Goal: Task Accomplishment & Management: Complete application form

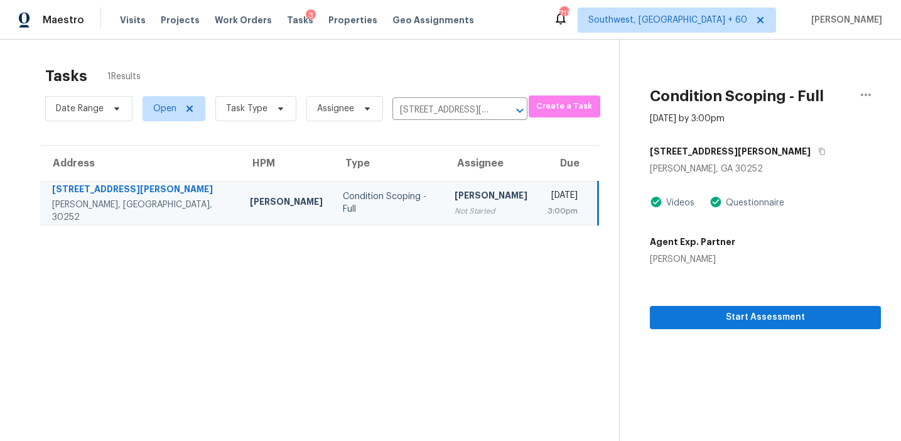
click at [510, 335] on section "Tasks 1 Results Date Range Open Task Type Assignee 460 Holly Hills Ln, McDonoug…" at bounding box center [319, 270] width 599 height 421
click at [724, 312] on span "Start Assessment" at bounding box center [765, 318] width 211 height 16
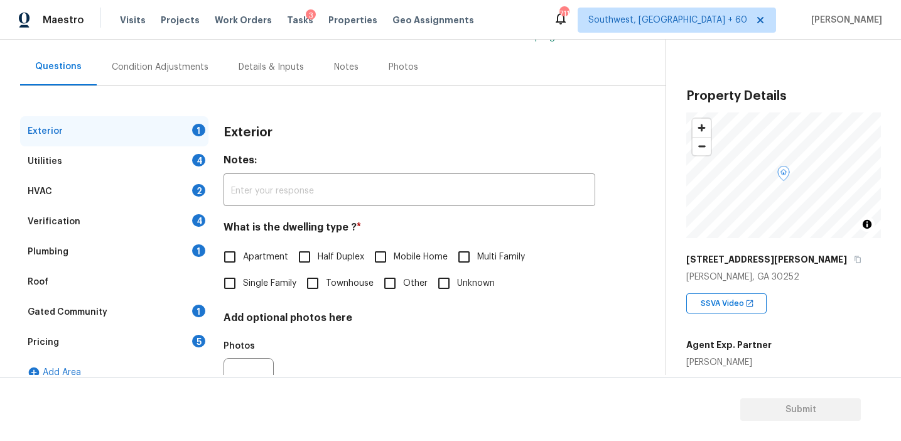
scroll to position [121, 0]
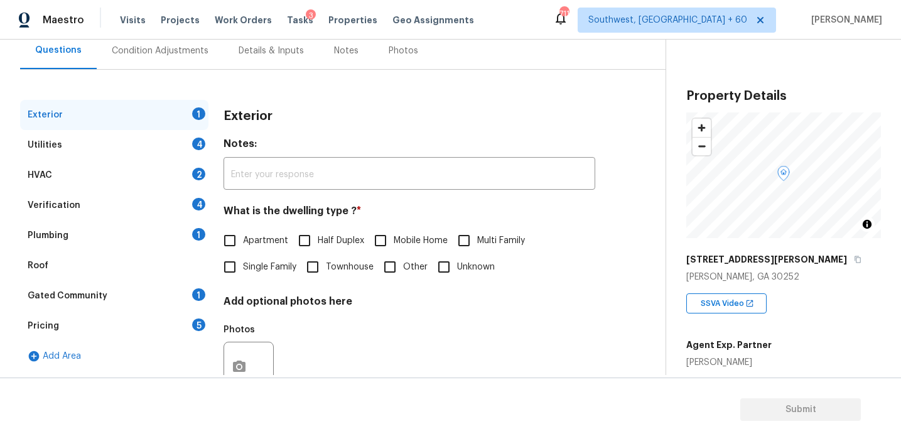
click at [190, 319] on div "Pricing 5" at bounding box center [114, 326] width 188 height 30
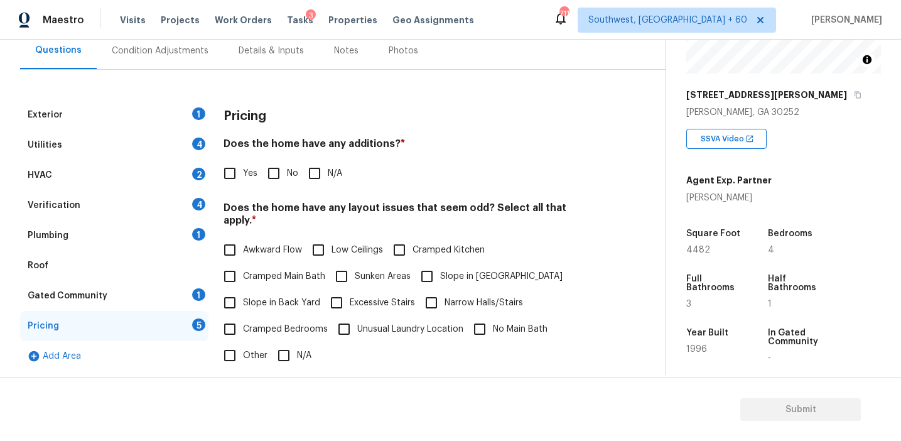
scroll to position [153, 0]
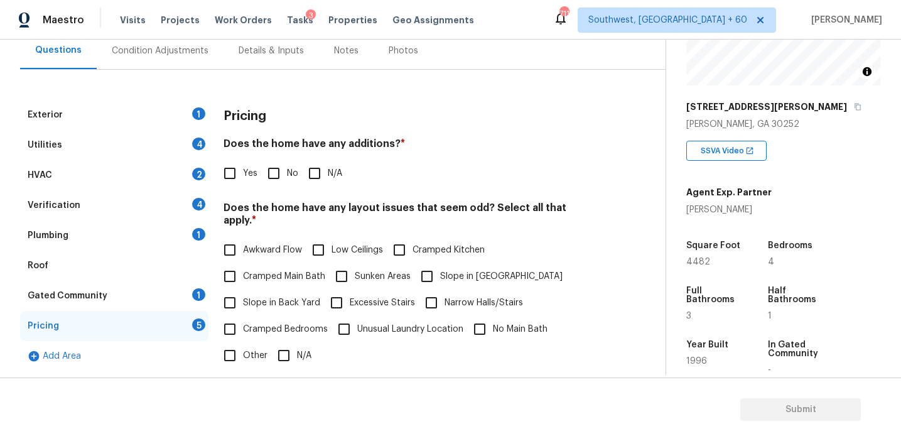
click at [288, 139] on h4 "Does the home have any additions? *" at bounding box center [410, 147] width 372 height 18
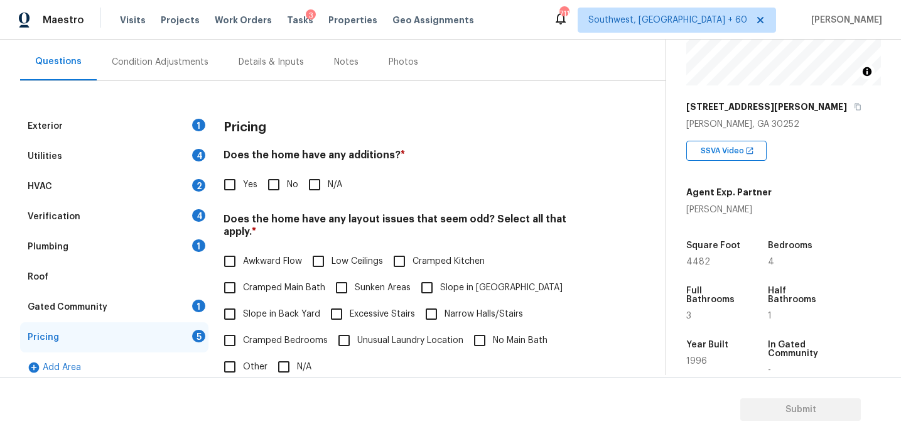
scroll to position [108, 0]
click at [180, 56] on div "Condition Adjustments" at bounding box center [160, 63] width 127 height 37
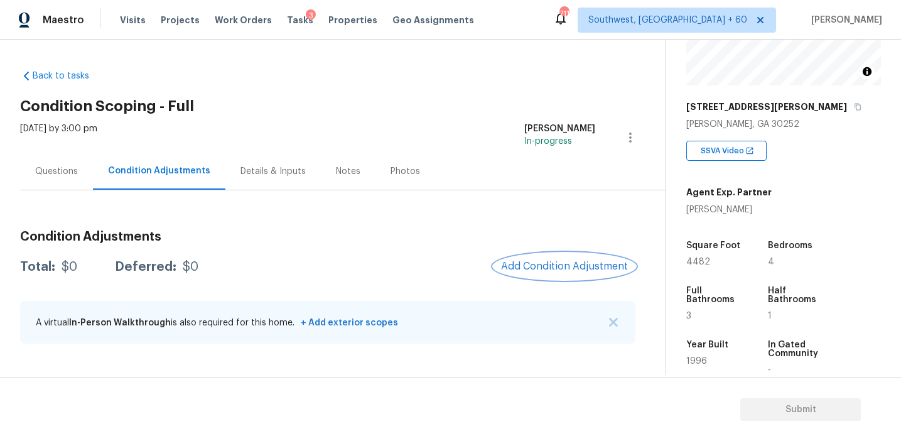
click at [526, 276] on button "Add Condition Adjustment" at bounding box center [565, 266] width 142 height 26
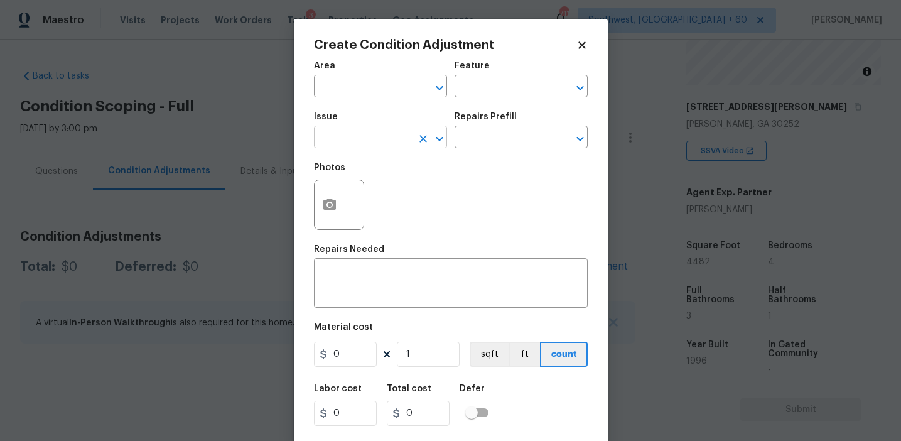
click at [394, 146] on input "text" at bounding box center [363, 138] width 98 height 19
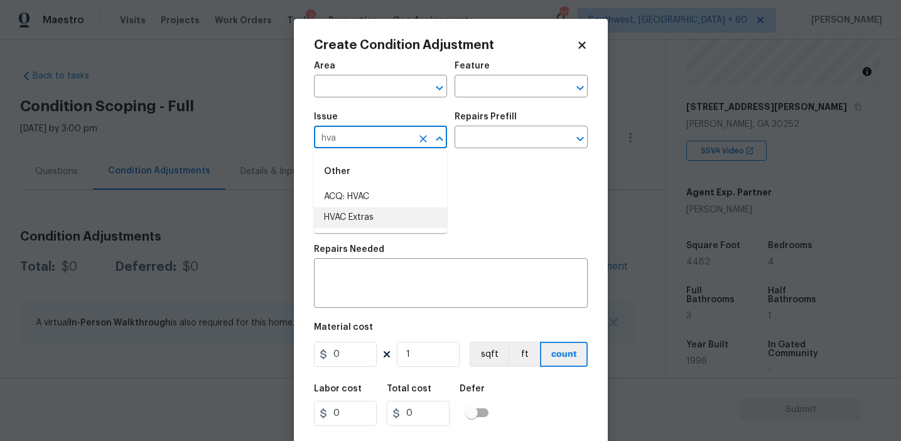
click at [396, 216] on li "HVAC Extras" at bounding box center [380, 217] width 133 height 21
type input "HVAC Extras"
click at [421, 139] on icon "Clear" at bounding box center [423, 138] width 13 height 13
click at [419, 188] on li "ACQ: HVAC" at bounding box center [380, 196] width 133 height 21
type input "ACQ: HVAC"
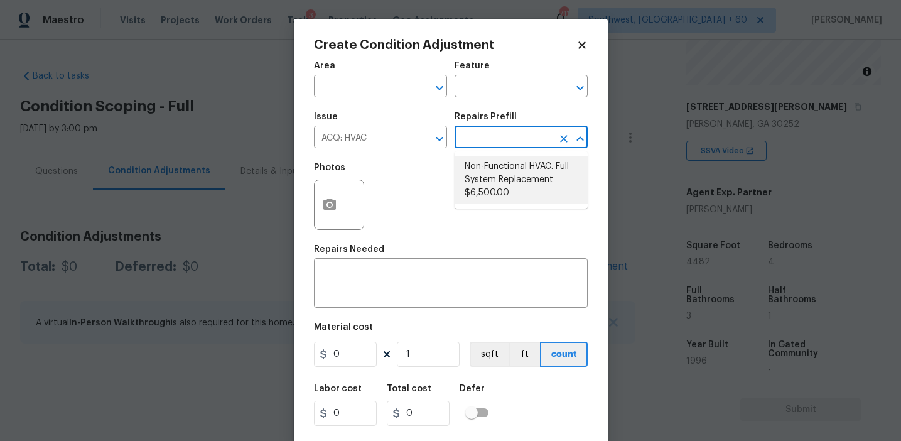
click at [509, 180] on li "Non-Functional HVAC. Full System Replacement $6,500.00" at bounding box center [521, 179] width 133 height 47
type input "Acquisition"
type textarea "Acquisition Scope: Full System Replacement"
type input "6500"
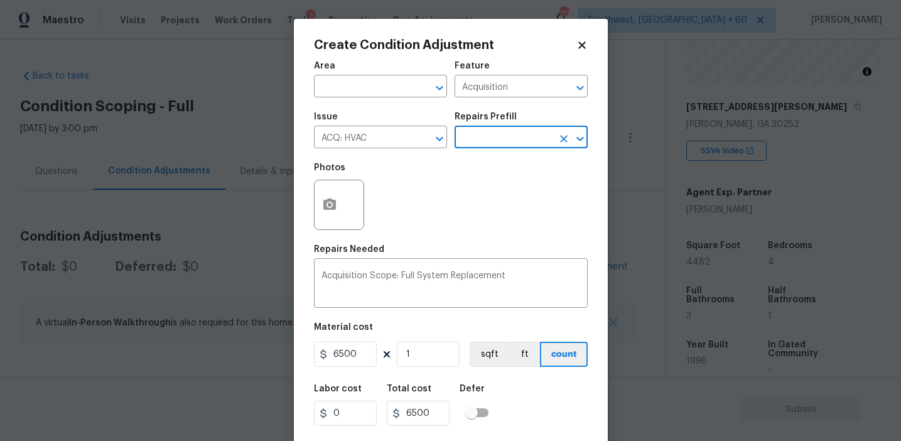
scroll to position [28, 0]
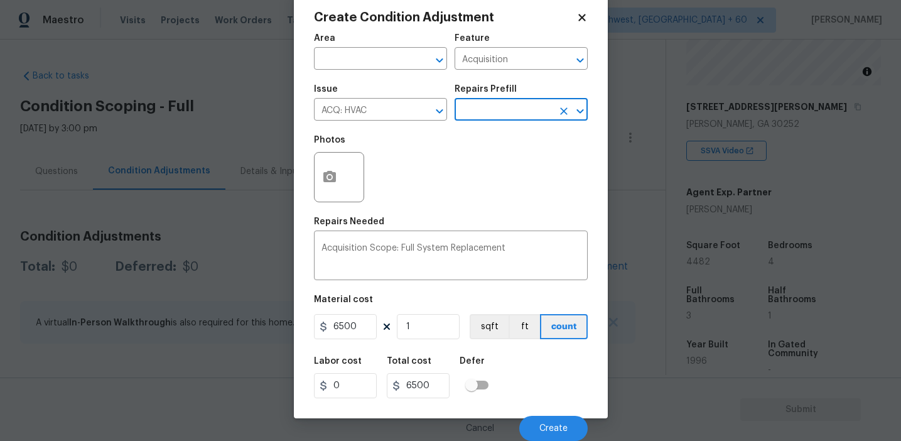
click at [542, 404] on div "Labor cost 0 Total cost 6500 Defer" at bounding box center [451, 377] width 274 height 57
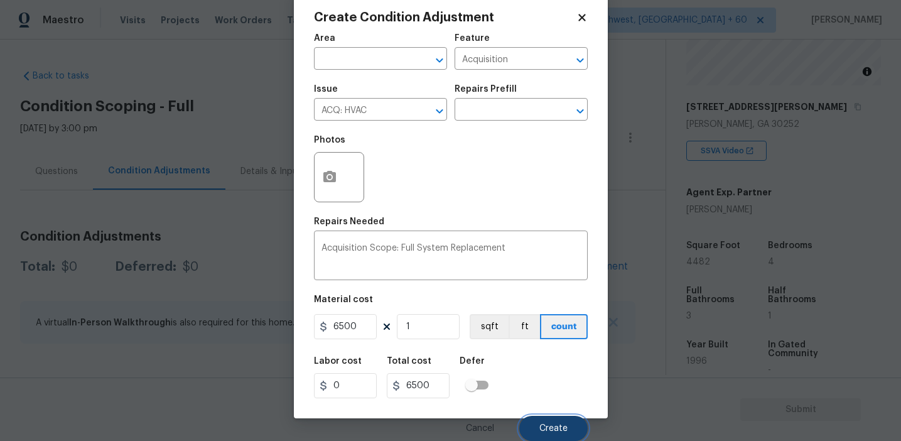
click at [544, 421] on button "Create" at bounding box center [553, 428] width 68 height 25
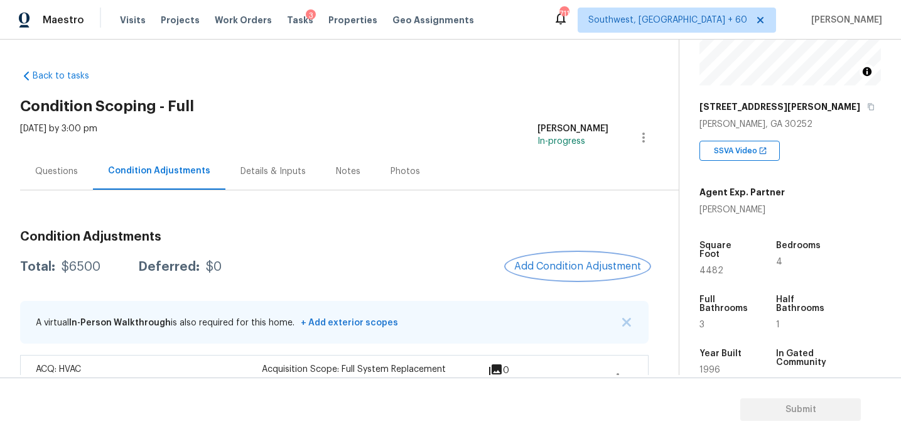
scroll to position [0, 0]
click at [60, 156] on div "Questions" at bounding box center [56, 171] width 73 height 37
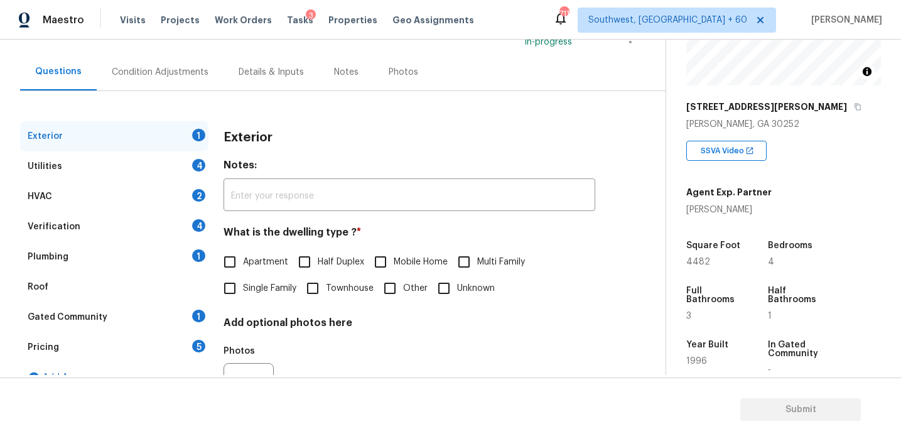
scroll to position [120, 0]
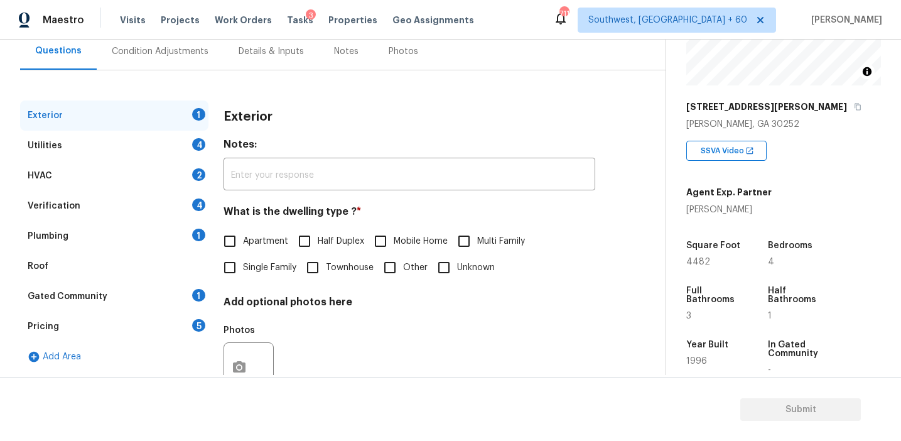
click at [109, 319] on div "Pricing 5" at bounding box center [114, 326] width 188 height 30
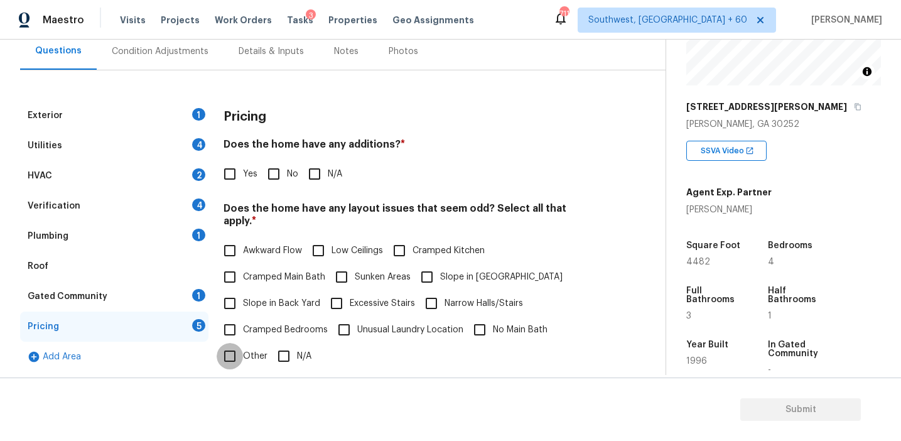
click at [234, 343] on input "Other" at bounding box center [230, 356] width 26 height 26
checkbox input "true"
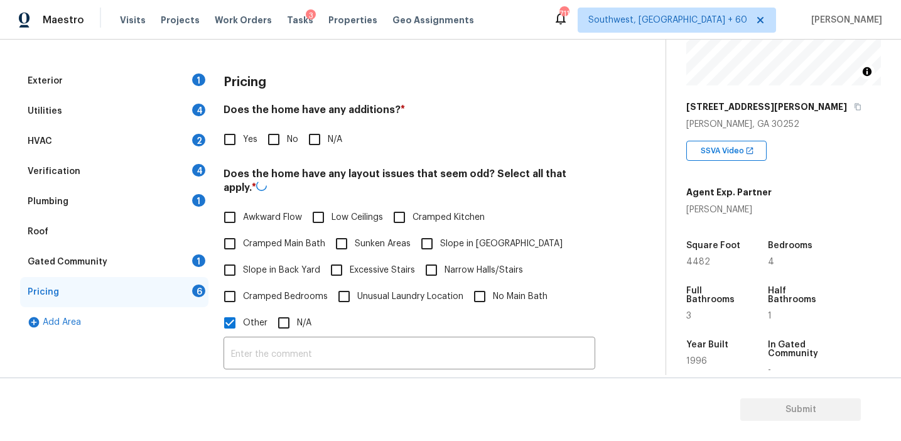
scroll to position [173, 0]
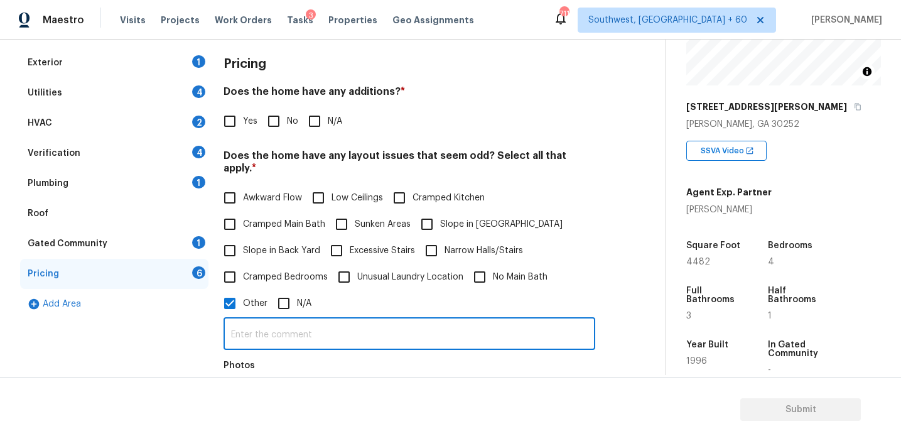
click at [242, 321] on input "text" at bounding box center [410, 335] width 372 height 30
paste input "basement with a kitchen"
click at [237, 320] on input "basement with a kitchen" at bounding box center [410, 335] width 372 height 30
click at [369, 326] on input "Basement with a kitchen" at bounding box center [410, 335] width 372 height 30
paste input "ooms that can be made into bedrooms and a full bath with tub and shower head."
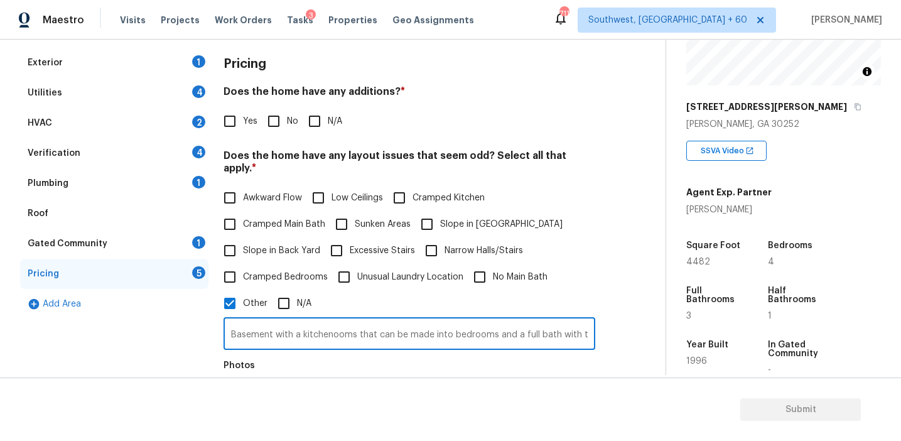
scroll to position [0, 76]
click at [235, 321] on input "Basement with a kitchenooms that can be made into bedrooms and a full bath with…" at bounding box center [410, 335] width 372 height 30
type input "Basement with a kitchen, rooms that can be made into bedrooms and a full bath w…"
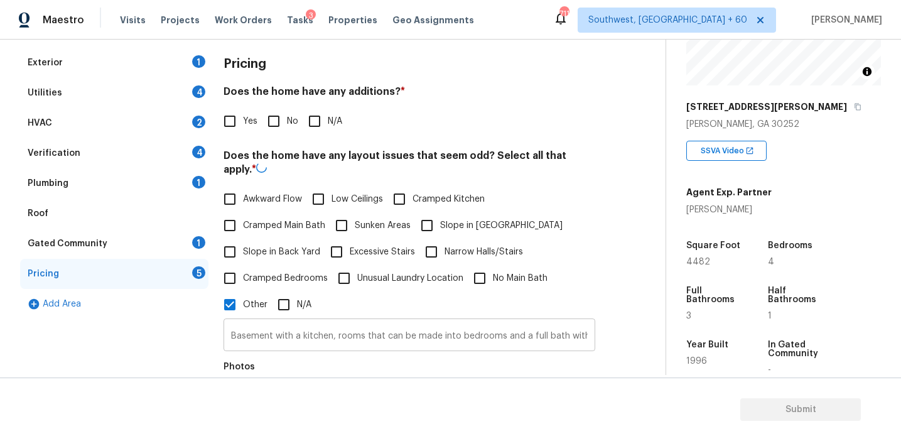
click at [320, 351] on div "Basement with a kitchen, rooms that can be made into bedrooms and a full bath w…" at bounding box center [410, 377] width 372 height 119
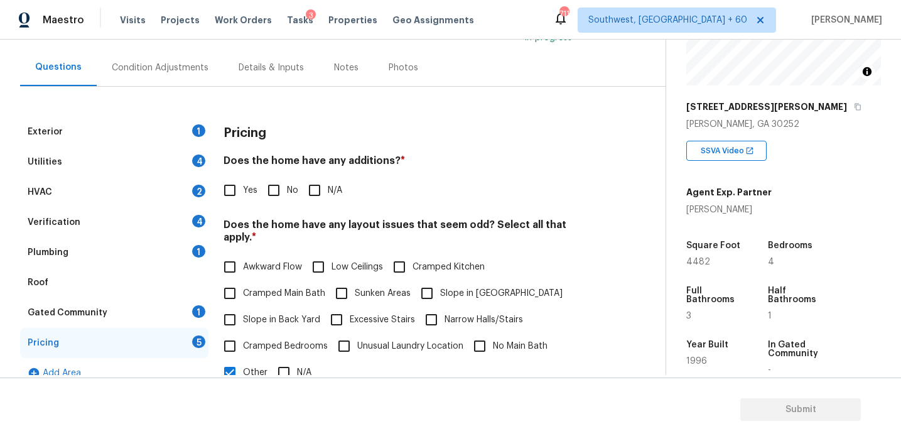
scroll to position [99, 0]
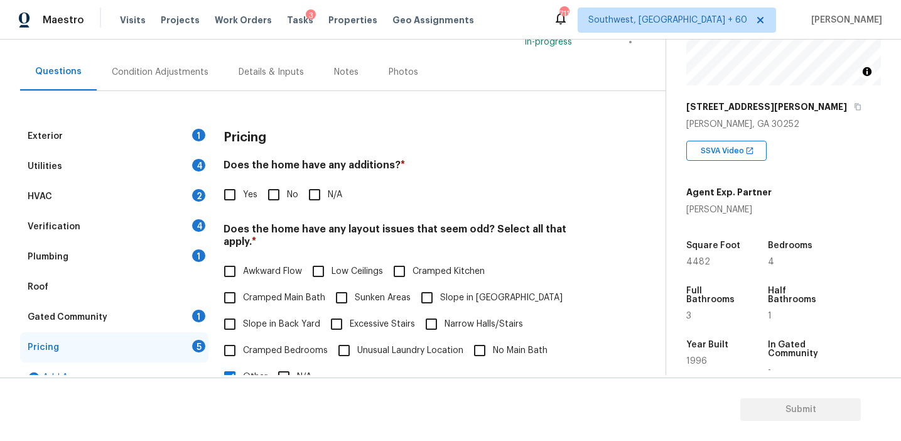
click at [256, 112] on div "Exterior 1 Utilities 4 HVAC 2 Verification 4 Plumbing 1 Roof Gated Community 1 …" at bounding box center [327, 409] width 615 height 637
click at [274, 198] on input "No" at bounding box center [274, 194] width 26 height 26
checkbox input "true"
click at [260, 319] on span "Slope in Back Yard" at bounding box center [281, 325] width 77 height 13
click at [243, 315] on input "Slope in Back Yard" at bounding box center [230, 325] width 26 height 26
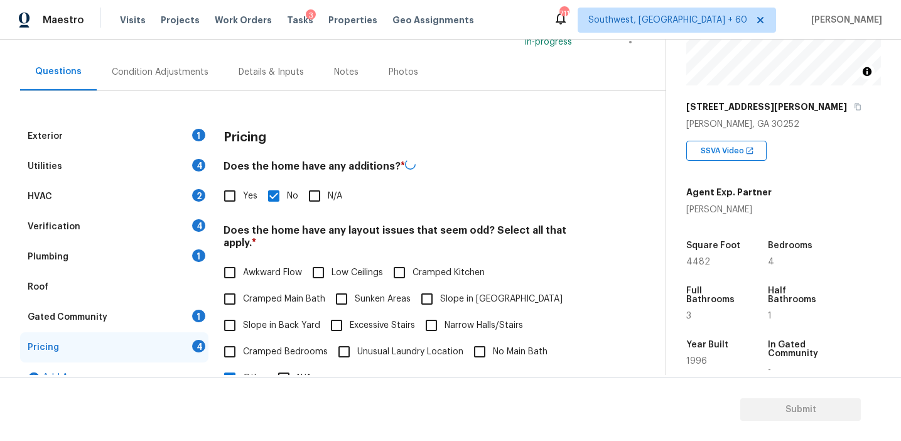
checkbox input "true"
click at [447, 291] on span "Slope in Front Yard" at bounding box center [501, 297] width 122 height 13
click at [440, 284] on input "Slope in Front Yard" at bounding box center [427, 297] width 26 height 26
checkbox input "true"
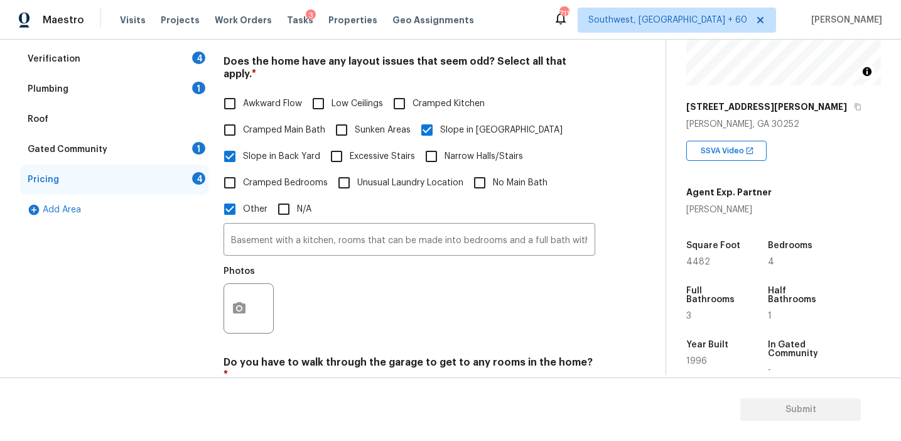
scroll to position [431, 0]
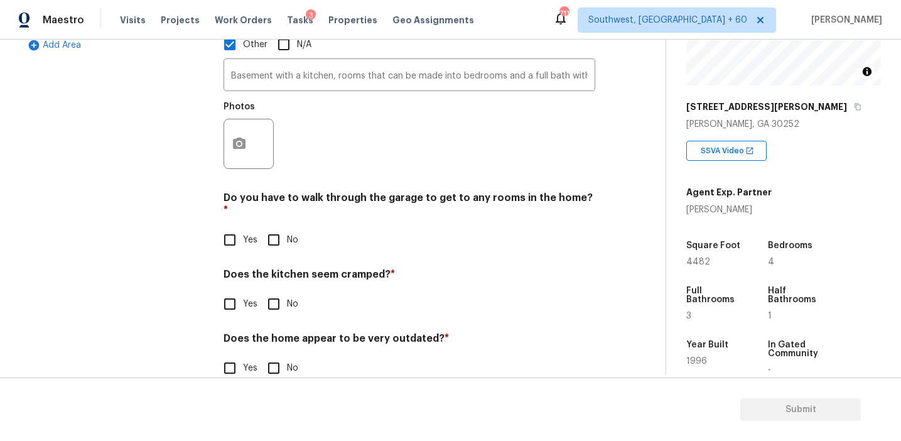
click at [271, 227] on input "No" at bounding box center [274, 240] width 26 height 26
checkbox input "true"
click at [275, 292] on input "No" at bounding box center [274, 305] width 26 height 26
checkbox input "true"
click at [274, 355] on input "No" at bounding box center [274, 368] width 26 height 26
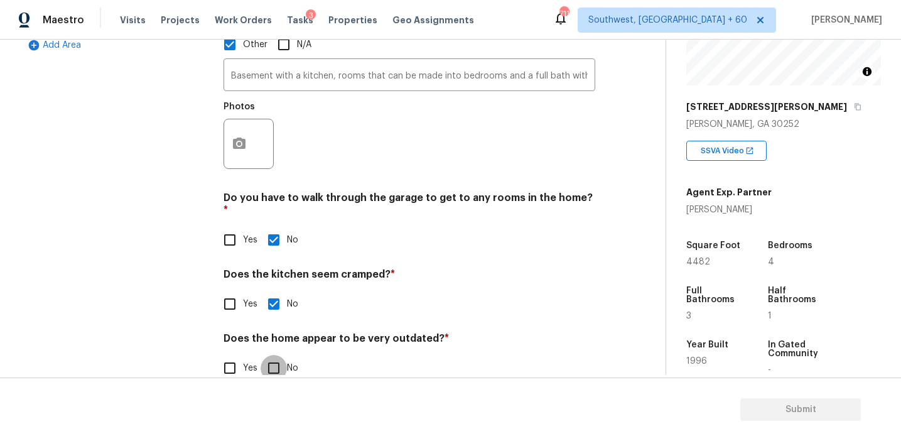
checkbox input "true"
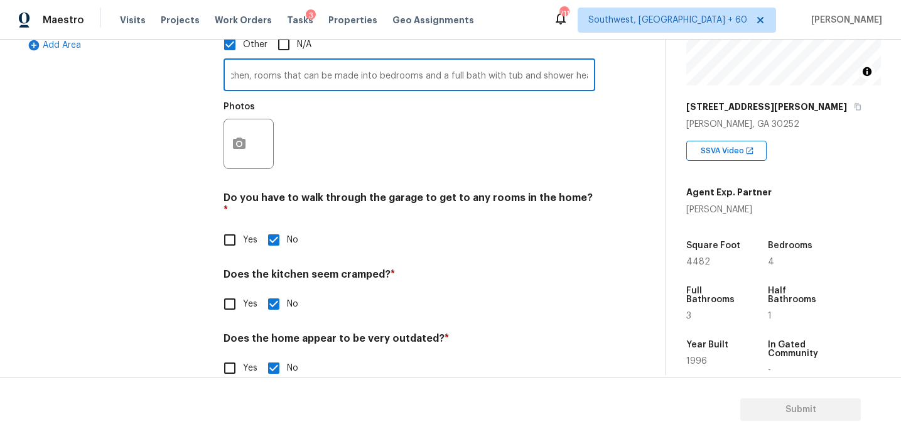
click at [714, 67] on div "Back to tasks Condition Scoping - Full Thu, Oct 09 2025 by 3:00 pm Afran Peeran…" at bounding box center [450, 207] width 901 height 335
type input "Basement with a kitchen, rooms that can be made into bedrooms and a full bath w…"
click at [235, 139] on button "button" at bounding box center [239, 143] width 30 height 49
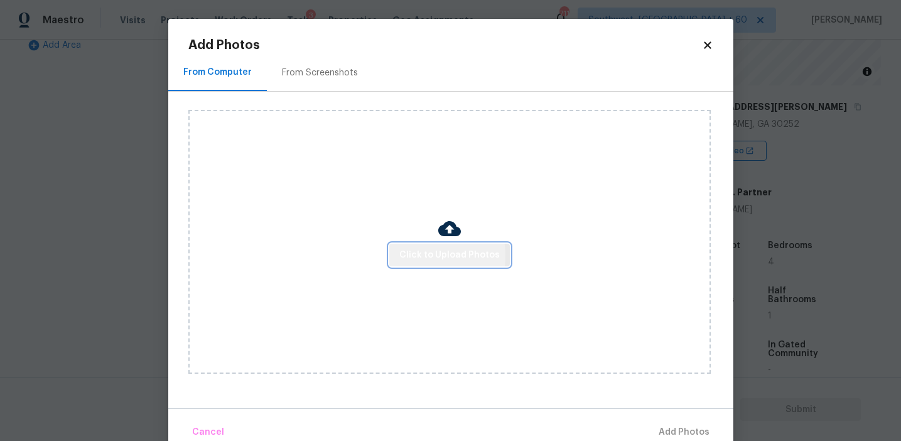
click at [407, 256] on span "Click to Upload Photos" at bounding box center [449, 255] width 100 height 16
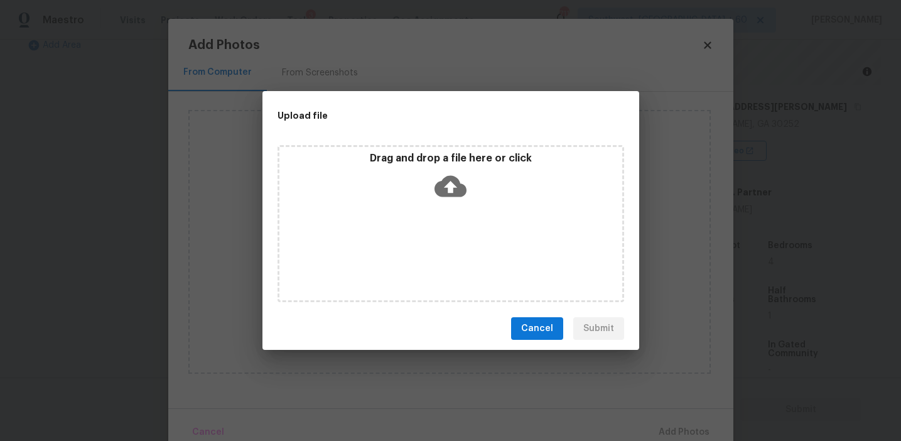
click at [413, 167] on div "Drag and drop a file here or click" at bounding box center [450, 179] width 343 height 54
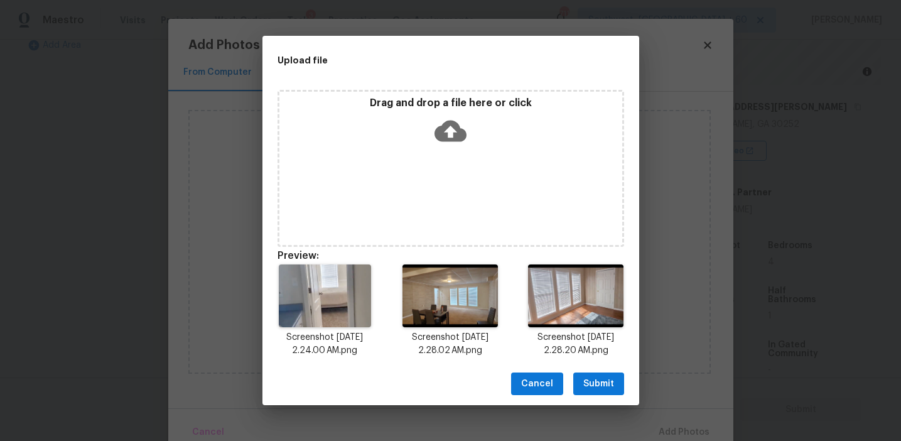
click at [609, 385] on span "Submit" at bounding box center [598, 384] width 31 height 16
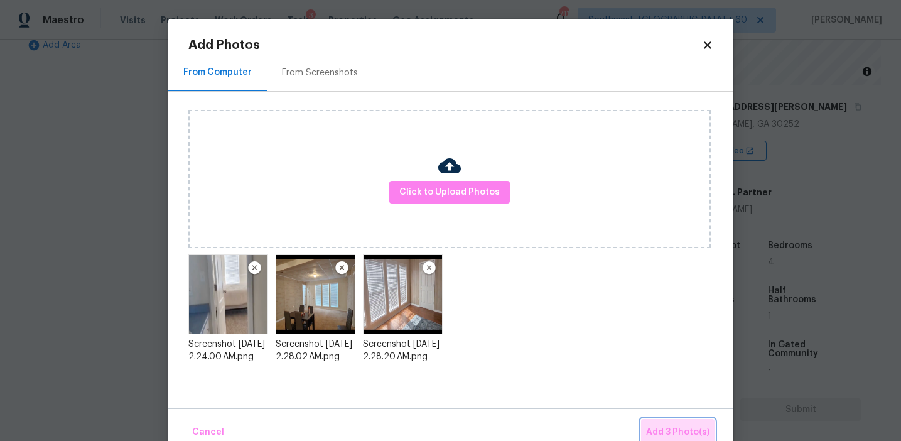
click at [657, 424] on span "Add 3 Photo(s)" at bounding box center [677, 432] width 63 height 16
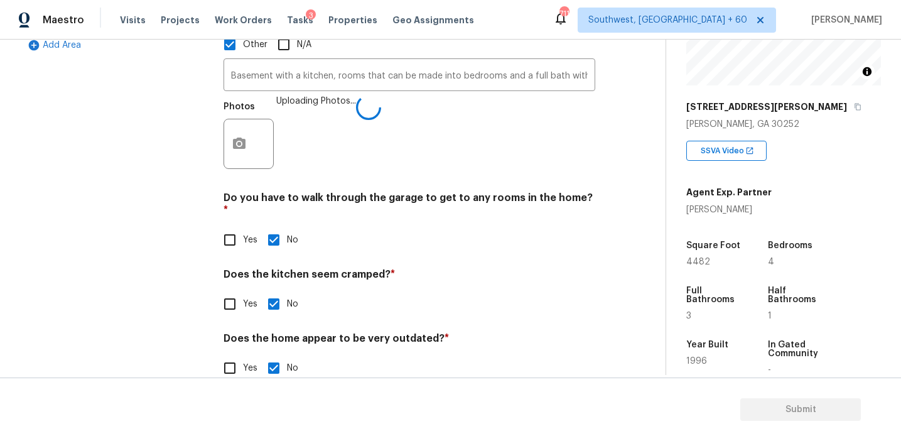
click at [336, 227] on div "Yes No" at bounding box center [410, 240] width 372 height 26
click at [335, 191] on h4 "Do you have to walk through the garage to get to any rooms in the home? *" at bounding box center [410, 206] width 372 height 30
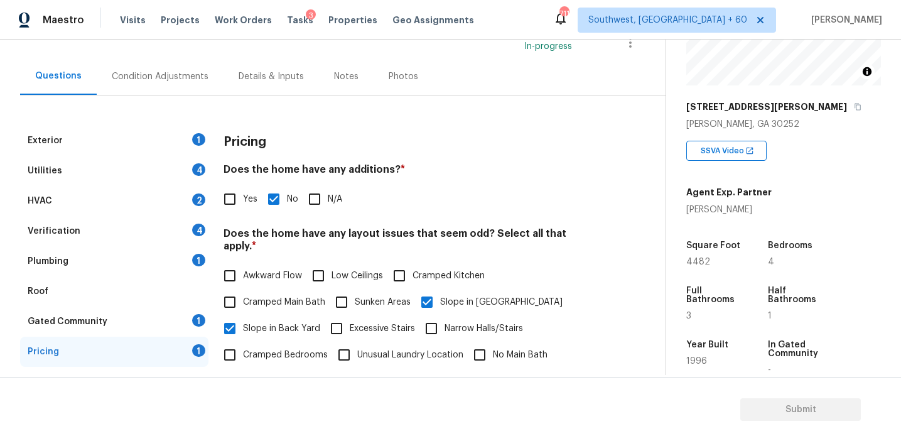
scroll to position [119, 0]
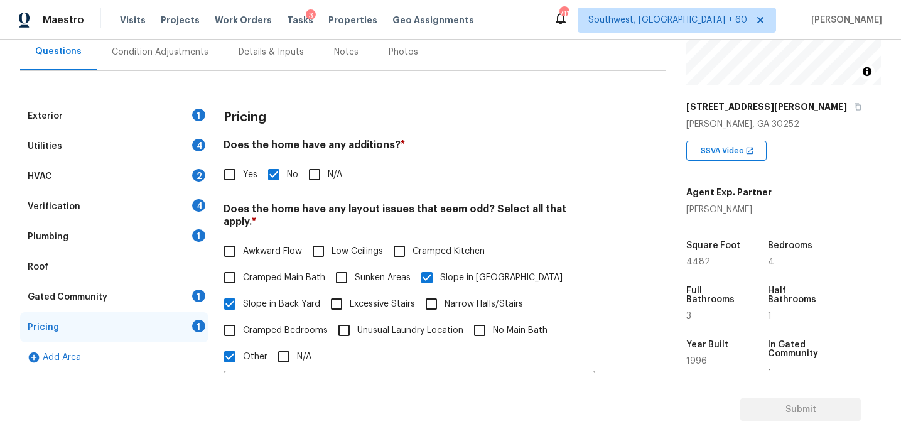
click at [266, 303] on label "Slope in Back Yard" at bounding box center [269, 304] width 104 height 26
click at [243, 303] on input "Slope in Back Yard" at bounding box center [230, 304] width 26 height 26
click at [233, 291] on input "Slope in Back Yard" at bounding box center [230, 304] width 26 height 26
checkbox input "true"
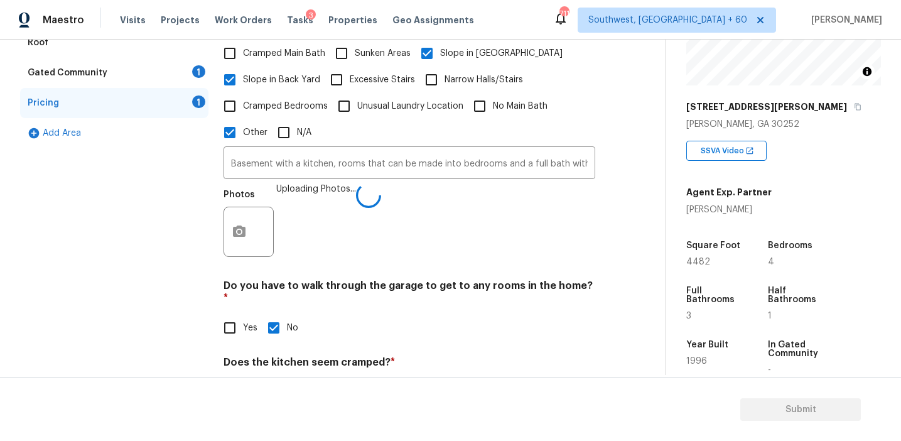
scroll to position [431, 0]
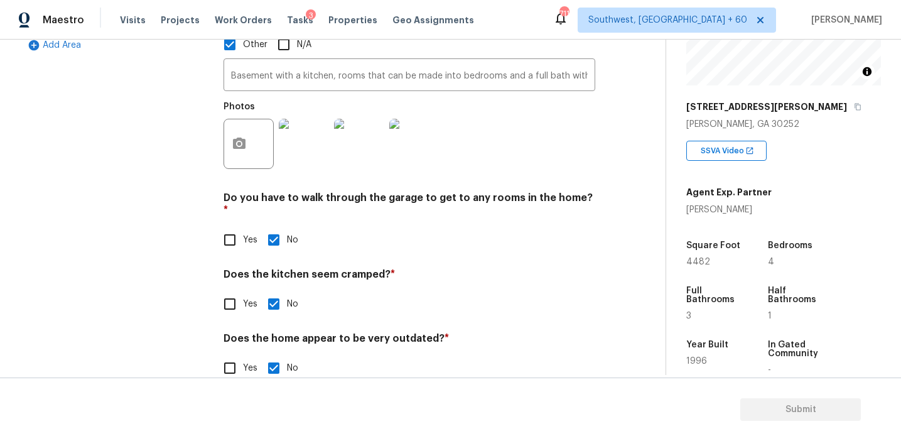
click at [202, 237] on div "Exterior 1 Utilities 4 HVAC 2 Verification 4 Plumbing 1 Roof Gated Community 1 …" at bounding box center [114, 92] width 188 height 607
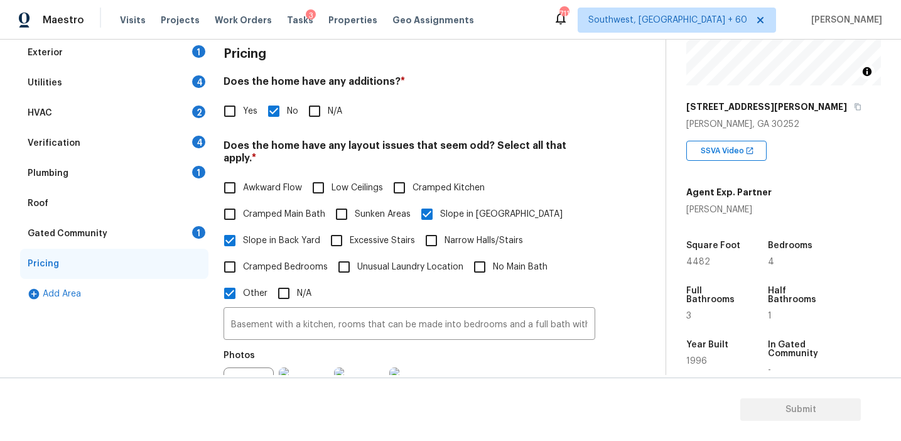
click at [180, 235] on div "Gated Community 1" at bounding box center [114, 233] width 188 height 30
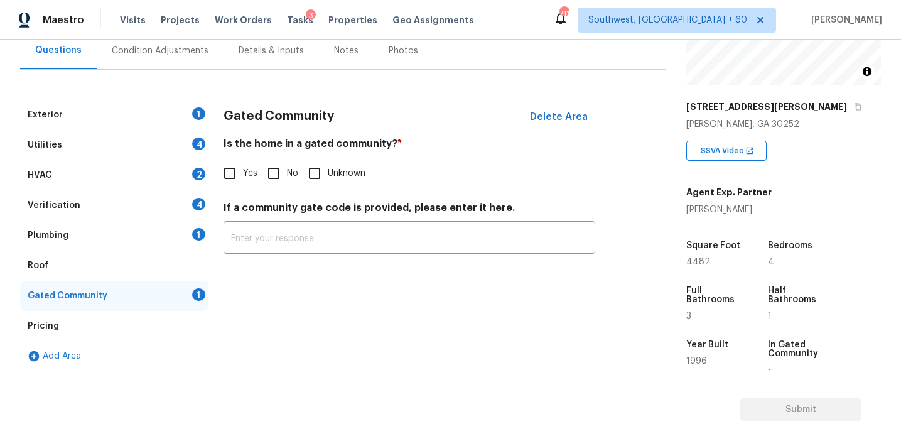
click at [275, 182] on input "No" at bounding box center [274, 173] width 26 height 26
checkbox input "true"
click at [167, 234] on div "Plumbing 1" at bounding box center [114, 235] width 188 height 30
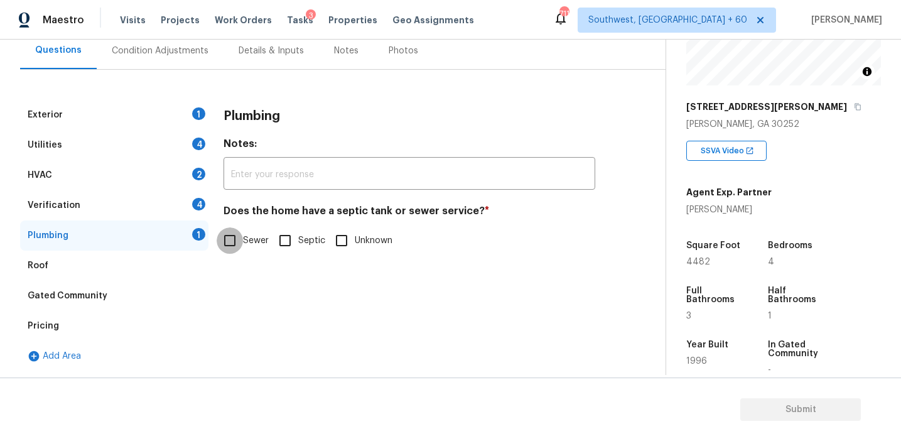
click at [235, 245] on input "Sewer" at bounding box center [230, 240] width 26 height 26
checkbox input "true"
click at [202, 218] on div "Verification 4" at bounding box center [114, 205] width 188 height 30
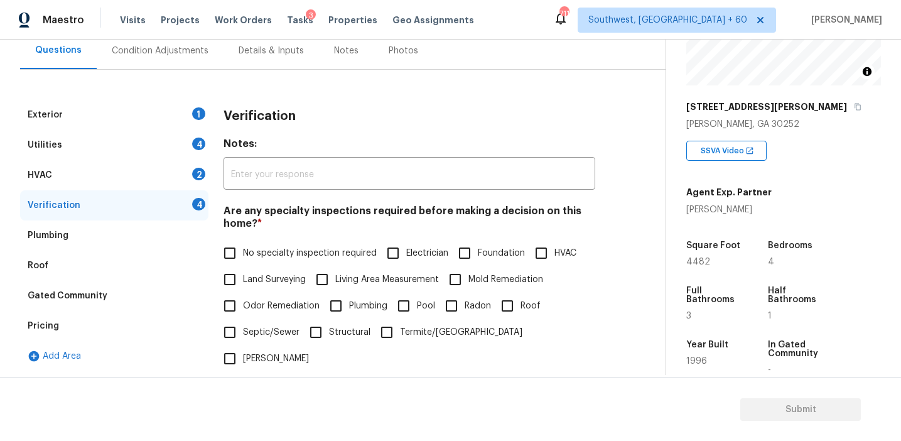
click at [255, 264] on label "No specialty inspection required" at bounding box center [297, 253] width 160 height 26
click at [243, 264] on input "No specialty inspection required" at bounding box center [230, 253] width 26 height 26
checkbox input "true"
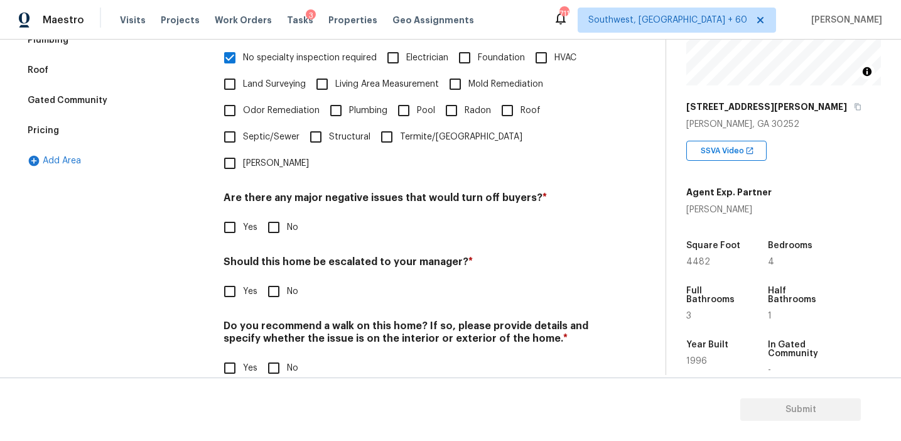
scroll to position [315, 0]
click at [274, 215] on input "No" at bounding box center [274, 228] width 26 height 26
checkbox input "true"
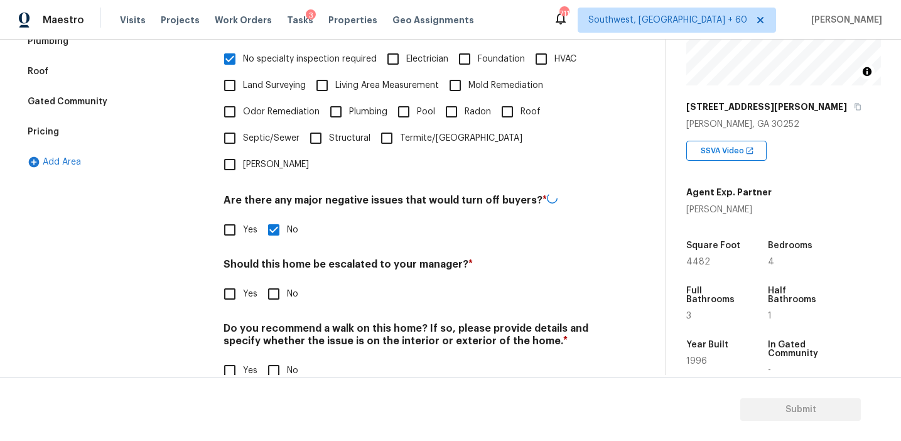
click at [275, 281] on input "No" at bounding box center [274, 294] width 26 height 26
checkbox input "true"
click at [279, 357] on input "No" at bounding box center [274, 370] width 26 height 26
checkbox input "true"
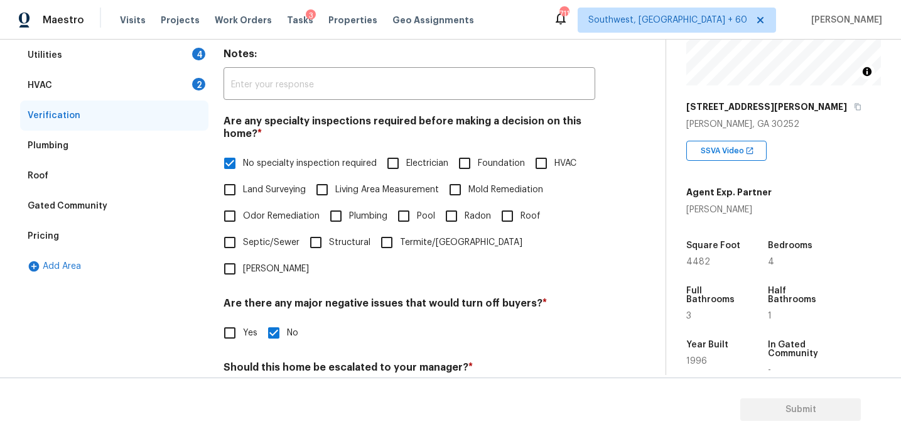
scroll to position [95, 0]
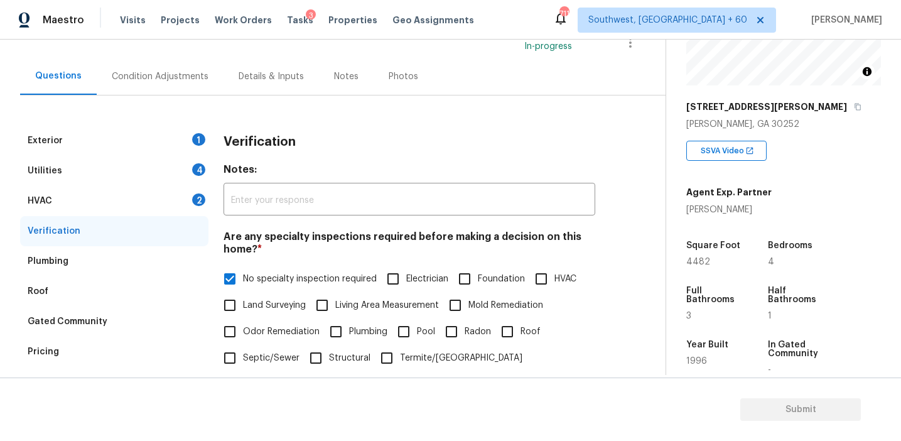
click at [190, 187] on div "HVAC 2" at bounding box center [114, 201] width 188 height 30
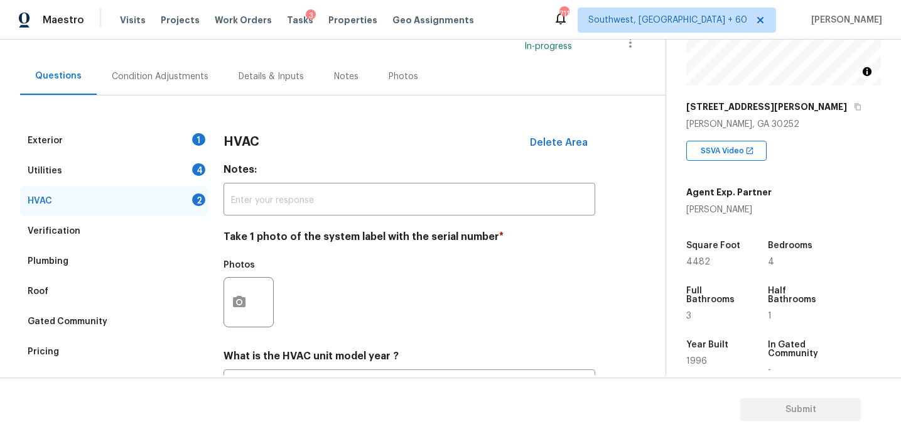
scroll to position [205, 0]
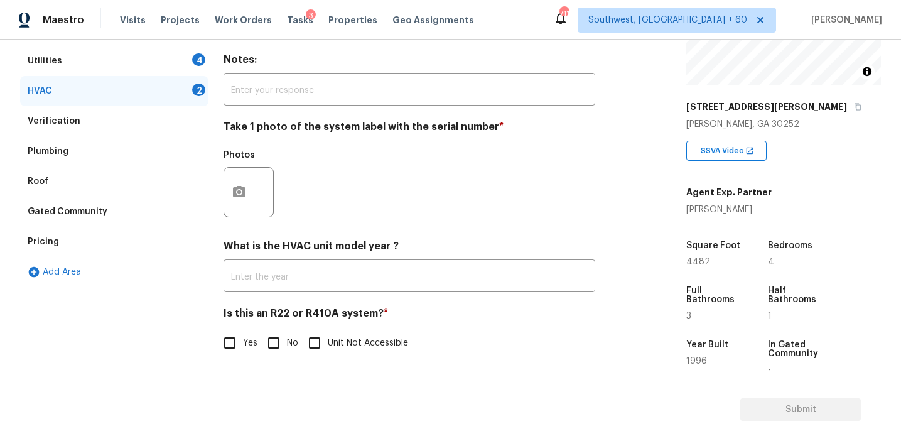
click at [267, 341] on input "No" at bounding box center [274, 343] width 26 height 26
checkbox input "true"
click at [242, 198] on icon "button" at bounding box center [239, 192] width 15 height 15
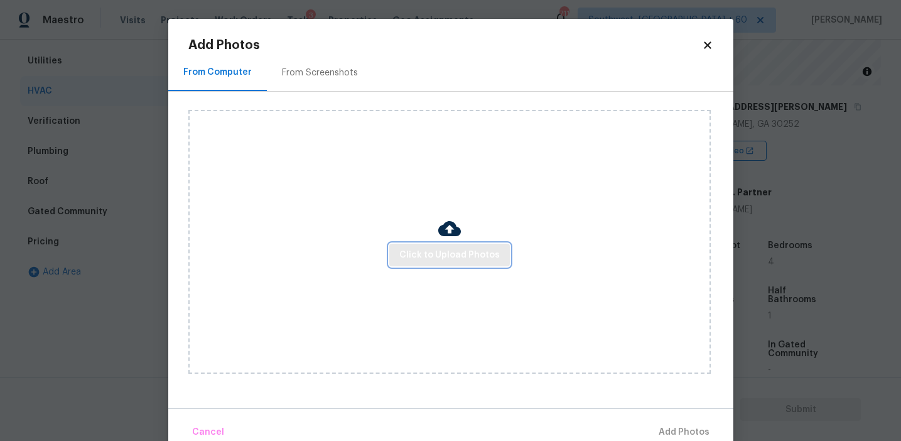
click at [409, 245] on button "Click to Upload Photos" at bounding box center [449, 255] width 121 height 23
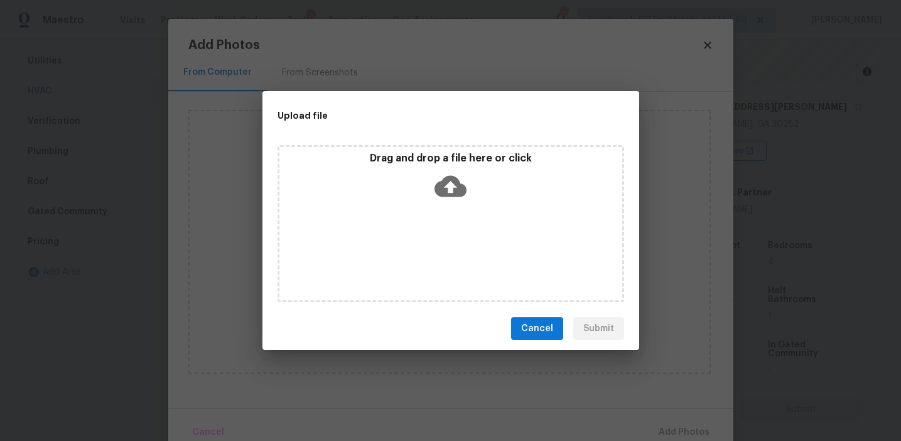
click at [408, 163] on p "Drag and drop a file here or click" at bounding box center [450, 158] width 343 height 13
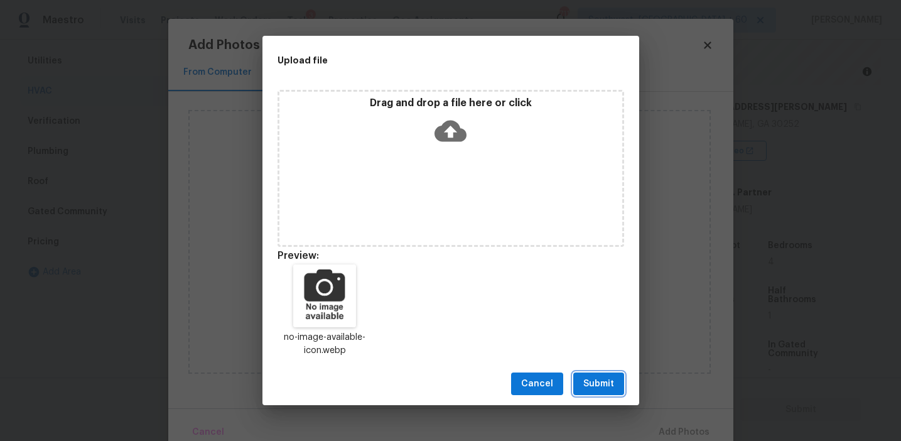
click at [596, 376] on span "Submit" at bounding box center [598, 384] width 31 height 16
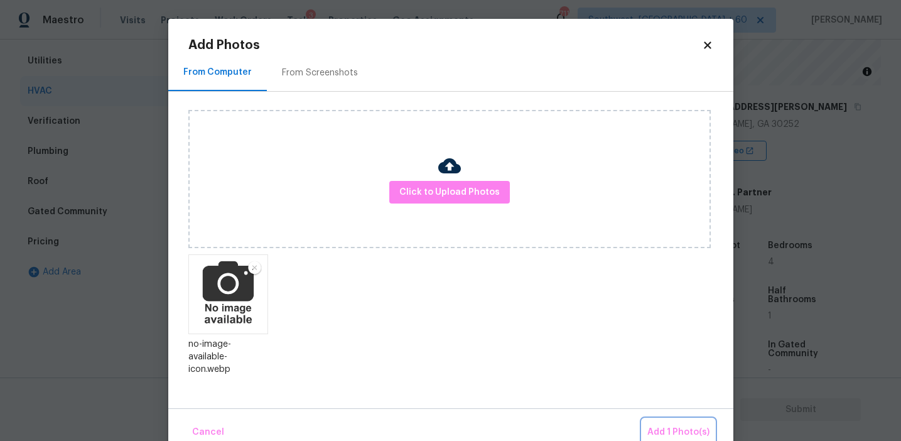
click at [652, 428] on span "Add 1 Photo(s)" at bounding box center [678, 432] width 62 height 16
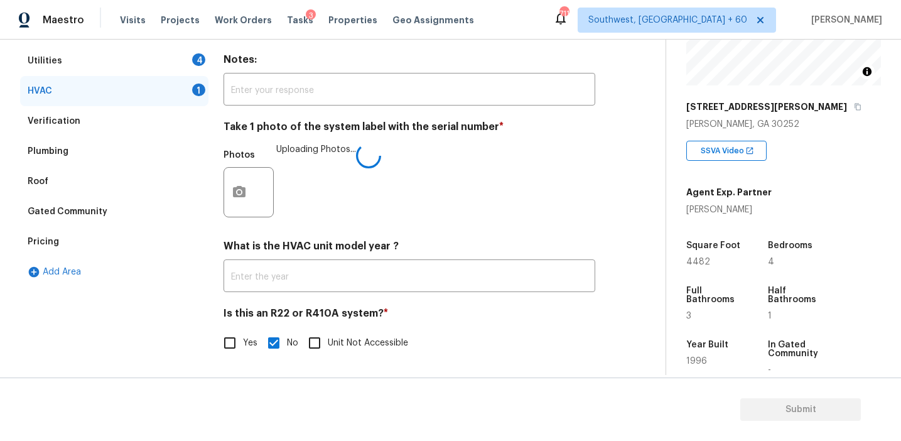
click at [494, 279] on input "text" at bounding box center [410, 277] width 372 height 30
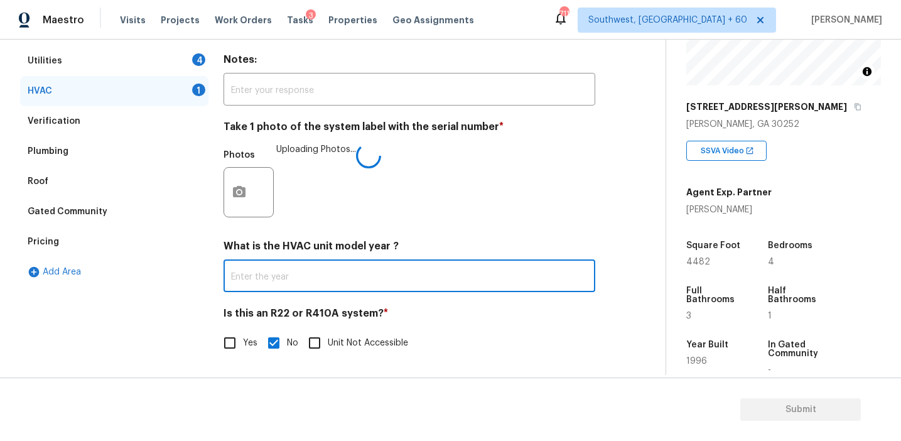
click at [428, 206] on div "Photos Uploading Photos..." at bounding box center [410, 184] width 372 height 82
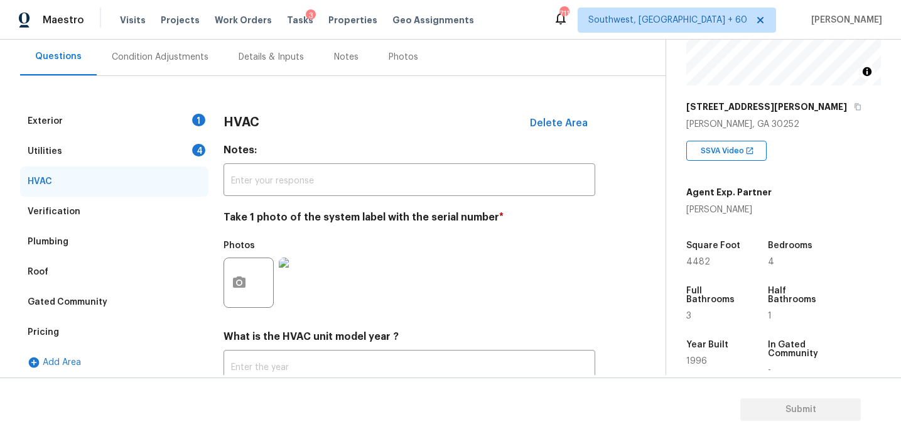
scroll to position [104, 0]
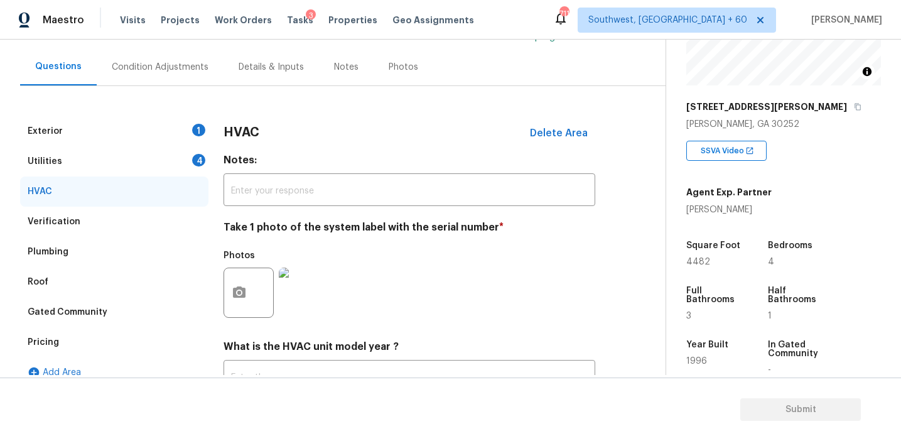
click at [196, 158] on div "4" at bounding box center [198, 160] width 13 height 13
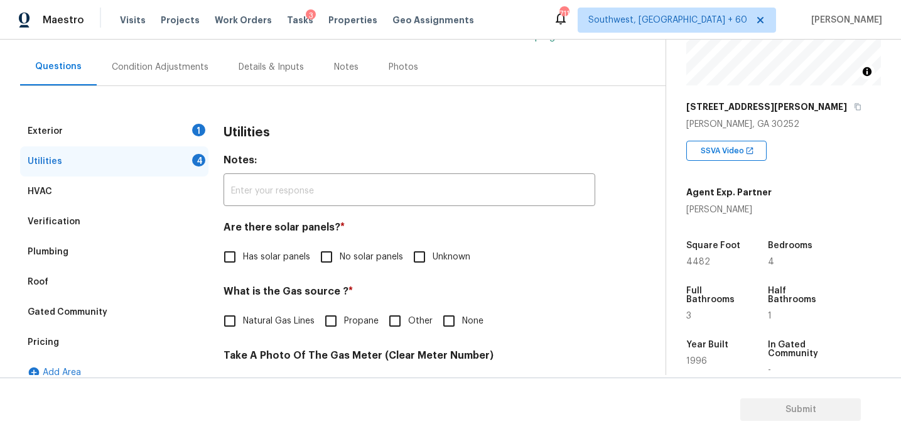
click at [333, 258] on input "No solar panels" at bounding box center [326, 257] width 26 height 26
checkbox input "true"
click at [291, 324] on span "Natural Gas Lines" at bounding box center [279, 322] width 72 height 13
click at [243, 324] on input "Natural Gas Lines" at bounding box center [230, 322] width 26 height 26
checkbox input "true"
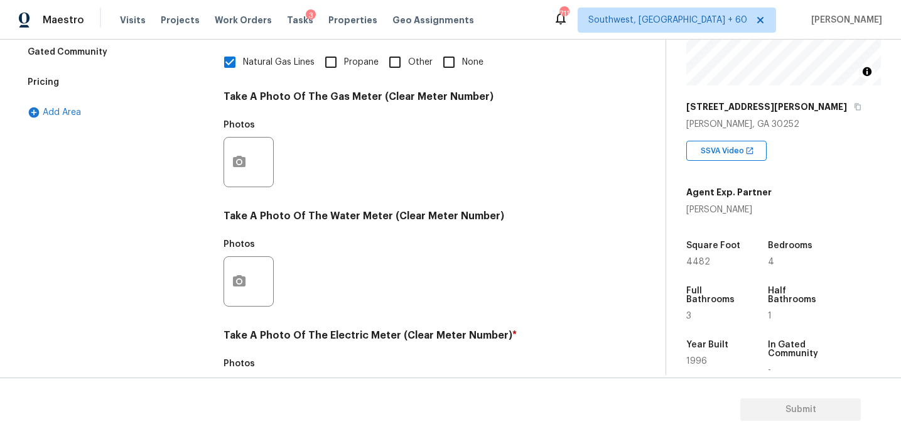
scroll to position [504, 0]
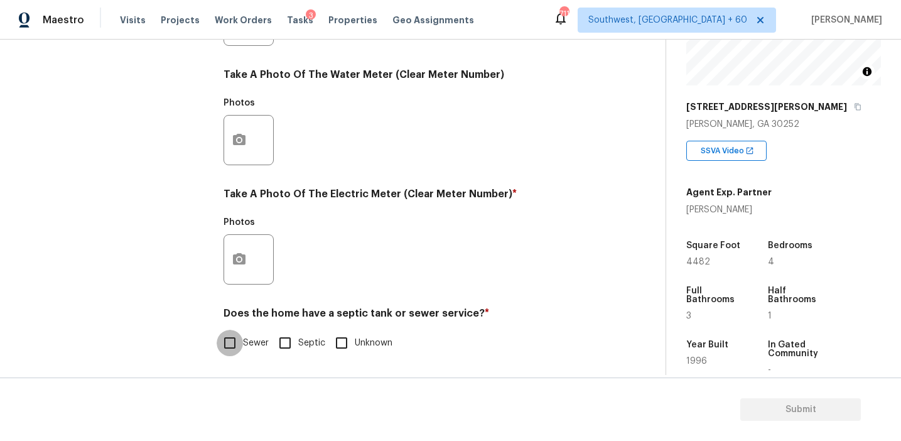
click at [242, 349] on input "Sewer" at bounding box center [230, 343] width 26 height 26
checkbox input "true"
click at [242, 271] on button "button" at bounding box center [239, 259] width 30 height 49
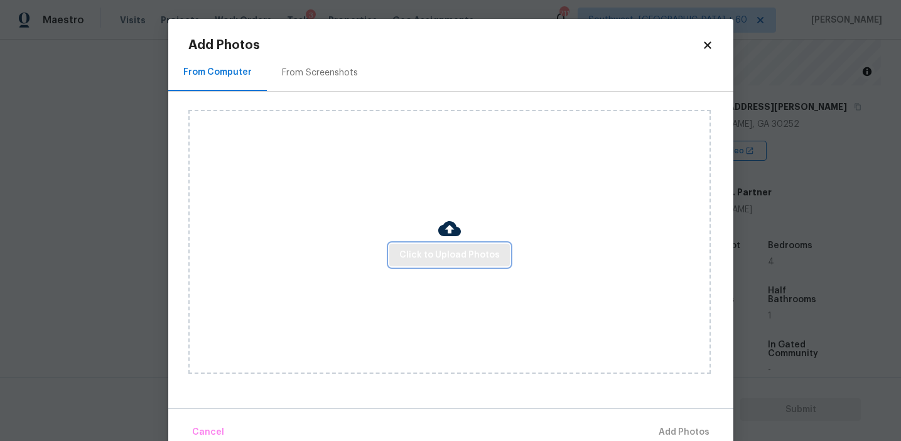
click at [402, 262] on button "Click to Upload Photos" at bounding box center [449, 255] width 121 height 23
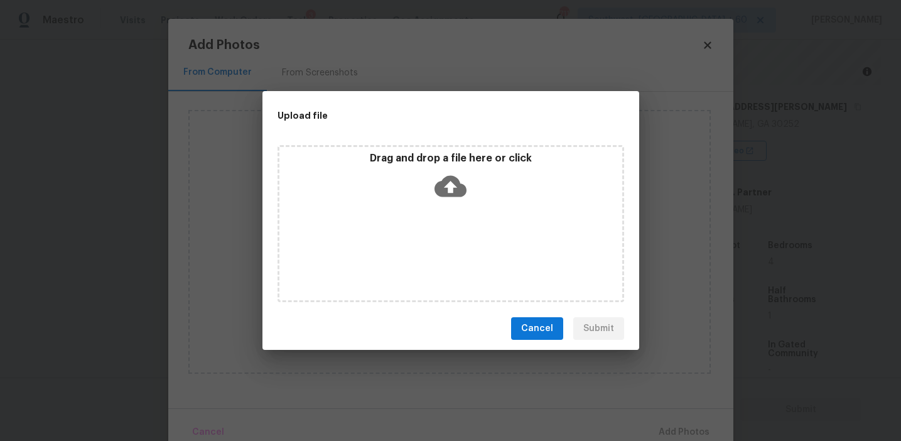
click at [412, 208] on div "Drag and drop a file here or click" at bounding box center [451, 223] width 347 height 157
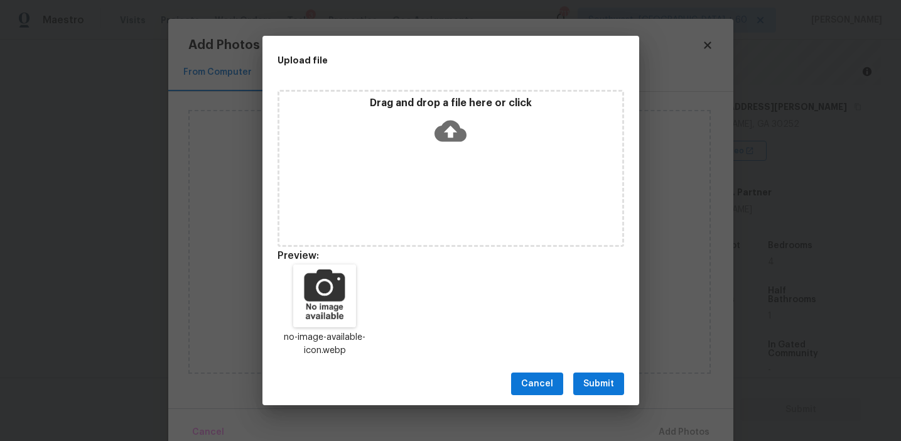
click at [603, 380] on span "Submit" at bounding box center [598, 384] width 31 height 16
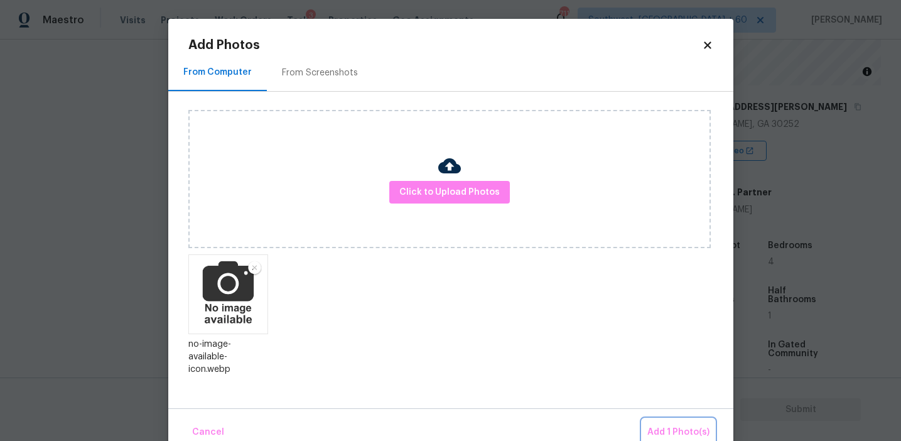
click at [671, 423] on button "Add 1 Photo(s)" at bounding box center [678, 432] width 72 height 27
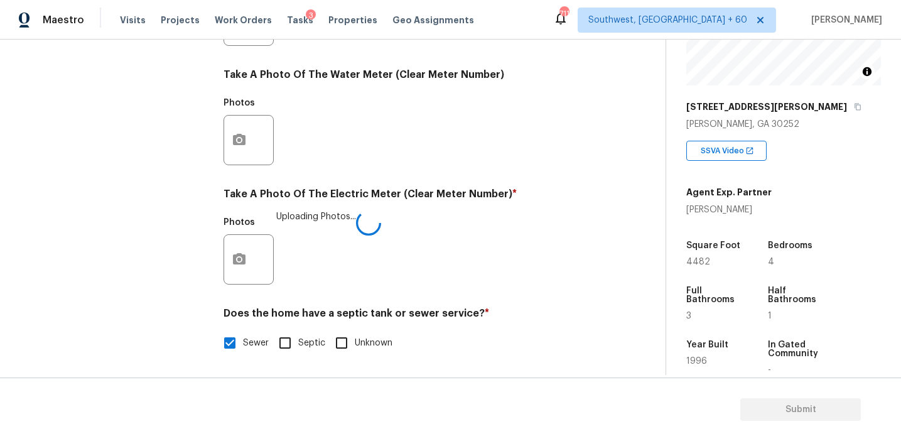
click at [444, 240] on div "Photos Uploading Photos..." at bounding box center [410, 251] width 372 height 82
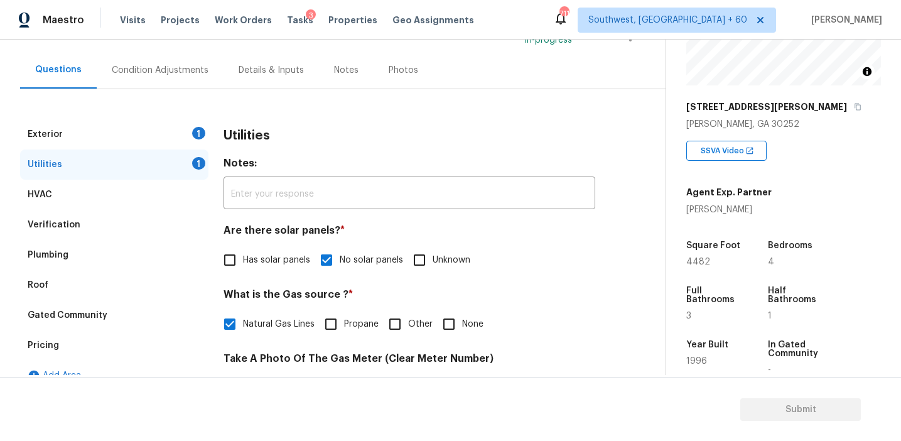
scroll to position [100, 0]
click at [204, 132] on div "1" at bounding box center [198, 134] width 13 height 13
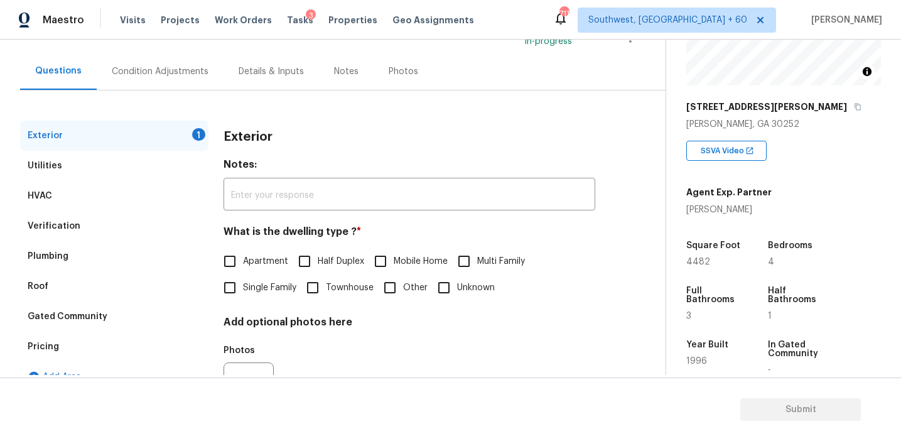
click at [261, 282] on span "Single Family" at bounding box center [269, 287] width 53 height 13
click at [243, 282] on input "Single Family" at bounding box center [230, 287] width 26 height 26
checkbox input "true"
click at [162, 65] on div "Condition Adjustments" at bounding box center [160, 71] width 97 height 13
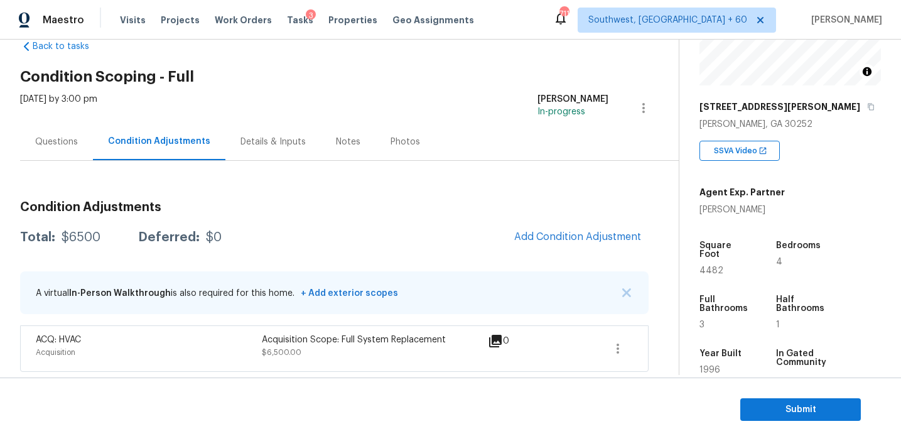
scroll to position [30, 0]
click at [505, 222] on div "Condition Adjustments Total: $6500 Deferred: $0 Add Condition Adjustment A virt…" at bounding box center [334, 280] width 628 height 181
click at [549, 223] on span "Add Condition Adjustment" at bounding box center [578, 237] width 142 height 28
click at [535, 237] on span "Add Condition Adjustment" at bounding box center [577, 235] width 127 height 11
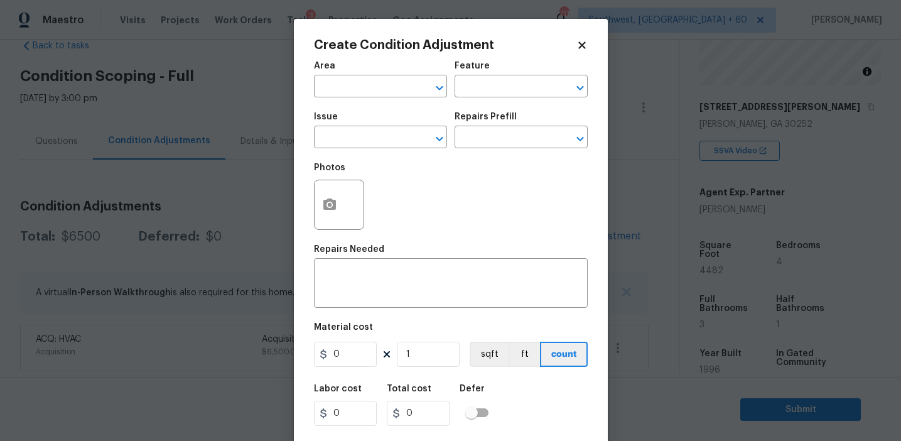
click at [364, 123] on div "Issue" at bounding box center [380, 120] width 133 height 16
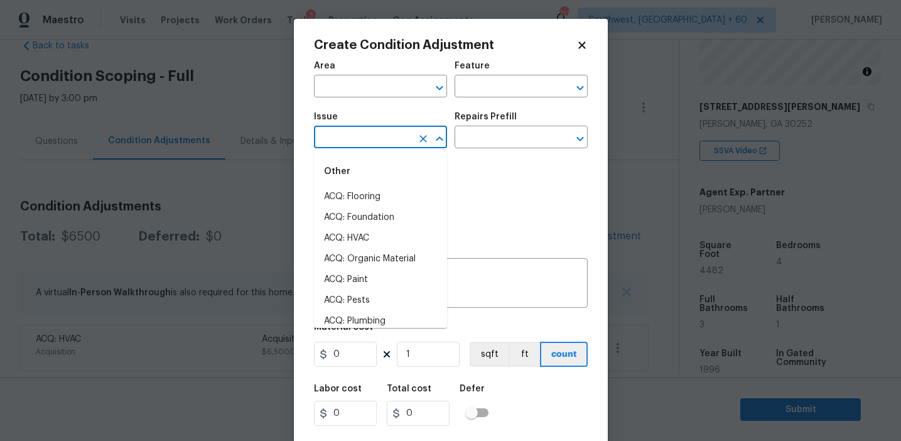
click at [368, 137] on input "text" at bounding box center [363, 138] width 98 height 19
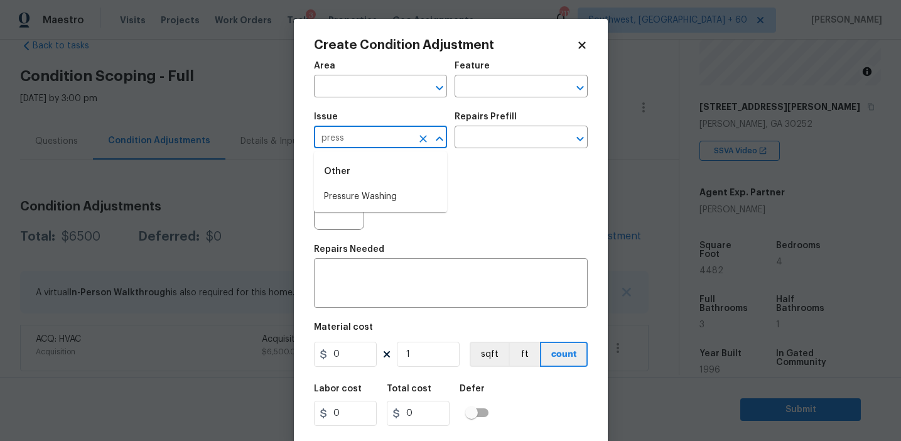
click at [389, 190] on li "Pressure Washing" at bounding box center [380, 196] width 133 height 21
type input "Pressure Washing"
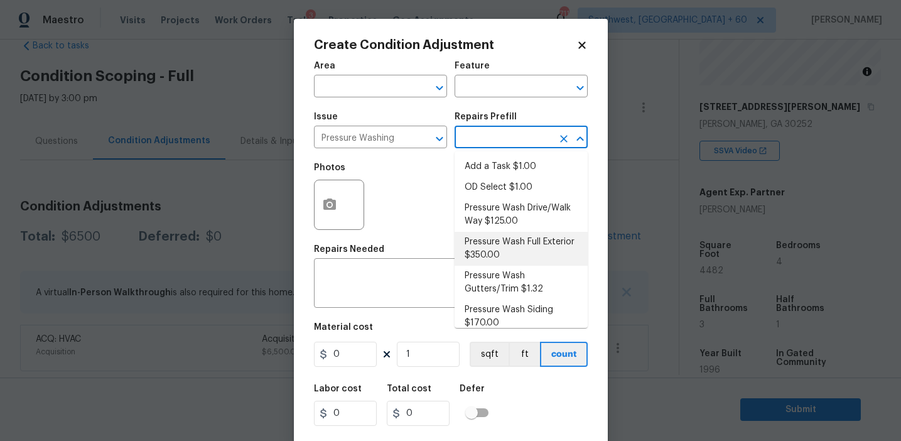
click at [497, 240] on li "Pressure Wash Full Exterior $350.00" at bounding box center [521, 249] width 133 height 34
type input "Siding"
type textarea "Pressure wash the House, Flatwork, Deck and Garage interior."
type input "350"
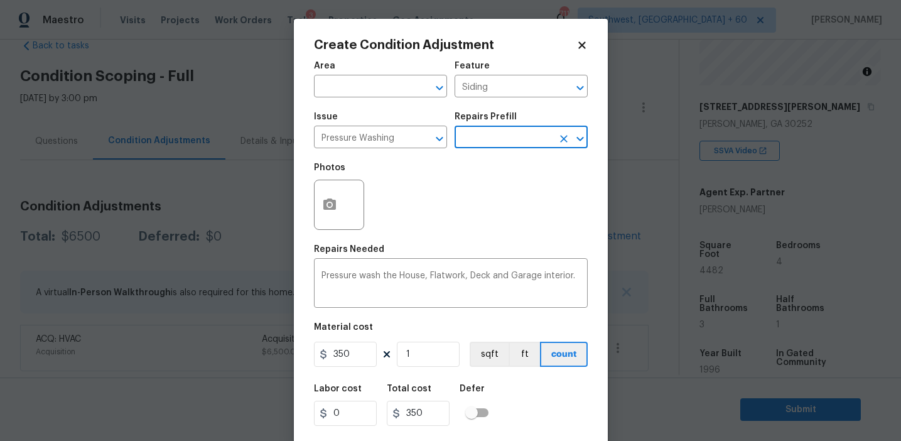
scroll to position [28, 0]
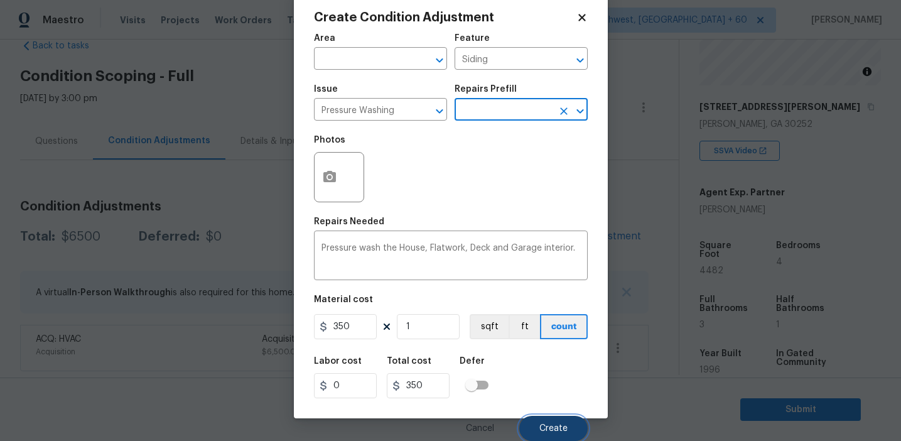
click at [536, 424] on button "Create" at bounding box center [553, 428] width 68 height 25
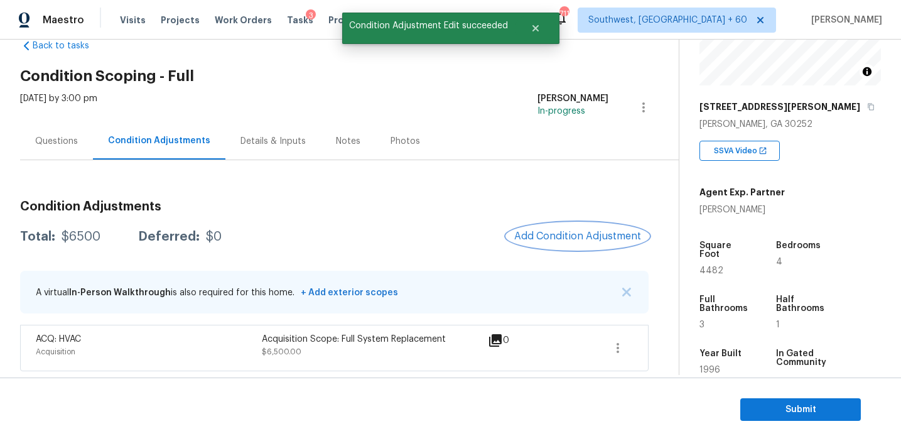
scroll to position [0, 0]
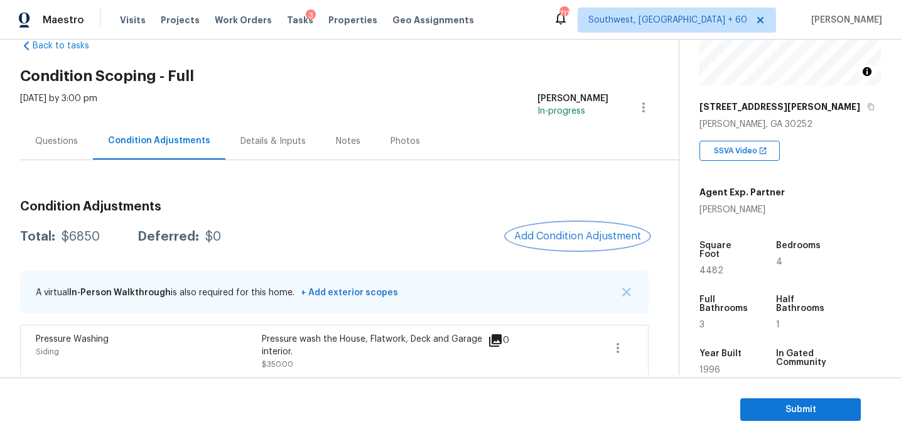
click at [569, 226] on button "Add Condition Adjustment" at bounding box center [578, 236] width 142 height 26
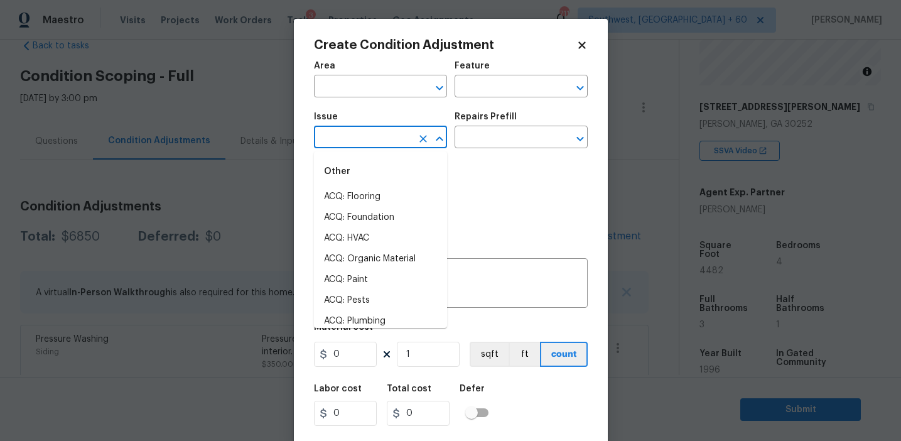
click at [358, 135] on input "text" at bounding box center [363, 138] width 98 height 19
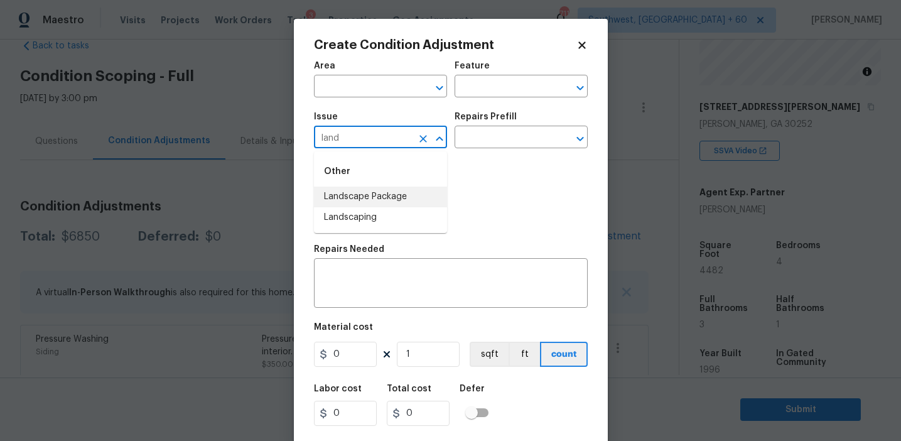
click at [400, 196] on li "Landscape Package" at bounding box center [380, 196] width 133 height 21
type input "Landscape Package"
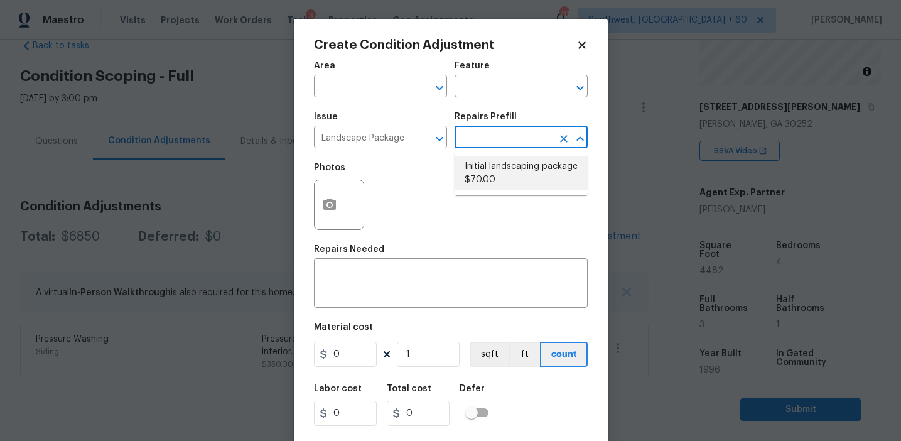
click at [523, 156] on li "Initial landscaping package $70.00" at bounding box center [521, 173] width 133 height 34
type input "Home Readiness Packages"
type textarea "Mowing of grass up to 6" in height. Mow, edge along driveways & sidewalks, trim…"
type input "70"
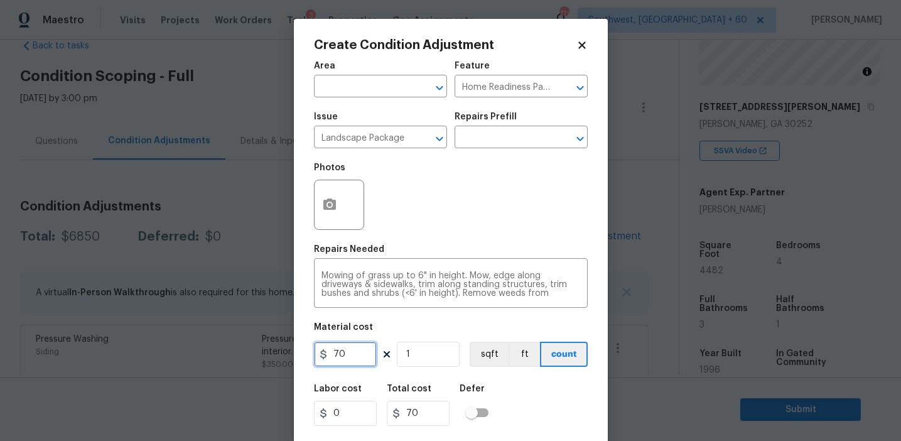
click at [338, 350] on input "70" at bounding box center [345, 354] width 63 height 25
type input "300"
click at [330, 197] on button "button" at bounding box center [330, 204] width 30 height 49
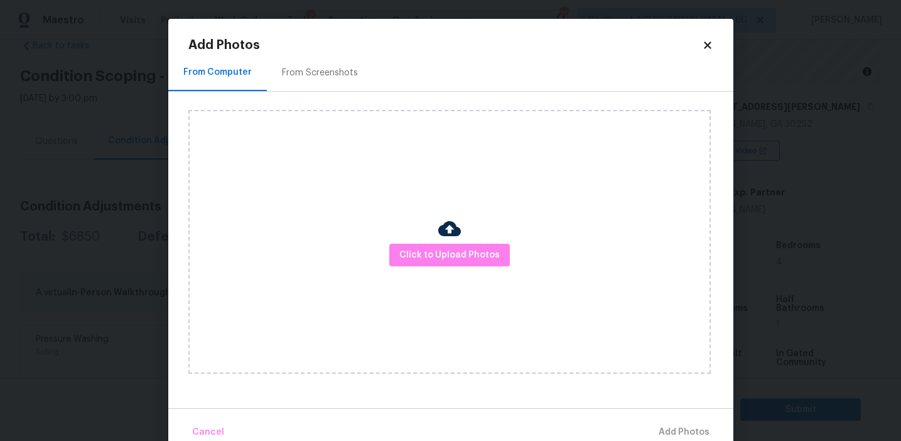
click at [336, 68] on div "From Screenshots" at bounding box center [320, 73] width 76 height 13
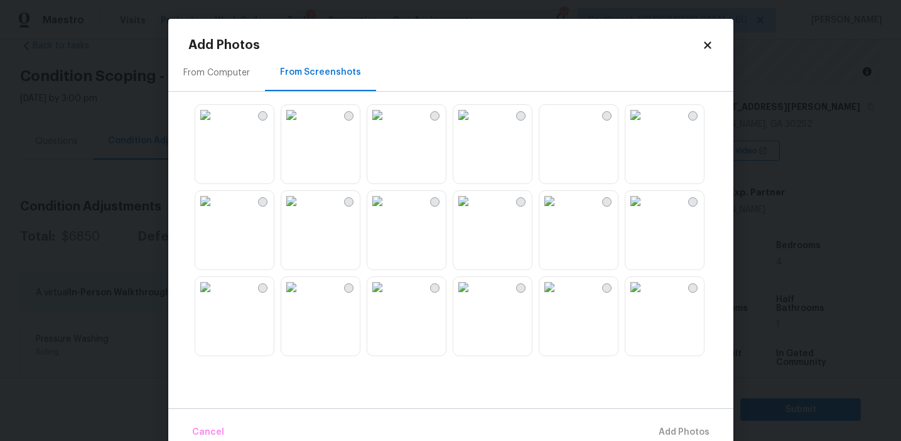
click at [559, 297] on img at bounding box center [549, 287] width 20 height 20
click at [387, 211] on img at bounding box center [377, 201] width 20 height 20
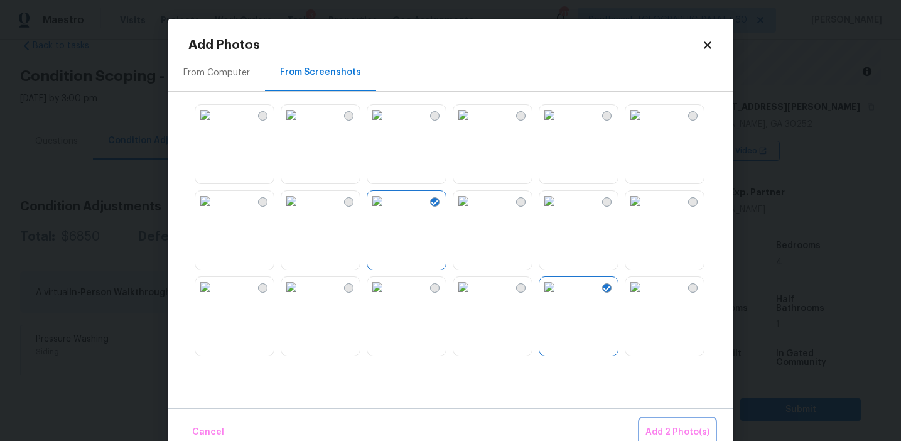
click at [669, 435] on span "Add 2 Photo(s)" at bounding box center [677, 432] width 64 height 16
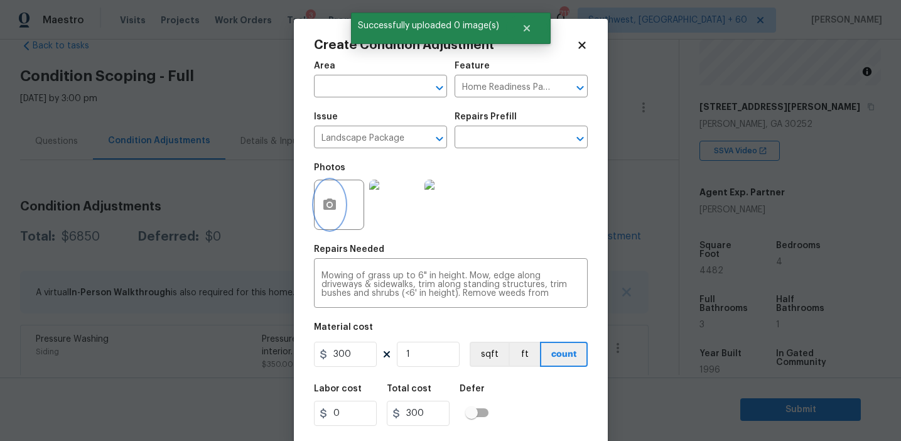
scroll to position [28, 0]
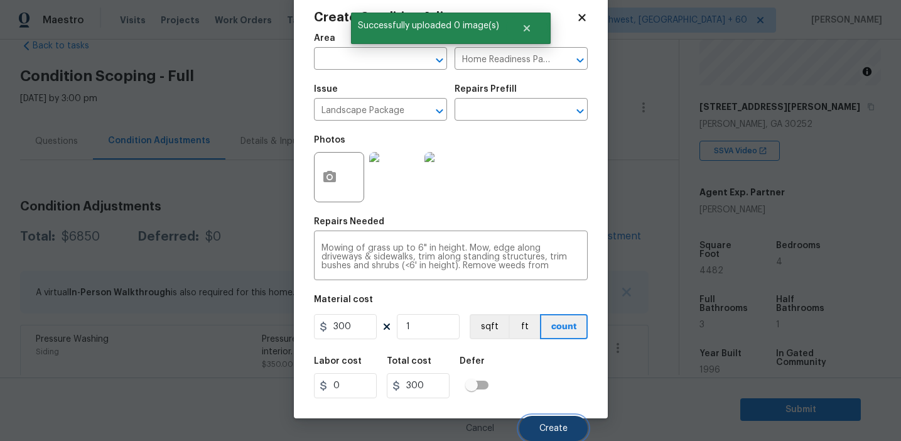
click at [546, 426] on span "Create" at bounding box center [553, 428] width 28 height 9
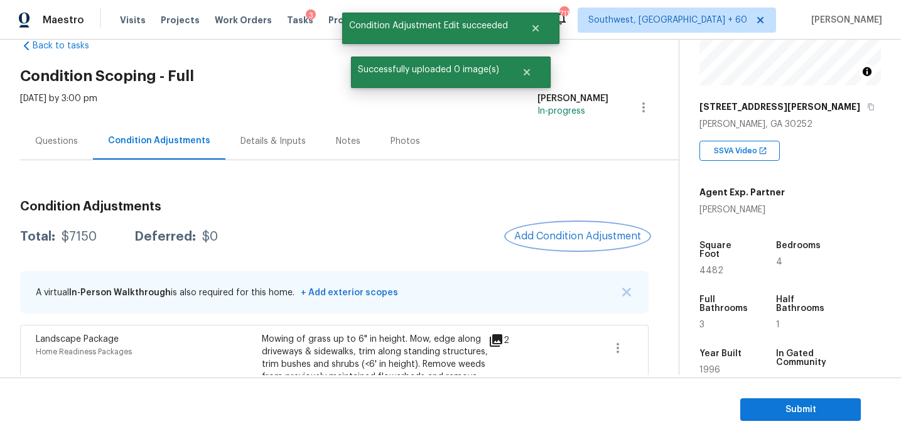
scroll to position [0, 0]
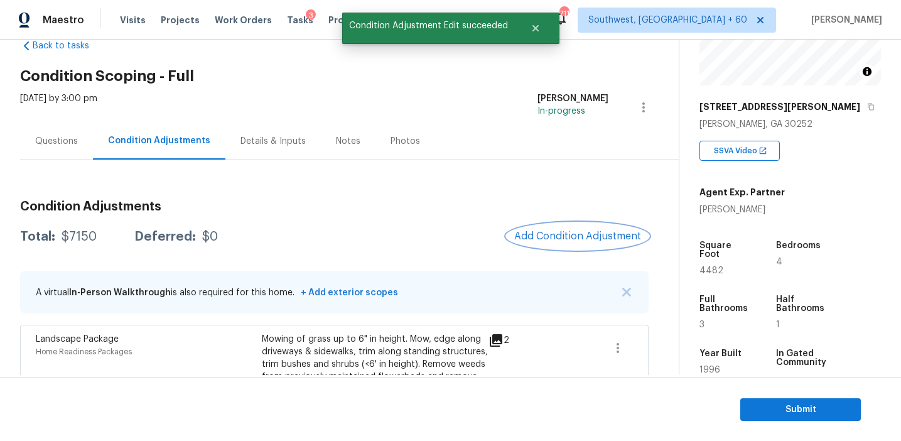
click at [556, 237] on span "Add Condition Adjustment" at bounding box center [577, 235] width 127 height 11
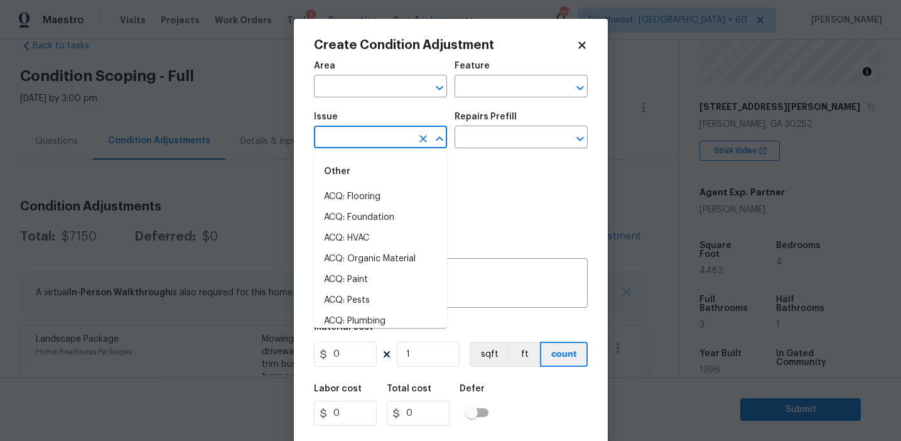
click at [382, 144] on input "text" at bounding box center [363, 138] width 98 height 19
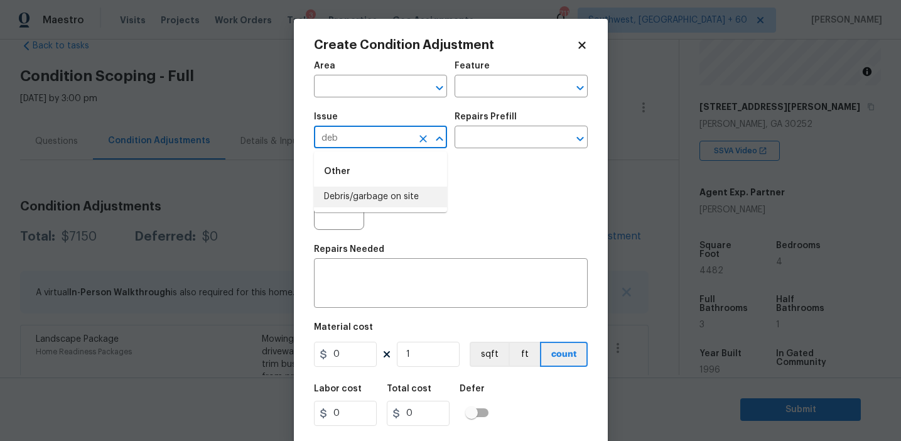
click at [380, 196] on li "Debris/garbage on site" at bounding box center [380, 196] width 133 height 21
type input "Debris/garbage on site"
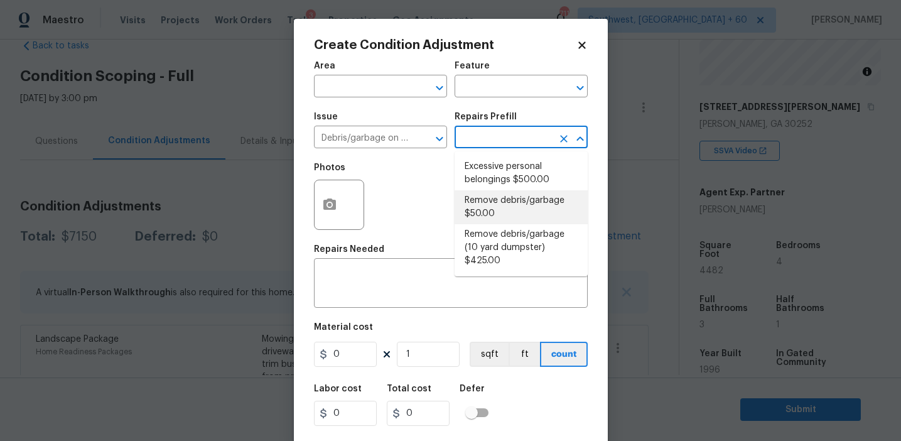
click at [489, 213] on li "Remove debris/garbage $50.00" at bounding box center [521, 207] width 133 height 34
type textarea "Remove, haul off, and properly dispose of any debris left by seller to offsite …"
type input "50"
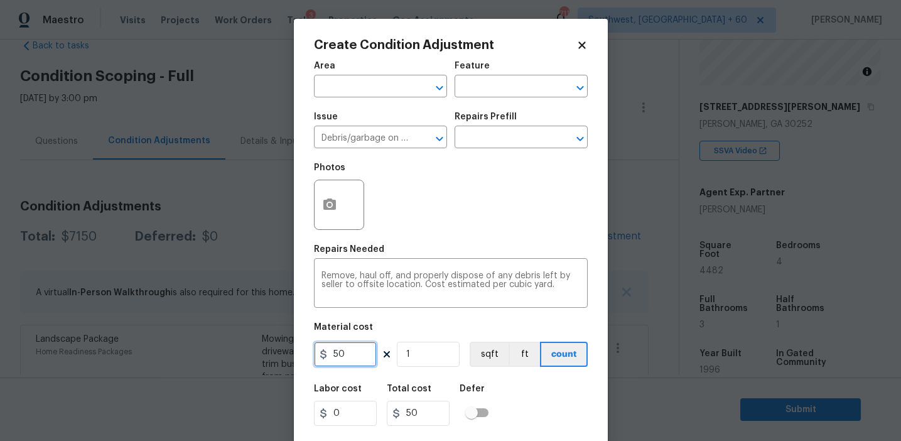
click at [331, 347] on input "50" at bounding box center [345, 354] width 63 height 25
click at [359, 352] on input "50" at bounding box center [345, 354] width 63 height 25
type input "1000"
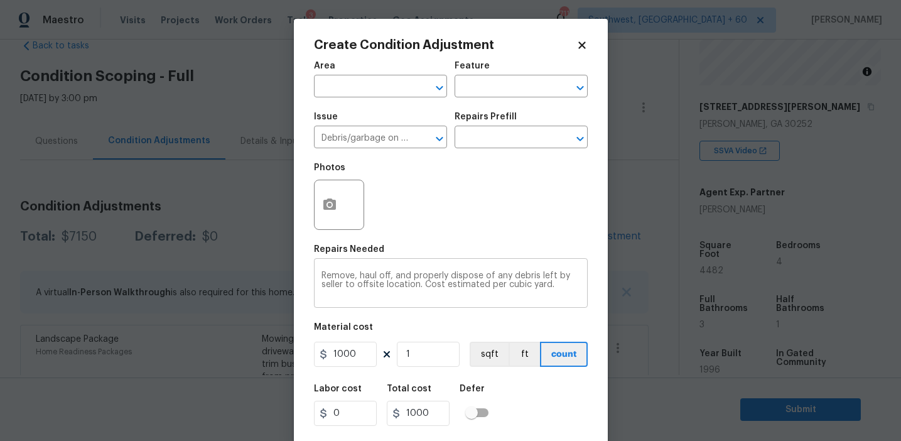
click at [353, 281] on textarea "Remove, haul off, and properly dispose of any debris left by seller to offsite …" at bounding box center [450, 284] width 259 height 26
click at [369, 284] on textarea "Remove, haul off, and properly dispose of any debris left by seller to shed off…" at bounding box center [450, 284] width 259 height 26
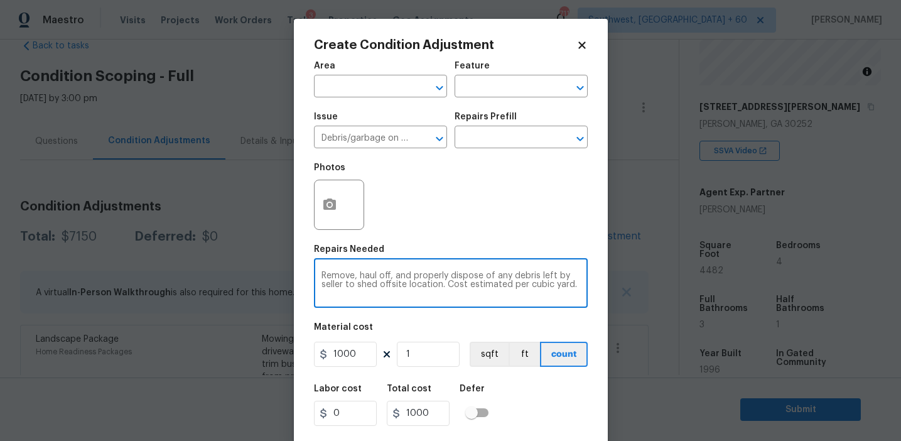
click at [369, 284] on textarea "Remove, haul off, and properly dispose of any debris left by seller to shed off…" at bounding box center [450, 284] width 259 height 26
click at [354, 276] on textarea "Remove, haul off, and properly dispose of any debris left by seller to offsite …" at bounding box center [450, 284] width 259 height 26
type textarea "Remove shed, haul off, and properly dispose of any debris left by seller to off…"
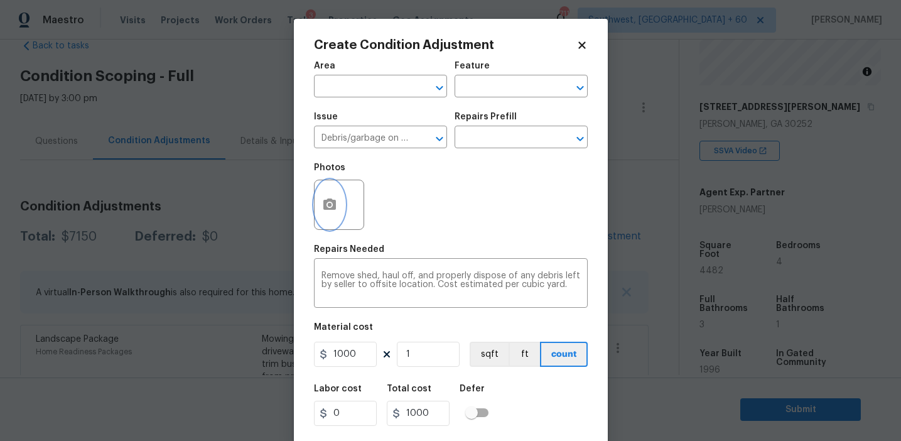
click at [338, 208] on button "button" at bounding box center [330, 204] width 30 height 49
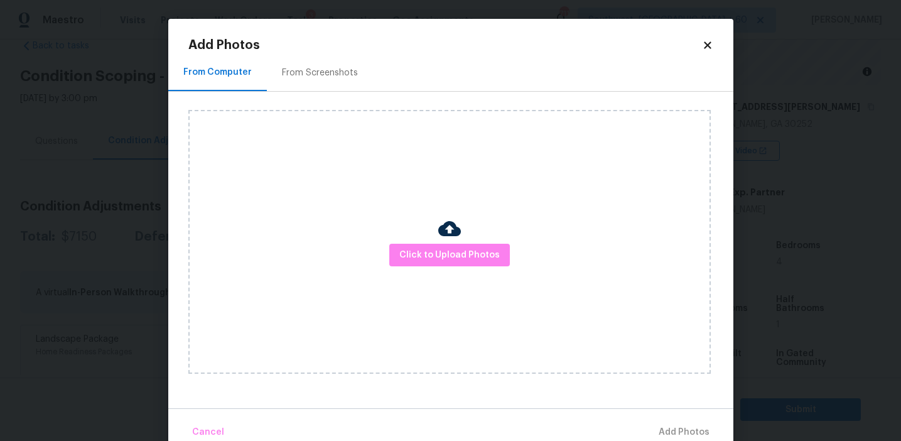
click at [333, 75] on div "From Screenshots" at bounding box center [320, 73] width 76 height 13
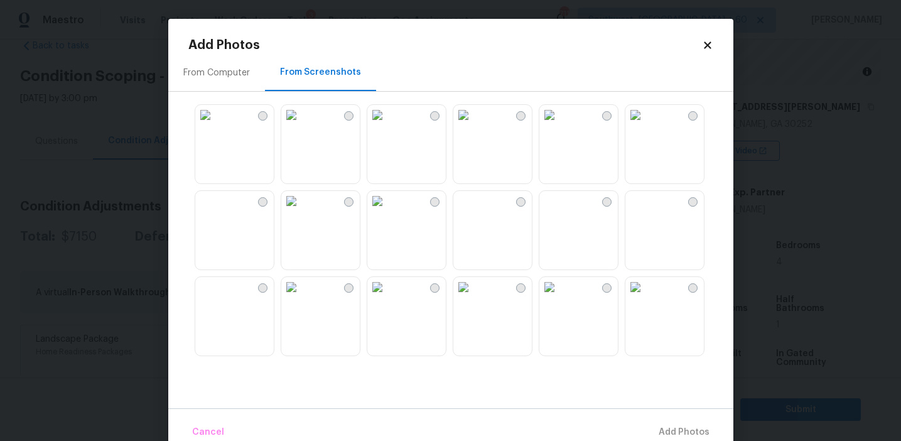
click at [387, 211] on img at bounding box center [377, 201] width 20 height 20
click at [665, 426] on span "Add 1 Photo(s)" at bounding box center [678, 432] width 62 height 16
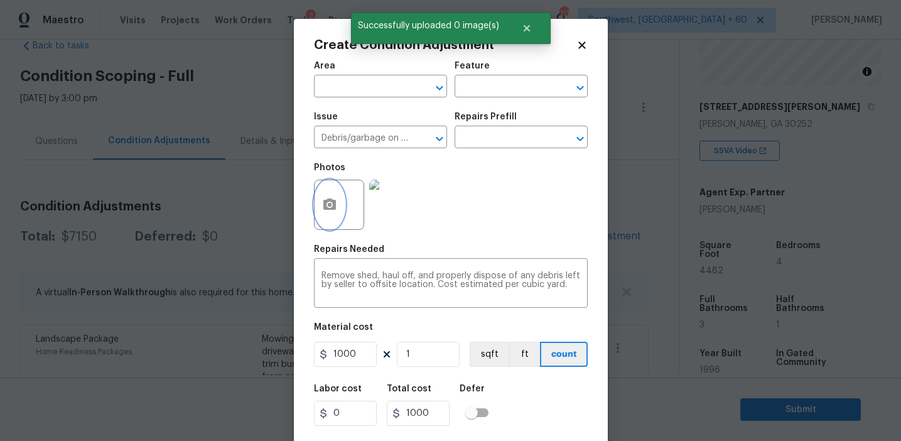
scroll to position [28, 0]
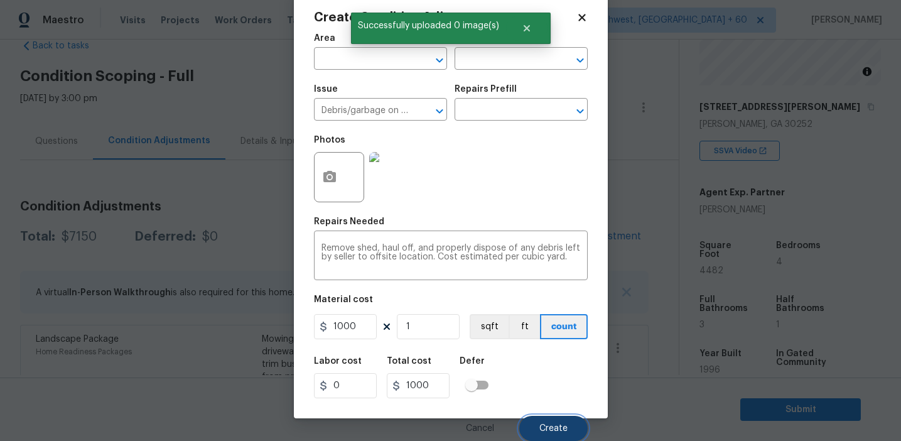
click at [548, 417] on button "Create" at bounding box center [553, 428] width 68 height 25
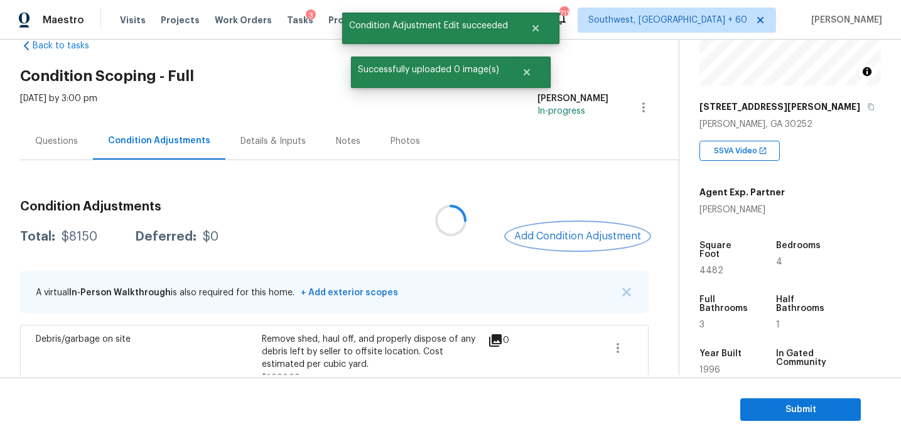
scroll to position [0, 0]
click at [558, 227] on button "Add Condition Adjustment" at bounding box center [578, 236] width 142 height 26
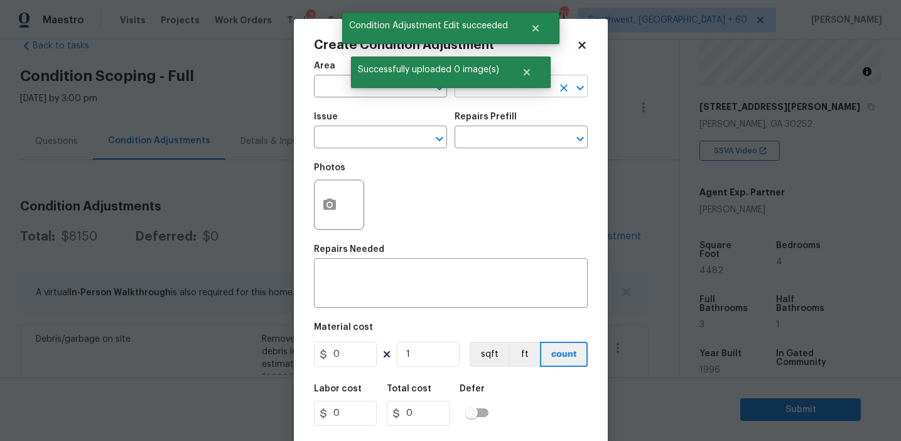
click at [475, 95] on input "text" at bounding box center [504, 87] width 98 height 19
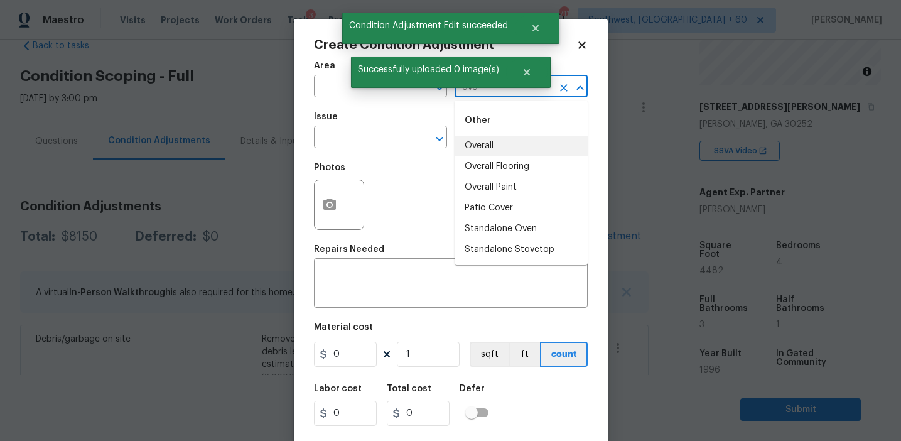
click at [480, 149] on li "Overall" at bounding box center [521, 146] width 133 height 21
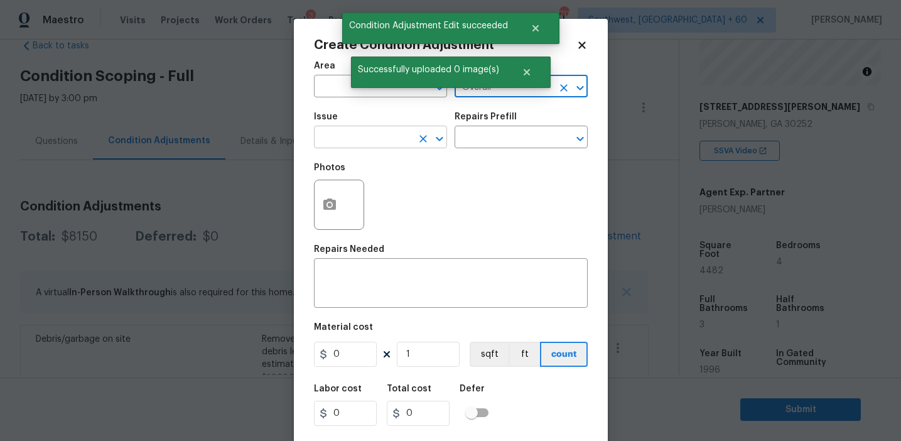
type input "Overall"
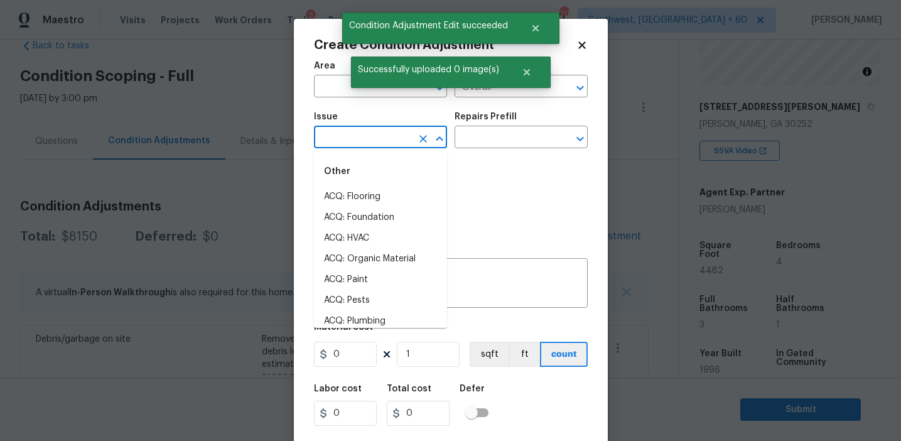
click at [385, 144] on input "text" at bounding box center [363, 138] width 98 height 19
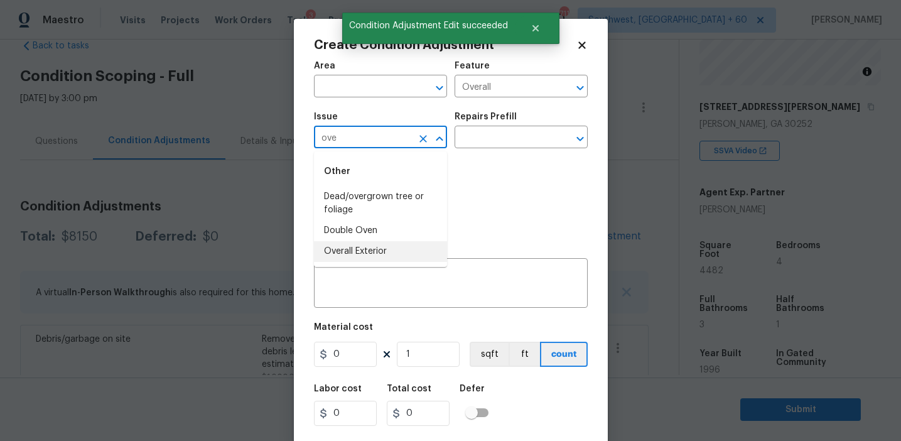
click at [396, 245] on li "Overall Exterior" at bounding box center [380, 251] width 133 height 21
type input "Overall Exterior"
click at [456, 294] on textarea at bounding box center [450, 284] width 259 height 26
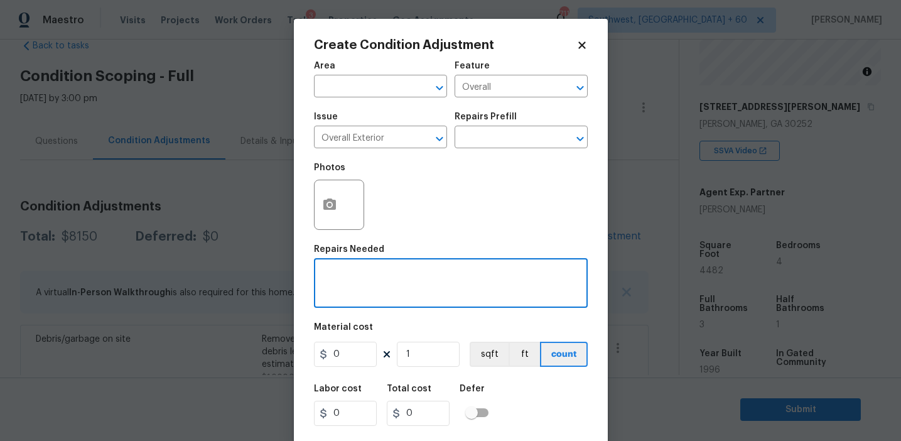
paste textarea "Overall exterior repairs (siding, stucco, fencing, soffit, eaves, trims, fascia…"
type textarea "Overall exterior repairs (siding, stucco, fencing, soffit, eaves, trims, fascia…"
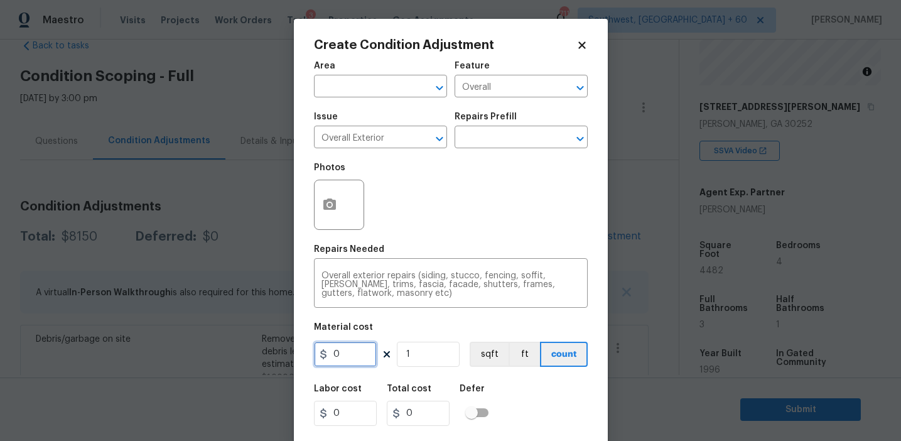
click at [343, 350] on input "0" at bounding box center [345, 354] width 63 height 25
type input "1250"
click at [331, 208] on icon "button" at bounding box center [329, 203] width 13 height 11
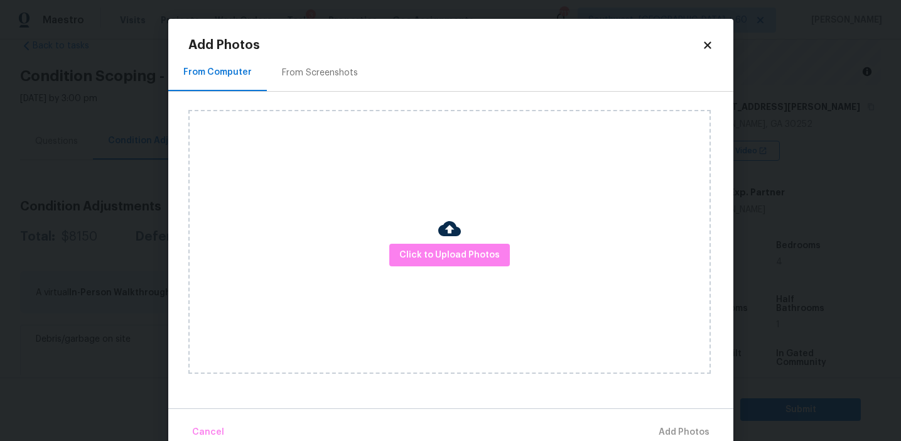
click at [337, 79] on div "From Screenshots" at bounding box center [320, 72] width 106 height 37
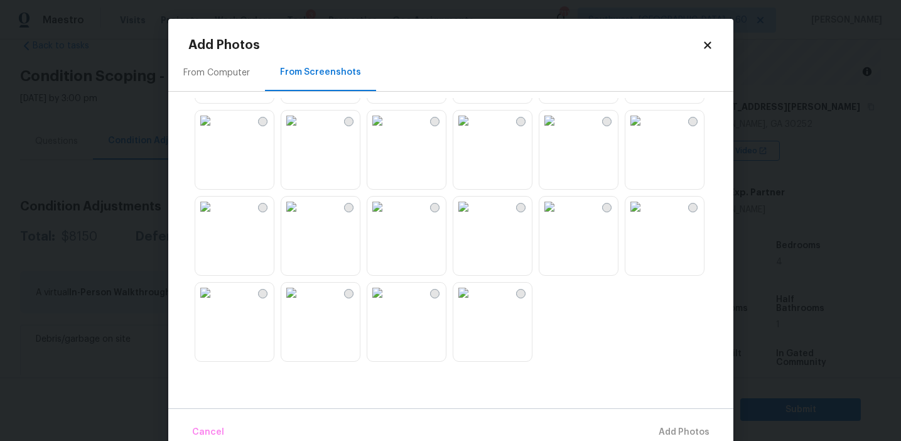
scroll to position [1198, 0]
click at [301, 217] on img at bounding box center [291, 207] width 20 height 20
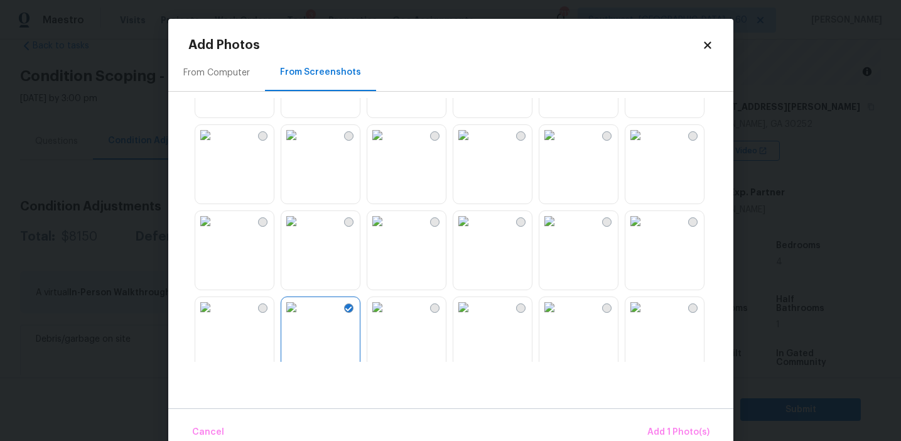
scroll to position [1054, 0]
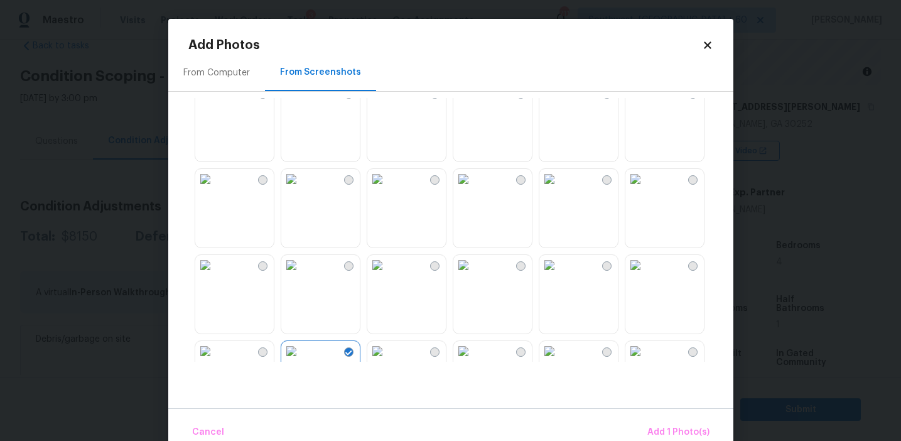
click at [215, 275] on img at bounding box center [205, 265] width 20 height 20
click at [301, 189] on img at bounding box center [291, 179] width 20 height 20
click at [387, 189] on img at bounding box center [377, 179] width 20 height 20
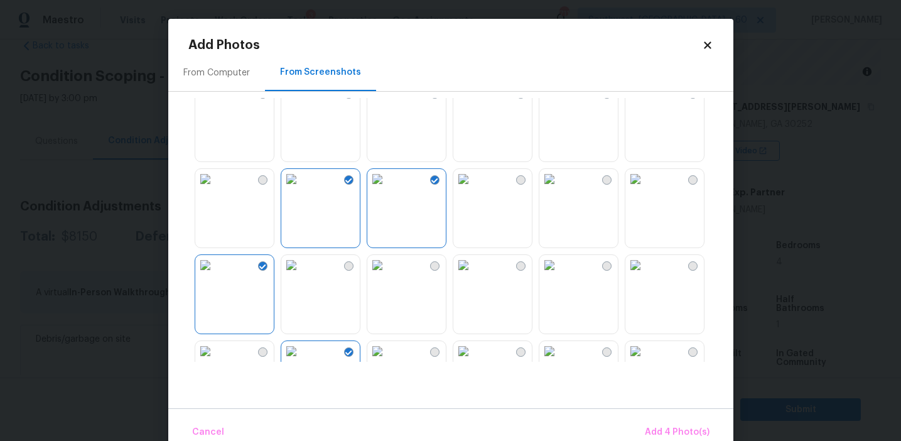
click at [645, 189] on img at bounding box center [635, 179] width 20 height 20
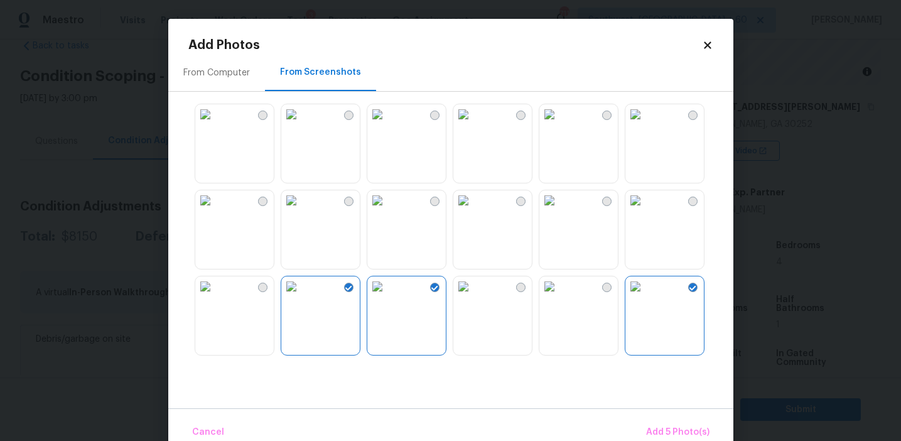
scroll to position [917, 0]
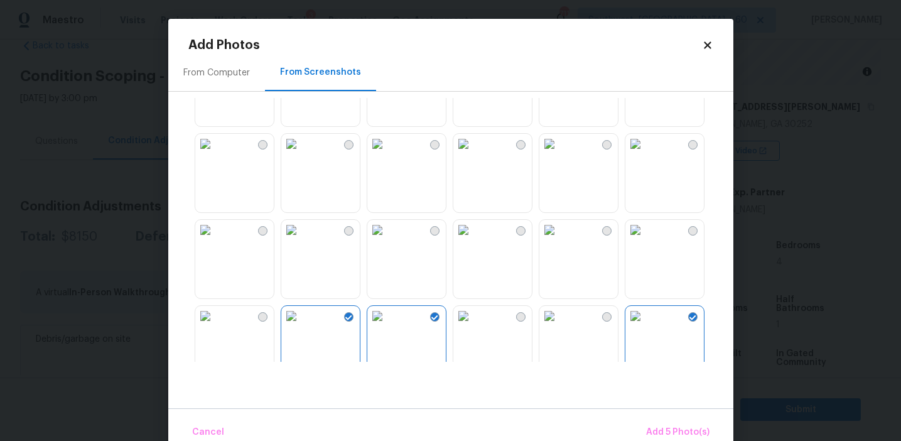
click at [559, 240] on img at bounding box center [549, 230] width 20 height 20
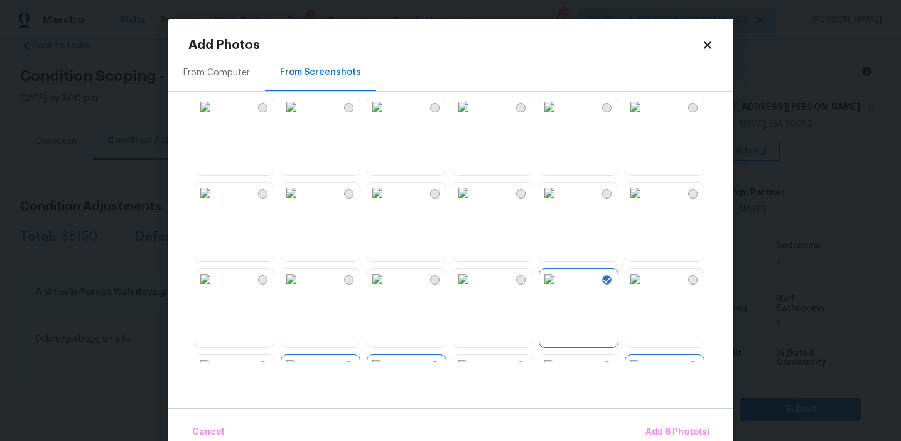
click at [473, 203] on img at bounding box center [463, 193] width 20 height 20
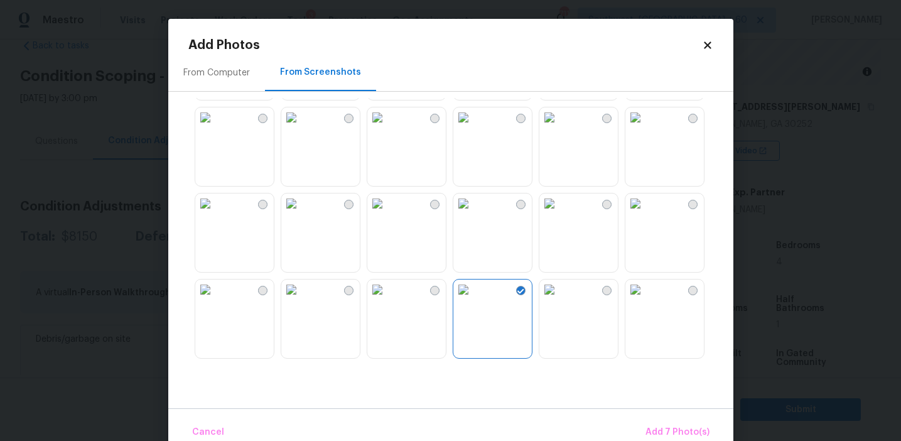
scroll to position [763, 0]
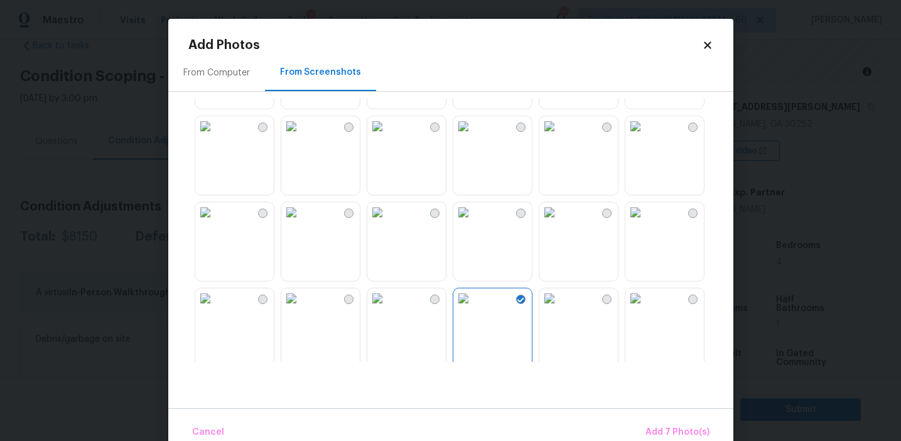
click at [215, 222] on img at bounding box center [205, 212] width 20 height 20
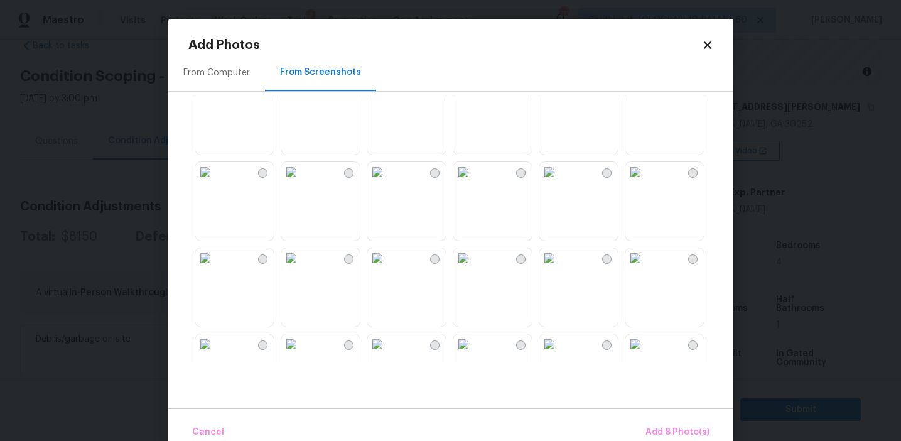
scroll to position [450, 0]
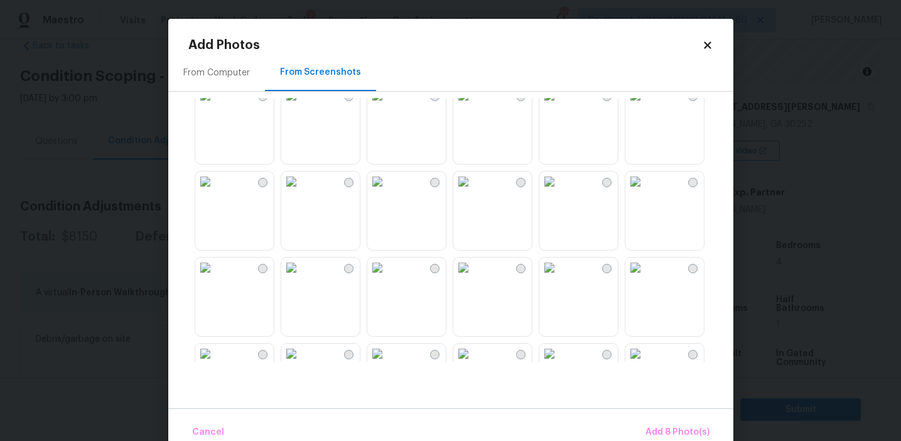
click at [645, 191] on img at bounding box center [635, 181] width 20 height 20
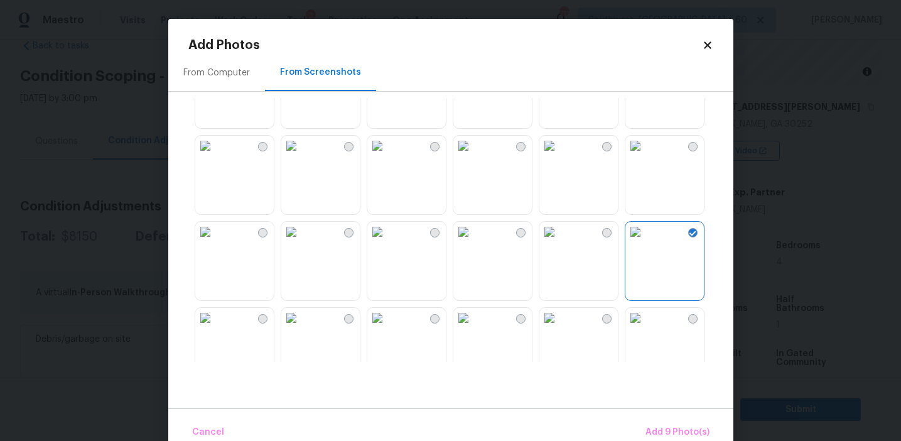
scroll to position [397, 0]
click at [645, 244] on img at bounding box center [635, 234] width 20 height 20
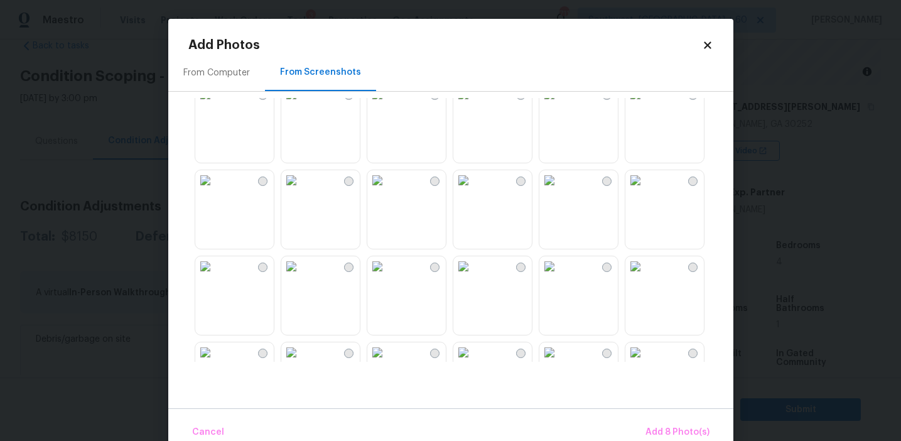
scroll to position [0, 0]
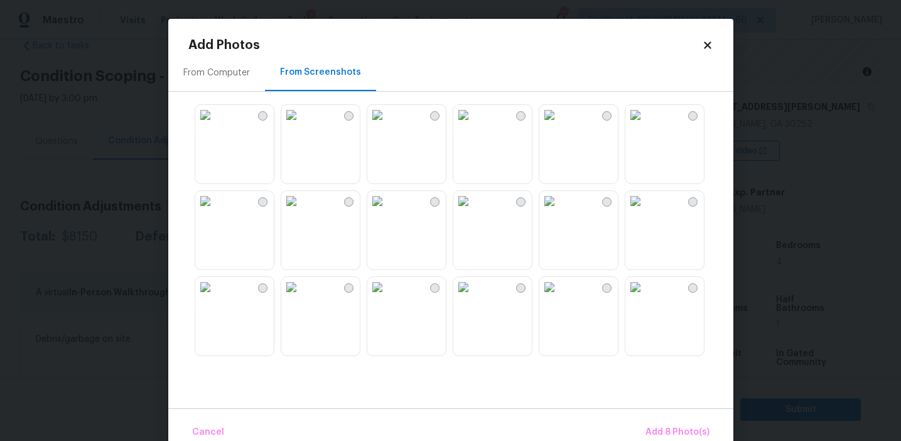
click at [387, 211] on img at bounding box center [377, 201] width 20 height 20
click at [656, 428] on span "Add 9 Photo(s)" at bounding box center [677, 432] width 64 height 16
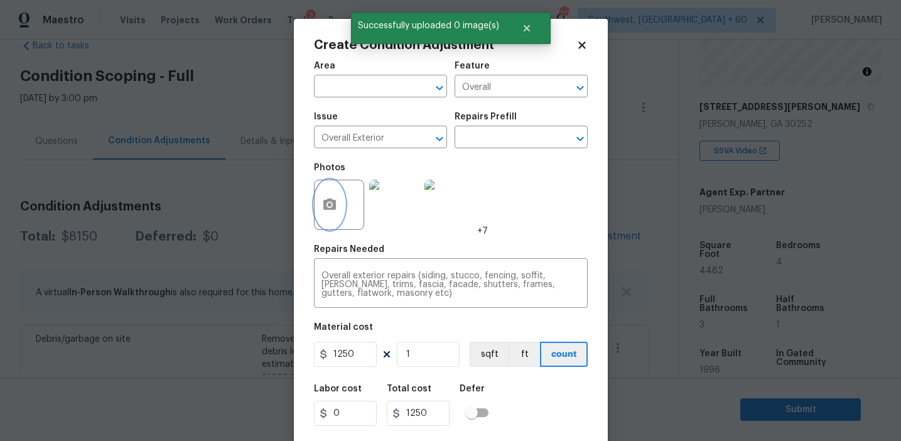
scroll to position [28, 0]
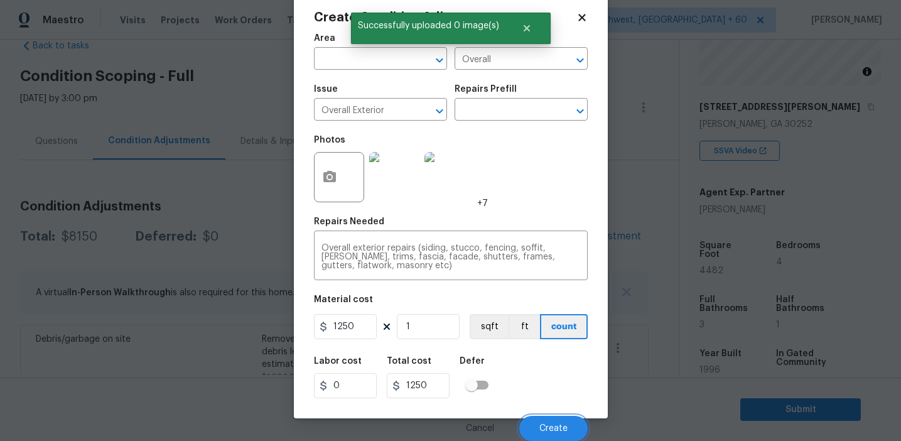
click at [545, 419] on button "Create" at bounding box center [553, 428] width 68 height 25
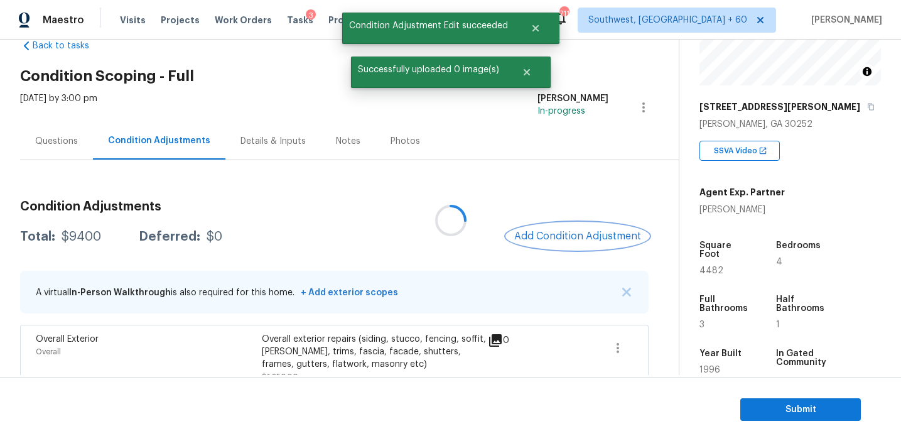
scroll to position [0, 0]
click at [620, 360] on button "button" at bounding box center [618, 348] width 30 height 30
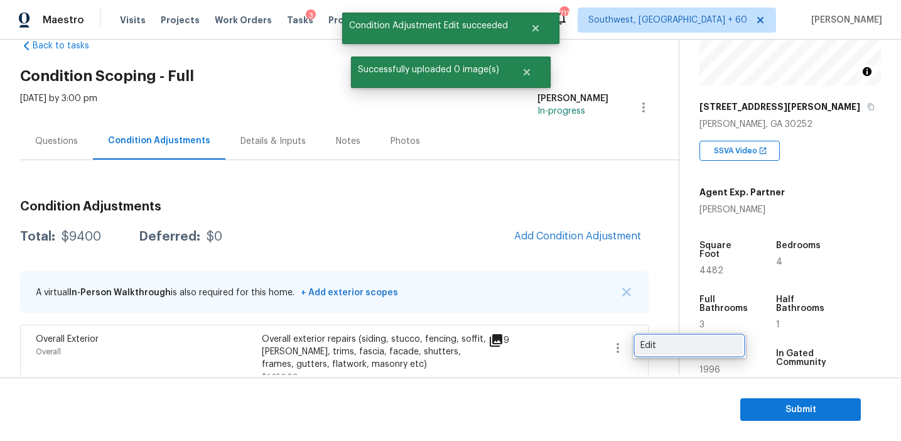
click at [645, 342] on div "Edit" at bounding box center [689, 345] width 98 height 13
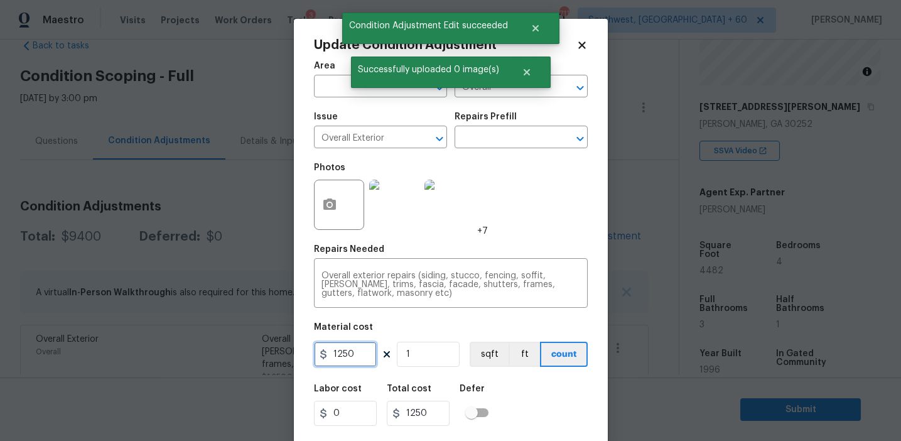
click at [343, 355] on input "1250" at bounding box center [345, 354] width 63 height 25
type input "675"
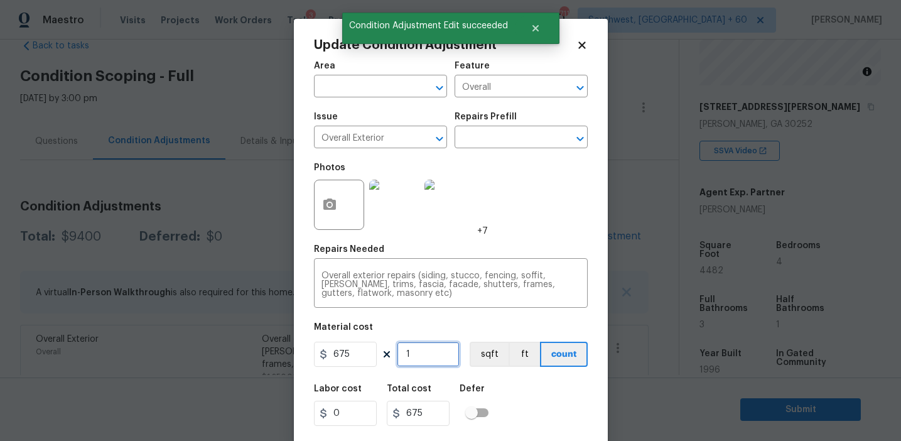
scroll to position [28, 0]
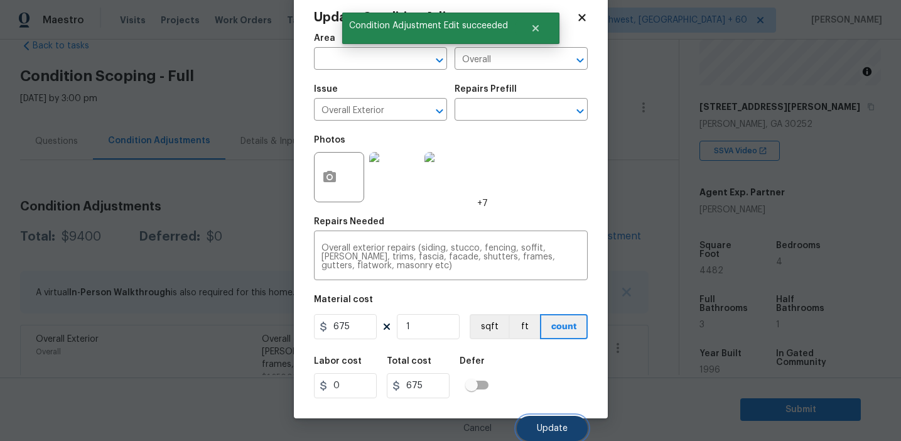
click at [532, 418] on button "Update" at bounding box center [552, 428] width 71 height 25
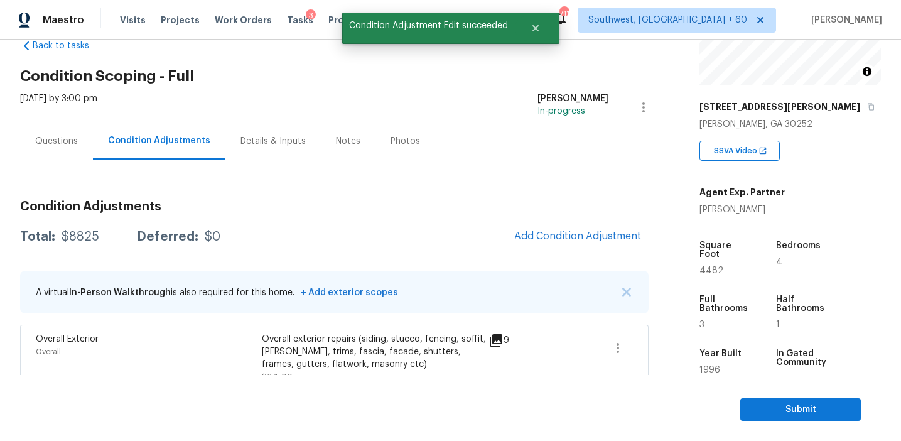
scroll to position [0, 0]
click at [562, 235] on span "Add Condition Adjustment" at bounding box center [577, 235] width 127 height 11
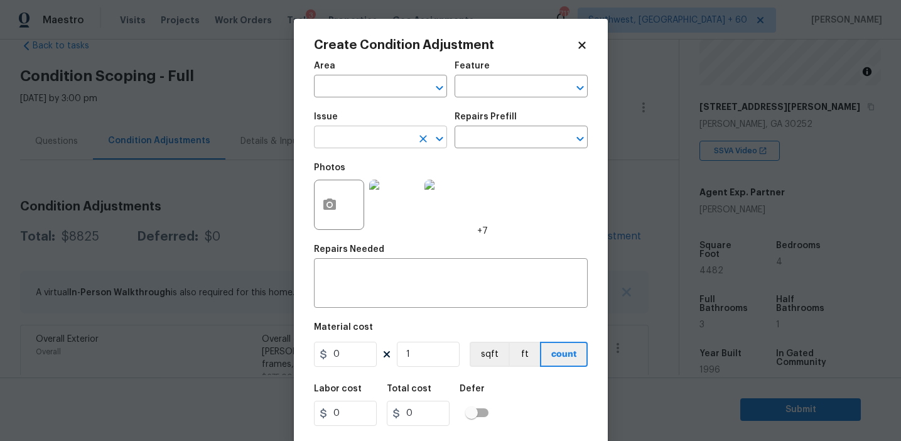
click at [364, 143] on input "text" at bounding box center [363, 138] width 98 height 19
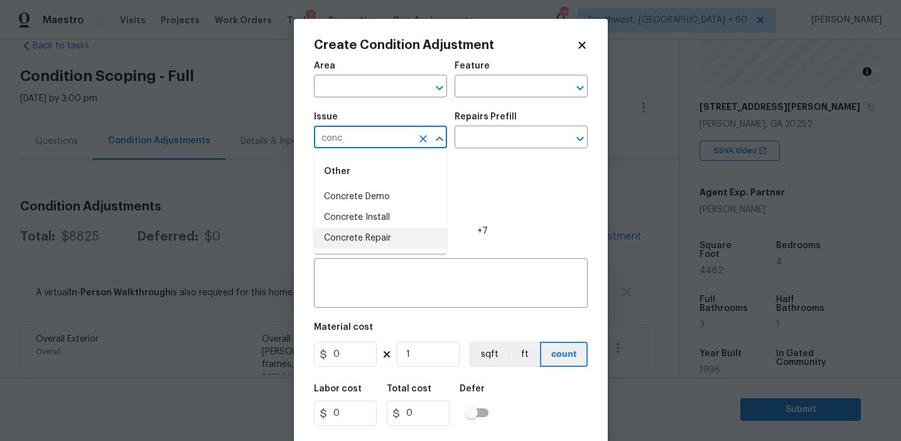
click at [387, 232] on li "Concrete Repair" at bounding box center [380, 238] width 133 height 21
type input "Concrete Repair"
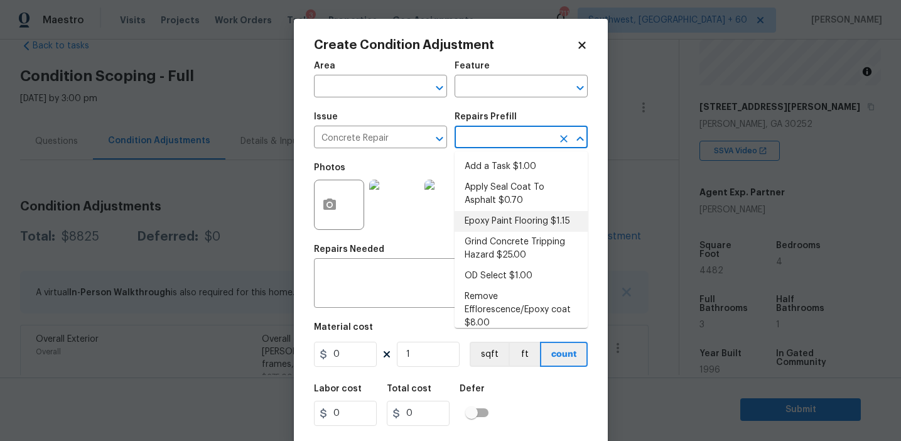
click at [483, 213] on li "Epoxy Paint Flooring $1.15" at bounding box center [521, 221] width 133 height 21
type input "Flatwork"
type textarea "Mask, scrape and prep flooring for new coat of epoxy paint."
type input "1.15"
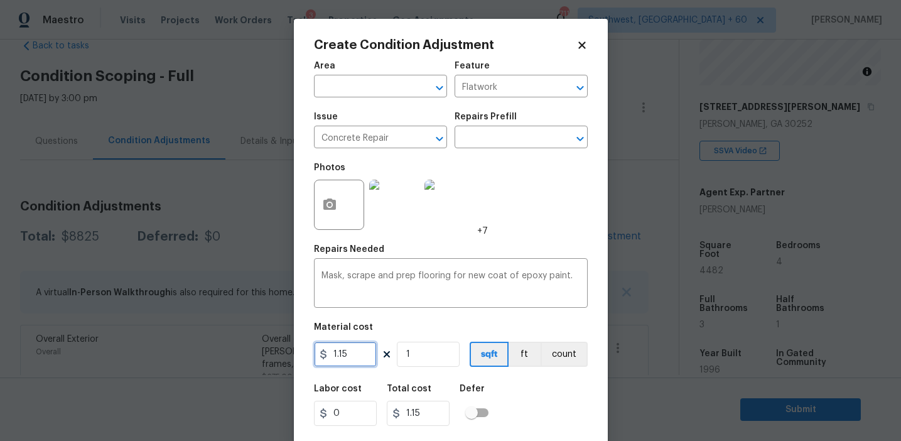
click at [361, 355] on input "1.15" at bounding box center [345, 354] width 63 height 25
type input "2000"
click at [558, 353] on button "count" at bounding box center [564, 354] width 47 height 25
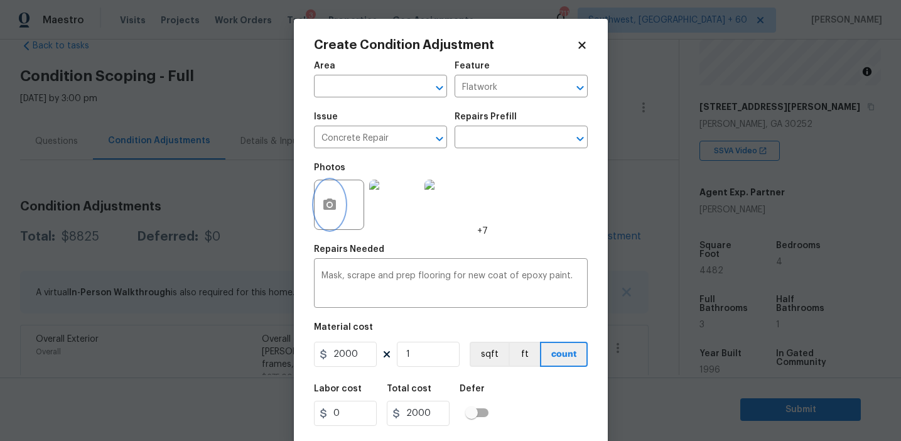
click at [316, 210] on button "button" at bounding box center [330, 204] width 30 height 49
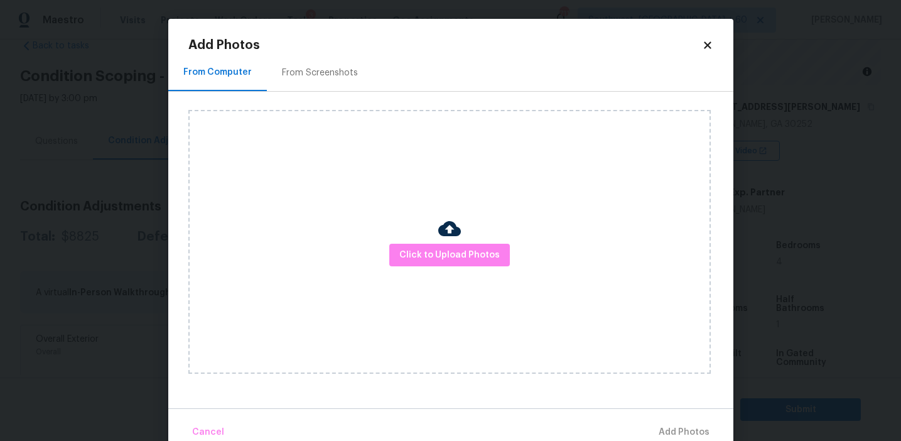
click at [347, 62] on div "From Screenshots" at bounding box center [320, 72] width 106 height 37
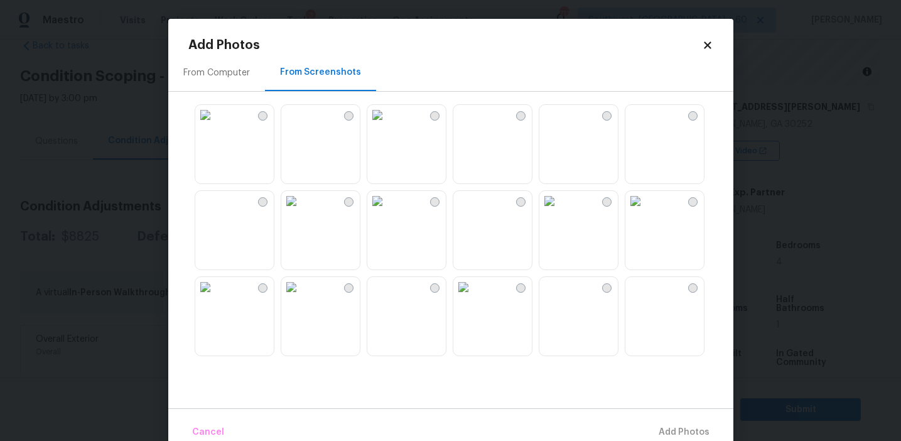
scroll to position [1199, 0]
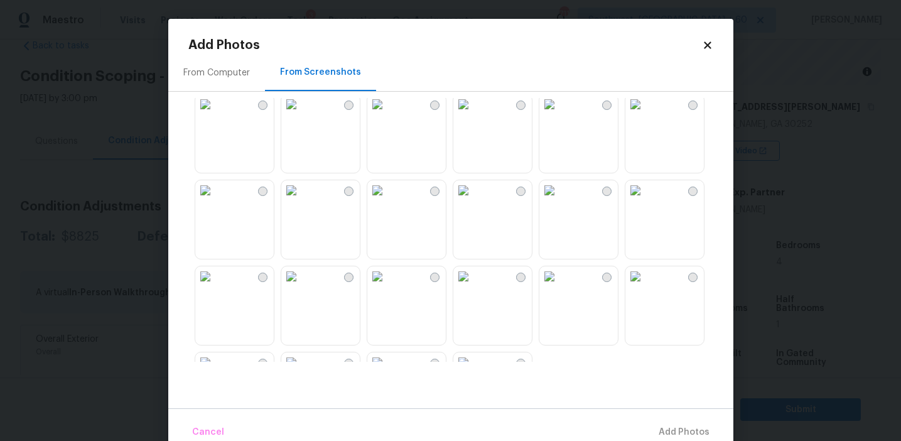
click at [215, 286] on img at bounding box center [205, 276] width 20 height 20
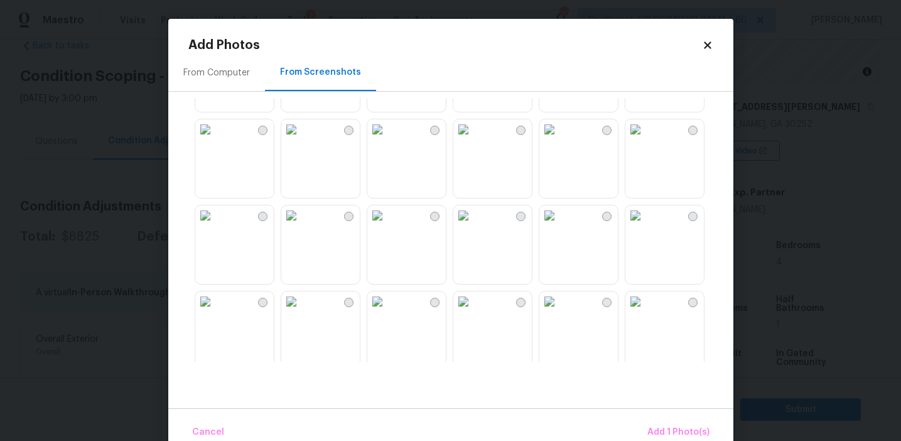
scroll to position [997, 0]
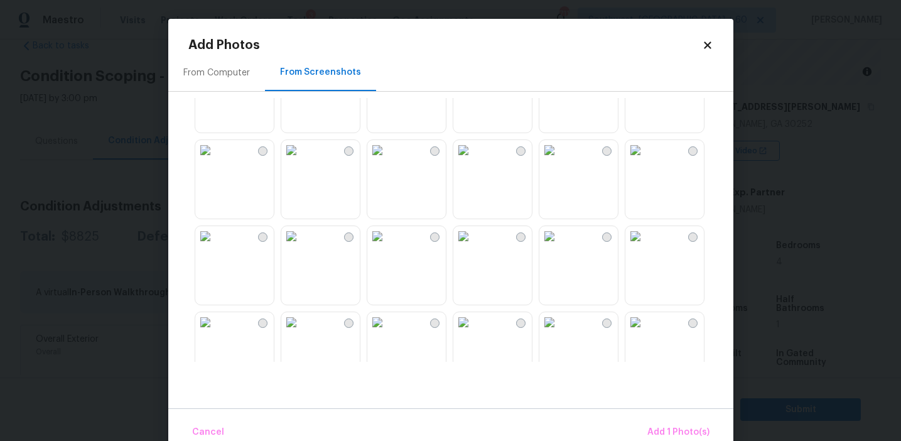
click at [559, 246] on img at bounding box center [549, 236] width 20 height 20
click at [473, 246] on img at bounding box center [463, 236] width 20 height 20
click at [559, 160] on img at bounding box center [549, 150] width 20 height 20
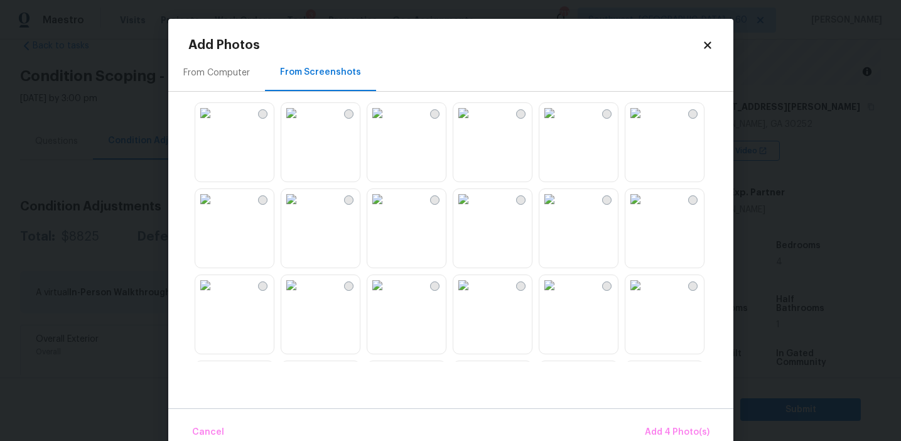
scroll to position [597, 0]
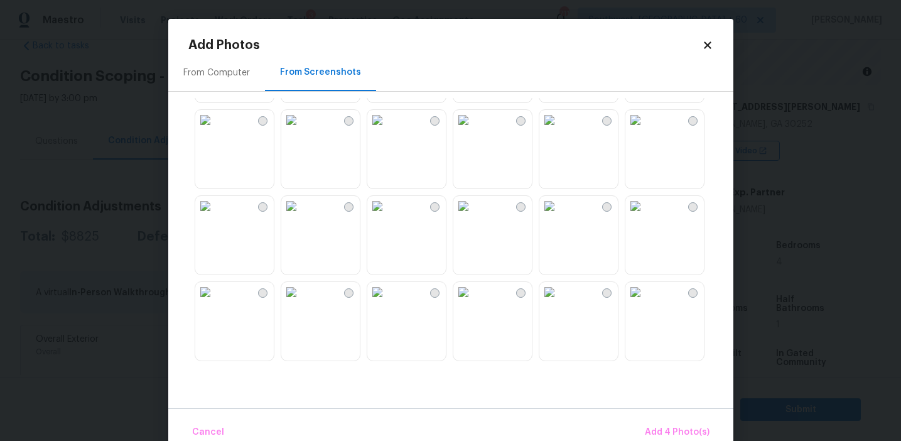
click at [301, 302] on img at bounding box center [291, 292] width 20 height 20
click at [688, 431] on span "Add 5 Photo(s)" at bounding box center [677, 432] width 63 height 16
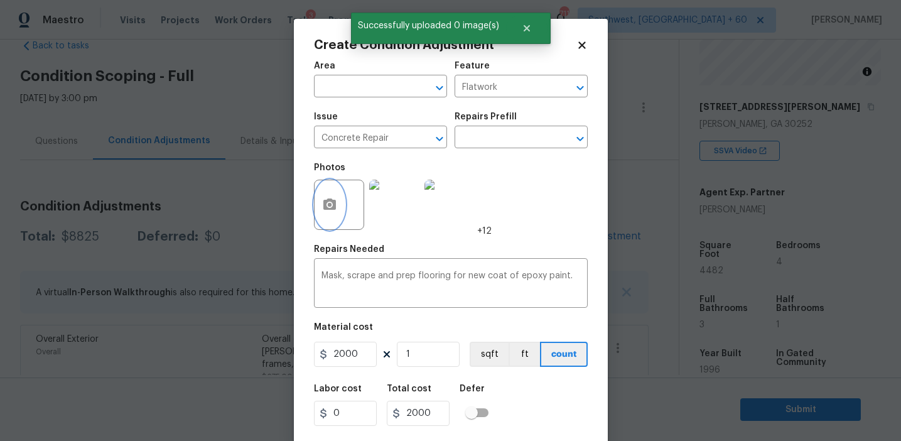
scroll to position [28, 0]
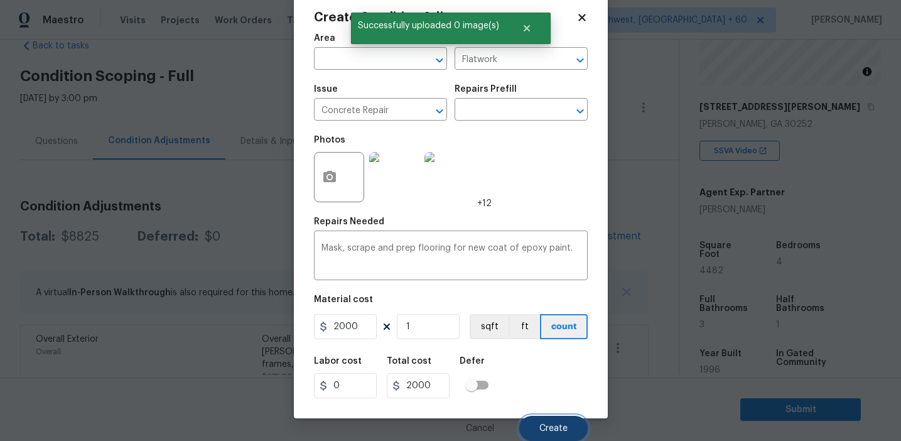
click at [543, 428] on span "Create" at bounding box center [553, 428] width 28 height 9
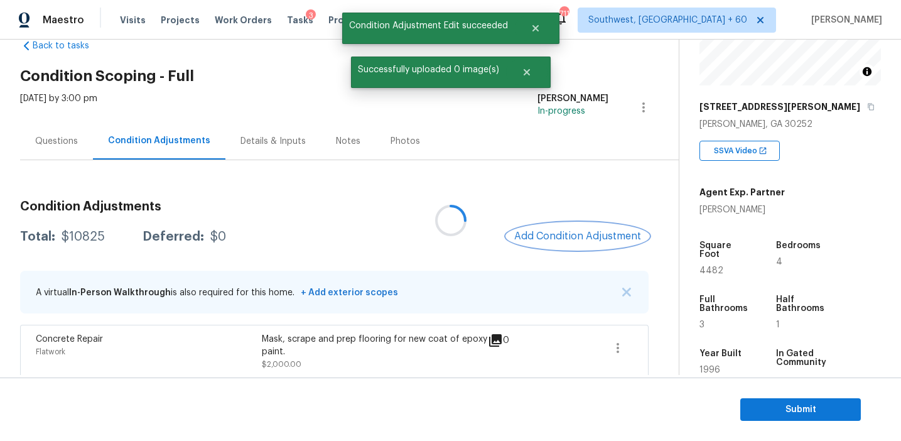
scroll to position [0, 0]
click at [544, 235] on span "Add Condition Adjustment" at bounding box center [577, 235] width 127 height 11
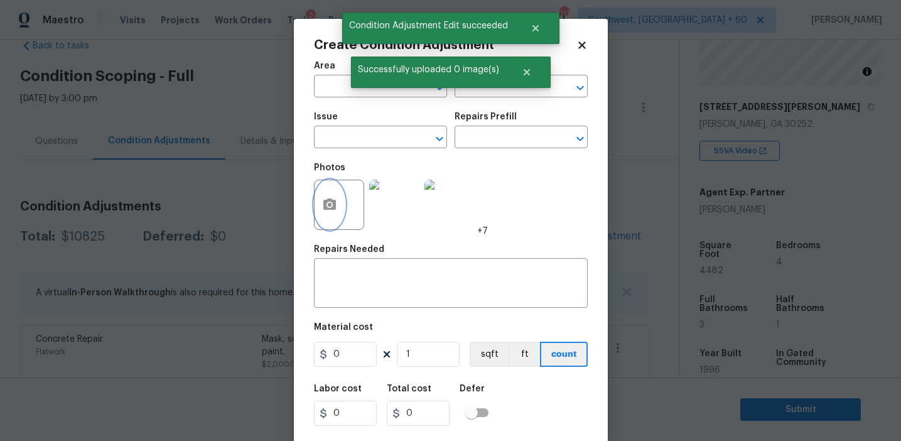
click at [327, 208] on icon "button" at bounding box center [329, 203] width 13 height 11
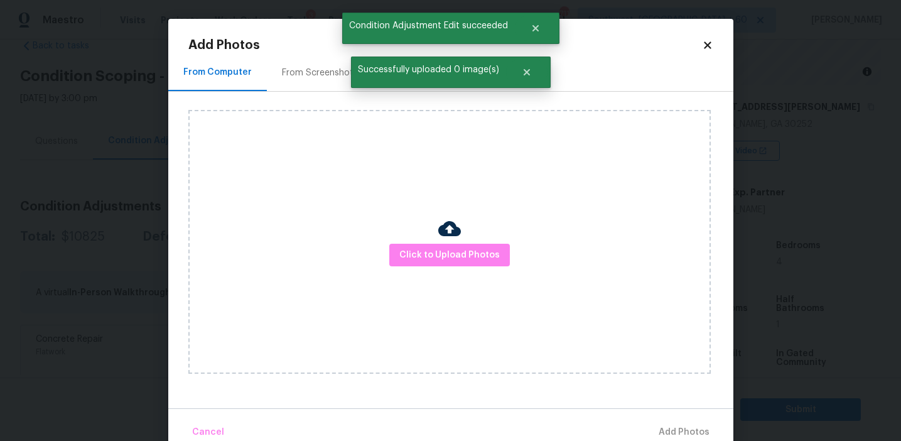
click at [172, 221] on div "From Computer From Screenshots Click to Upload Photos" at bounding box center [450, 231] width 565 height 354
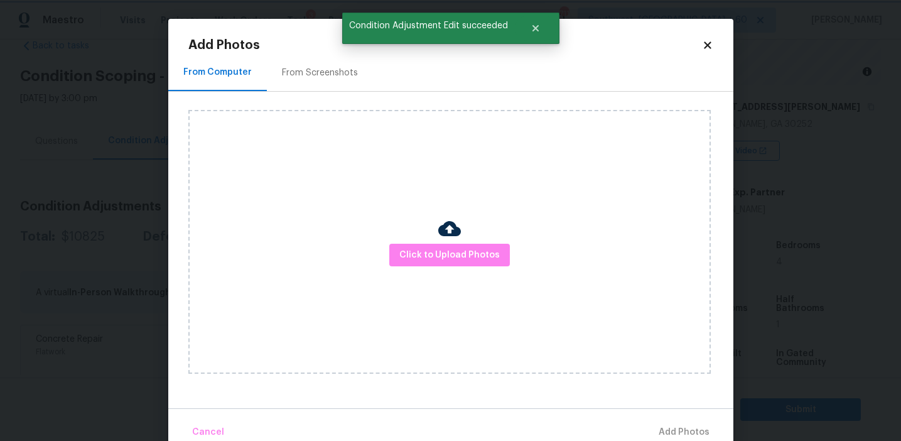
click at [156, 221] on body "Maestro Visits Projects Work Orders Tasks 3 Properties Geo Assignments 711 Sout…" at bounding box center [450, 220] width 901 height 441
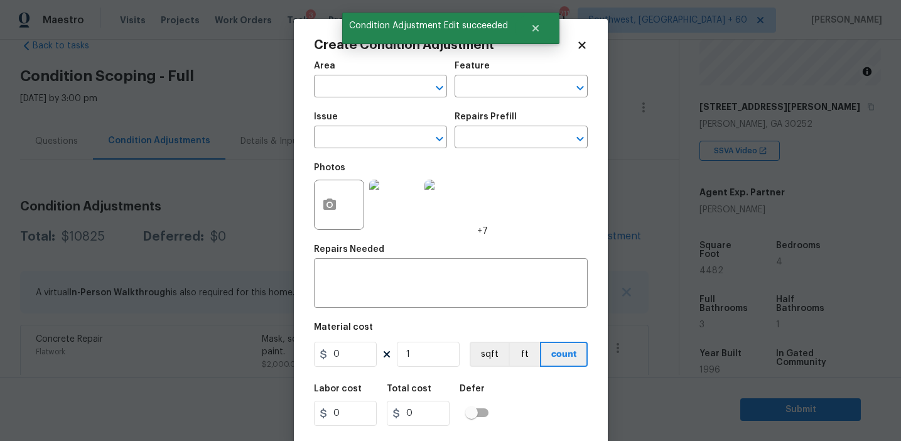
click at [156, 221] on body "Maestro Visits Projects Work Orders Tasks 3 Properties Geo Assignments 711 Sout…" at bounding box center [450, 220] width 901 height 441
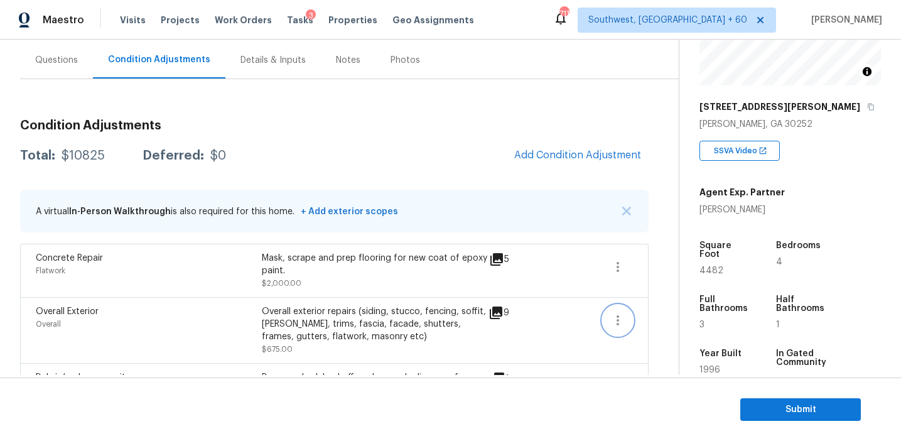
click at [610, 325] on icon "button" at bounding box center [617, 320] width 15 height 15
click at [666, 312] on div "Edit" at bounding box center [689, 318] width 98 height 13
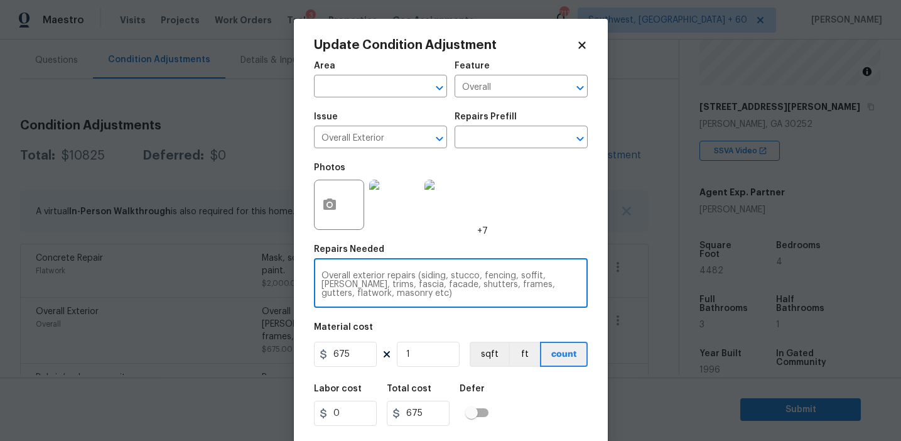
click at [523, 286] on textarea "Overall exterior repairs (siding, stucco, fencing, soffit, eaves, trims, fascia…" at bounding box center [450, 284] width 259 height 26
type textarea "Overall exterior repairs (siding, stucco, fencing, soffit, eaves, trims, fascia…"
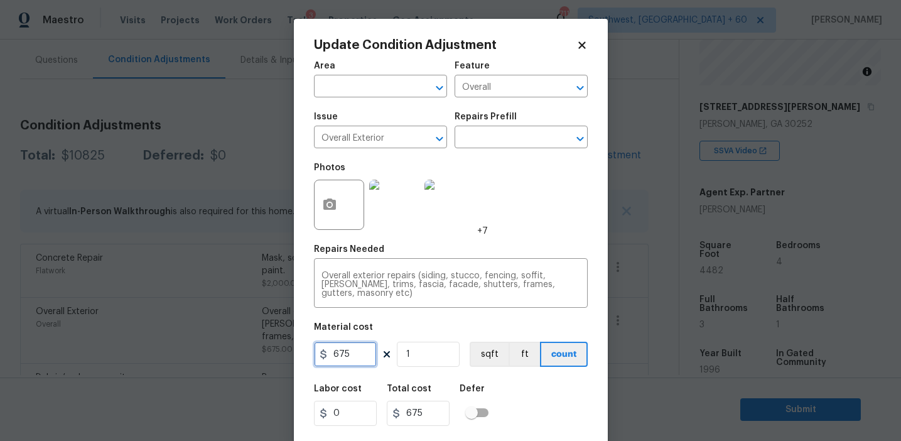
scroll to position [28, 0]
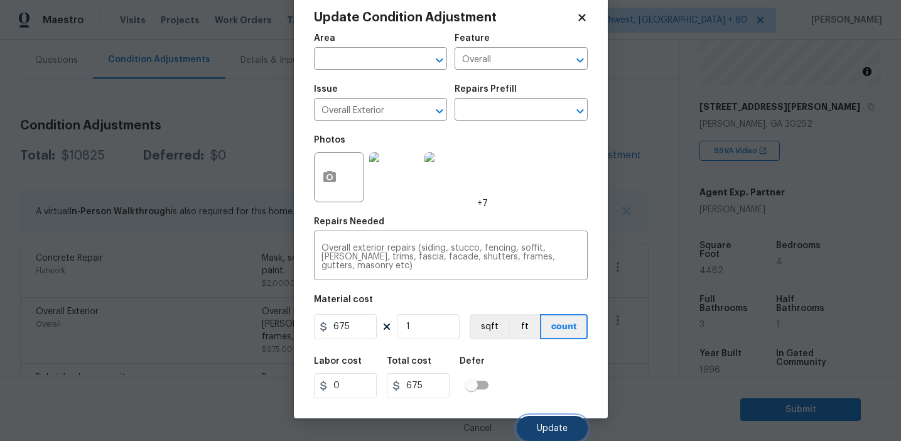
click at [549, 433] on span "Update" at bounding box center [552, 428] width 31 height 9
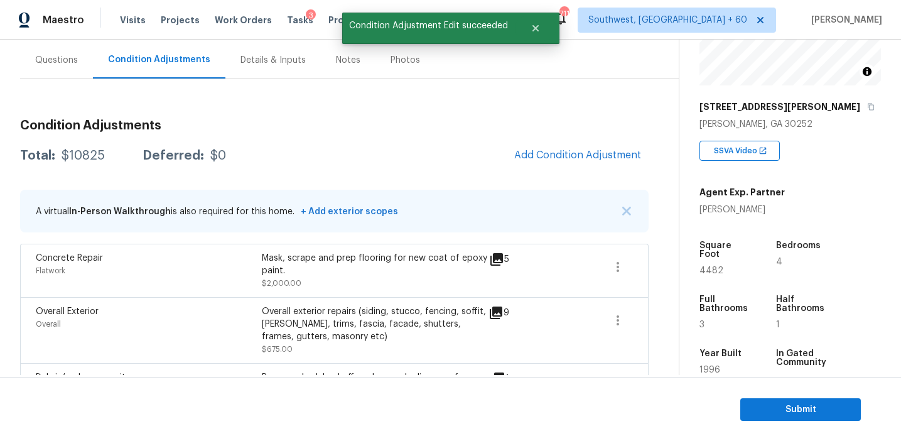
scroll to position [0, 0]
click at [546, 154] on span "Add Condition Adjustment" at bounding box center [577, 154] width 127 height 11
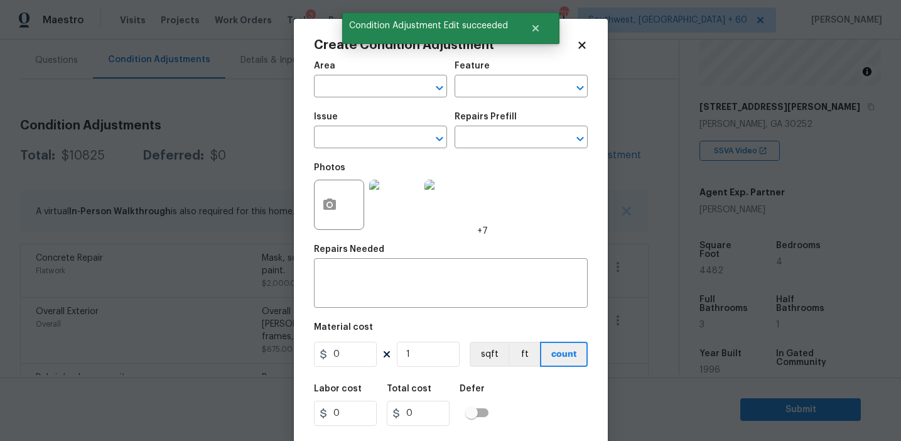
click at [314, 229] on div at bounding box center [340, 205] width 53 height 50
click at [335, 217] on button "button" at bounding box center [330, 204] width 30 height 49
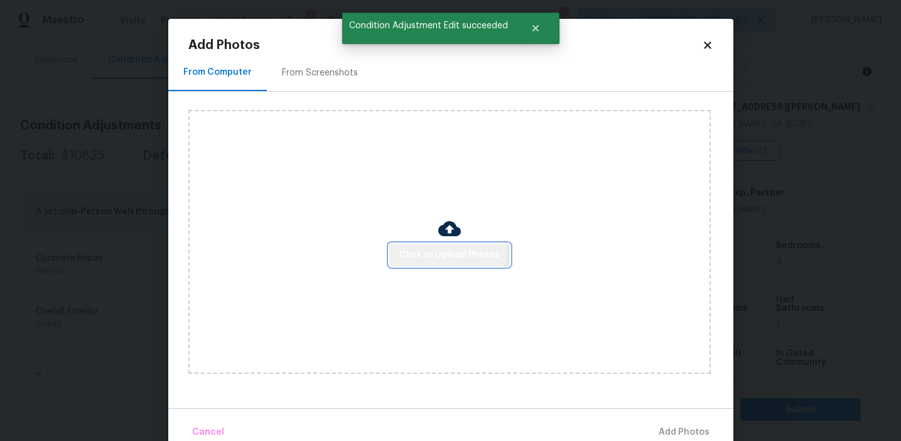
click at [435, 248] on span "Click to Upload Photos" at bounding box center [449, 255] width 100 height 16
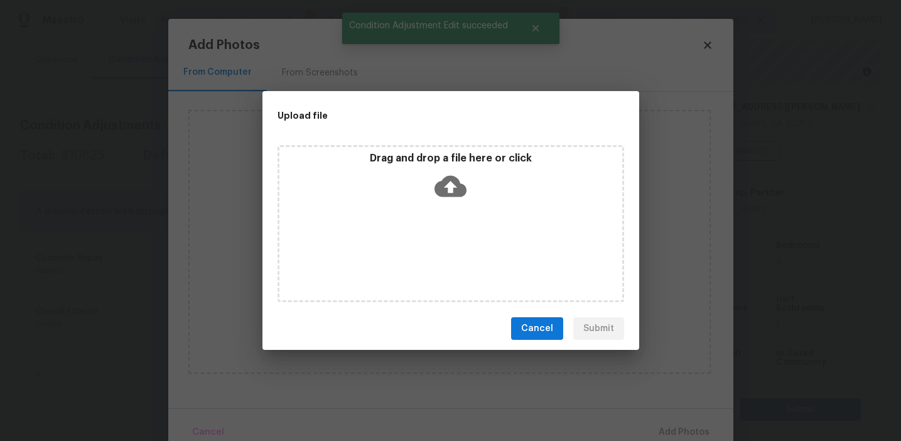
click at [444, 188] on icon at bounding box center [450, 186] width 32 height 21
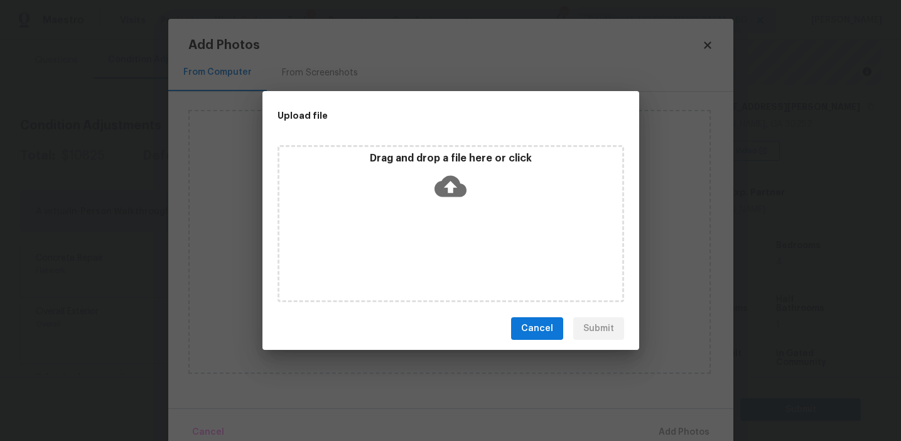
click at [515, 342] on div "Cancel Submit" at bounding box center [450, 328] width 377 height 43
click at [520, 326] on button "Cancel" at bounding box center [537, 328] width 52 height 23
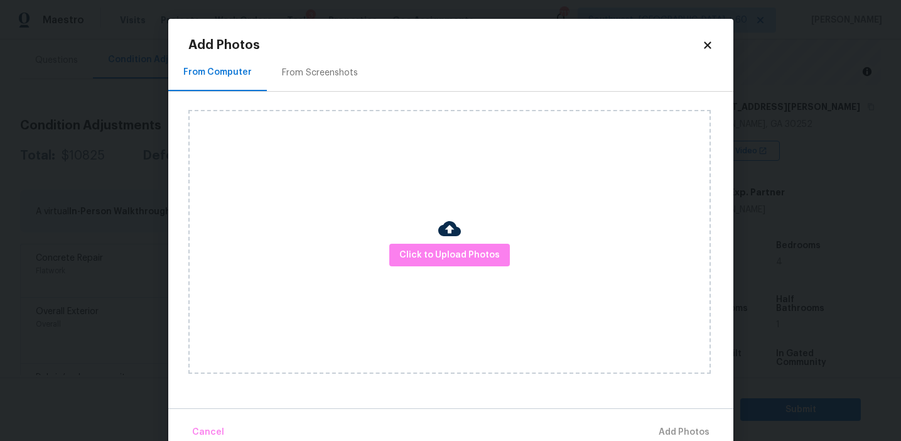
click at [337, 85] on div "From Screenshots" at bounding box center [320, 72] width 106 height 37
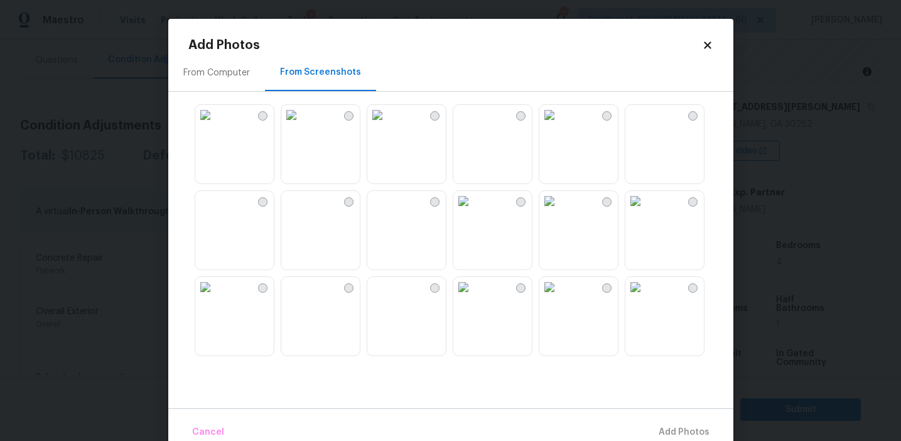
click at [215, 125] on img at bounding box center [205, 115] width 20 height 20
click at [473, 297] on img at bounding box center [463, 287] width 20 height 20
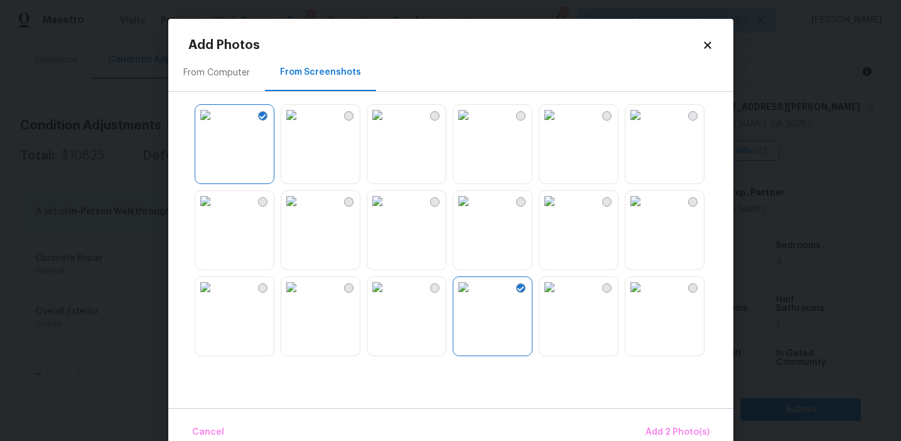
click at [645, 125] on img at bounding box center [635, 115] width 20 height 20
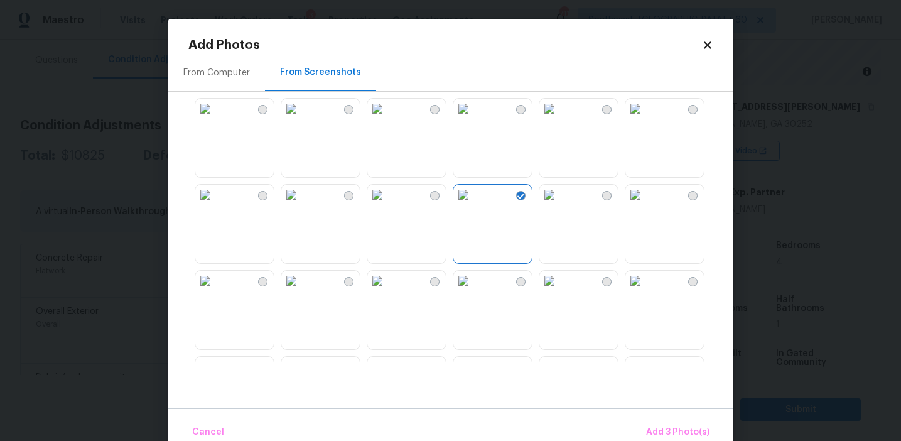
scroll to position [131, 0]
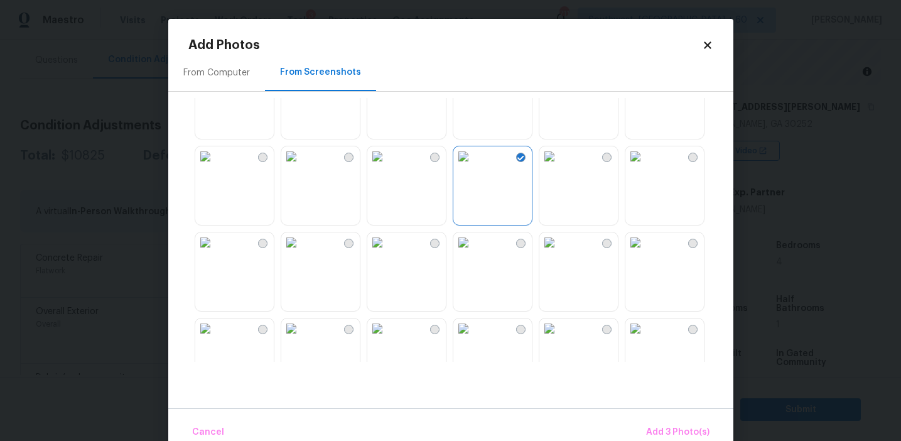
click at [559, 252] on img at bounding box center [549, 242] width 20 height 20
click at [645, 252] on img at bounding box center [635, 242] width 20 height 20
click at [559, 252] on img at bounding box center [549, 242] width 20 height 20
click at [654, 429] on span "Add 4 Photo(s)" at bounding box center [677, 432] width 65 height 16
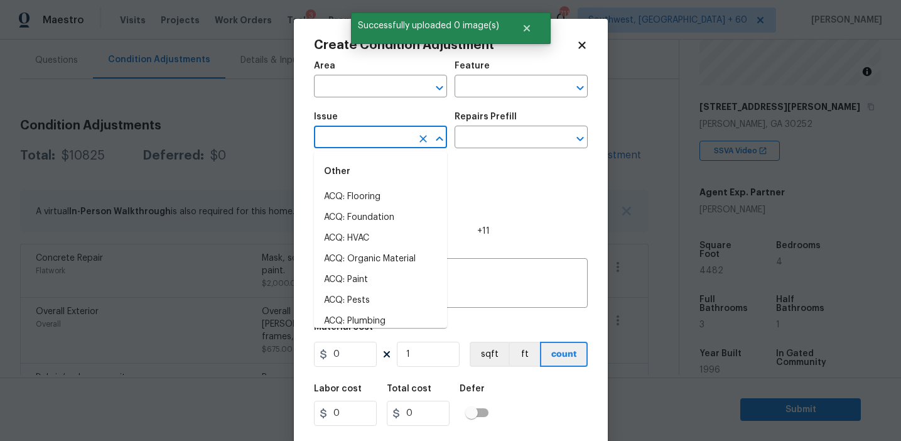
click at [368, 146] on input "text" at bounding box center [363, 138] width 98 height 19
click at [390, 196] on li "ACQ: Paint" at bounding box center [380, 196] width 133 height 21
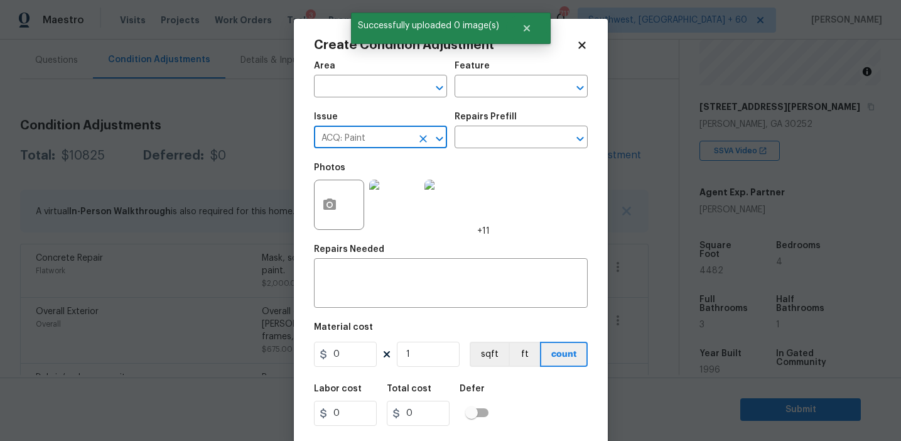
type input "ACQ: Paint"
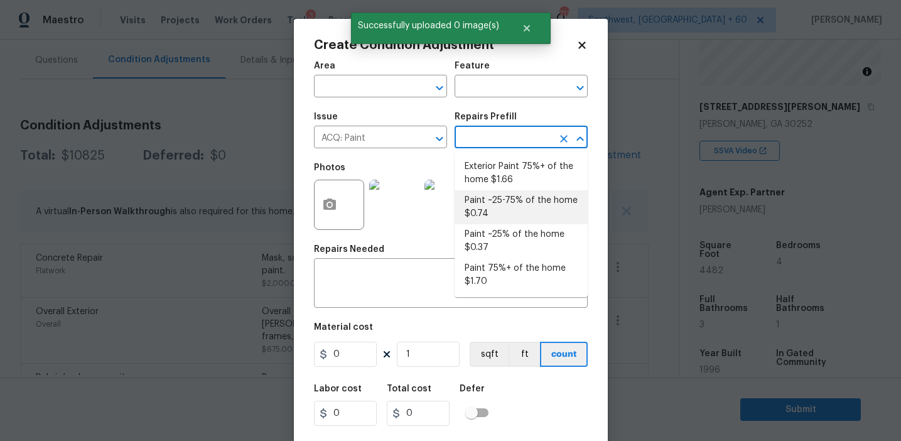
click at [492, 218] on li "Paint ~25-75% of the home $0.74" at bounding box center [521, 207] width 133 height 34
type input "Acquisition"
type textarea "Acquisition Scope: ~25 - 75% of the home needs interior paint"
type input "0.74"
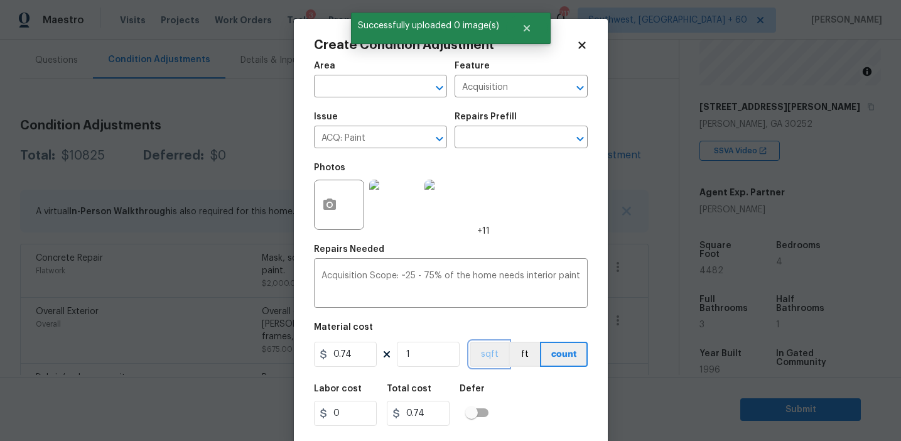
click at [485, 345] on button "sqft" at bounding box center [489, 354] width 39 height 25
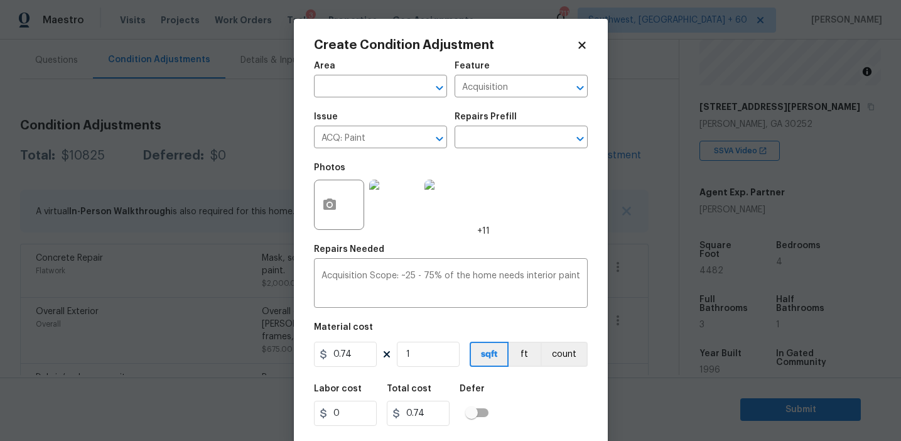
click at [500, 127] on div "Repairs Prefill" at bounding box center [521, 120] width 133 height 16
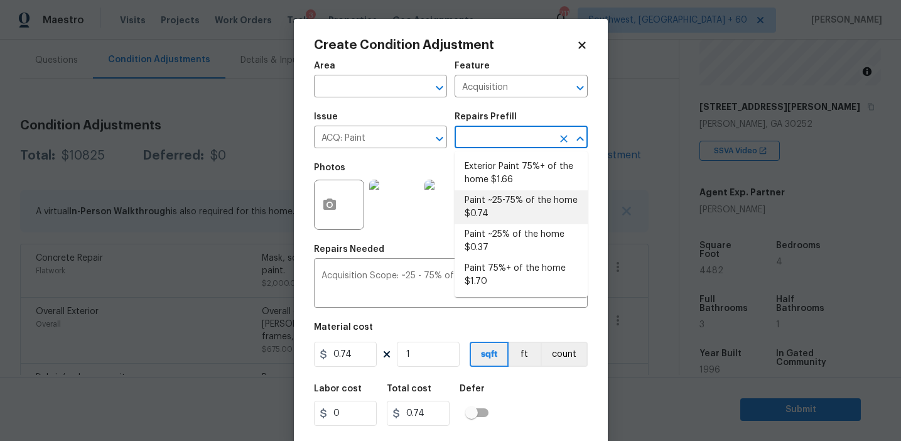
click at [502, 132] on input "text" at bounding box center [504, 138] width 98 height 19
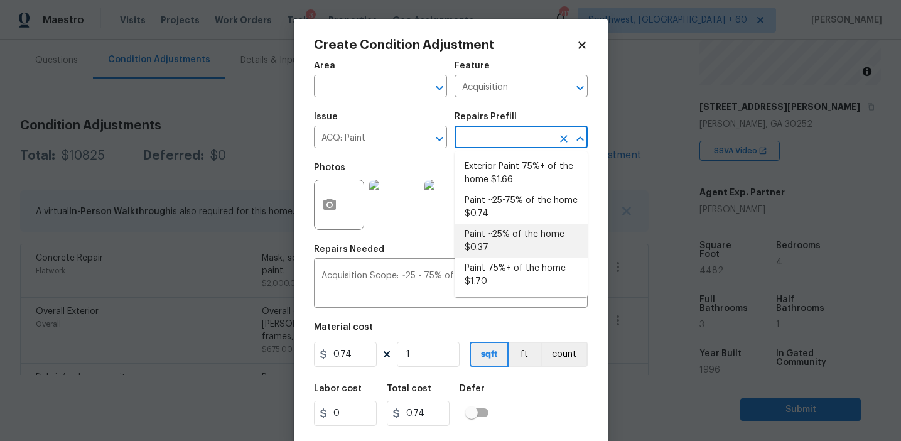
click at [488, 245] on li "Paint ~25% of the home $0.37" at bounding box center [521, 241] width 133 height 34
type textarea "Acquisition Scope: ~25% of the home needs interior paint"
type input "0.37"
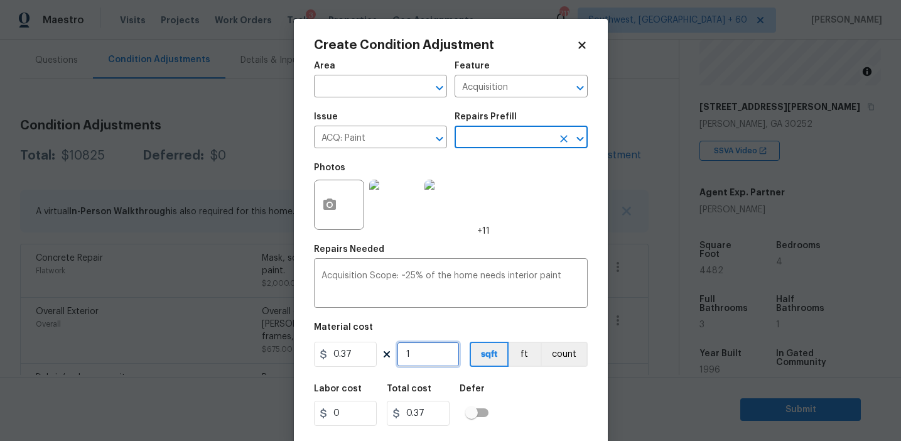
click at [449, 350] on input "1" at bounding box center [428, 354] width 63 height 25
type input "0"
type input "4"
type input "1.48"
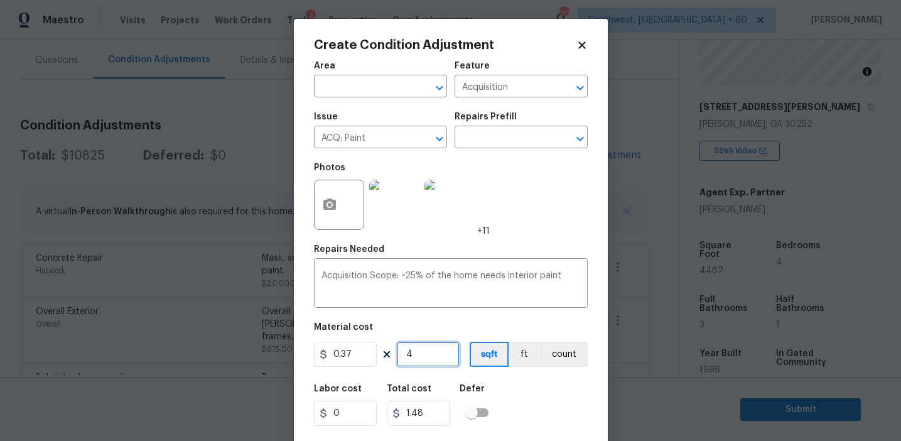
type input "44"
type input "16.28"
type input "448"
type input "165.76"
type input "4482"
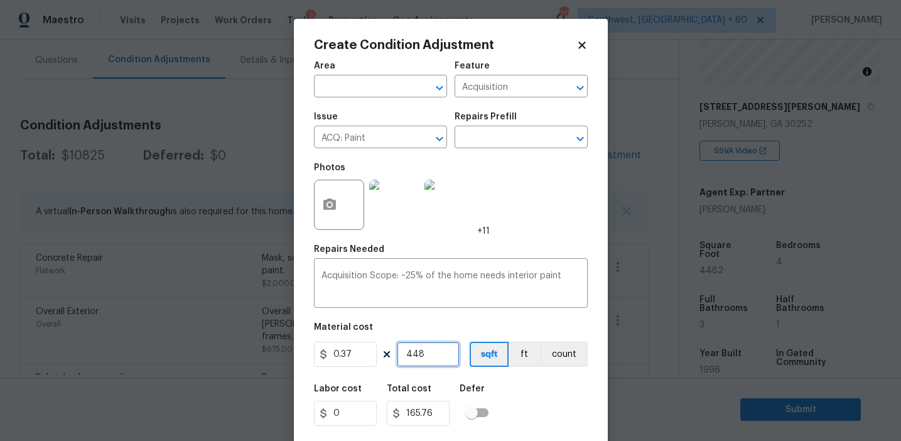
type input "1658.34"
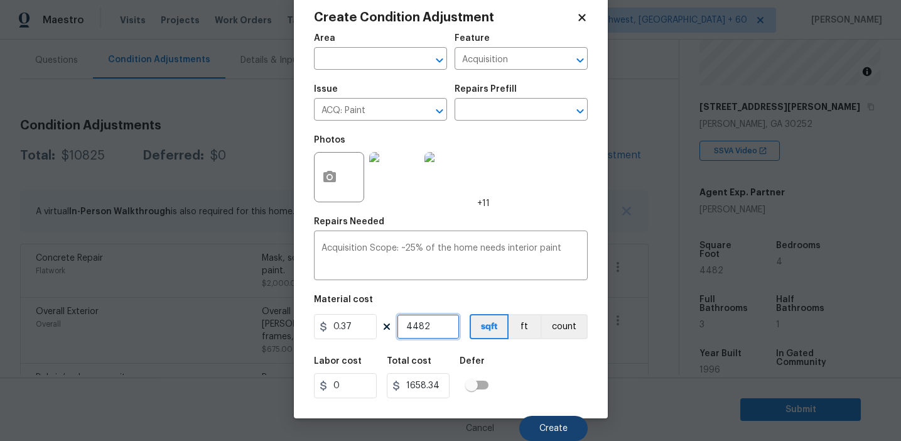
type input "4482"
click at [546, 431] on span "Create" at bounding box center [553, 428] width 28 height 9
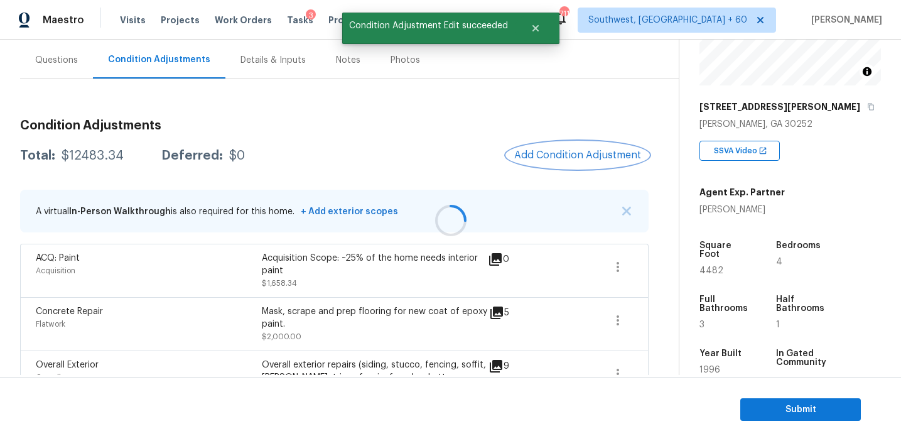
scroll to position [0, 0]
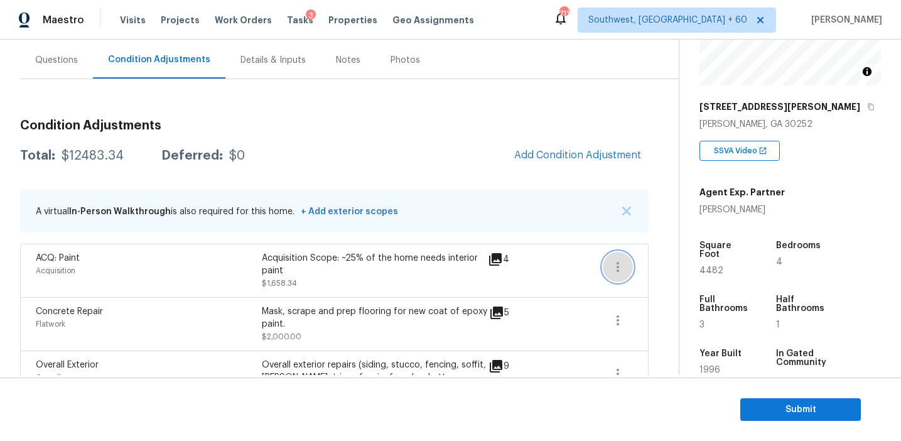
click at [622, 277] on button "button" at bounding box center [618, 267] width 30 height 30
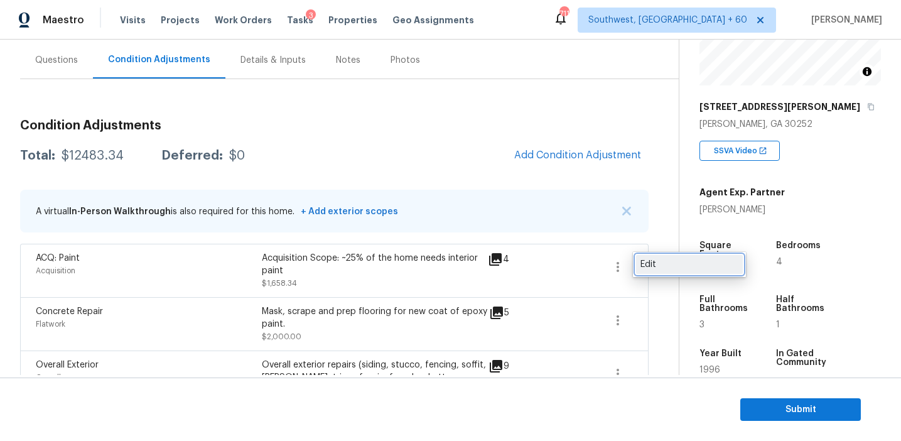
click at [650, 269] on div "Edit" at bounding box center [689, 264] width 98 height 13
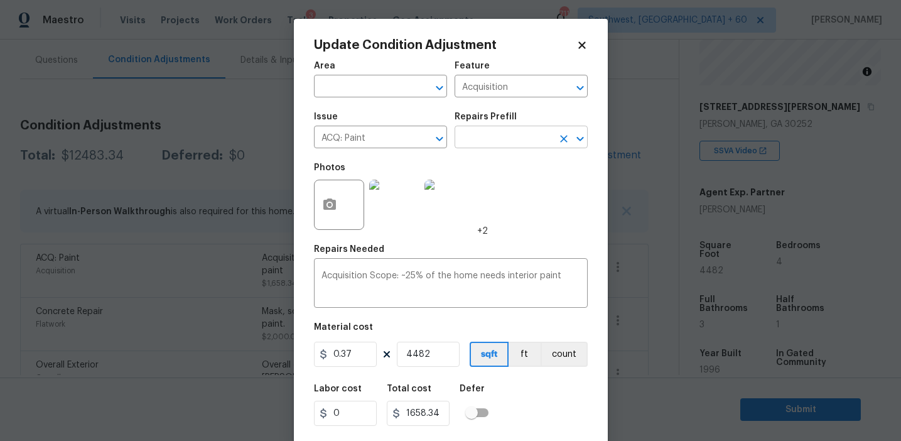
click at [475, 136] on input "text" at bounding box center [504, 138] width 98 height 19
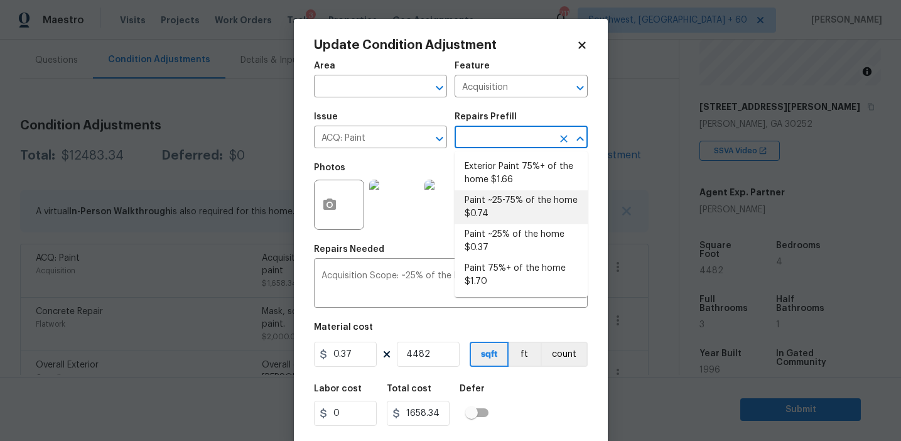
click at [485, 208] on li "Paint ~25-75% of the home $0.74" at bounding box center [521, 207] width 133 height 34
type textarea "Acquisition Scope: ~25 - 75% of the home needs interior paint"
type input "0.74"
type input "3316.68"
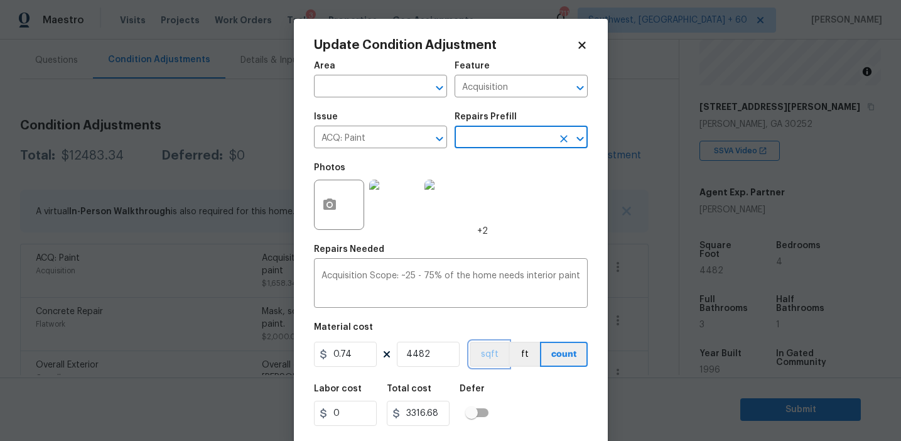
click at [488, 353] on button "sqft" at bounding box center [489, 354] width 39 height 25
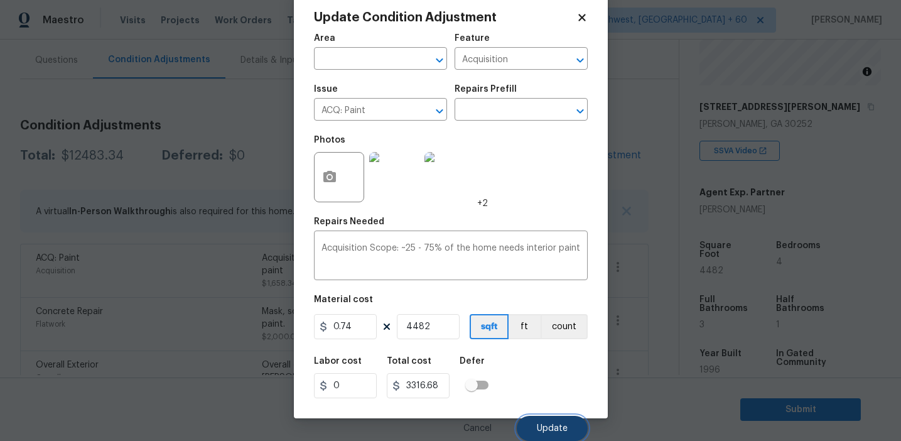
click at [546, 435] on button "Update" at bounding box center [552, 428] width 71 height 25
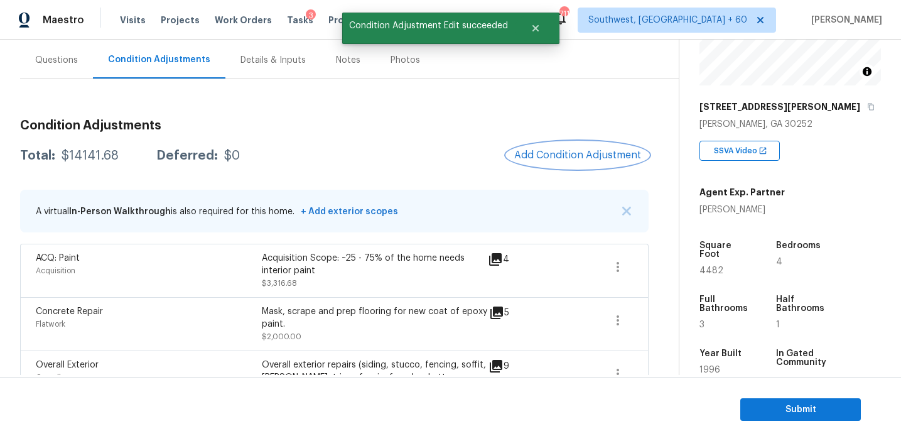
click at [562, 156] on span "Add Condition Adjustment" at bounding box center [577, 154] width 127 height 11
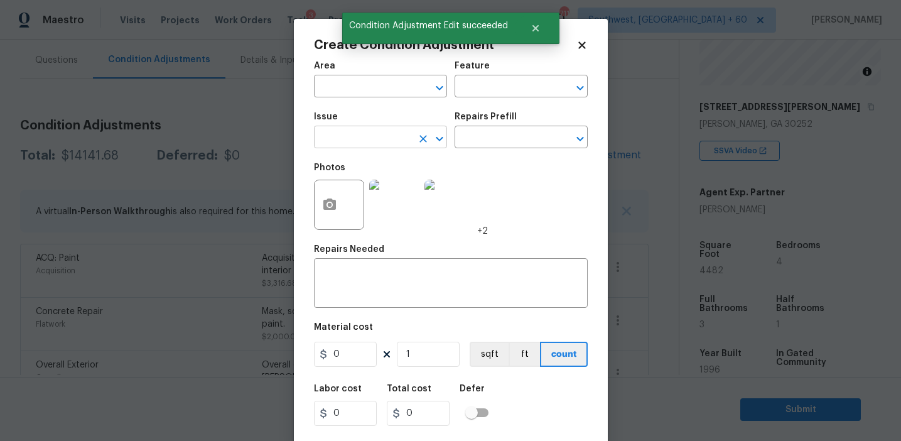
click at [364, 134] on input "text" at bounding box center [363, 138] width 98 height 19
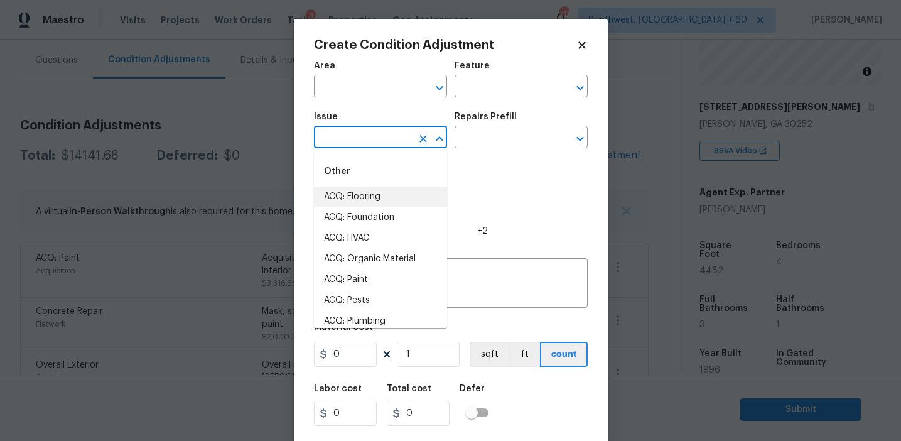
click at [360, 197] on li "ACQ: Flooring" at bounding box center [380, 196] width 133 height 21
type input "ACQ: Flooring"
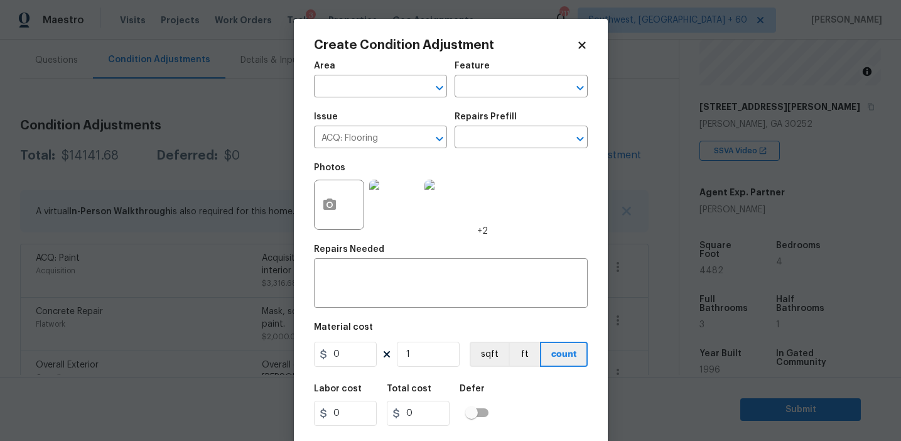
click at [488, 159] on div "Photos +2" at bounding box center [451, 197] width 274 height 82
click at [488, 144] on input "text" at bounding box center [504, 138] width 98 height 19
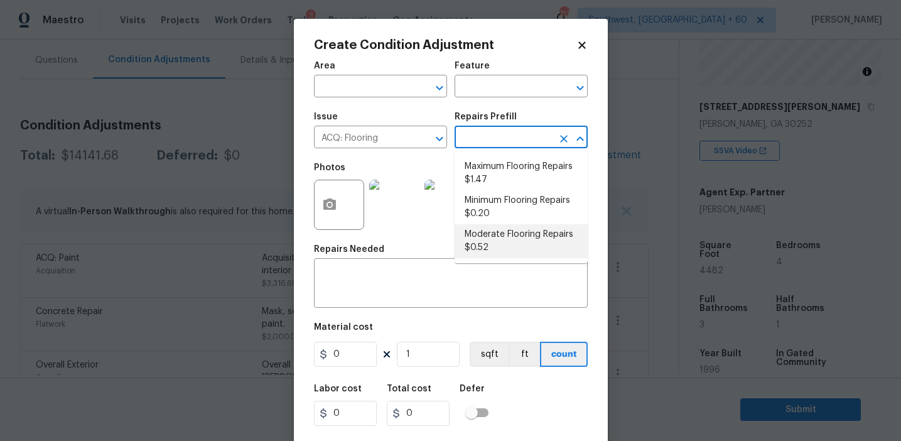
click at [515, 249] on li "Moderate Flooring Repairs $0.52" at bounding box center [521, 241] width 133 height 34
type input "Acquisition"
type textarea "Acquisition Scope: Moderate flooring repairs"
type input "0.52"
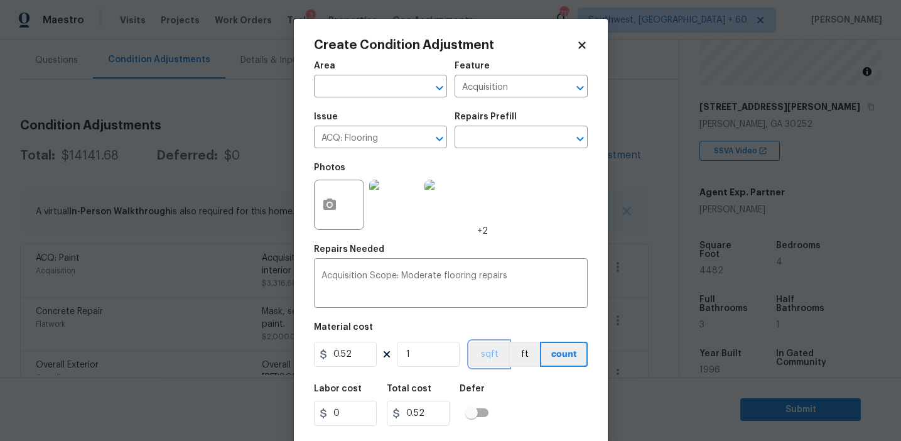
click at [488, 354] on button "sqft" at bounding box center [489, 354] width 39 height 25
click at [436, 360] on input "1" at bounding box center [428, 354] width 63 height 25
paste input "4482"
type input "4482"
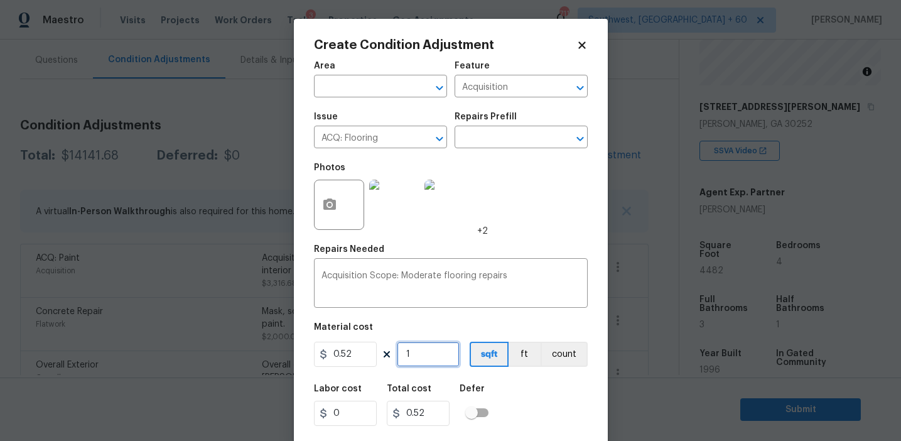
type input "2330.64"
type input "4482"
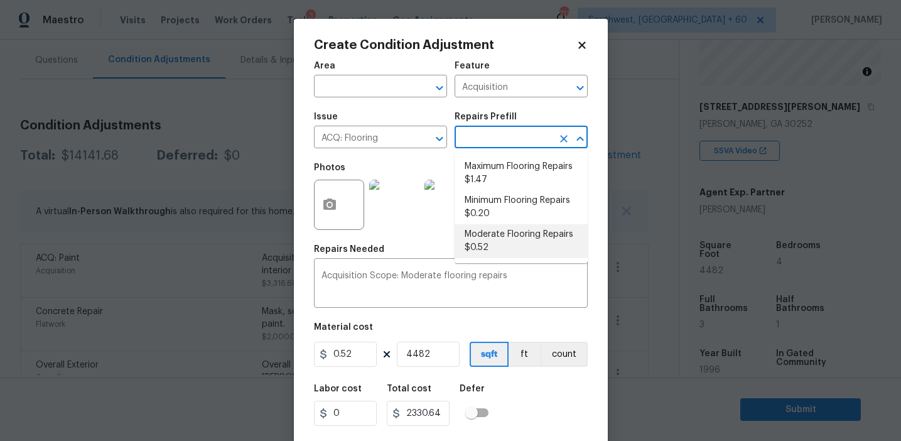
click at [488, 132] on input "text" at bounding box center [504, 138] width 98 height 19
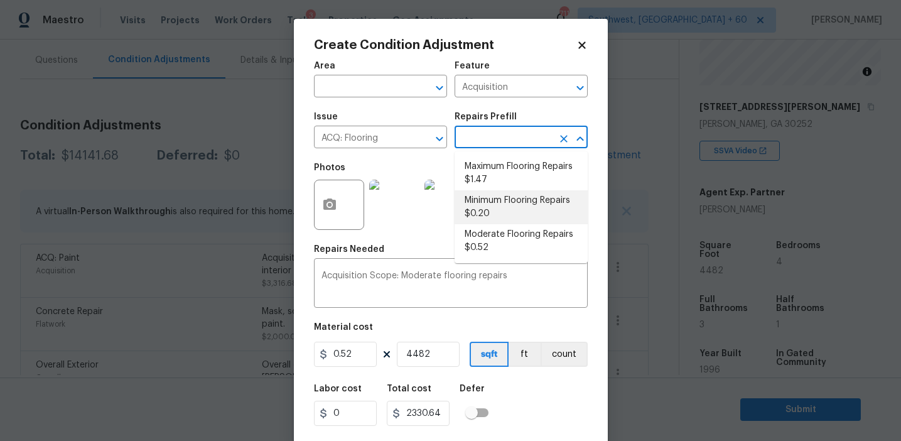
click at [493, 211] on li "Minimum Flooring Repairs $0.20" at bounding box center [521, 207] width 133 height 34
type textarea "Acquisition Scope: Minimum flooring repairs"
type input "0.2"
type input "896.4"
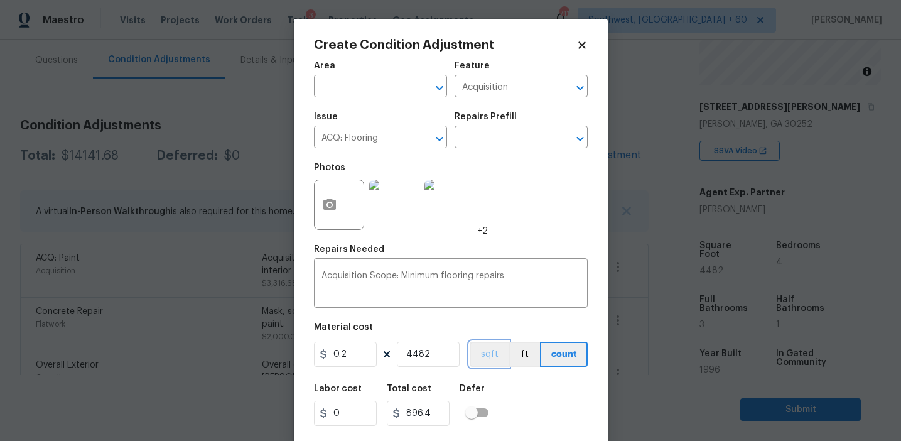
click at [487, 355] on button "sqft" at bounding box center [489, 354] width 39 height 25
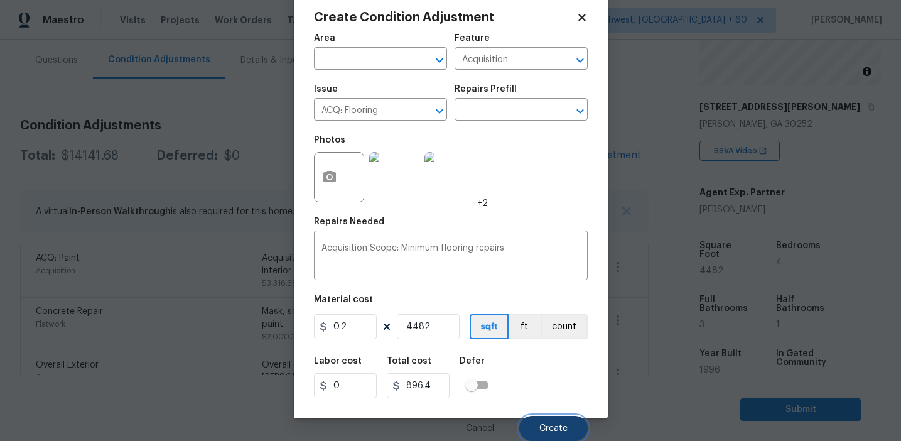
click at [568, 436] on button "Create" at bounding box center [553, 428] width 68 height 25
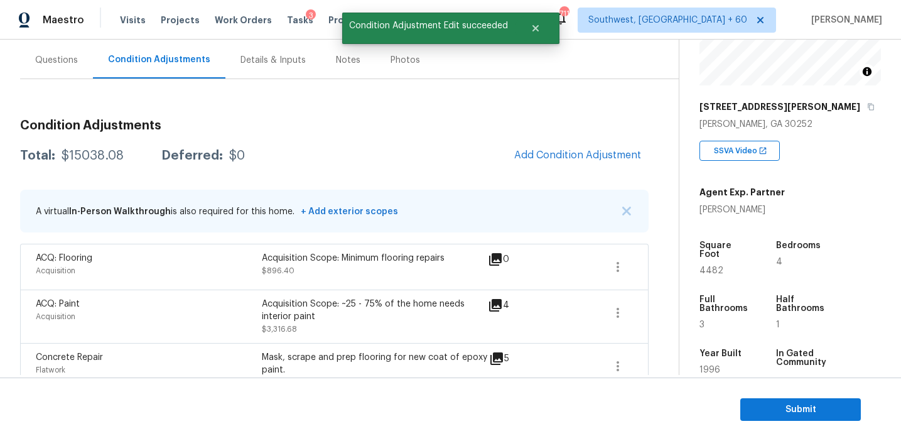
click at [90, 157] on div "$15038.08" at bounding box center [93, 155] width 62 height 13
copy div "15038.08"
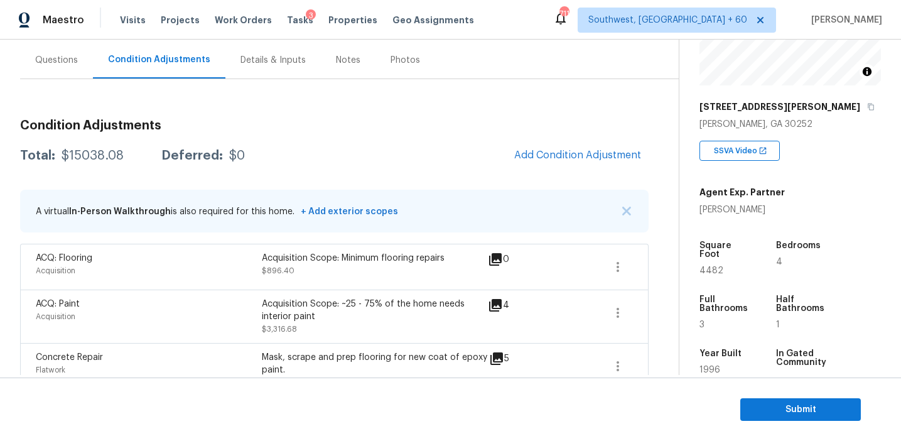
click at [268, 271] on span "$896.40" at bounding box center [278, 271] width 33 height 8
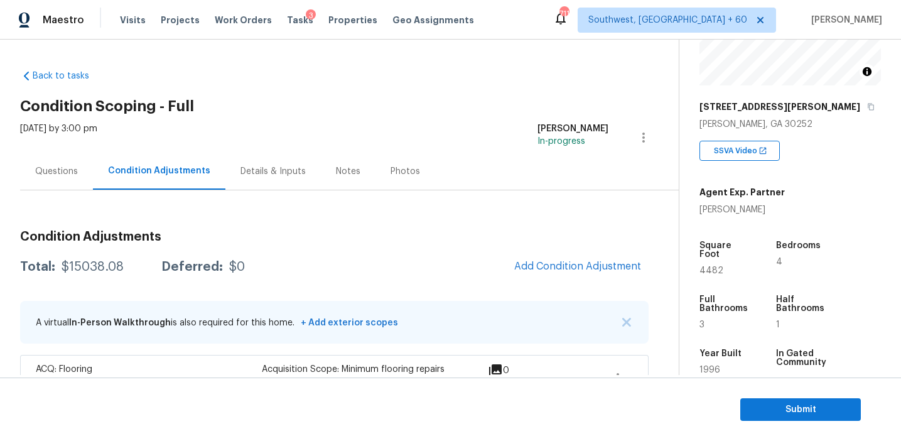
click at [73, 164] on div "Questions" at bounding box center [56, 171] width 73 height 37
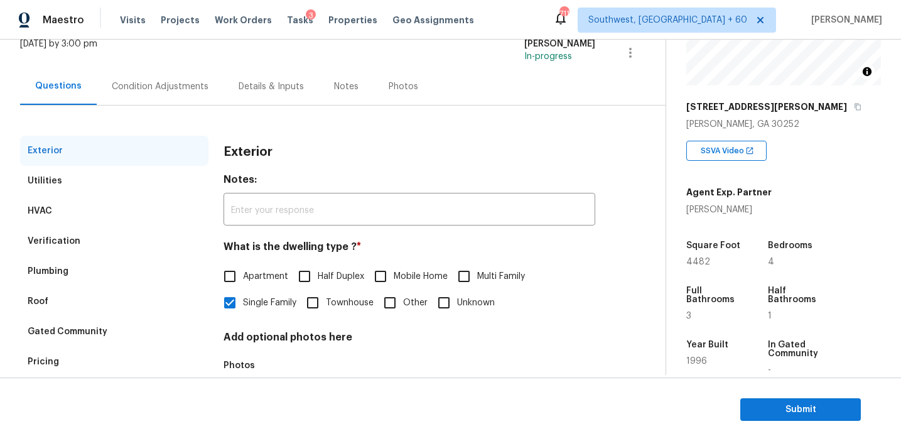
scroll to position [92, 0]
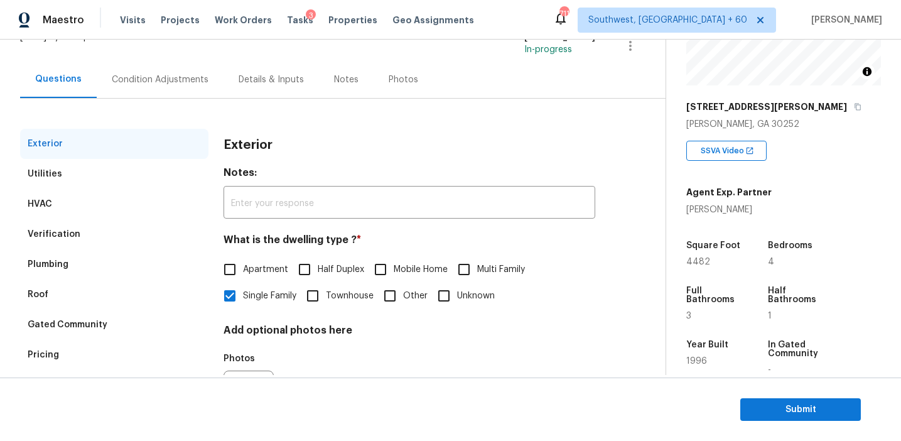
click at [142, 207] on div "HVAC" at bounding box center [114, 204] width 188 height 30
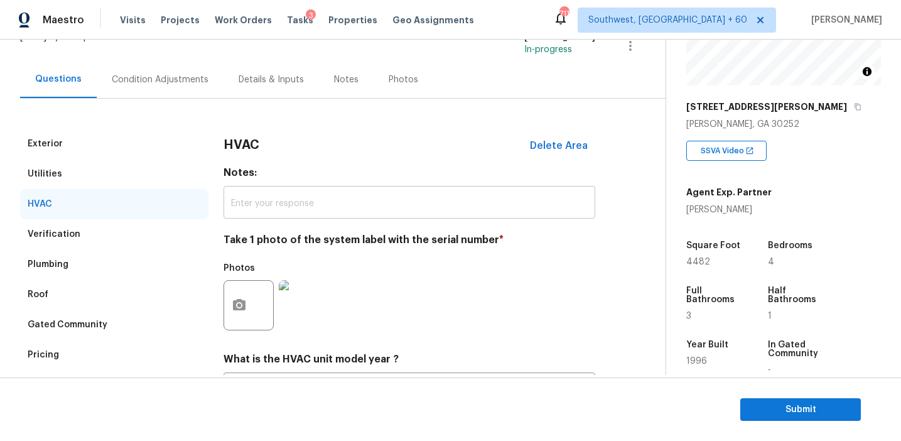
click at [320, 196] on input "text" at bounding box center [410, 204] width 372 height 30
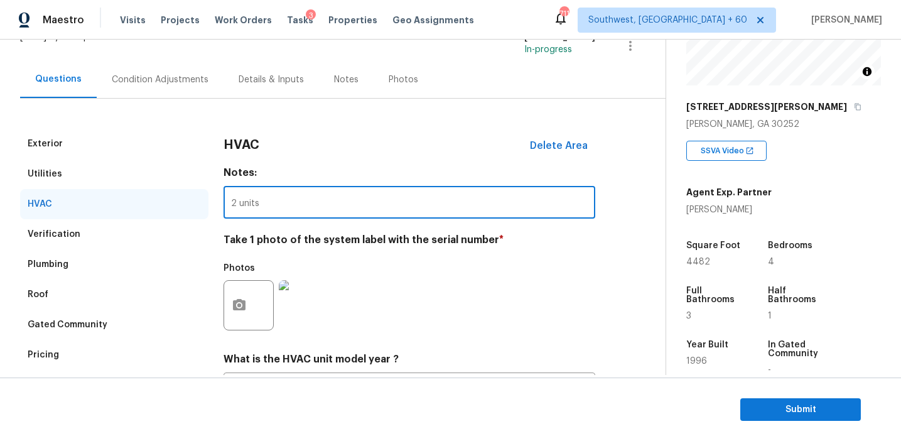
type input "2 units"
click at [473, 280] on div "Photos" at bounding box center [410, 297] width 372 height 82
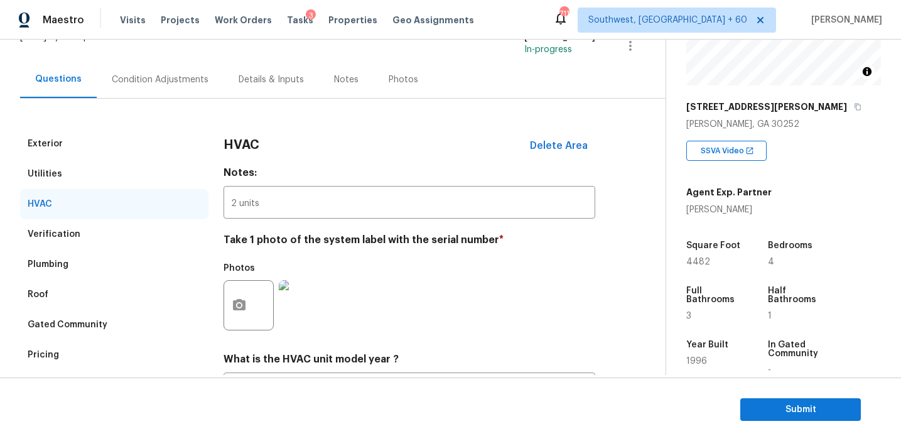
click at [188, 80] on div "Condition Adjustments" at bounding box center [160, 79] width 97 height 13
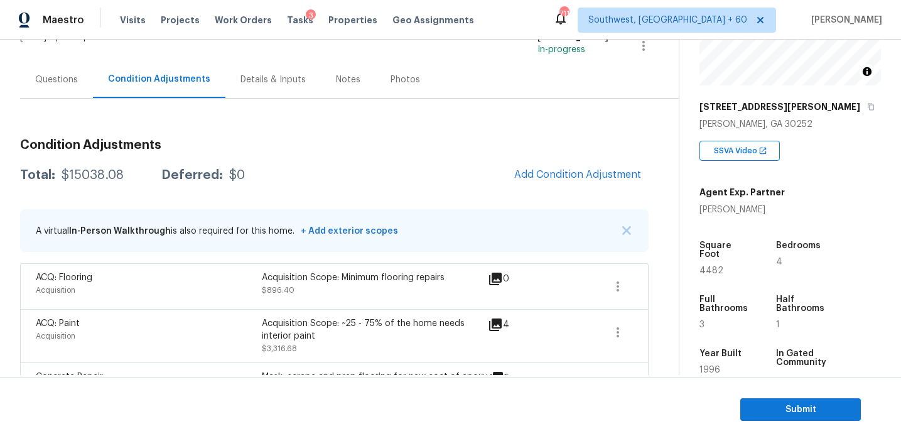
scroll to position [104, 0]
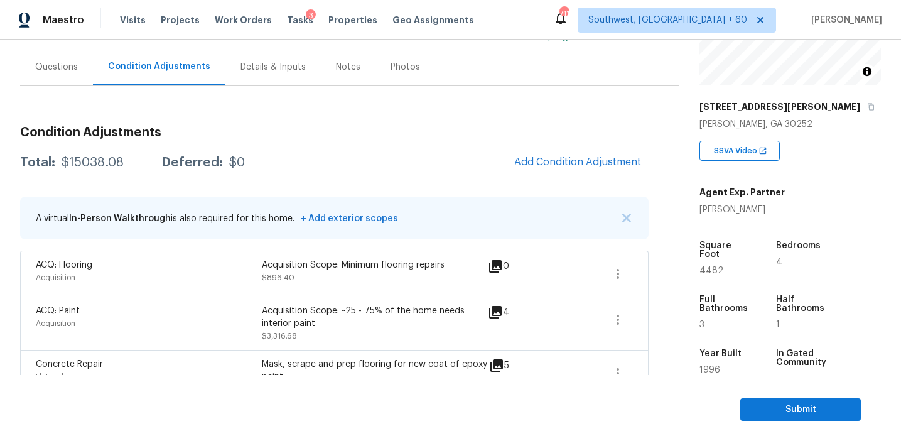
click at [75, 80] on div "Questions" at bounding box center [56, 66] width 73 height 37
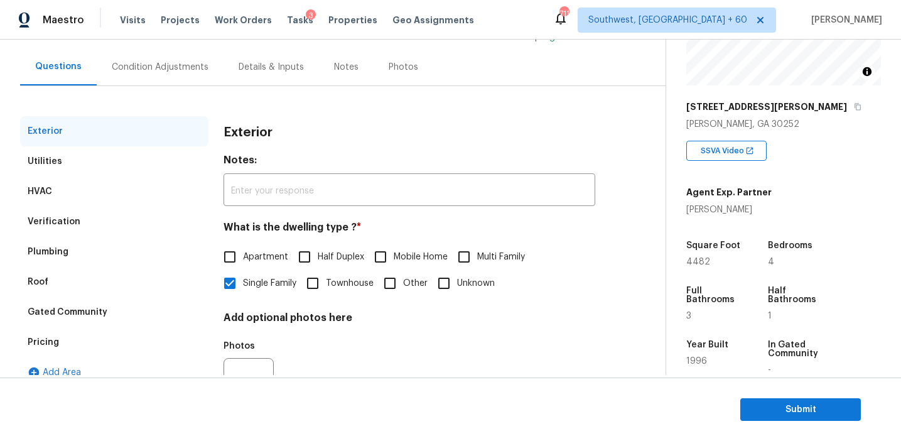
click at [90, 345] on div "Pricing" at bounding box center [114, 342] width 188 height 30
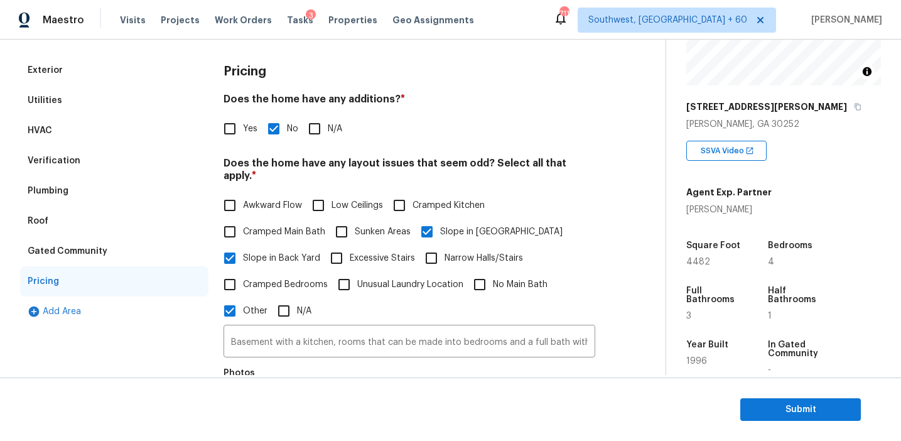
click at [116, 251] on div "Gated Community" at bounding box center [114, 251] width 188 height 30
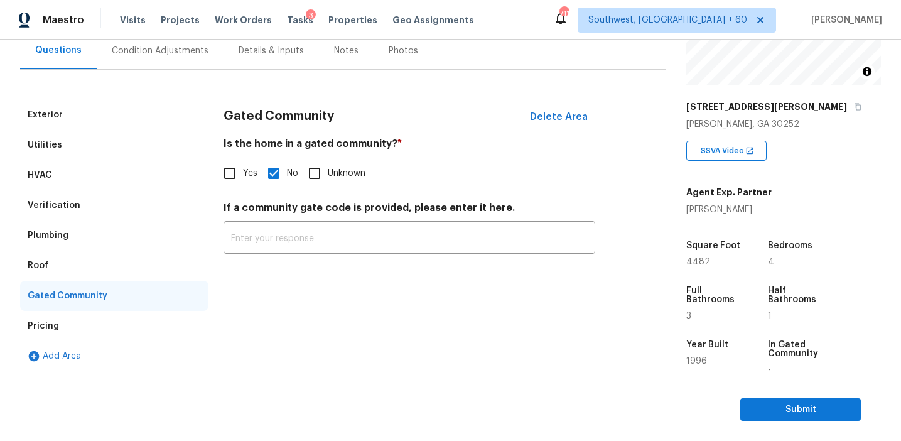
scroll to position [121, 0]
click at [97, 261] on div "Roof" at bounding box center [114, 266] width 188 height 30
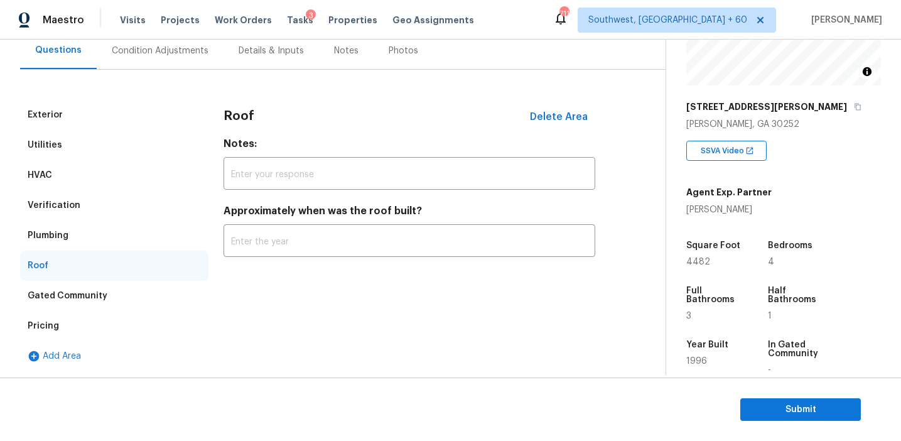
click at [97, 242] on div "Plumbing" at bounding box center [114, 235] width 188 height 30
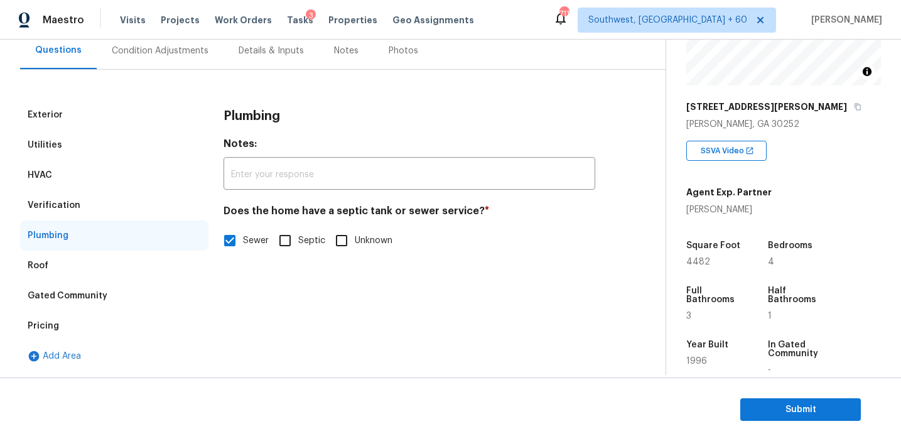
click at [121, 209] on div "Verification" at bounding box center [114, 205] width 188 height 30
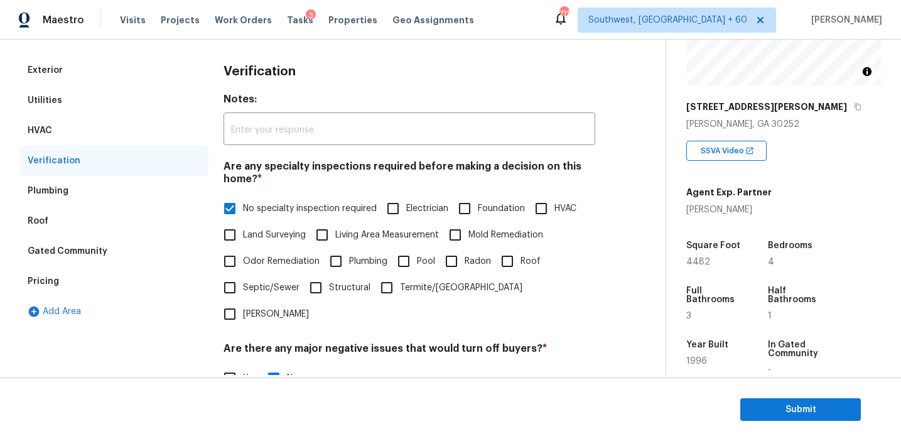
scroll to position [315, 0]
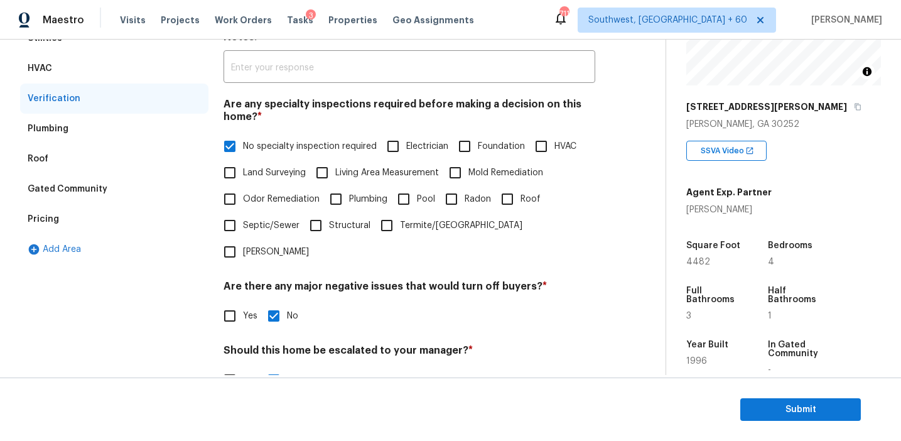
click at [166, 69] on div "HVAC" at bounding box center [114, 68] width 188 height 30
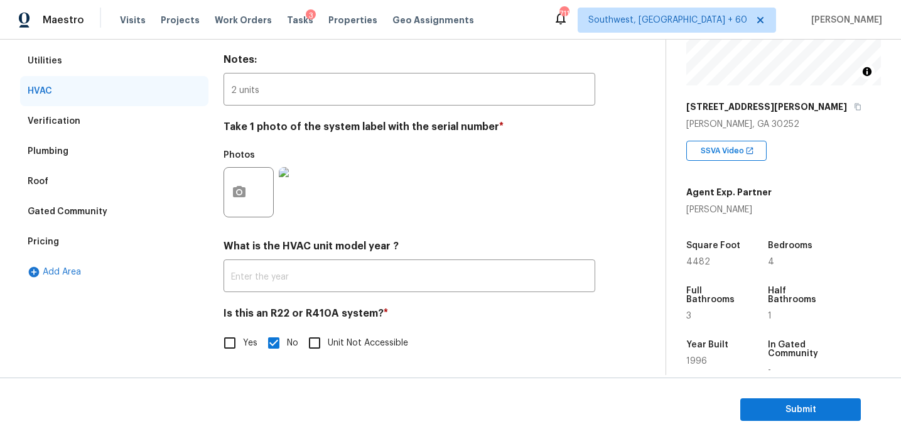
click at [165, 67] on div "Utilities" at bounding box center [114, 61] width 188 height 30
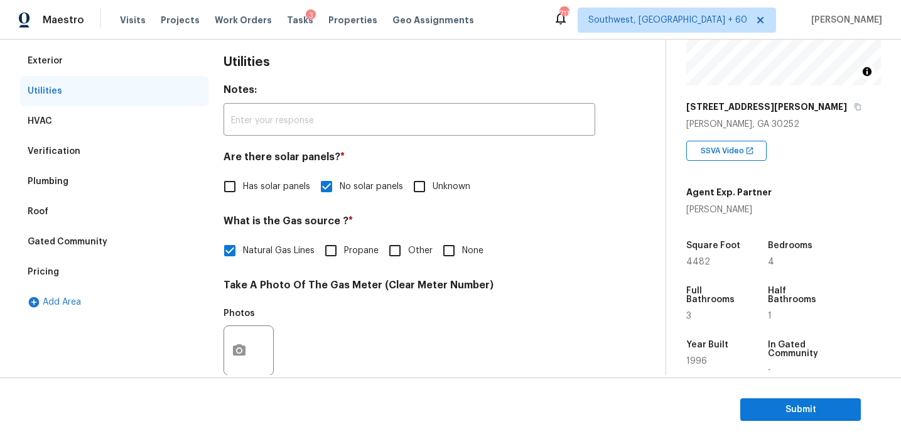
click at [165, 70] on div "Exterior" at bounding box center [114, 61] width 188 height 30
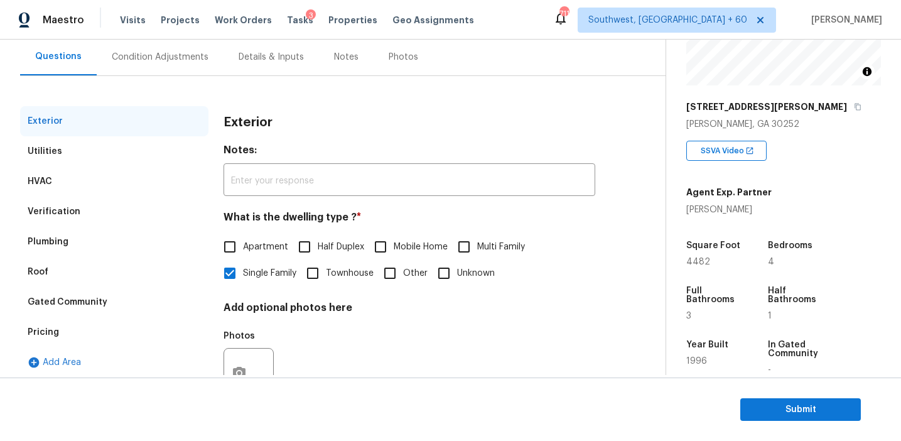
click at [165, 53] on div "Condition Adjustments" at bounding box center [160, 57] width 97 height 13
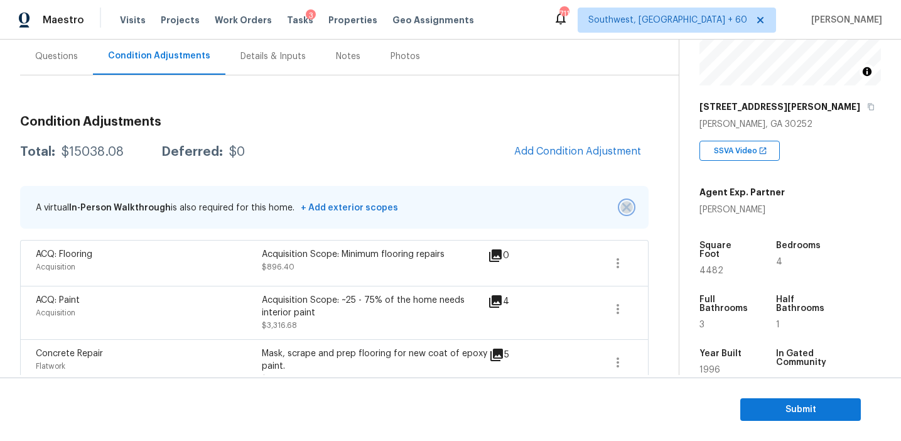
click at [623, 208] on img "button" at bounding box center [626, 207] width 9 height 9
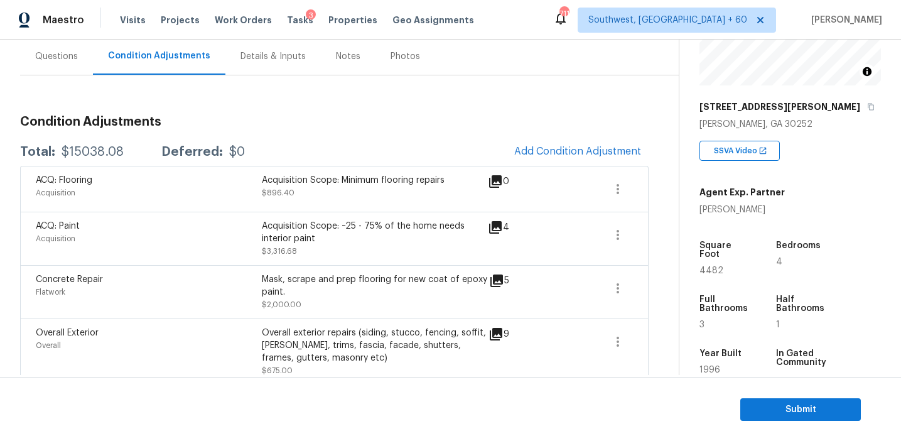
scroll to position [412, 0]
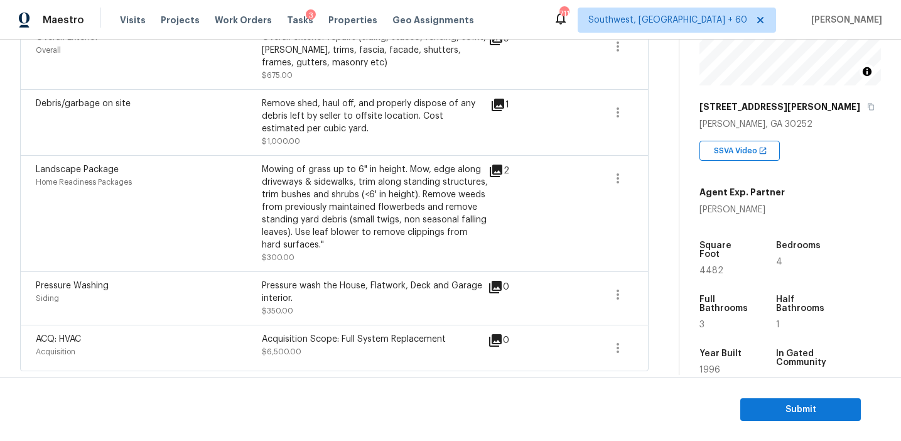
click at [434, 277] on div "Pressure Washing Siding Pressure wash the House, Flatwork, Deck and Garage inte…" at bounding box center [334, 297] width 628 height 53
click at [385, 255] on div "Mowing of grass up to 6" in height. Mow, edge along driveways & sidewalks, trim…" at bounding box center [375, 213] width 226 height 100
click at [279, 112] on div "Remove shed, haul off, and properly dispose of any debris left by seller to off…" at bounding box center [375, 116] width 226 height 38
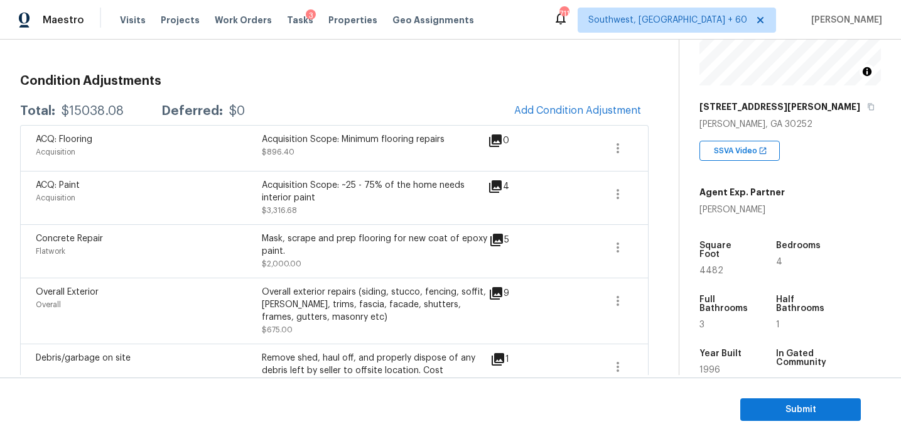
scroll to position [151, 0]
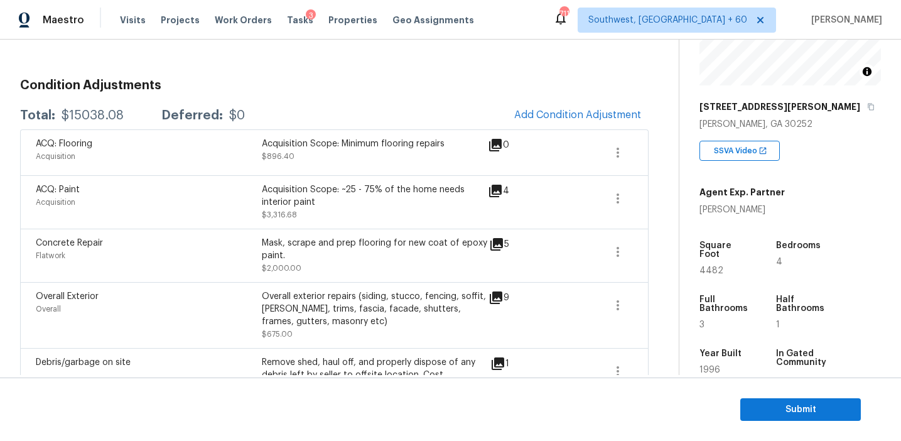
click at [409, 221] on div "Acquisition Scope: ~25 - 75% of the home needs interior paint $3,316.68" at bounding box center [375, 202] width 226 height 38
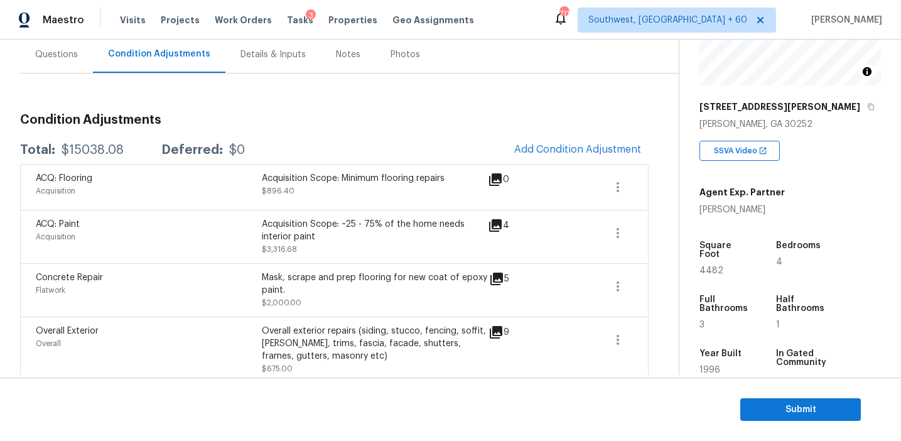
scroll to position [112, 0]
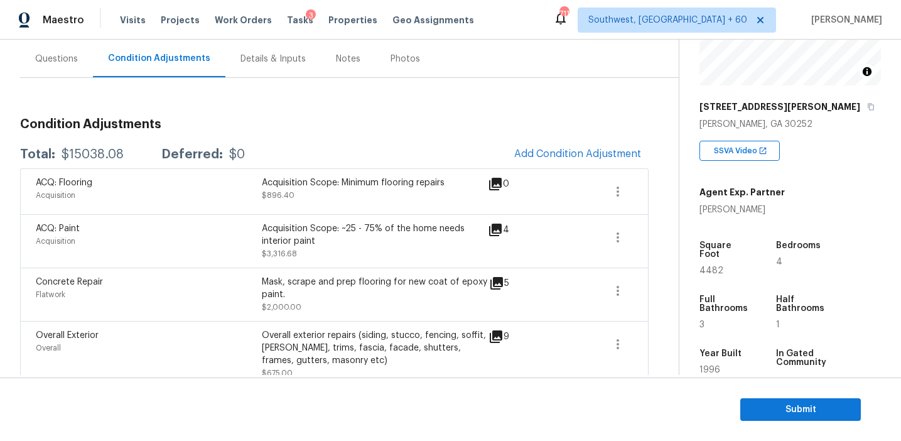
click at [438, 135] on div "Condition Adjustments Total: $15038.08 Deferred: $0 Add Condition Adjustment AC…" at bounding box center [334, 388] width 628 height 561
click at [754, 402] on span "Submit" at bounding box center [800, 410] width 100 height 16
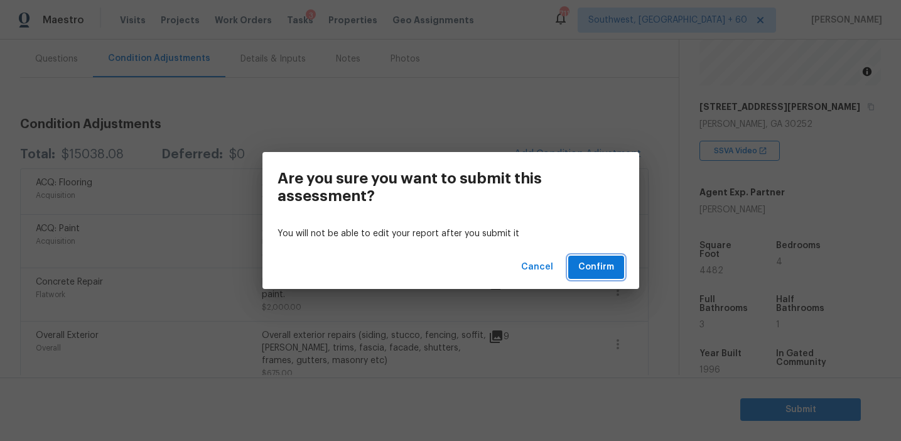
click at [586, 262] on span "Confirm" at bounding box center [596, 267] width 36 height 16
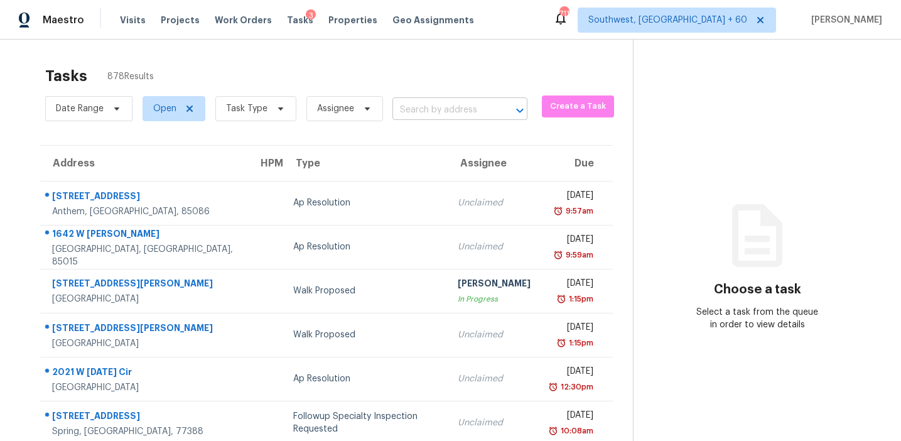
click at [407, 111] on input "text" at bounding box center [442, 109] width 100 height 19
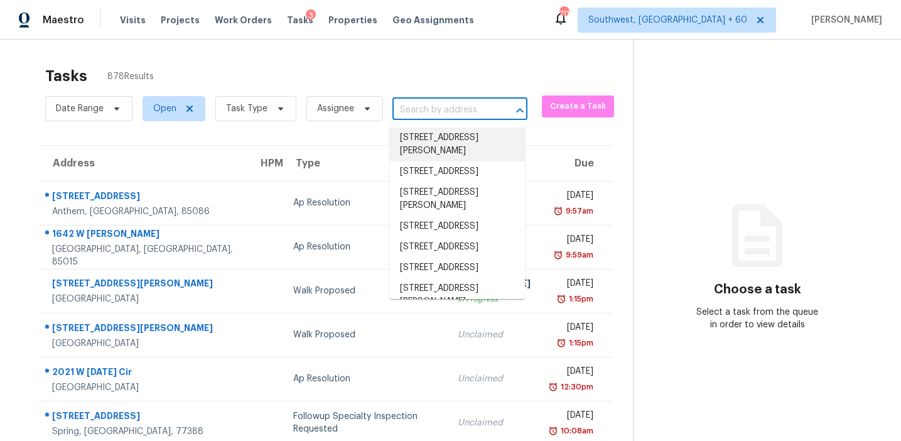
paste input "95 Lyndhurst Way Sharpsburg, GA, 30277"
type input "95 Lyndhurst Way Sharpsburg, GA, 30277"
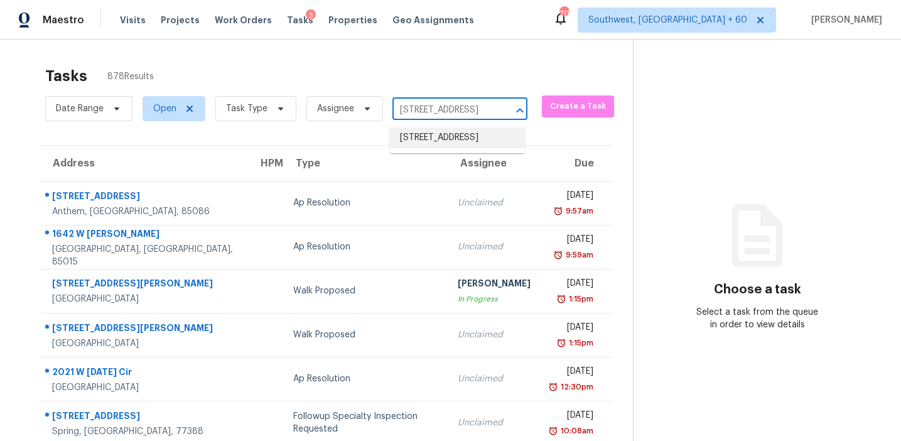
click at [455, 137] on li "95 Lyndhurst Way, Sharpsburg, GA 30277" at bounding box center [457, 137] width 135 height 21
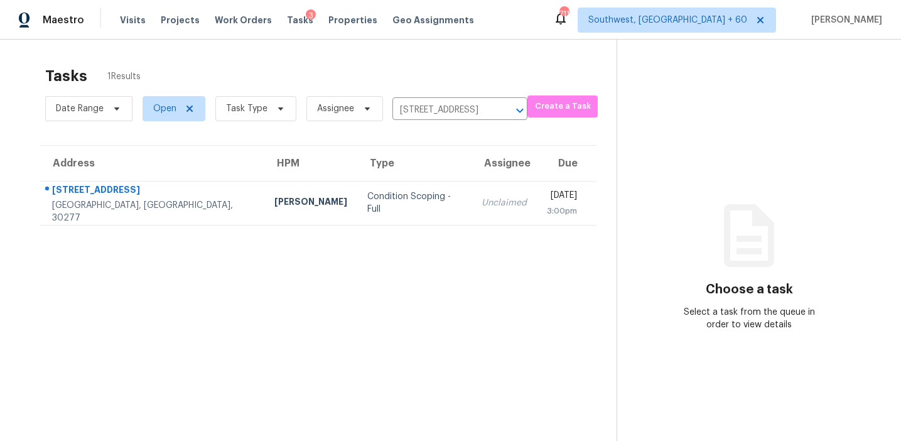
click at [482, 203] on div "Unclaimed" at bounding box center [504, 203] width 45 height 13
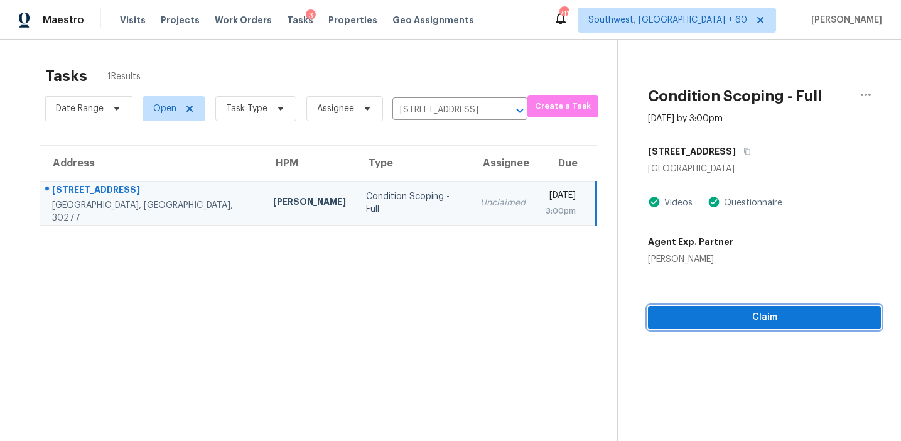
click at [713, 310] on span "Claim" at bounding box center [764, 318] width 213 height 16
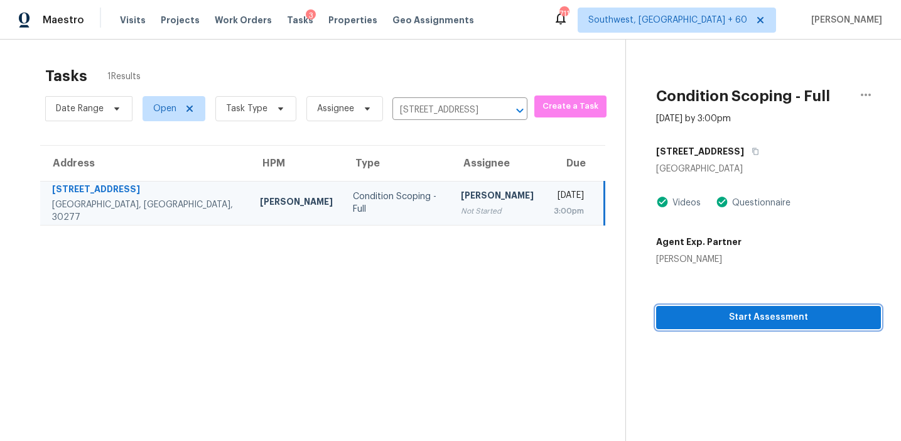
click at [698, 320] on span "Start Assessment" at bounding box center [768, 318] width 205 height 16
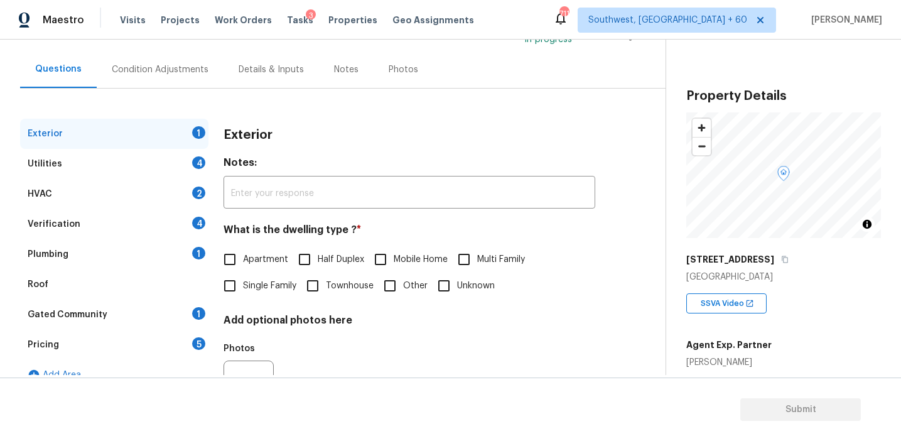
click at [188, 343] on div "Pricing 5" at bounding box center [114, 345] width 188 height 30
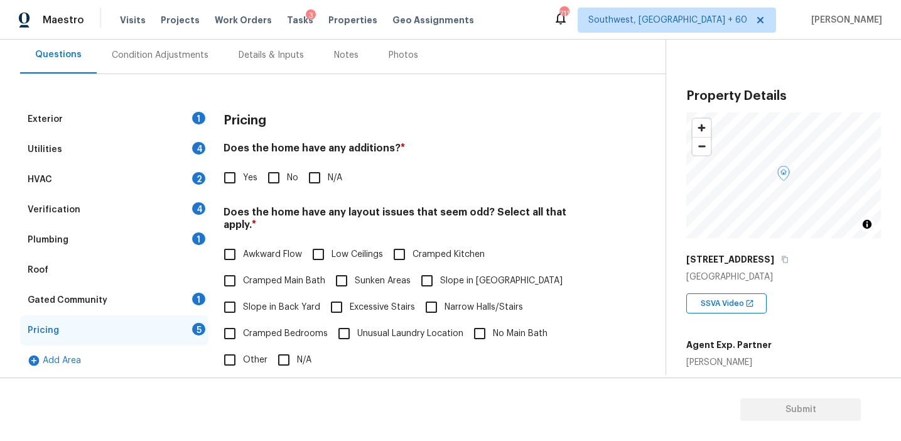
scroll to position [114, 0]
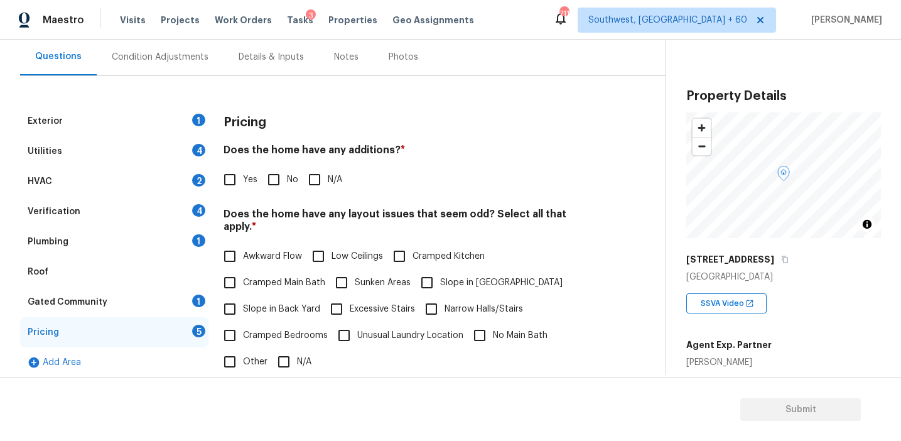
click at [782, 335] on div "Agent Exp. Partner Tracey Olson" at bounding box center [783, 350] width 195 height 35
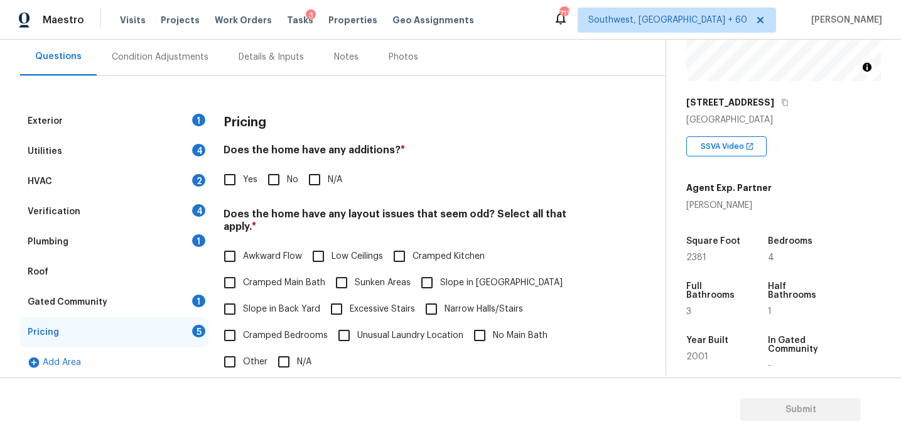
scroll to position [154, 0]
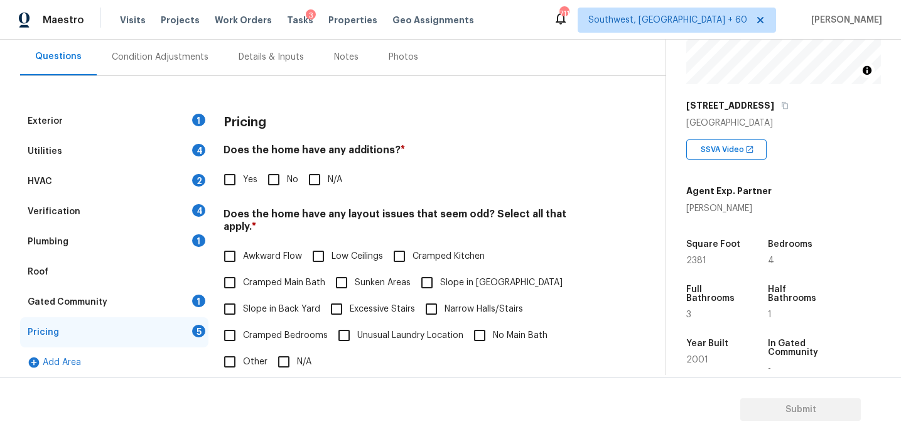
click at [245, 355] on span "Other" at bounding box center [255, 361] width 24 height 13
click at [243, 348] on input "Other" at bounding box center [230, 361] width 26 height 26
checkbox input "true"
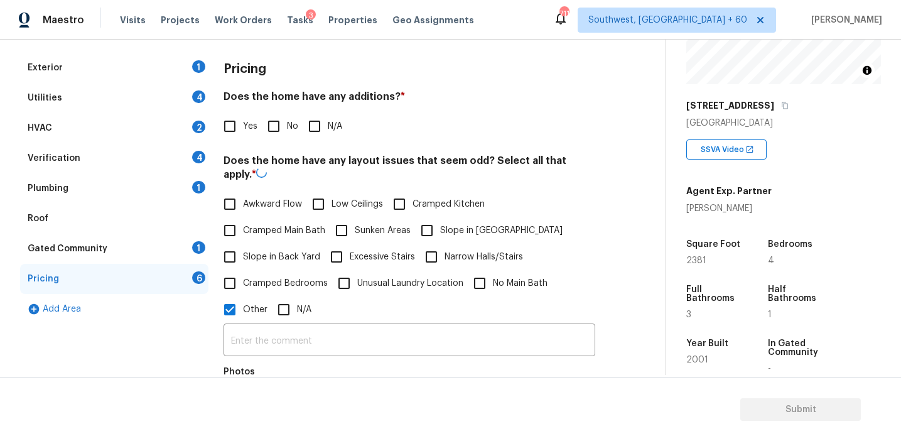
scroll to position [214, 0]
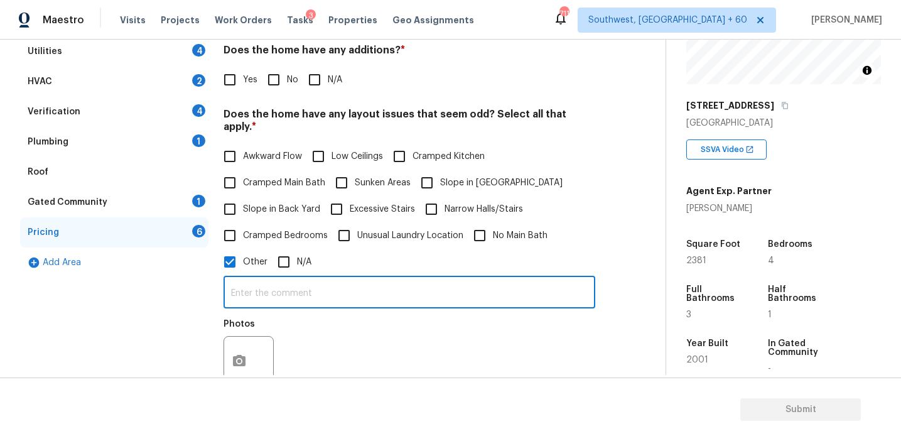
click at [256, 279] on input "text" at bounding box center [410, 294] width 372 height 30
type input "Bathroom count discrepancy"
click at [343, 328] on div "Photos" at bounding box center [410, 353] width 372 height 82
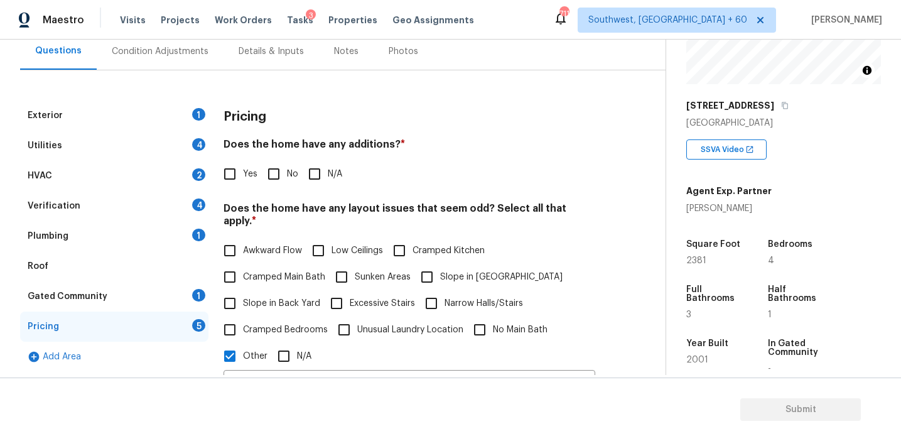
scroll to position [113, 0]
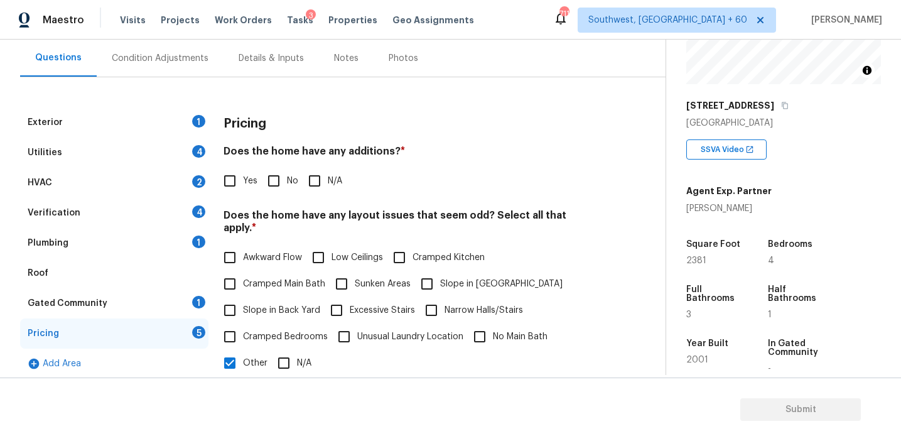
click at [177, 50] on div "Condition Adjustments" at bounding box center [160, 58] width 127 height 37
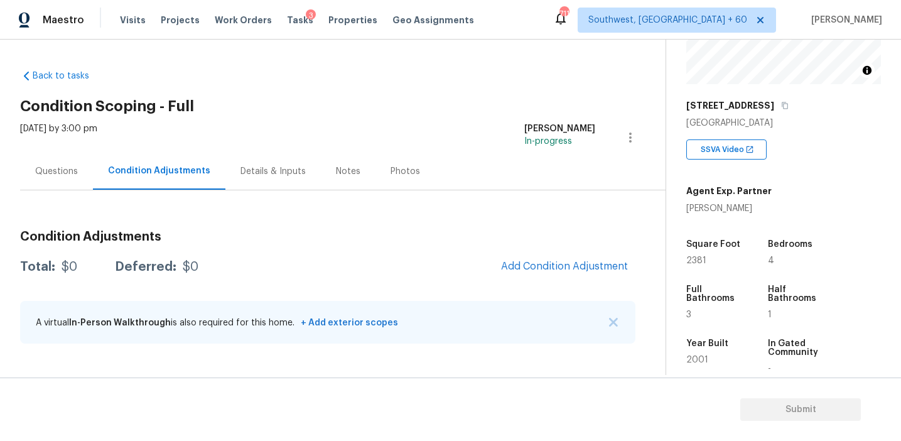
click at [78, 168] on div "Questions" at bounding box center [56, 171] width 73 height 37
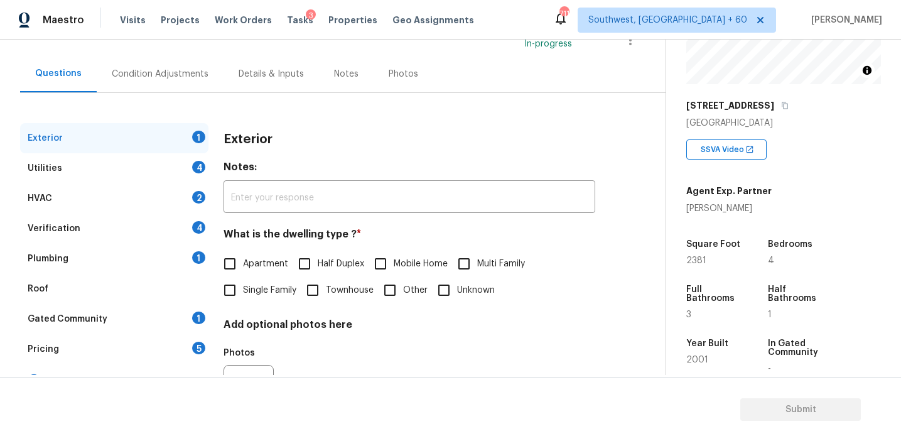
scroll to position [99, 0]
click at [112, 352] on div "Pricing 5" at bounding box center [114, 348] width 188 height 30
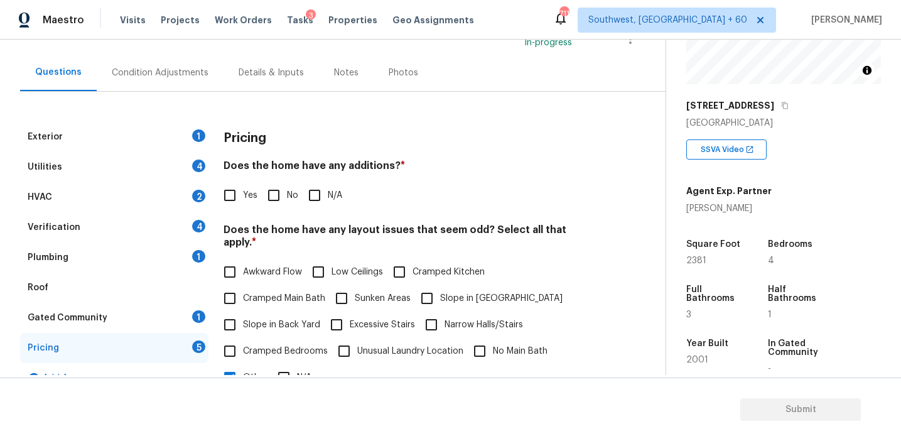
click at [280, 147] on div "Pricing" at bounding box center [410, 138] width 372 height 33
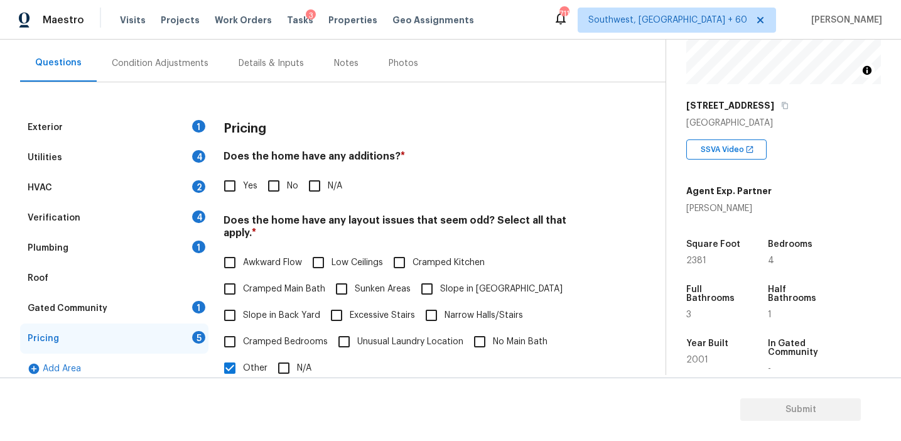
scroll to position [110, 0]
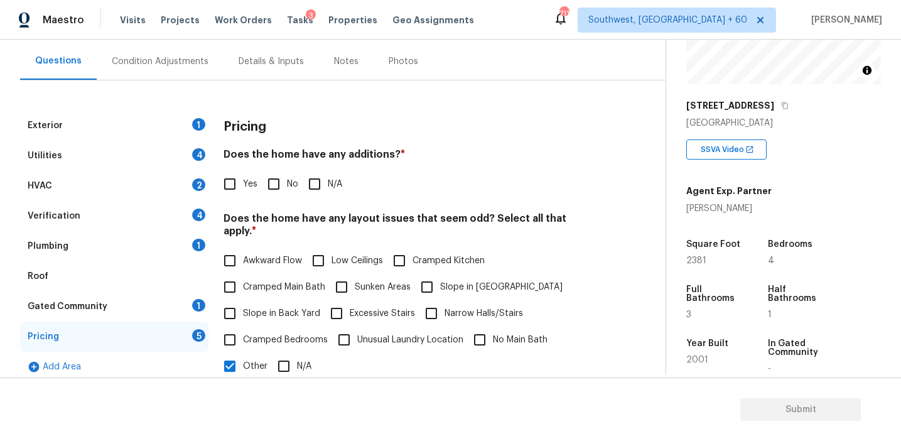
click at [280, 126] on div "Pricing" at bounding box center [410, 127] width 372 height 33
click at [283, 188] on input "No" at bounding box center [274, 184] width 26 height 26
checkbox input "true"
click at [278, 307] on span "Slope in Back Yard" at bounding box center [281, 313] width 77 height 13
click at [243, 301] on input "Slope in Back Yard" at bounding box center [230, 313] width 26 height 26
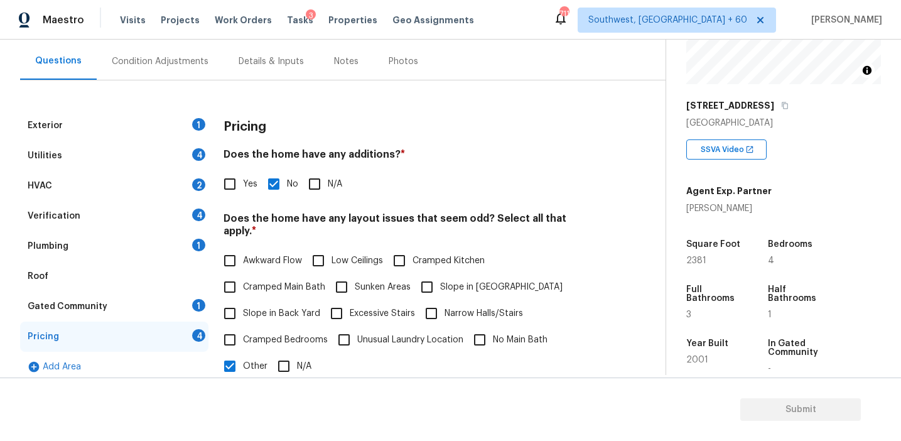
checkbox input "true"
click at [429, 274] on input "Slope in Front Yard" at bounding box center [427, 287] width 26 height 26
checkbox input "true"
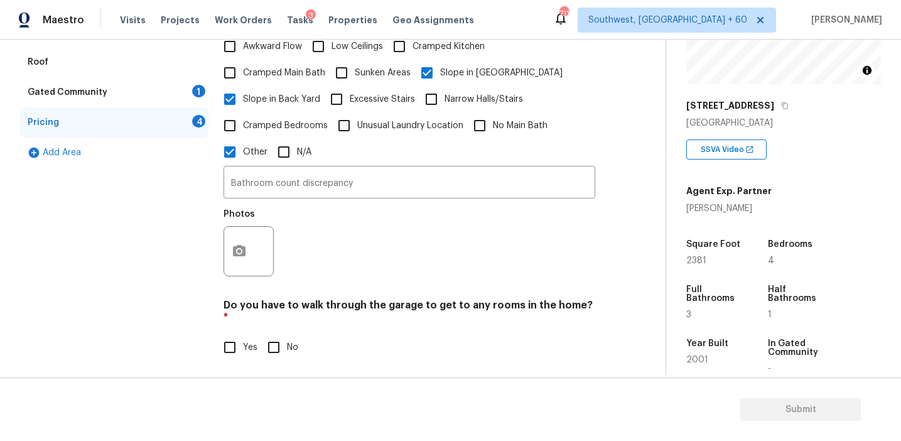
scroll to position [431, 0]
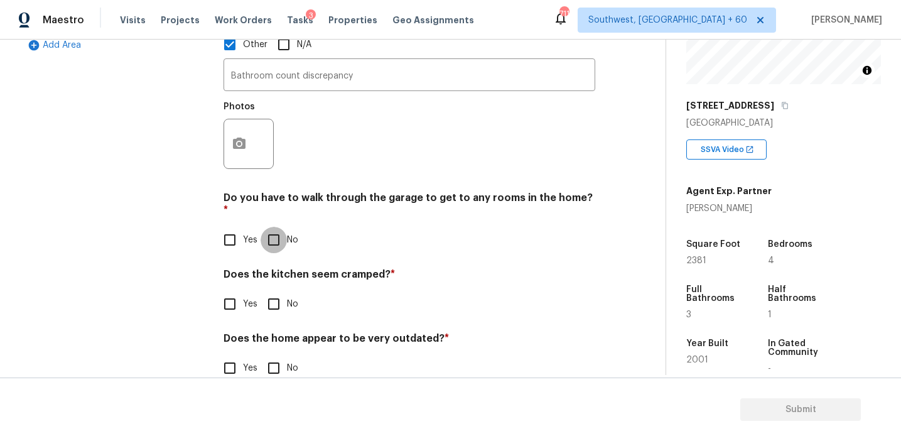
click at [284, 227] on input "No" at bounding box center [274, 240] width 26 height 26
checkbox input "true"
click at [274, 306] on div "Pricing Does the home have any additions? * Yes No N/A Does the home have any l…" at bounding box center [410, 93] width 372 height 608
click at [277, 291] on input "No" at bounding box center [274, 304] width 26 height 26
checkbox input "true"
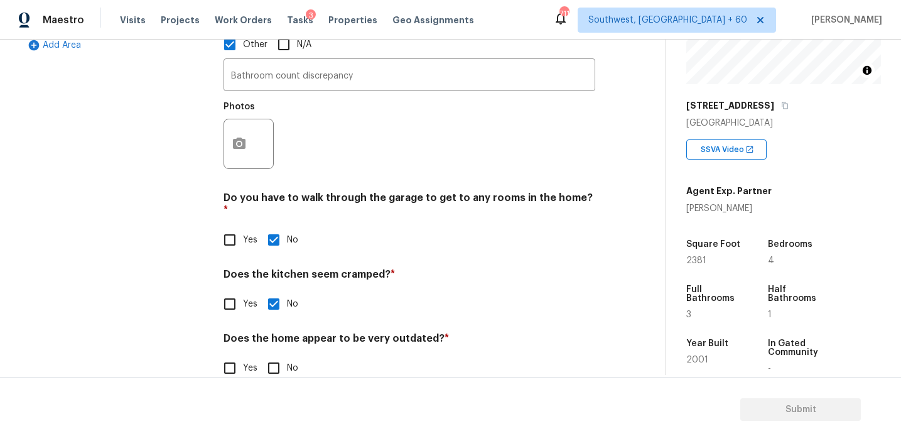
click at [274, 360] on div "Pricing Does the home have any additions? * Yes No N/A Does the home have any l…" at bounding box center [410, 92] width 372 height 607
click at [274, 355] on input "No" at bounding box center [274, 368] width 26 height 26
checkbox input "true"
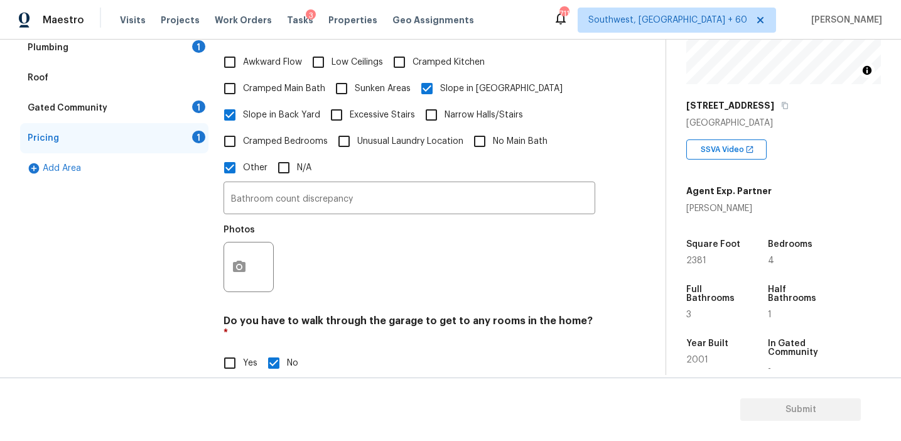
scroll to position [293, 0]
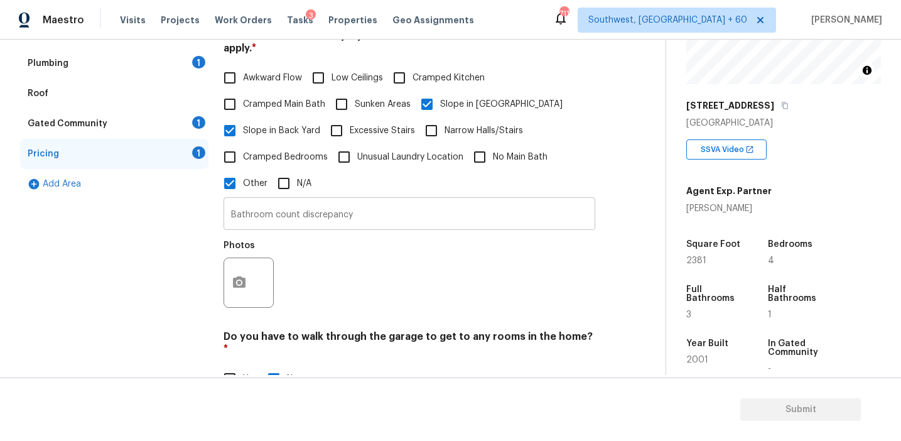
click at [386, 205] on input "Bathroom count discrepancy" at bounding box center [410, 215] width 372 height 30
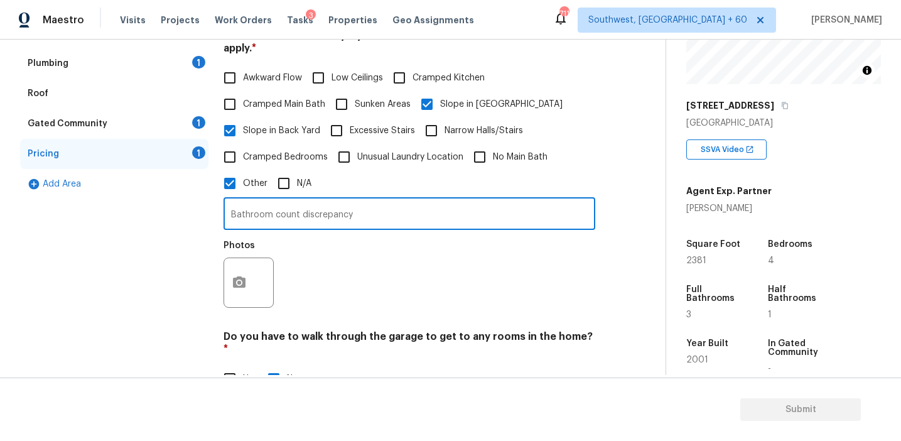
type input "Bathroom count discrepancy,"
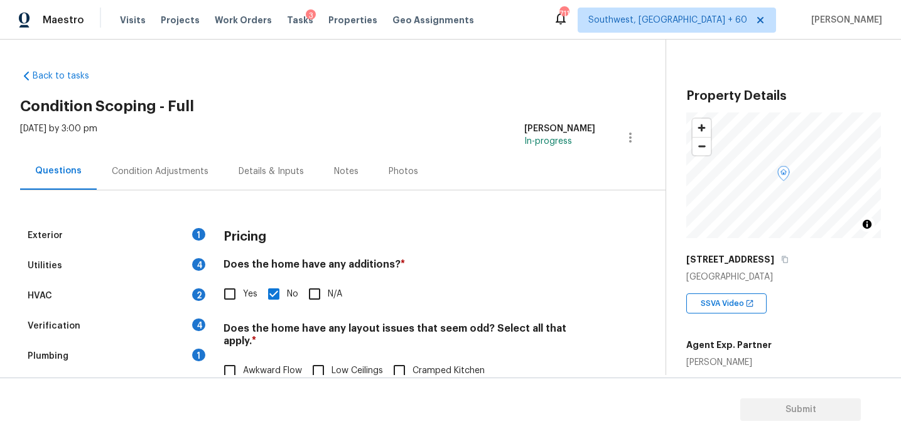
scroll to position [154, 0]
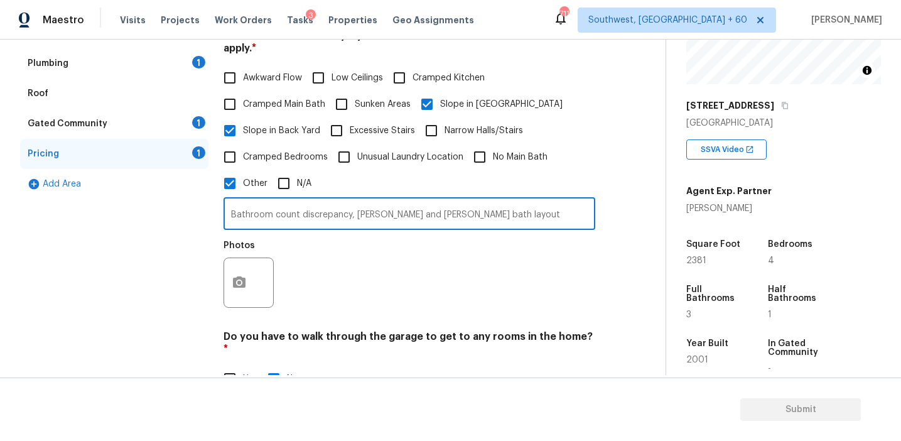
type input "Bathroom count discrepancy, [PERSON_NAME] and [PERSON_NAME] bath layout"
click at [244, 274] on button "button" at bounding box center [239, 282] width 30 height 49
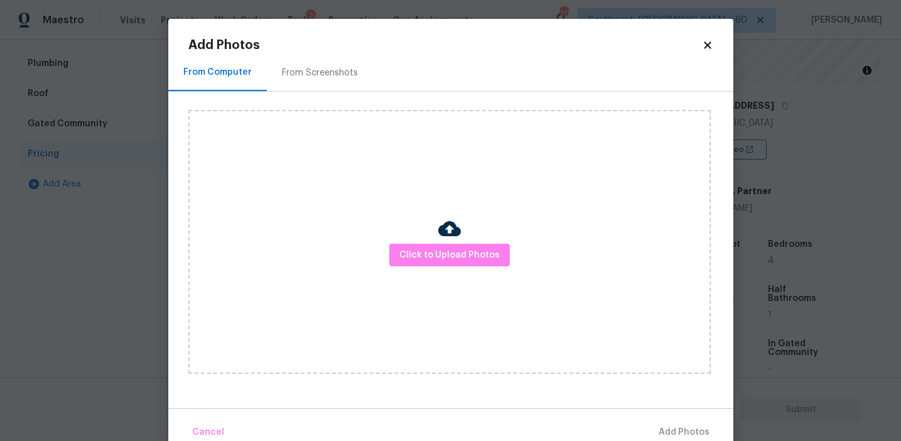
click at [427, 238] on div "Click to Upload Photos" at bounding box center [449, 242] width 522 height 264
click at [427, 254] on span "Click to Upload Photos" at bounding box center [449, 255] width 100 height 16
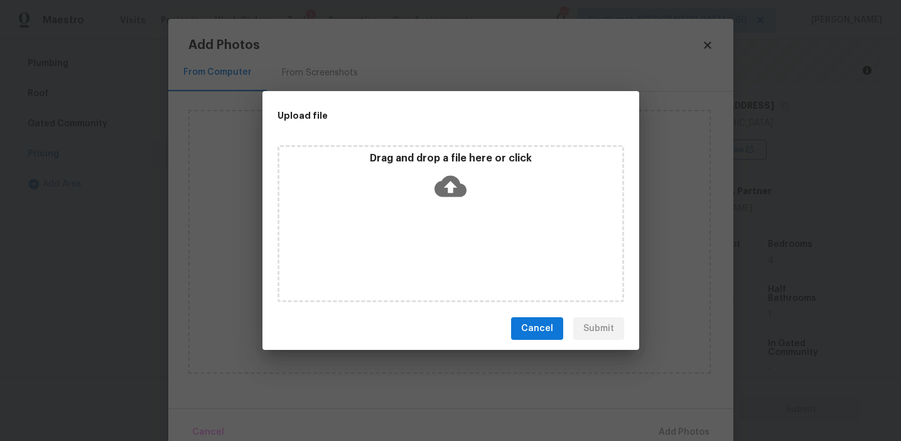
click at [426, 188] on div "Drag and drop a file here or click" at bounding box center [450, 179] width 343 height 54
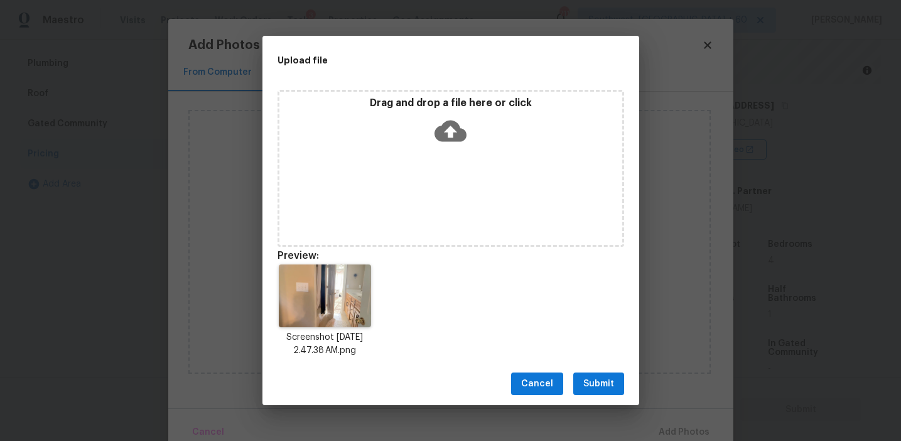
click at [602, 389] on span "Submit" at bounding box center [598, 384] width 31 height 16
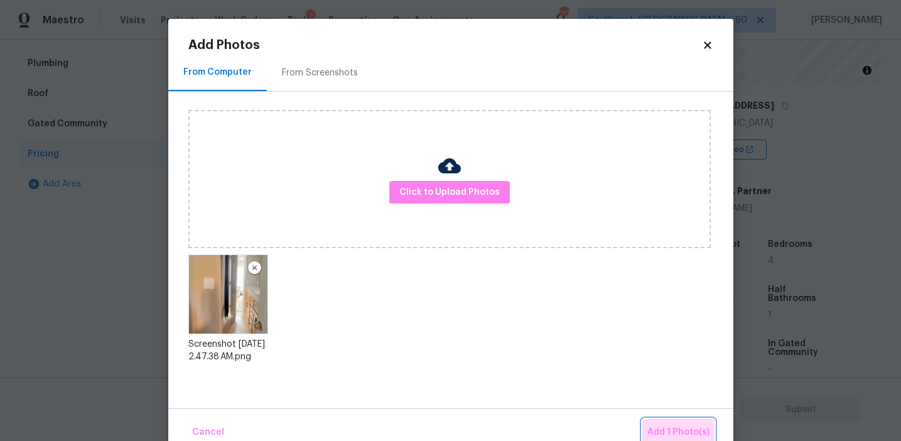
click at [662, 421] on button "Add 1 Photo(s)" at bounding box center [678, 432] width 72 height 27
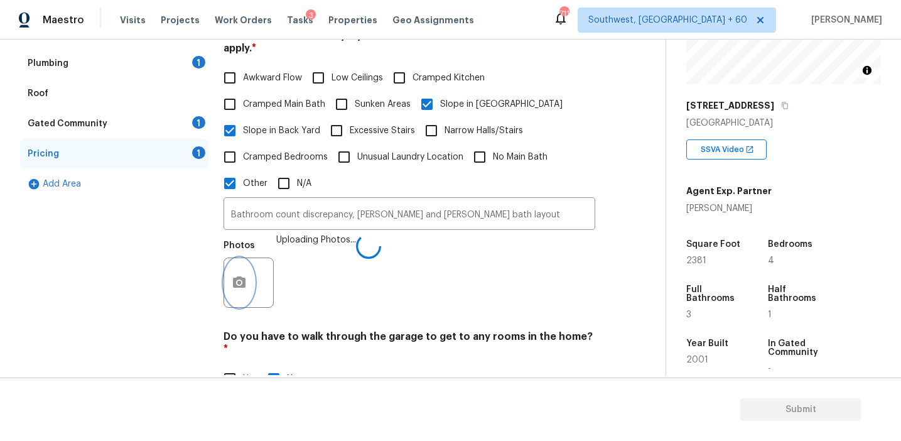
scroll to position [431, 0]
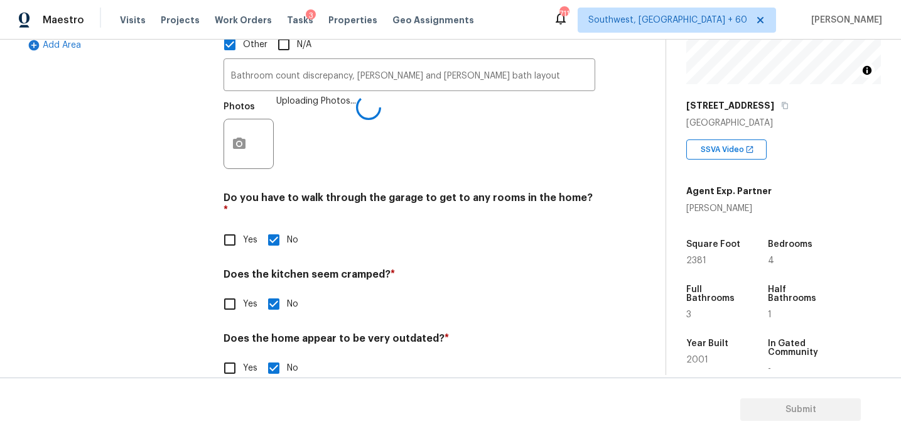
click at [212, 243] on div "Exterior 1 Utilities 4 HVAC 2 Verification 4 Plumbing 1 Roof Gated Community 1 …" at bounding box center [327, 92] width 615 height 607
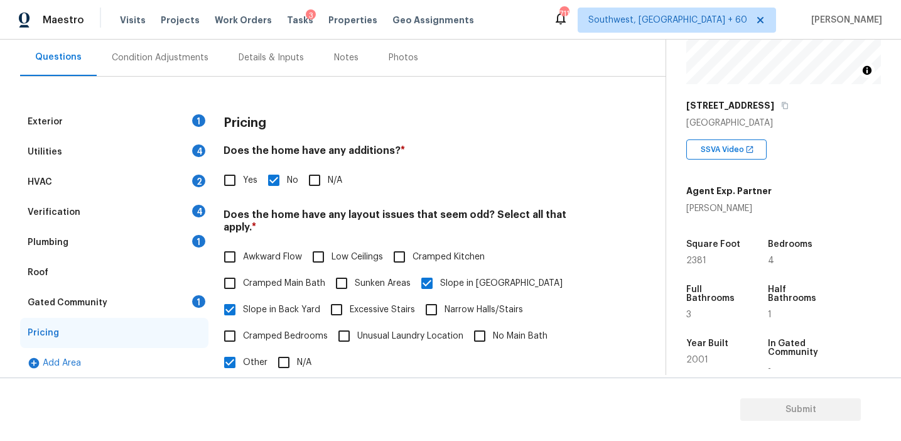
scroll to position [111, 0]
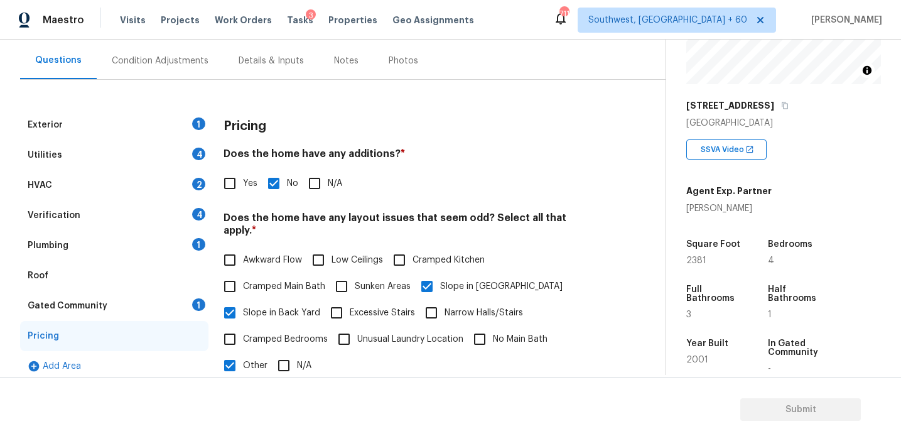
click at [172, 309] on div "Gated Community 1" at bounding box center [114, 306] width 188 height 30
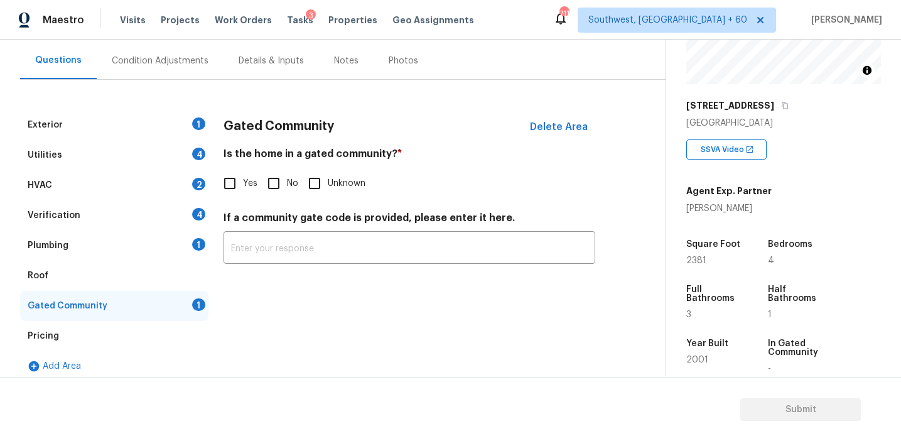
click at [268, 184] on input "No" at bounding box center [274, 183] width 26 height 26
checkbox input "true"
click at [180, 246] on div "Plumbing 1" at bounding box center [114, 245] width 188 height 30
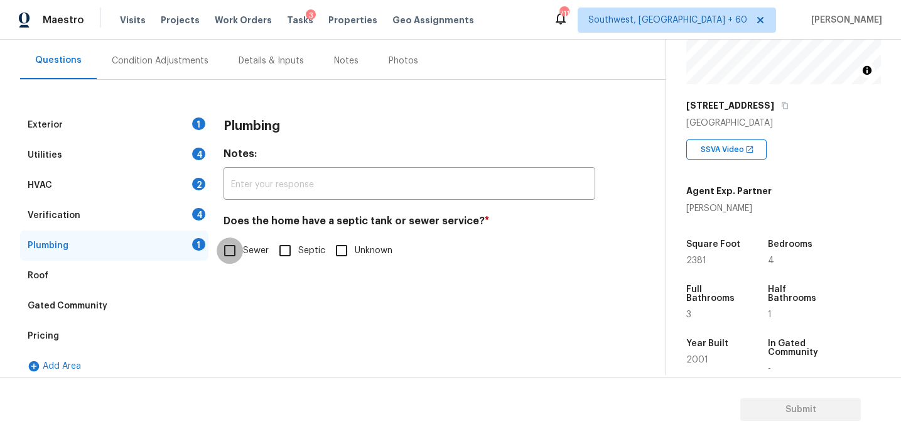
click at [236, 251] on input "Sewer" at bounding box center [230, 250] width 26 height 26
checkbox input "true"
click at [190, 209] on div "Verification 4" at bounding box center [114, 215] width 188 height 30
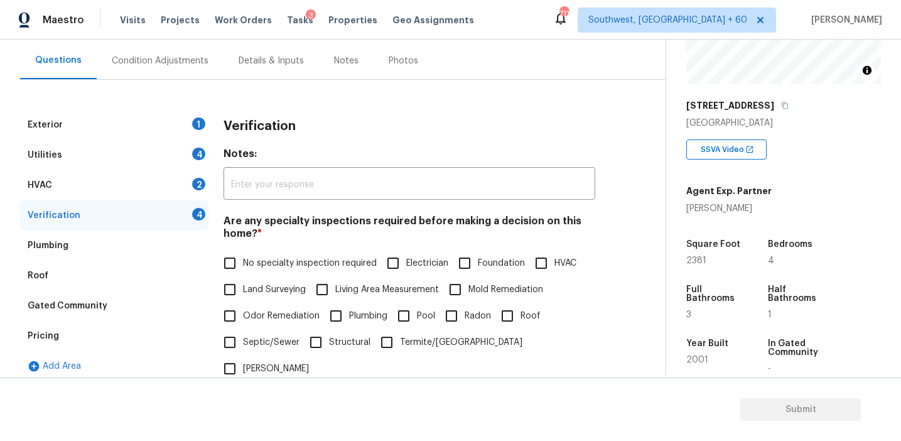
click at [261, 257] on span "No specialty inspection required" at bounding box center [310, 263] width 134 height 13
click at [243, 257] on input "No specialty inspection required" at bounding box center [230, 263] width 26 height 26
checkbox input "true"
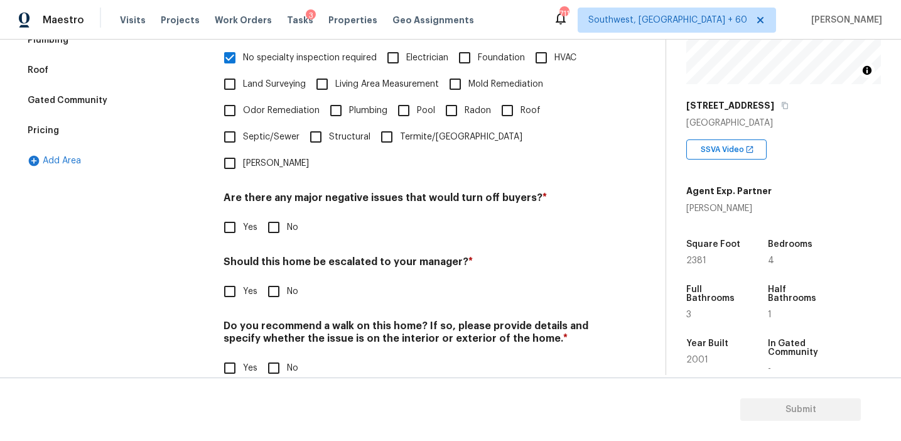
scroll to position [315, 0]
click at [276, 215] on input "No" at bounding box center [274, 228] width 26 height 26
checkbox input "true"
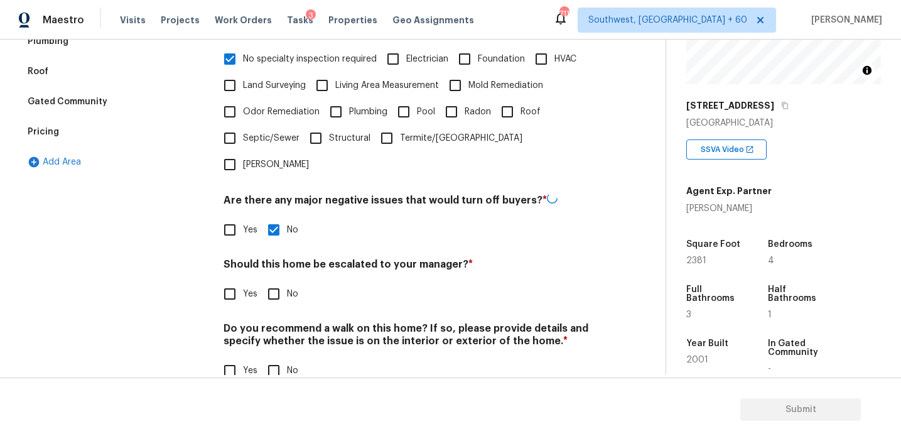
click at [276, 281] on input "No" at bounding box center [274, 294] width 26 height 26
checkbox input "true"
click at [271, 357] on input "No" at bounding box center [274, 370] width 26 height 26
checkbox input "true"
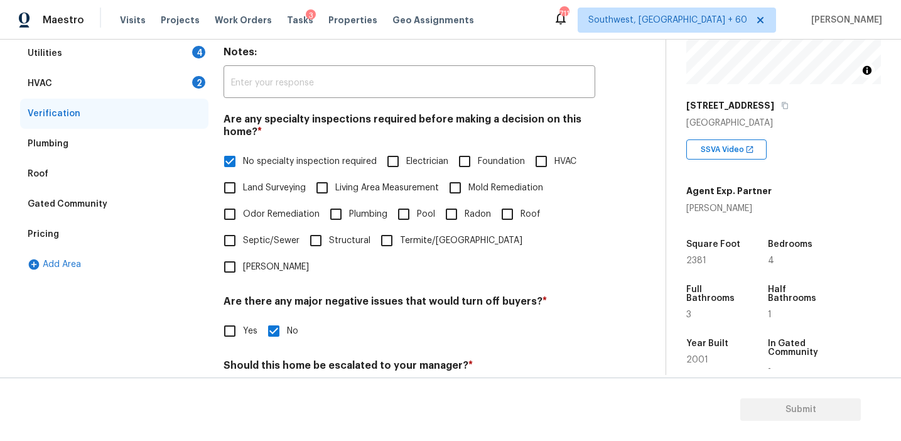
scroll to position [154, 0]
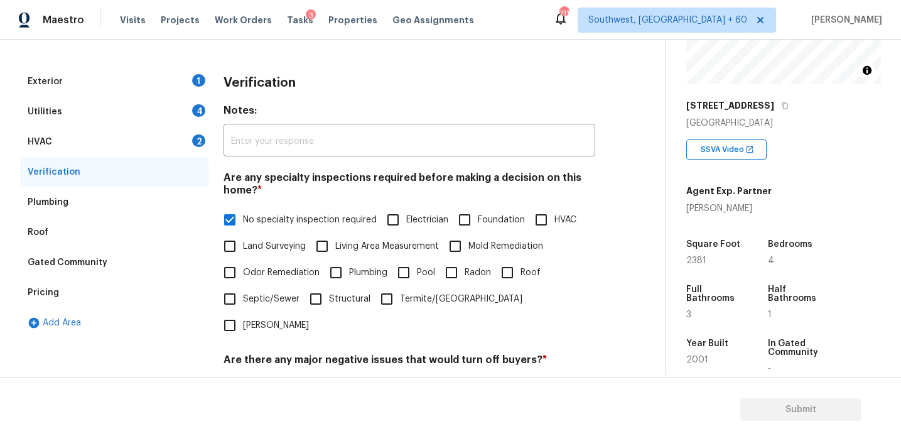
click at [165, 134] on div "HVAC 2" at bounding box center [114, 142] width 188 height 30
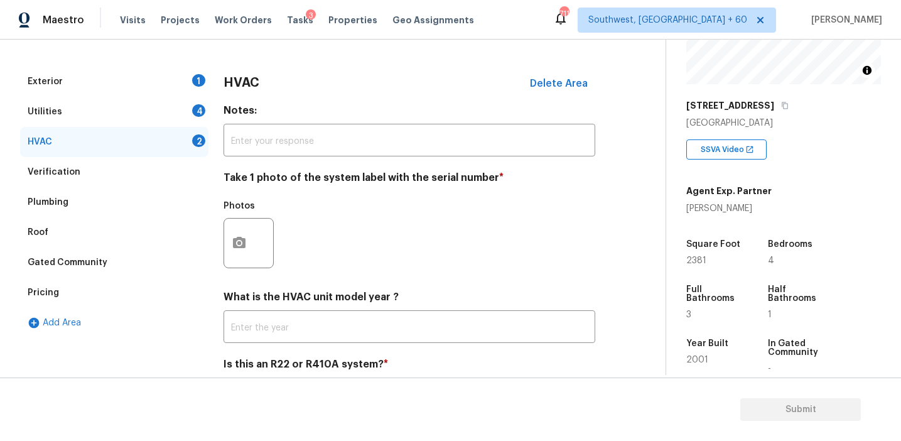
scroll to position [205, 0]
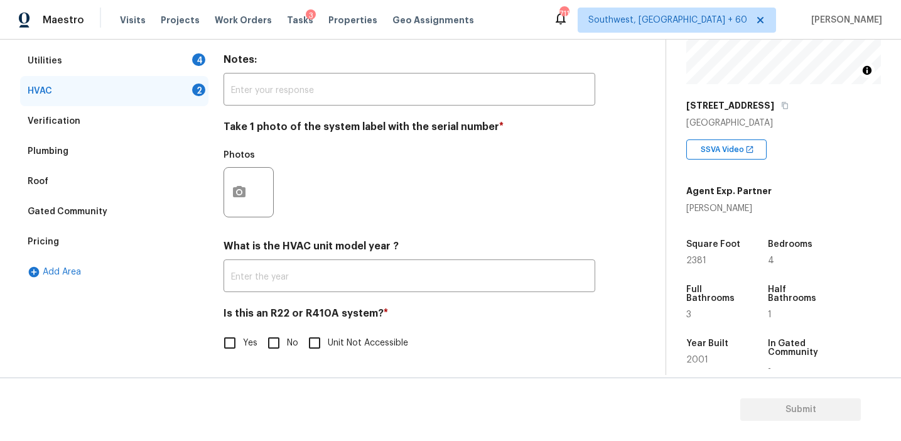
click at [273, 345] on input "No" at bounding box center [274, 343] width 26 height 26
checkbox input "true"
click at [245, 217] on div "Photos" at bounding box center [250, 184] width 53 height 82
click at [240, 202] on button "button" at bounding box center [239, 192] width 30 height 49
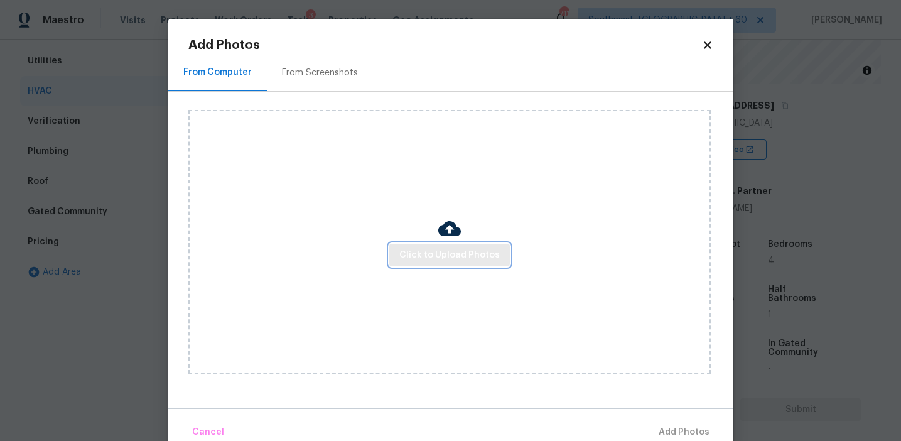
click at [433, 260] on span "Click to Upload Photos" at bounding box center [449, 255] width 100 height 16
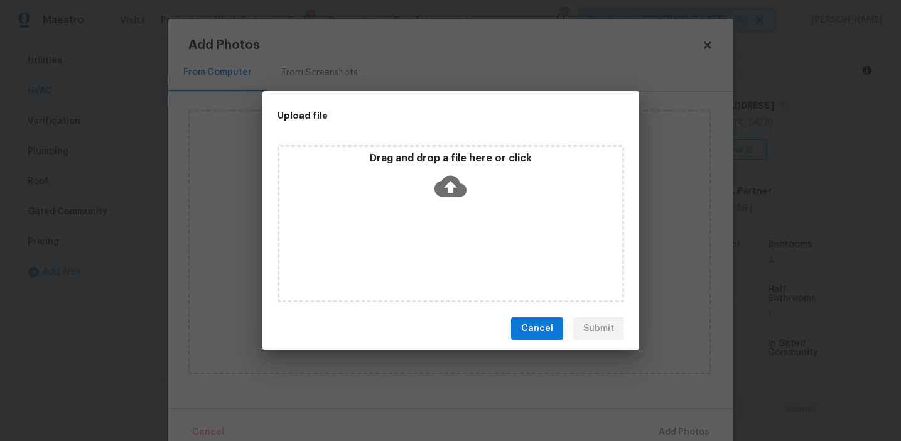
click at [431, 208] on div "Drag and drop a file here or click" at bounding box center [451, 223] width 347 height 157
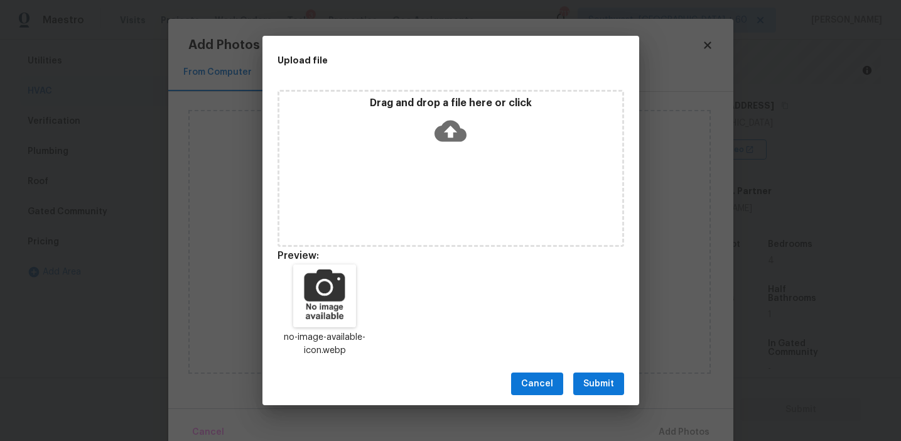
click at [584, 384] on span "Submit" at bounding box center [598, 384] width 31 height 16
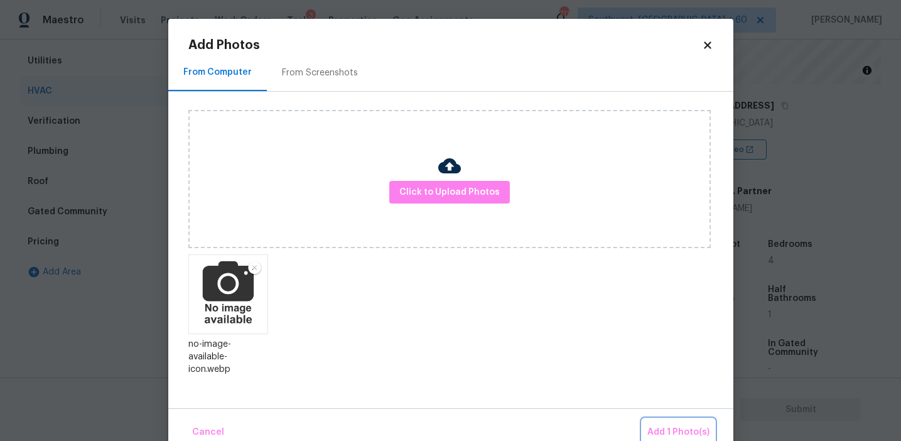
click at [666, 428] on span "Add 1 Photo(s)" at bounding box center [678, 432] width 62 height 16
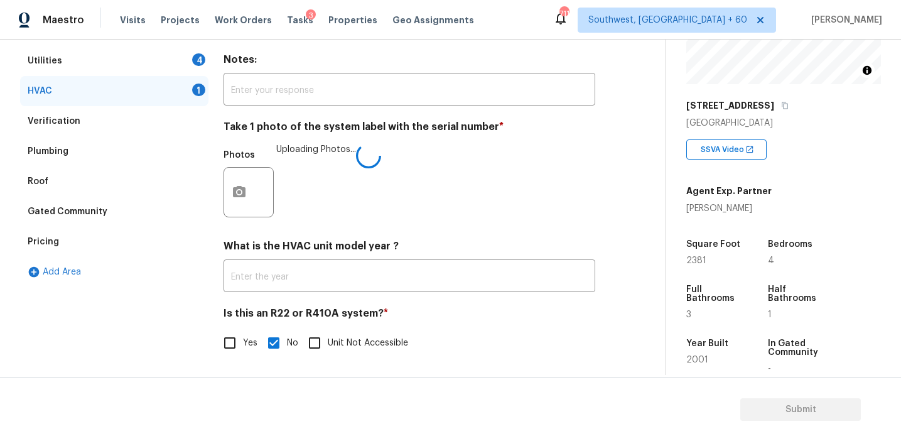
click at [325, 233] on div "HVAC Delete Area Notes: ​ Take 1 photo of the system label with the serial numb…" at bounding box center [410, 193] width 372 height 355
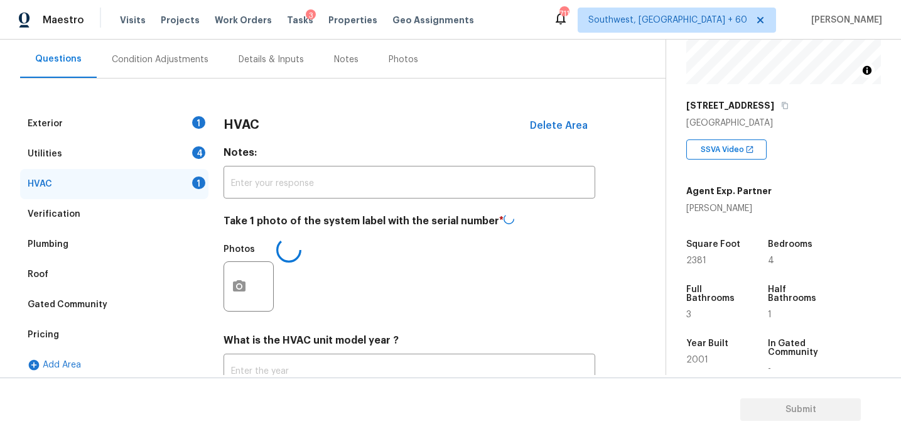
scroll to position [114, 0]
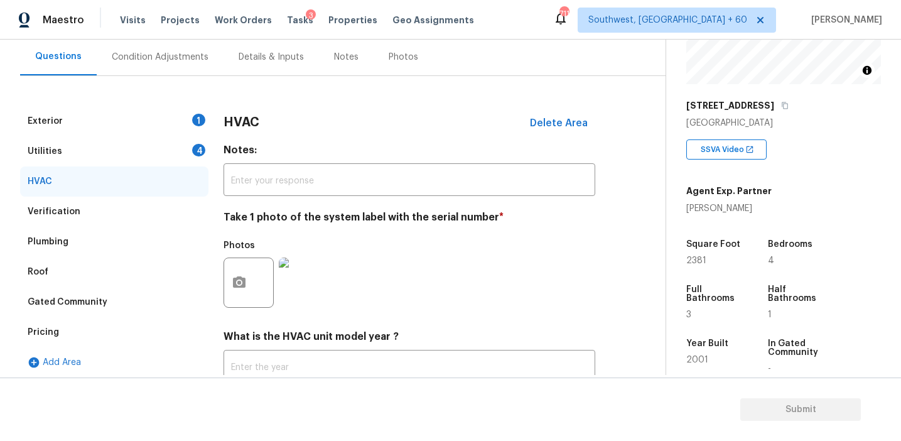
click at [194, 146] on div "4" at bounding box center [198, 150] width 13 height 13
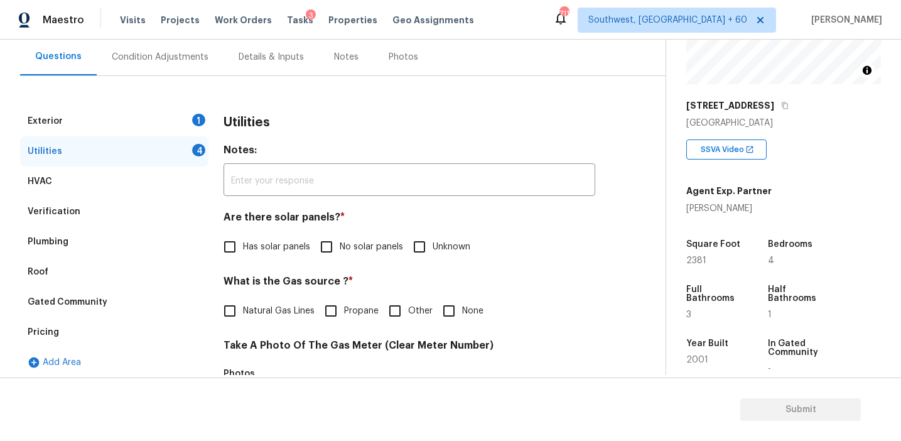
click at [321, 244] on input "No solar panels" at bounding box center [326, 247] width 26 height 26
checkbox input "true"
click at [269, 316] on span "Natural Gas Lines" at bounding box center [279, 312] width 72 height 13
click at [243, 316] on input "Natural Gas Lines" at bounding box center [230, 312] width 26 height 26
checkbox input "true"
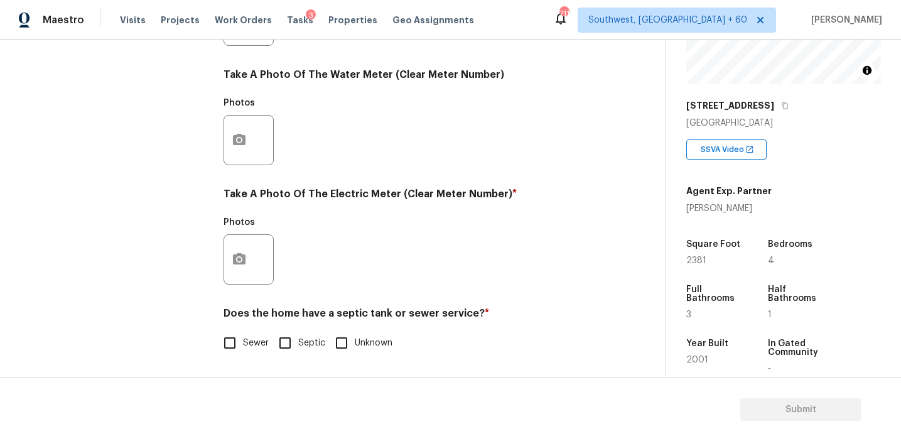
scroll to position [504, 0]
click at [239, 348] on input "Sewer" at bounding box center [230, 343] width 26 height 26
checkbox input "true"
click at [245, 270] on button "button" at bounding box center [239, 259] width 30 height 49
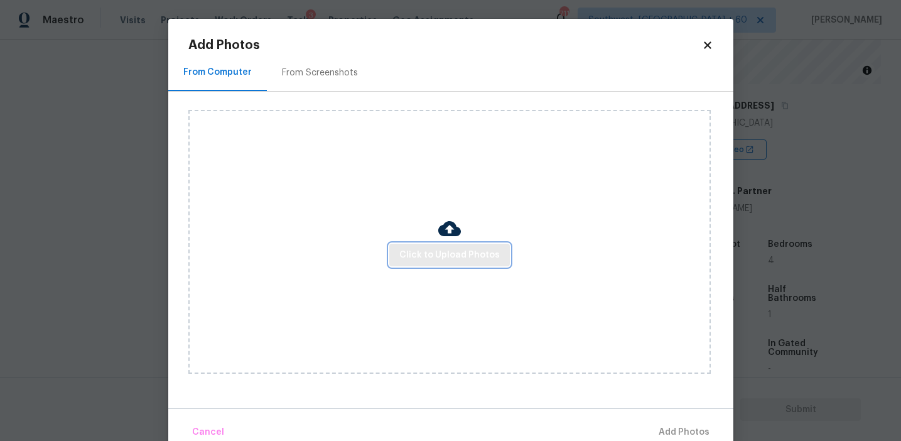
click at [463, 257] on span "Click to Upload Photos" at bounding box center [449, 255] width 100 height 16
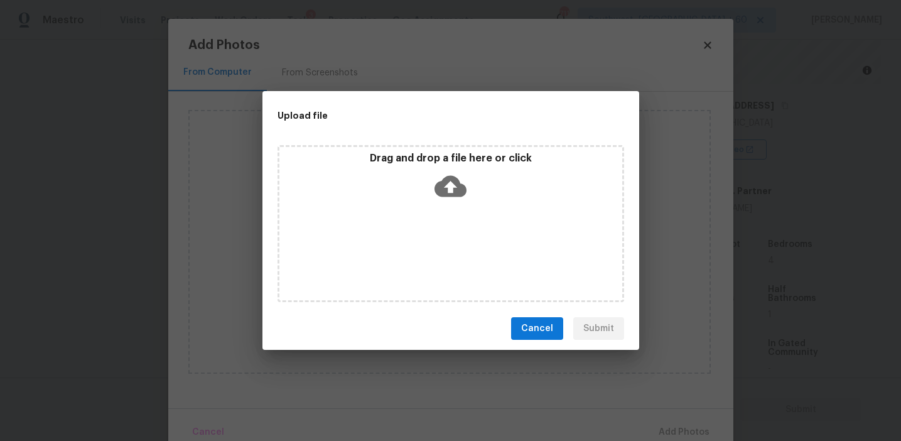
click at [433, 166] on div "Drag and drop a file here or click" at bounding box center [450, 179] width 343 height 54
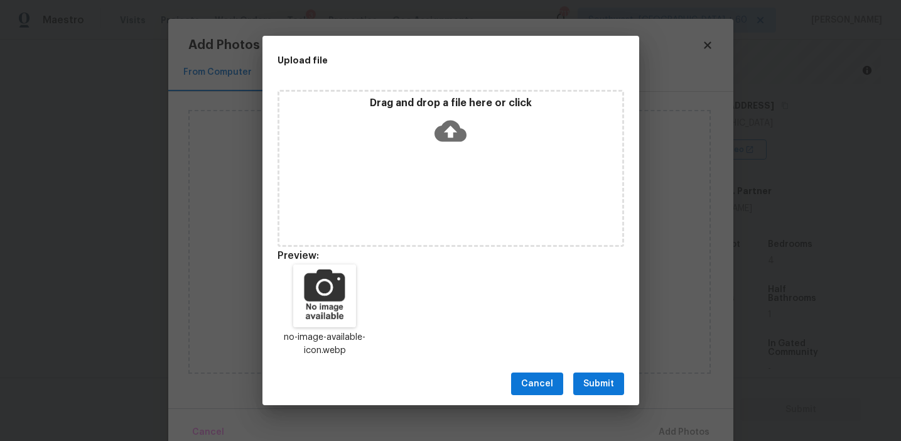
click at [584, 389] on span "Submit" at bounding box center [598, 384] width 31 height 16
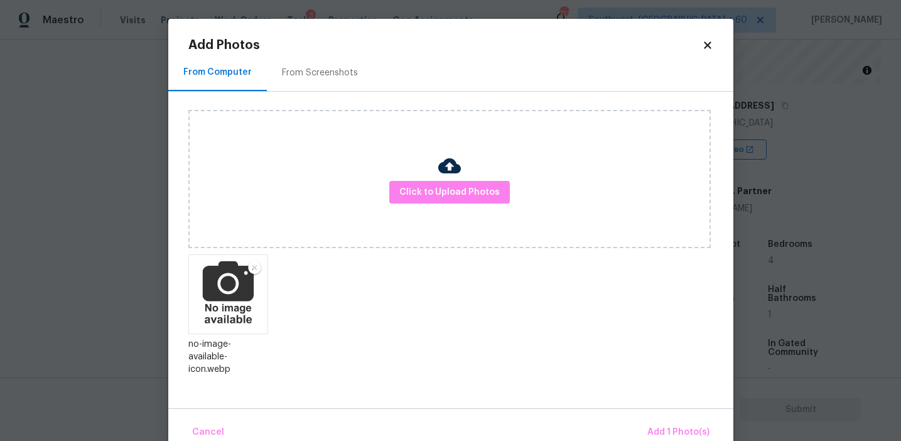
click at [666, 414] on div "Cancel Add 1 Photo(s)" at bounding box center [450, 427] width 565 height 38
click at [666, 424] on button "Add 1 Photo(s)" at bounding box center [678, 432] width 72 height 27
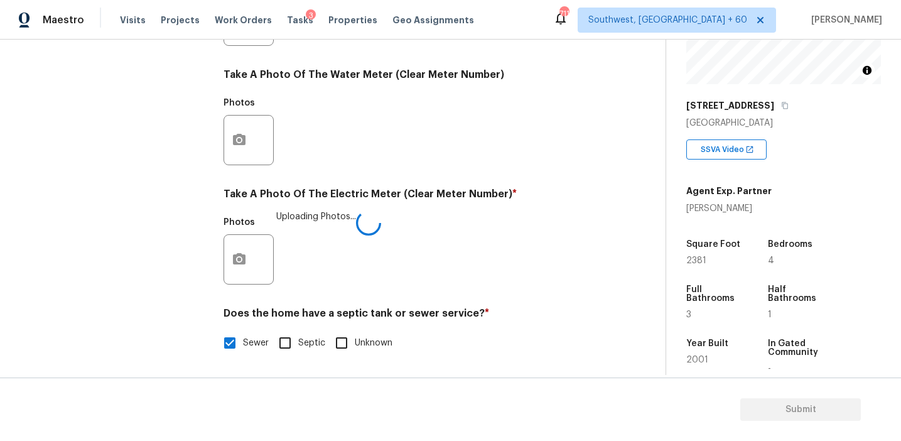
click at [444, 276] on div "Photos Uploading Photos..." at bounding box center [410, 251] width 372 height 82
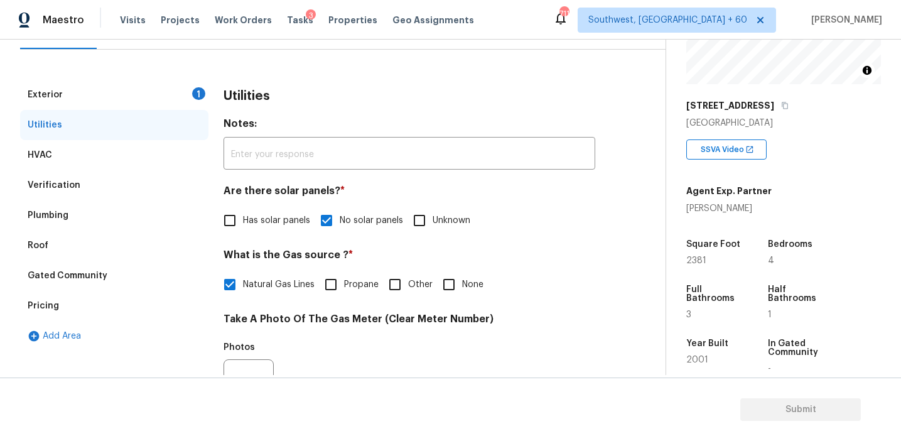
scroll to position [131, 0]
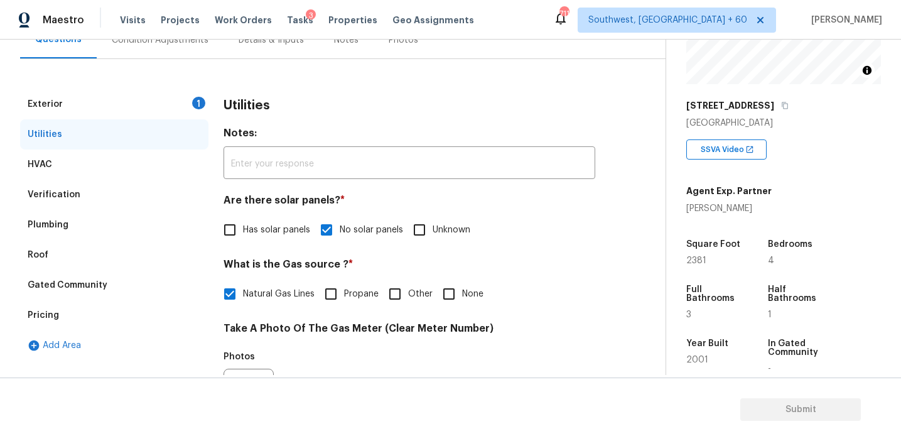
click at [181, 112] on div "Exterior 1" at bounding box center [114, 104] width 188 height 30
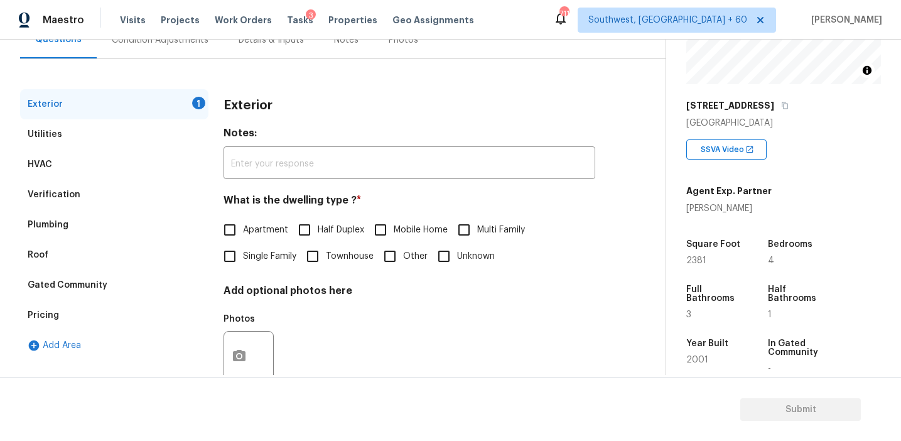
click at [235, 246] on input "Single Family" at bounding box center [230, 256] width 26 height 26
checkbox input "true"
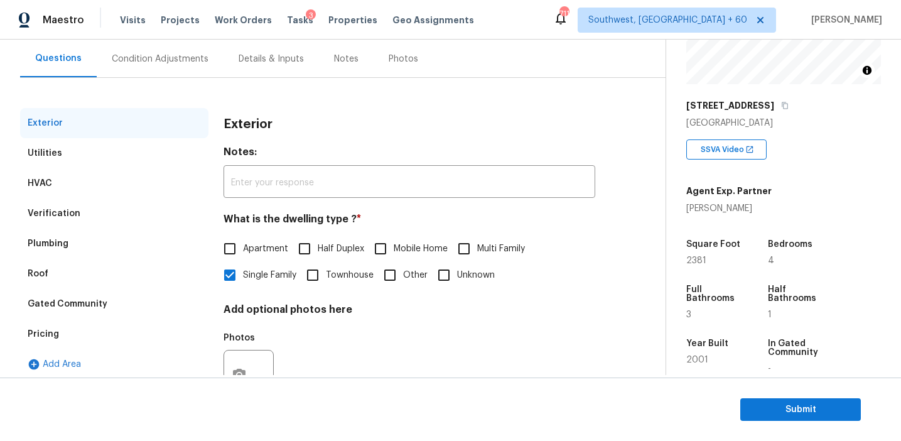
scroll to position [97, 0]
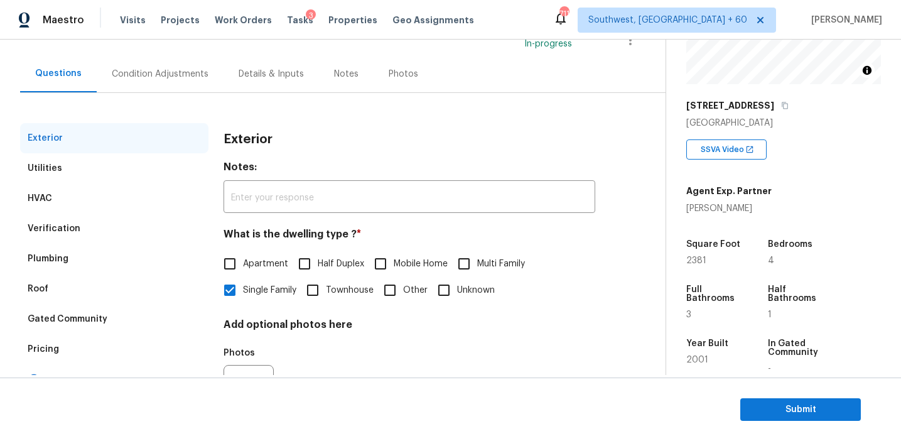
click at [181, 63] on div "Condition Adjustments" at bounding box center [160, 73] width 127 height 37
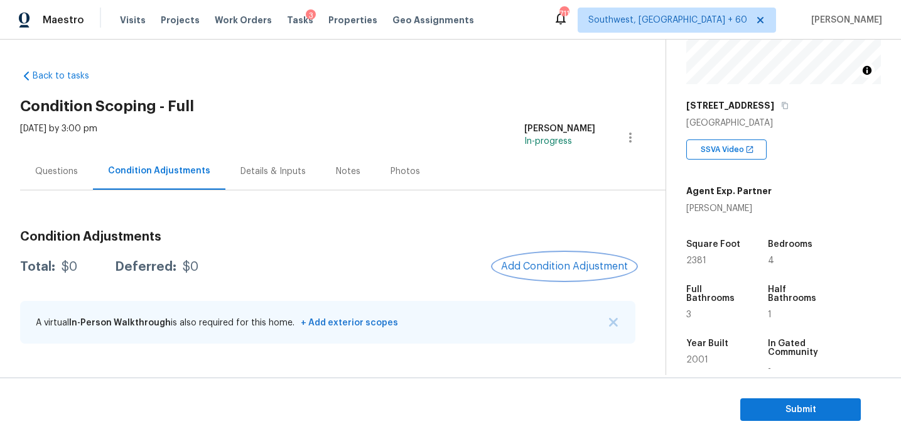
click at [505, 266] on span "Add Condition Adjustment" at bounding box center [564, 266] width 127 height 11
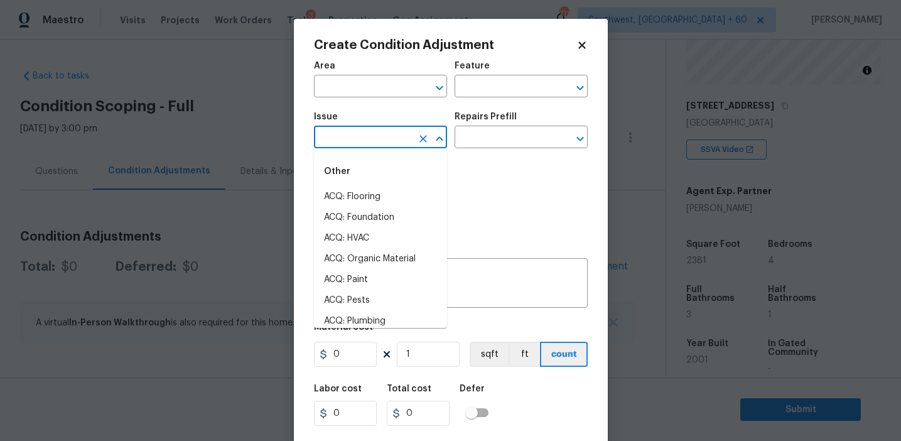
click at [352, 131] on input "text" at bounding box center [363, 138] width 98 height 19
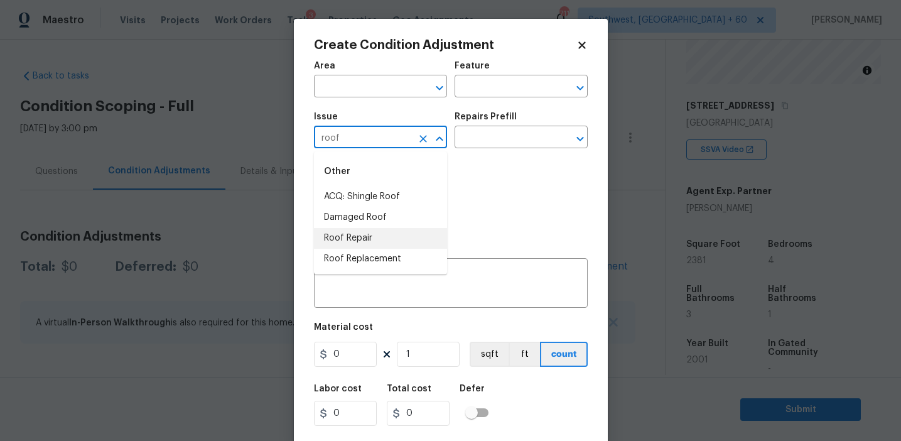
click at [370, 234] on li "Roof Repair" at bounding box center [380, 238] width 133 height 21
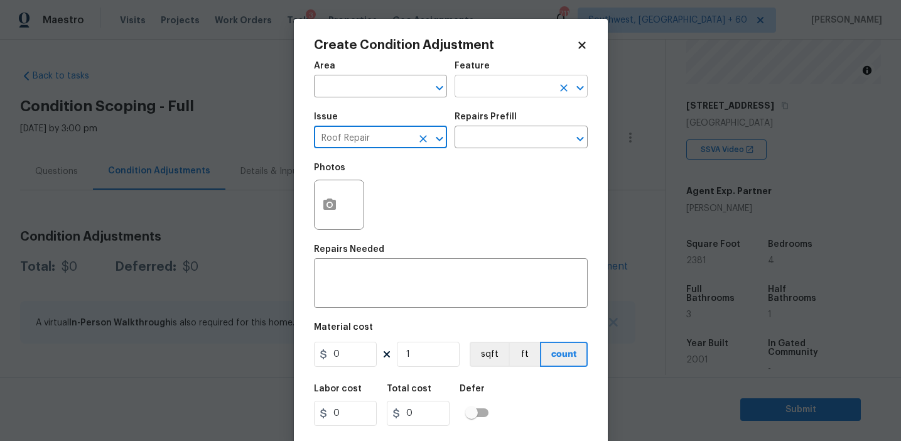
type input "Roof Repair"
click at [472, 89] on input "text" at bounding box center [504, 87] width 98 height 19
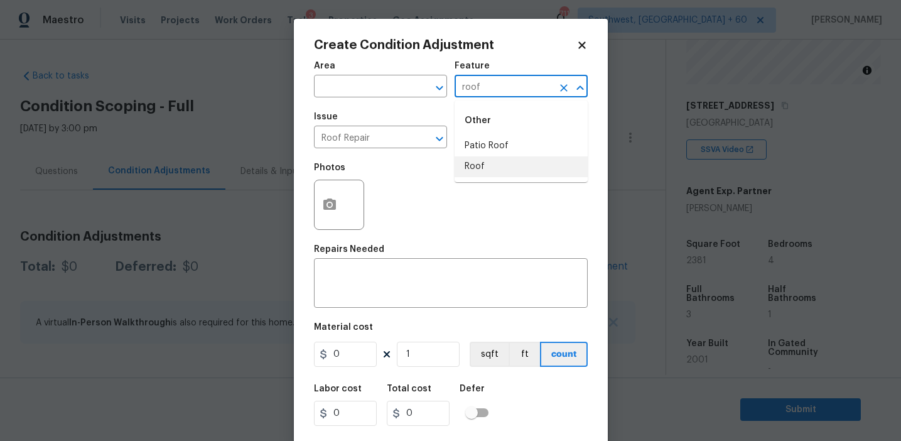
click at [478, 163] on li "Roof" at bounding box center [521, 166] width 133 height 21
type input "Roof"
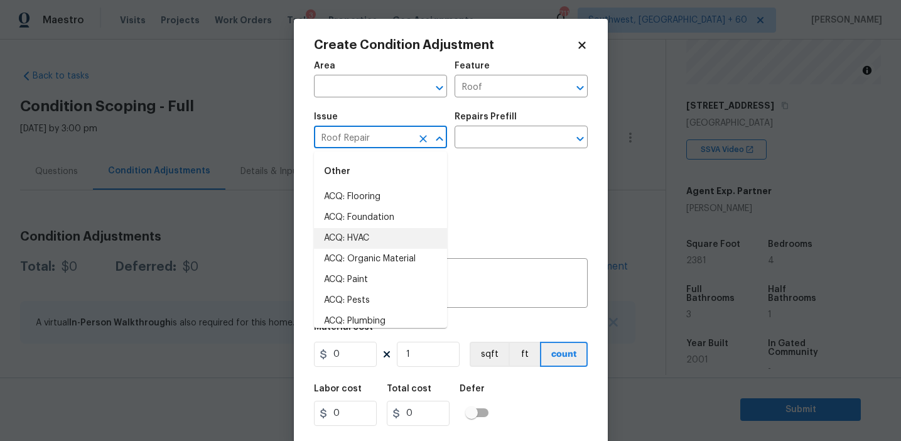
click at [353, 141] on input "Roof Repair" at bounding box center [363, 138] width 98 height 19
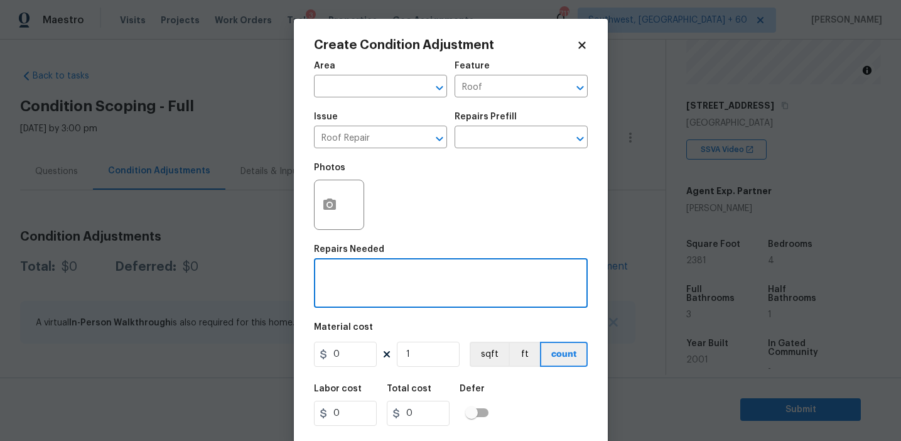
click at [475, 287] on textarea at bounding box center [450, 284] width 259 height 26
paste textarea "Roof Repair"
type textarea "Roof Repair"
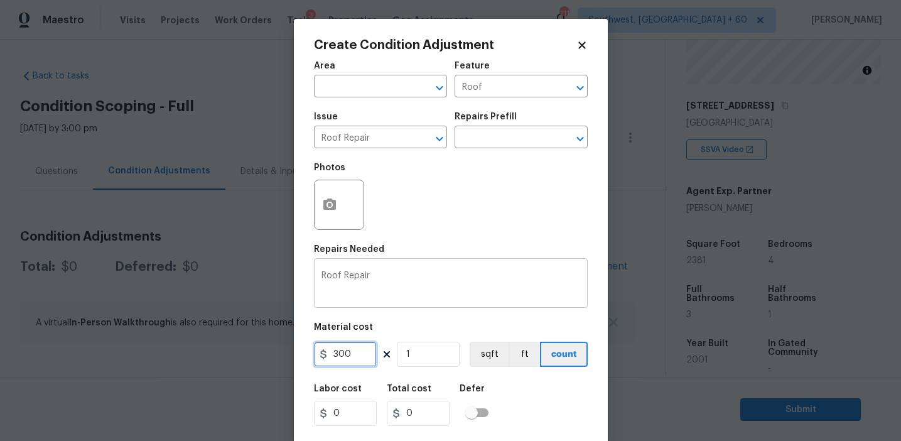
type input "300"
click at [323, 207] on icon "button" at bounding box center [329, 203] width 13 height 11
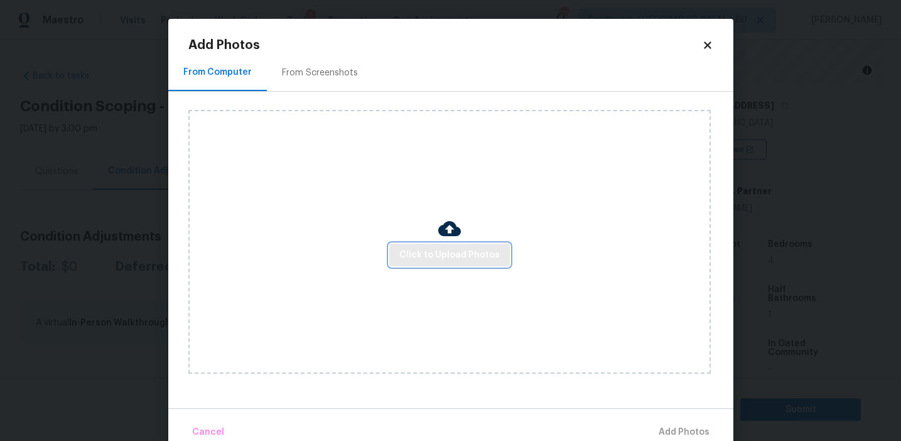
click at [409, 244] on button "Click to Upload Photos" at bounding box center [449, 255] width 121 height 23
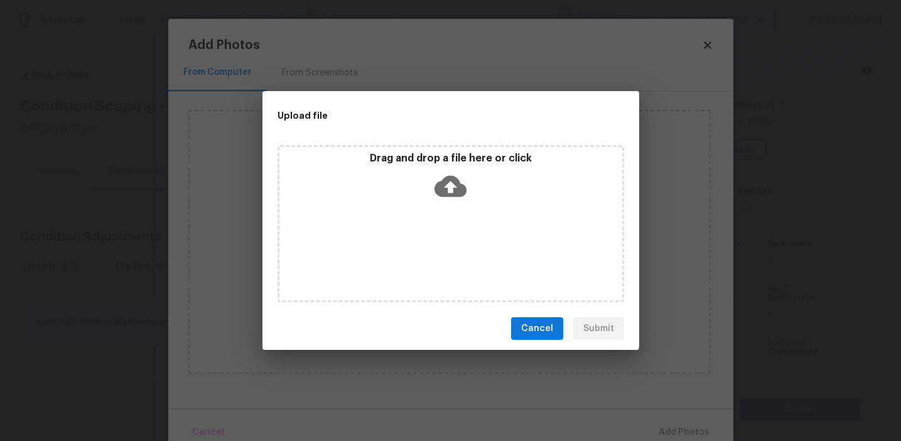
click at [413, 198] on div "Drag and drop a file here or click" at bounding box center [450, 179] width 343 height 54
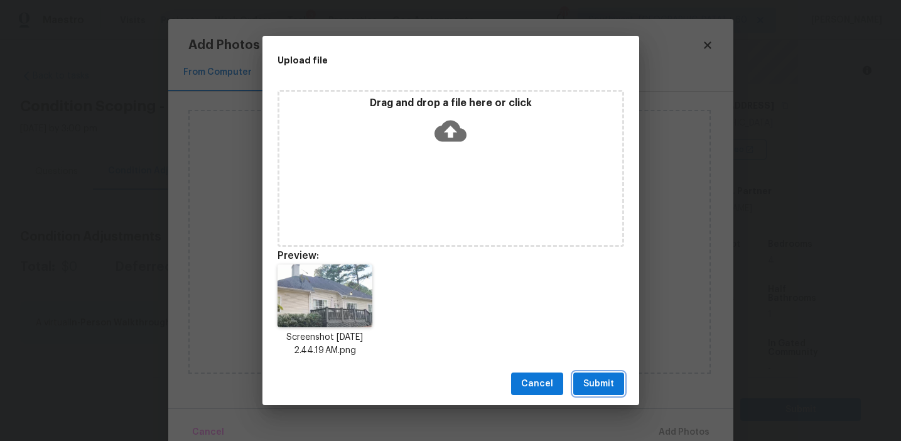
click at [595, 372] on button "Submit" at bounding box center [598, 383] width 51 height 23
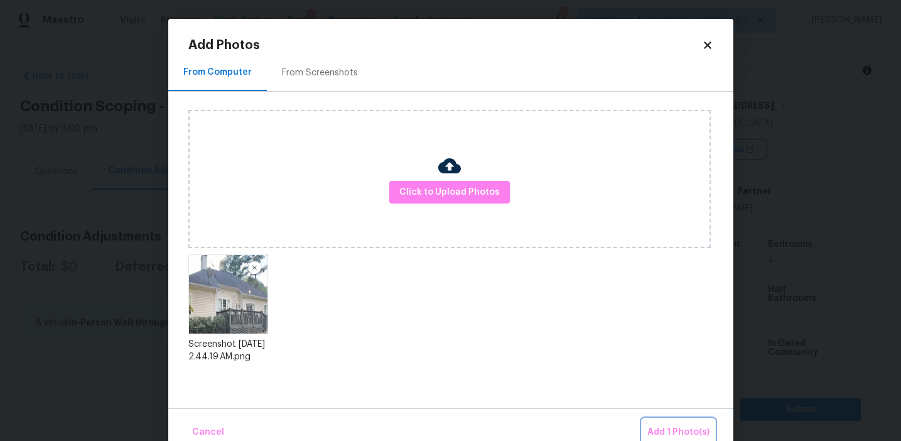
click at [662, 423] on button "Add 1 Photo(s)" at bounding box center [678, 432] width 72 height 27
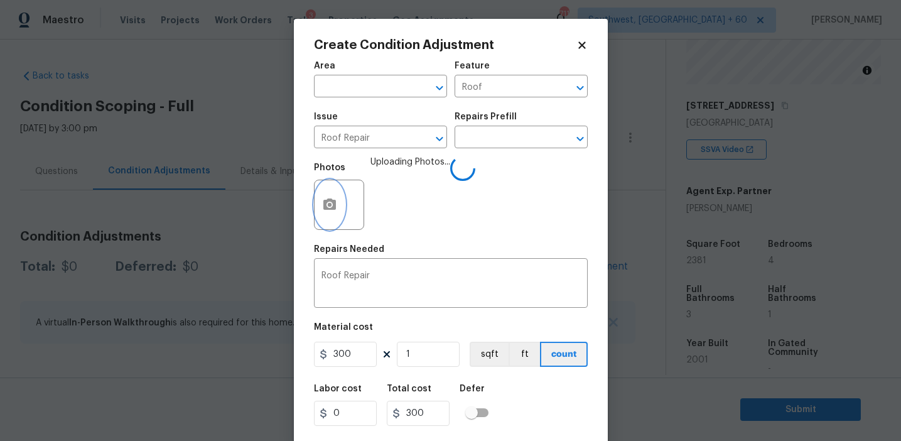
scroll to position [28, 0]
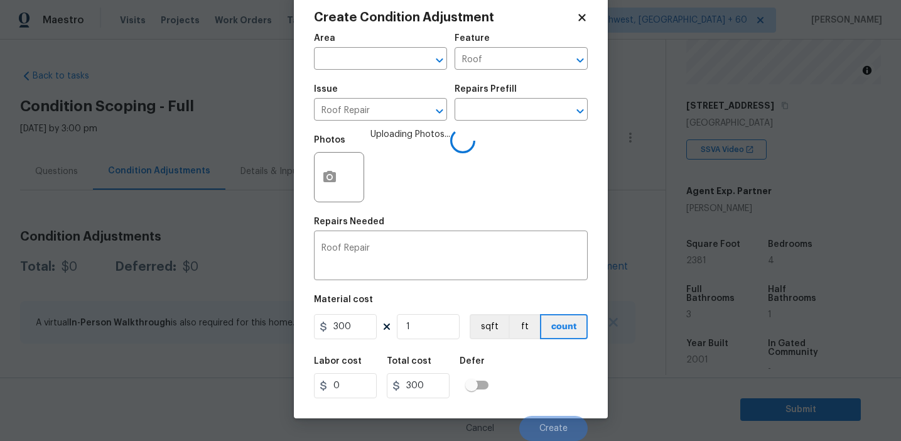
click at [546, 389] on div "Labor cost 0 Total cost 300 Defer" at bounding box center [451, 377] width 274 height 57
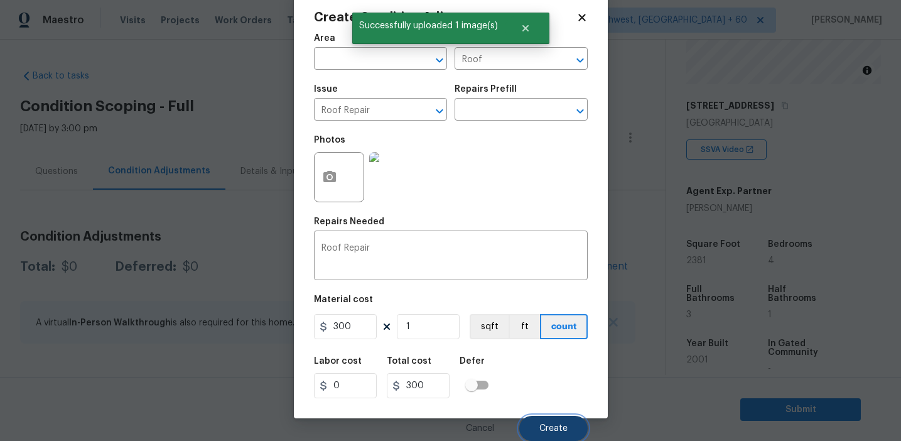
click at [548, 421] on button "Create" at bounding box center [553, 428] width 68 height 25
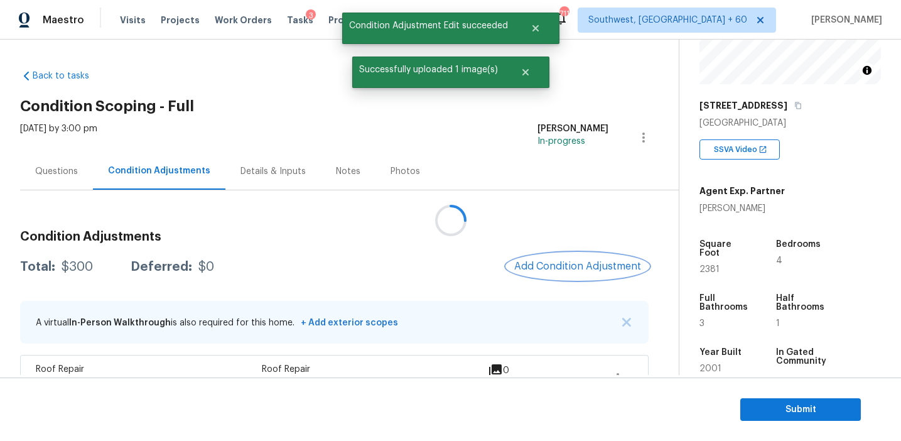
scroll to position [0, 0]
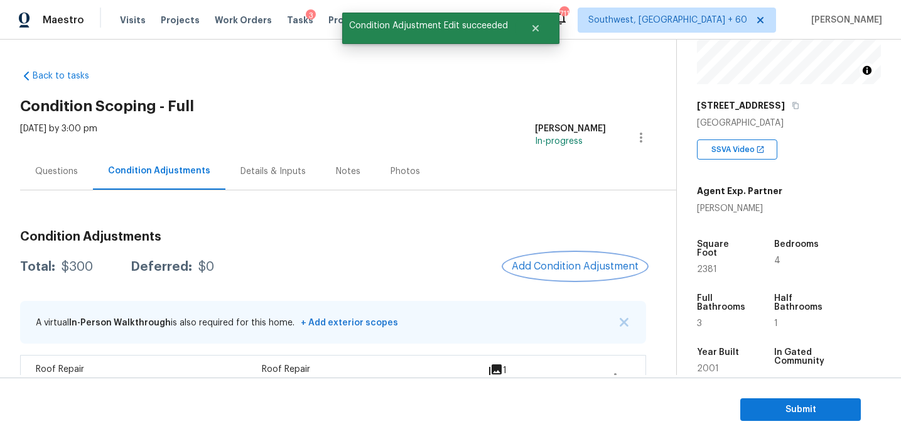
click at [550, 269] on span "Add Condition Adjustment" at bounding box center [575, 266] width 127 height 11
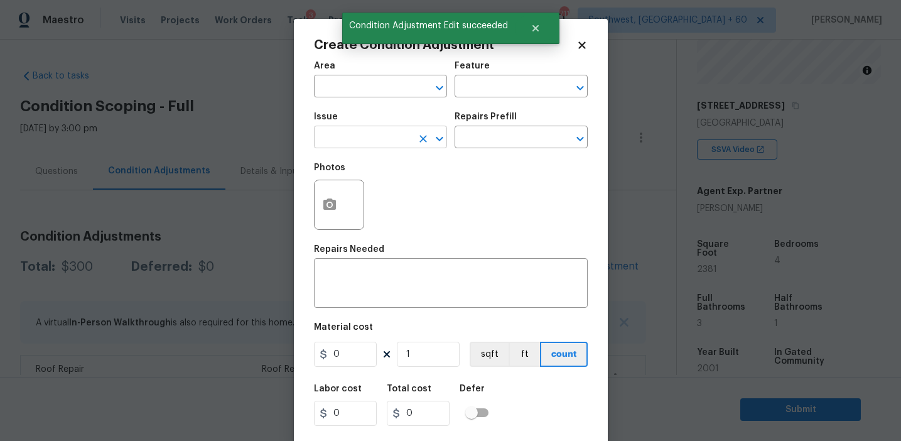
click at [348, 140] on input "text" at bounding box center [363, 138] width 98 height 19
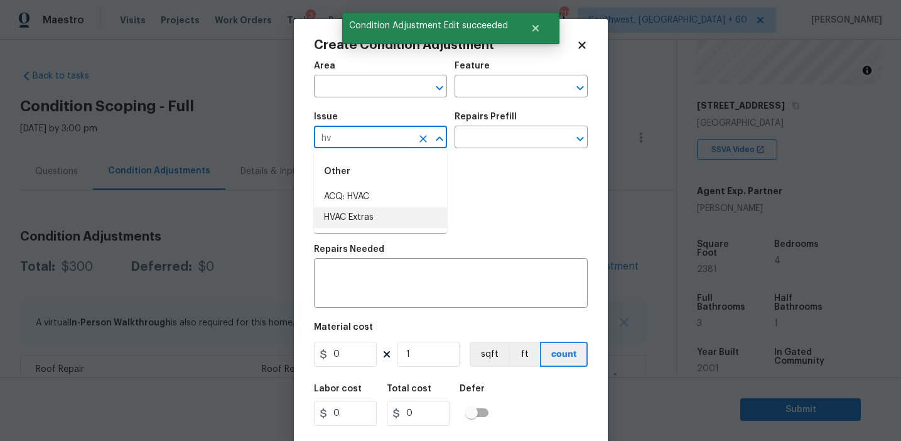
click at [382, 217] on li "HVAC Extras" at bounding box center [380, 217] width 133 height 21
type input "HVAC Extras"
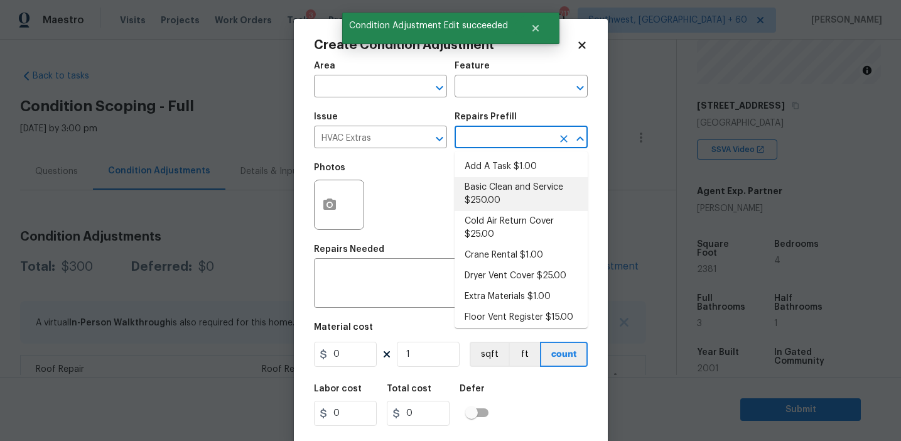
click at [492, 186] on li "Basic Clean and Service $250.00" at bounding box center [521, 194] width 133 height 34
type input "HVAC"
type textarea "General Service HVAC system including: cleaning condenser and evaporator coils,…"
type input "250"
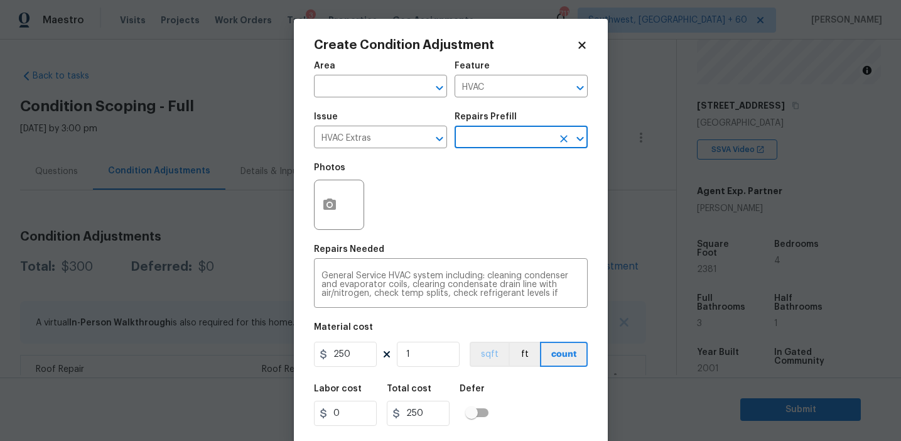
scroll to position [28, 0]
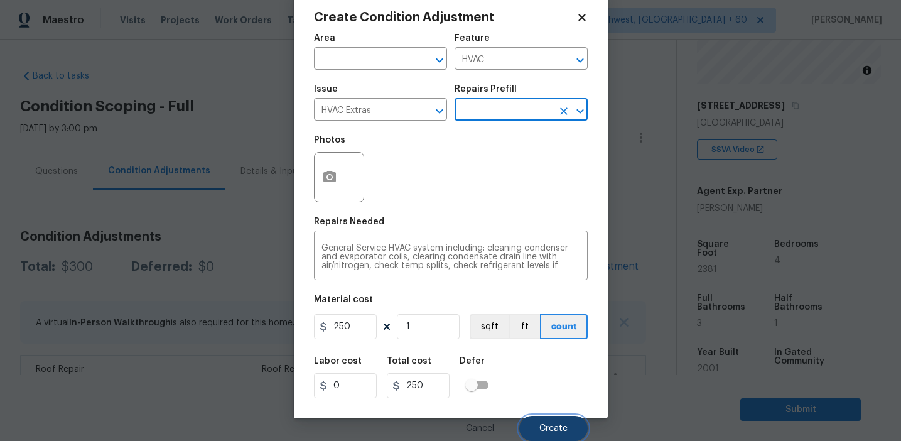
click at [561, 416] on button "Create" at bounding box center [553, 428] width 68 height 25
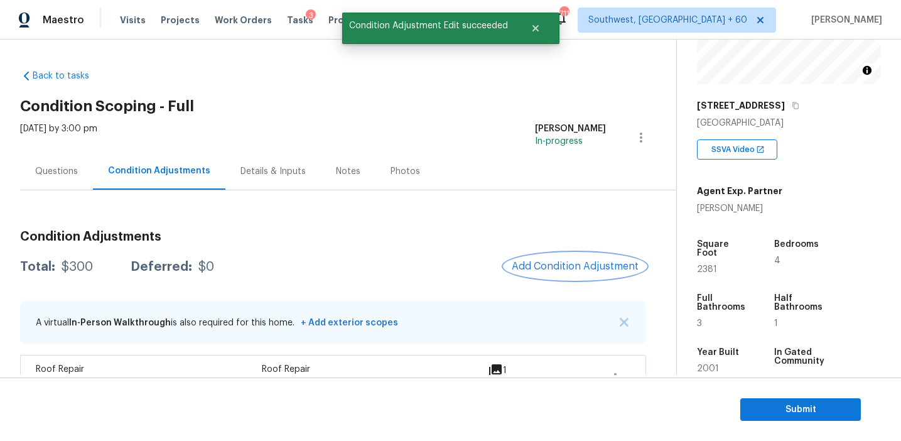
scroll to position [0, 0]
click at [549, 273] on button "Add Condition Adjustment" at bounding box center [578, 266] width 142 height 26
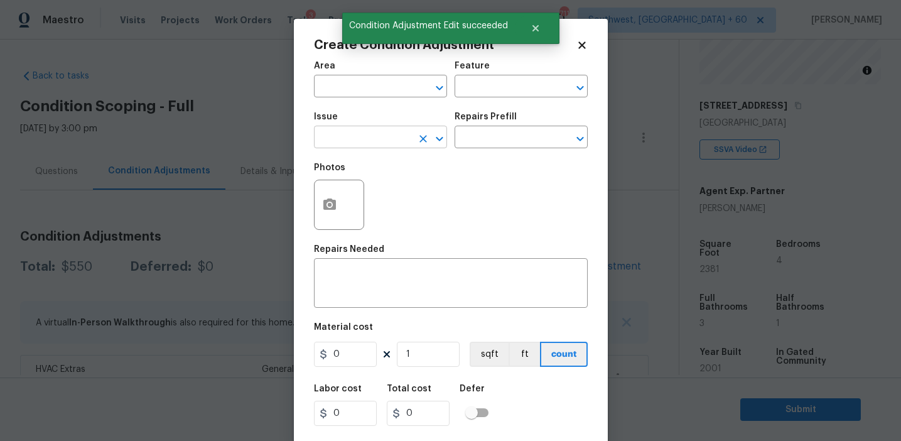
click at [362, 146] on input "text" at bounding box center [363, 138] width 98 height 19
click at [392, 199] on li "Pressure Washing" at bounding box center [380, 196] width 133 height 21
type input "Pressure Washing"
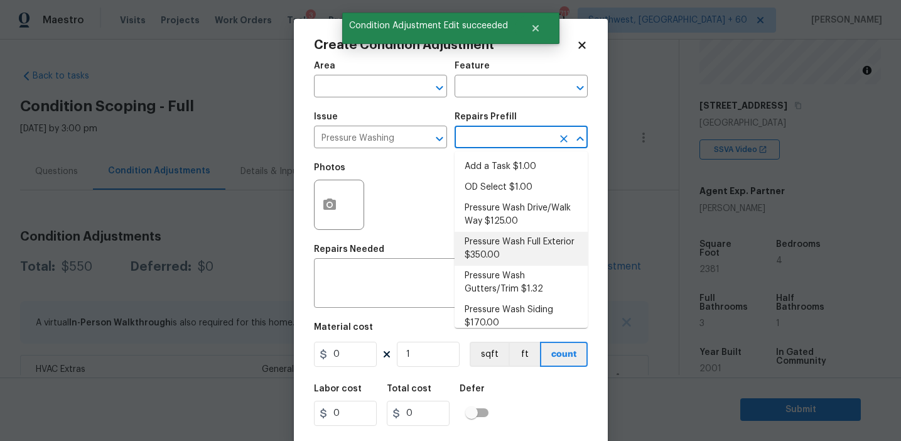
click at [489, 251] on li "Pressure Wash Full Exterior $350.00" at bounding box center [521, 249] width 133 height 34
type input "Siding"
type textarea "Pressure wash the House, Flatwork, Deck and Garage interior."
type input "350"
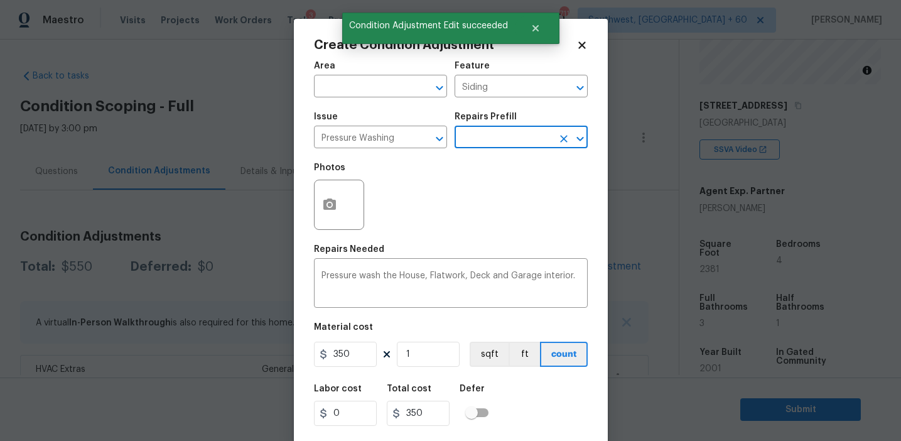
scroll to position [28, 0]
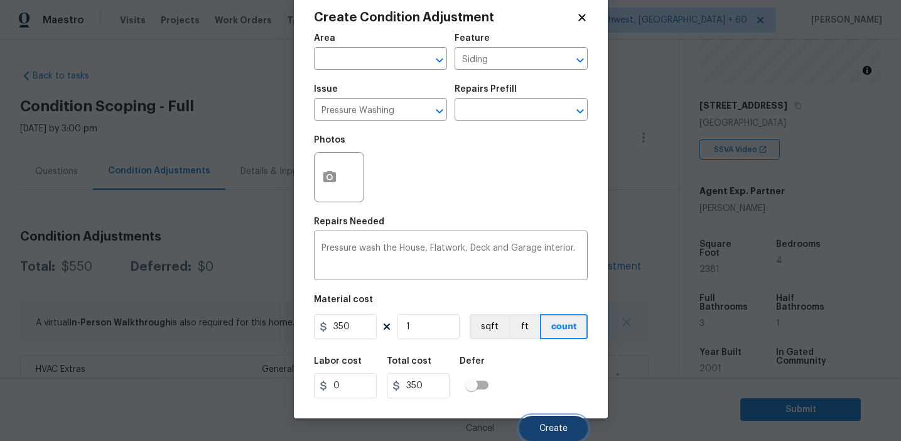
click at [533, 424] on button "Create" at bounding box center [553, 428] width 68 height 25
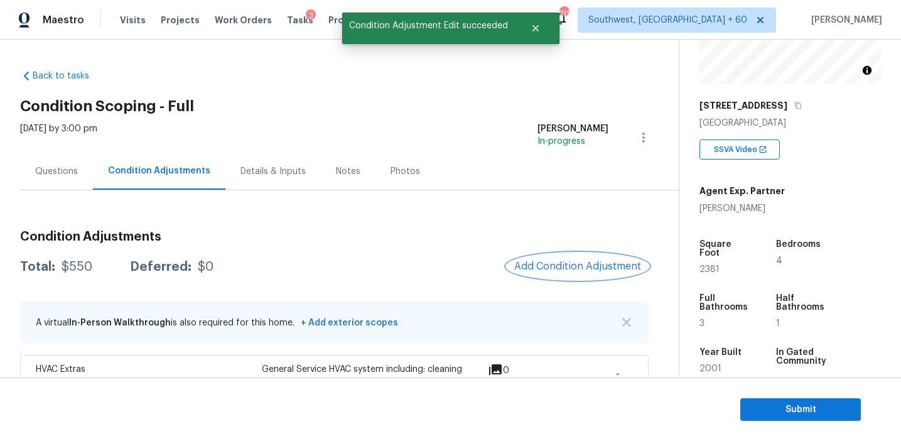
scroll to position [0, 0]
click at [546, 256] on button "Add Condition Adjustment" at bounding box center [578, 266] width 142 height 26
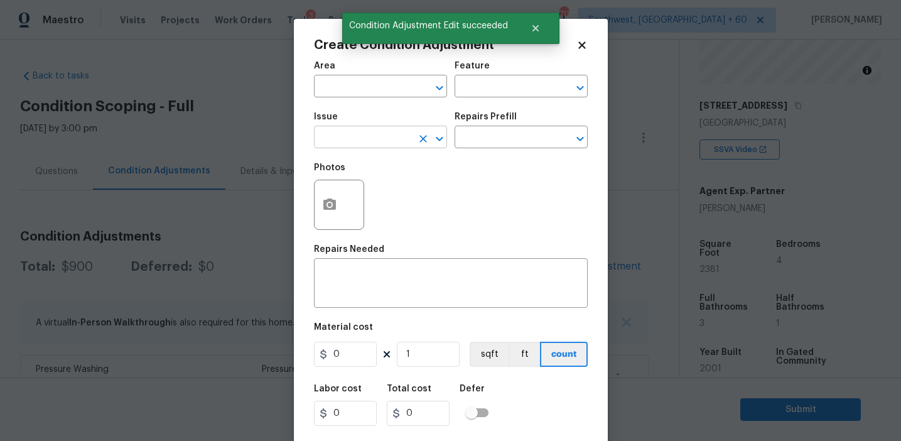
click at [379, 136] on input "text" at bounding box center [363, 138] width 98 height 19
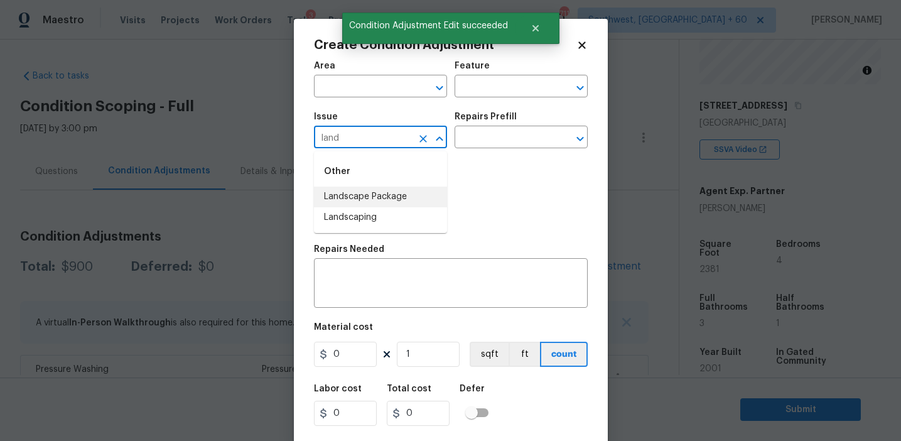
click at [410, 190] on li "Landscape Package" at bounding box center [380, 196] width 133 height 21
type input "Landscape Package"
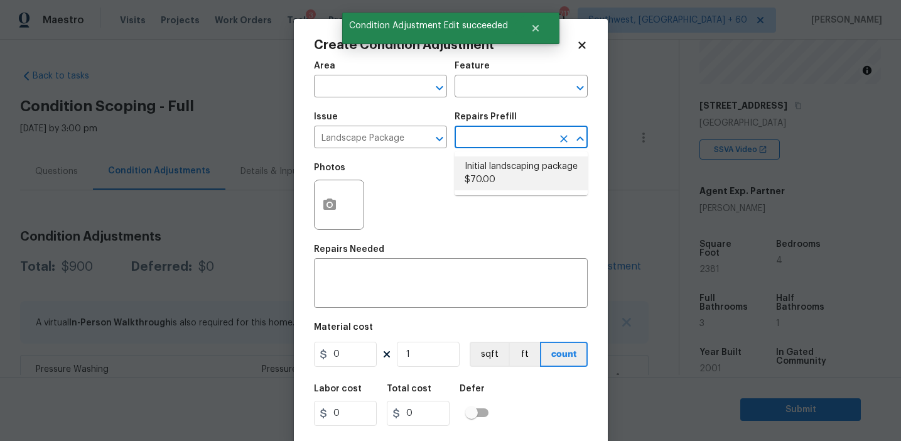
click at [495, 168] on li "Initial landscaping package $70.00" at bounding box center [521, 173] width 133 height 34
type input "Home Readiness Packages"
type textarea "Mowing of grass up to 6" in height. Mow, edge along driveways & sidewalks, trim…"
type input "70"
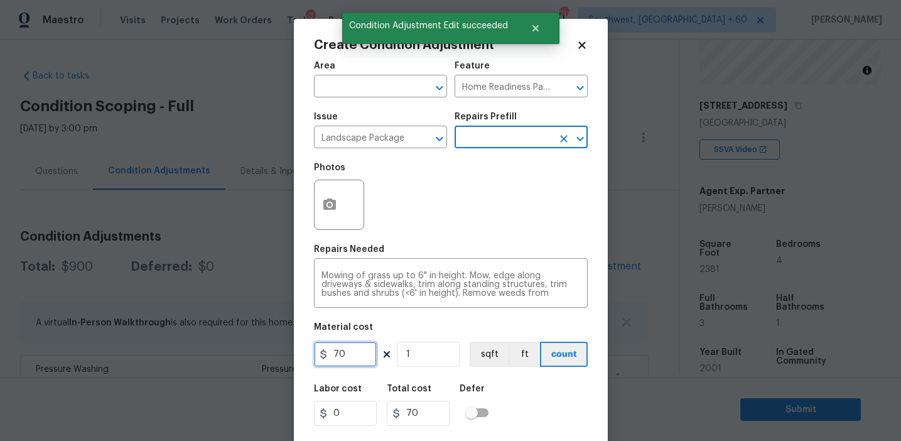
click at [353, 362] on input "70" at bounding box center [345, 354] width 63 height 25
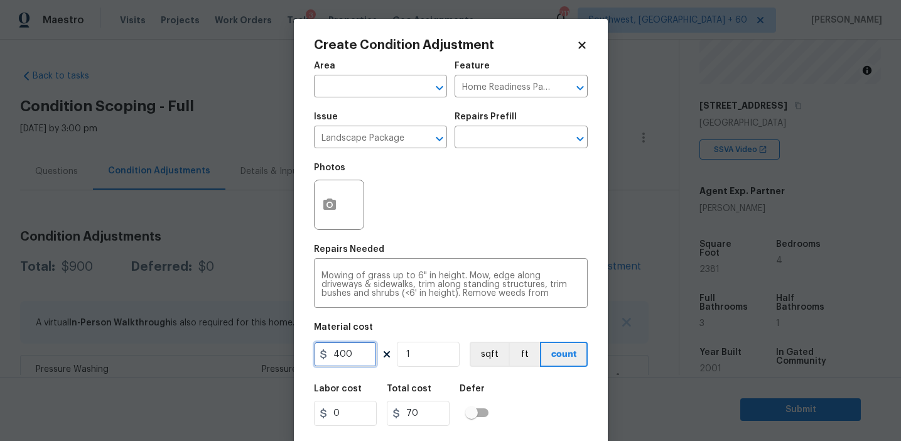
type input "400"
click at [325, 218] on button "button" at bounding box center [330, 204] width 30 height 49
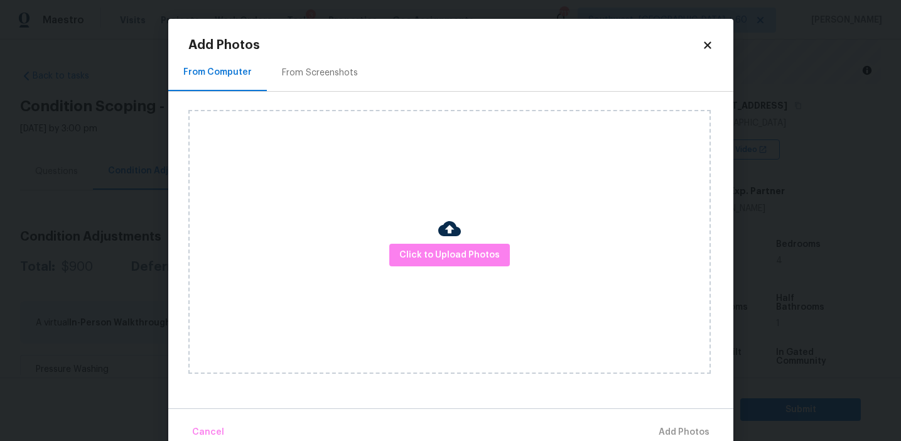
click at [326, 82] on div "From Screenshots" at bounding box center [320, 72] width 106 height 37
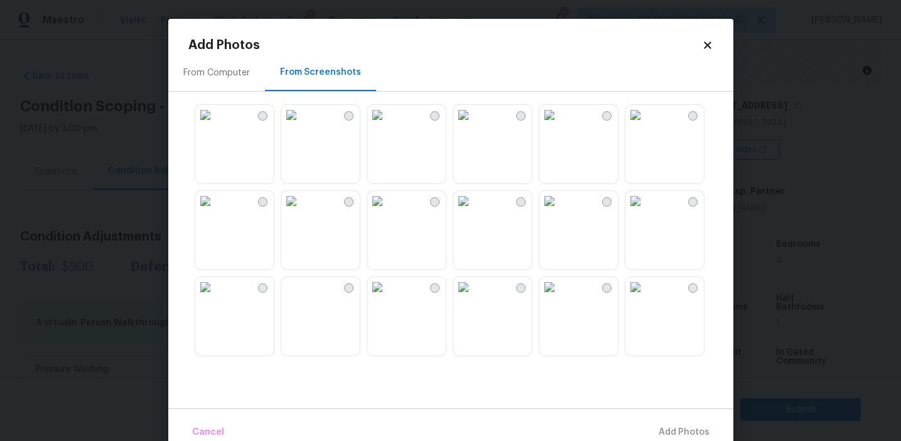
click at [387, 211] on img at bounding box center [377, 201] width 20 height 20
click at [215, 125] on img at bounding box center [205, 115] width 20 height 20
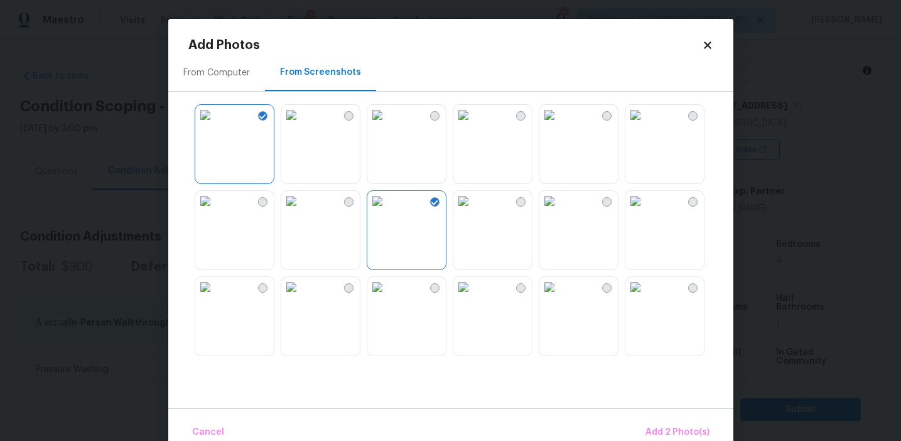
click at [537, 160] on div at bounding box center [460, 230] width 545 height 264
click at [473, 125] on img at bounding box center [463, 115] width 20 height 20
click at [645, 428] on button "Add 3 Photo(s)" at bounding box center [677, 432] width 73 height 27
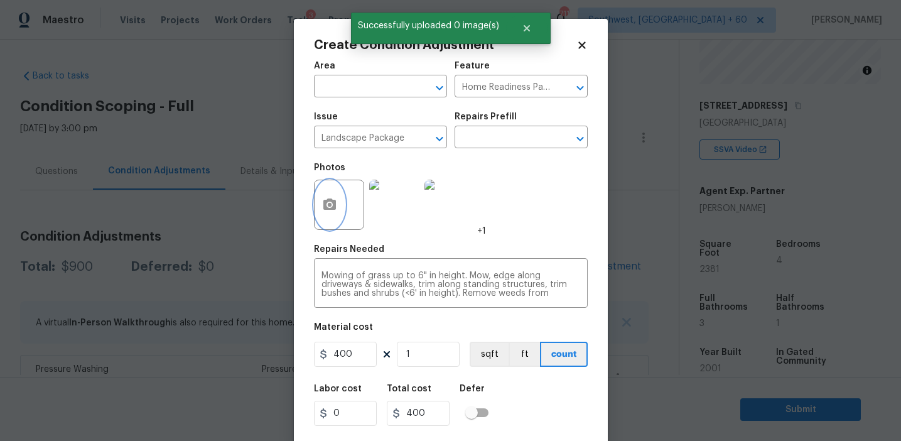
scroll to position [28, 0]
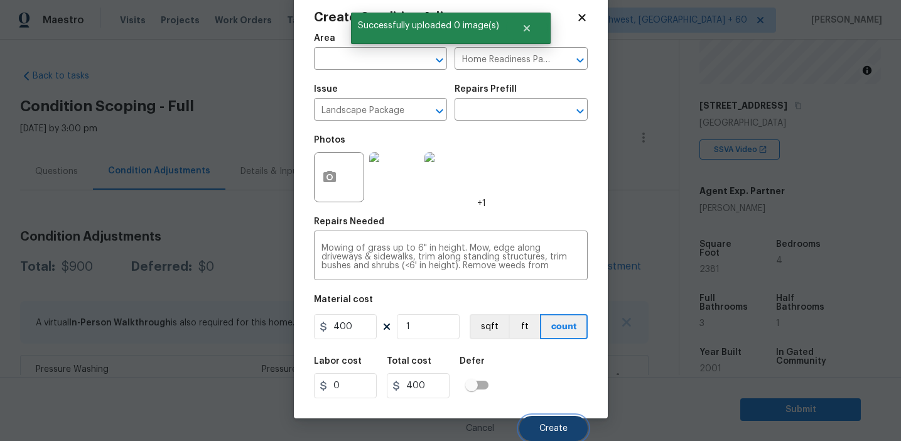
click at [550, 420] on button "Create" at bounding box center [553, 428] width 68 height 25
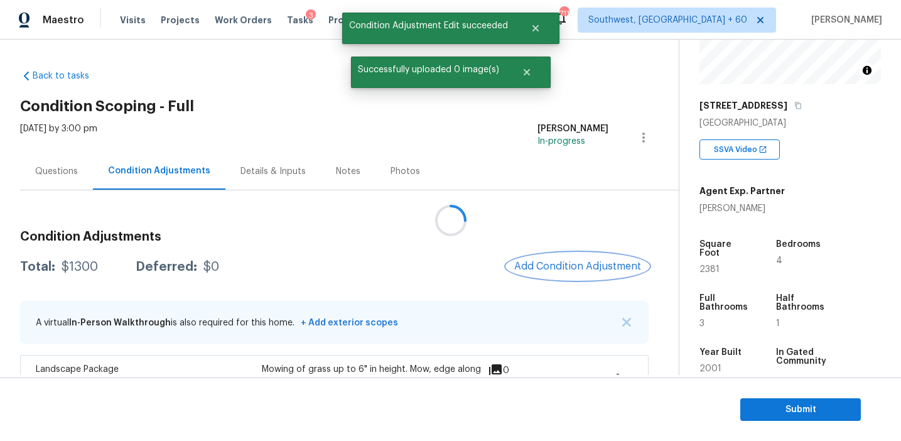
scroll to position [0, 0]
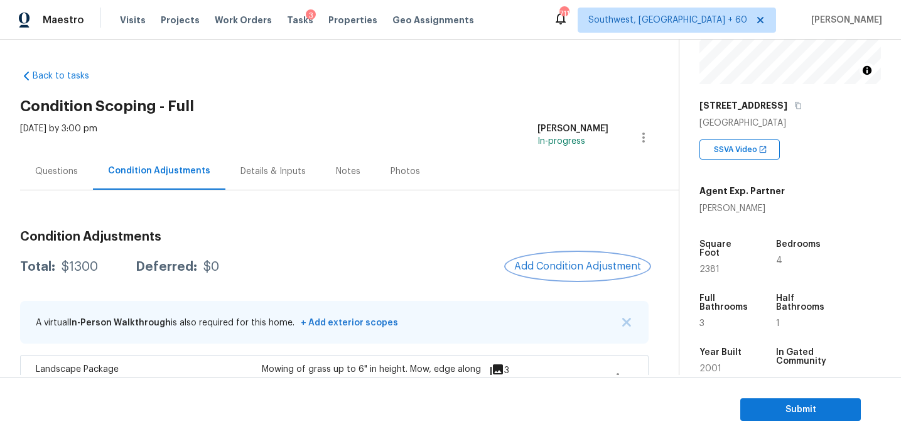
click at [556, 272] on button "Add Condition Adjustment" at bounding box center [578, 266] width 142 height 26
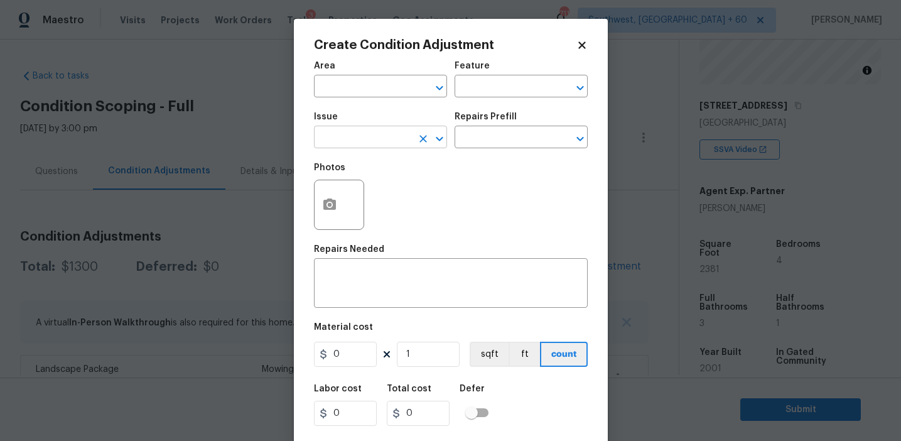
click at [357, 144] on input "text" at bounding box center [363, 138] width 98 height 19
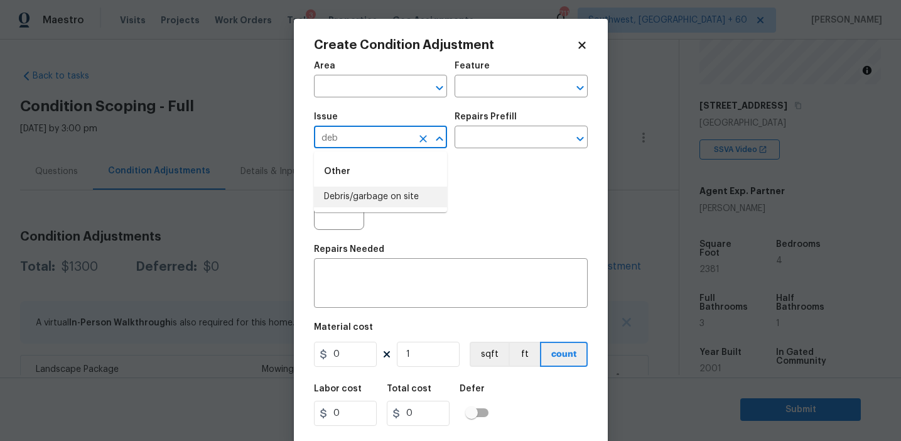
click at [381, 193] on li "Debris/garbage on site" at bounding box center [380, 196] width 133 height 21
type input "Debris/garbage on site"
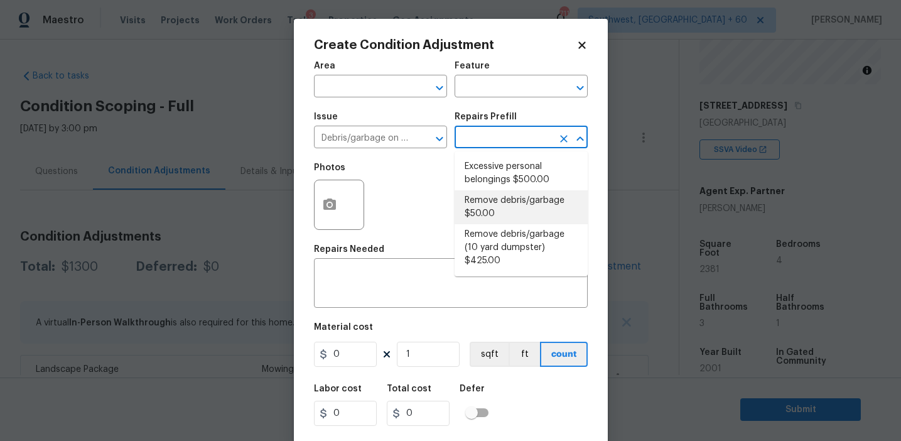
click at [475, 217] on li "Remove debris/garbage $50.00" at bounding box center [521, 207] width 133 height 34
type textarea "Remove, haul off, and properly dispose of any debris left by seller to offsite …"
type input "50"
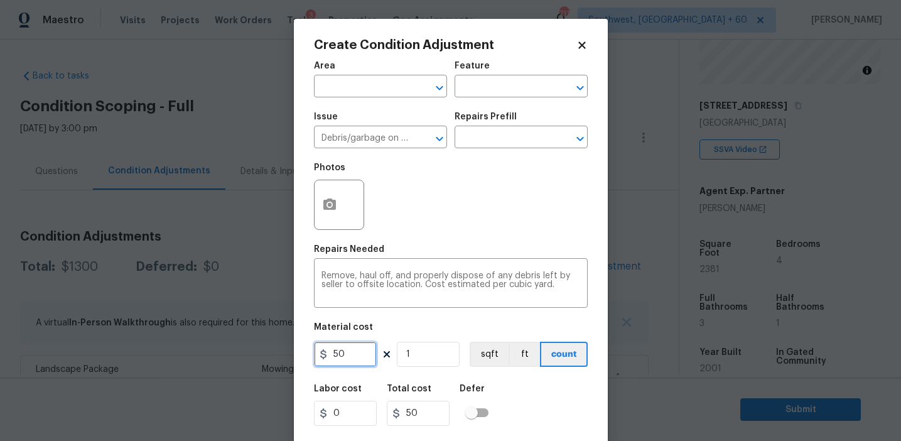
click at [329, 354] on input "50" at bounding box center [345, 354] width 63 height 25
click at [341, 355] on input "50" at bounding box center [345, 354] width 63 height 25
type input "1000"
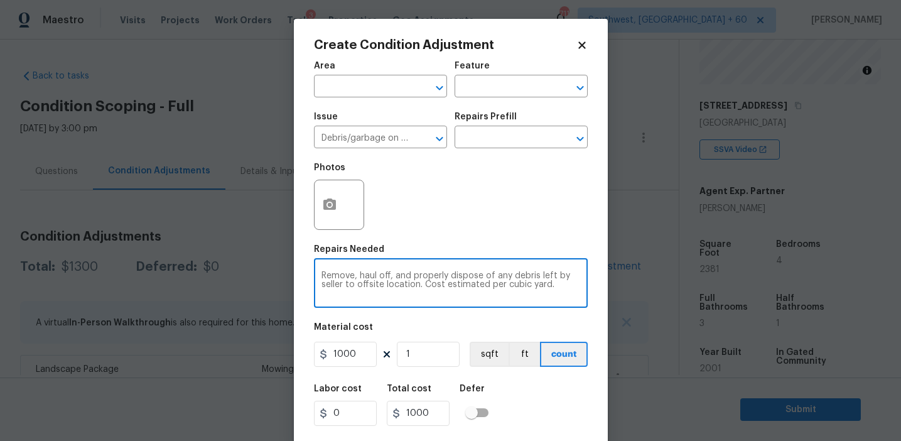
click at [352, 277] on textarea "Remove, haul off, and properly dispose of any debris left by seller to offsite …" at bounding box center [450, 284] width 259 height 26
type textarea "Remove shed, haul off, and properly dispose of any debris left by seller to off…"
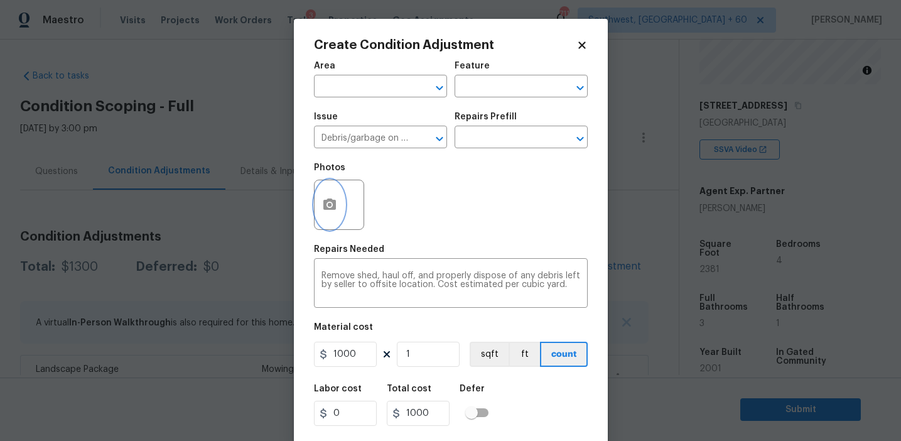
click at [330, 206] on circle "button" at bounding box center [329, 205] width 4 height 4
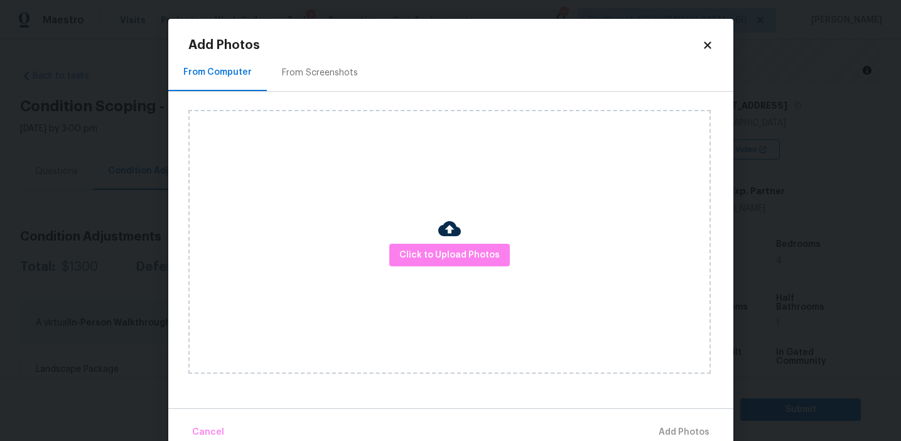
click at [333, 82] on div "From Screenshots" at bounding box center [320, 72] width 106 height 37
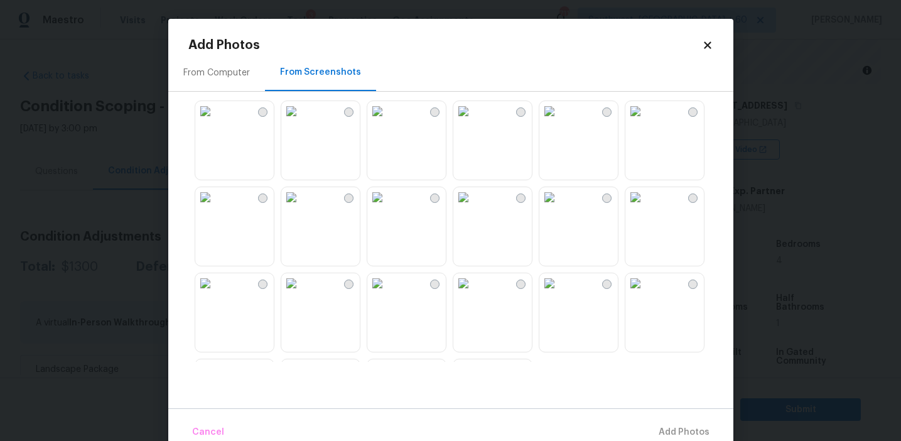
scroll to position [1199, 0]
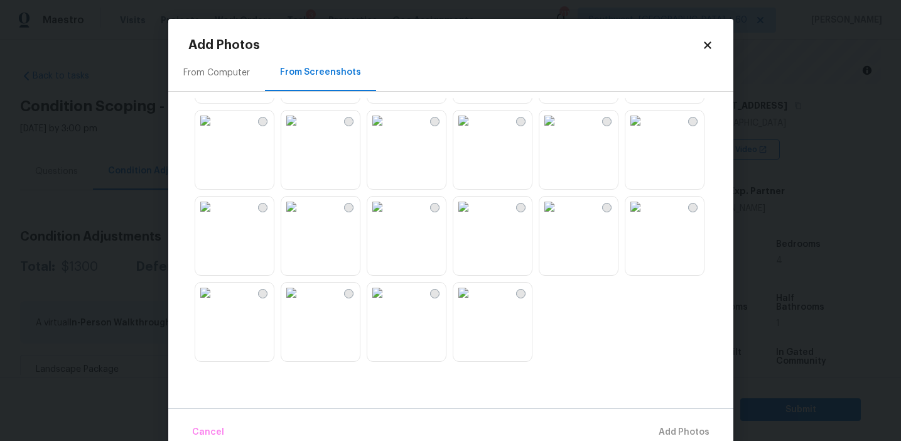
click at [200, 303] on img at bounding box center [205, 293] width 20 height 20
click at [652, 423] on button "Add 1 Photo(s)" at bounding box center [678, 432] width 72 height 27
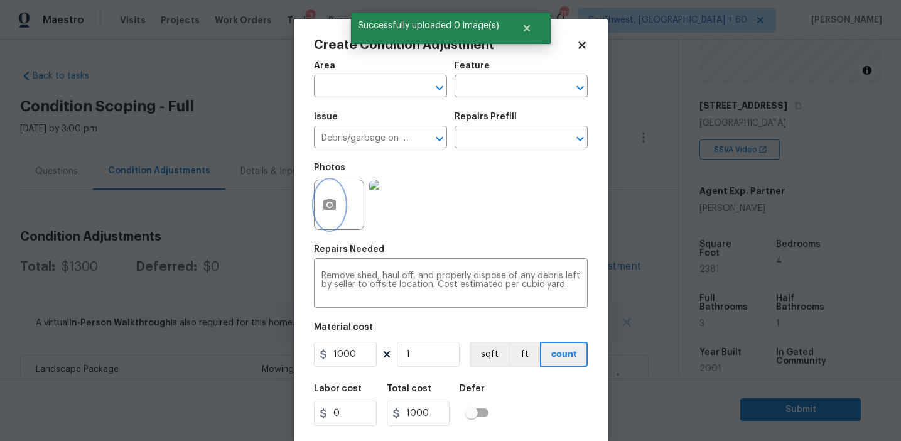
click at [326, 204] on icon "button" at bounding box center [329, 203] width 13 height 11
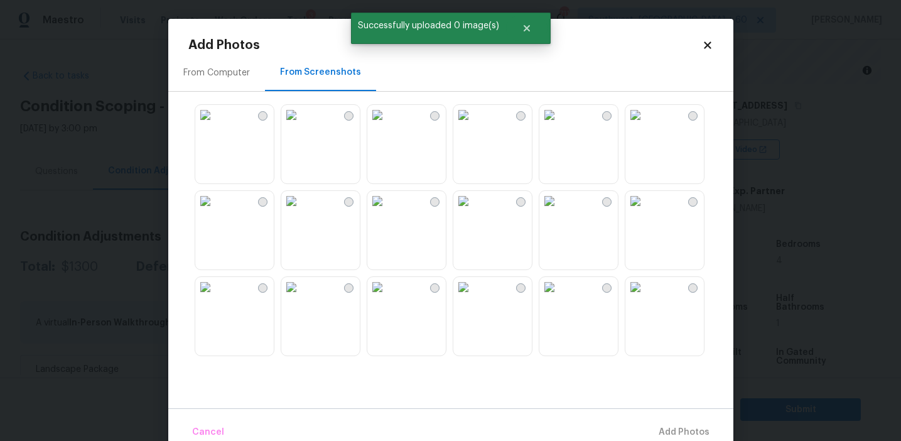
click at [234, 74] on div "From Computer" at bounding box center [216, 73] width 67 height 13
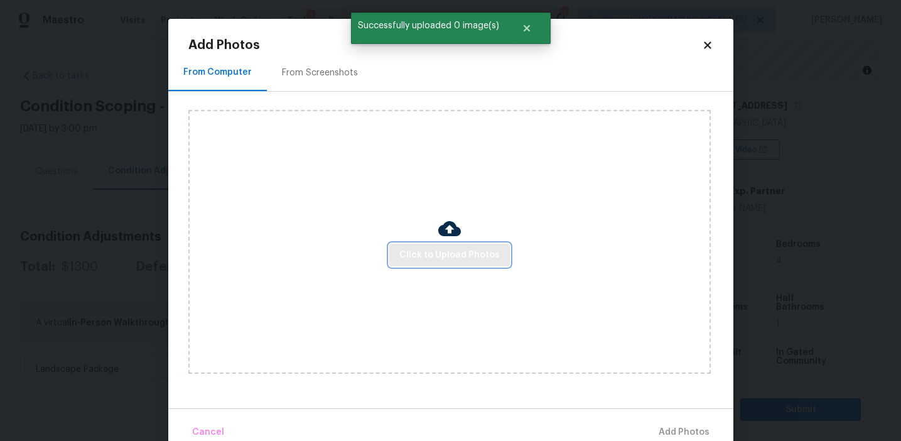
click at [424, 262] on span "Click to Upload Photos" at bounding box center [449, 255] width 100 height 16
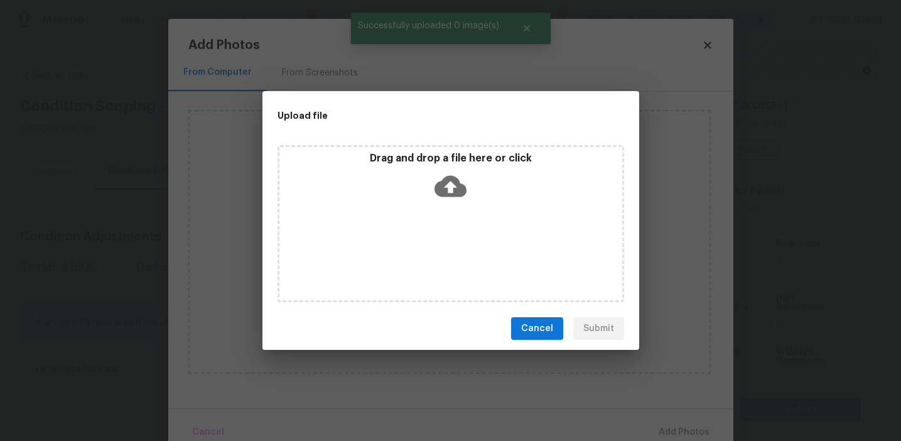
click at [424, 238] on div "Drag and drop a file here or click" at bounding box center [451, 223] width 347 height 157
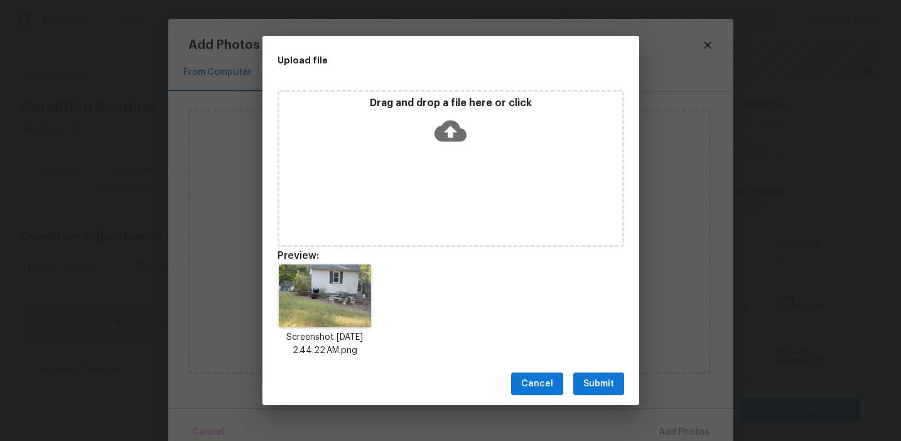
click at [593, 375] on button "Submit" at bounding box center [598, 383] width 51 height 23
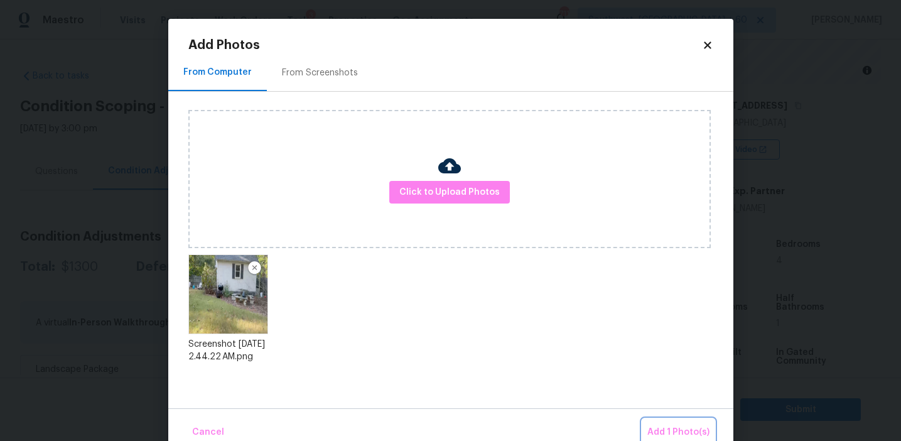
click at [659, 426] on span "Add 1 Photo(s)" at bounding box center [678, 432] width 62 height 16
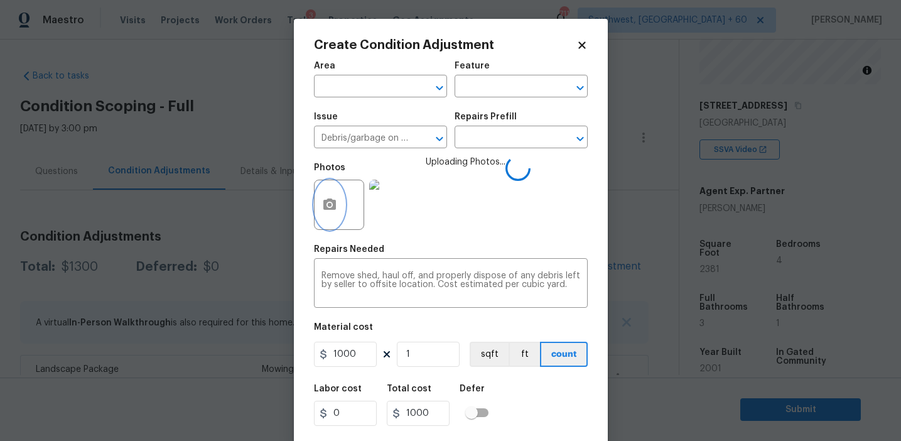
scroll to position [28, 0]
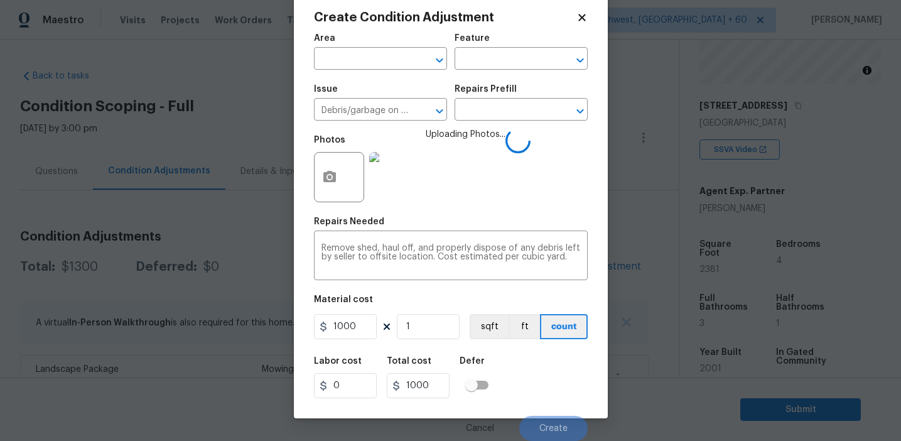
click at [546, 397] on div "Labor cost 0 Total cost 1000 Defer" at bounding box center [451, 377] width 274 height 57
click at [544, 379] on div "Labor cost 0 Total cost 1000 Defer" at bounding box center [451, 377] width 274 height 57
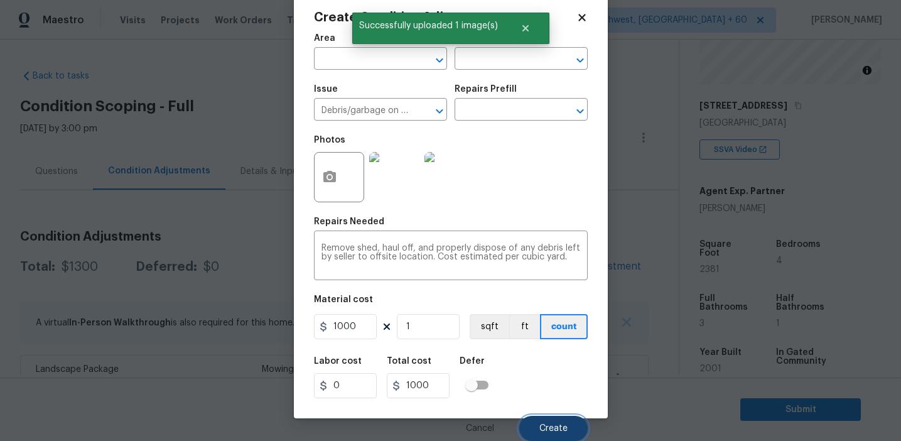
click at [545, 428] on span "Create" at bounding box center [553, 428] width 28 height 9
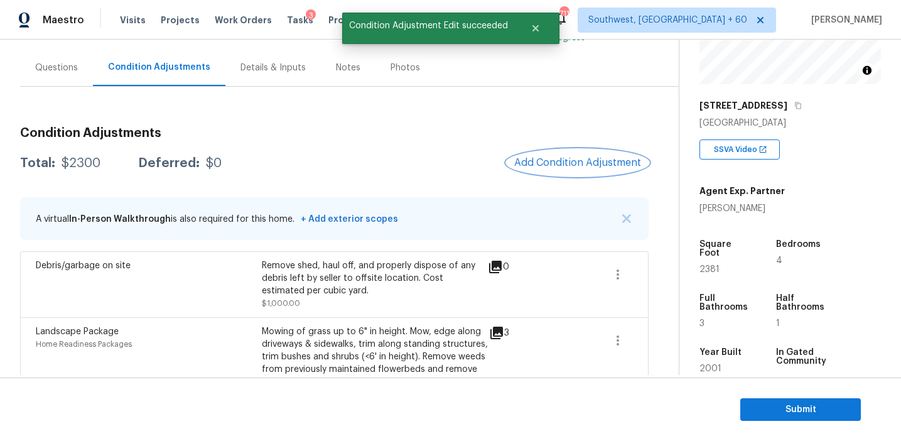
scroll to position [105, 0]
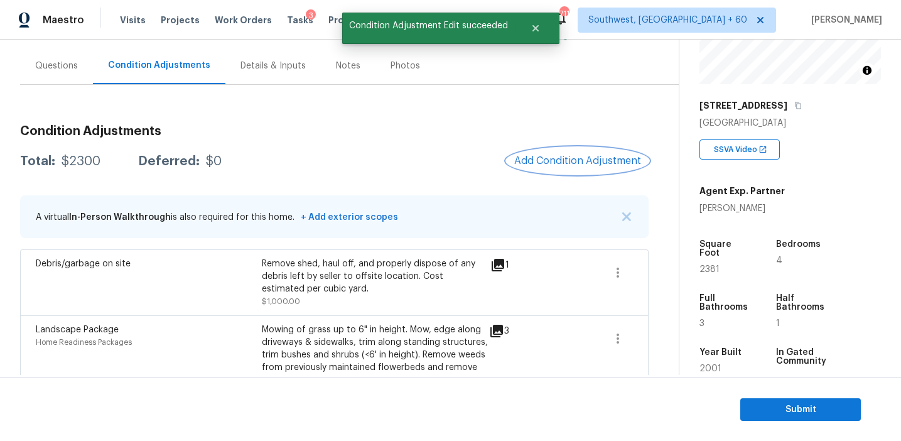
click at [553, 164] on span "Add Condition Adjustment" at bounding box center [577, 160] width 127 height 11
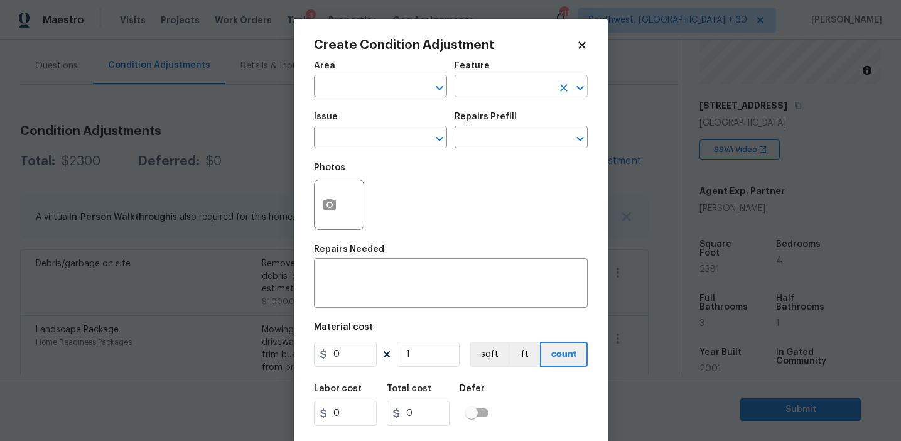
click at [482, 93] on input "text" at bounding box center [504, 87] width 98 height 19
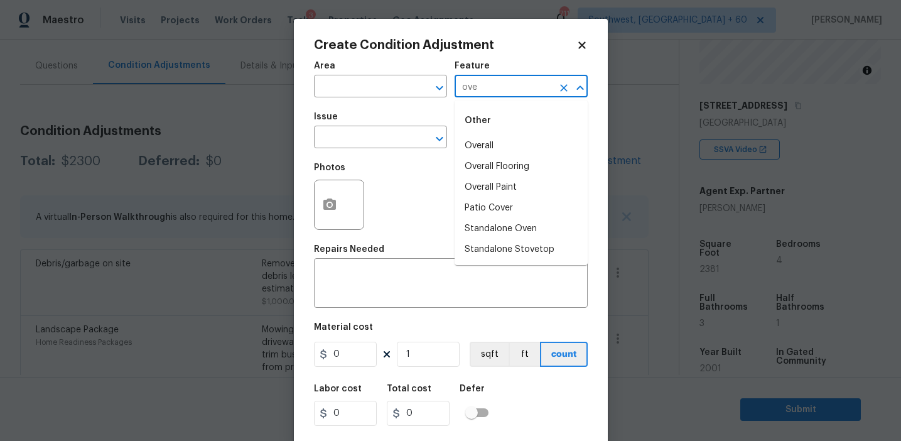
click at [488, 139] on li "Overall" at bounding box center [521, 146] width 133 height 21
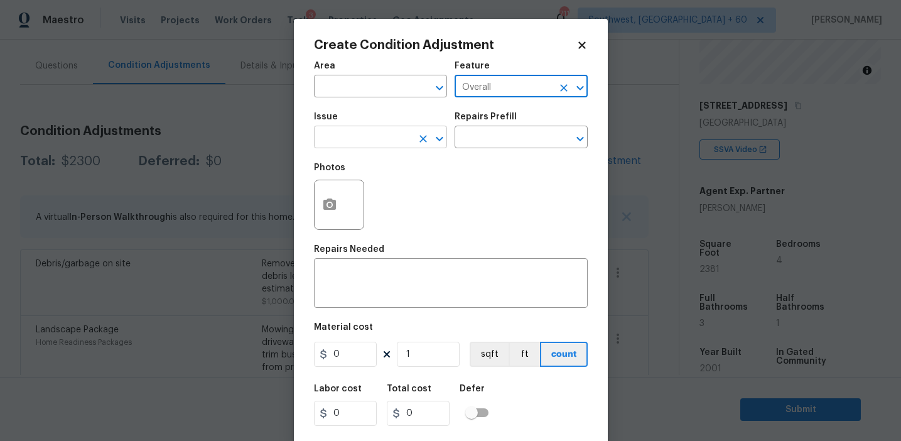
type input "Overall"
click at [370, 139] on input "text" at bounding box center [363, 138] width 98 height 19
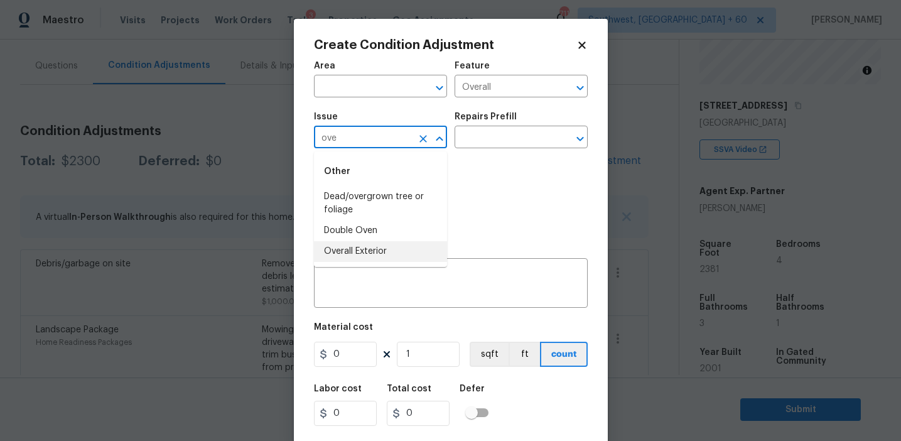
click at [381, 249] on li "Overall Exterior" at bounding box center [380, 251] width 133 height 21
type input "Overall Exterior"
click at [416, 287] on textarea at bounding box center [450, 284] width 259 height 26
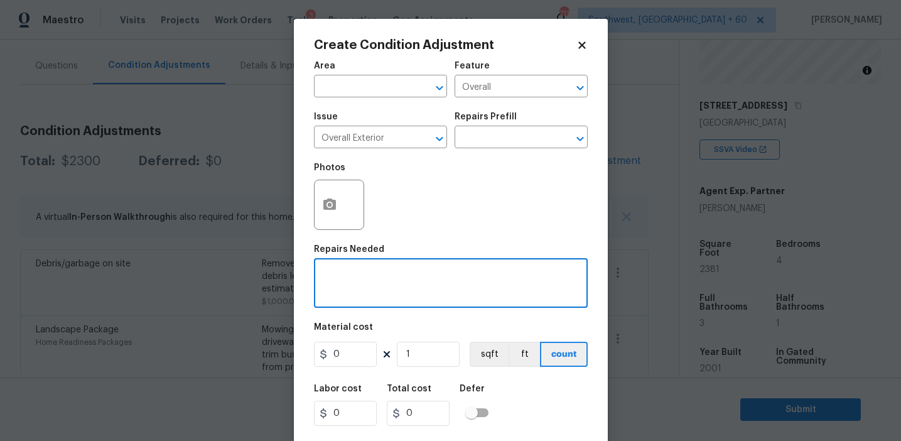
paste textarea "Overall exterior repairs (siding, stucco, fencing, soffit, eaves, trims, fascia…"
click at [333, 284] on textarea "Overall exterior repairs (siding, stucco, fencing, soffit, eaves, trims, fascia…" at bounding box center [450, 284] width 259 height 26
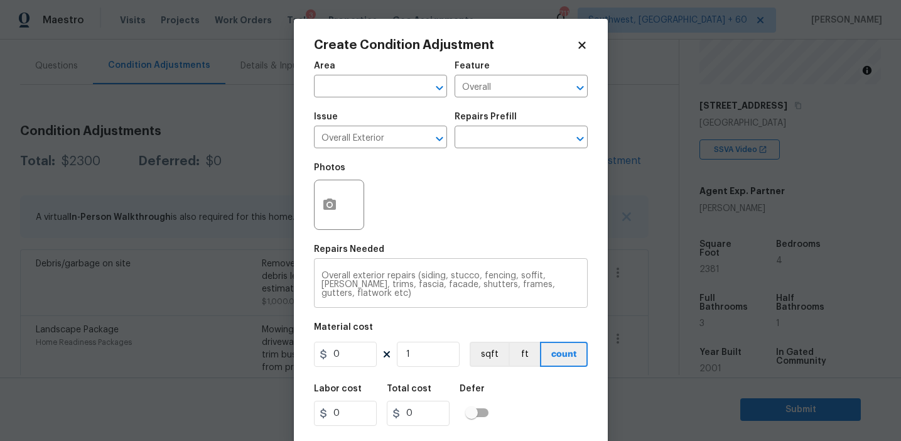
click at [522, 285] on textarea "Overall exterior repairs (siding, stucco, fencing, soffit, eaves, trims, fascia…" at bounding box center [450, 284] width 259 height 26
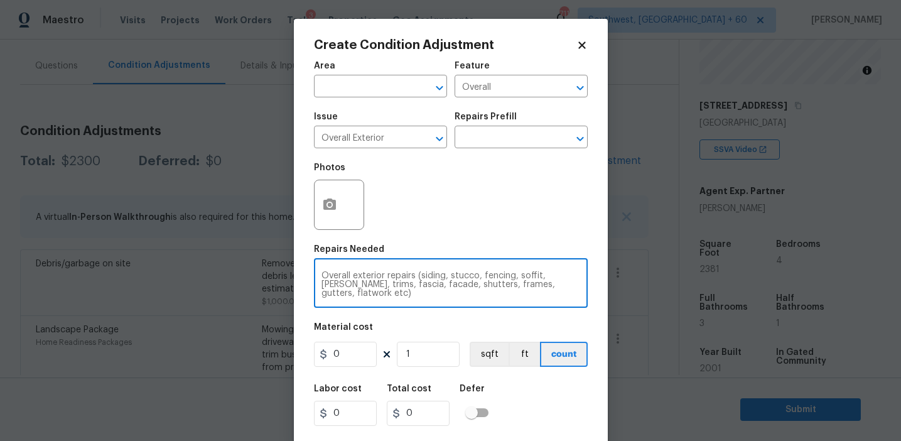
click at [522, 285] on textarea "Overall exterior repairs (siding, stucco, fencing, soffit, eaves, trims, fascia…" at bounding box center [450, 284] width 259 height 26
type textarea "Overall exterior repairs (siding, stucco, fencing, soffit, eaves, trims, fascia…"
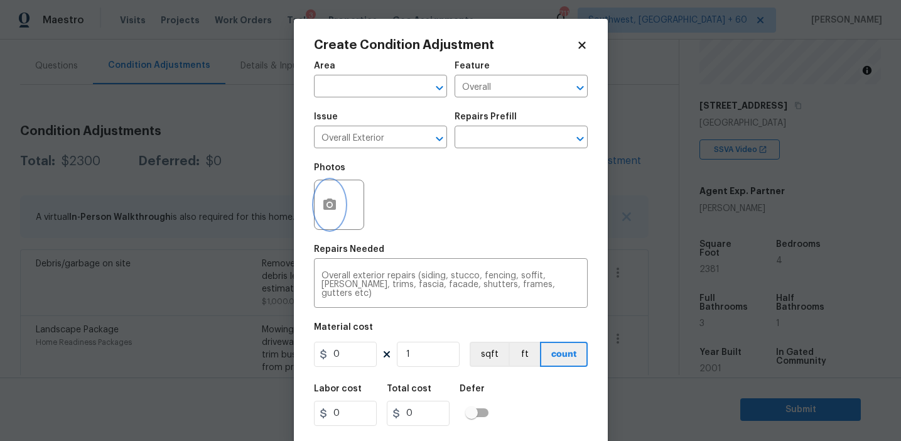
click at [322, 203] on icon "button" at bounding box center [329, 204] width 15 height 15
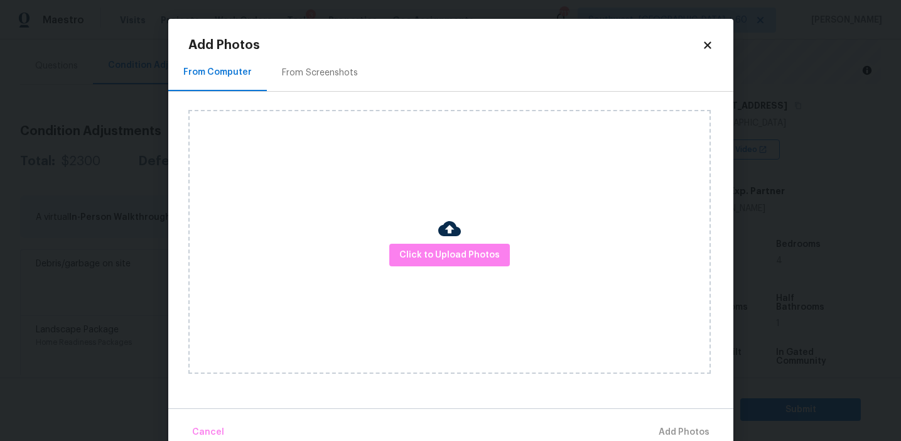
click at [325, 72] on div "From Screenshots" at bounding box center [320, 73] width 76 height 13
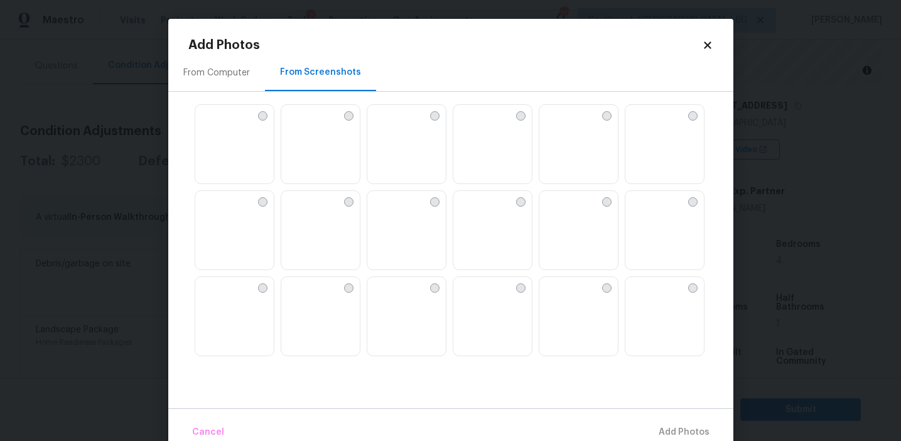
click at [301, 125] on img at bounding box center [291, 115] width 20 height 20
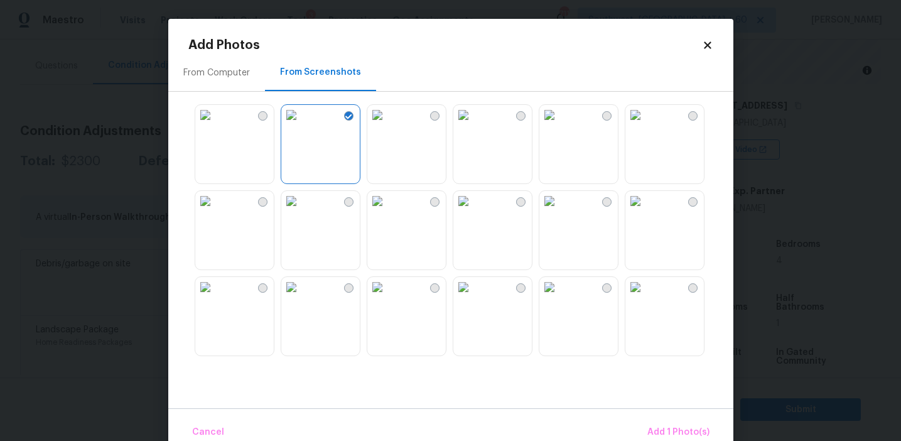
click at [387, 125] on img at bounding box center [377, 115] width 20 height 20
click at [559, 211] on img at bounding box center [549, 201] width 20 height 20
click at [559, 125] on img at bounding box center [549, 115] width 20 height 20
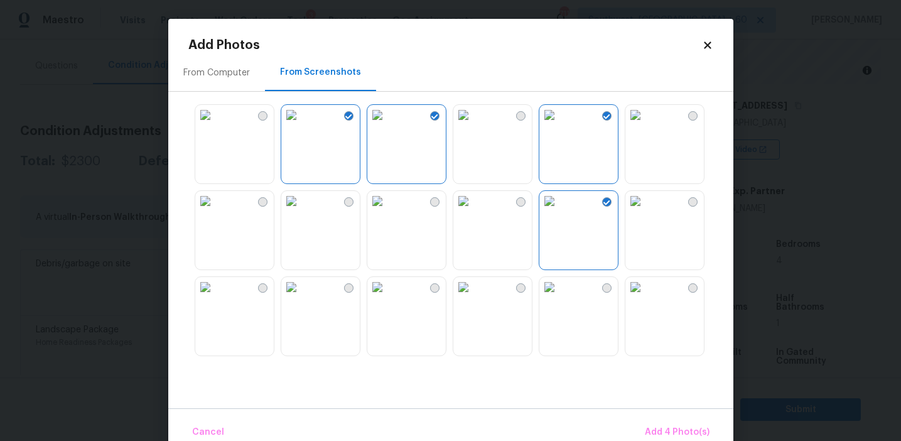
click at [559, 125] on img at bounding box center [549, 115] width 20 height 20
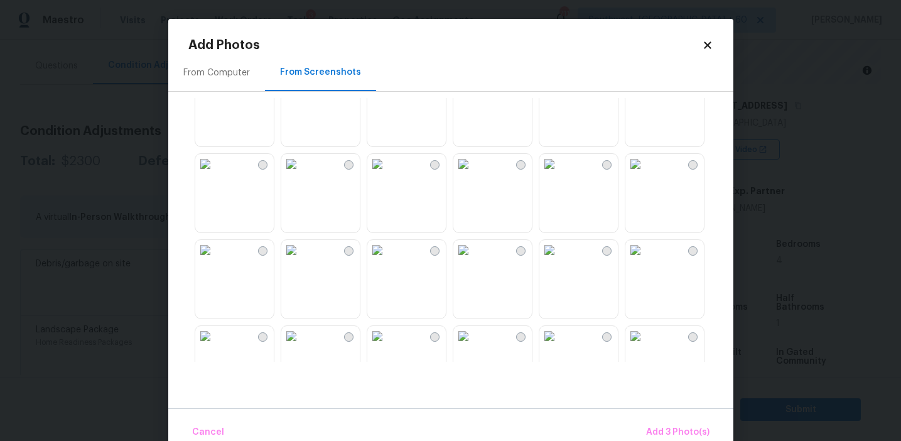
scroll to position [227, 0]
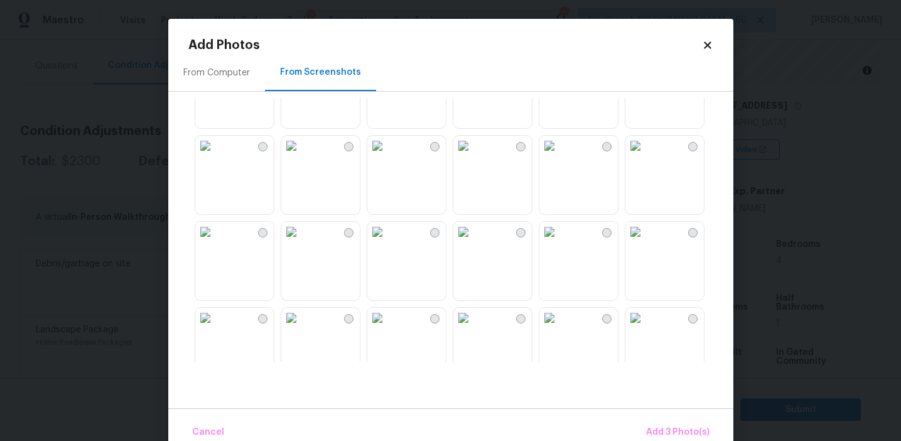
click at [301, 242] on img at bounding box center [291, 232] width 20 height 20
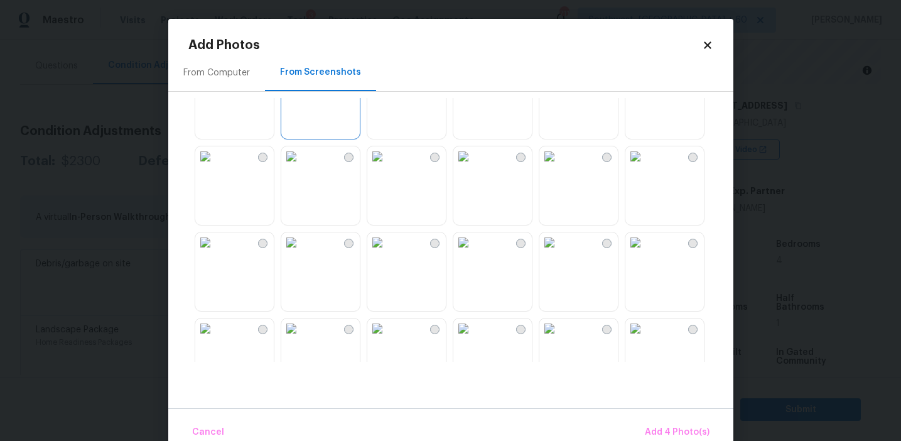
scroll to position [418, 0]
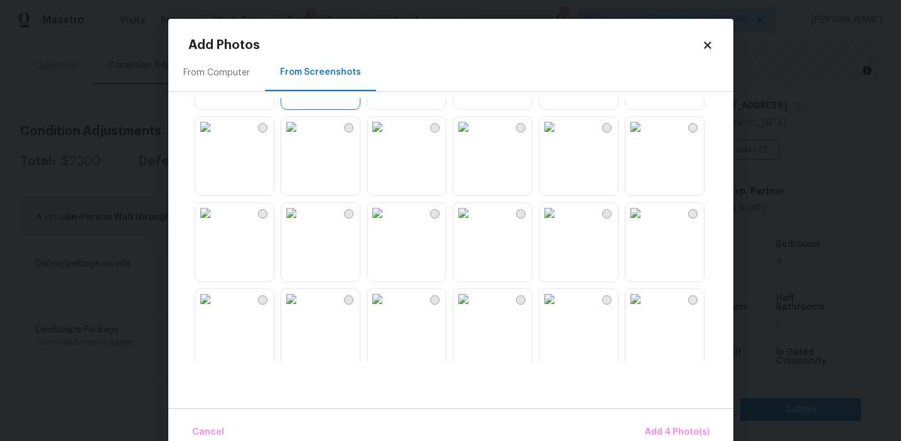
click at [473, 223] on img at bounding box center [463, 213] width 20 height 20
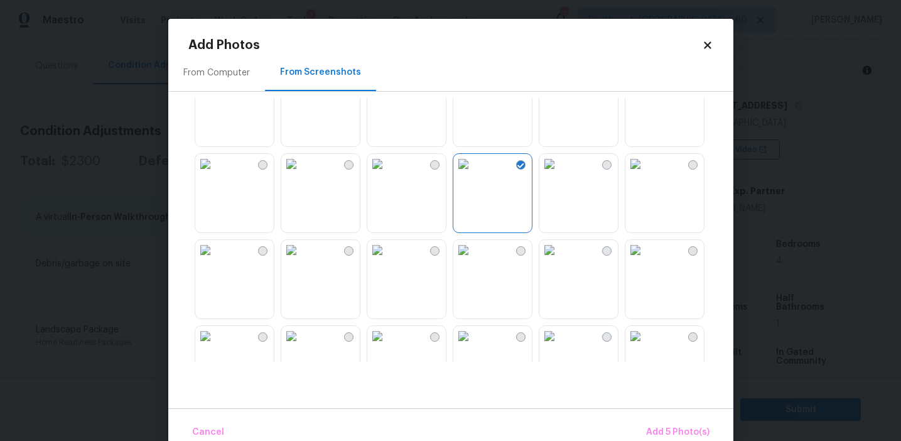
scroll to position [523, 0]
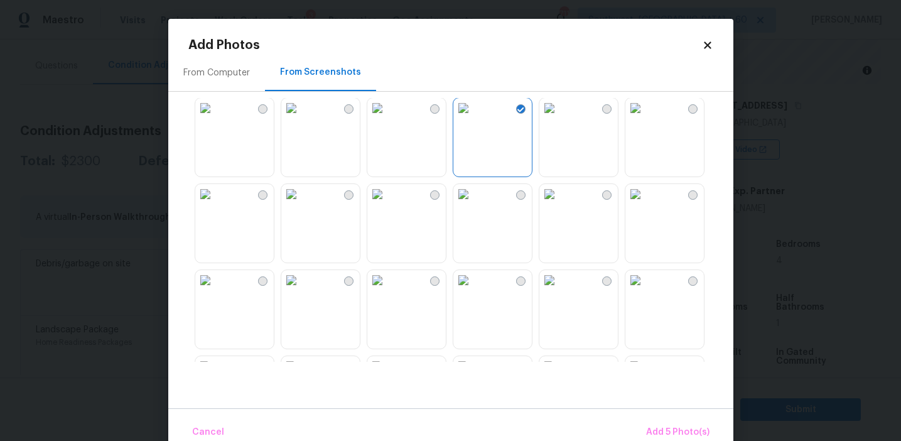
click at [215, 204] on img at bounding box center [205, 194] width 20 height 20
click at [215, 290] on img at bounding box center [205, 280] width 20 height 20
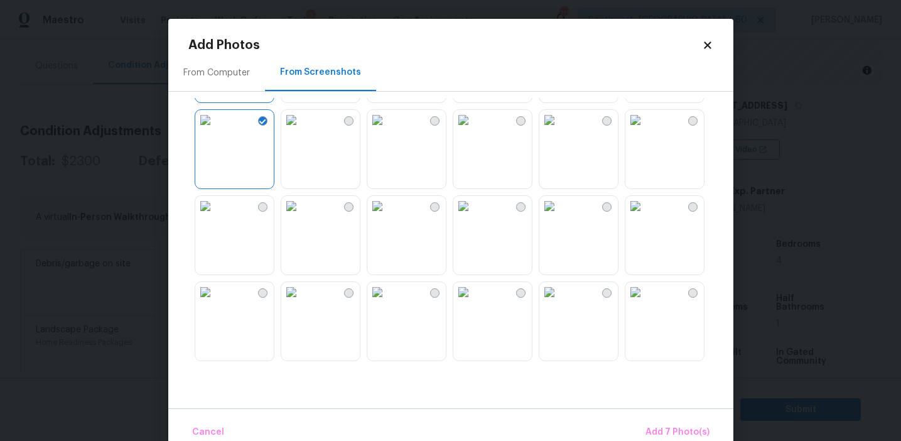
scroll to position [724, 0]
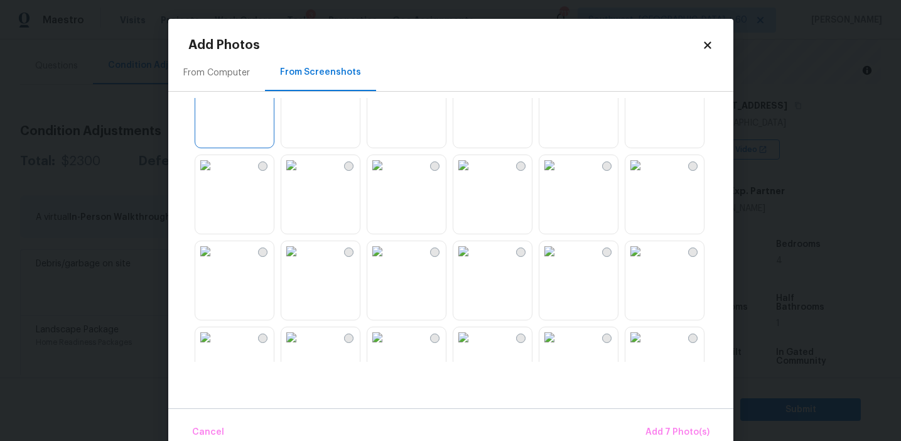
click at [387, 261] on img at bounding box center [377, 251] width 20 height 20
click at [473, 261] on img at bounding box center [463, 251] width 20 height 20
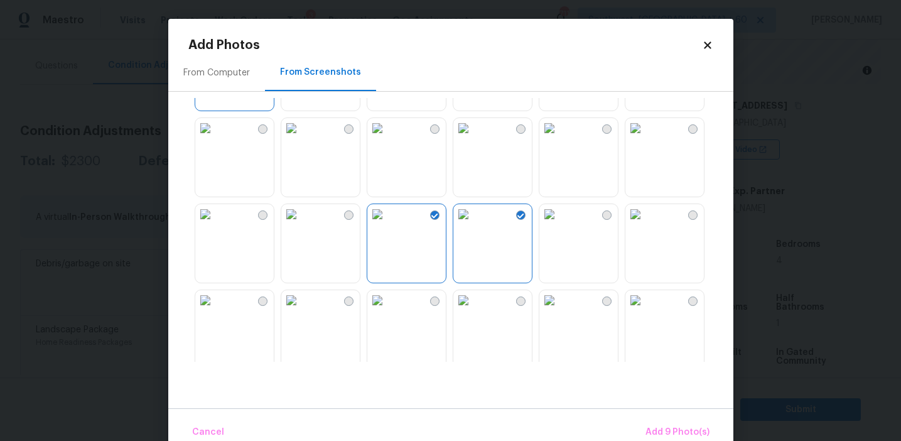
scroll to position [805, 0]
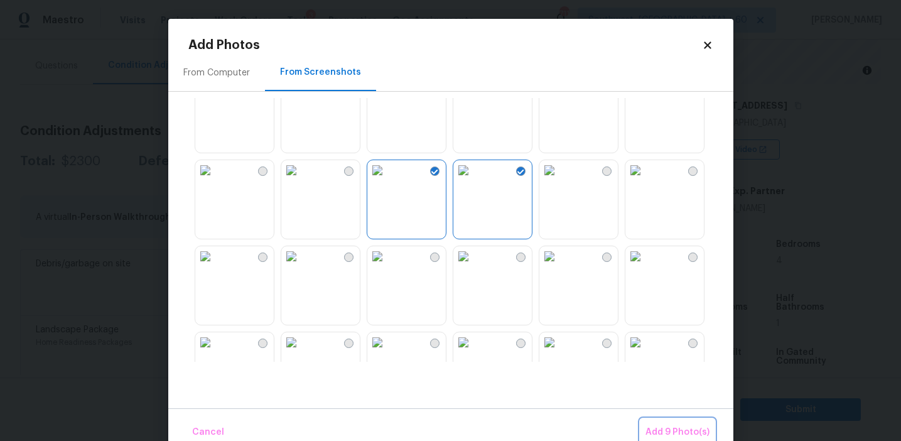
click at [654, 420] on button "Add 9 Photo(s)" at bounding box center [677, 432] width 74 height 27
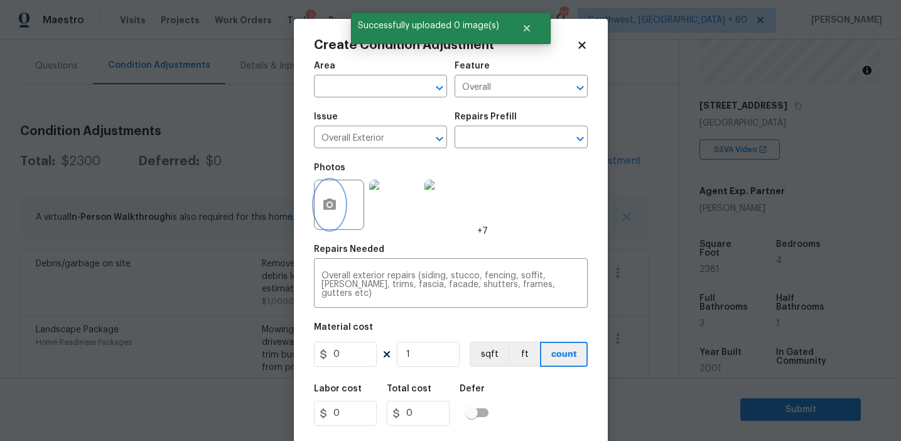
scroll to position [28, 0]
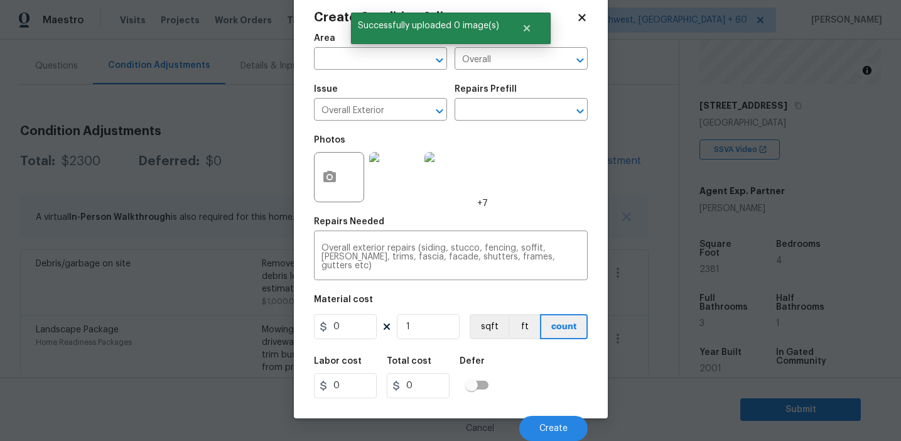
click at [352, 313] on figure "Material cost 0 1 sqft ft count" at bounding box center [451, 318] width 274 height 46
click at [355, 329] on input "0" at bounding box center [345, 326] width 63 height 25
type input "675"
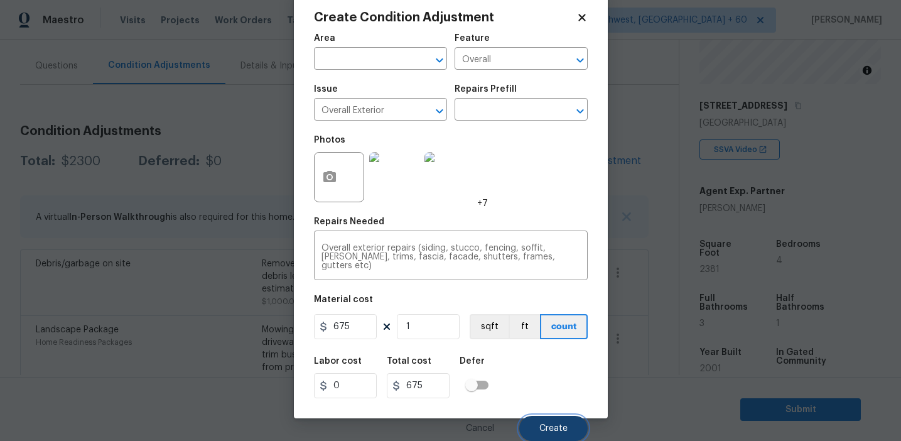
click at [557, 428] on span "Create" at bounding box center [553, 428] width 28 height 9
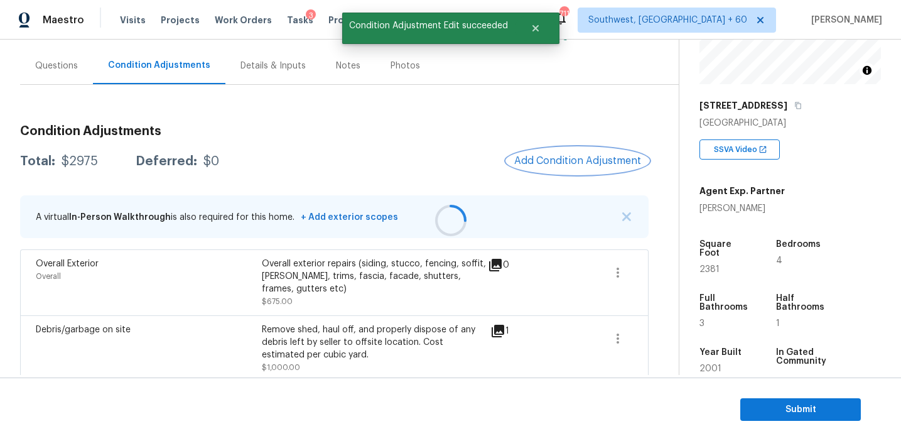
scroll to position [0, 0]
click at [559, 155] on span "Add Condition Adjustment" at bounding box center [577, 160] width 127 height 11
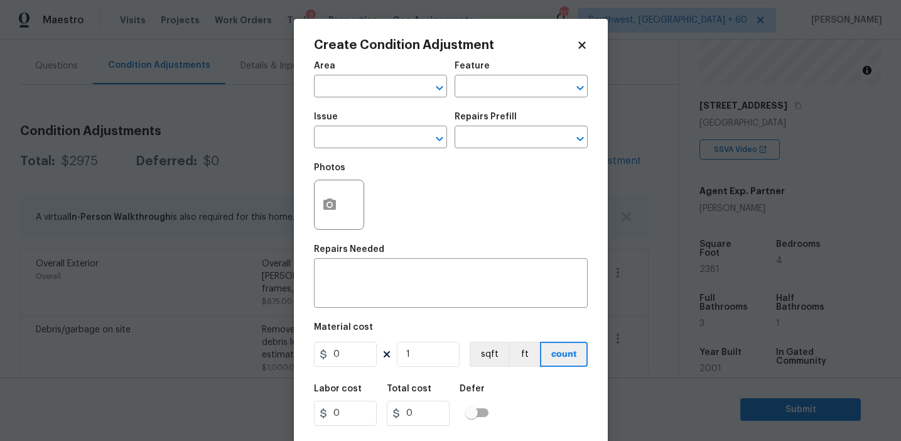
click at [389, 186] on div "Photos" at bounding box center [451, 197] width 274 height 82
click at [352, 152] on span "Issue ​" at bounding box center [380, 130] width 133 height 51
click at [350, 136] on input "text" at bounding box center [363, 138] width 98 height 19
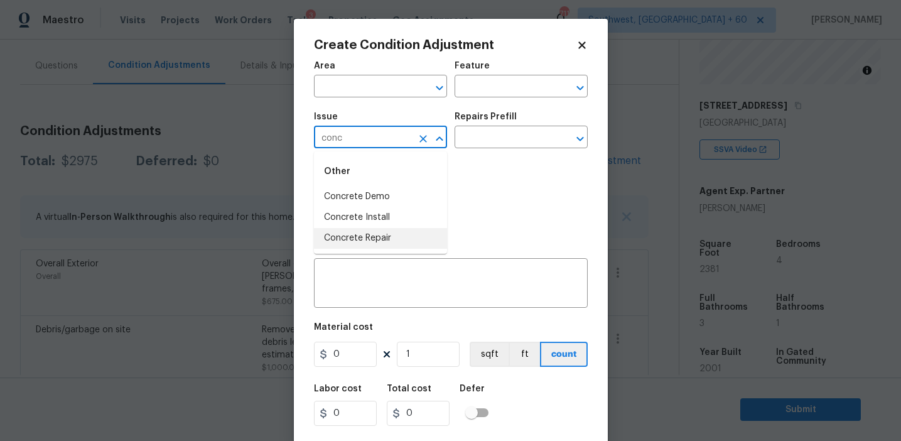
click at [376, 237] on li "Concrete Repair" at bounding box center [380, 238] width 133 height 21
type input "Concrete Repair"
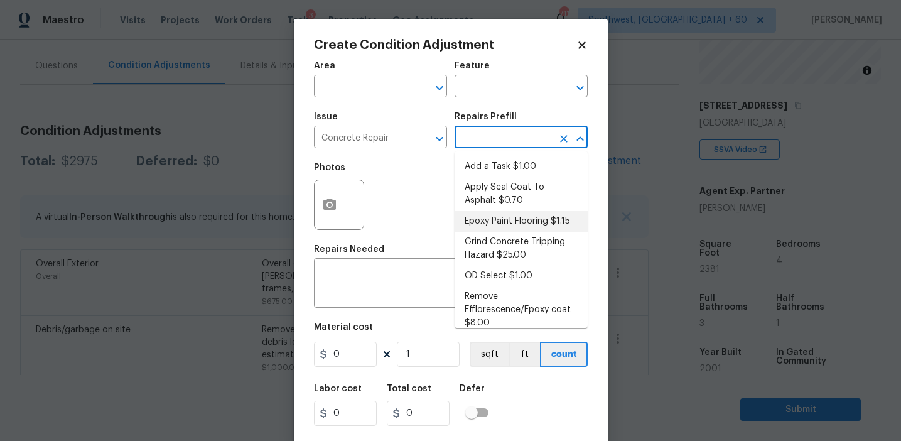
click at [484, 224] on li "Epoxy Paint Flooring $1.15" at bounding box center [521, 221] width 133 height 21
type input "Flatwork"
type textarea "Mask, scrape and prep flooring for new coat of epoxy paint."
type input "1.15"
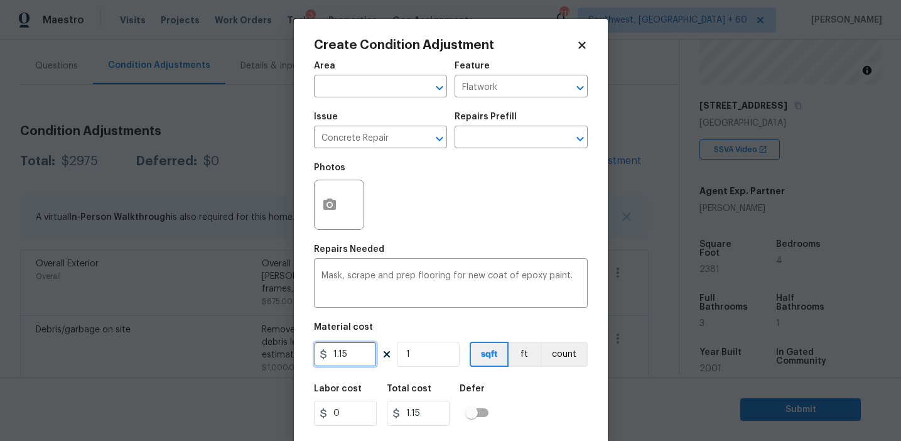
click at [339, 356] on input "1.15" at bounding box center [345, 354] width 63 height 25
click at [353, 358] on input "750" at bounding box center [345, 354] width 63 height 25
type input "850"
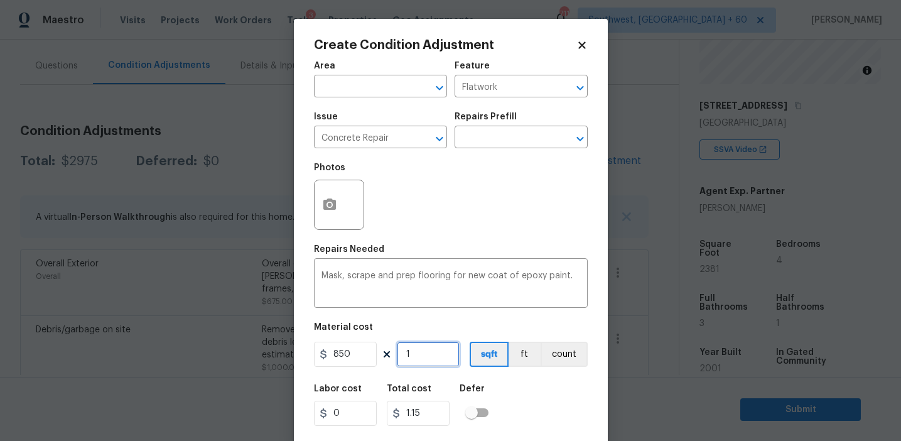
type input "850"
click at [327, 191] on button "button" at bounding box center [330, 204] width 30 height 49
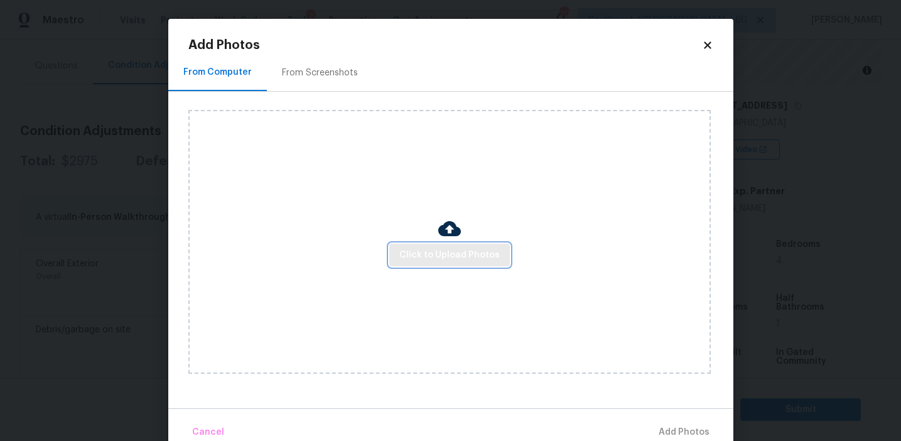
click at [440, 255] on span "Click to Upload Photos" at bounding box center [449, 255] width 100 height 16
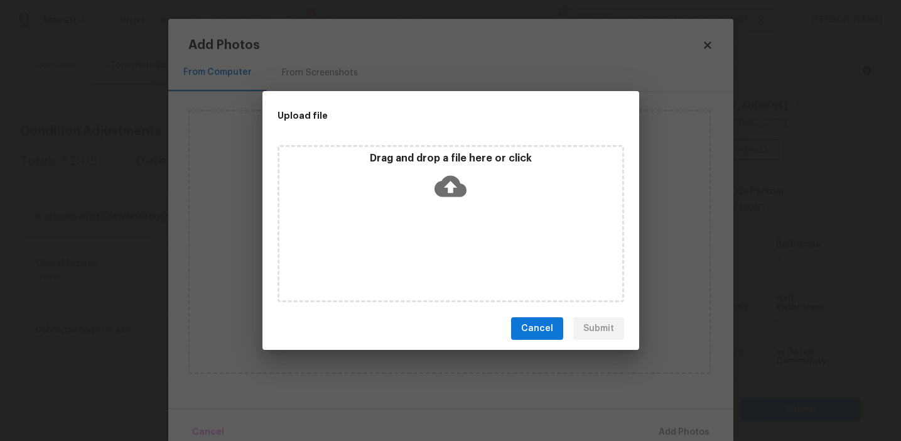
click at [455, 163] on p "Drag and drop a file here or click" at bounding box center [450, 158] width 343 height 13
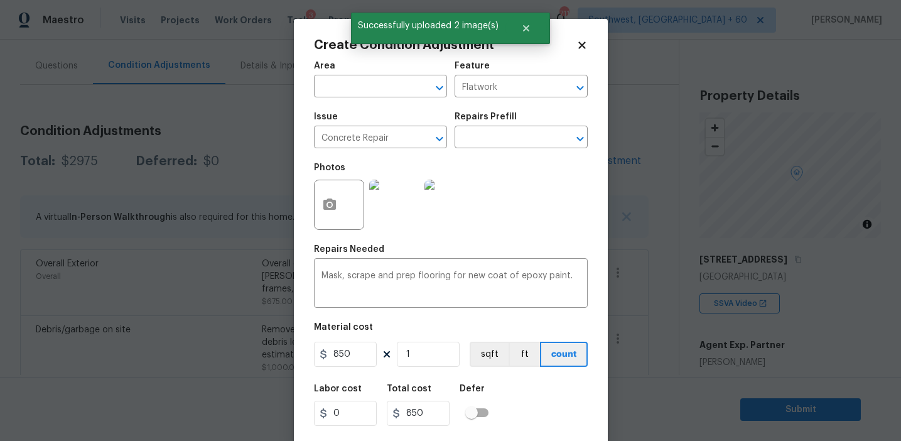
scroll to position [28, 0]
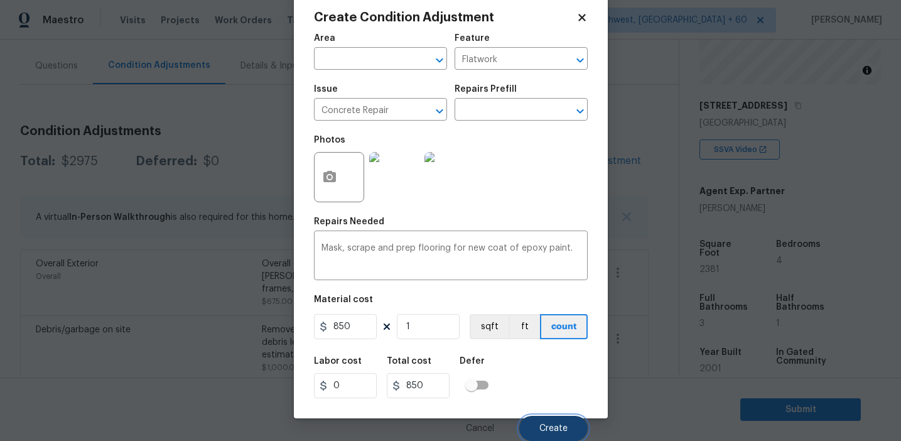
click at [548, 418] on button "Create" at bounding box center [553, 428] width 68 height 25
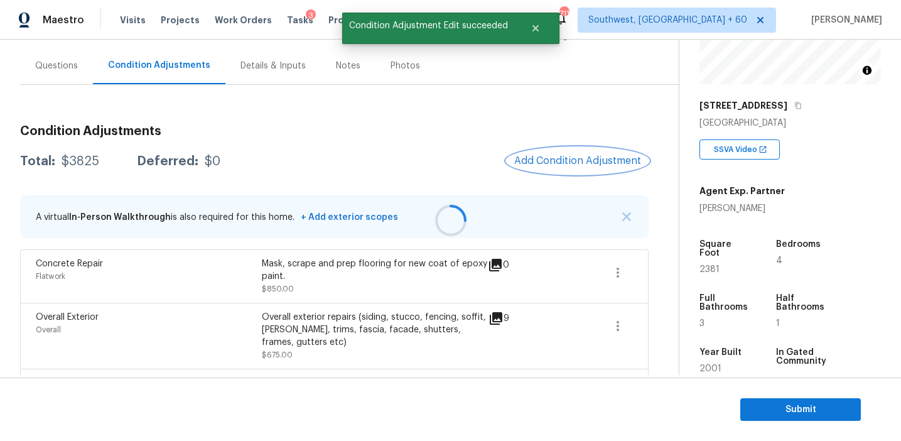
scroll to position [0, 0]
click at [622, 274] on icon "button" at bounding box center [617, 272] width 15 height 15
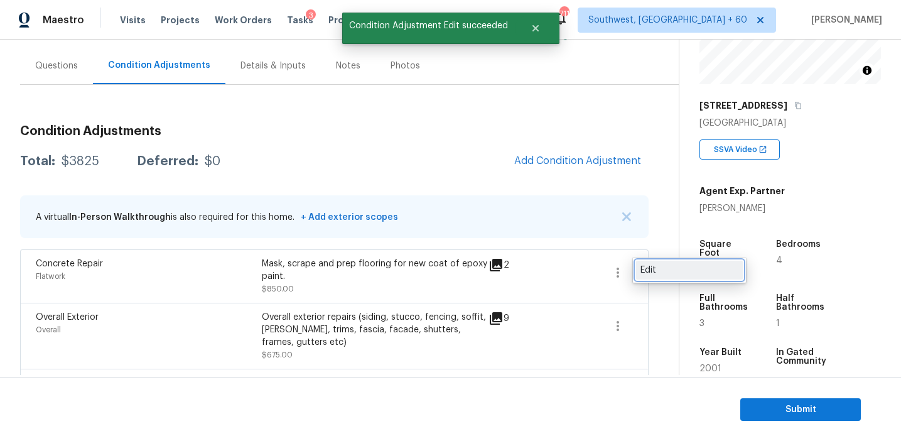
click at [639, 272] on link "Edit" at bounding box center [689, 270] width 107 height 19
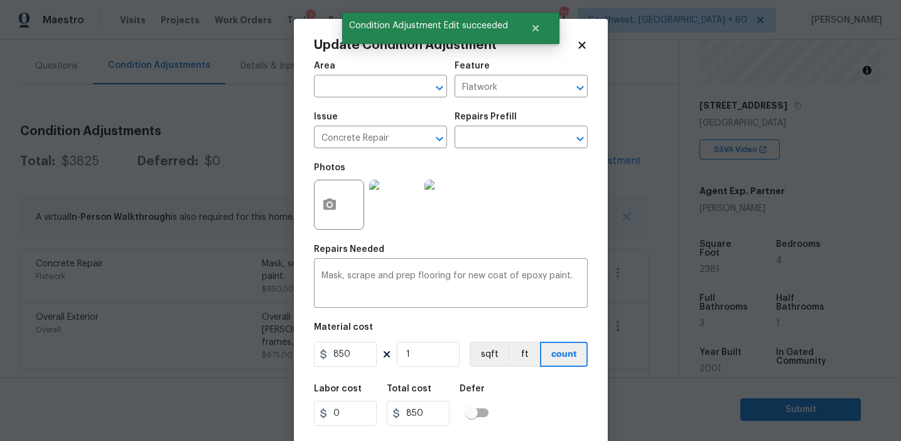
click at [381, 212] on img at bounding box center [394, 205] width 50 height 50
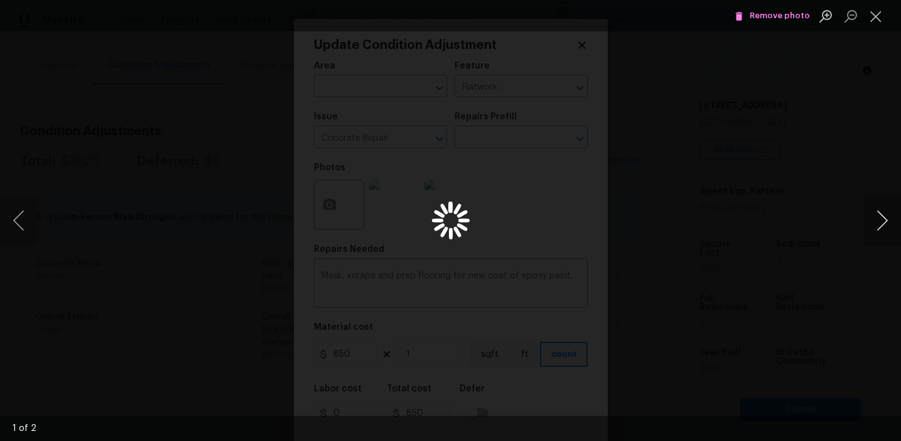
click at [880, 224] on button "Next image" at bounding box center [882, 220] width 38 height 50
click at [838, 198] on div "Lightbox" at bounding box center [450, 220] width 901 height 441
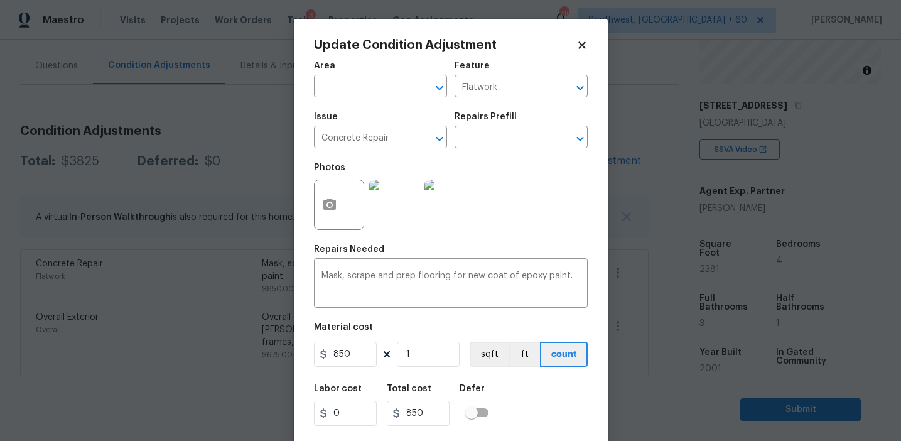
click at [544, 382] on div "Labor cost 0 Total cost 850 Defer" at bounding box center [451, 405] width 274 height 57
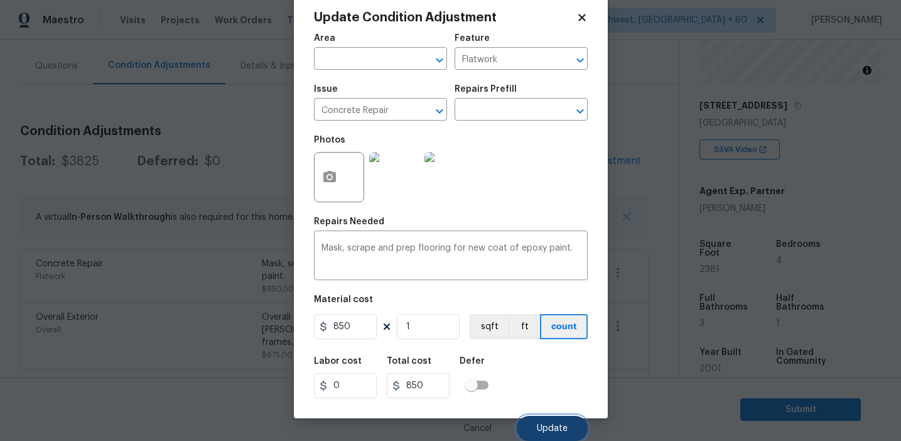
click at [552, 425] on span "Update" at bounding box center [552, 428] width 31 height 9
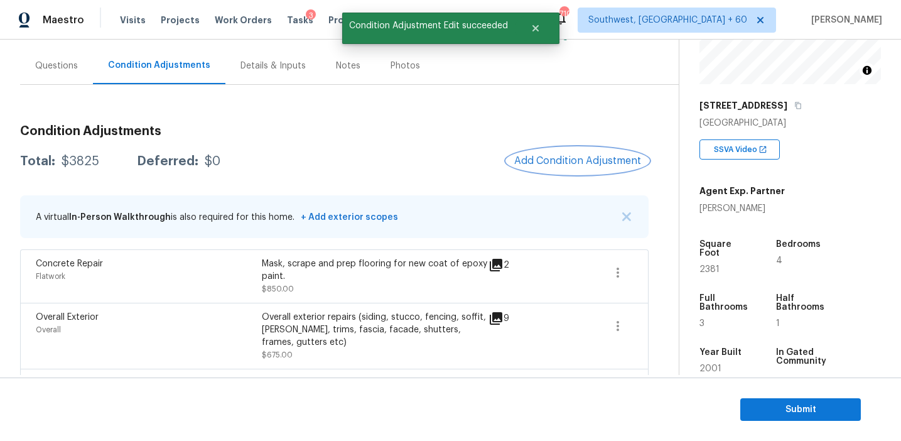
click at [556, 156] on span "Add Condition Adjustment" at bounding box center [577, 160] width 127 height 11
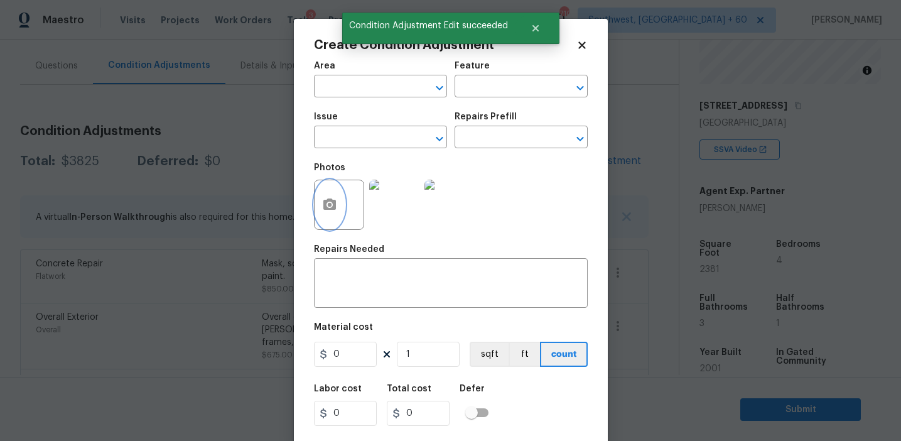
click at [321, 215] on button "button" at bounding box center [330, 204] width 30 height 49
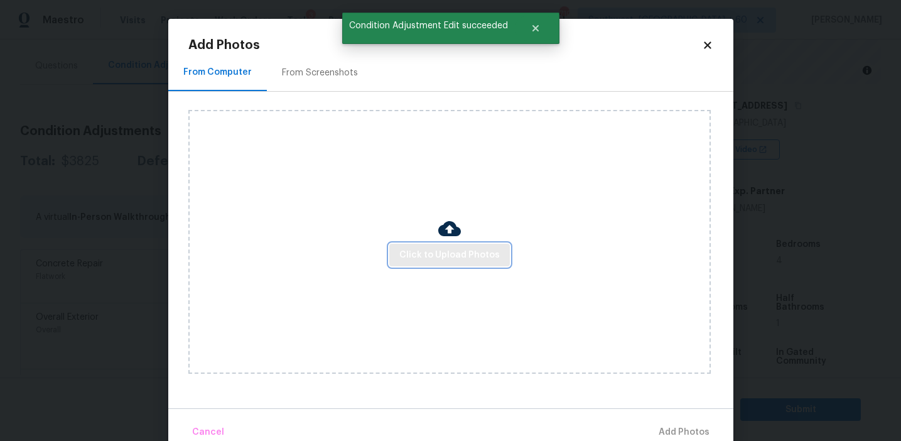
click at [403, 262] on span "Click to Upload Photos" at bounding box center [449, 255] width 100 height 16
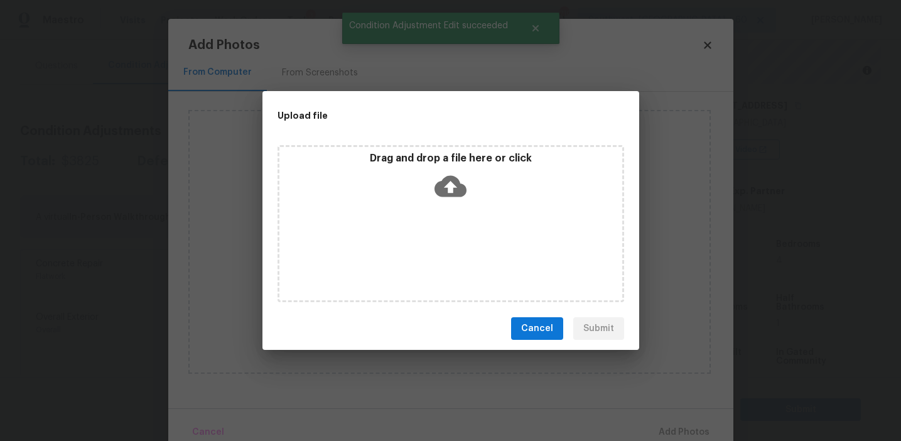
click at [417, 158] on p "Drag and drop a file here or click" at bounding box center [450, 158] width 343 height 13
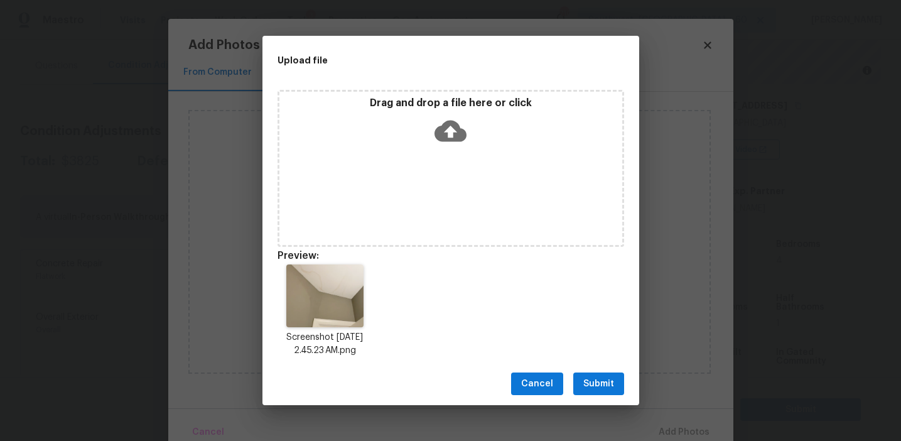
click at [597, 379] on span "Submit" at bounding box center [598, 384] width 31 height 16
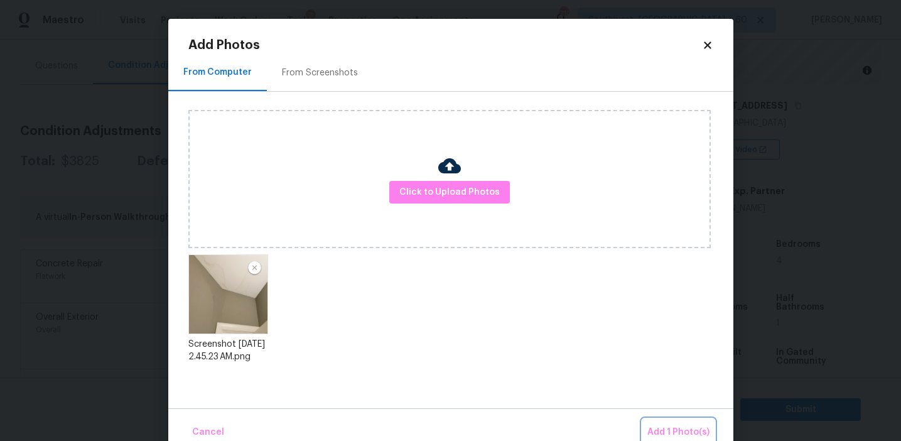
click at [661, 429] on span "Add 1 Photo(s)" at bounding box center [678, 432] width 62 height 16
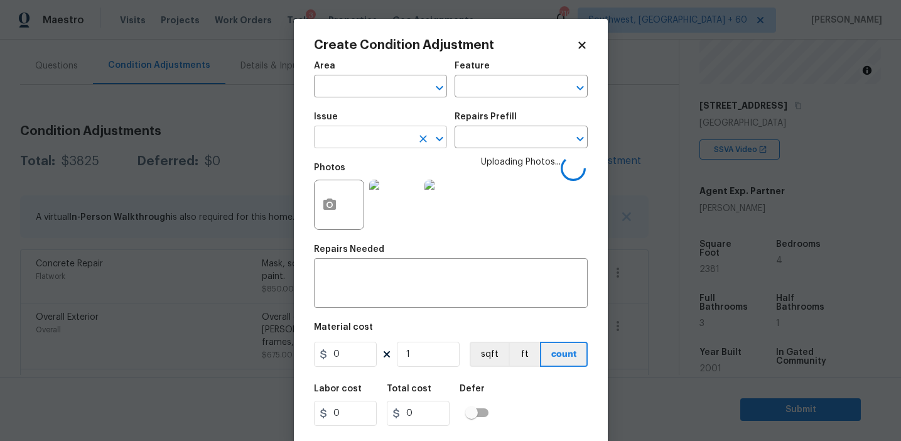
click at [372, 136] on input "text" at bounding box center [363, 138] width 98 height 19
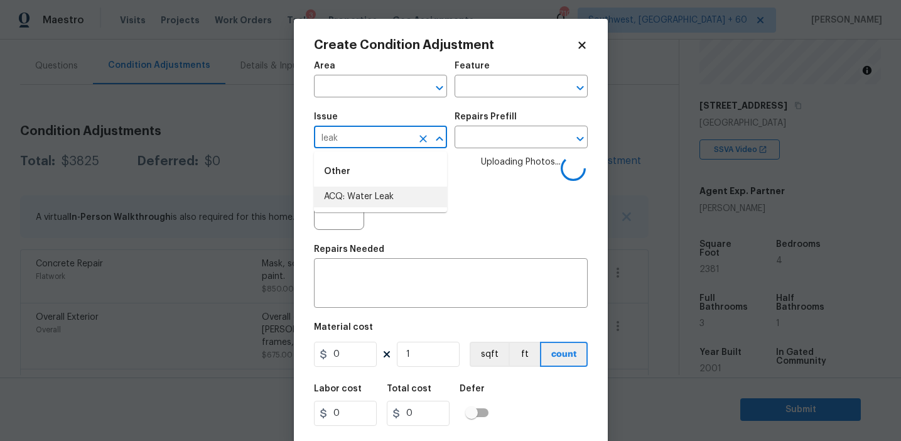
click at [385, 205] on li "ACQ: Water Leak" at bounding box center [380, 196] width 133 height 21
type input "ACQ: Water Leak"
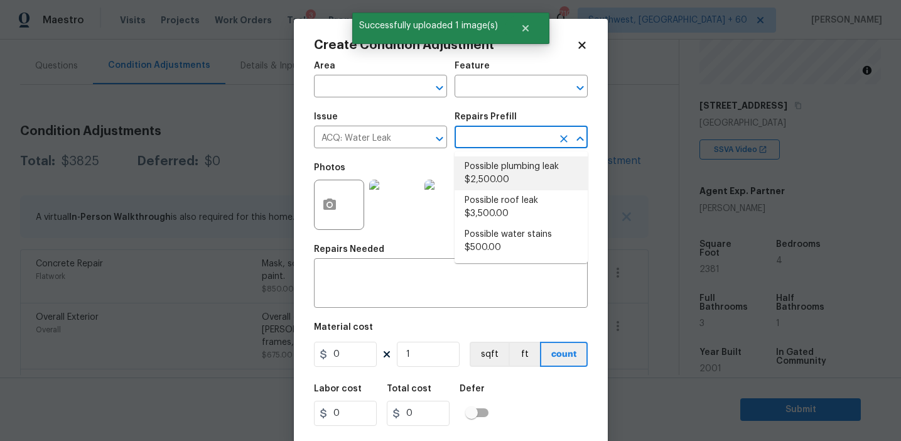
click at [494, 185] on li "Possible plumbing leak $2,500.00" at bounding box center [521, 173] width 133 height 34
type input "Acquisition"
type textarea "Acquisition Scope: Possible plumbing leak"
type input "2500"
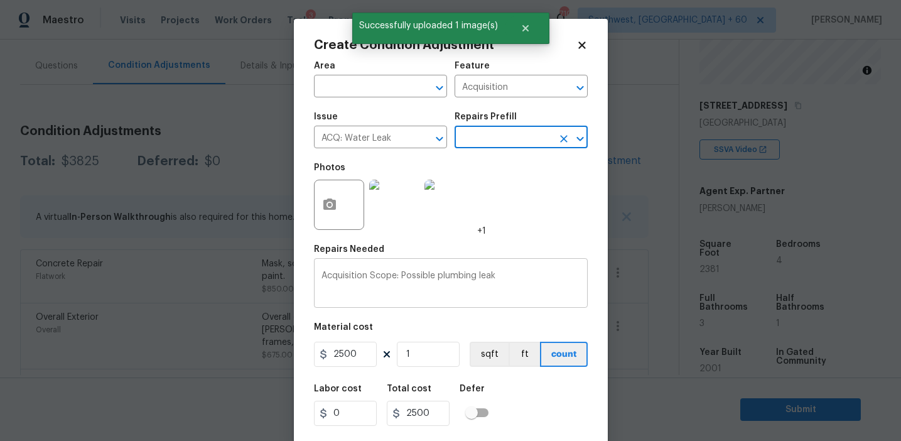
scroll to position [28, 0]
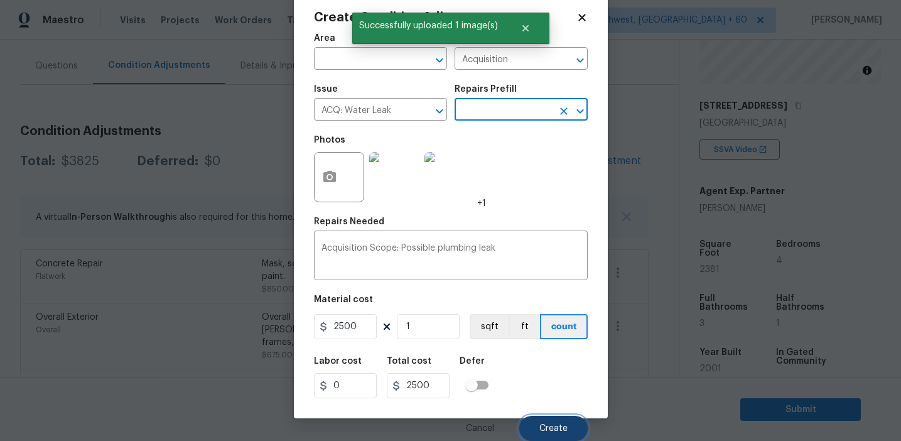
click at [534, 423] on button "Create" at bounding box center [553, 428] width 68 height 25
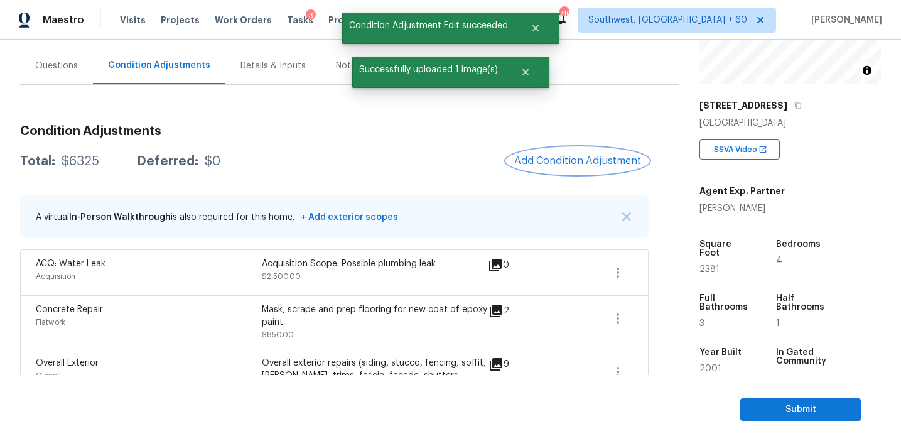
scroll to position [0, 0]
click at [60, 72] on div "Questions" at bounding box center [56, 65] width 73 height 37
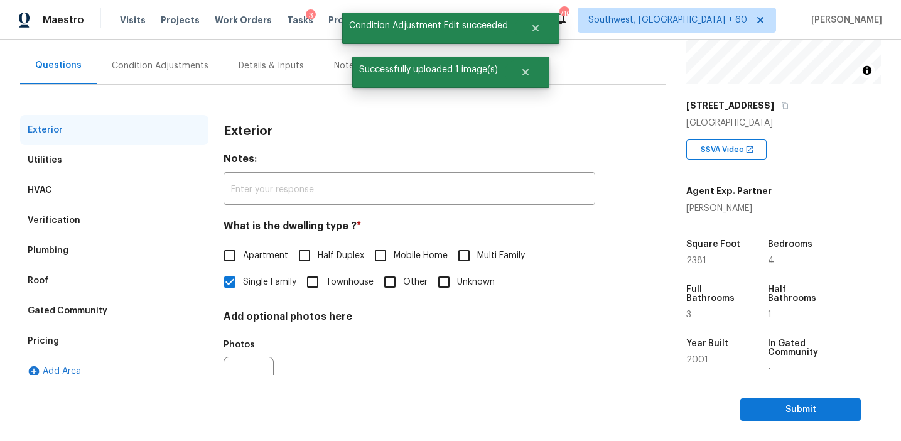
click at [101, 176] on div "HVAC" at bounding box center [114, 190] width 188 height 30
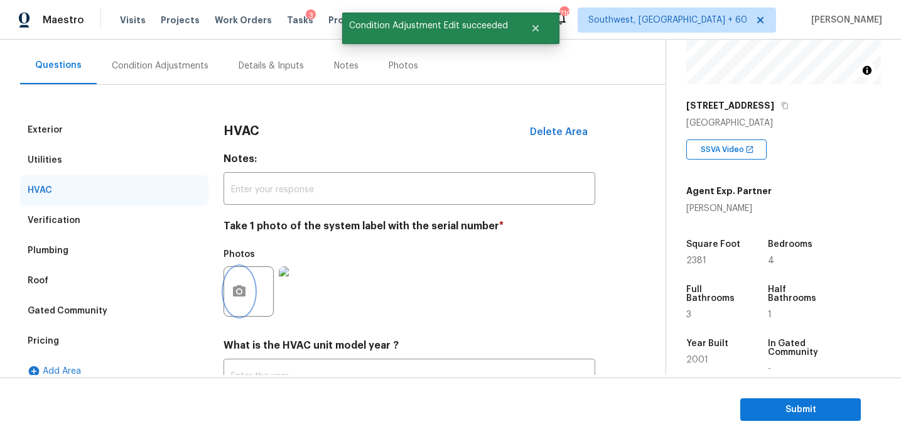
click at [228, 288] on button "button" at bounding box center [239, 291] width 30 height 49
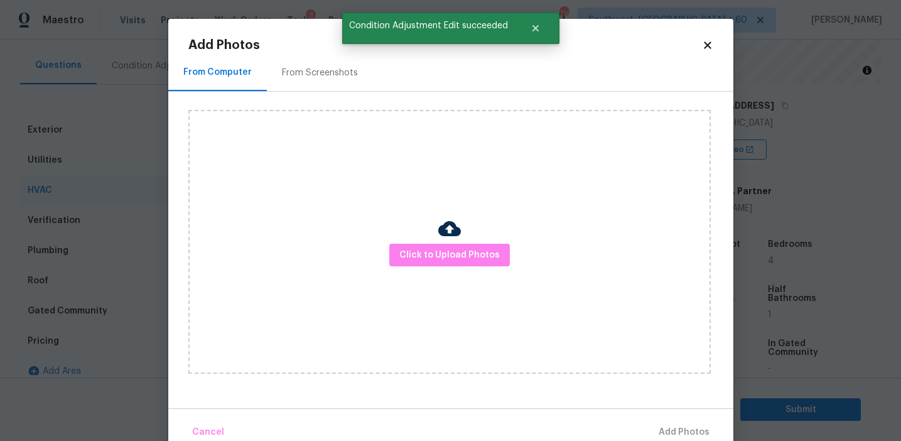
click at [391, 256] on div "Click to Upload Photos" at bounding box center [449, 242] width 522 height 264
click at [407, 240] on div "Click to Upload Photos" at bounding box center [449, 242] width 522 height 264
click at [407, 254] on span "Click to Upload Photos" at bounding box center [449, 255] width 100 height 16
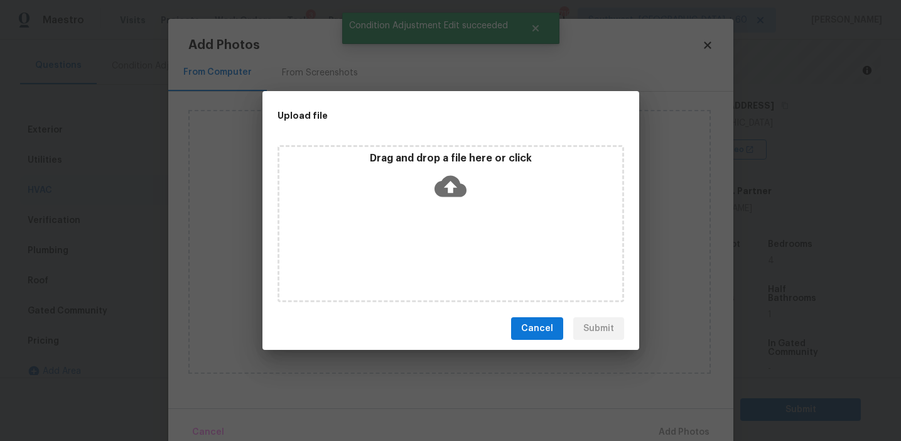
click at [407, 215] on div "Drag and drop a file here or click" at bounding box center [451, 223] width 347 height 157
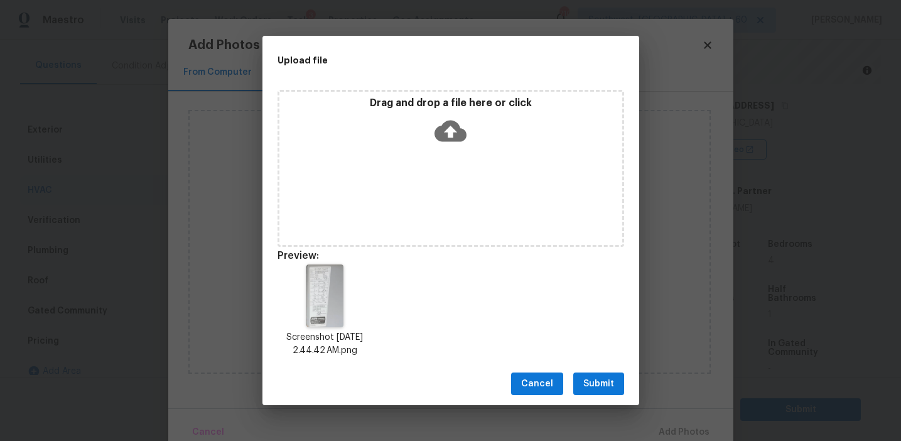
click at [601, 382] on span "Submit" at bounding box center [598, 384] width 31 height 16
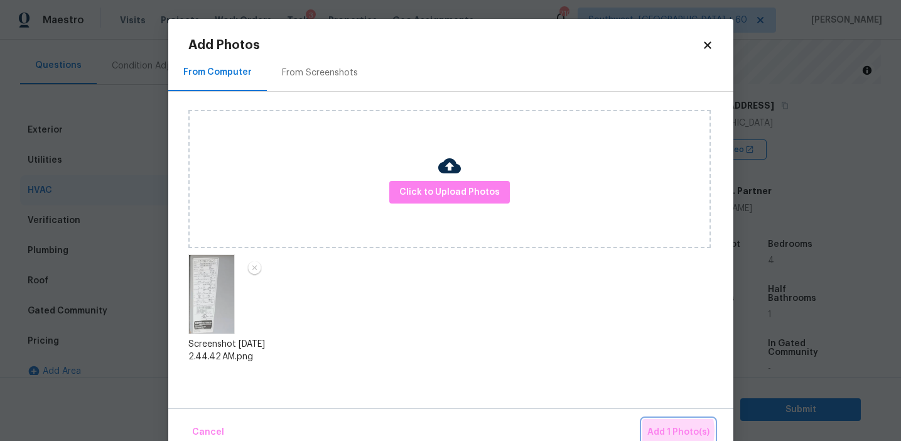
click at [664, 431] on span "Add 1 Photo(s)" at bounding box center [678, 432] width 62 height 16
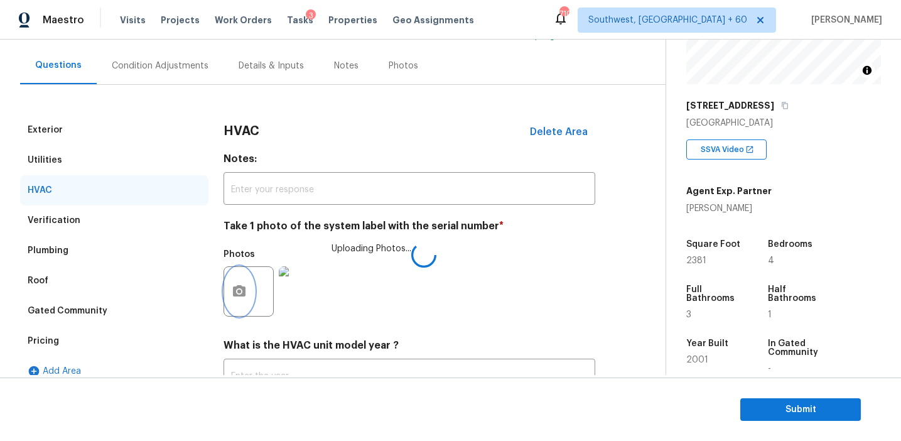
scroll to position [205, 0]
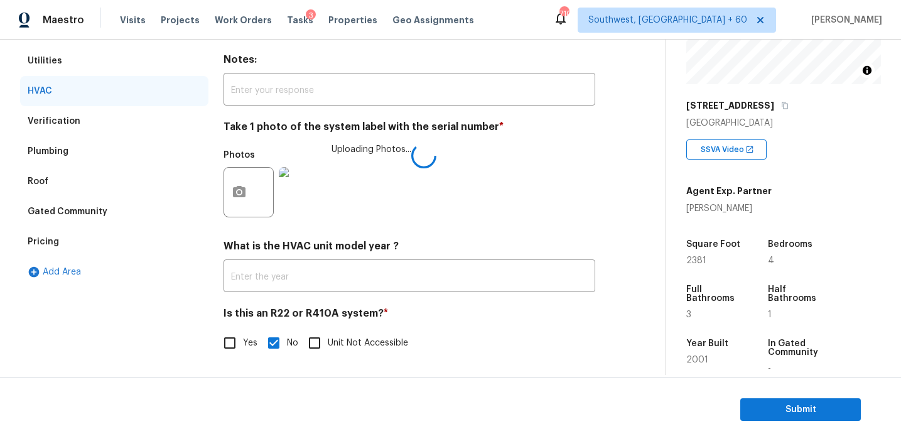
click at [237, 348] on input "Yes" at bounding box center [230, 343] width 26 height 26
checkbox input "true"
checkbox input "false"
click at [298, 196] on img at bounding box center [304, 192] width 50 height 50
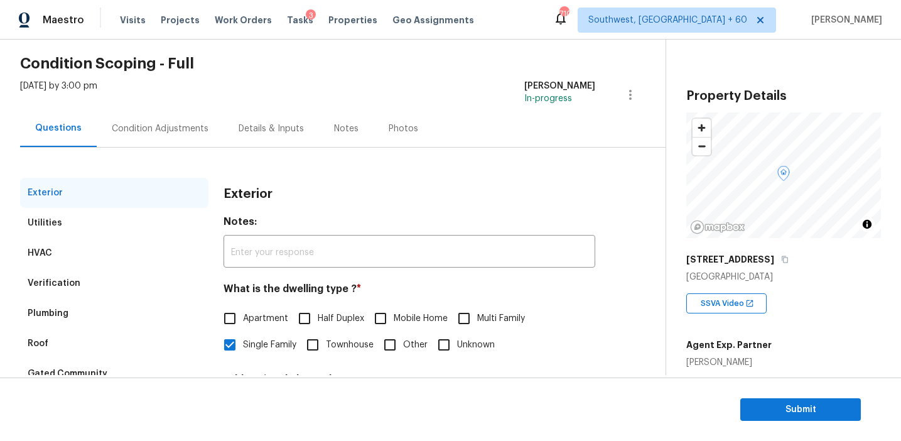
scroll to position [90, 0]
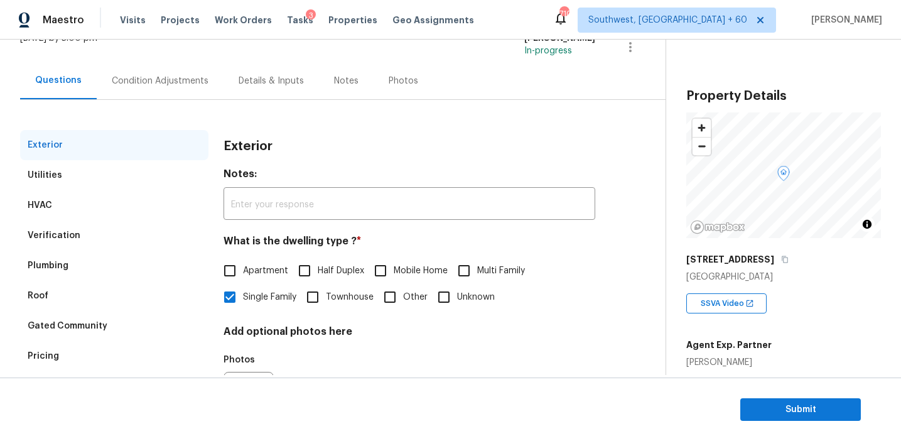
click at [165, 201] on div "HVAC" at bounding box center [114, 205] width 188 height 30
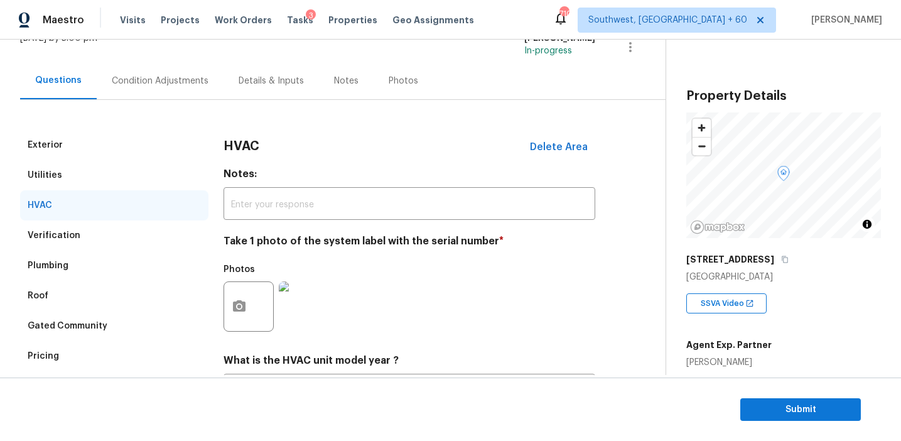
click at [296, 310] on img at bounding box center [304, 306] width 50 height 50
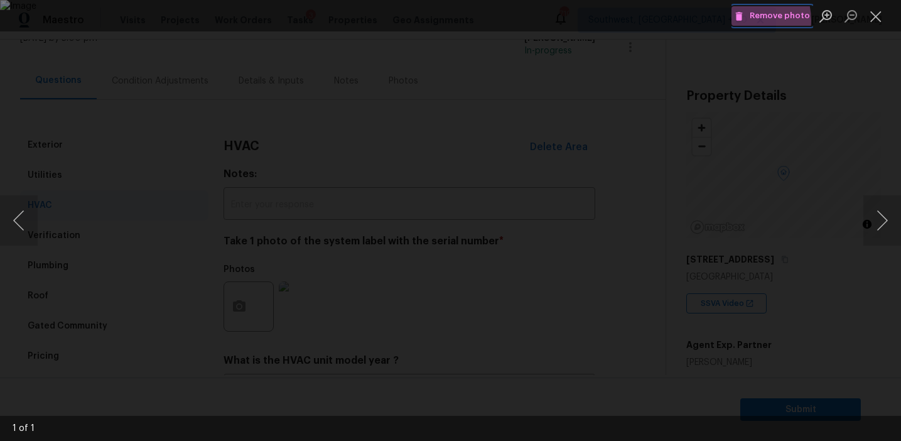
click at [745, 20] on icon "Lightbox" at bounding box center [738, 16] width 11 height 11
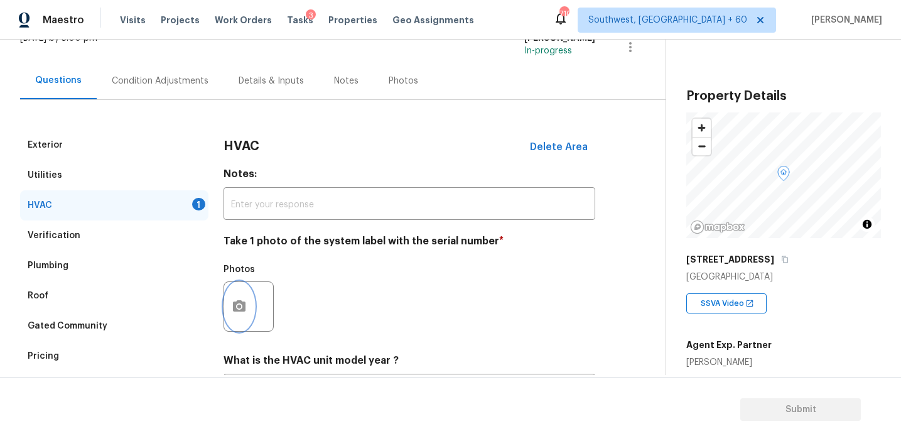
click at [239, 305] on circle "button" at bounding box center [239, 307] width 4 height 4
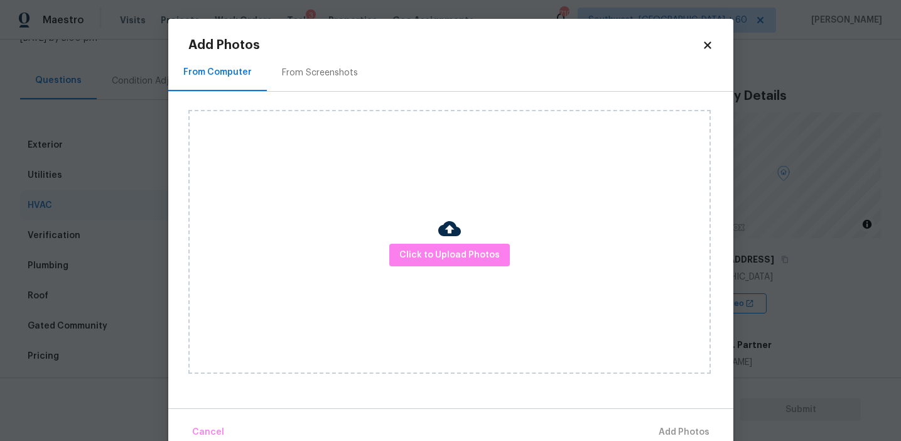
click at [424, 240] on div "Click to Upload Photos" at bounding box center [449, 242] width 522 height 264
click at [411, 252] on span "Click to Upload Photos" at bounding box center [449, 255] width 100 height 16
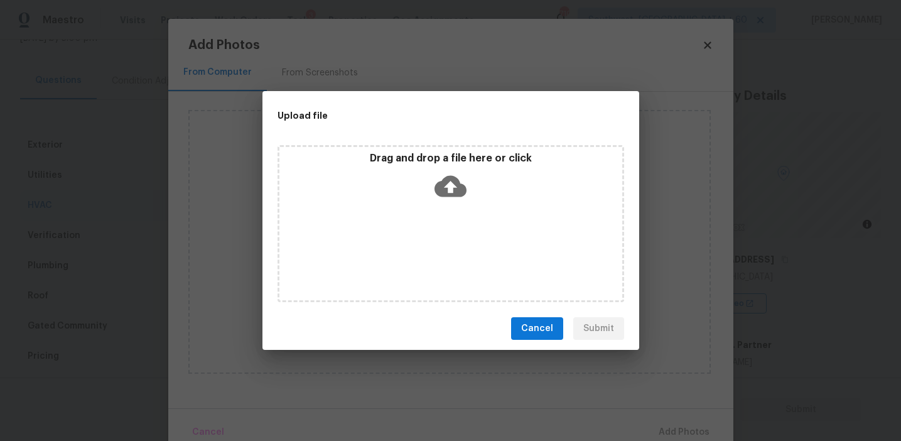
click at [411, 209] on div "Drag and drop a file here or click" at bounding box center [451, 223] width 347 height 157
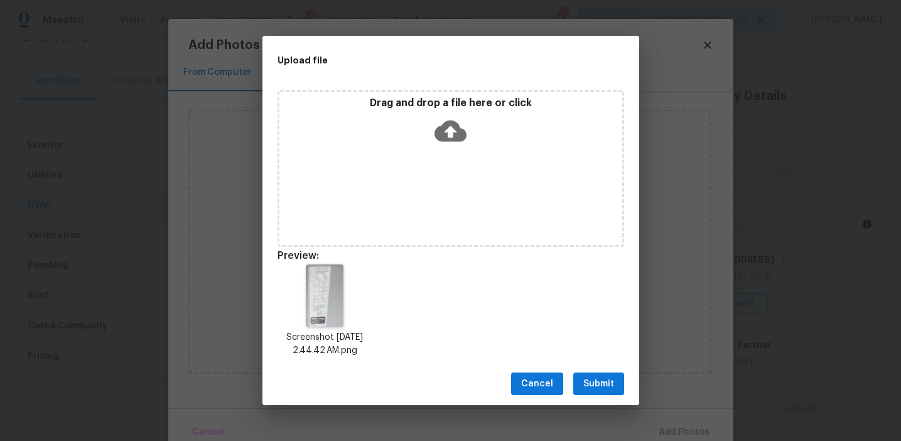
click at [600, 372] on button "Submit" at bounding box center [598, 383] width 51 height 23
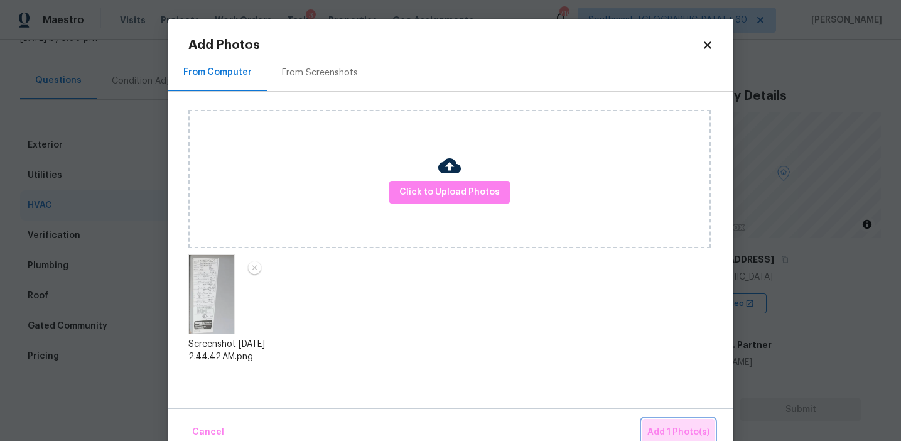
click at [661, 420] on button "Add 1 Photo(s)" at bounding box center [678, 432] width 72 height 27
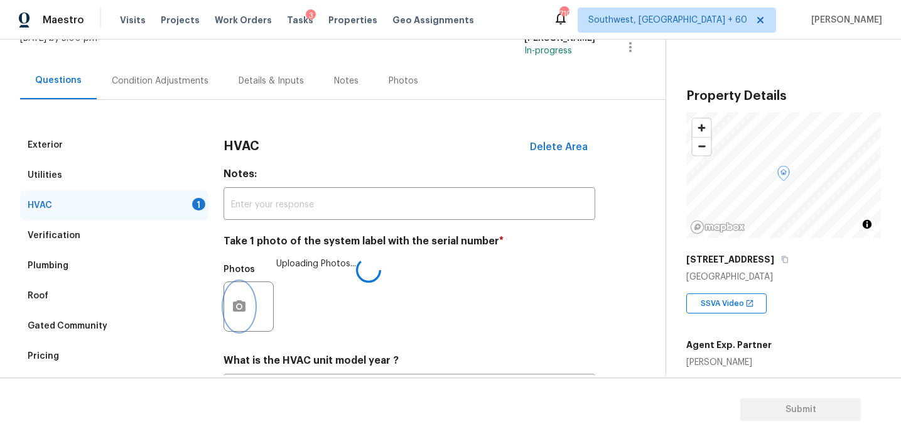
scroll to position [205, 0]
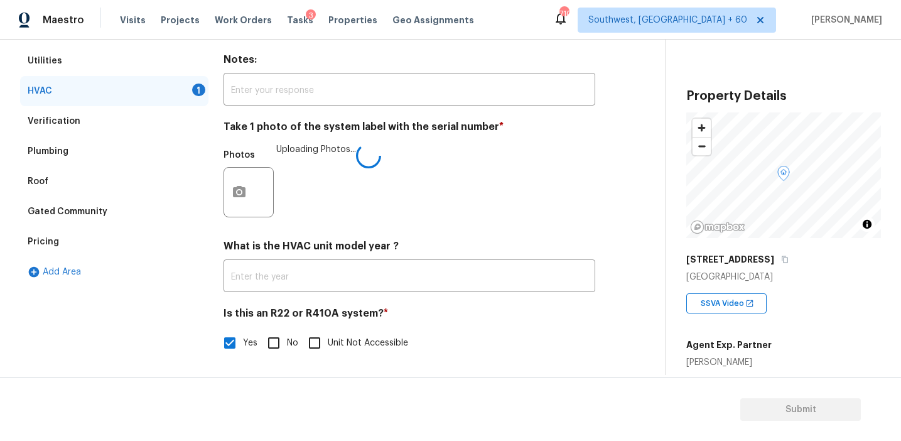
click at [378, 189] on div "Photos Uploading Photos..." at bounding box center [410, 184] width 372 height 82
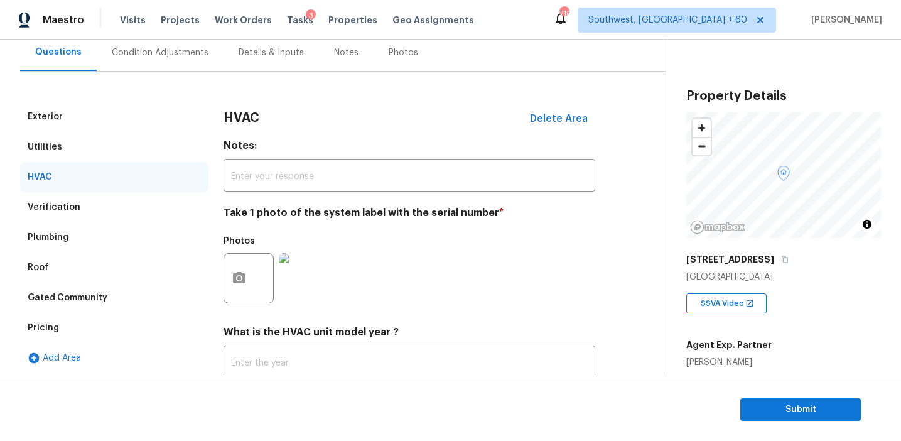
scroll to position [117, 0]
click at [166, 60] on div "Condition Adjustments" at bounding box center [160, 53] width 127 height 37
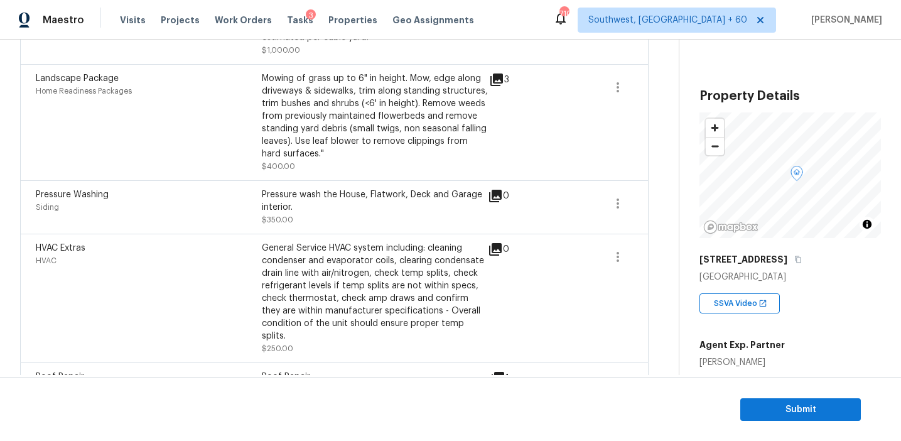
scroll to position [549, 0]
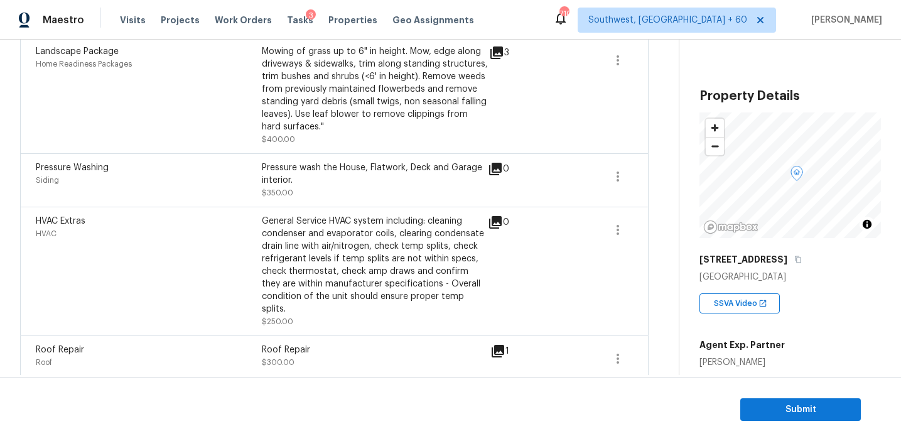
click at [526, 215] on div "HVAC Extras HVAC General Service HVAC system including: cleaning condenser and …" at bounding box center [334, 271] width 628 height 129
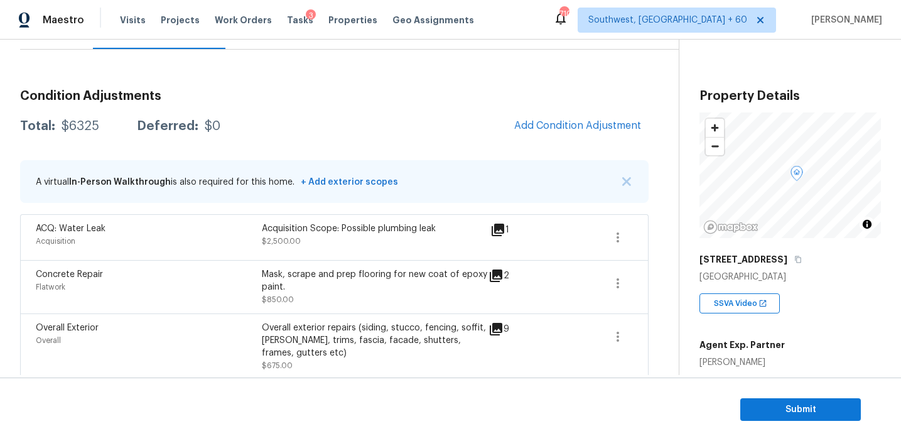
scroll to position [138, 0]
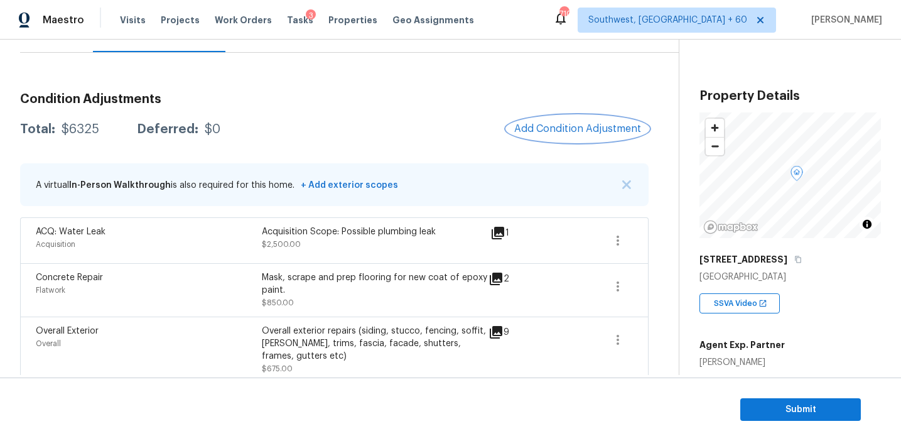
click at [544, 128] on span "Add Condition Adjustment" at bounding box center [577, 128] width 127 height 11
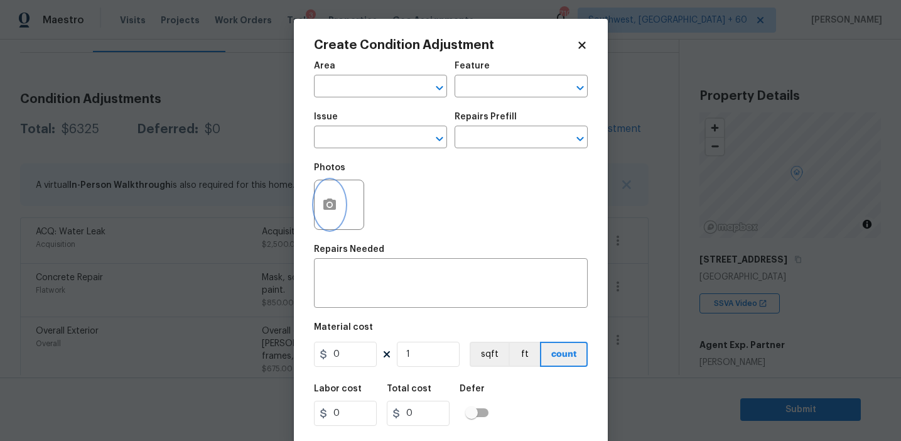
click at [331, 220] on button "button" at bounding box center [330, 204] width 30 height 49
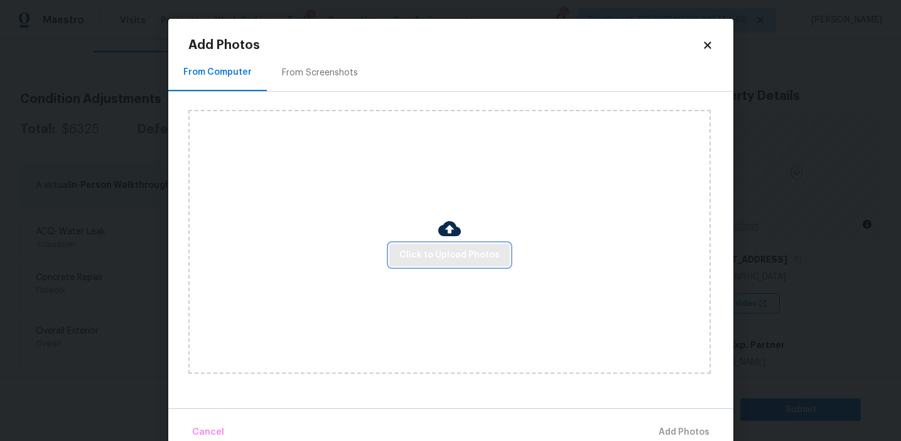
click at [404, 255] on span "Click to Upload Photos" at bounding box center [449, 255] width 100 height 16
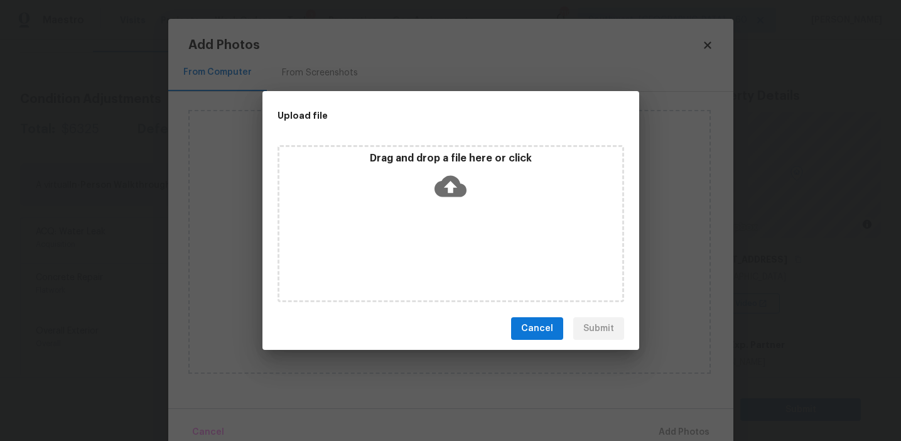
click at [404, 203] on div "Drag and drop a file here or click" at bounding box center [450, 179] width 343 height 54
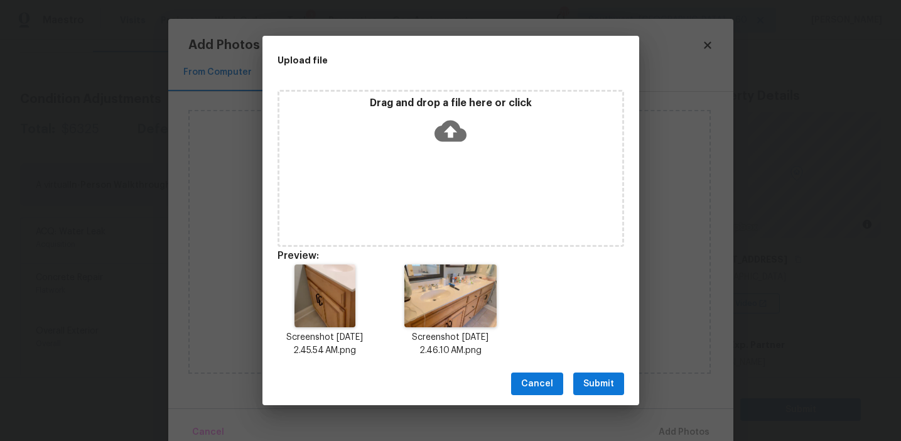
click at [599, 391] on button "Submit" at bounding box center [598, 383] width 51 height 23
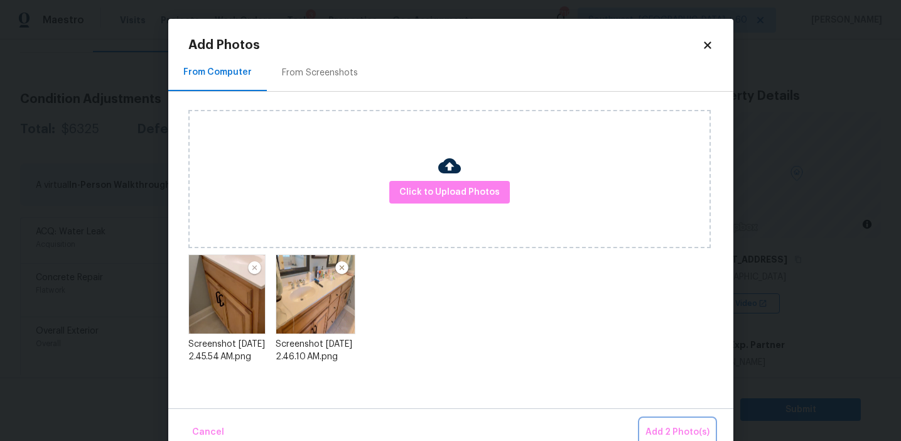
click at [667, 422] on button "Add 2 Photo(s)" at bounding box center [677, 432] width 74 height 27
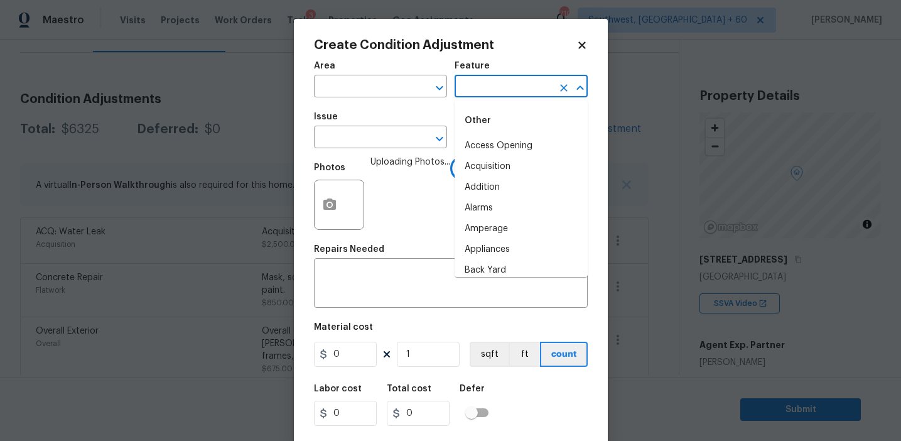
click at [464, 85] on input "text" at bounding box center [504, 87] width 98 height 19
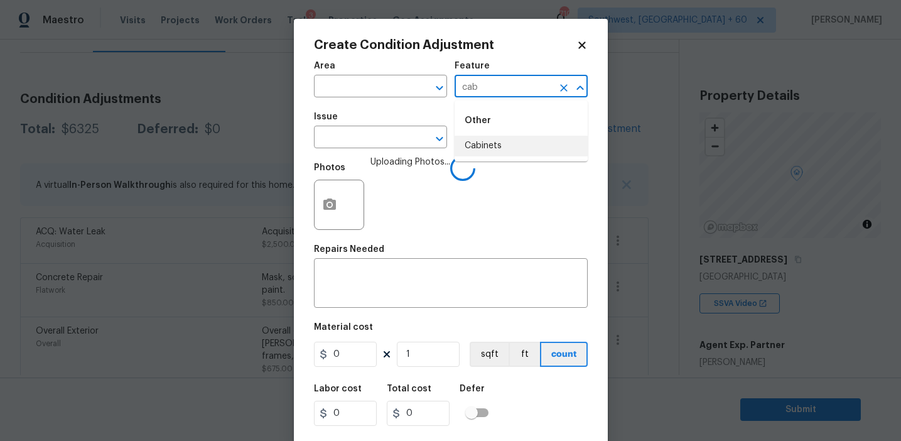
click at [493, 144] on li "Cabinets" at bounding box center [521, 146] width 133 height 21
type input "Cabinets"
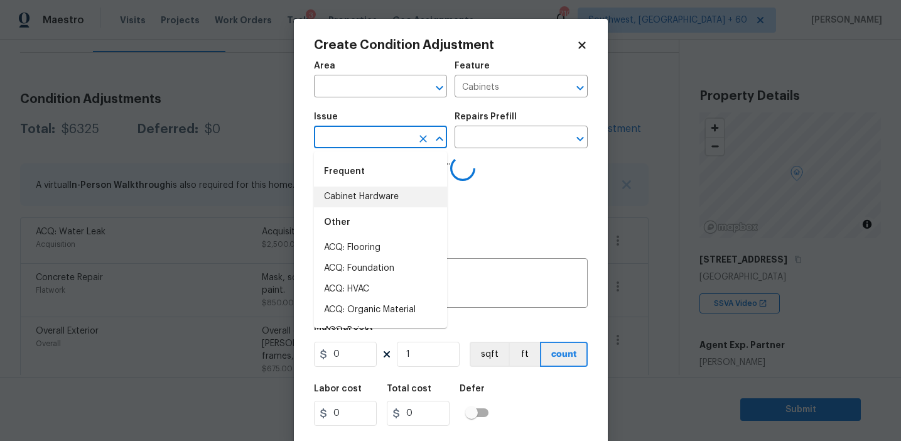
click at [396, 198] on li "Cabinet Hardware" at bounding box center [380, 196] width 133 height 21
type input "Cabinet Hardware"
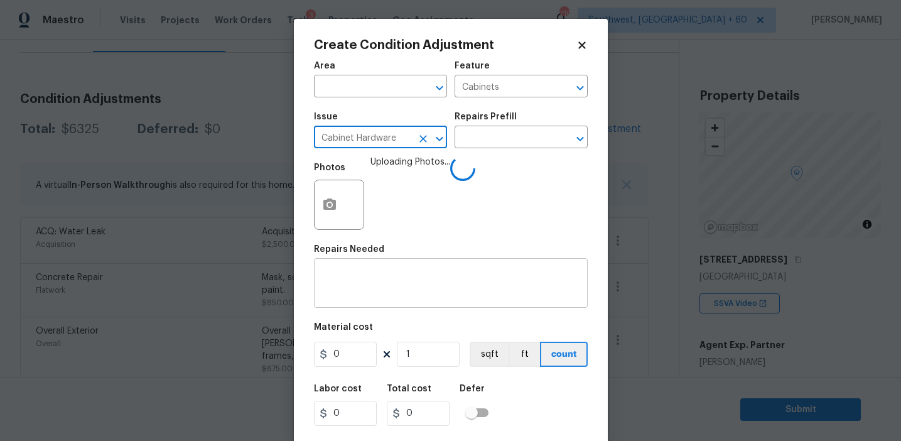
click at [388, 291] on textarea at bounding box center [450, 284] width 259 height 26
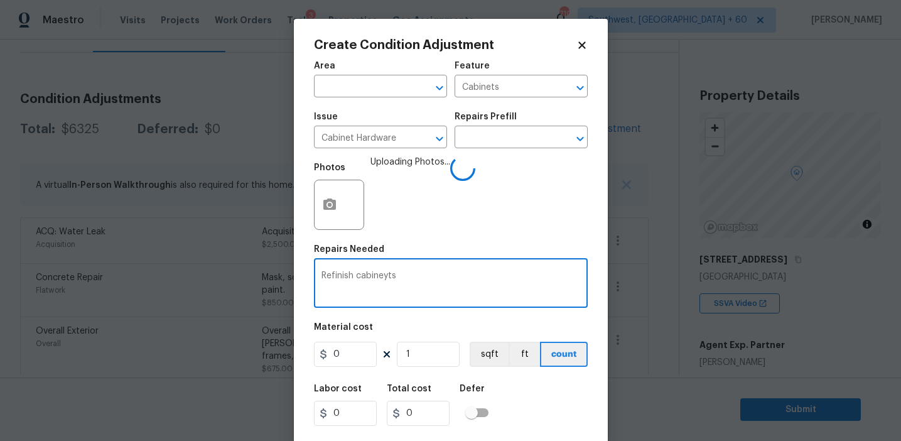
type textarea "Refinish cabineyts"
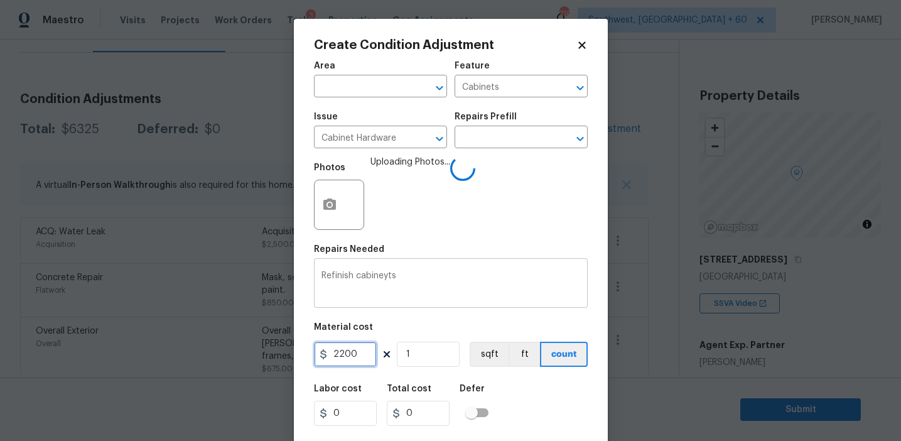
type input "2200"
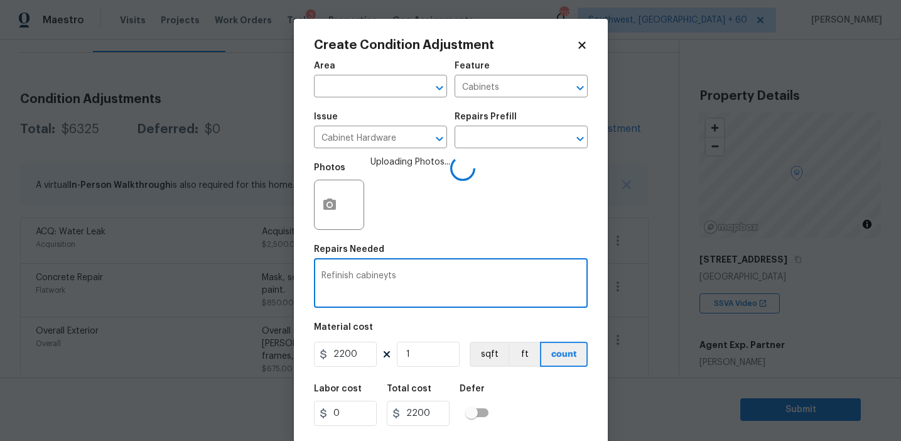
click at [388, 276] on textarea "Refinish cabineyts" at bounding box center [450, 284] width 259 height 26
type textarea "Refinish cabinets"
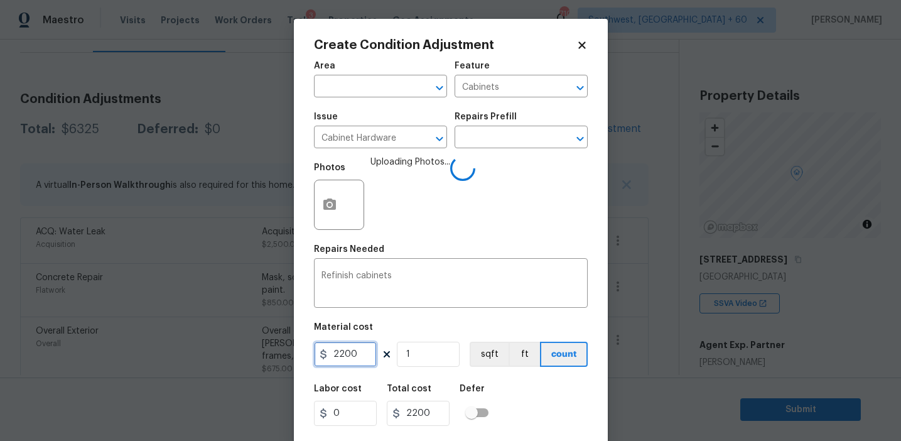
click at [359, 355] on input "2200" at bounding box center [345, 354] width 63 height 25
type input "1400"
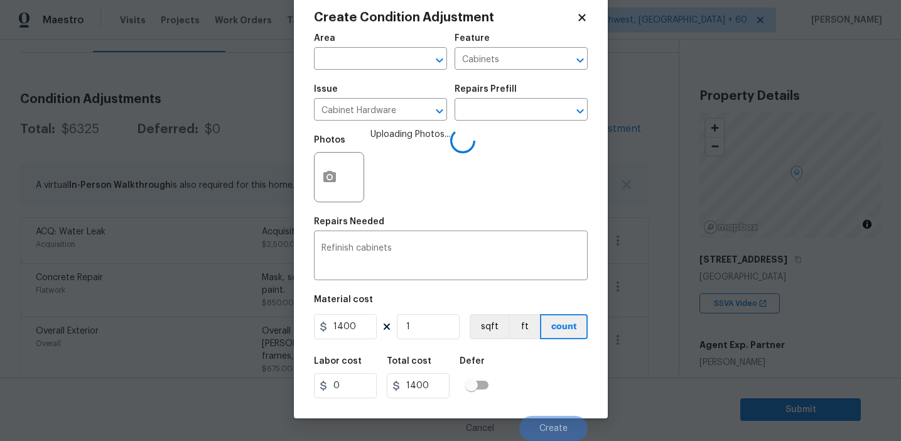
click at [539, 389] on div "Labor cost 0 Total cost 1400 Defer" at bounding box center [451, 377] width 274 height 57
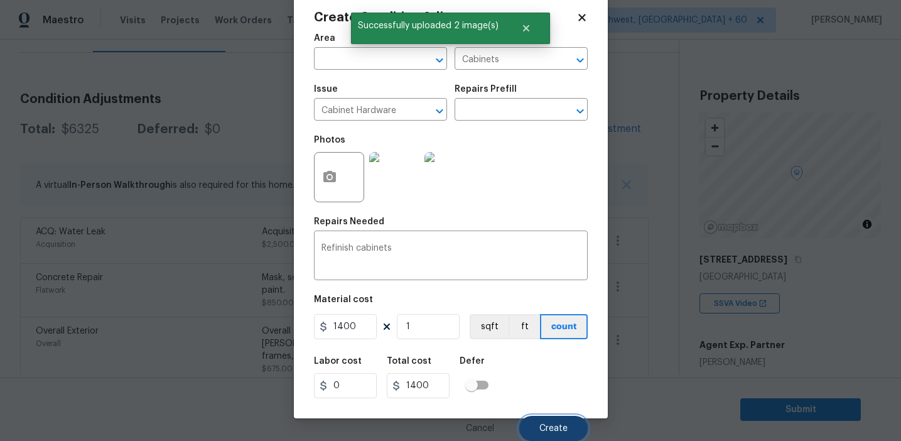
click at [542, 423] on button "Create" at bounding box center [553, 428] width 68 height 25
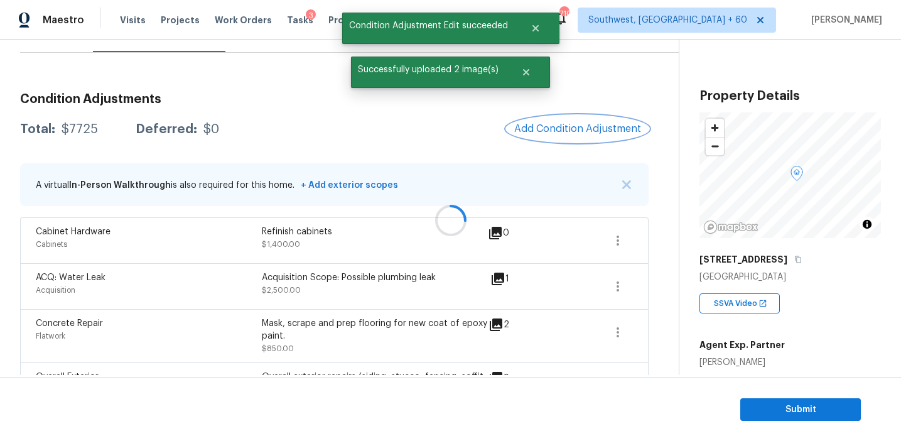
scroll to position [0, 0]
click at [543, 127] on span "Add Condition Adjustment" at bounding box center [577, 128] width 127 height 11
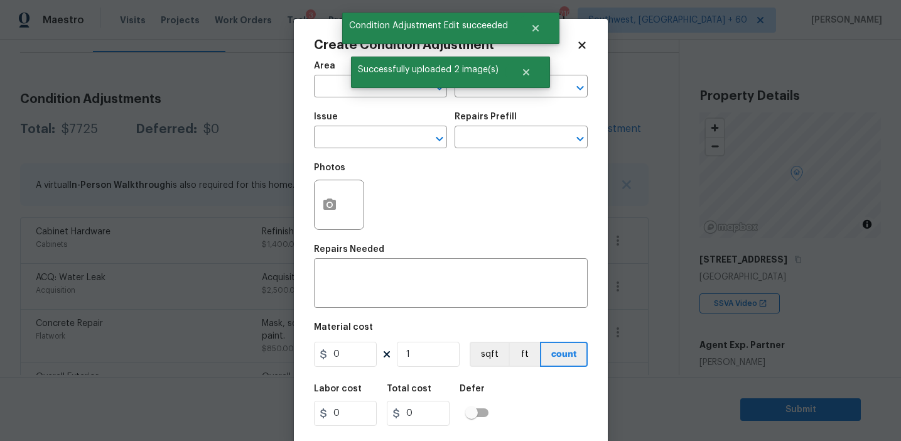
click at [320, 229] on div at bounding box center [339, 205] width 50 height 50
click at [332, 227] on button "button" at bounding box center [330, 204] width 30 height 49
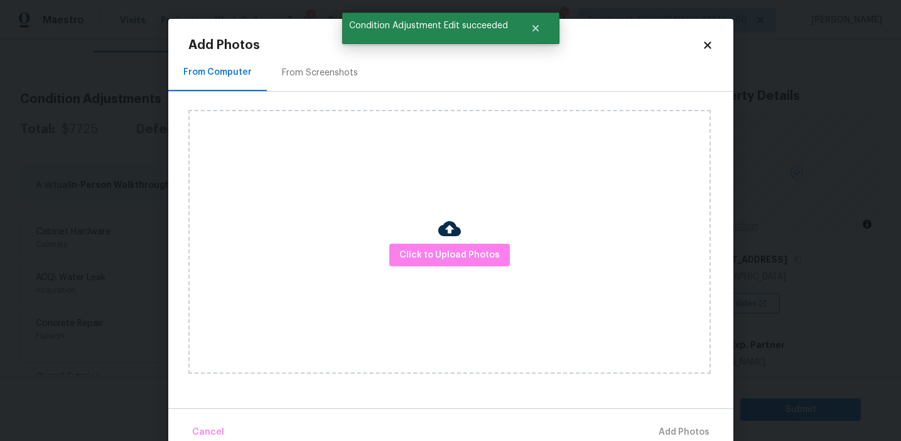
click at [444, 272] on div "Click to Upload Photos" at bounding box center [449, 242] width 522 height 264
click at [444, 252] on span "Click to Upload Photos" at bounding box center [449, 255] width 100 height 16
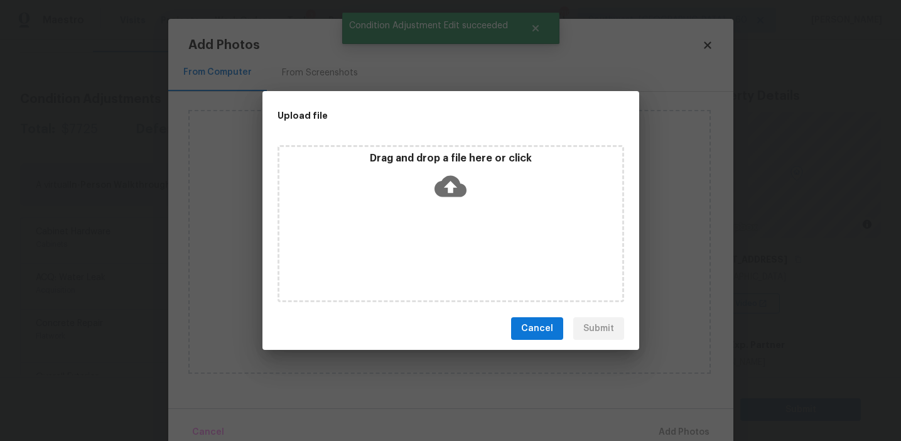
click at [424, 185] on div "Drag and drop a file here or click" at bounding box center [450, 179] width 343 height 54
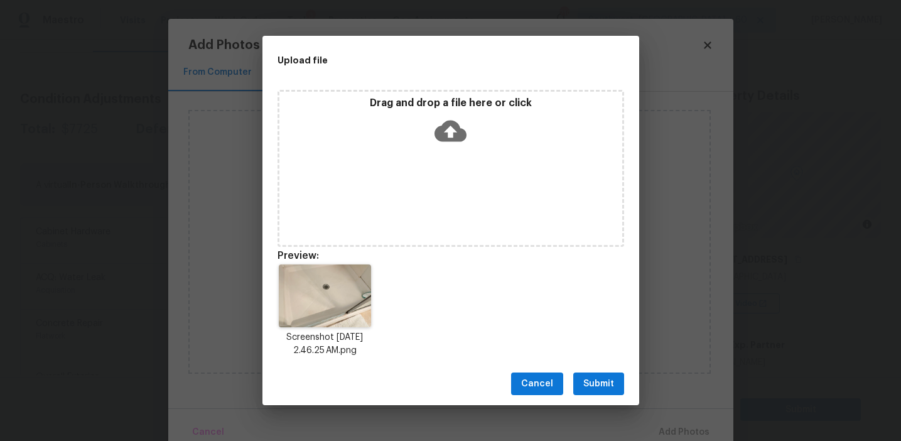
click at [601, 382] on span "Submit" at bounding box center [598, 384] width 31 height 16
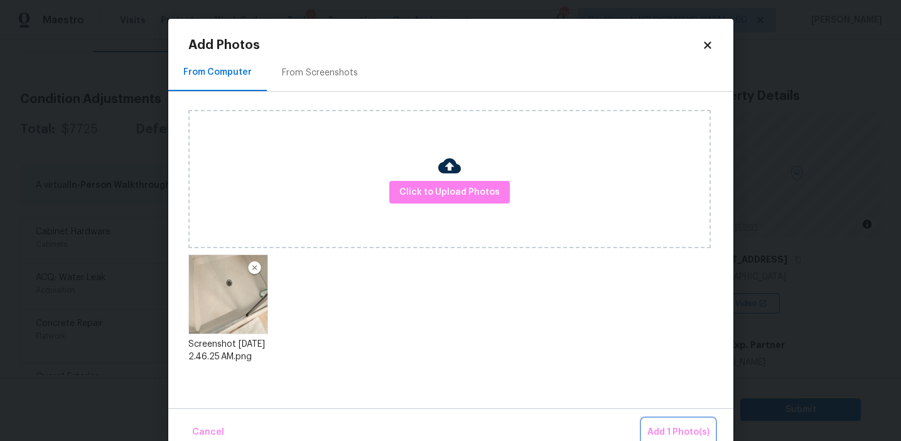
click at [669, 431] on span "Add 1 Photo(s)" at bounding box center [678, 432] width 62 height 16
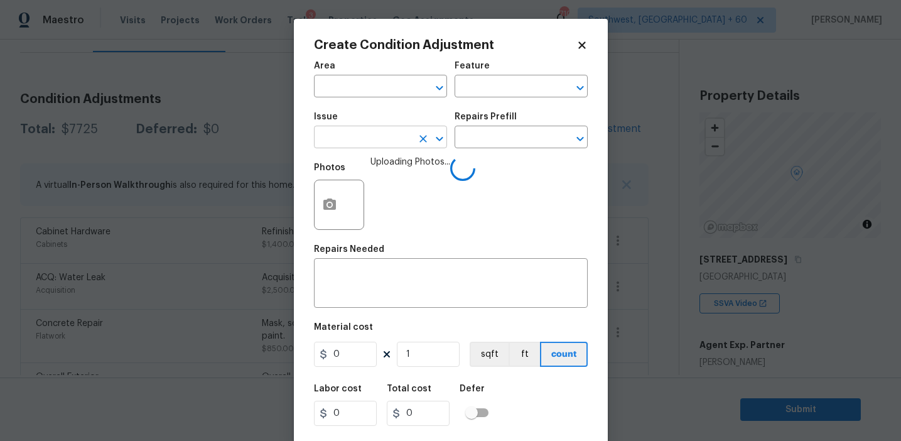
click at [368, 141] on input "text" at bounding box center [363, 138] width 98 height 19
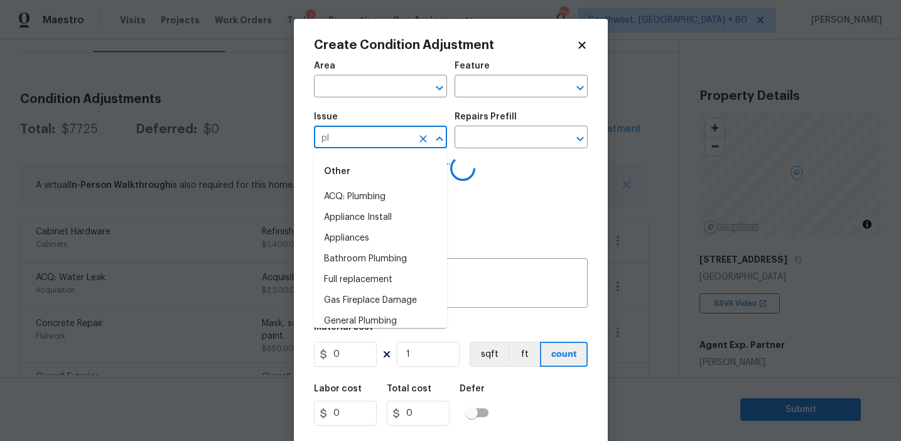
type input "plu"
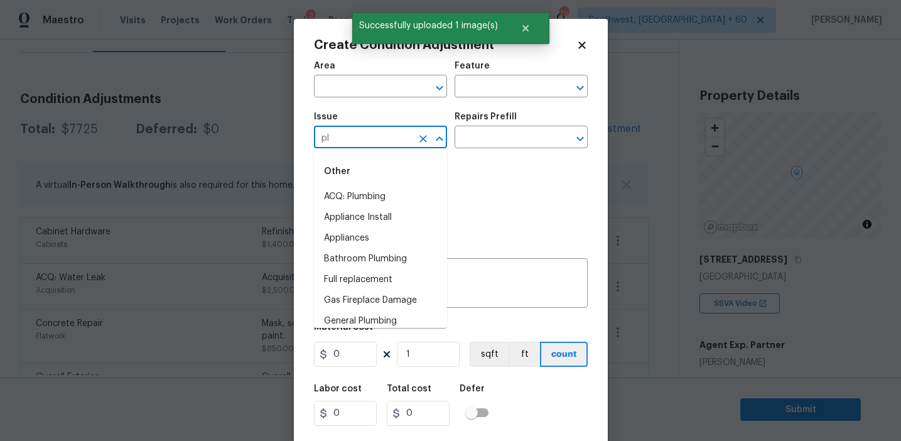
type input "plu"
type input "m"
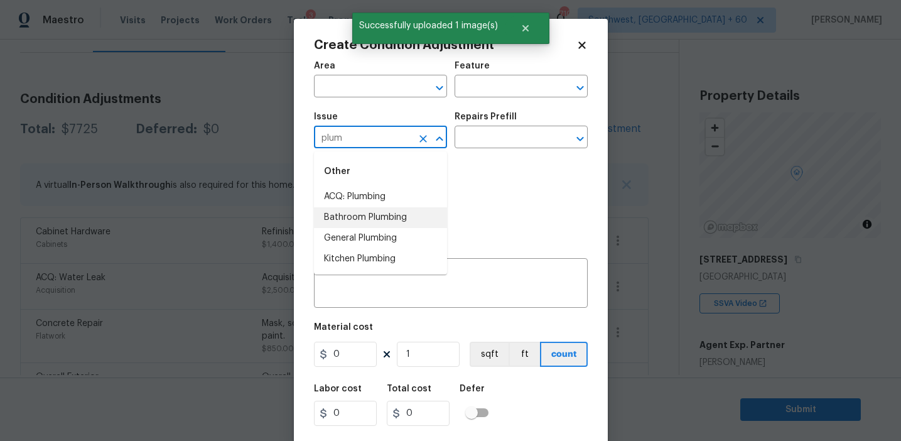
click at [408, 214] on li "Bathroom Plumbing" at bounding box center [380, 217] width 133 height 21
type input "Bathroom Plumbing"
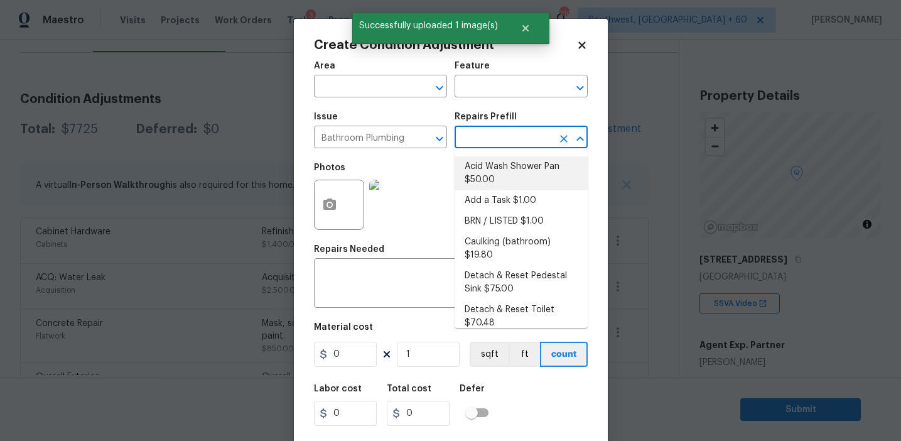
click at [499, 174] on li "Acid Wash Shower Pan $50.00" at bounding box center [521, 173] width 133 height 34
type input "Plumbing"
type textarea "Prep and acid wash/deep clean the shower pan."
type input "50"
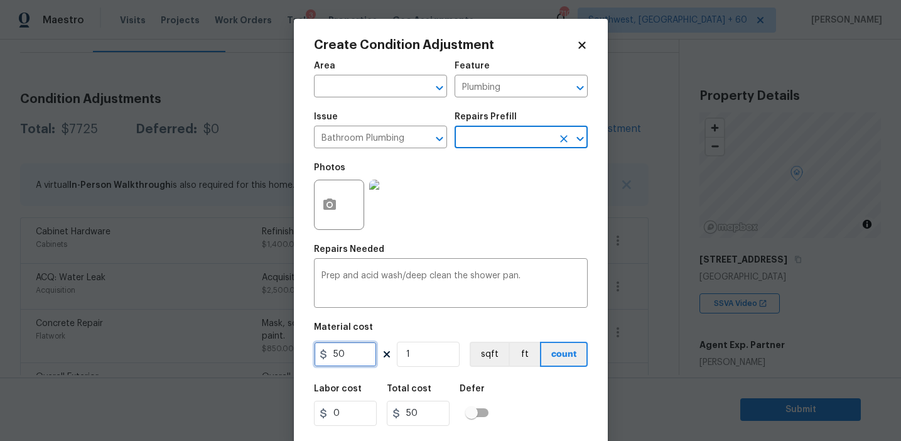
click at [352, 355] on input "50" at bounding box center [345, 354] width 63 height 25
type input "100"
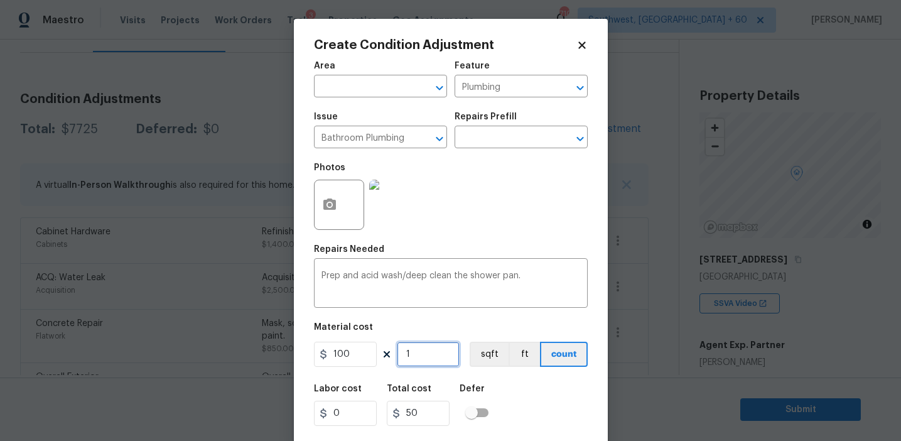
type input "100"
type input "2"
type input "200"
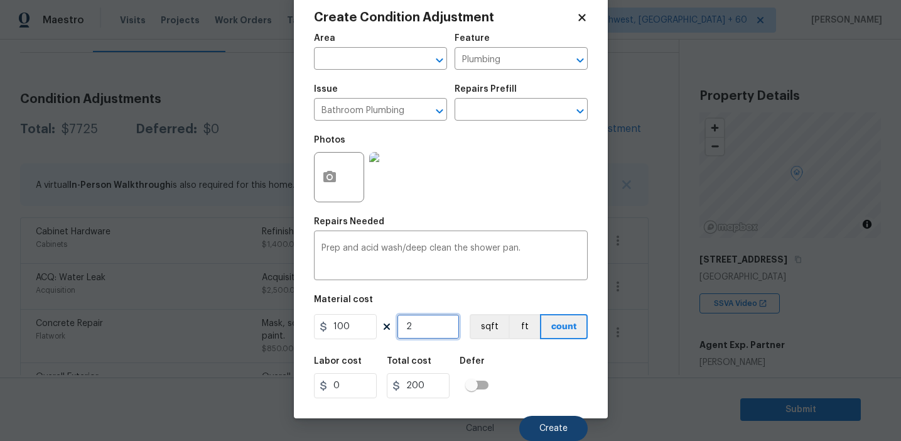
type input "2"
click at [542, 422] on button "Create" at bounding box center [553, 428] width 68 height 25
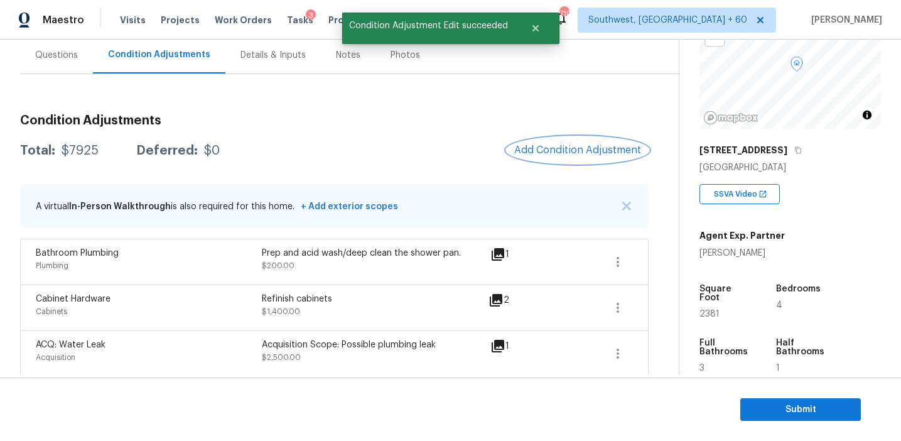
scroll to position [114, 0]
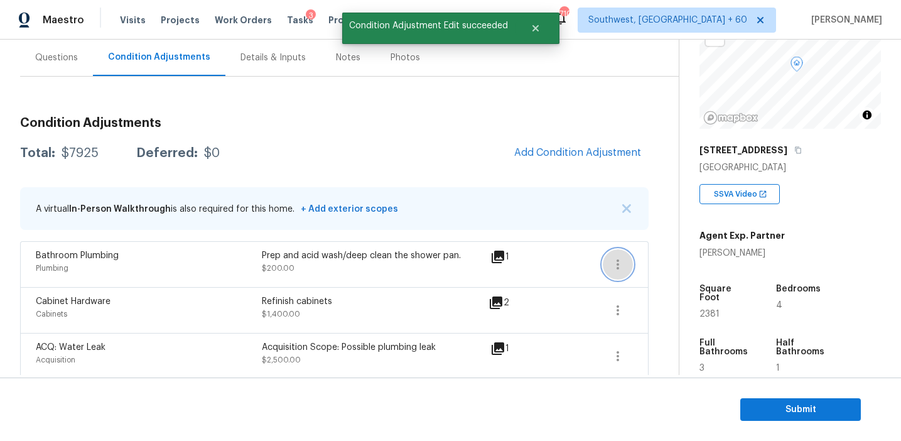
click at [609, 264] on button "button" at bounding box center [618, 264] width 30 height 30
click at [650, 261] on div "Edit" at bounding box center [689, 262] width 98 height 13
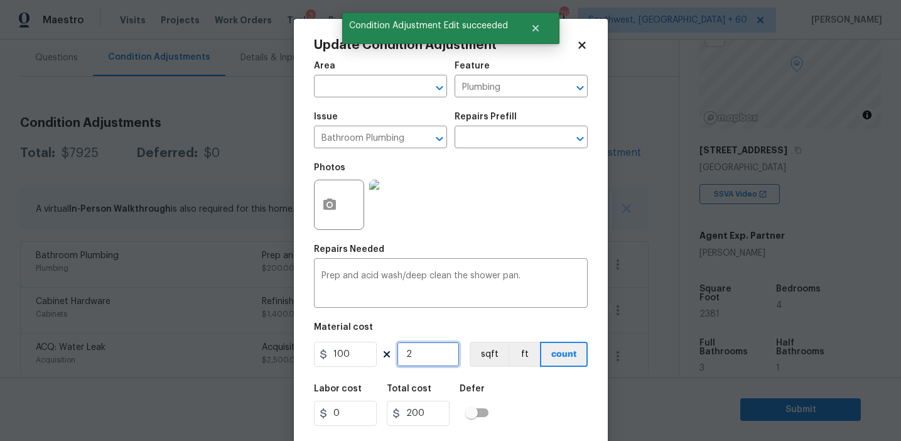
click at [414, 362] on input "2" at bounding box center [428, 354] width 63 height 25
type input "3"
type input "300"
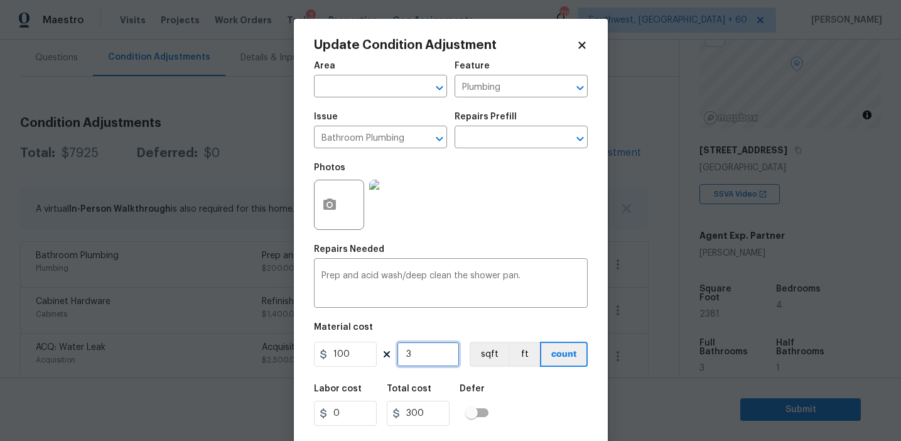
type input "3"
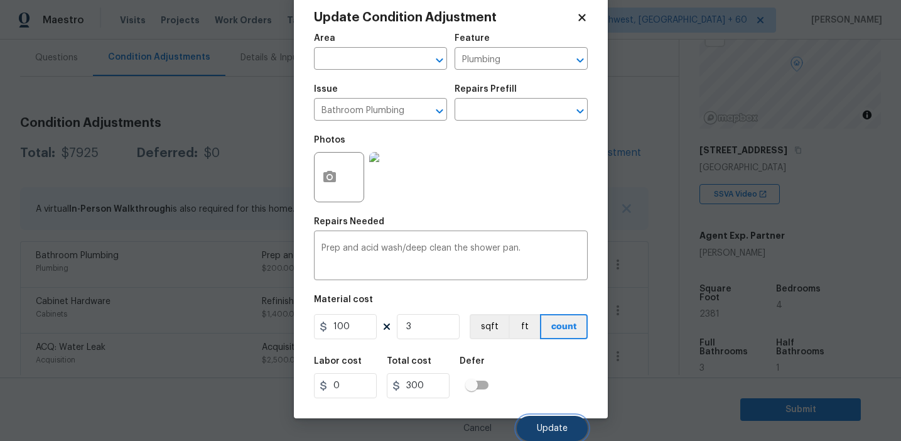
click at [553, 434] on button "Update" at bounding box center [552, 428] width 71 height 25
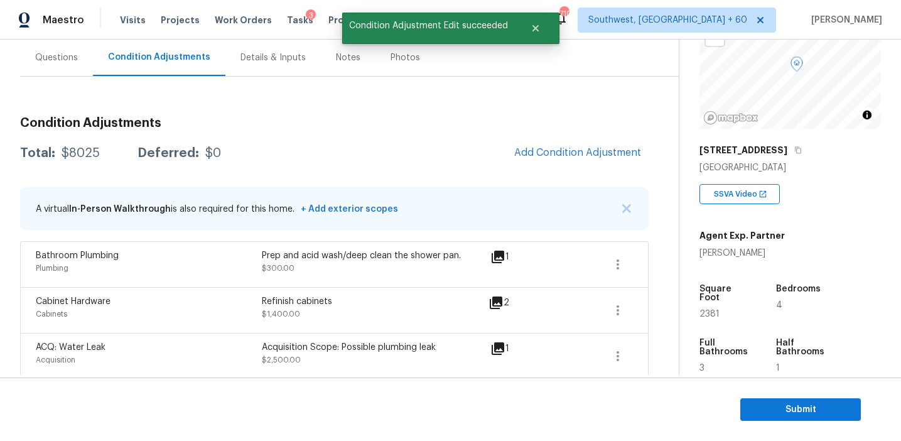
scroll to position [0, 0]
click at [551, 156] on span "Add Condition Adjustment" at bounding box center [577, 152] width 127 height 11
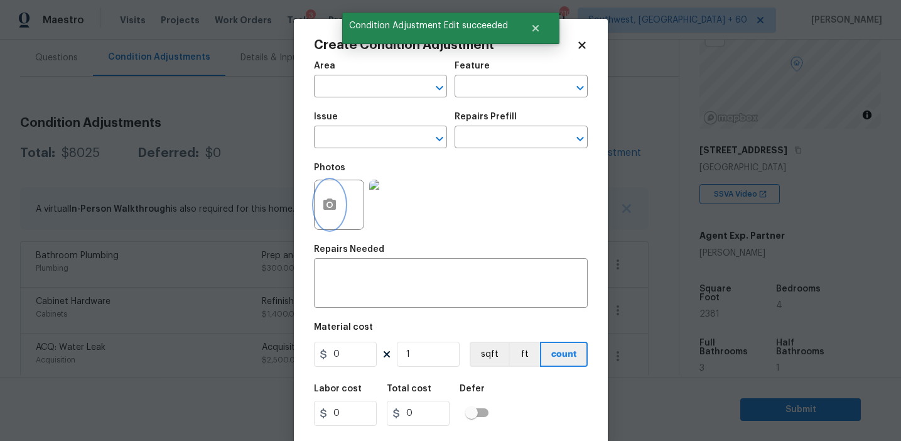
click at [328, 210] on icon "button" at bounding box center [329, 203] width 13 height 11
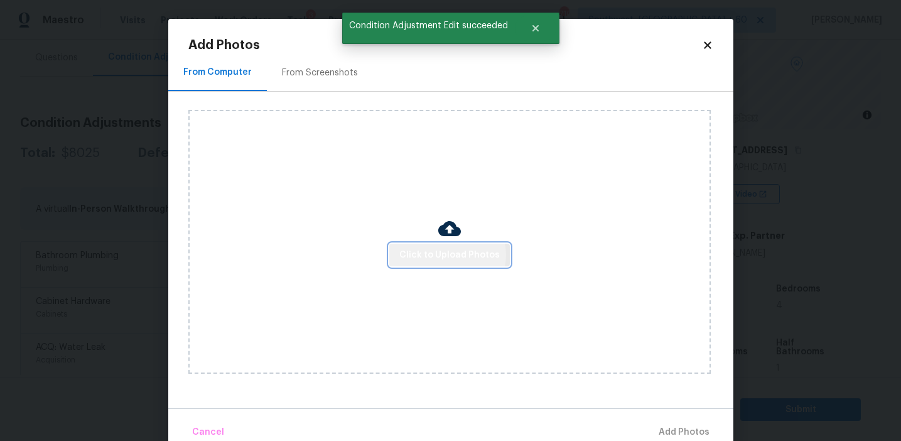
click at [446, 254] on span "Click to Upload Photos" at bounding box center [449, 255] width 100 height 16
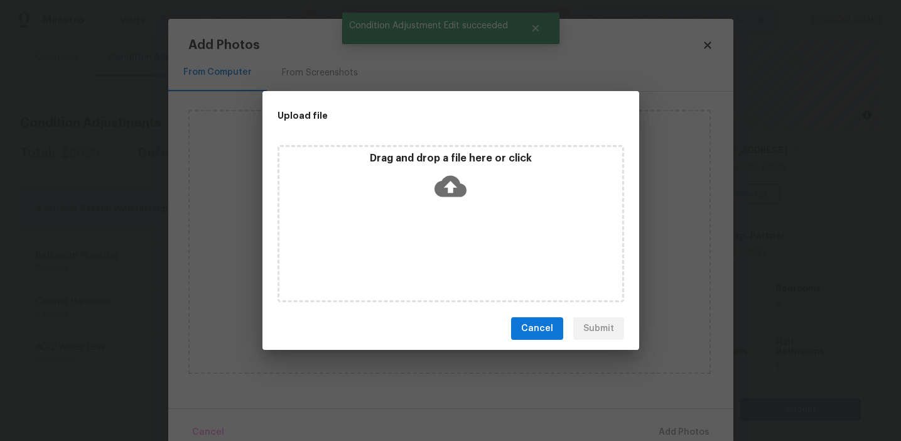
click at [447, 156] on p "Drag and drop a file here or click" at bounding box center [450, 158] width 343 height 13
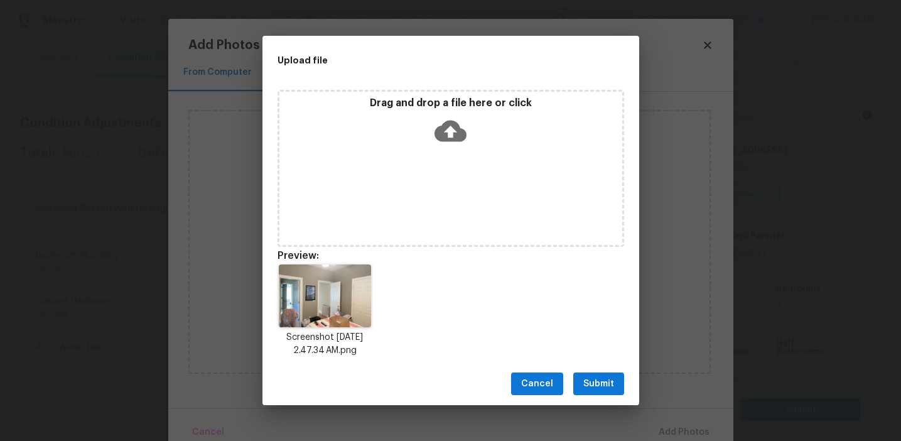
click at [598, 380] on span "Submit" at bounding box center [598, 384] width 31 height 16
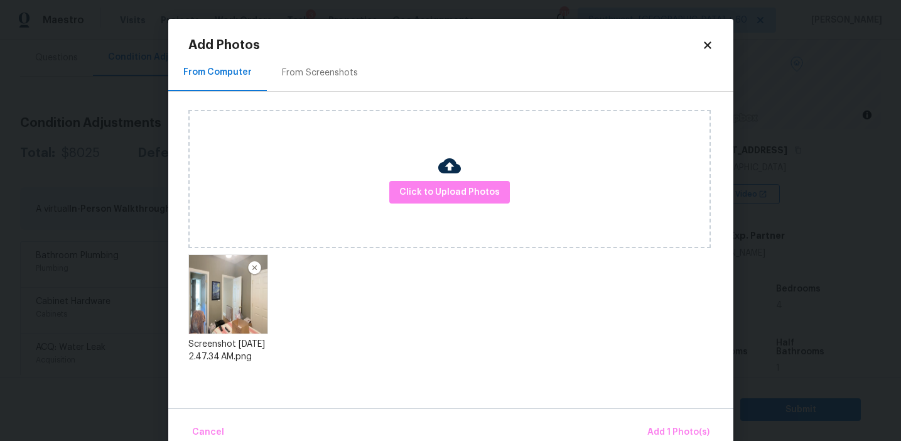
click at [654, 418] on div "Cancel Add 1 Photo(s)" at bounding box center [450, 427] width 565 height 38
click at [652, 433] on span "Add 1 Photo(s)" at bounding box center [678, 432] width 62 height 16
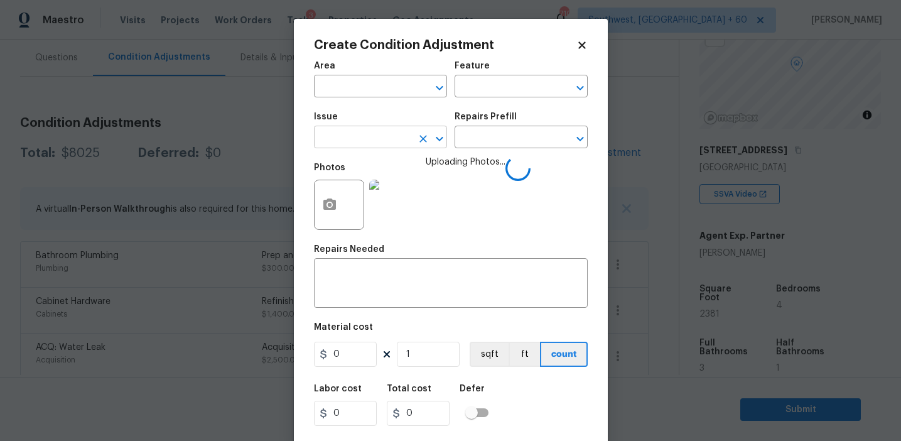
click at [382, 143] on input "text" at bounding box center [363, 138] width 98 height 19
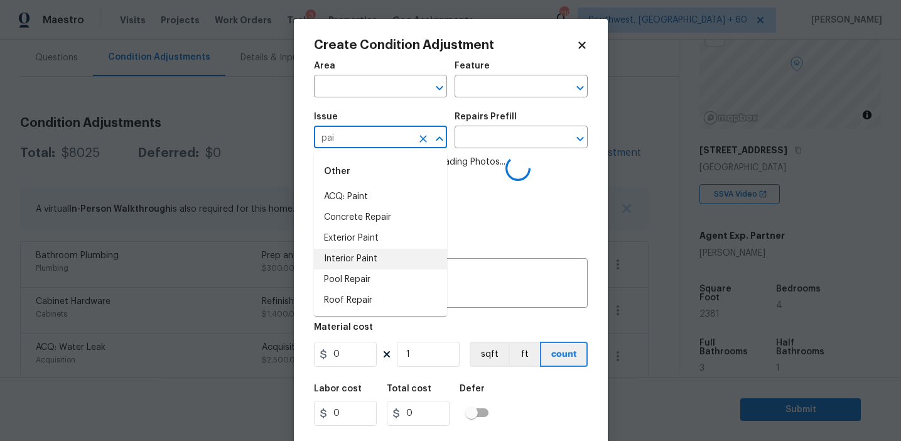
click at [414, 257] on li "Interior Paint" at bounding box center [380, 259] width 133 height 21
type input "Interior Paint"
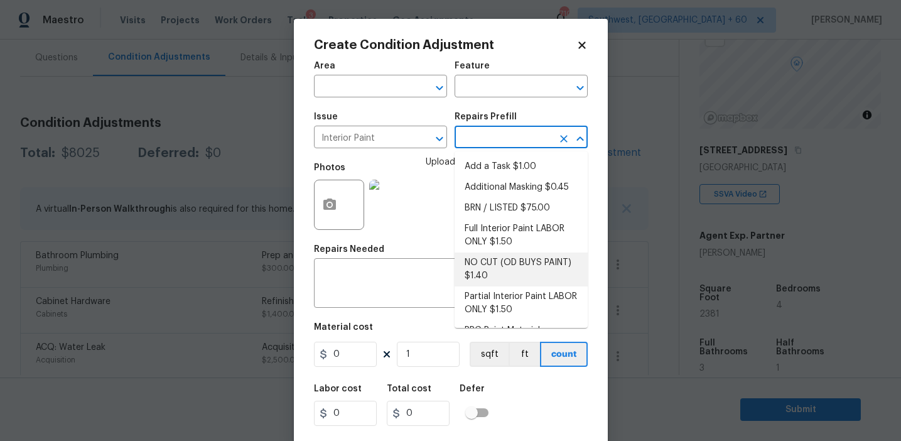
scroll to position [52, 0]
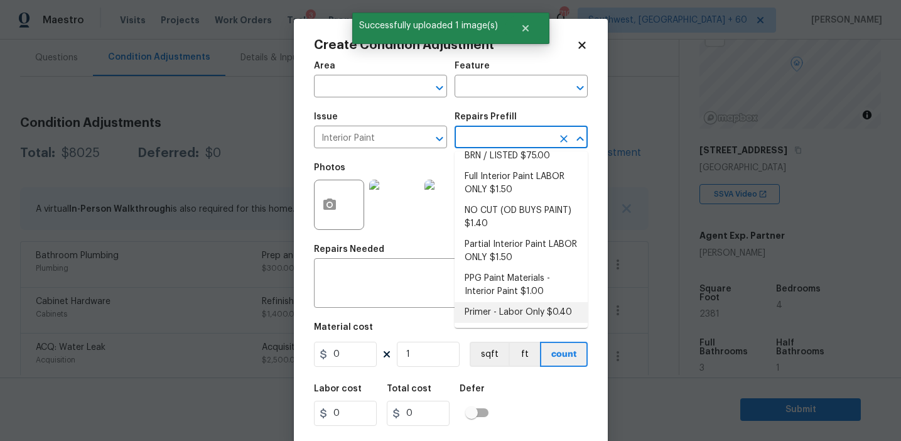
click at [495, 313] on li "Primer - Labor Only $0.40" at bounding box center [521, 312] width 133 height 21
type input "Overall Paint"
type textarea "Interior primer - PRIMER PROVIDED BY OPENDOOR - All nails, screws, drywall anch…"
type input "0.4"
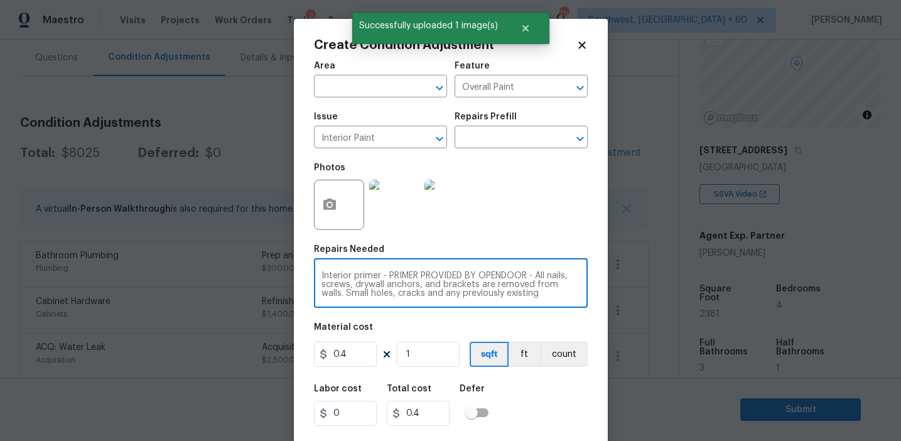
scroll to position [26, 0]
drag, startPoint x: 382, startPoint y: 276, endPoint x: 572, endPoint y: 311, distance: 192.8
click at [572, 311] on div "Area ​ Feature Overall Paint ​ Issue Interior Paint ​ Repairs Prefill ​ Photos …" at bounding box center [451, 261] width 274 height 414
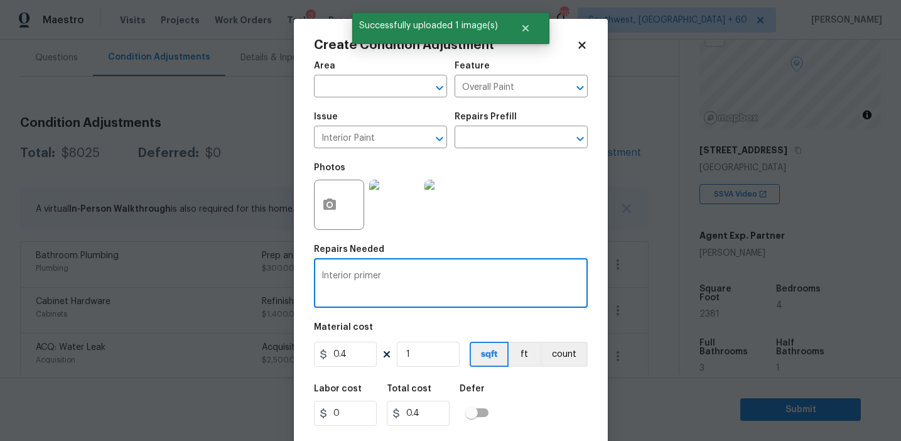
type textarea "Interior primer"
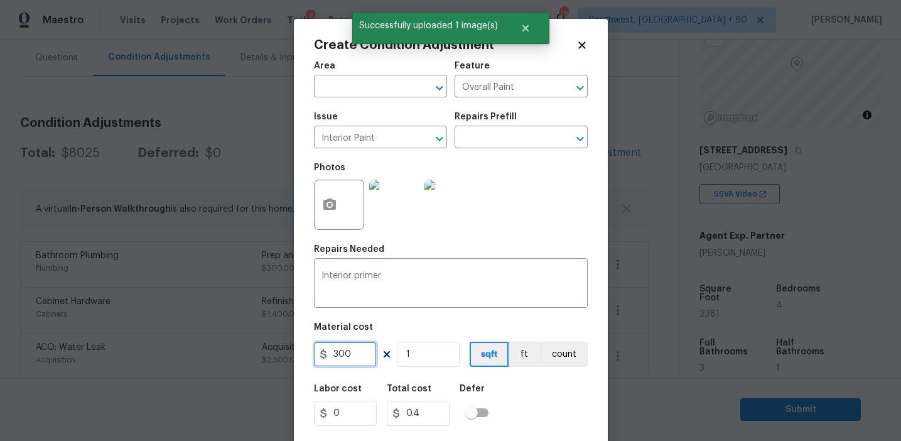
type input "300"
click at [547, 347] on button "count" at bounding box center [564, 354] width 47 height 25
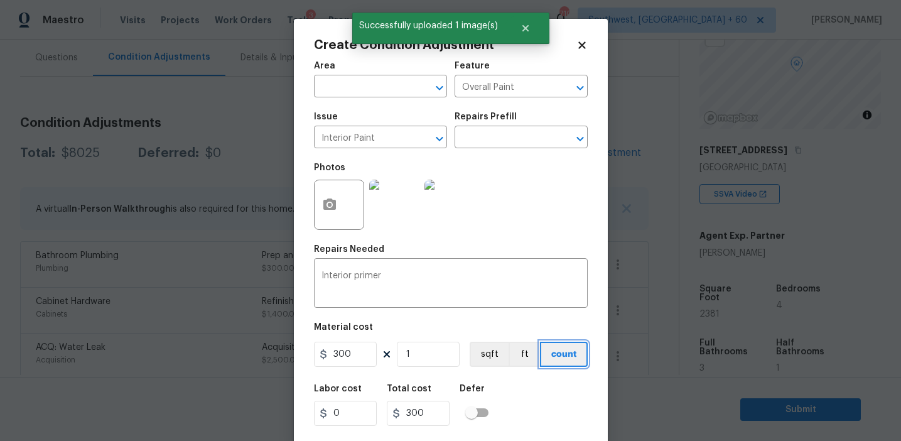
scroll to position [28, 0]
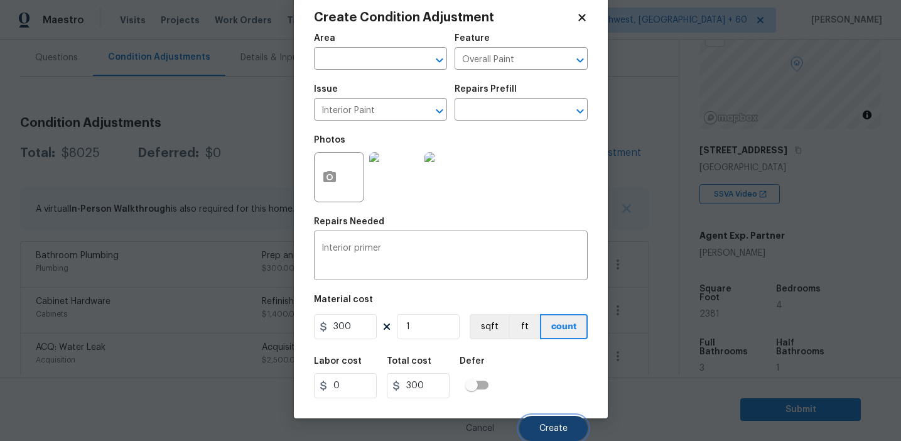
click at [551, 428] on span "Create" at bounding box center [553, 428] width 28 height 9
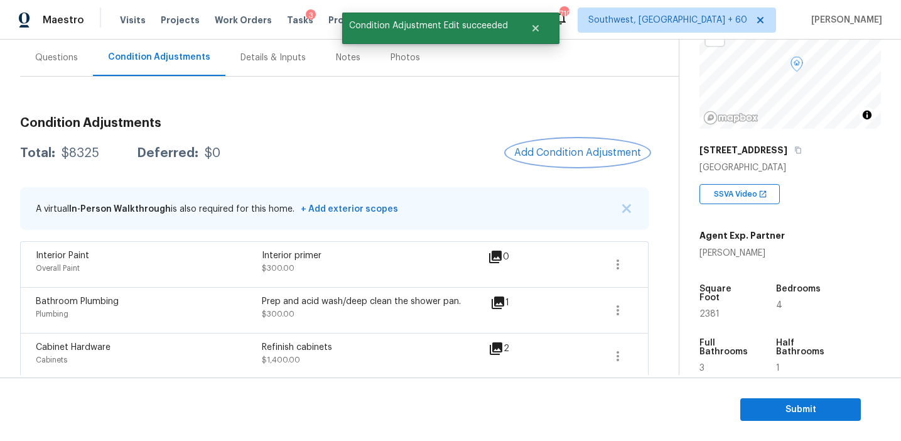
scroll to position [0, 0]
click at [558, 160] on button "Add Condition Adjustment" at bounding box center [578, 152] width 142 height 26
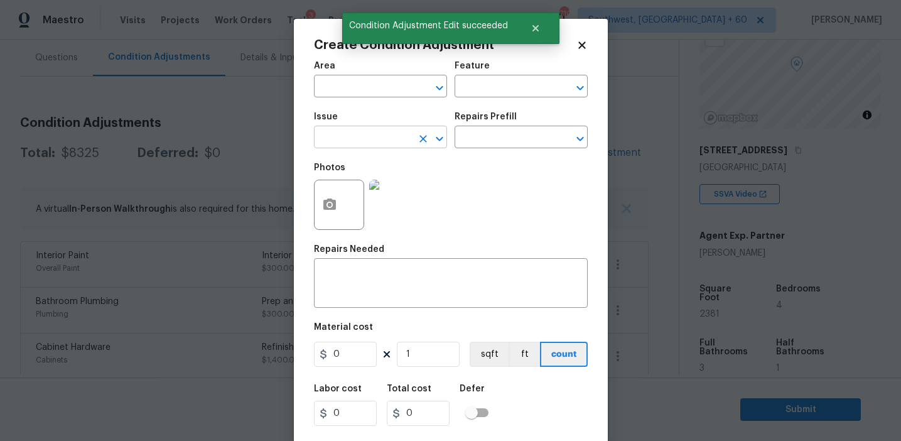
click at [354, 144] on input "text" at bounding box center [363, 138] width 98 height 19
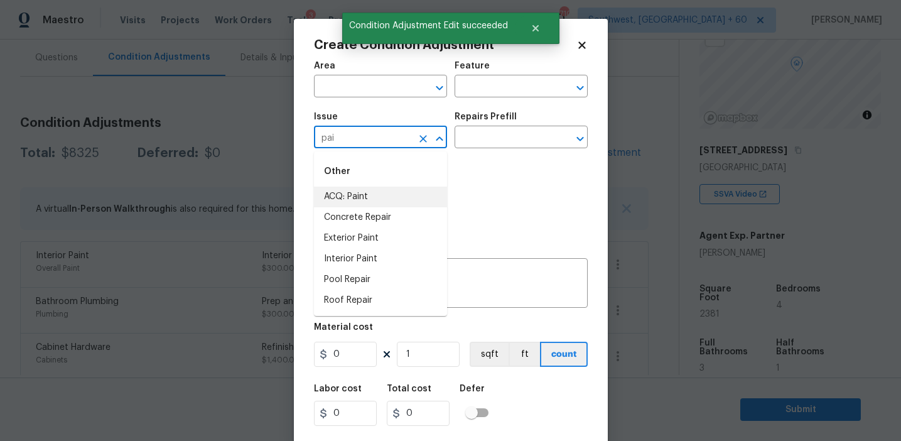
click at [375, 208] on li "Concrete Repair" at bounding box center [380, 217] width 133 height 21
type input "Concrete Repair"
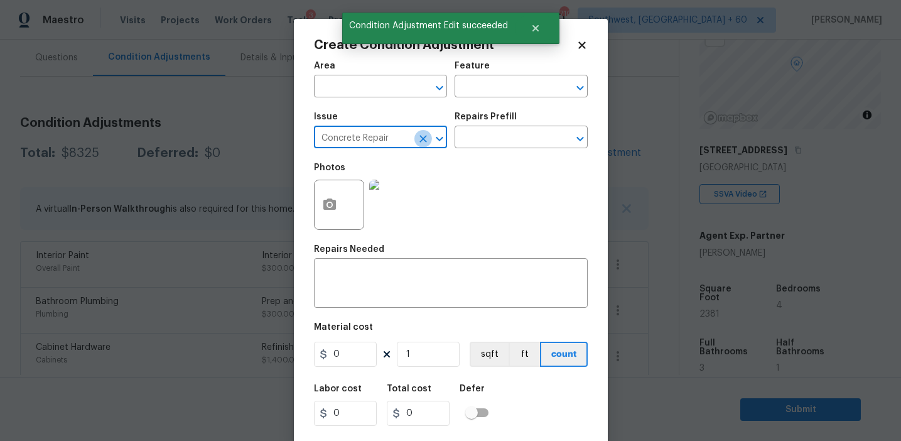
click at [421, 138] on icon "Clear" at bounding box center [423, 139] width 8 height 8
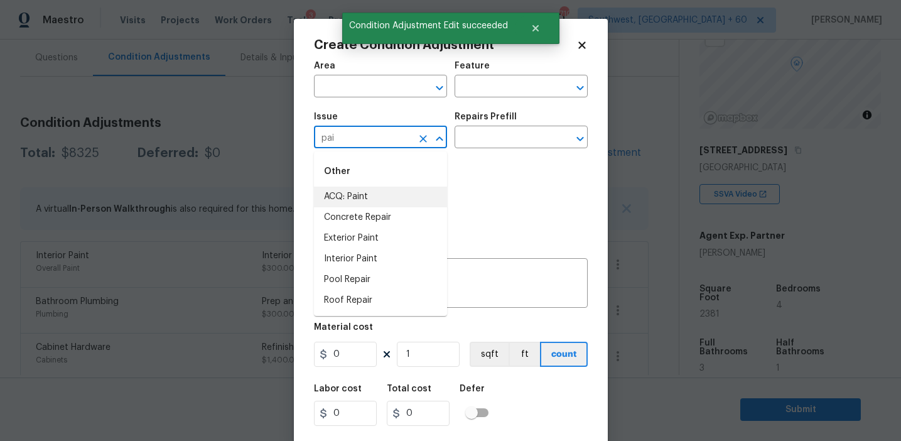
click at [420, 191] on li "ACQ: Paint" at bounding box center [380, 196] width 133 height 21
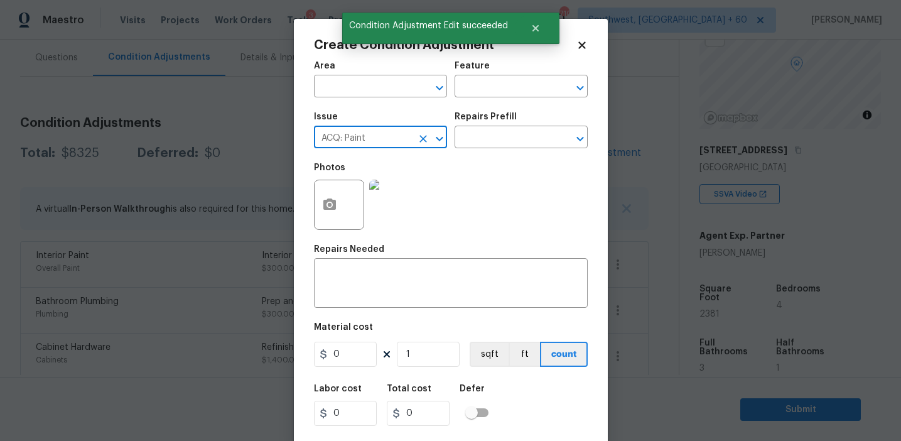
type input "ACQ: Paint"
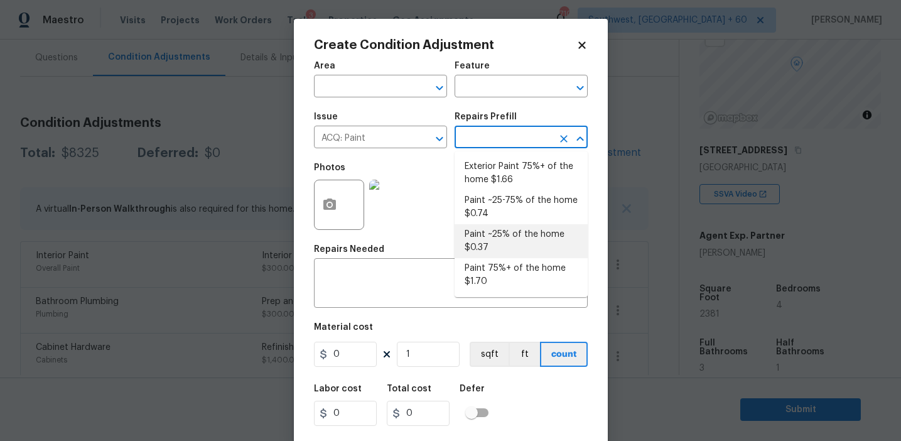
click at [495, 224] on li "Paint ~25% of the home $0.37" at bounding box center [521, 241] width 133 height 34
type input "Acquisition"
type textarea "Acquisition Scope: ~25% of the home needs interior paint"
type input "0.37"
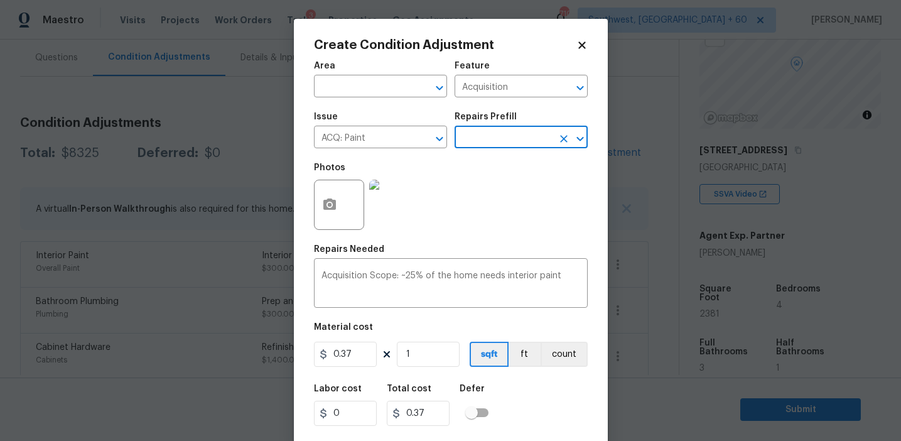
click at [497, 153] on div "Issue ACQ: Paint ​ Repairs Prefill ​" at bounding box center [451, 130] width 274 height 51
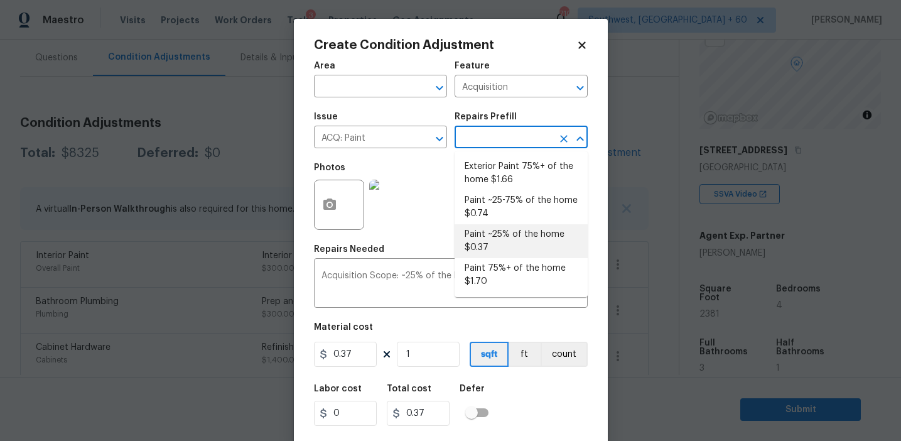
click at [495, 136] on input "text" at bounding box center [504, 138] width 98 height 19
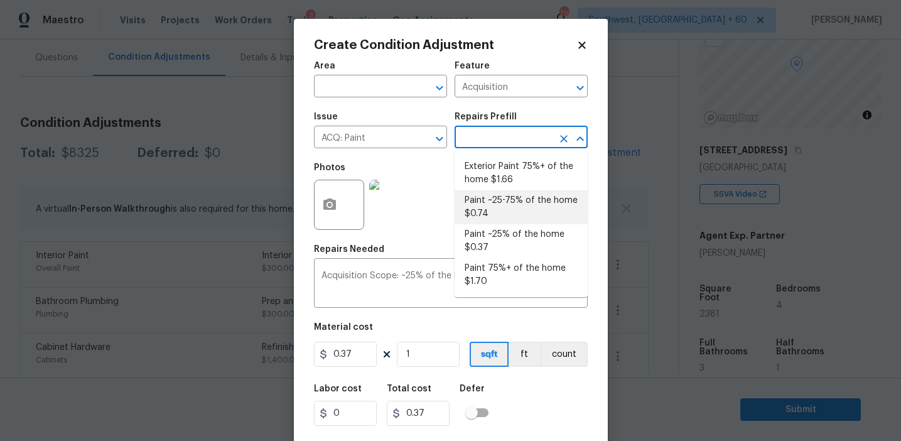
click at [496, 215] on li "Paint ~25-75% of the home $0.74" at bounding box center [521, 207] width 133 height 34
type textarea "Acquisition Scope: ~25 - 75% of the home needs interior paint"
type input "0.74"
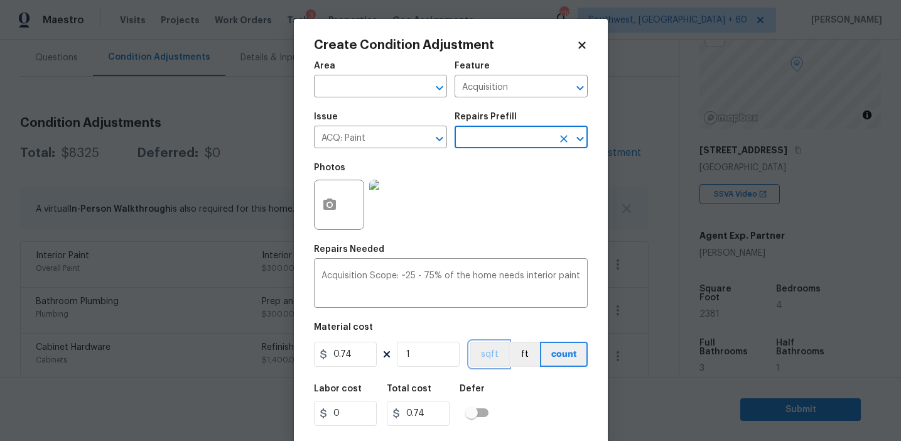
click at [490, 358] on button "sqft" at bounding box center [489, 354] width 39 height 25
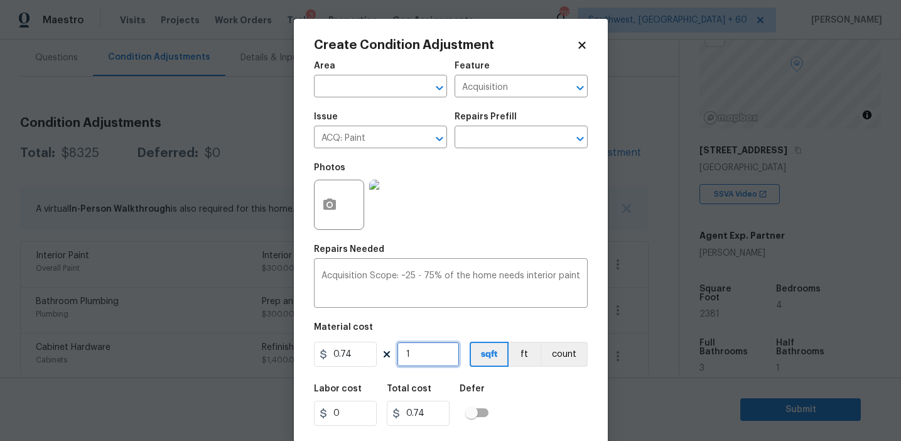
click at [456, 356] on input "1" at bounding box center [428, 354] width 63 height 25
type input "0"
type input "2"
type input "1.48"
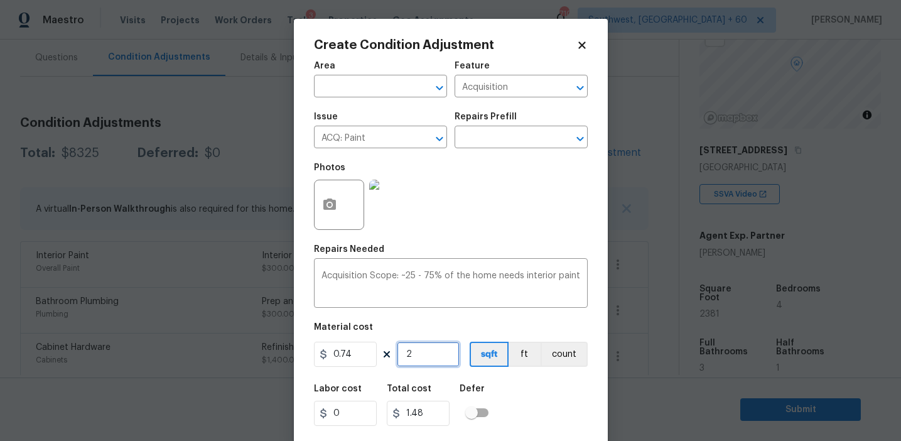
type input "23"
type input "17.02"
type input "238"
type input "176.12"
type input "2381"
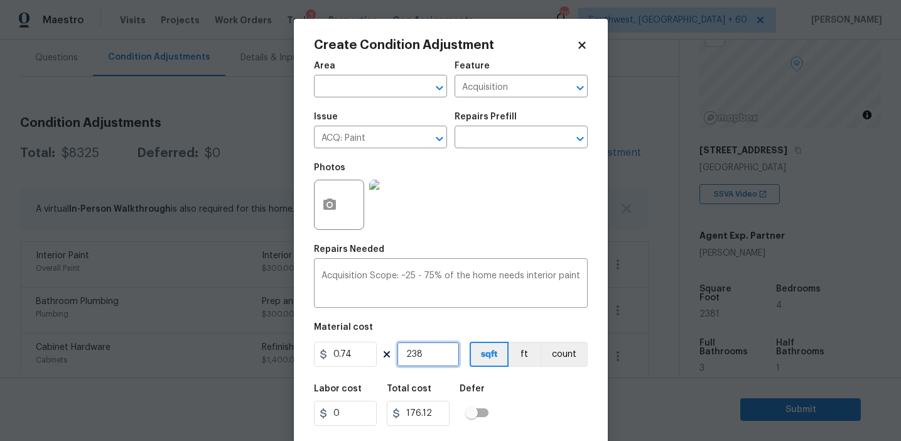
type input "1761.94"
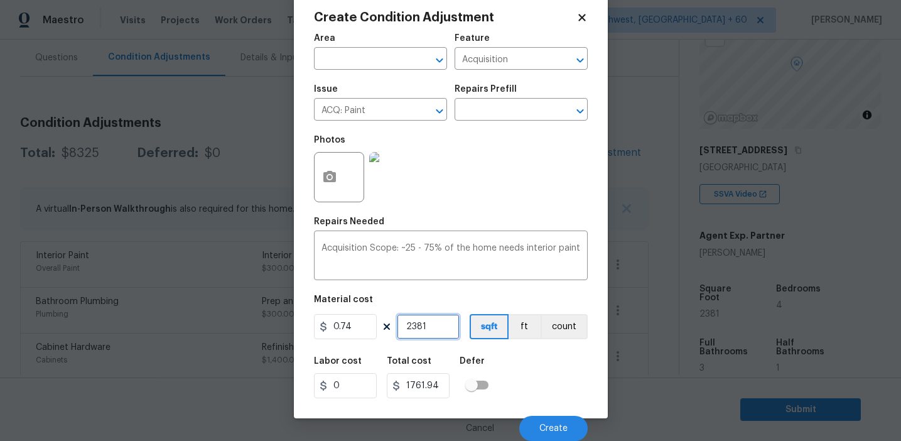
type input "2381"
click at [544, 385] on div "Labor cost 0 Total cost 1761.94 Defer" at bounding box center [451, 377] width 274 height 57
click at [319, 175] on button "button" at bounding box center [330, 177] width 30 height 49
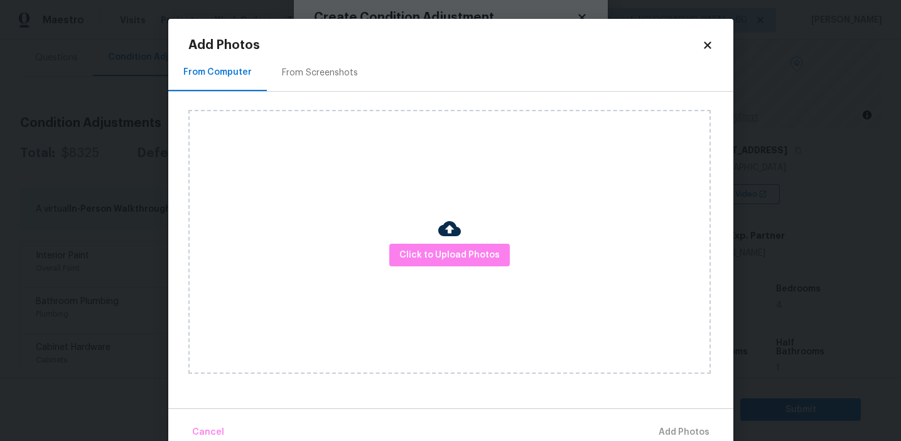
click at [340, 73] on div "From Screenshots" at bounding box center [320, 73] width 76 height 13
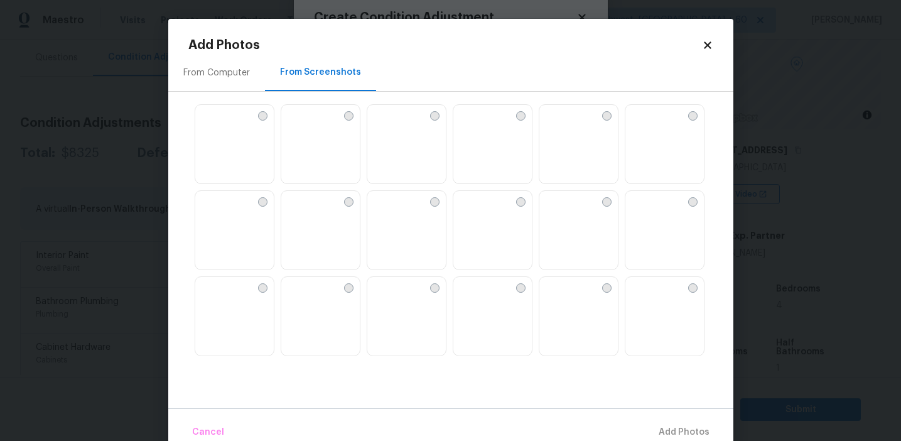
click at [559, 125] on img at bounding box center [549, 115] width 20 height 20
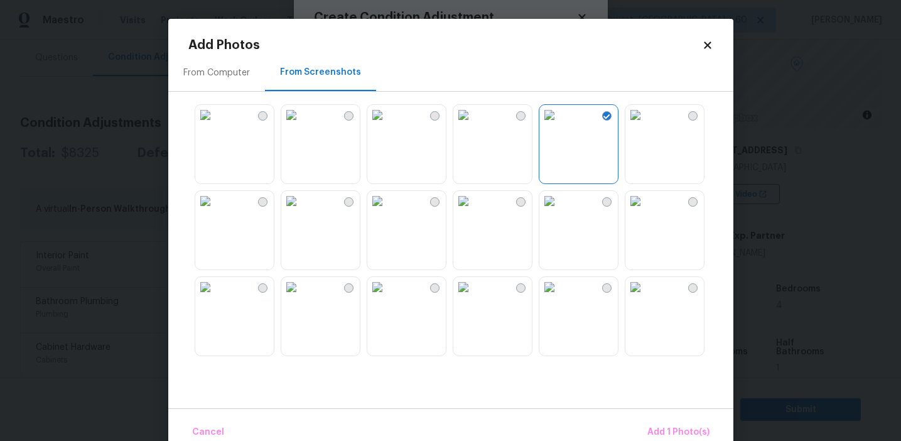
click at [298, 211] on img at bounding box center [291, 201] width 20 height 20
click at [215, 211] on img at bounding box center [205, 201] width 20 height 20
click at [298, 211] on img at bounding box center [291, 201] width 20 height 20
click at [301, 297] on img at bounding box center [291, 287] width 20 height 20
click at [473, 297] on img at bounding box center [463, 287] width 20 height 20
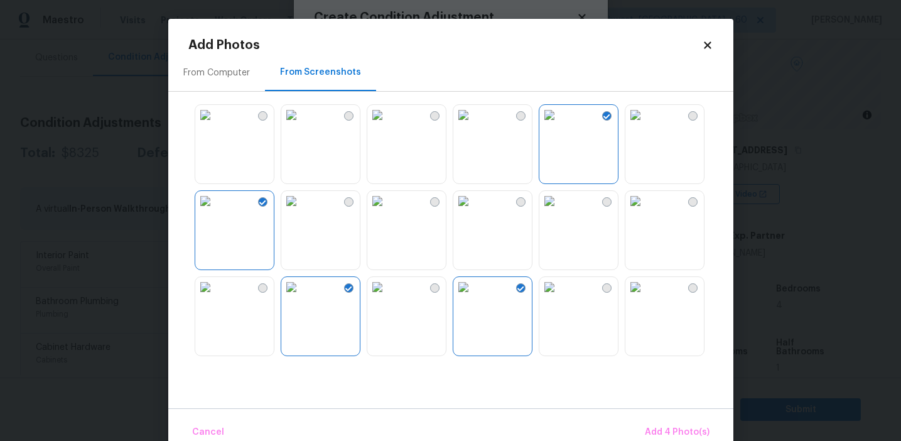
click at [559, 297] on img at bounding box center [549, 287] width 20 height 20
click at [662, 434] on span "Add 5 Photo(s)" at bounding box center [677, 432] width 63 height 16
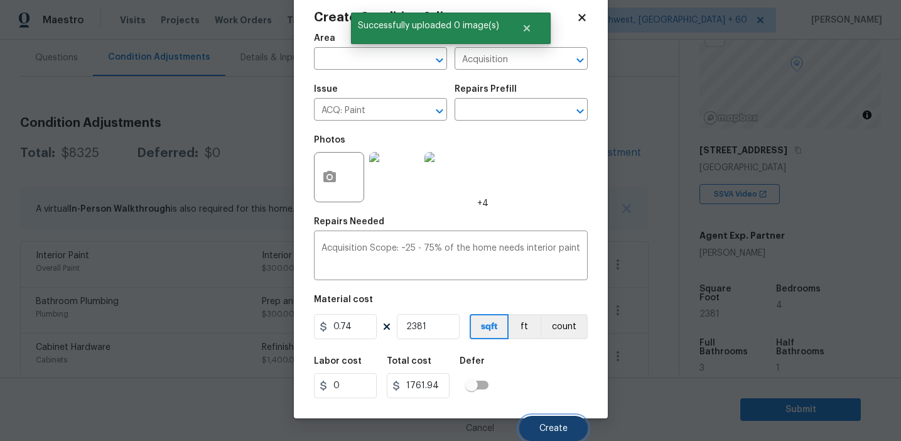
click at [550, 422] on button "Create" at bounding box center [553, 428] width 68 height 25
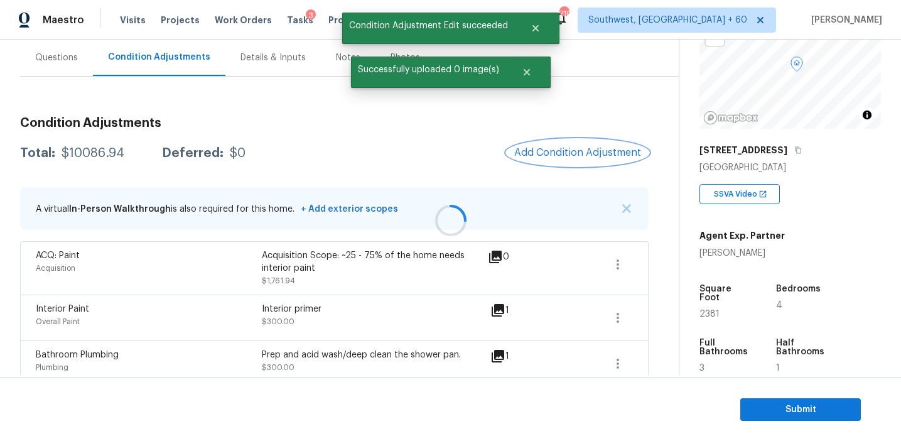
scroll to position [0, 0]
click at [562, 154] on span "Add Condition Adjustment" at bounding box center [577, 152] width 127 height 11
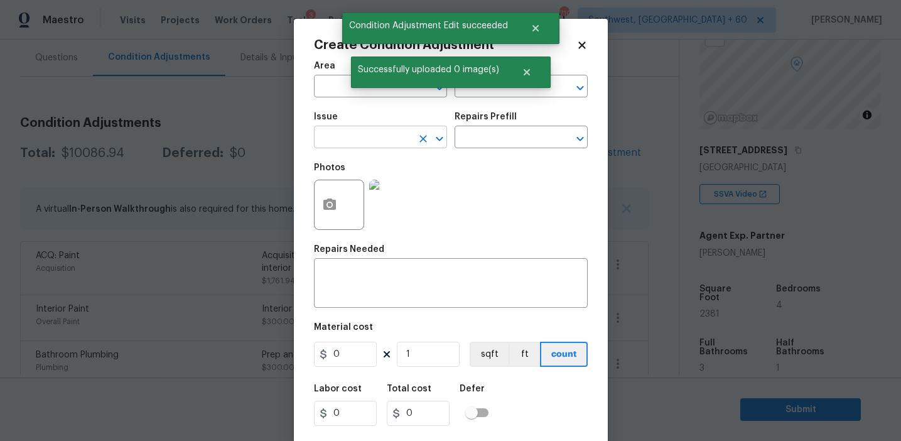
click at [332, 138] on input "text" at bounding box center [363, 138] width 98 height 19
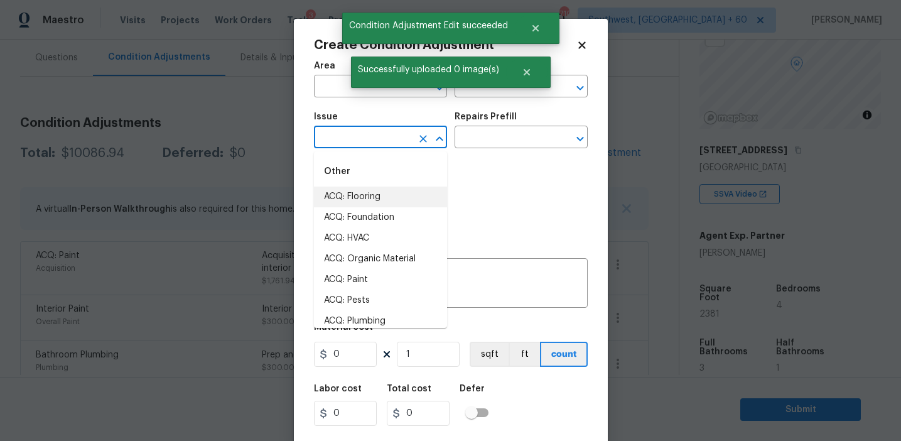
click at [343, 193] on li "ACQ: Flooring" at bounding box center [380, 196] width 133 height 21
type input "ACQ: Flooring"
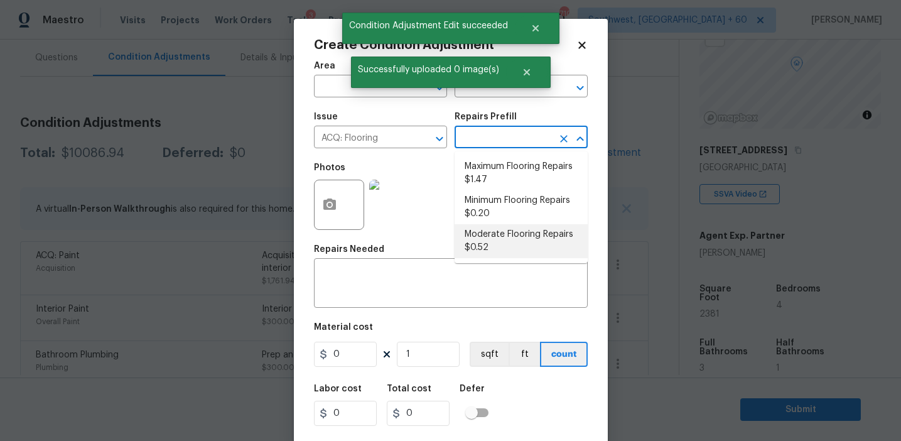
click at [483, 244] on li "Moderate Flooring Repairs $0.52" at bounding box center [521, 241] width 133 height 34
type input "Acquisition"
type textarea "Acquisition Scope: Moderate flooring repairs"
type input "0.52"
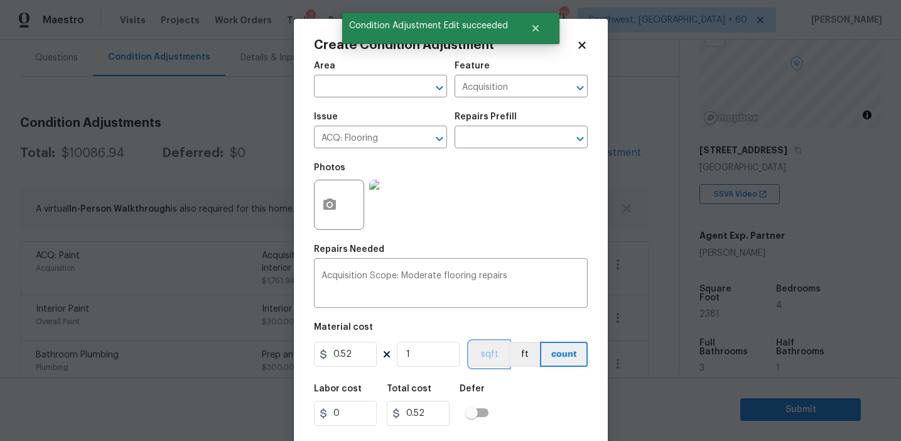
click at [482, 353] on button "sqft" at bounding box center [489, 354] width 39 height 25
click at [432, 350] on input "1" at bounding box center [428, 354] width 63 height 25
paste input "238"
type input "2381"
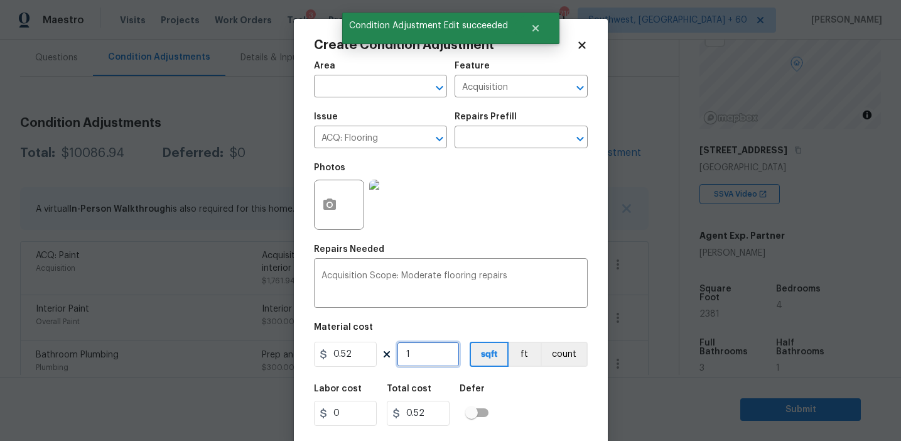
type input "1238.12"
type input "2381"
click at [326, 203] on icon "button" at bounding box center [329, 203] width 13 height 11
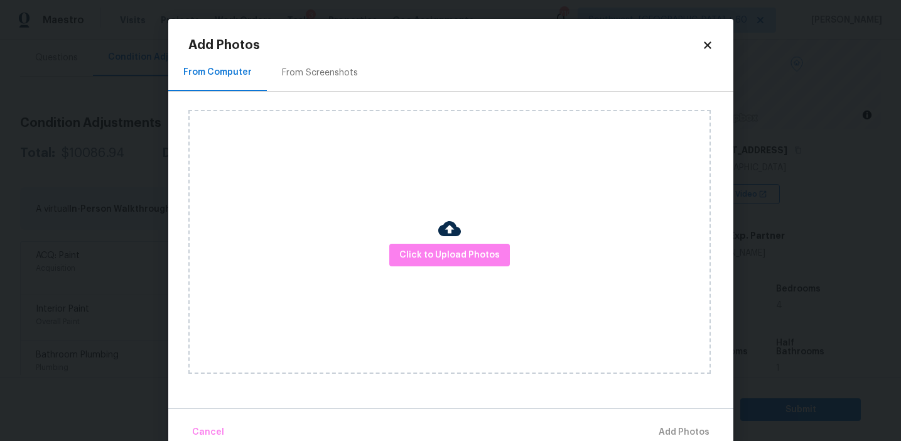
click at [339, 81] on div "From Screenshots" at bounding box center [320, 72] width 106 height 37
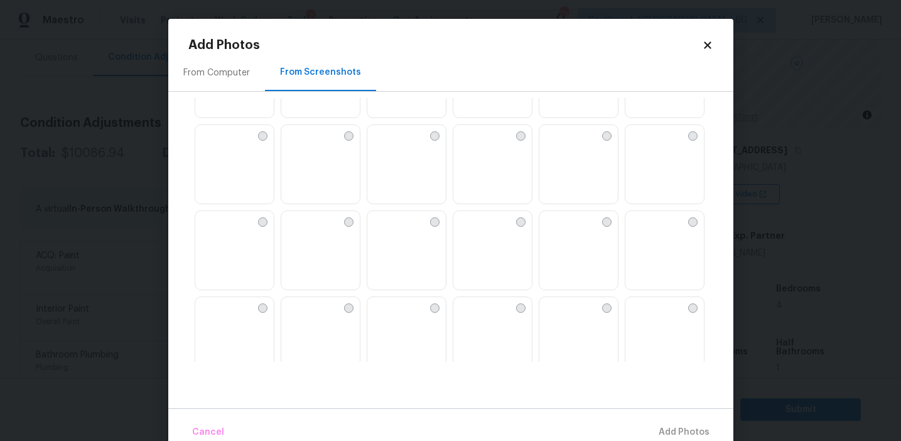
scroll to position [1199, 0]
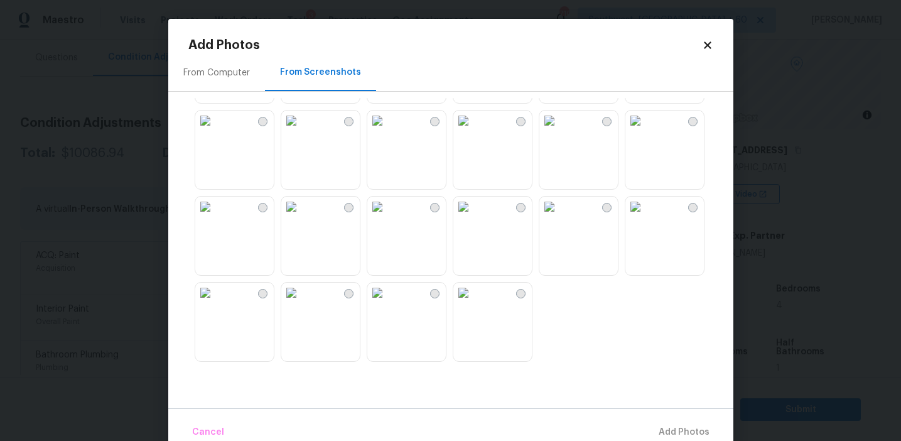
click at [301, 303] on img at bounding box center [291, 293] width 20 height 20
click at [473, 217] on img at bounding box center [463, 207] width 20 height 20
click at [559, 131] on img at bounding box center [549, 121] width 20 height 20
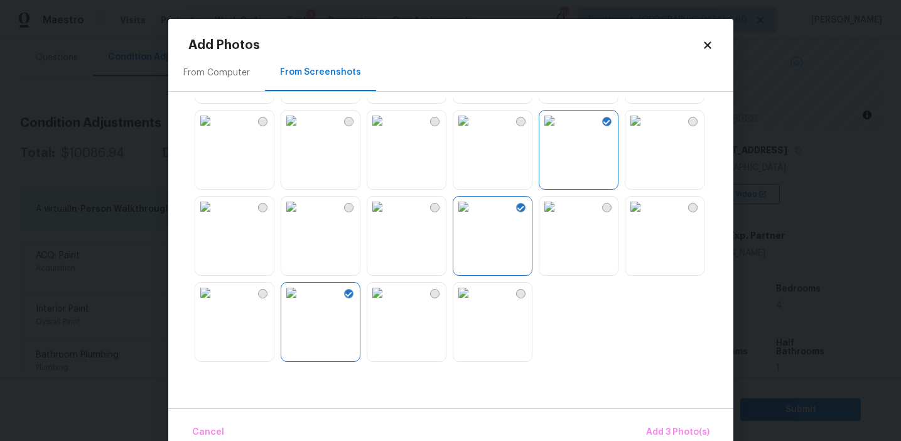
click at [301, 131] on img at bounding box center [291, 121] width 20 height 20
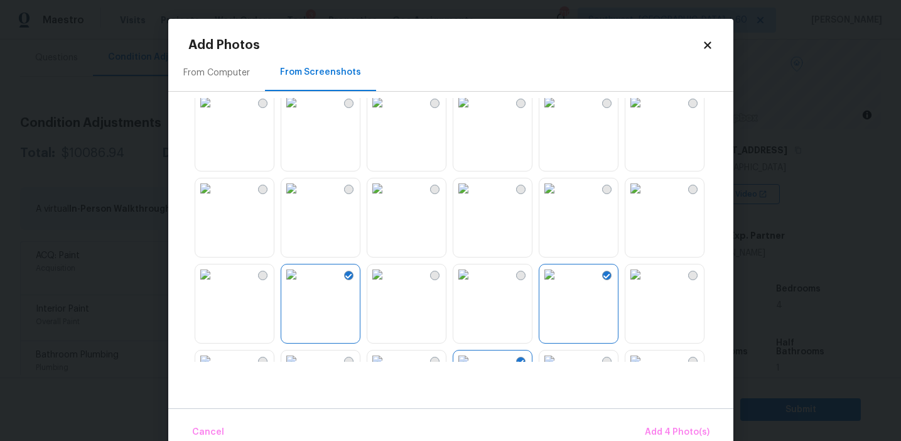
scroll to position [1037, 0]
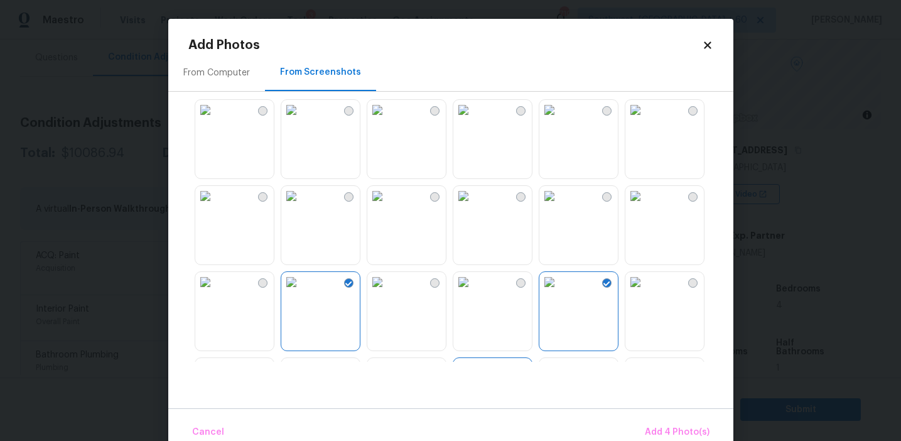
click at [559, 206] on img at bounding box center [549, 196] width 20 height 20
click at [665, 425] on span "Add 5 Photo(s)" at bounding box center [677, 432] width 63 height 16
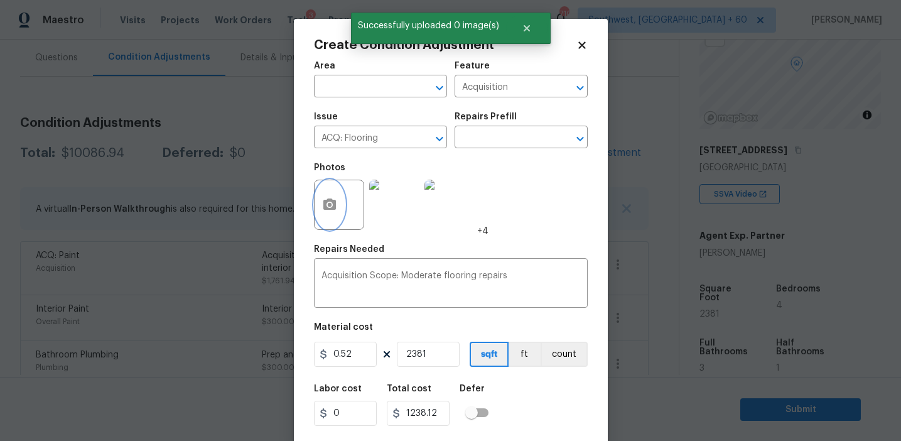
scroll to position [28, 0]
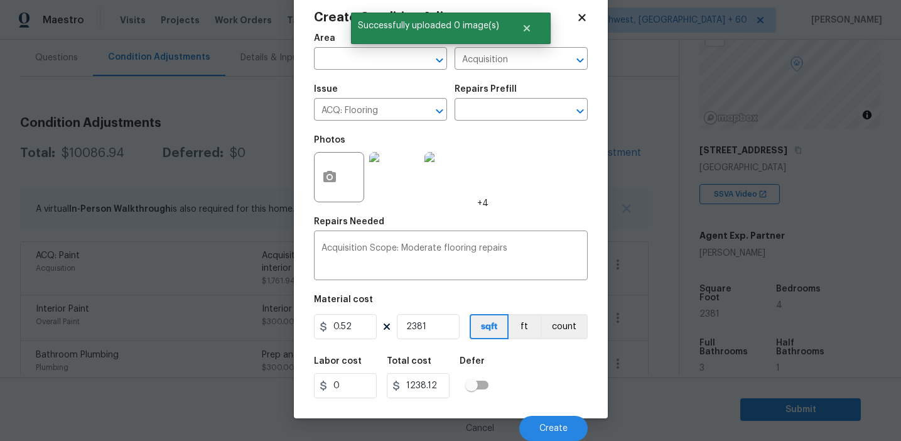
click at [538, 414] on div "Cancel Create" at bounding box center [451, 423] width 274 height 35
click at [535, 429] on button "Create" at bounding box center [553, 428] width 68 height 25
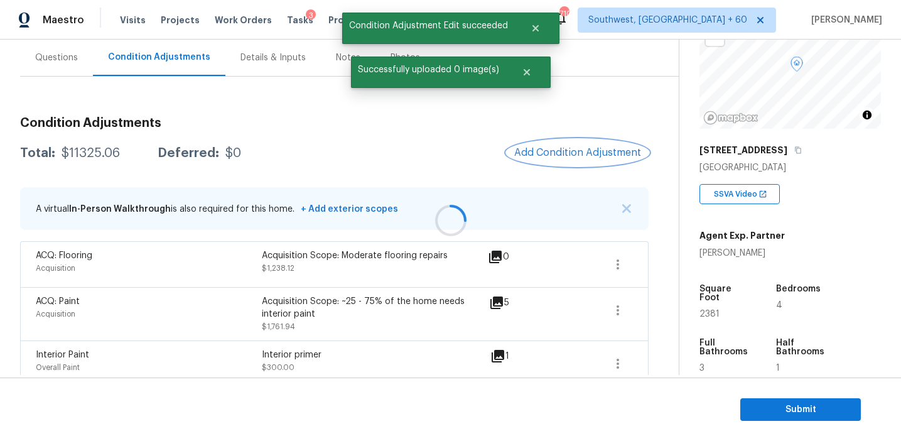
scroll to position [0, 0]
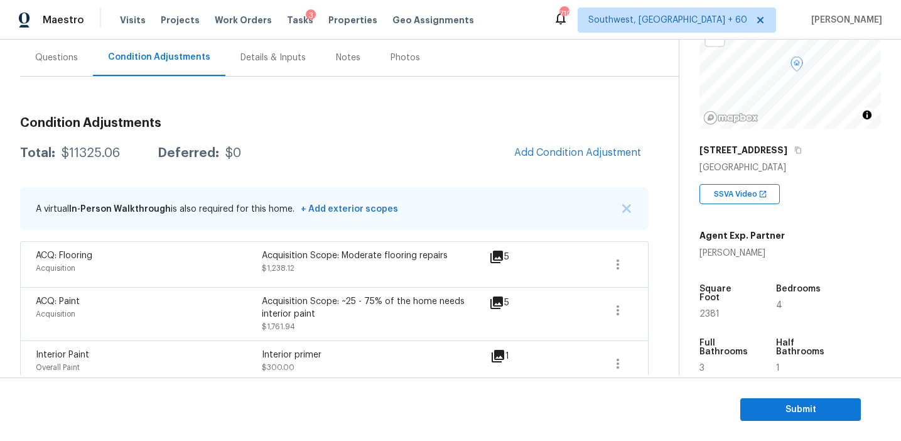
click at [85, 157] on div "$11325.06" at bounding box center [91, 153] width 58 height 13
copy div "11325.06"
click at [200, 141] on div "Total: $11325.06 Deferred: $0 Add Condition Adjustment" at bounding box center [334, 153] width 628 height 28
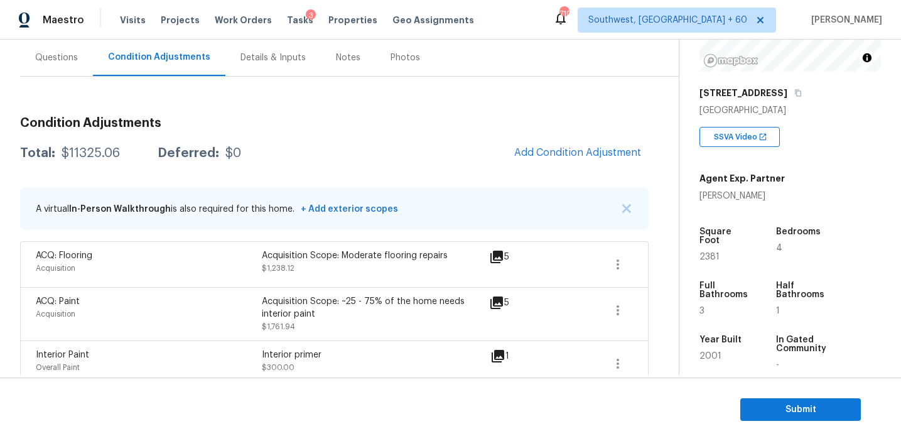
scroll to position [168, 0]
click at [231, 217] on div "A virtual In-Person Walkthrough is also required for this home. + Add exterior …" at bounding box center [217, 208] width 362 height 26
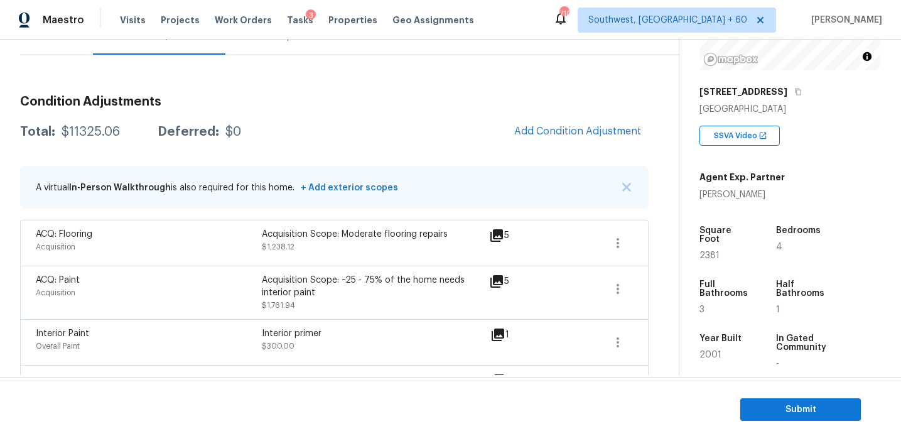
scroll to position [84, 0]
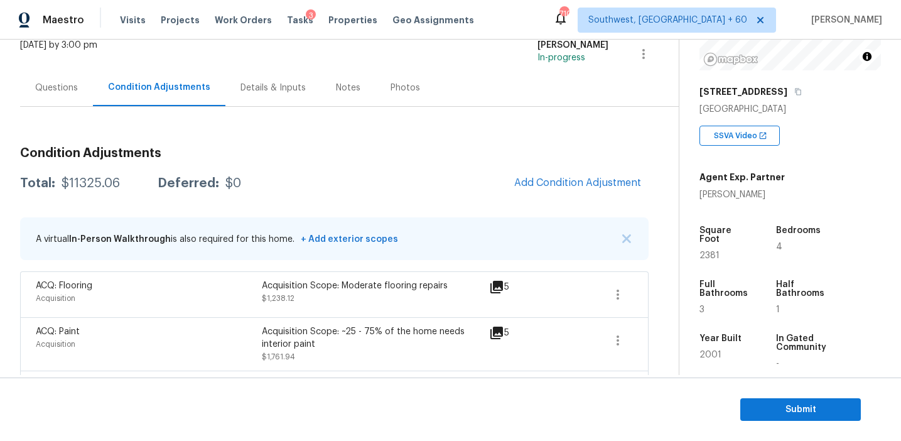
click at [55, 96] on div "Questions" at bounding box center [56, 87] width 73 height 37
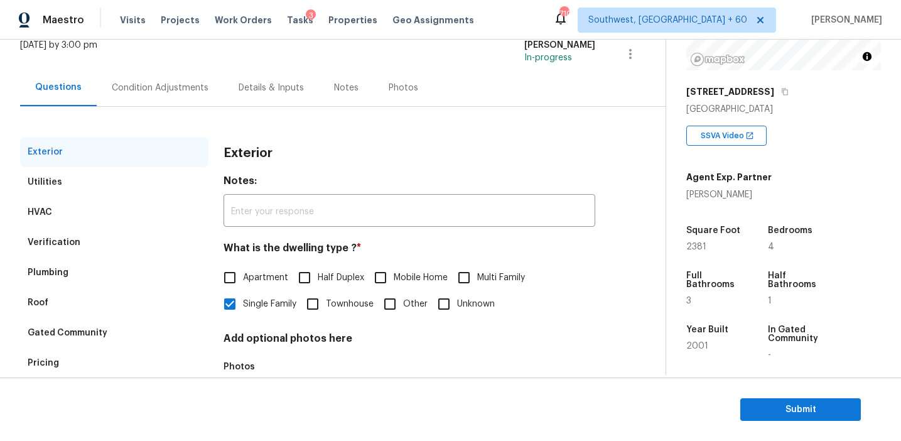
click at [97, 241] on div "Verification" at bounding box center [114, 242] width 188 height 30
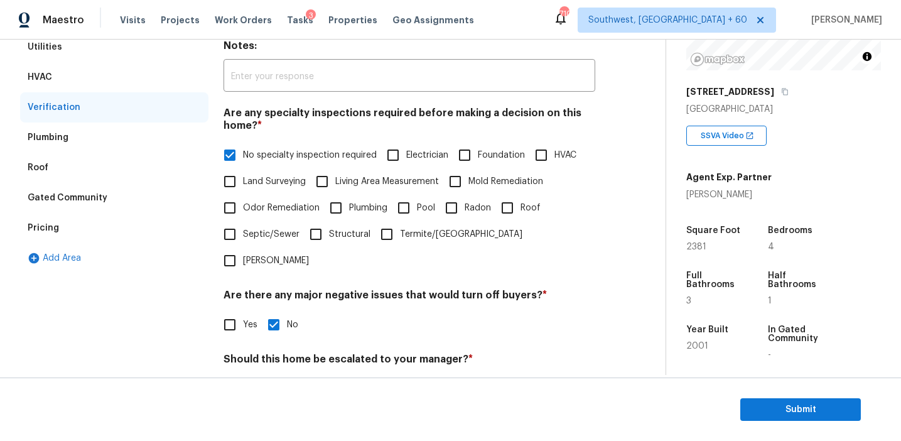
scroll to position [315, 0]
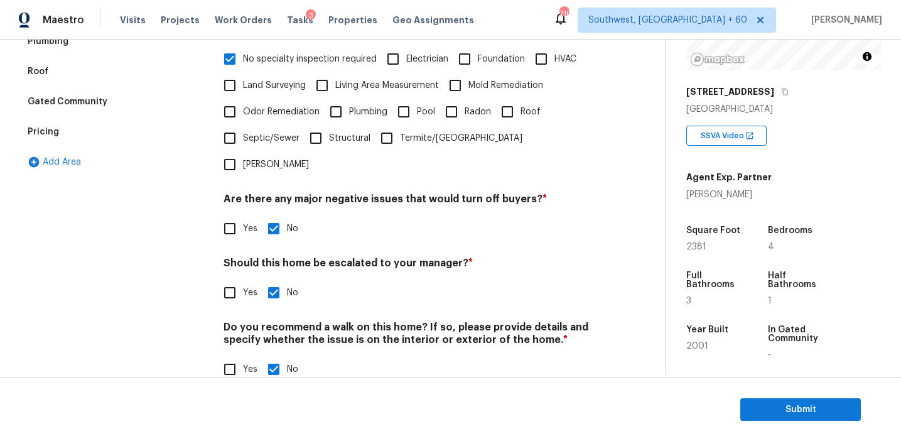
click at [113, 136] on div "Pricing" at bounding box center [114, 132] width 188 height 30
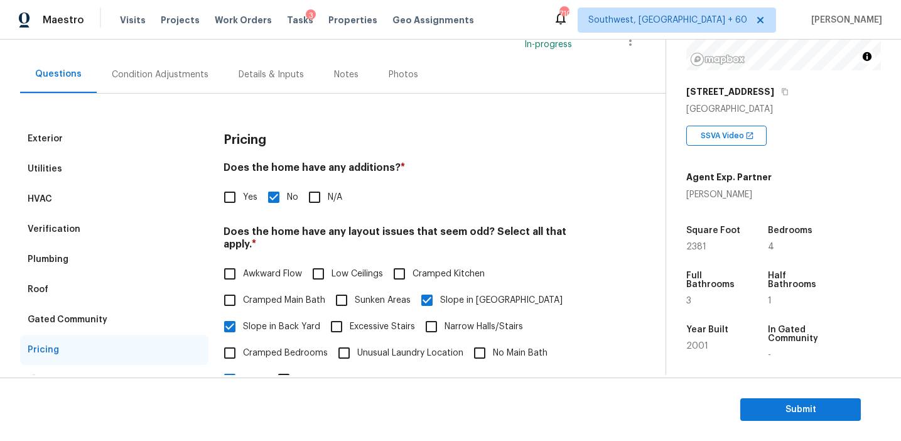
scroll to position [97, 0]
click at [143, 317] on div "Gated Community" at bounding box center [114, 319] width 188 height 30
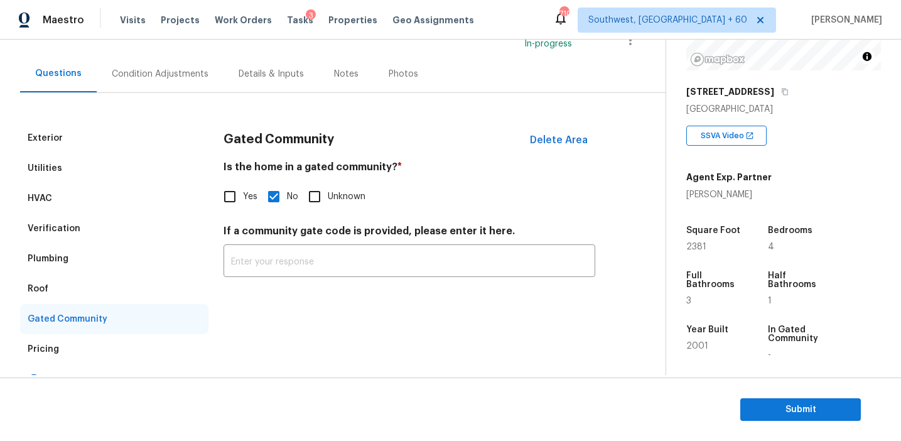
click at [128, 288] on div "Roof" at bounding box center [114, 289] width 188 height 30
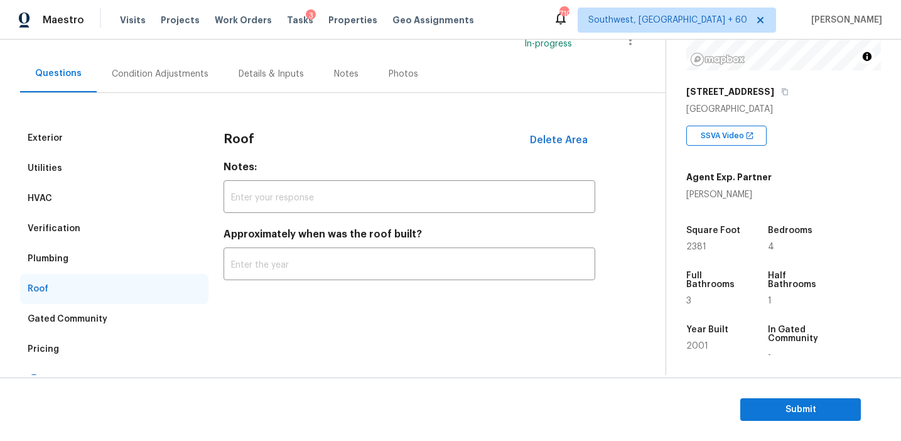
click at [127, 257] on div "Plumbing" at bounding box center [114, 259] width 188 height 30
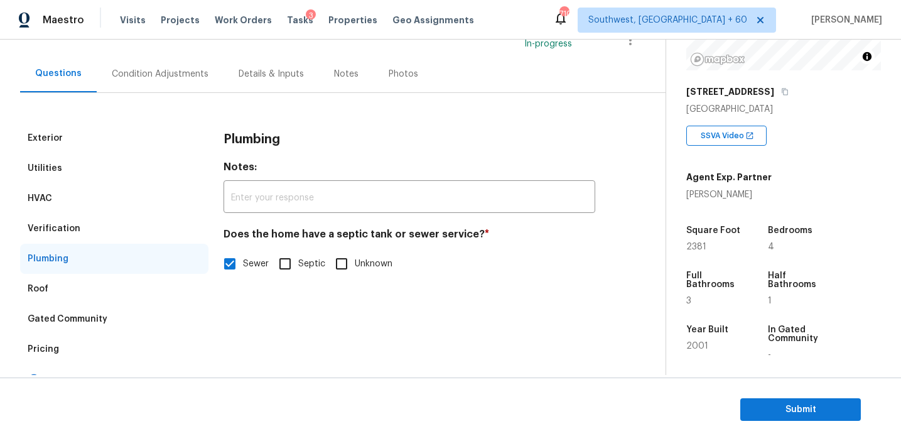
click at [131, 231] on div "Verification" at bounding box center [114, 228] width 188 height 30
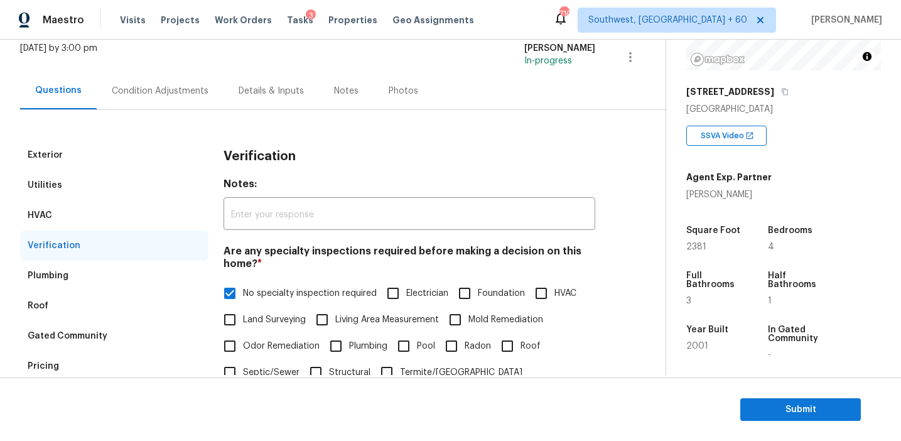
scroll to position [67, 0]
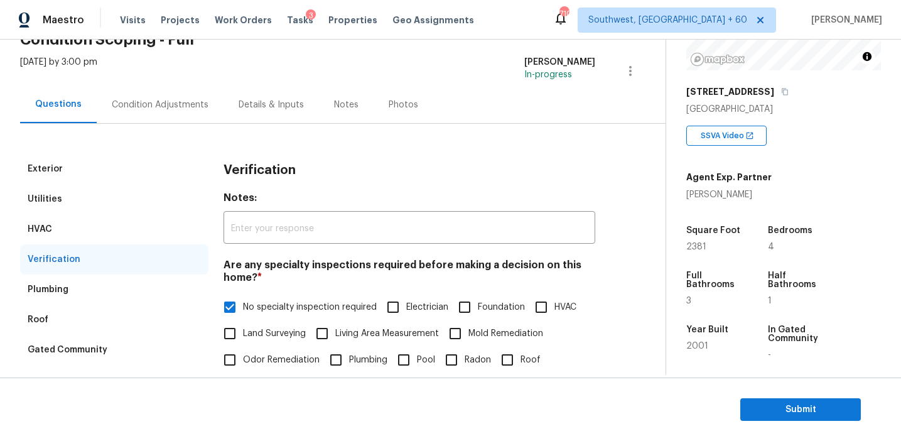
click at [127, 222] on div "HVAC" at bounding box center [114, 229] width 188 height 30
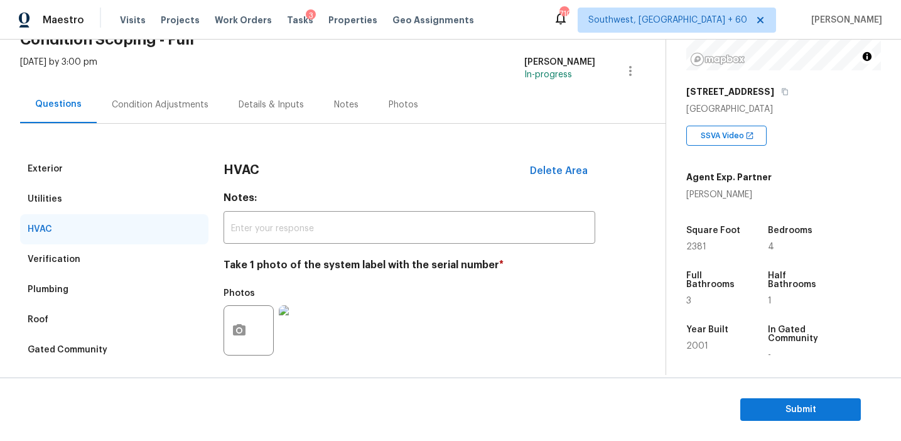
click at [125, 201] on div "Utilities" at bounding box center [114, 199] width 188 height 30
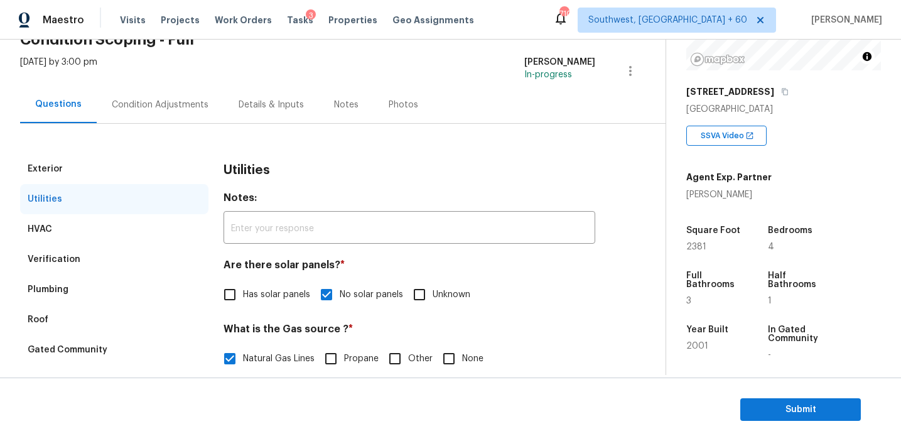
click at [125, 170] on div "Exterior" at bounding box center [114, 169] width 188 height 30
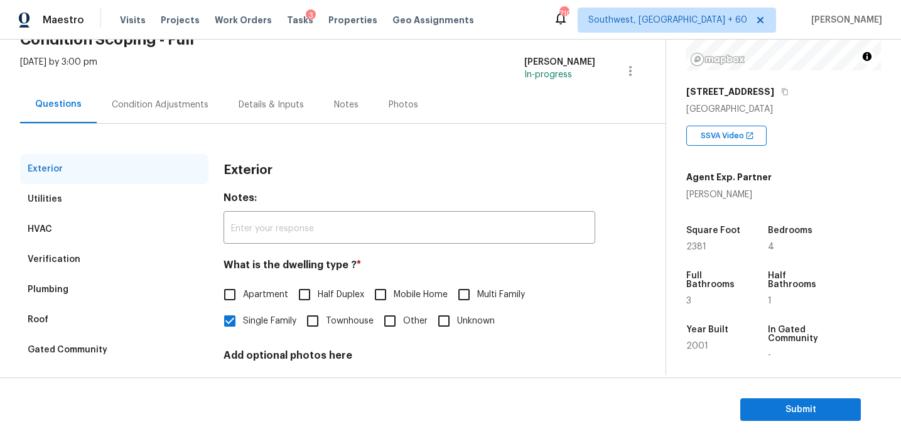
click at [180, 109] on div "Condition Adjustments" at bounding box center [160, 105] width 97 height 13
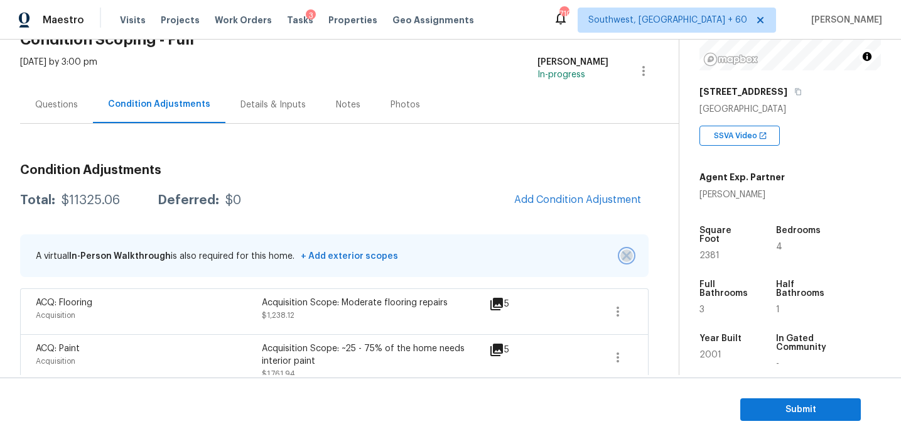
click at [621, 253] on button "button" at bounding box center [626, 255] width 13 height 13
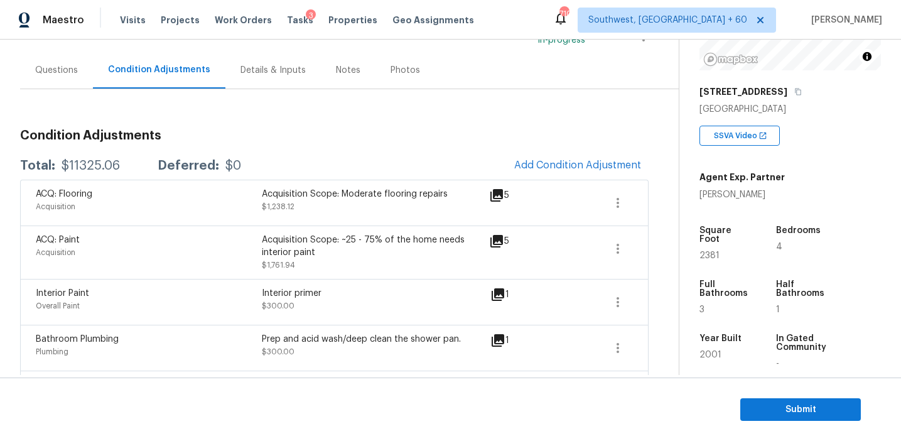
scroll to position [100, 0]
click at [762, 413] on span "Submit" at bounding box center [800, 410] width 100 height 16
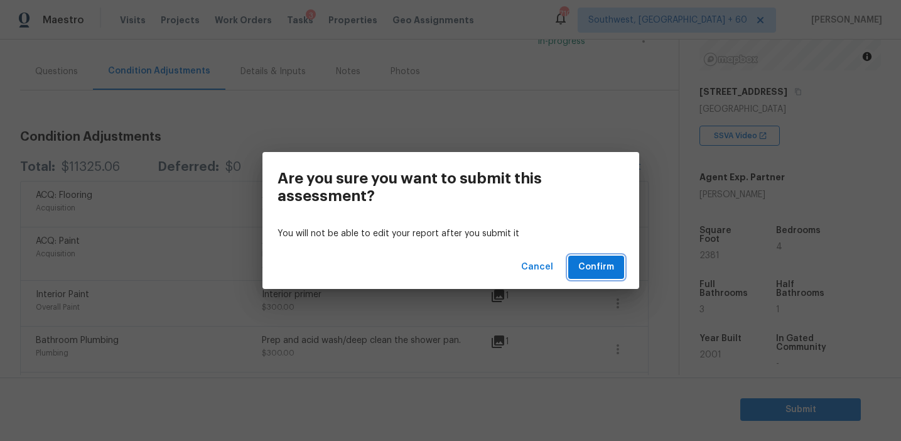
click at [600, 259] on button "Confirm" at bounding box center [596, 267] width 56 height 23
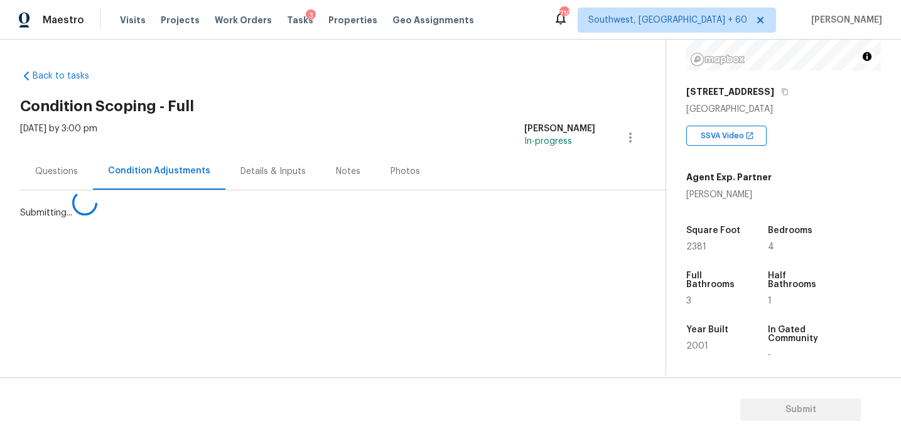
scroll to position [0, 0]
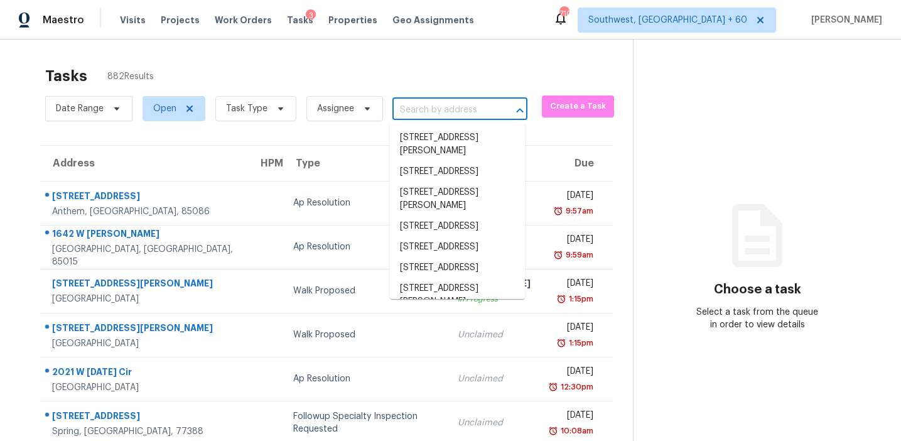
click at [425, 107] on input "text" at bounding box center [442, 109] width 100 height 19
paste input "3172 Heathstead Pl Charlotte, NC, 28210"
type input "3172 Heathstead Pl Charlotte, NC, 28210"
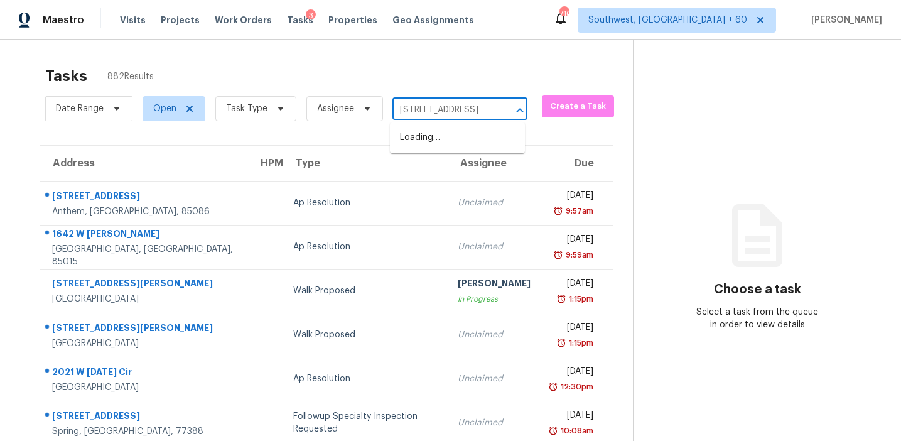
scroll to position [0, 72]
click at [436, 139] on li "3172 Heathstead Pl, Charlotte, NC 28210" at bounding box center [457, 137] width 135 height 21
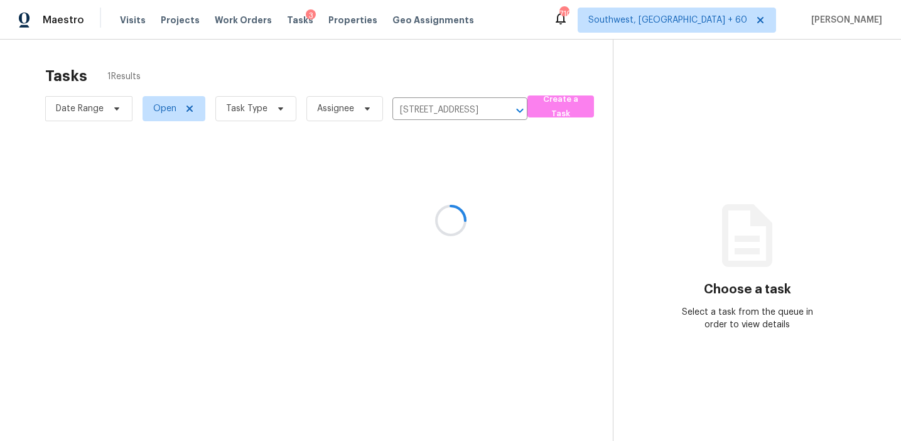
click at [427, 225] on div at bounding box center [450, 220] width 901 height 441
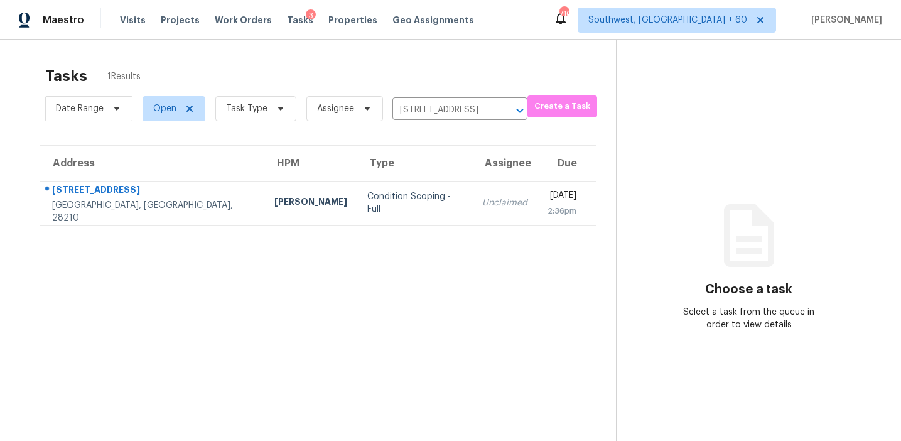
click at [427, 225] on table "Address HPM Type Assignee Due 3172 Heathstead Pl Charlotte, NC, 28210 Jason Bou…" at bounding box center [318, 186] width 556 height 80
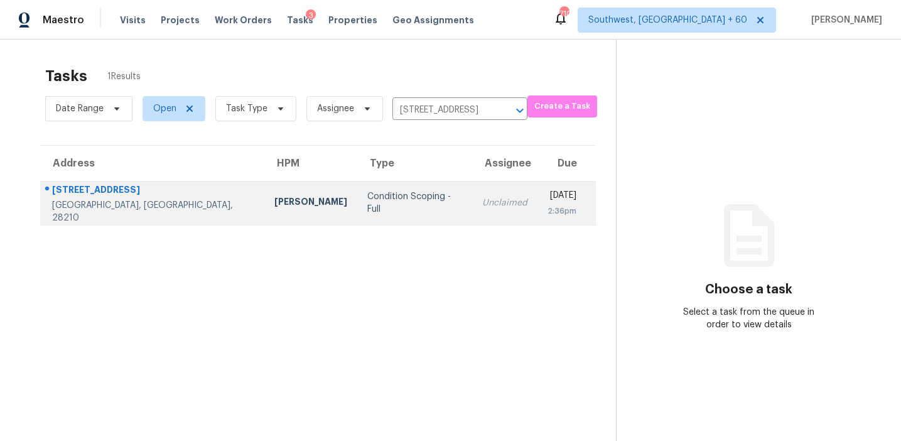
click at [482, 200] on div "Unclaimed" at bounding box center [504, 203] width 45 height 13
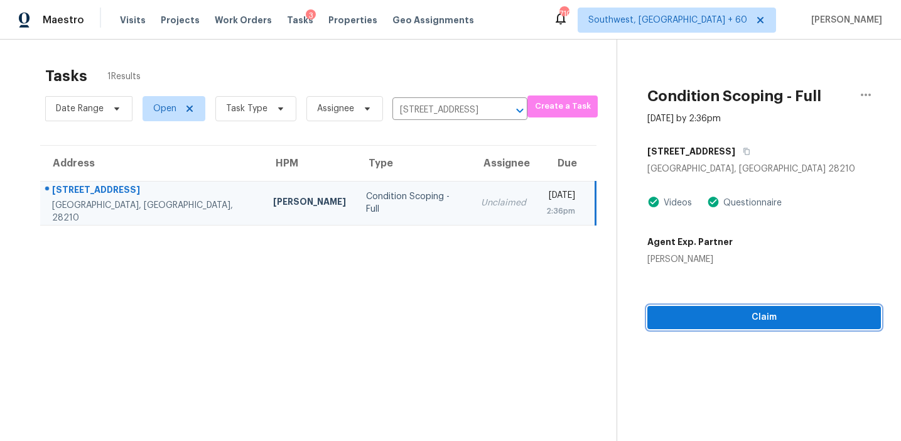
click at [688, 306] on button "Claim" at bounding box center [764, 317] width 234 height 23
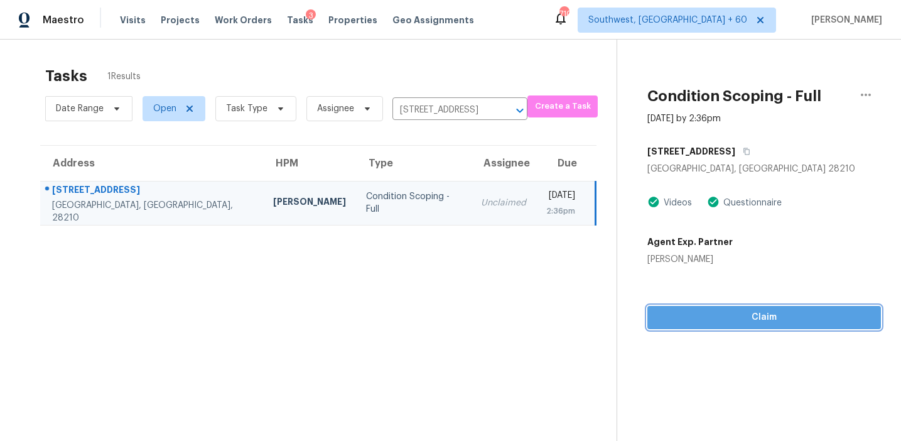
click at [688, 306] on button "Claim" at bounding box center [764, 317] width 234 height 23
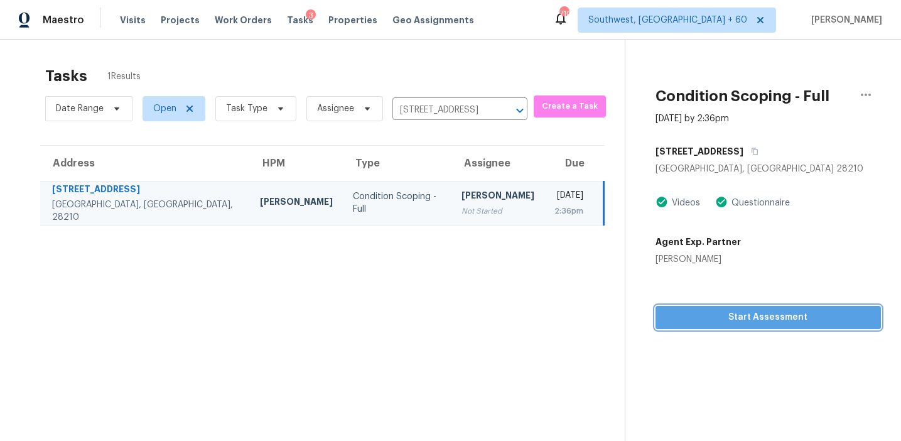
click at [782, 313] on span "Start Assessment" at bounding box center [768, 318] width 205 height 16
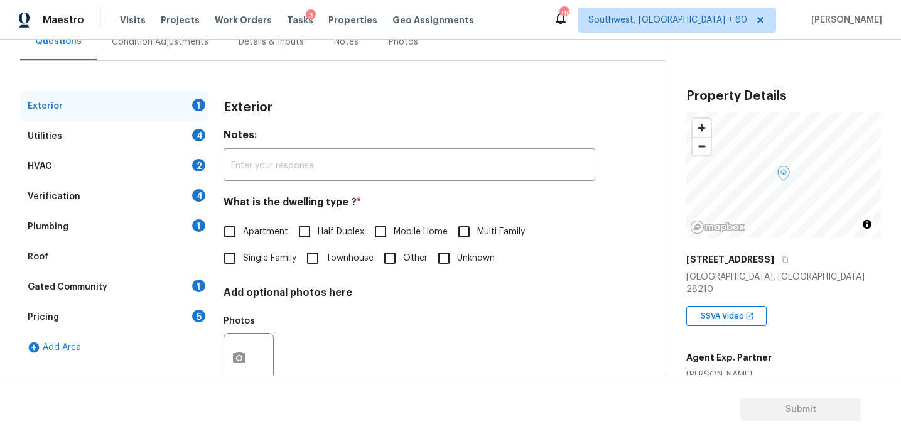
click at [188, 306] on div "Pricing 5" at bounding box center [114, 317] width 188 height 30
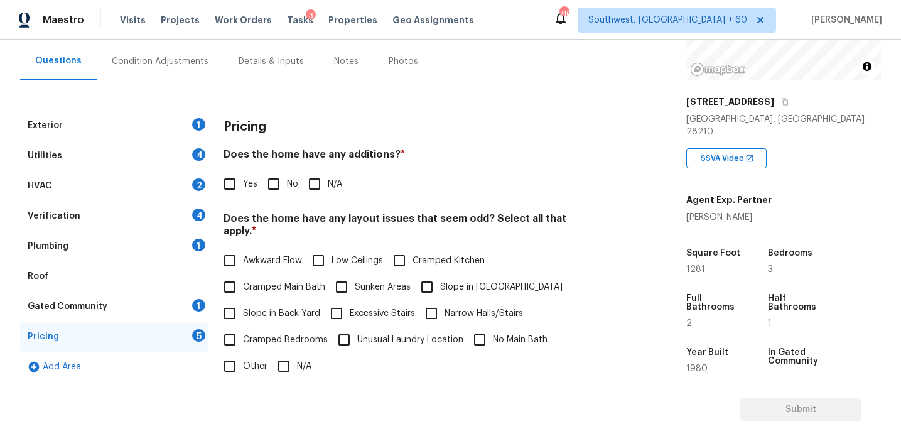
scroll to position [156, 0]
click at [190, 53] on div "Condition Adjustments" at bounding box center [160, 61] width 127 height 37
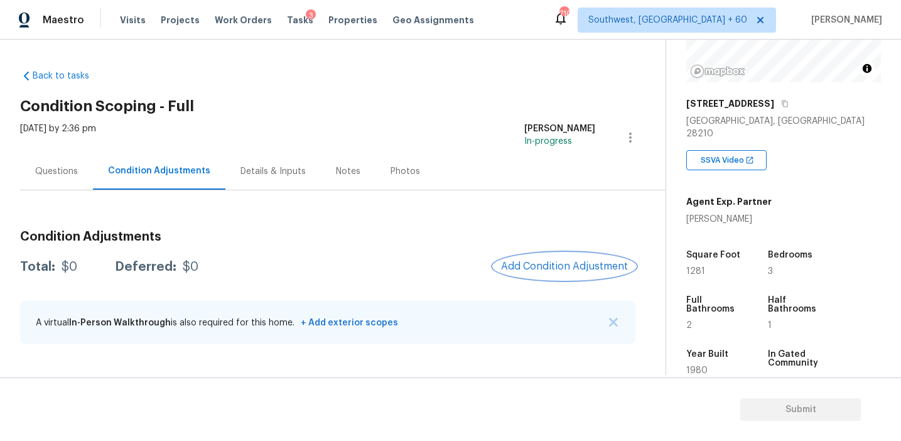
click at [556, 268] on span "Add Condition Adjustment" at bounding box center [564, 266] width 127 height 11
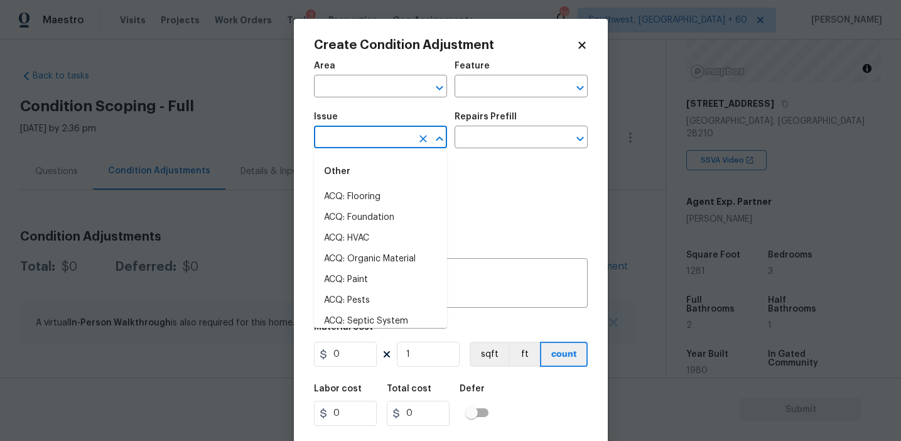
click at [374, 139] on input "text" at bounding box center [363, 138] width 98 height 19
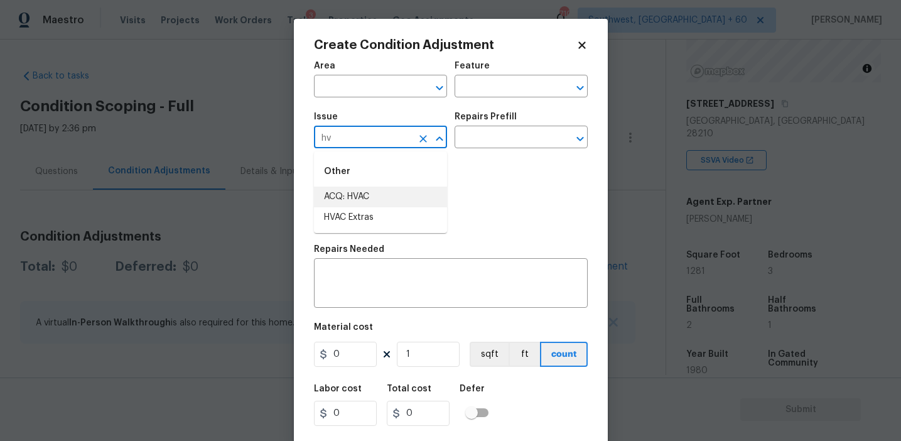
click at [401, 202] on li "ACQ: HVAC" at bounding box center [380, 196] width 133 height 21
type input "ACQ: HVAC"
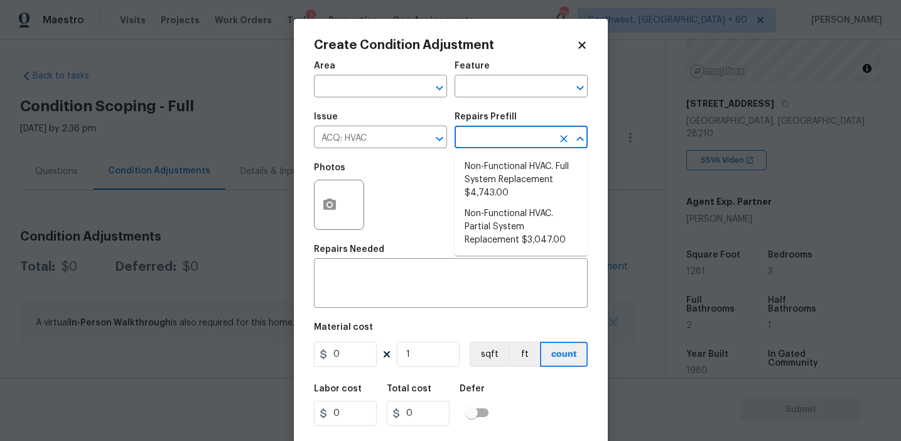
click at [511, 154] on ul "Non-Functional HVAC. Full System Replacement $4,743.00 Non-Functional HVAC. Par…" at bounding box center [521, 203] width 133 height 104
click at [513, 185] on li "Non-Functional HVAC. Full System Replacement $4,743.00" at bounding box center [521, 179] width 133 height 47
type input "Acquisition"
type textarea "Acquisition Scope: Full System Replacement"
type input "4743"
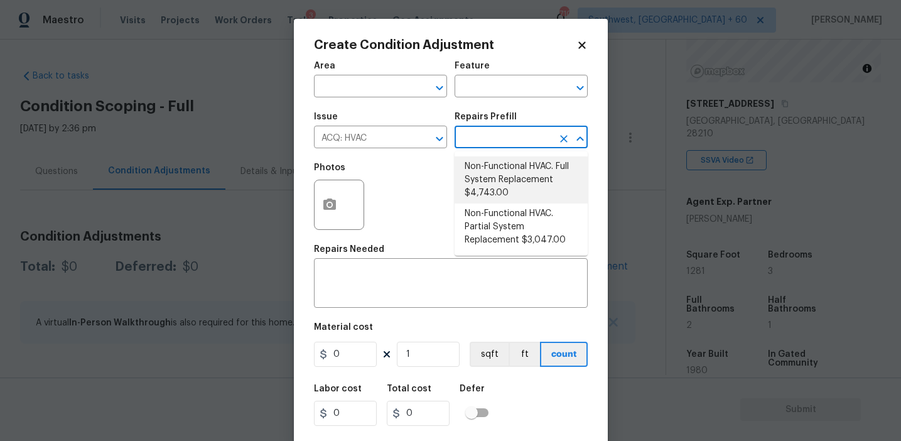
type input "4743"
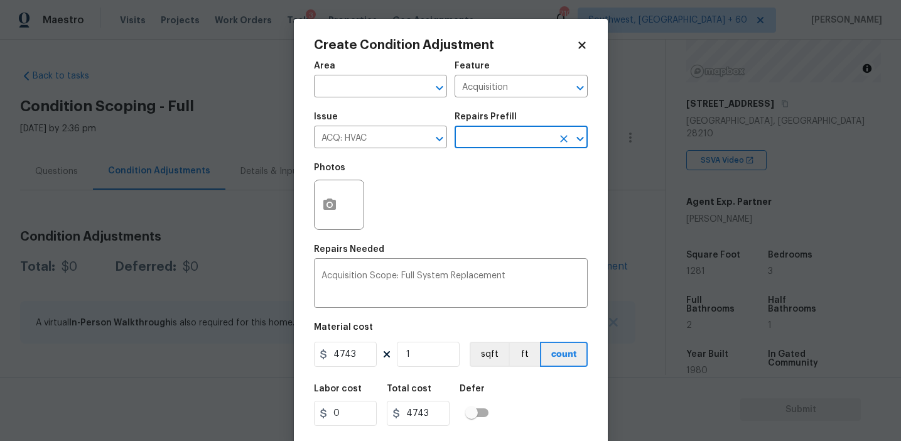
scroll to position [28, 0]
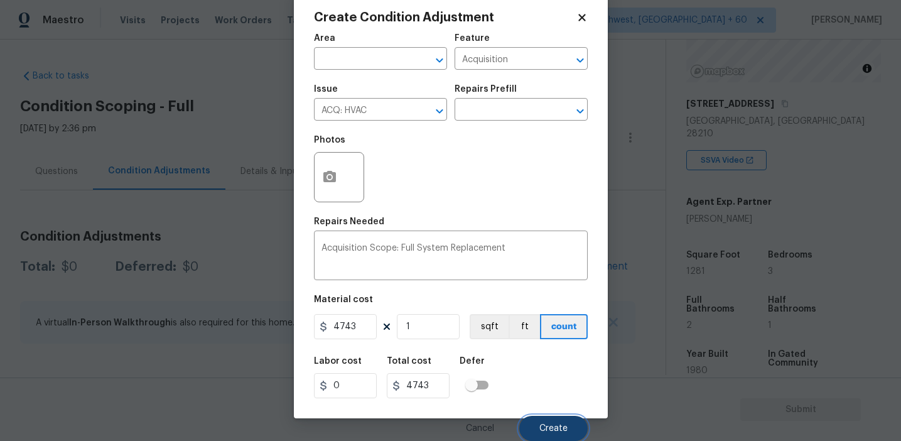
click at [539, 430] on span "Create" at bounding box center [553, 428] width 28 height 9
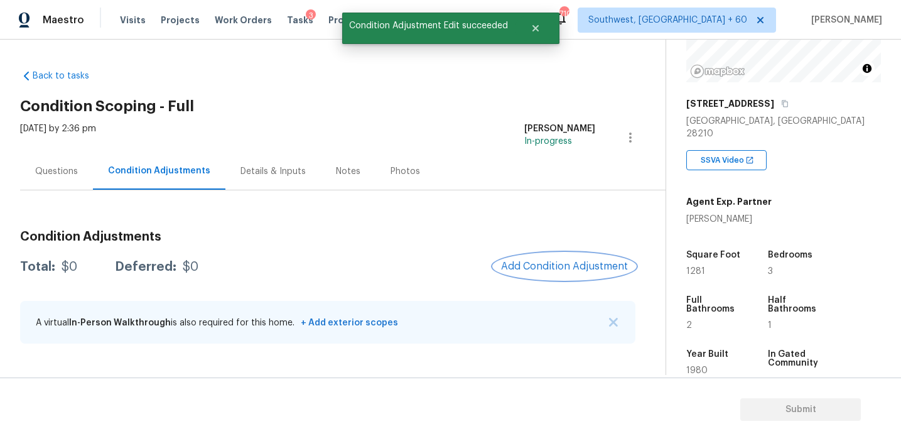
scroll to position [0, 0]
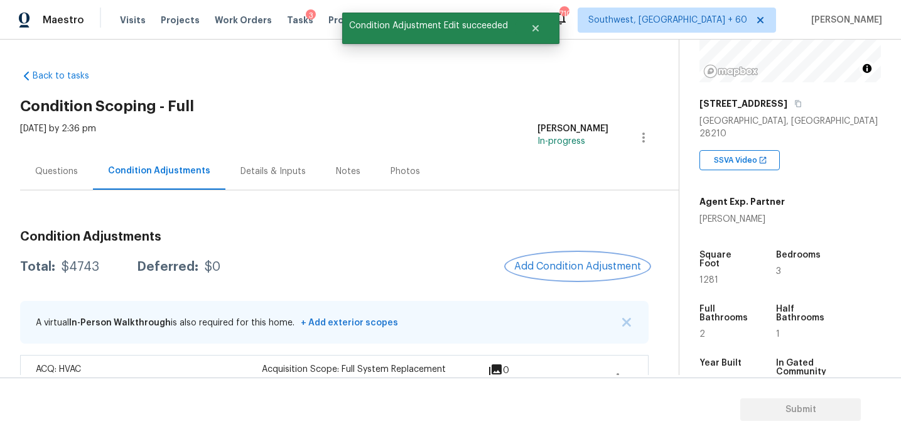
click at [553, 278] on button "Add Condition Adjustment" at bounding box center [578, 266] width 142 height 26
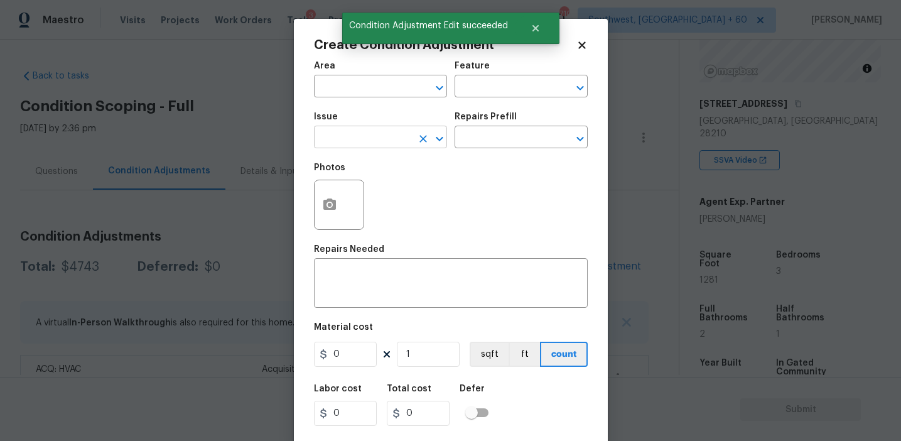
click at [376, 138] on input "text" at bounding box center [363, 138] width 98 height 19
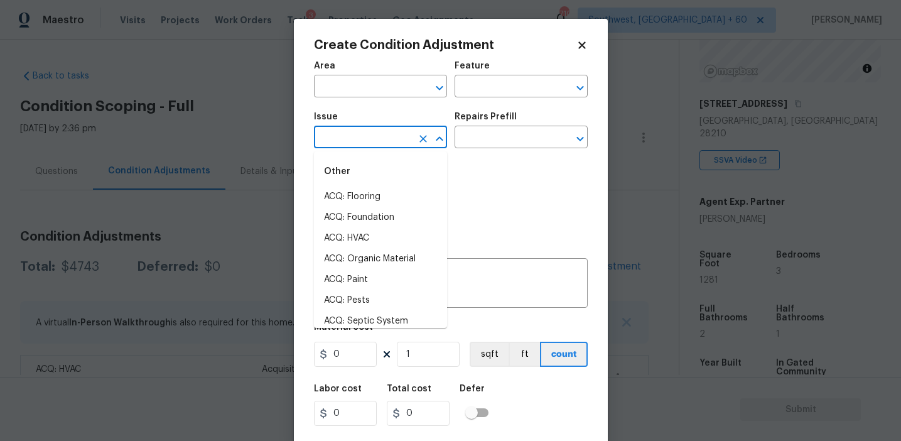
type input "s"
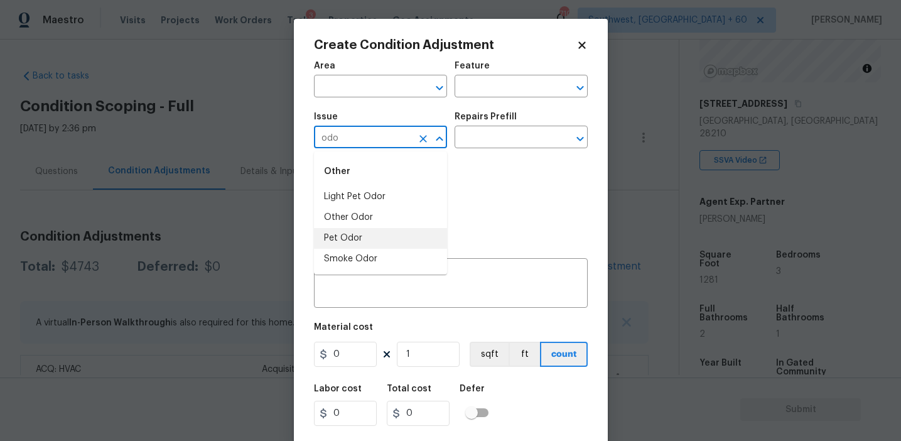
click at [386, 215] on li "Other Odor" at bounding box center [380, 217] width 133 height 21
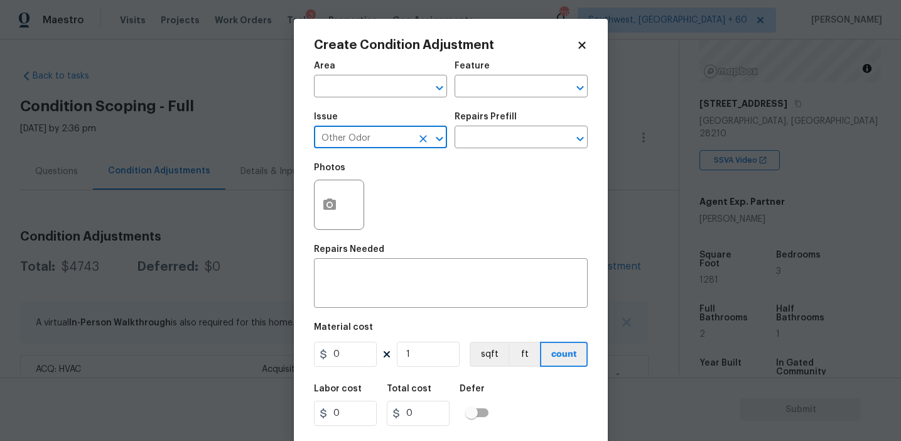
type input "Other Odor"
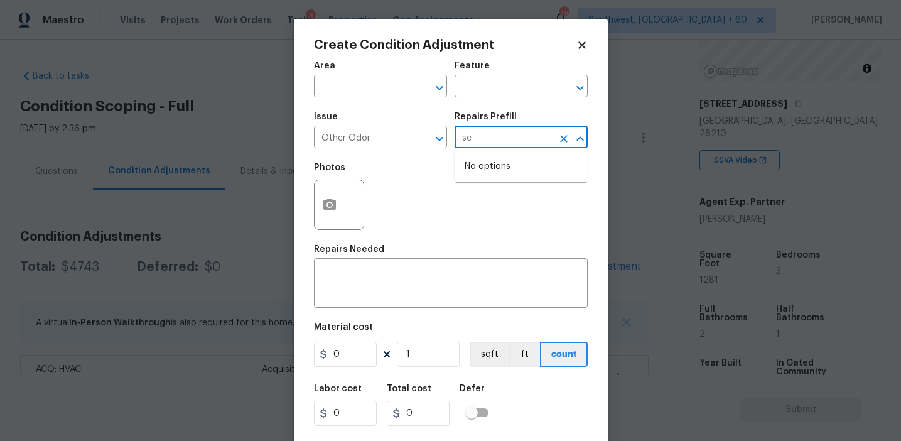
type input "se"
click at [432, 161] on div "Photos" at bounding box center [451, 197] width 274 height 82
click at [487, 143] on input "text" at bounding box center [504, 138] width 98 height 19
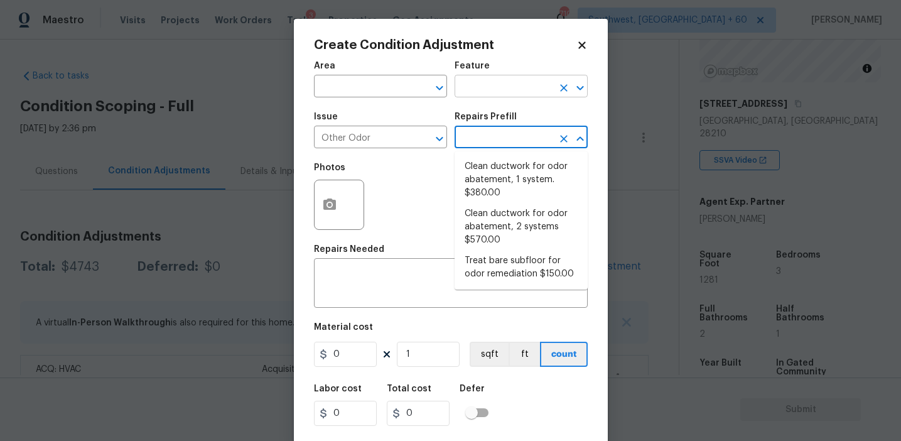
click at [467, 93] on input "text" at bounding box center [504, 87] width 98 height 19
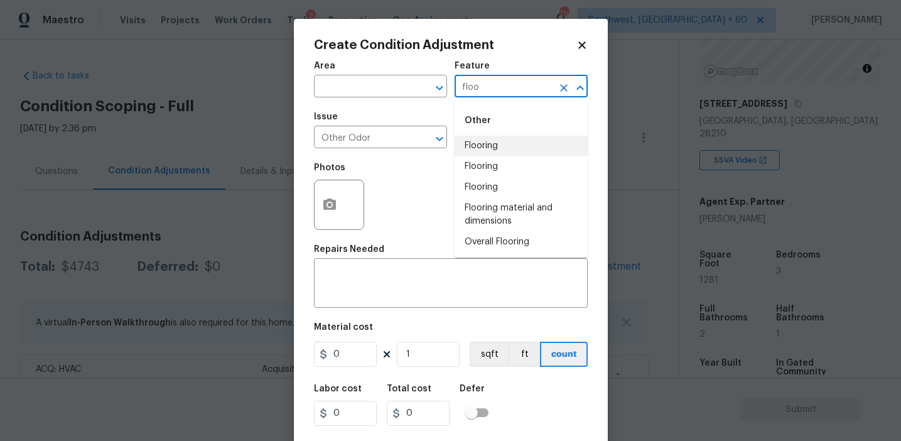
click at [488, 147] on li "Flooring" at bounding box center [521, 146] width 133 height 21
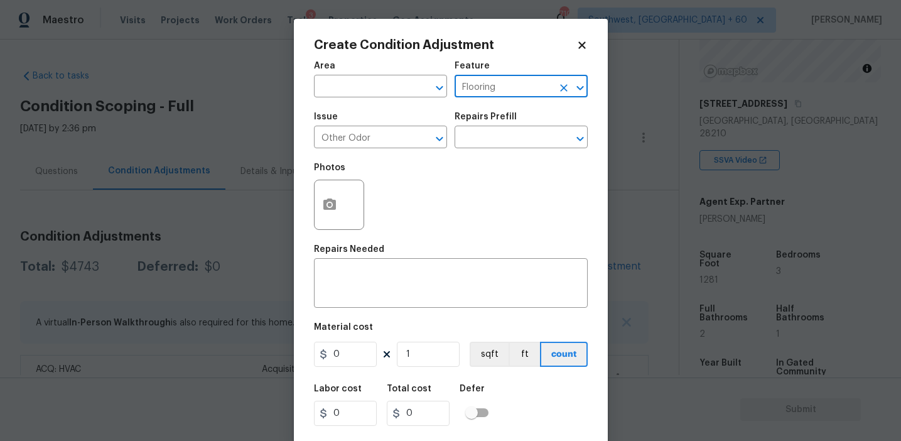
type input "Flooring"
click at [488, 147] on input "text" at bounding box center [504, 138] width 98 height 19
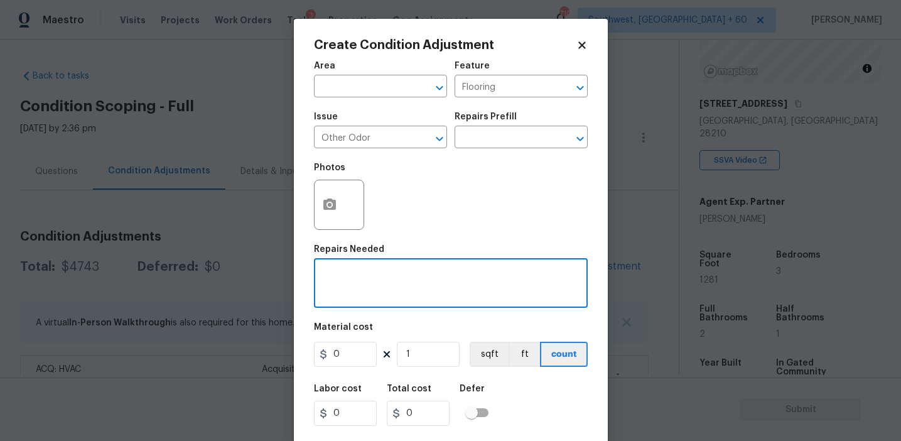
click at [400, 291] on textarea at bounding box center [450, 284] width 259 height 26
paste textarea "To seal sub-floor prior to flooring, odor's present from carpet and floors"
type textarea "To seal sub-floor prior to flooring, odor's present from carpet and floors"
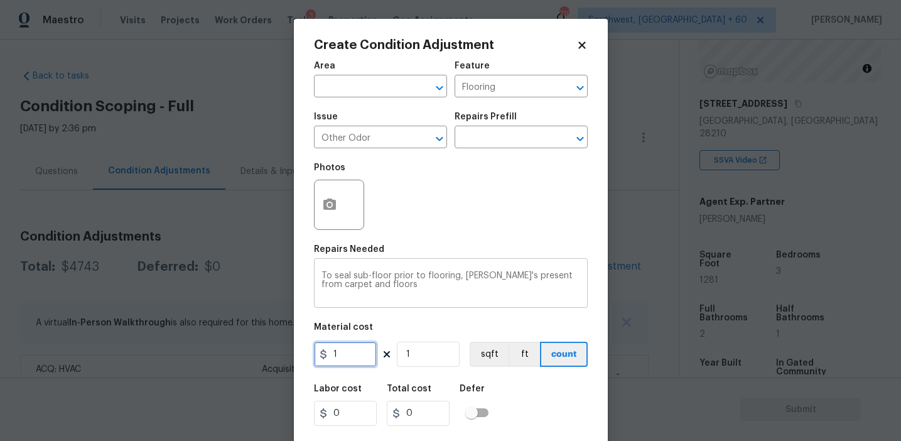
type input "1"
type input "12"
type input "128"
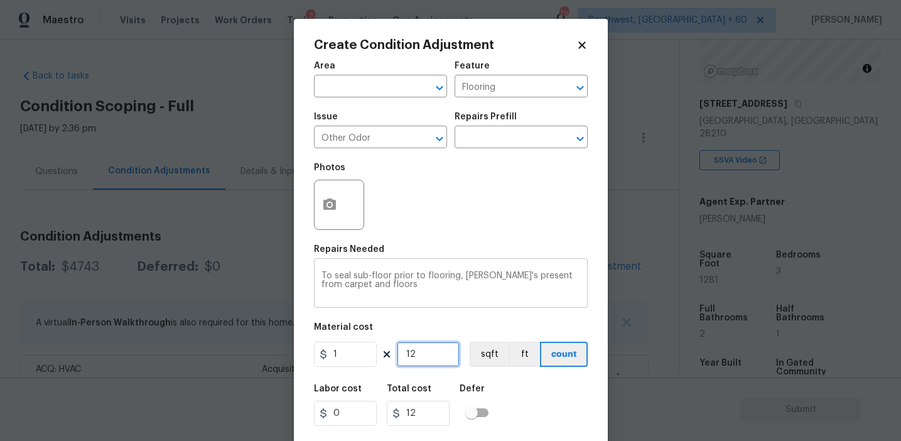
type input "128"
type input "1281"
click at [502, 356] on button "sqft" at bounding box center [489, 354] width 39 height 25
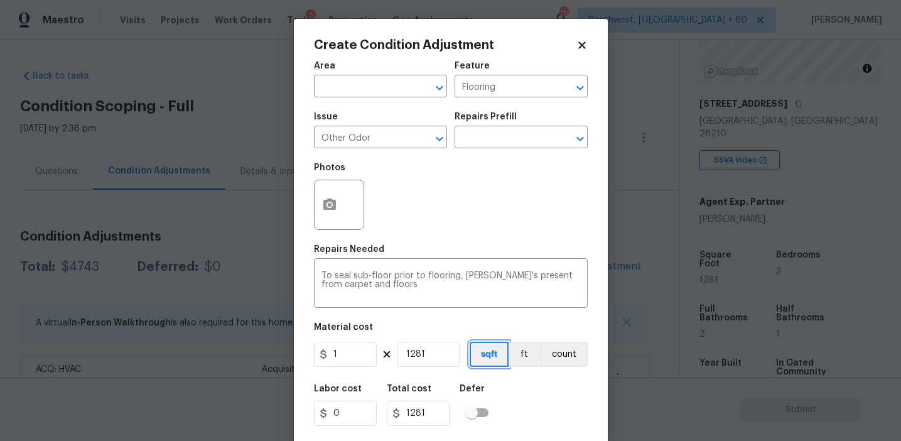
scroll to position [28, 0]
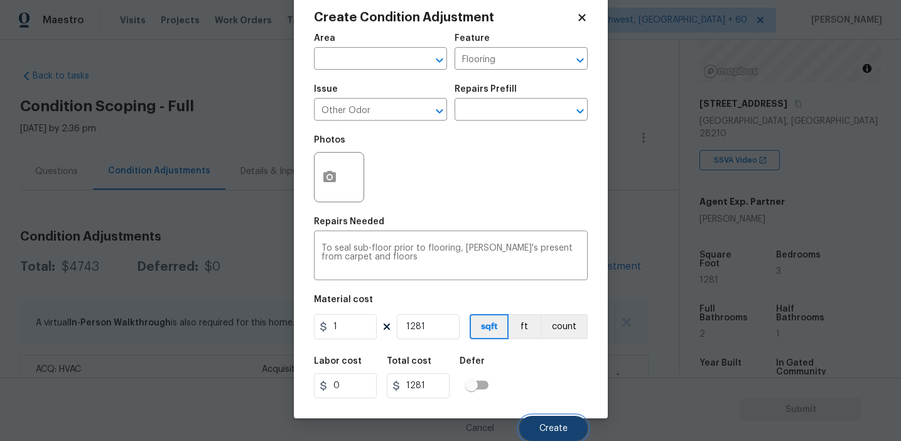
click at [556, 433] on span "Create" at bounding box center [553, 428] width 28 height 9
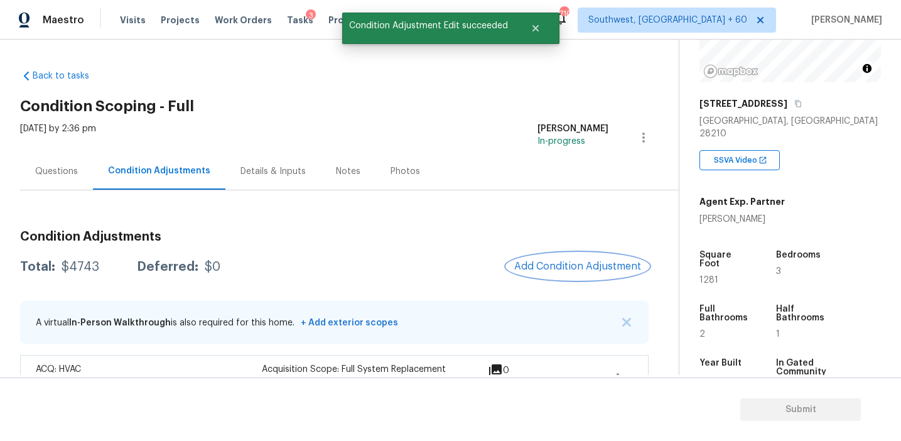
scroll to position [0, 0]
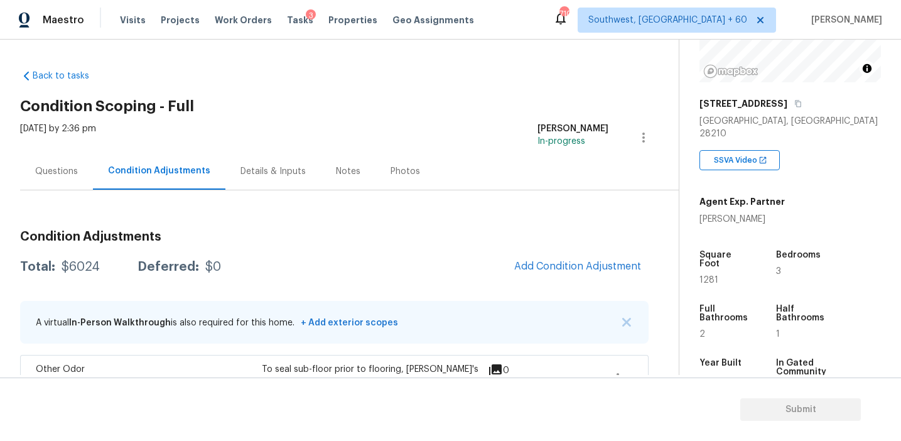
click at [273, 126] on div "Thu, Oct 09 2025 by 2:36 pm Afran Peeran In-progress" at bounding box center [349, 137] width 659 height 30
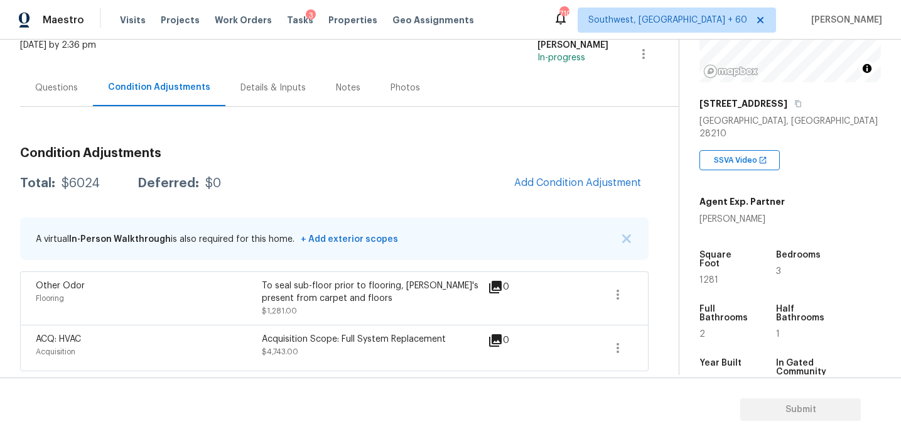
click at [70, 82] on div "Questions" at bounding box center [56, 88] width 43 height 13
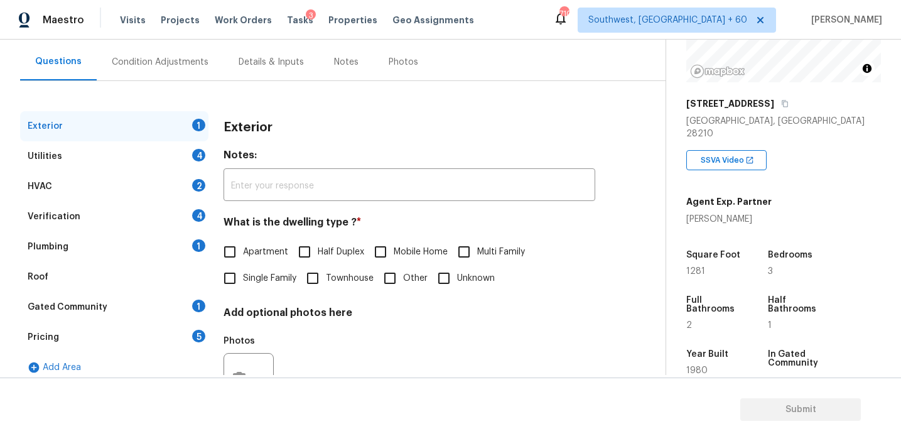
scroll to position [110, 0]
click at [156, 333] on div "Pricing 5" at bounding box center [114, 336] width 188 height 30
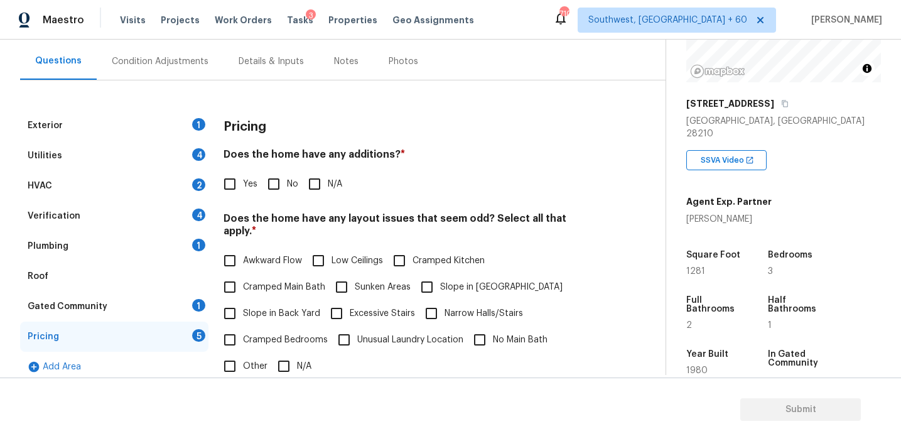
click at [386, 158] on h4 "Does the home have any additions? *" at bounding box center [410, 157] width 372 height 18
click at [261, 172] on input "No" at bounding box center [274, 184] width 26 height 26
checkbox input "true"
click at [254, 307] on span "Slope in Back Yard" at bounding box center [281, 313] width 77 height 13
click at [243, 300] on input "Slope in Back Yard" at bounding box center [230, 313] width 26 height 26
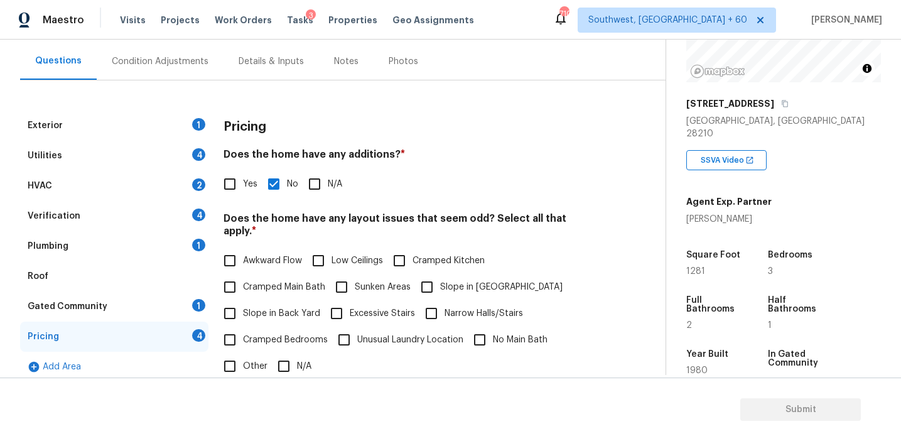
checkbox input "true"
click at [440, 281] on span "Slope in Front Yard" at bounding box center [501, 287] width 122 height 13
click at [440, 274] on input "Slope in Front Yard" at bounding box center [427, 287] width 26 height 26
checkbox input "true"
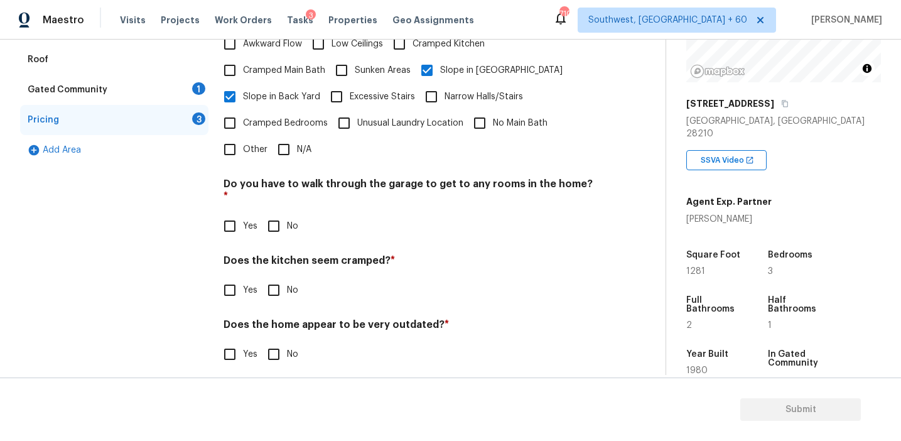
scroll to position [313, 0]
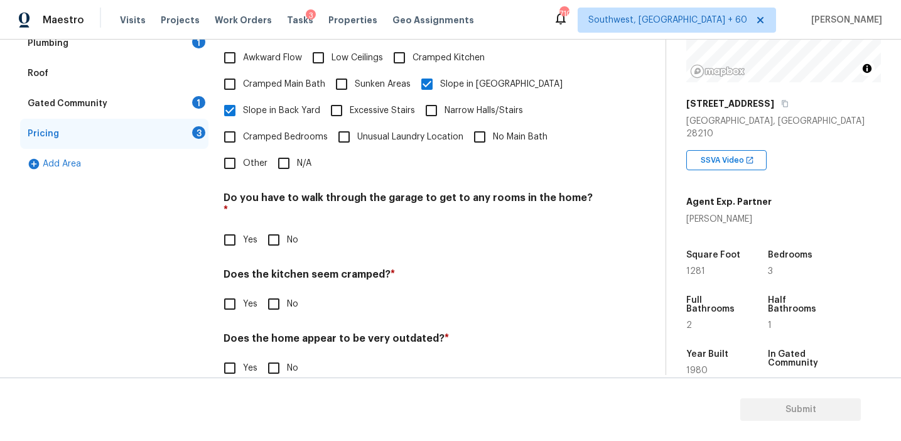
click at [274, 197] on div "Do you have to walk through the garage to get to any rooms in the home? * Yes No" at bounding box center [410, 222] width 372 height 62
click at [274, 227] on input "No" at bounding box center [274, 240] width 26 height 26
checkbox input "true"
click at [276, 292] on input "No" at bounding box center [274, 305] width 26 height 26
checkbox input "true"
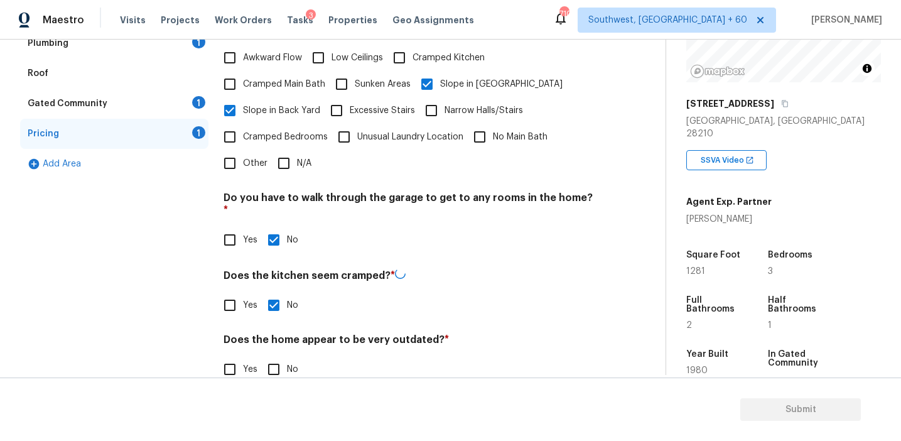
click at [274, 356] on input "No" at bounding box center [274, 369] width 26 height 26
checkbox input "true"
click at [175, 104] on div "Gated Community 1" at bounding box center [114, 104] width 188 height 30
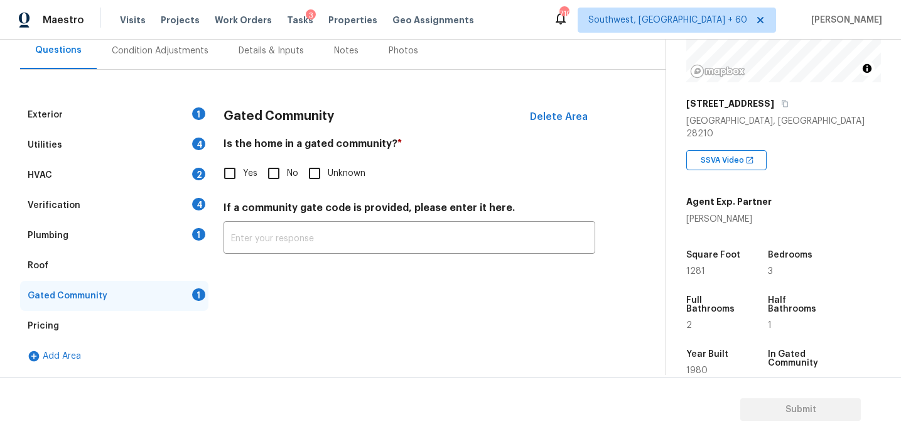
click at [257, 182] on div "Yes No Unknown" at bounding box center [410, 173] width 372 height 26
click at [267, 181] on input "No" at bounding box center [274, 173] width 26 height 26
checkbox input "true"
click at [166, 243] on div "Plumbing 1" at bounding box center [114, 235] width 188 height 30
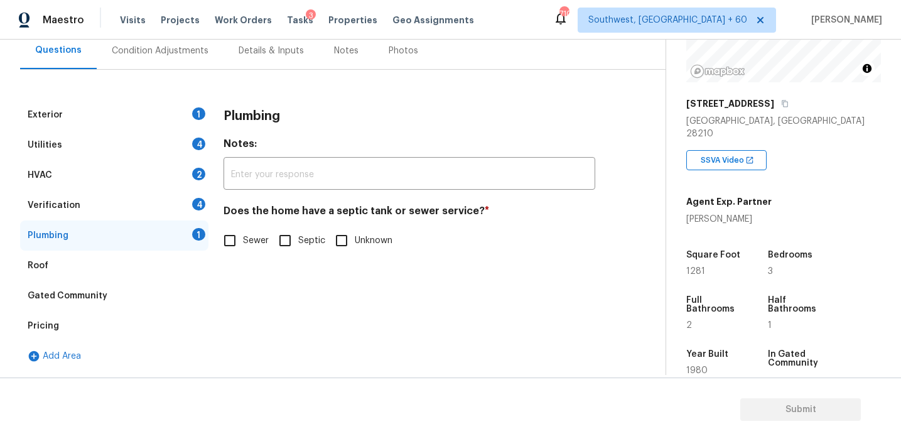
click at [234, 242] on input "Sewer" at bounding box center [230, 240] width 26 height 26
checkbox input "true"
click at [188, 200] on div "Verification 4" at bounding box center [114, 205] width 188 height 30
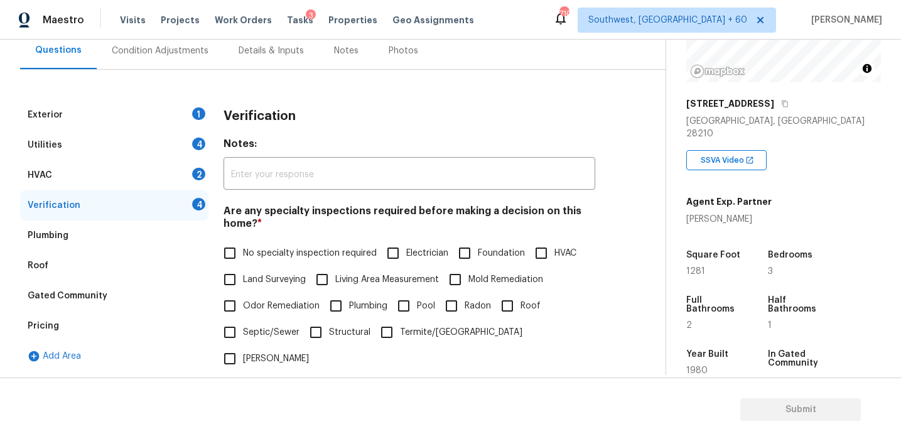
click at [257, 245] on label "No specialty inspection required" at bounding box center [297, 253] width 160 height 26
click at [243, 245] on input "No specialty inspection required" at bounding box center [230, 253] width 26 height 26
checkbox input "true"
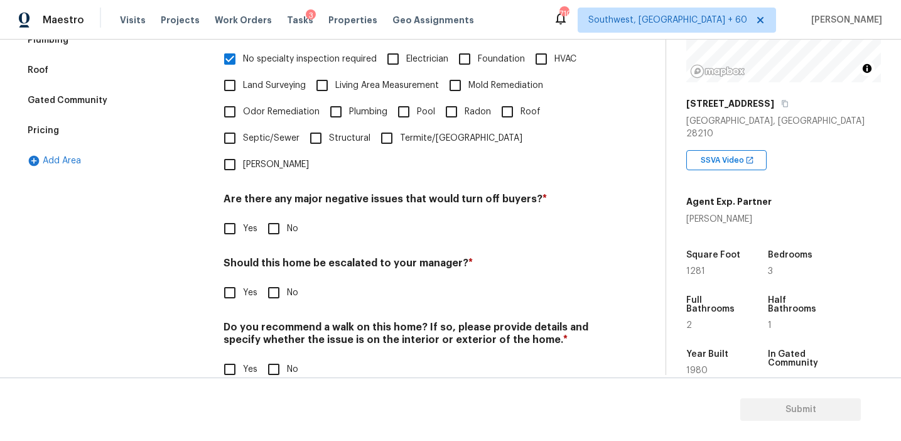
scroll to position [315, 0]
click at [281, 215] on input "No" at bounding box center [274, 228] width 26 height 26
checkbox input "true"
click at [278, 279] on input "No" at bounding box center [274, 292] width 26 height 26
checkbox input "true"
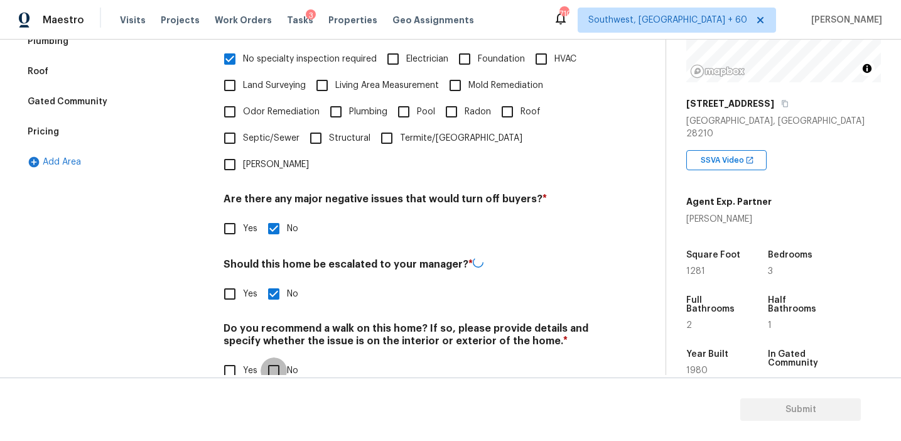
click at [272, 357] on input "No" at bounding box center [274, 370] width 26 height 26
checkbox input "true"
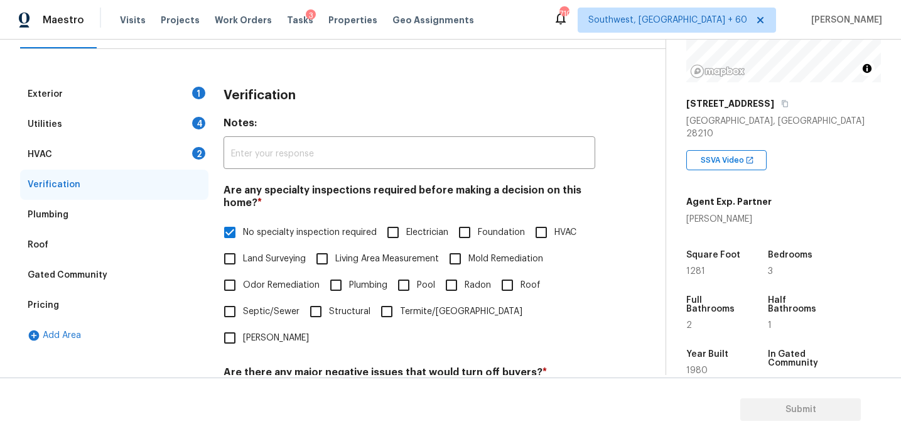
scroll to position [102, 0]
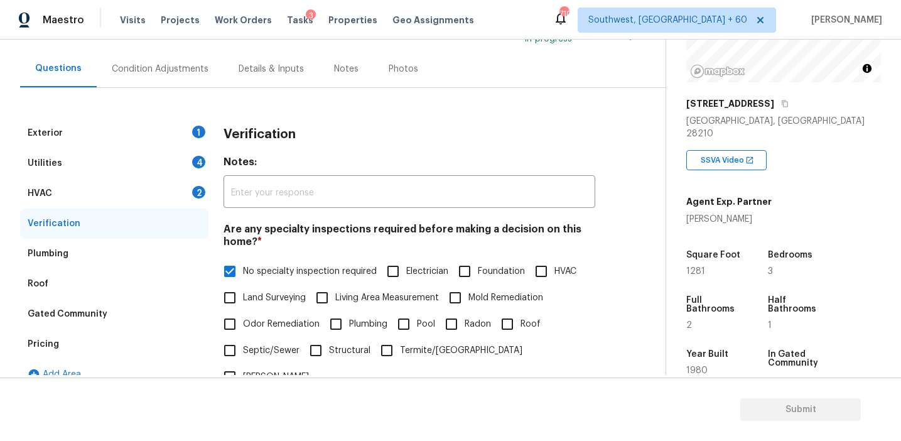
click at [185, 186] on div "HVAC 2" at bounding box center [114, 193] width 188 height 30
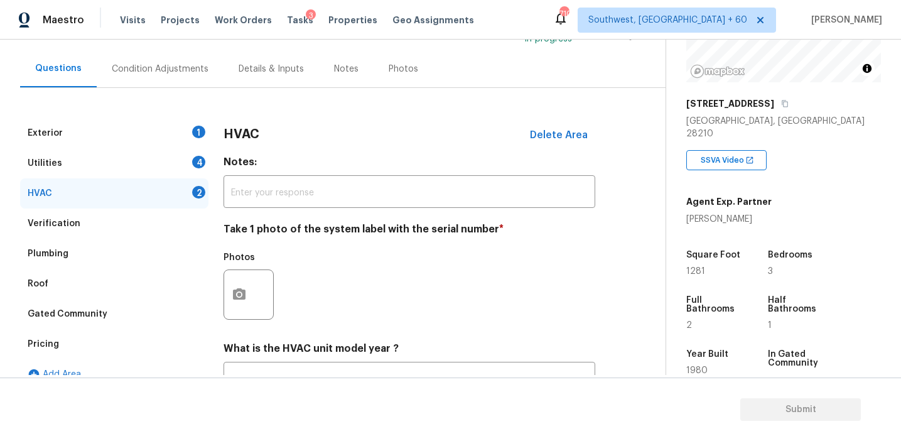
scroll to position [205, 0]
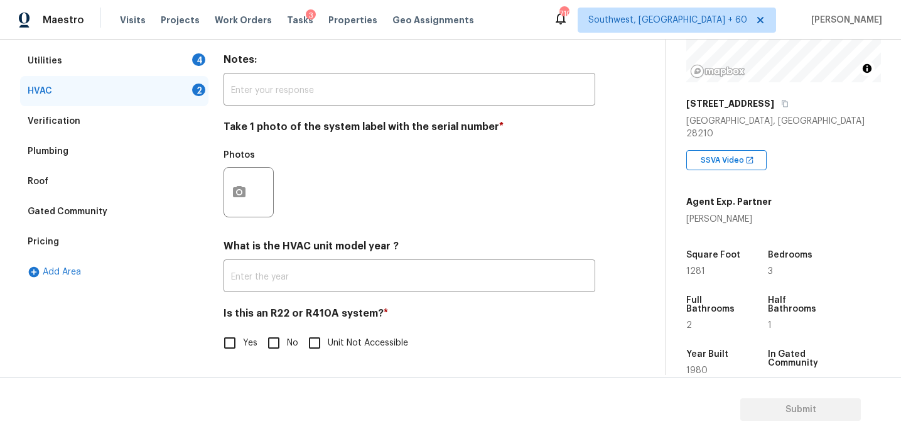
click at [240, 339] on input "Yes" at bounding box center [230, 343] width 26 height 26
checkbox input "true"
click at [244, 186] on icon "button" at bounding box center [239, 190] width 13 height 11
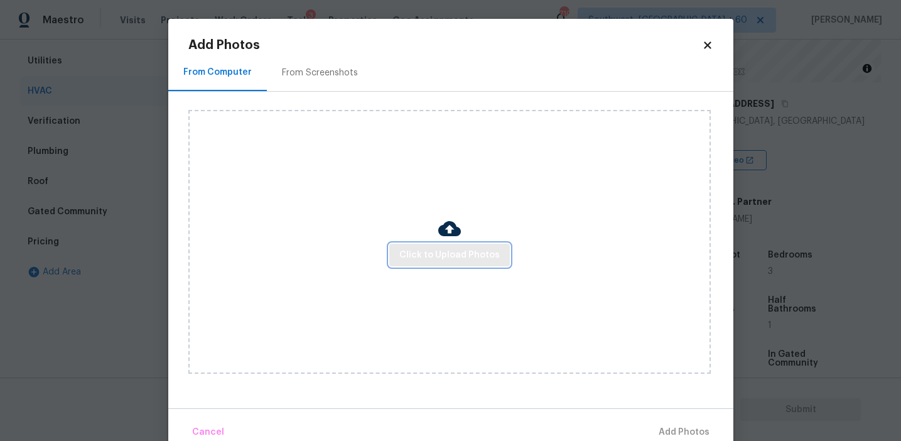
click at [440, 247] on span "Click to Upload Photos" at bounding box center [449, 255] width 100 height 16
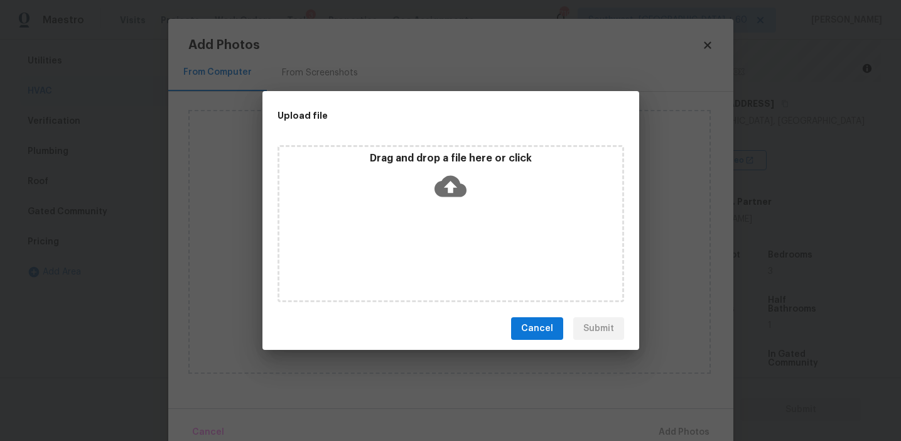
click at [440, 214] on div "Drag and drop a file here or click" at bounding box center [451, 223] width 347 height 157
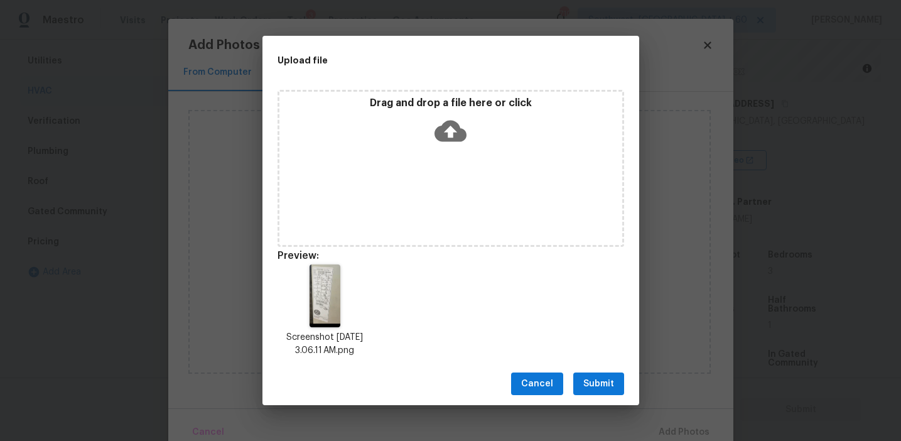
click at [595, 370] on div "Cancel Submit" at bounding box center [450, 383] width 377 height 43
click at [603, 385] on span "Submit" at bounding box center [598, 384] width 31 height 16
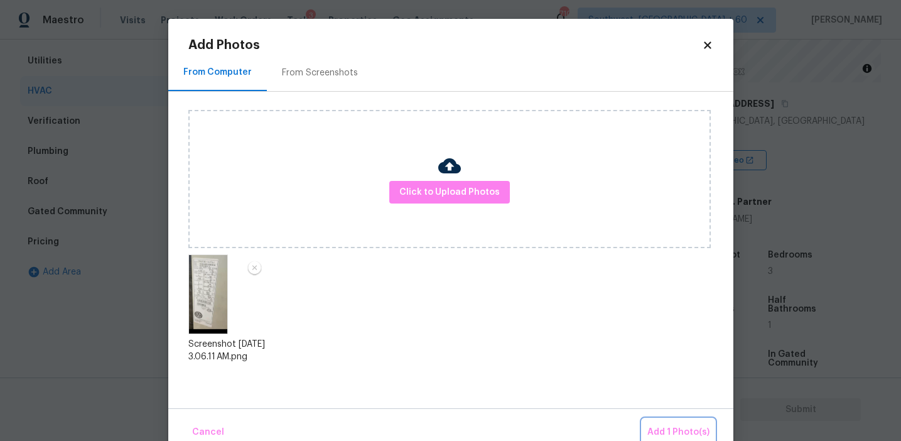
click at [671, 434] on span "Add 1 Photo(s)" at bounding box center [678, 432] width 62 height 16
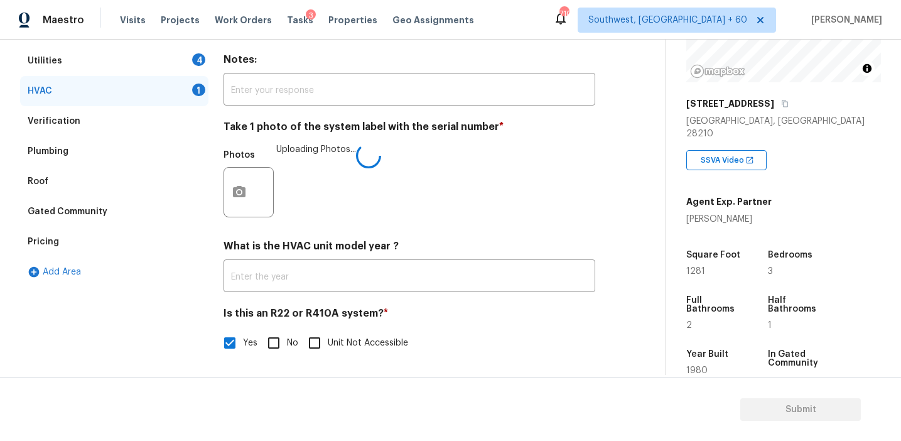
click at [461, 217] on div "Photos Uploading Photos..." at bounding box center [410, 184] width 372 height 82
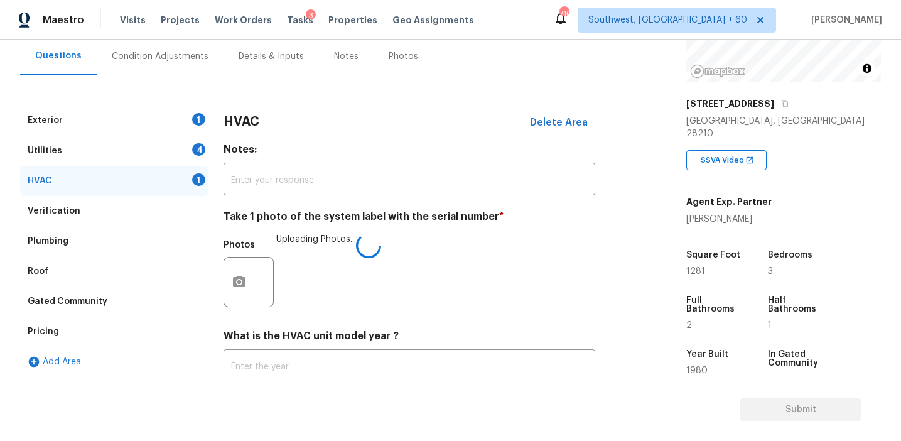
scroll to position [116, 0]
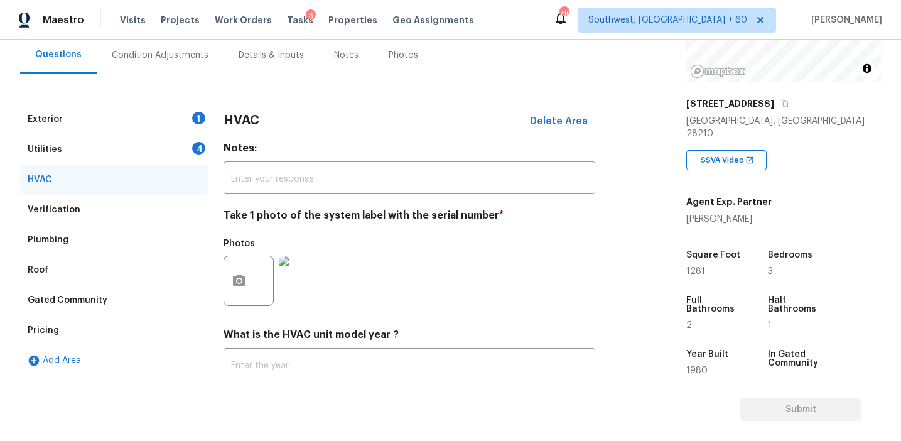
click at [161, 150] on div "Utilities 4" at bounding box center [114, 149] width 188 height 30
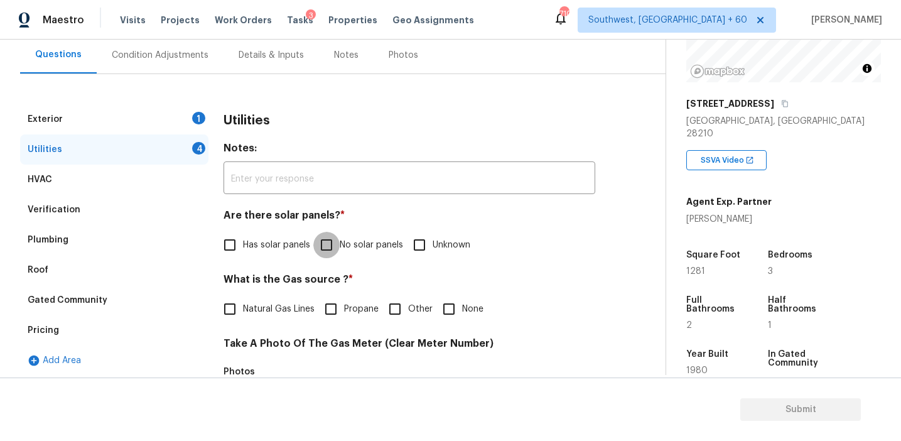
click at [323, 240] on input "No solar panels" at bounding box center [326, 245] width 26 height 26
checkbox input "true"
click at [271, 306] on span "Natural Gas Lines" at bounding box center [279, 309] width 72 height 13
click at [243, 306] on input "Natural Gas Lines" at bounding box center [230, 309] width 26 height 26
checkbox input "true"
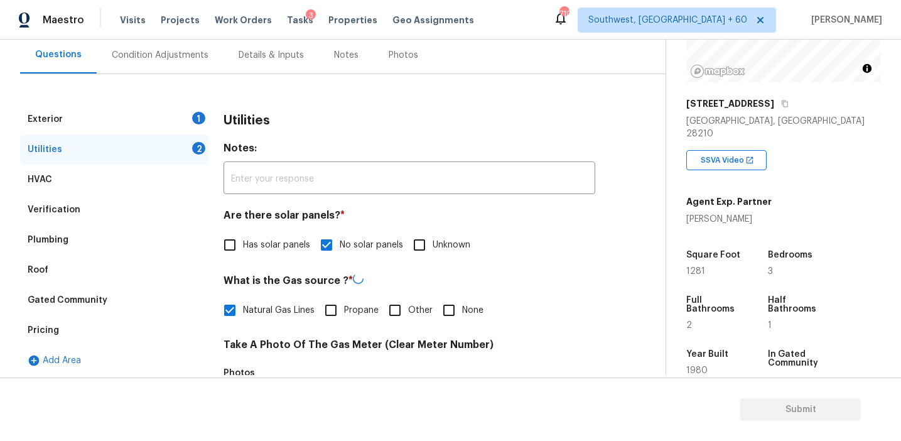
scroll to position [504, 0]
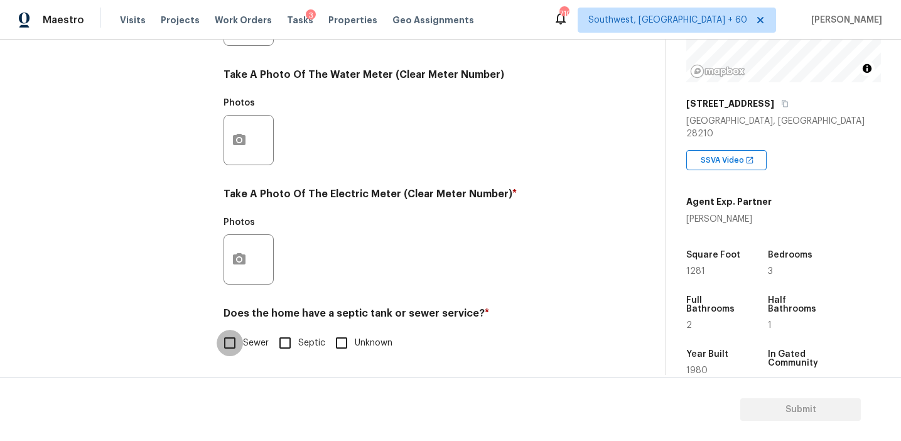
click at [229, 350] on input "Sewer" at bounding box center [230, 343] width 26 height 26
checkbox input "true"
click at [239, 270] on button "button" at bounding box center [239, 259] width 30 height 49
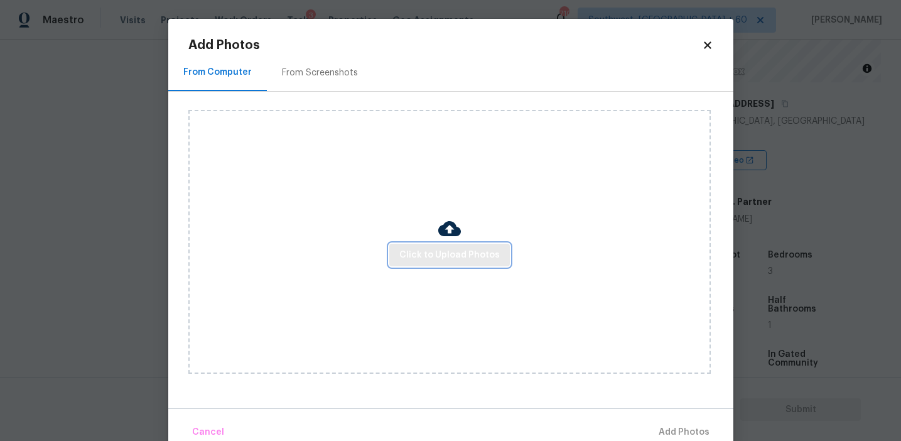
click at [406, 245] on button "Click to Upload Photos" at bounding box center [449, 255] width 121 height 23
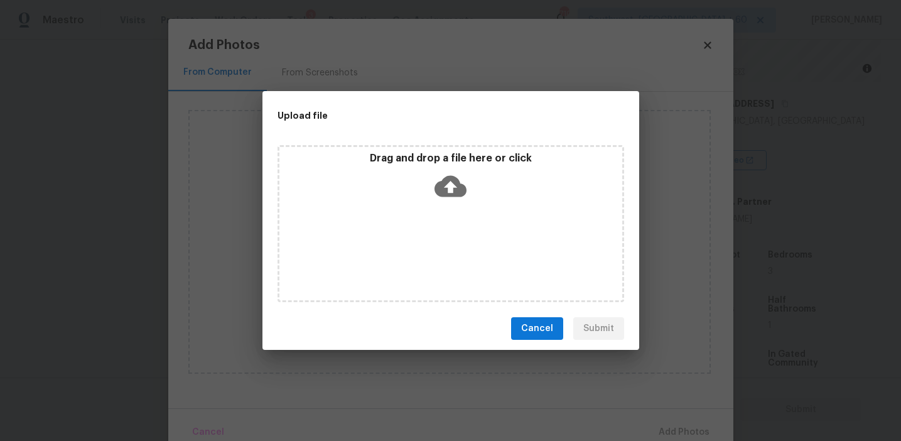
click at [406, 222] on div "Drag and drop a file here or click" at bounding box center [451, 223] width 347 height 157
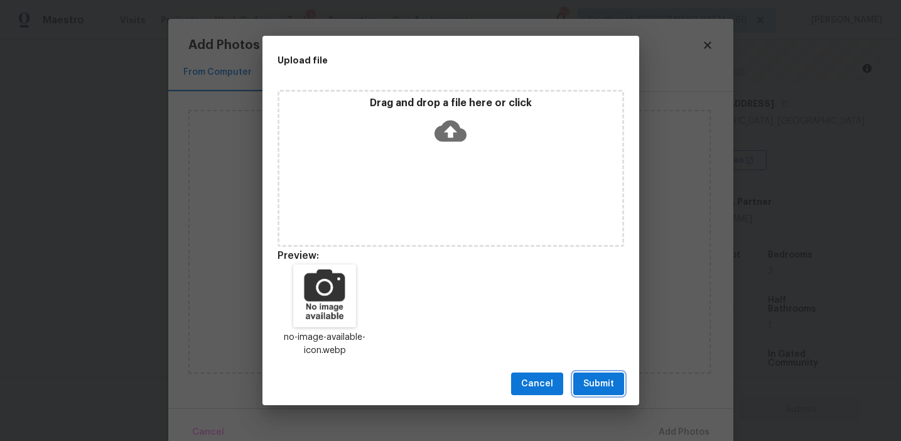
click at [595, 382] on span "Submit" at bounding box center [598, 384] width 31 height 16
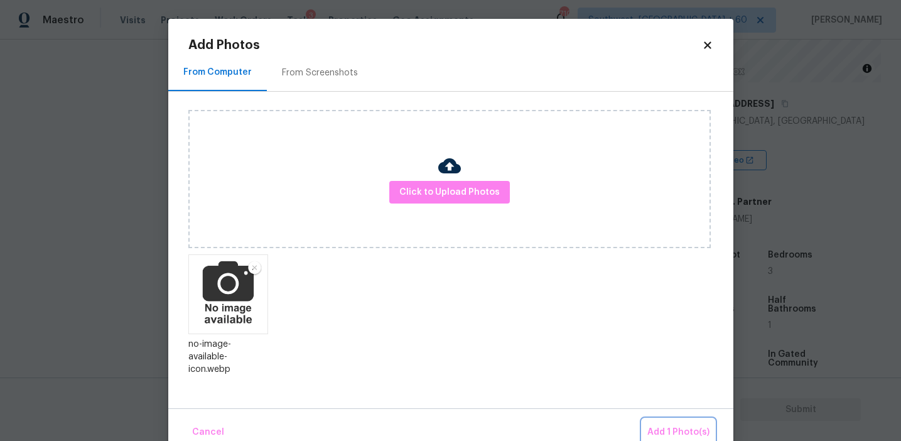
click at [653, 422] on button "Add 1 Photo(s)" at bounding box center [678, 432] width 72 height 27
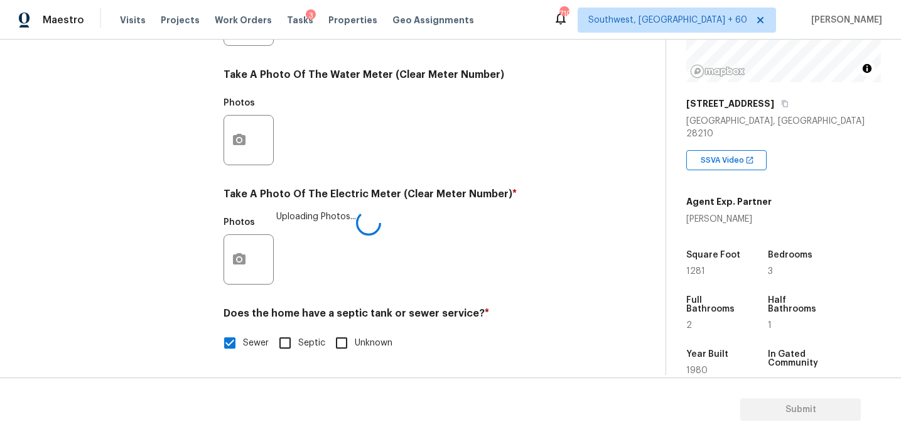
click at [414, 217] on div "Photos Uploading Photos..." at bounding box center [410, 251] width 372 height 82
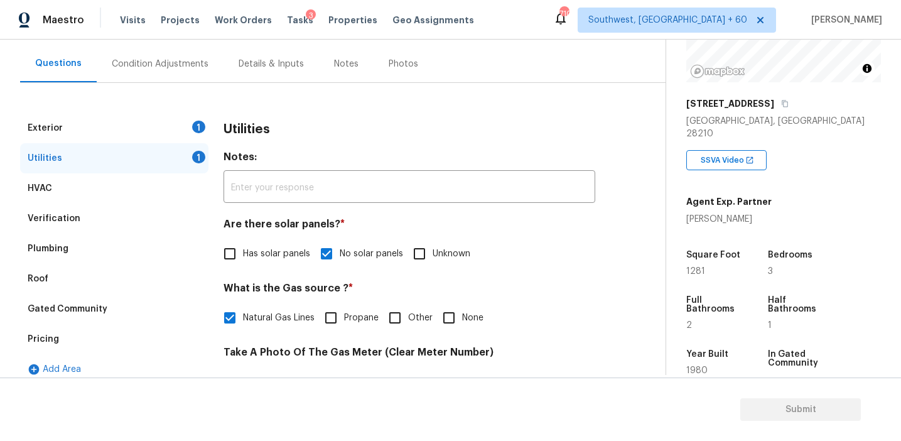
scroll to position [110, 0]
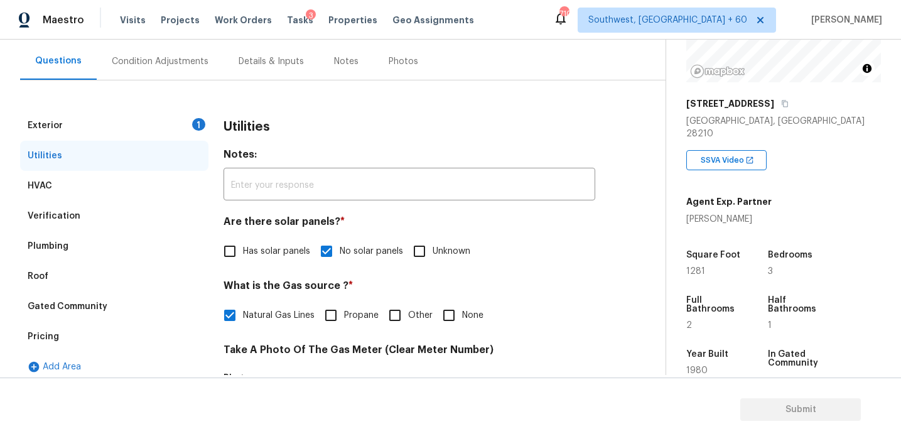
click at [195, 120] on div "1" at bounding box center [198, 124] width 13 height 13
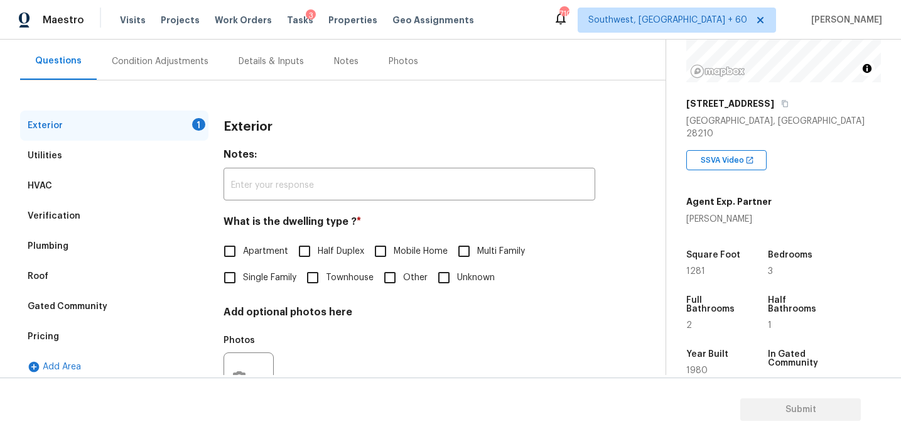
click at [317, 274] on input "Townhouse" at bounding box center [312, 277] width 26 height 26
checkbox input "true"
click at [184, 70] on div "Condition Adjustments" at bounding box center [160, 61] width 127 height 37
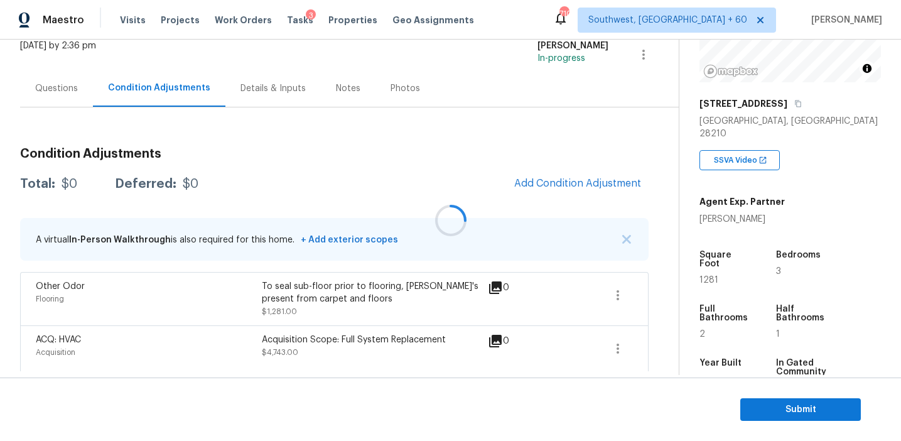
scroll to position [84, 0]
click at [553, 180] on span "Add Condition Adjustment" at bounding box center [577, 182] width 127 height 11
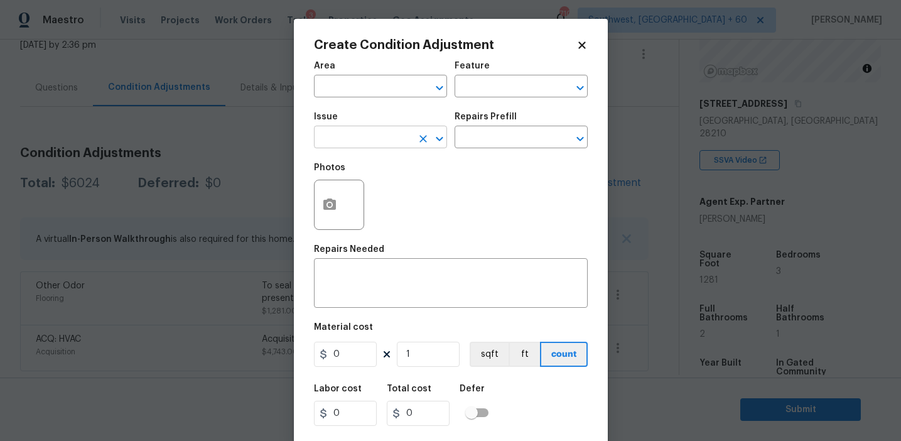
click at [372, 142] on input "text" at bounding box center [363, 138] width 98 height 19
click at [386, 200] on li "Pressure Washing" at bounding box center [380, 196] width 133 height 21
type input "Pressure Washing"
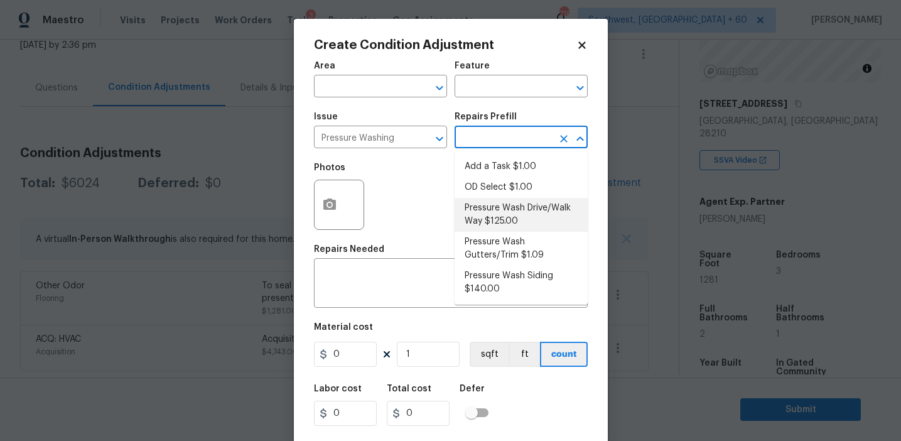
click at [504, 218] on li "Pressure Wash Drive/Walk Way $125.00" at bounding box center [521, 215] width 133 height 34
type input "Siding"
type textarea "Pressure wash the driveways/walkways as directed by the PM. Ensure that all deb…"
type input "125"
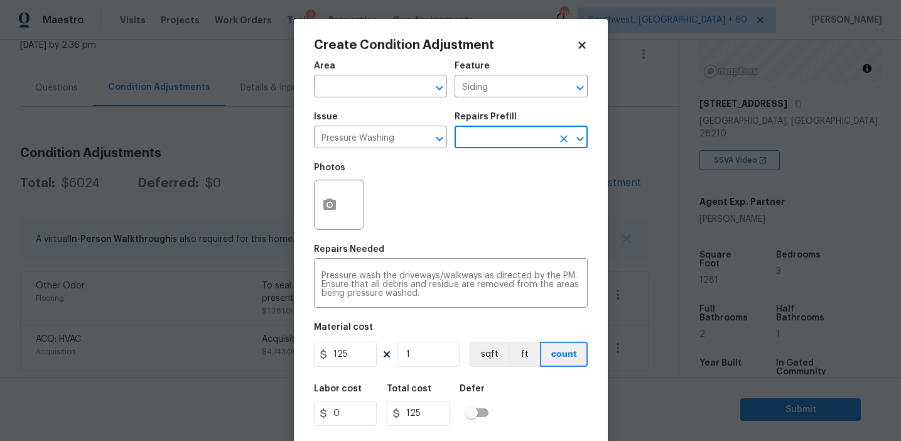
scroll to position [28, 0]
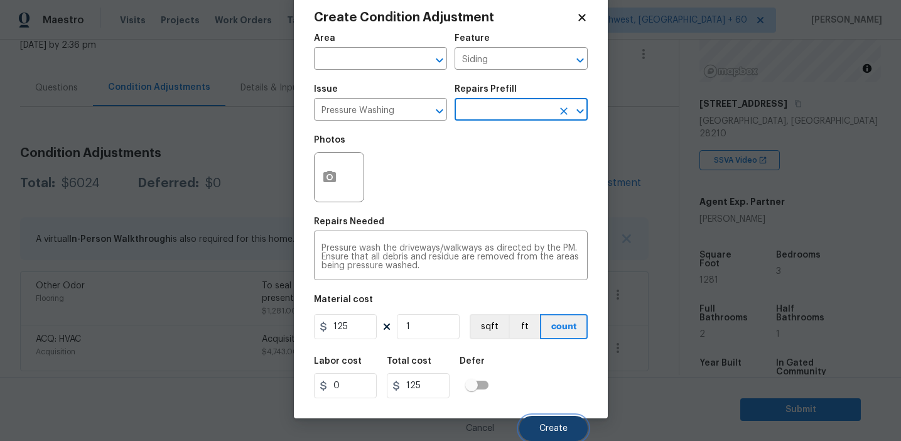
click at [539, 428] on button "Create" at bounding box center [553, 428] width 68 height 25
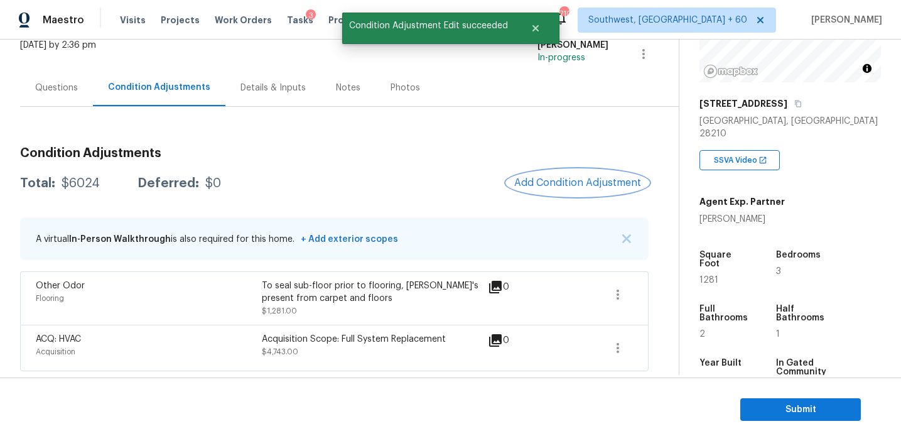
scroll to position [0, 0]
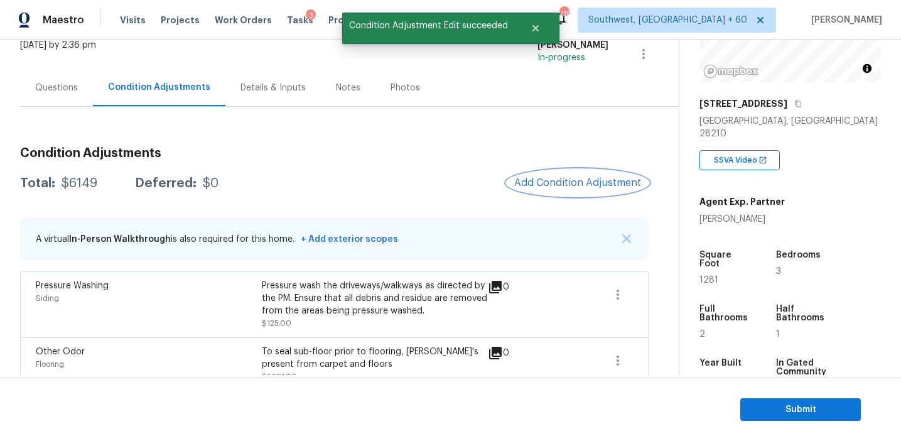
click at [582, 184] on span "Add Condition Adjustment" at bounding box center [577, 182] width 127 height 11
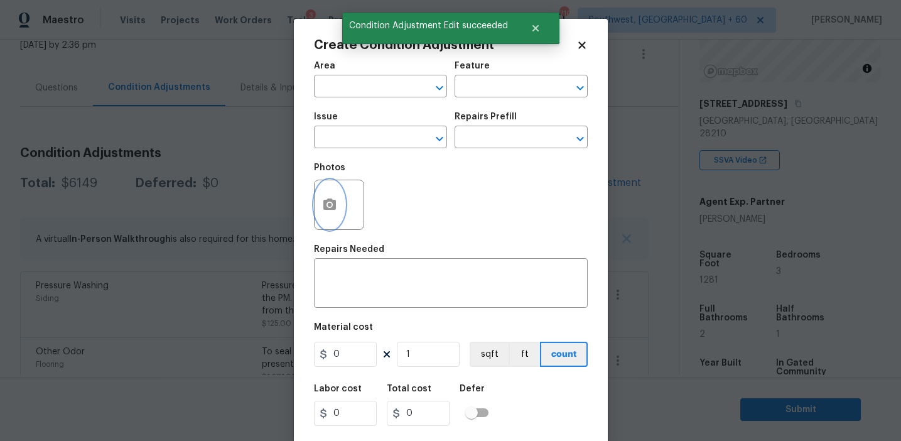
click at [325, 202] on icon "button" at bounding box center [329, 203] width 13 height 11
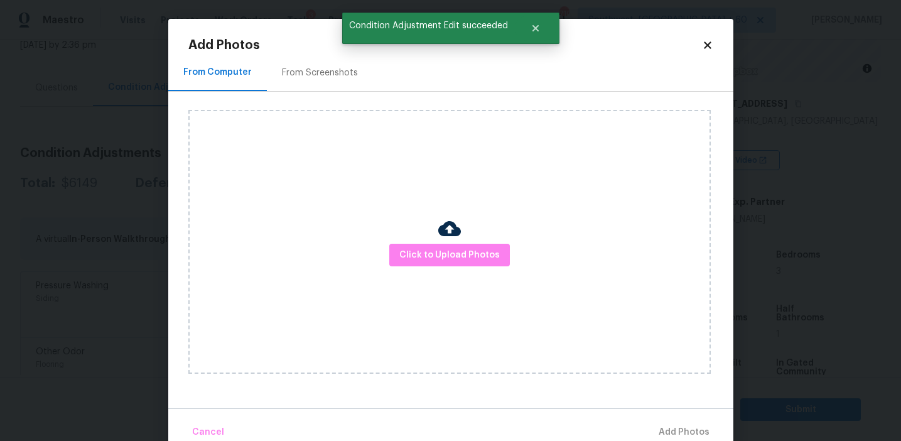
click at [421, 240] on div "Click to Upload Photos" at bounding box center [449, 242] width 522 height 264
click at [421, 259] on span "Click to Upload Photos" at bounding box center [449, 255] width 100 height 16
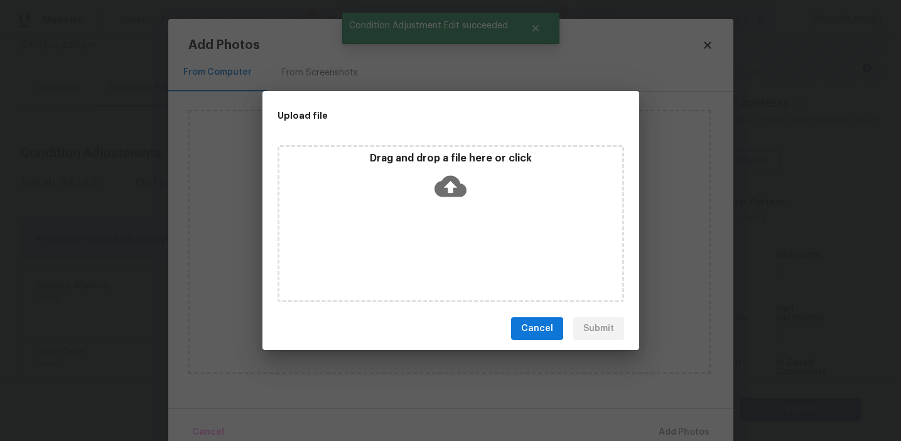
click at [421, 191] on div "Drag and drop a file here or click" at bounding box center [450, 179] width 343 height 54
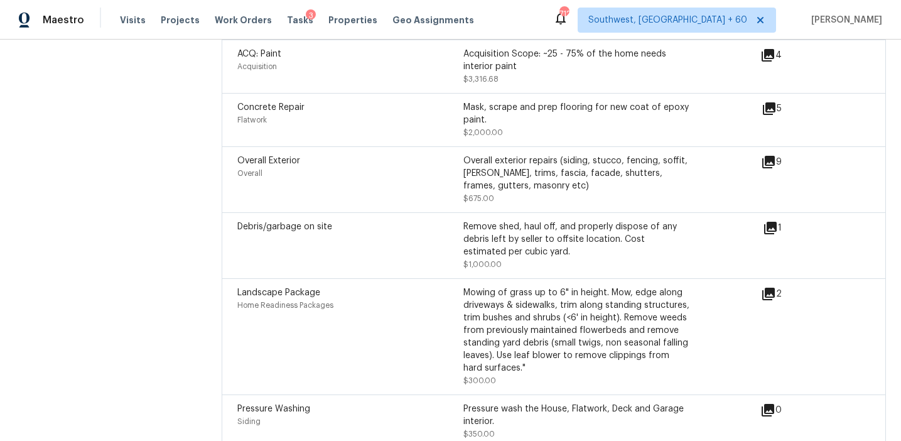
scroll to position [1733, 0]
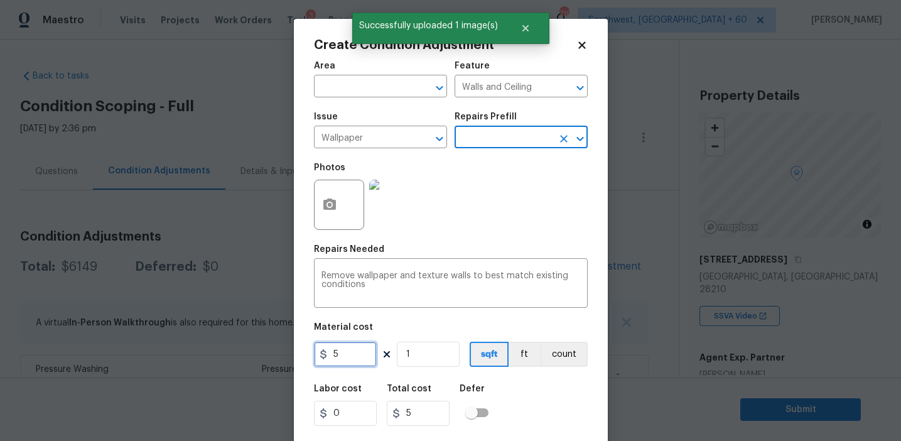
click at [358, 361] on input "5" at bounding box center [345, 354] width 63 height 25
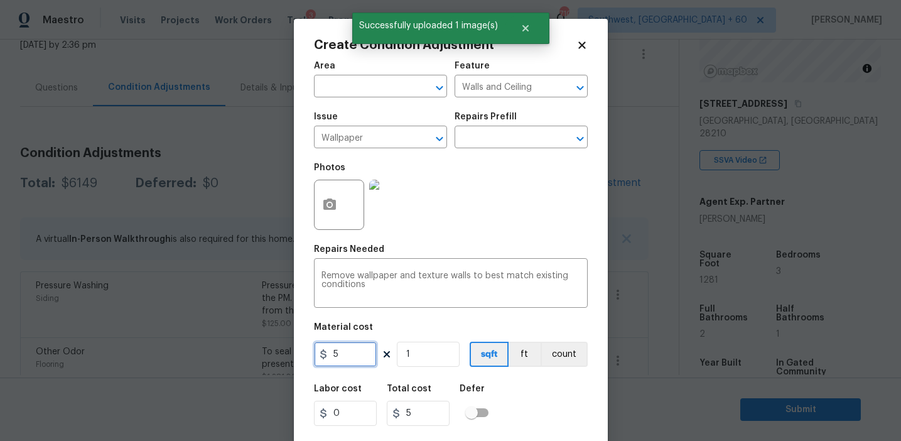
click at [358, 361] on input "5" at bounding box center [345, 354] width 63 height 25
type input "300"
click at [551, 352] on button "count" at bounding box center [564, 354] width 47 height 25
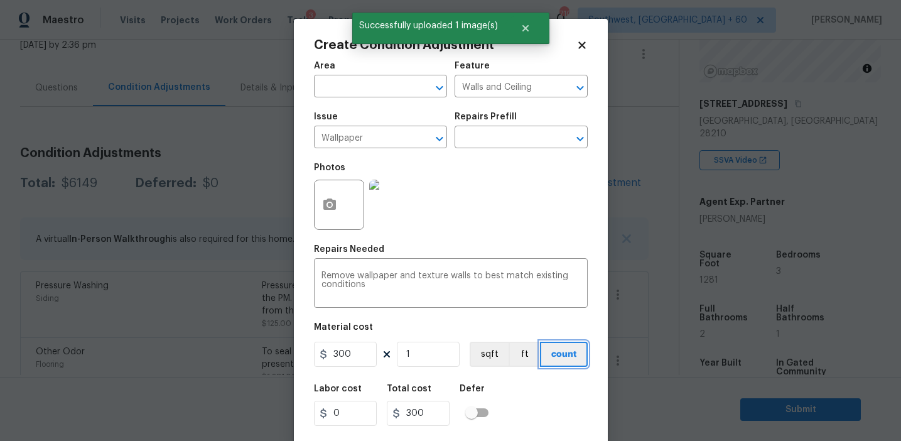
scroll to position [28, 0]
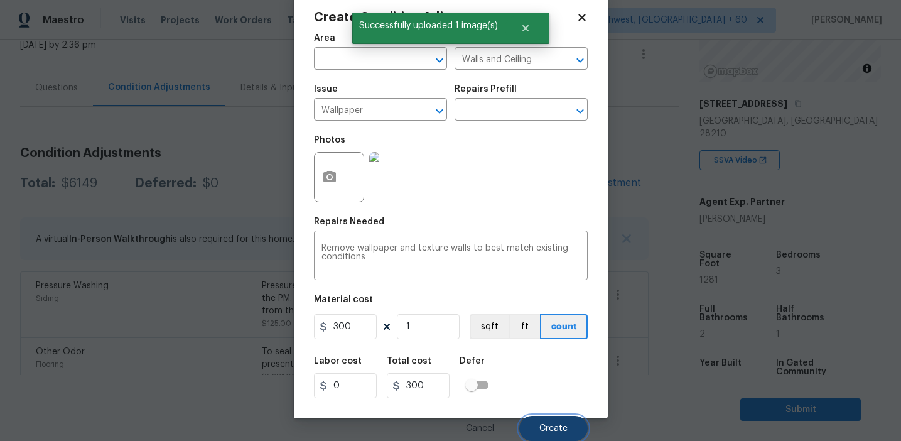
click at [552, 424] on span "Create" at bounding box center [553, 428] width 28 height 9
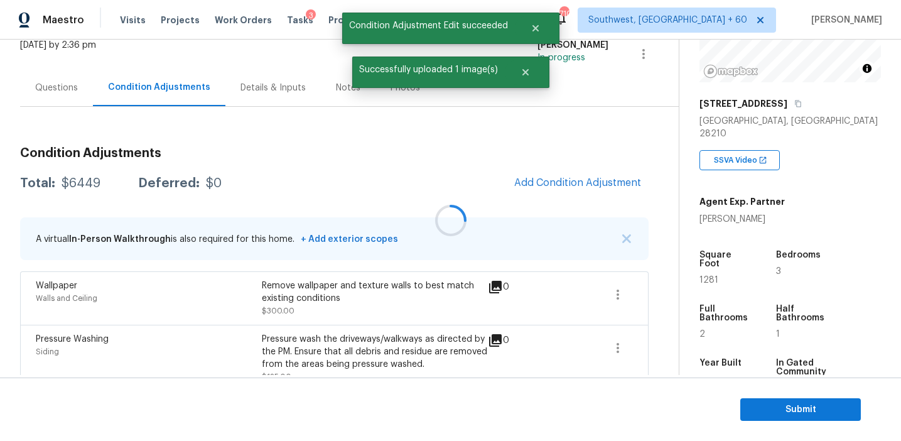
scroll to position [0, 0]
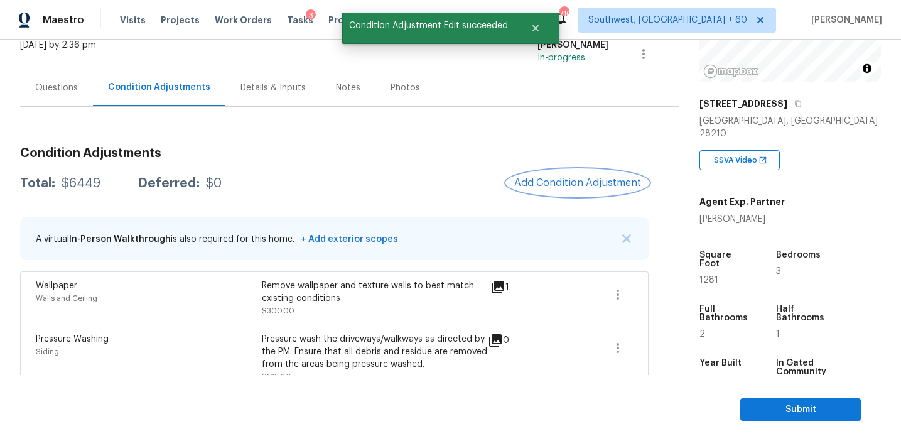
click at [527, 186] on span "Add Condition Adjustment" at bounding box center [577, 182] width 127 height 11
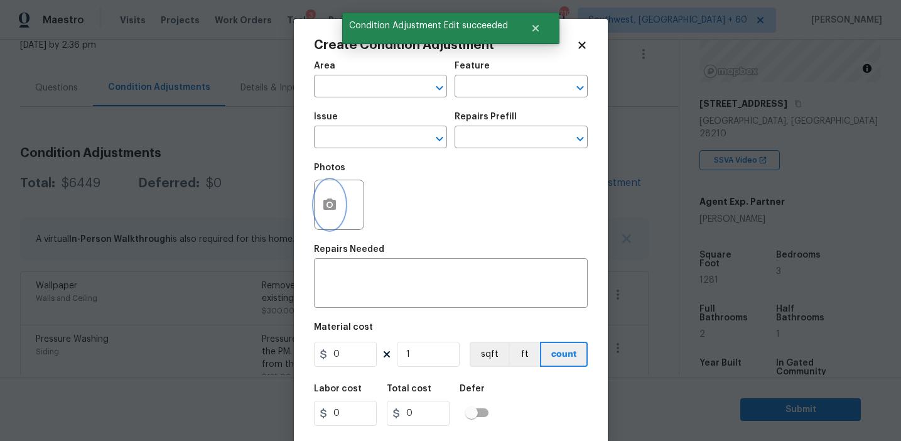
click at [336, 212] on icon "button" at bounding box center [329, 204] width 15 height 15
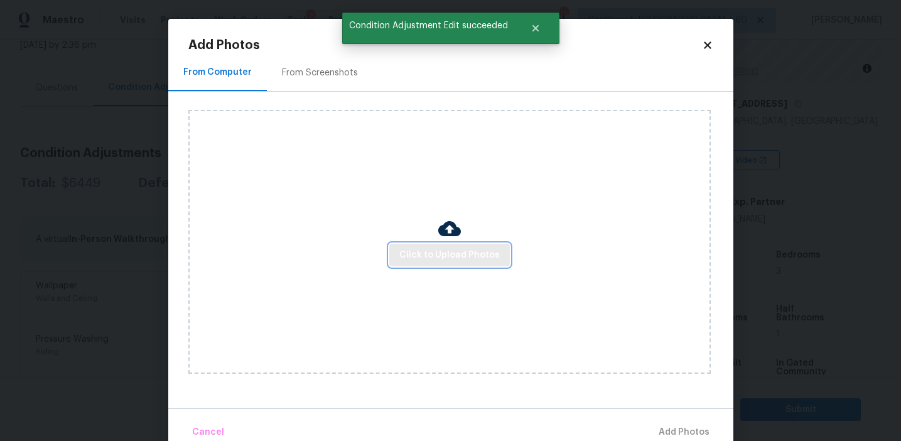
click at [449, 251] on span "Click to Upload Photos" at bounding box center [449, 255] width 100 height 16
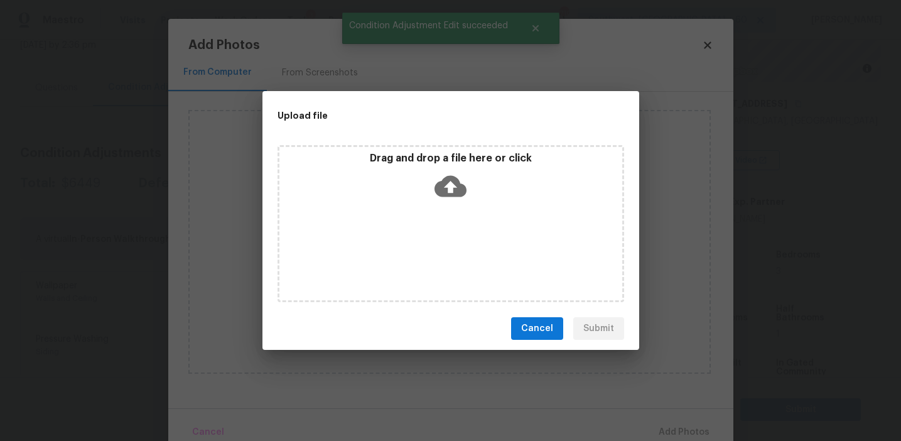
click at [449, 200] on icon at bounding box center [450, 186] width 32 height 32
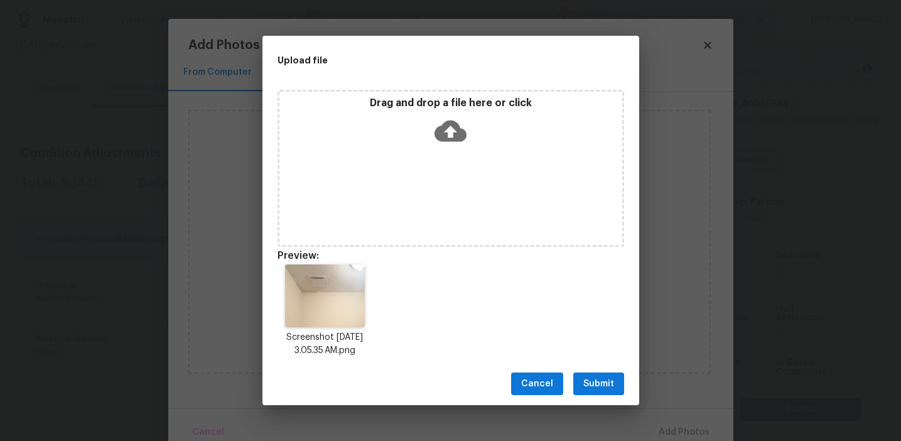
click at [595, 380] on span "Submit" at bounding box center [598, 384] width 31 height 16
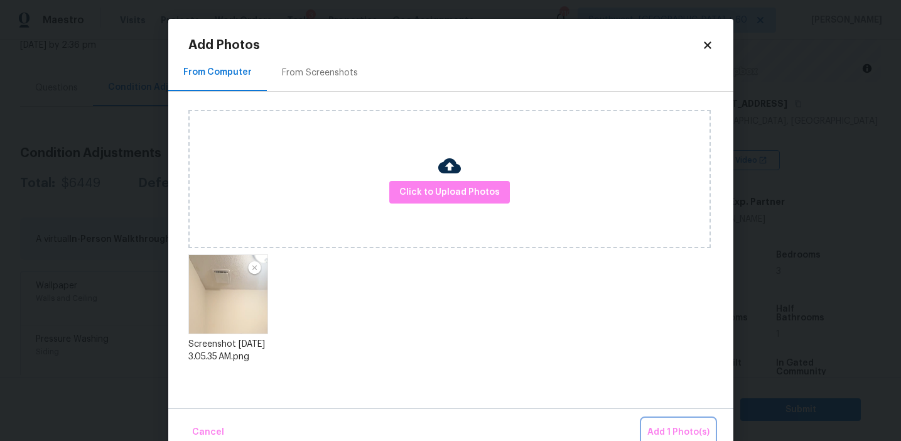
click at [664, 419] on button "Add 1 Photo(s)" at bounding box center [678, 432] width 72 height 27
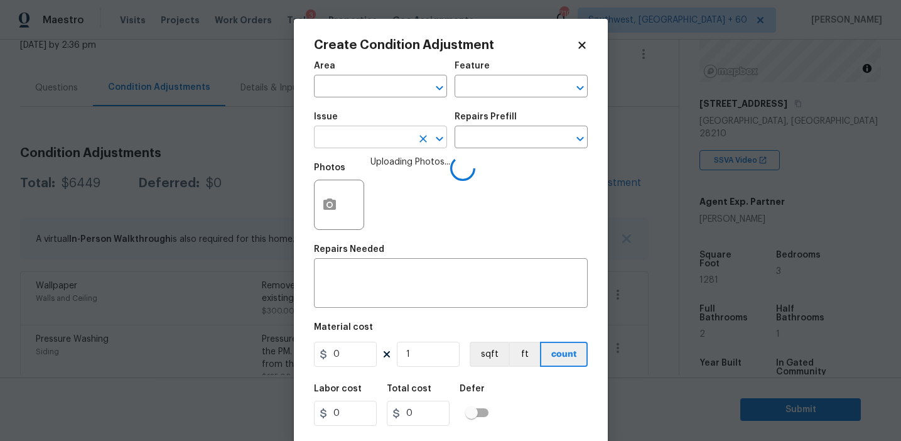
click at [364, 141] on input "text" at bounding box center [363, 138] width 98 height 19
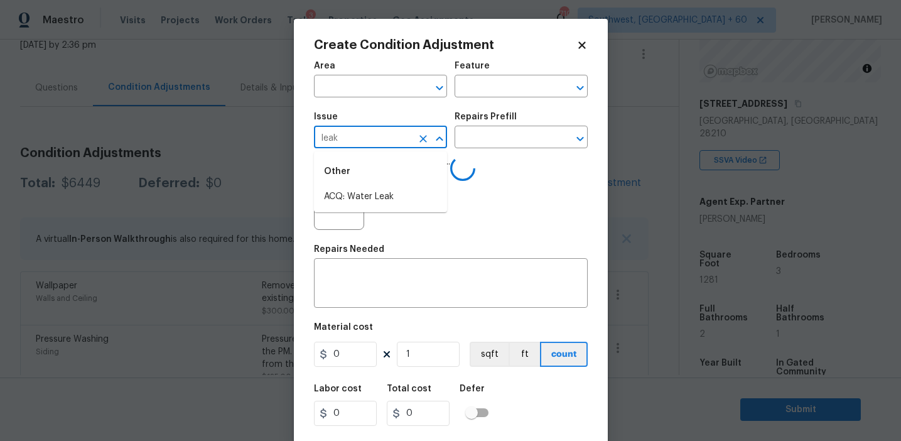
click at [383, 197] on li "ACQ: Water Leak" at bounding box center [380, 196] width 133 height 21
type input "ACQ: Water Leak"
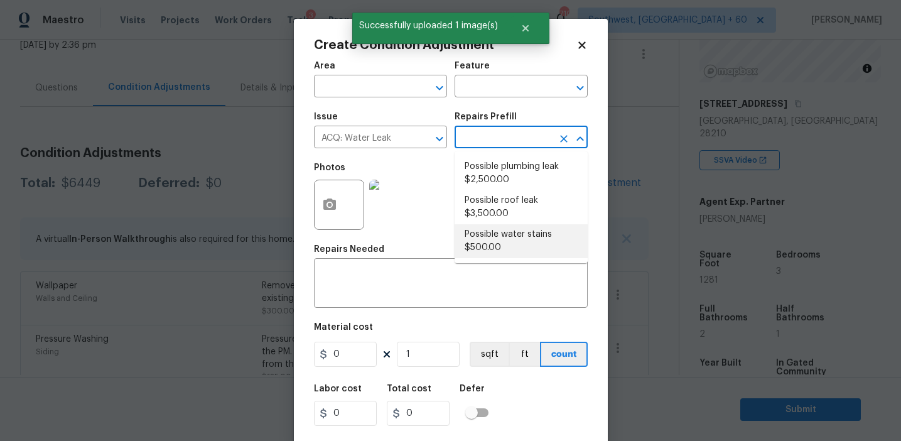
click at [494, 257] on li "Possible water stains $500.00" at bounding box center [521, 241] width 133 height 34
type input "Acquisition"
type textarea "Acquisition Scope: Possible water stains"
type input "500"
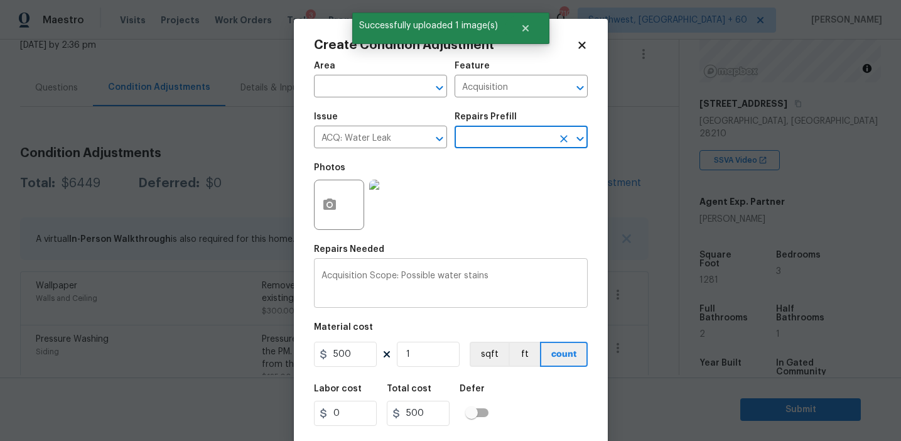
scroll to position [28, 0]
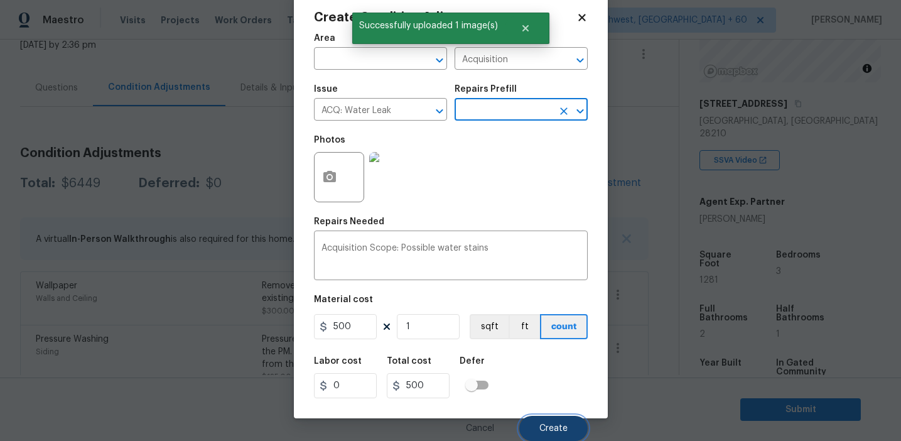
click at [546, 429] on span "Create" at bounding box center [553, 428] width 28 height 9
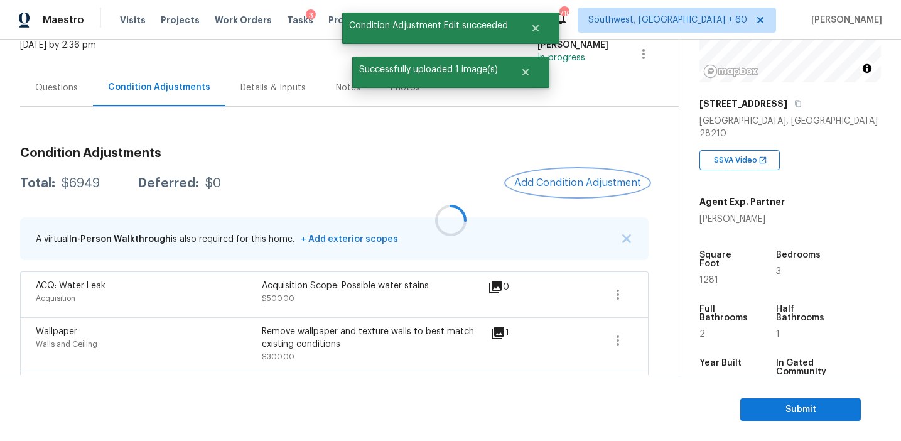
scroll to position [0, 0]
click at [553, 183] on span "Add Condition Adjustment" at bounding box center [577, 182] width 127 height 11
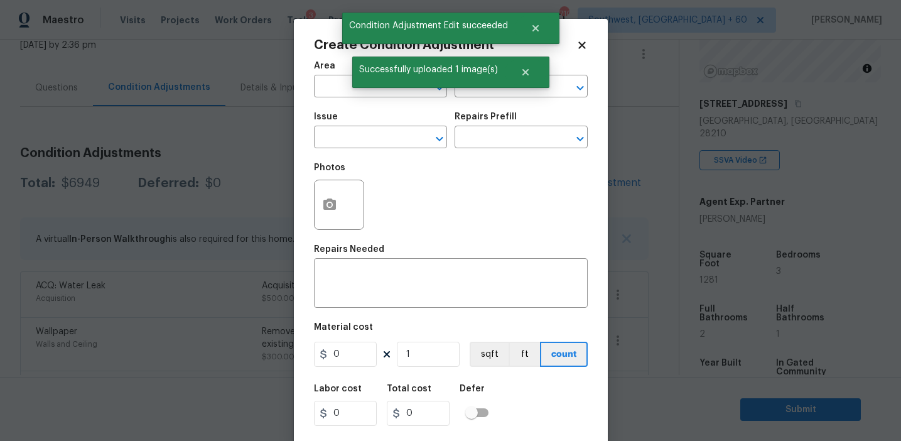
click at [350, 149] on span "Issue ​" at bounding box center [380, 130] width 133 height 51
click at [350, 135] on input "text" at bounding box center [363, 138] width 98 height 19
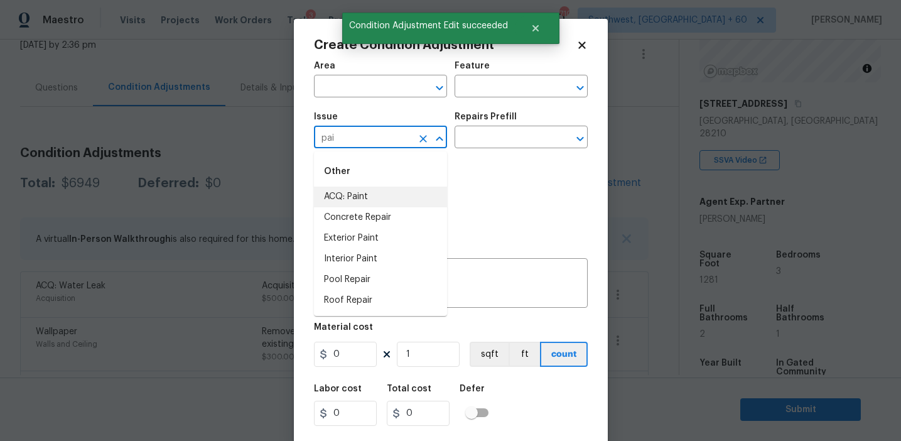
click at [379, 201] on li "ACQ: Paint" at bounding box center [380, 196] width 133 height 21
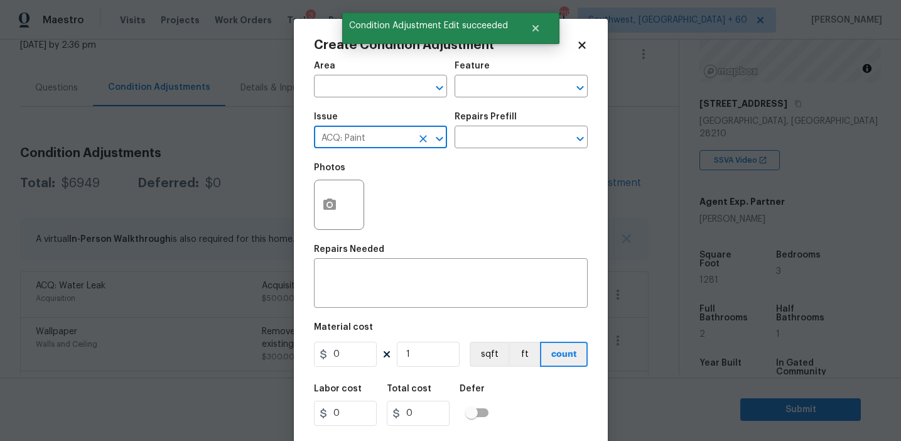
type input "ACQ: Paint"
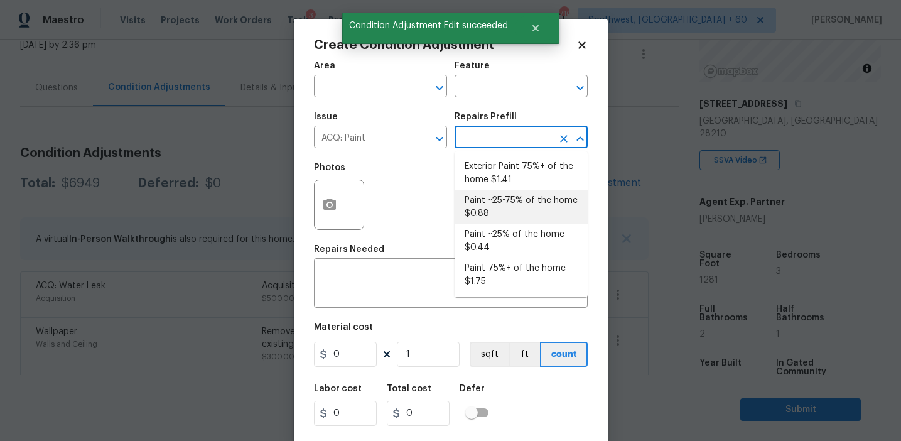
click at [507, 197] on li "Paint ~25-75% of the home $0.88" at bounding box center [521, 207] width 133 height 34
type input "Acquisition"
type textarea "Acquisition Scope: ~25 - 75% of the home needs interior paint"
type input "0.88"
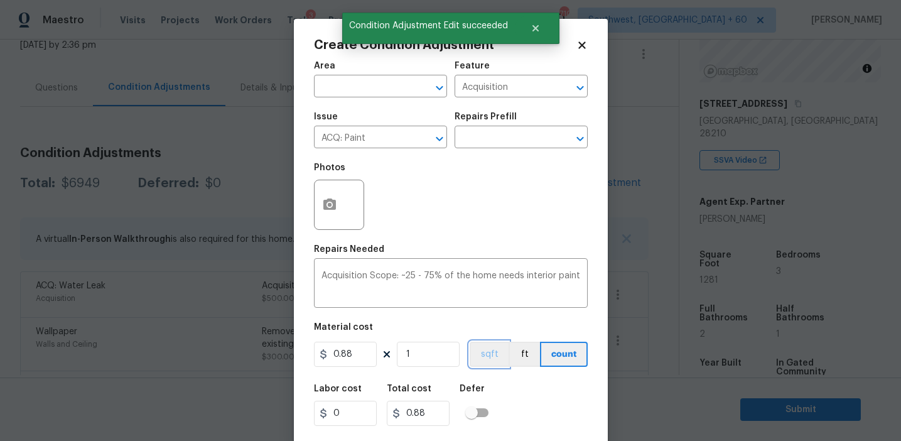
click at [488, 355] on button "sqft" at bounding box center [489, 354] width 39 height 25
click at [434, 351] on input "1" at bounding box center [428, 354] width 63 height 25
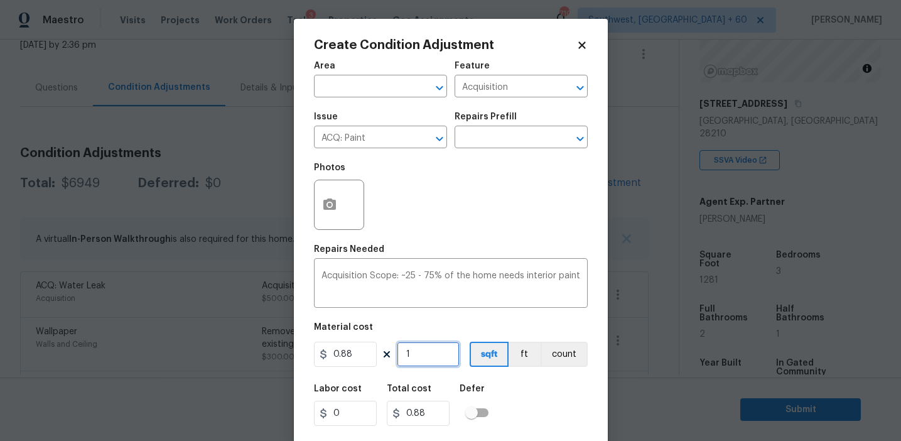
type input "12"
type input "10.56"
type input "128"
type input "112.64"
type input "1281"
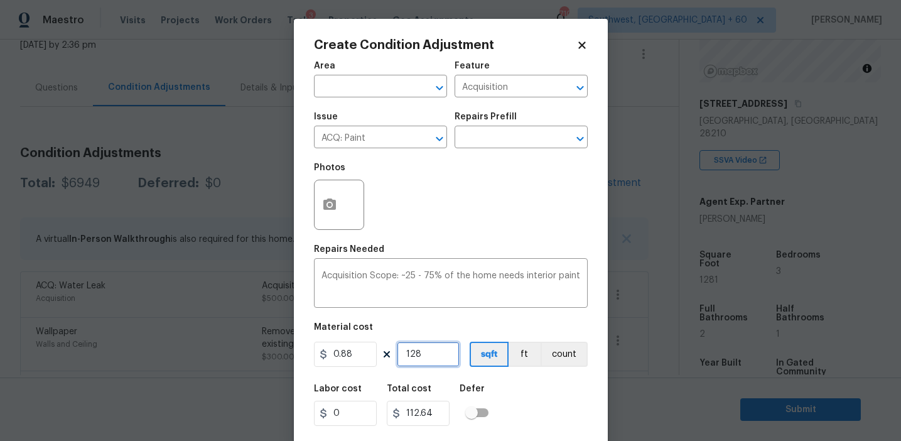
type input "1127.28"
type input "1281"
click at [421, 220] on div "Photos" at bounding box center [451, 197] width 274 height 82
click at [310, 197] on div "Create Condition Adjustment Area ​ Feature Acquisition ​ Issue ACQ: Paint ​ Rep…" at bounding box center [451, 232] width 314 height 427
click at [329, 197] on button "button" at bounding box center [330, 204] width 30 height 49
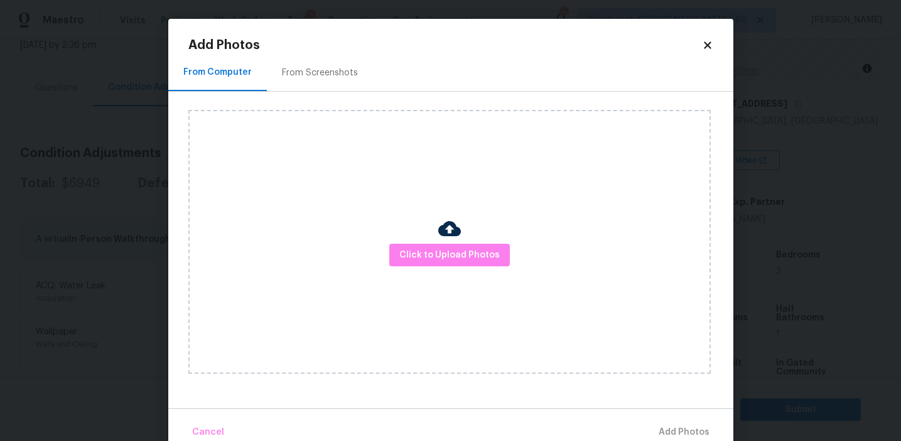
click at [329, 67] on div "From Screenshots" at bounding box center [320, 73] width 76 height 13
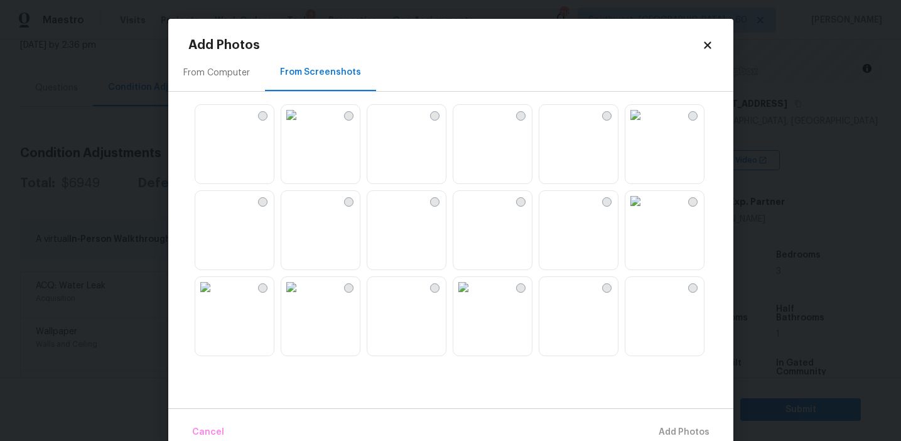
click at [387, 211] on img at bounding box center [377, 201] width 20 height 20
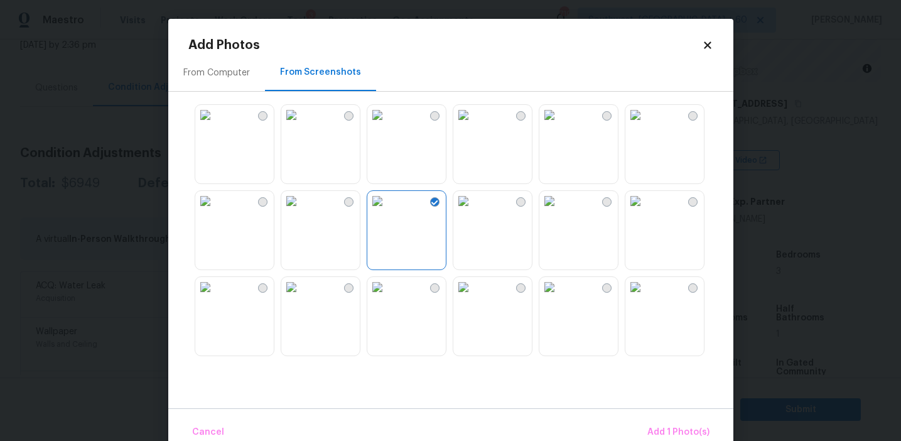
click at [559, 211] on img at bounding box center [549, 201] width 20 height 20
click at [645, 211] on img at bounding box center [635, 201] width 20 height 20
click at [559, 211] on img at bounding box center [549, 201] width 20 height 20
click at [473, 297] on img at bounding box center [463, 287] width 20 height 20
click at [387, 297] on img at bounding box center [377, 287] width 20 height 20
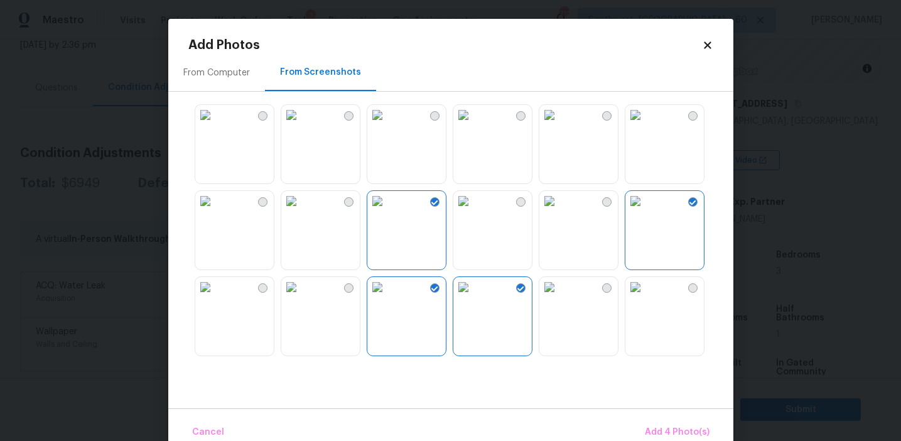
click at [215, 297] on img at bounding box center [205, 287] width 20 height 20
click at [387, 297] on img at bounding box center [377, 287] width 20 height 20
click at [473, 297] on img at bounding box center [463, 287] width 20 height 20
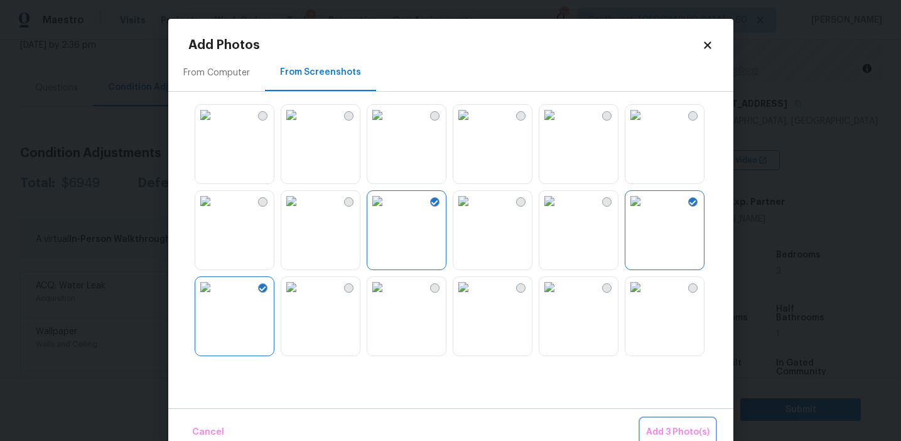
click at [666, 430] on span "Add 3 Photo(s)" at bounding box center [677, 432] width 63 height 16
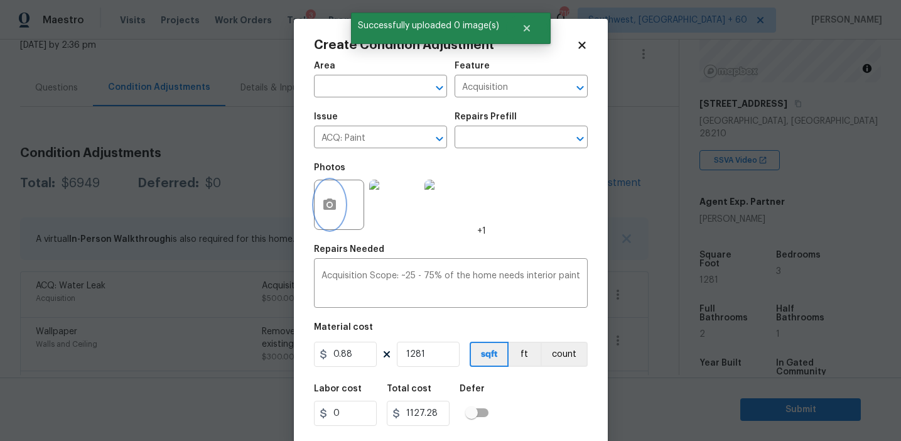
scroll to position [28, 0]
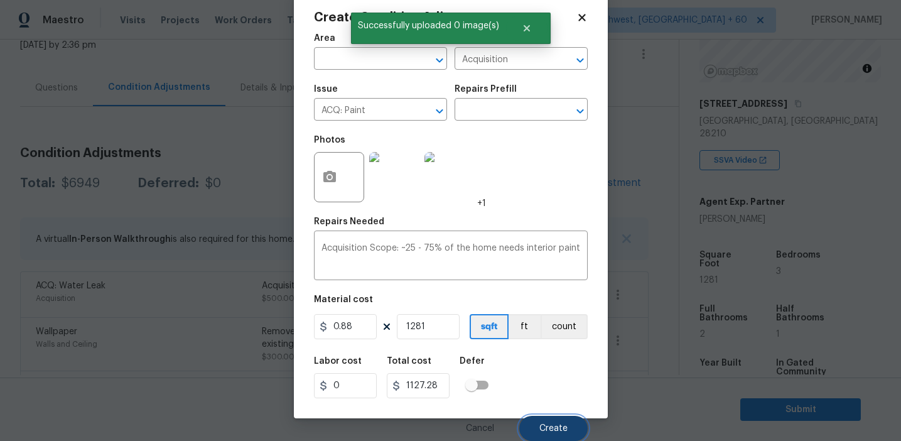
click at [539, 428] on span "Create" at bounding box center [553, 428] width 28 height 9
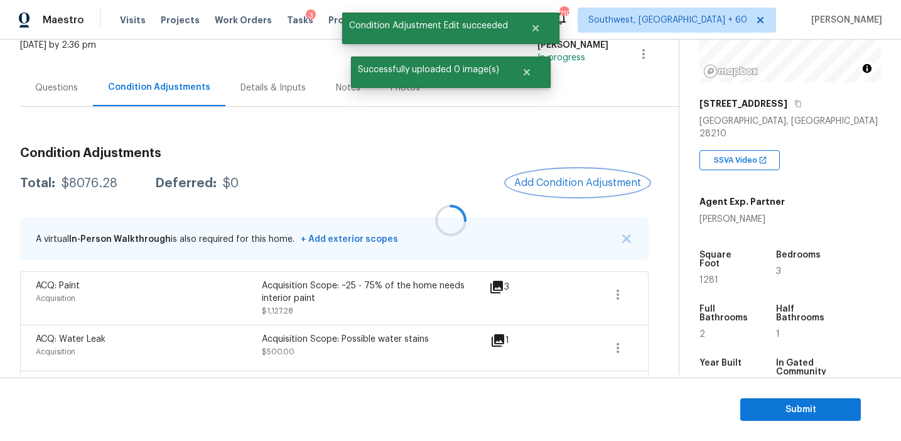
scroll to position [0, 0]
click at [556, 183] on span "Add Condition Adjustment" at bounding box center [577, 182] width 127 height 11
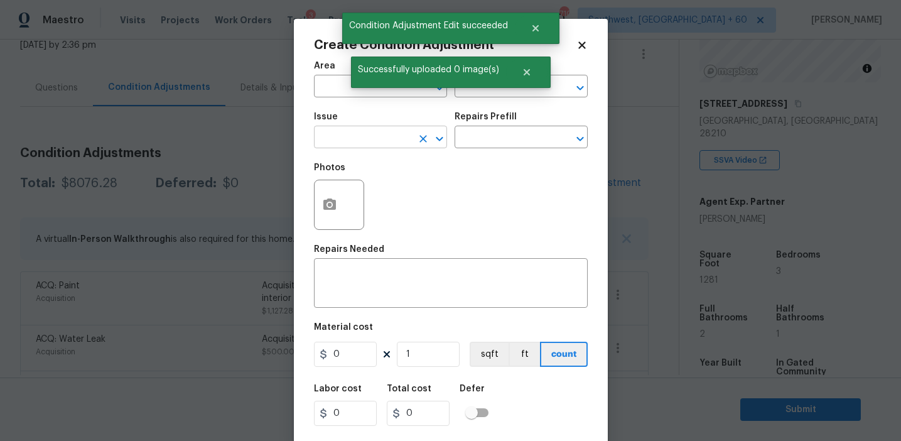
click at [388, 142] on input "text" at bounding box center [363, 138] width 98 height 19
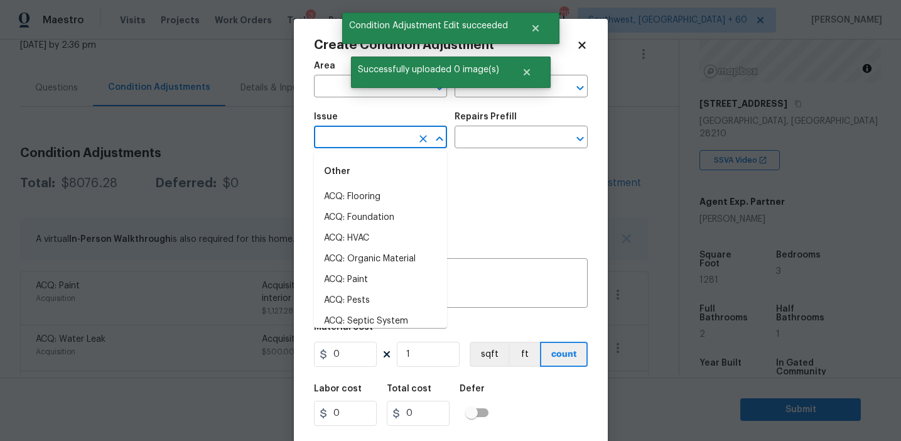
click at [397, 194] on li "ACQ: Flooring" at bounding box center [380, 196] width 133 height 21
type input "ACQ: Flooring"
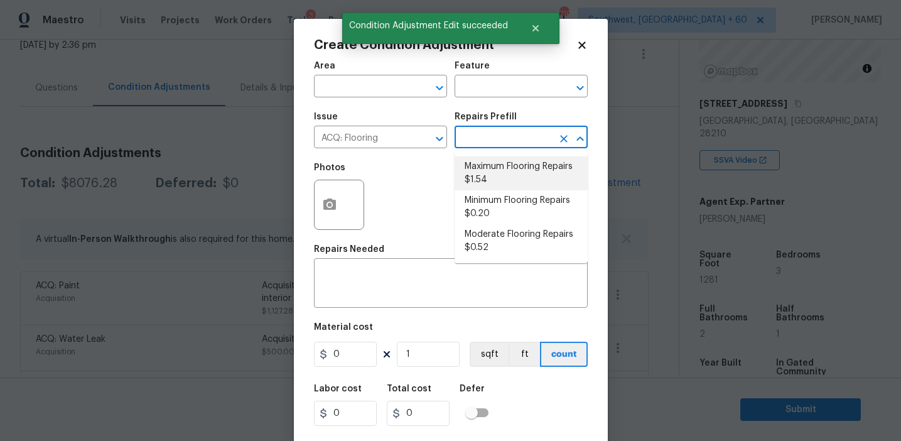
click at [490, 175] on li "Maximum Flooring Repairs $1.54" at bounding box center [521, 173] width 133 height 34
type input "Acquisition"
type textarea "Acquisition Scope: Maximum flooring repairs"
type input "1.54"
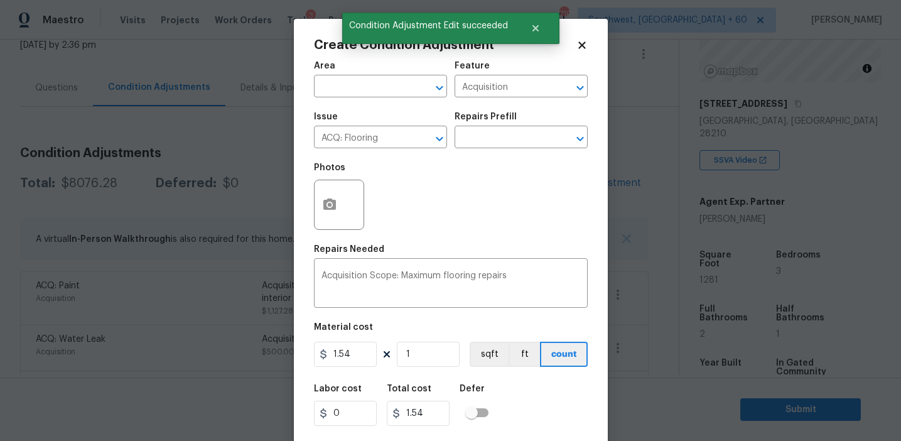
click at [490, 175] on div "Photos" at bounding box center [451, 197] width 274 height 82
click at [481, 359] on button "sqft" at bounding box center [489, 354] width 39 height 25
click at [445, 355] on input "1" at bounding box center [428, 354] width 63 height 25
paste input "281"
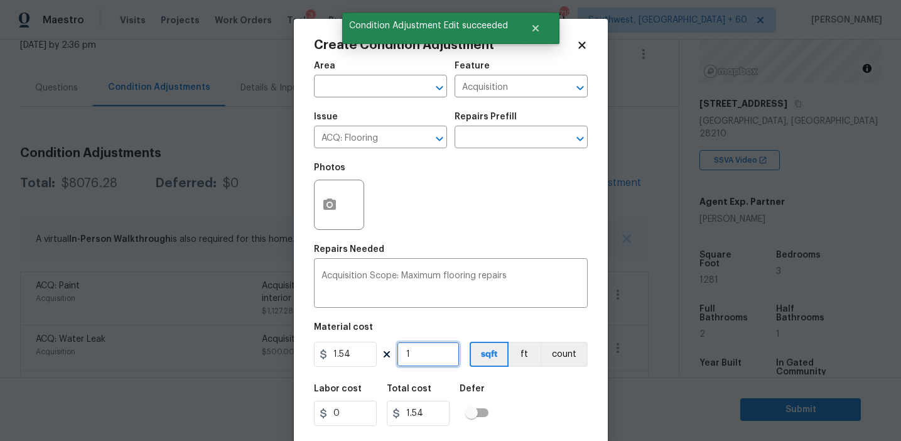
type input "1281"
type input "1972.74"
type input "1281"
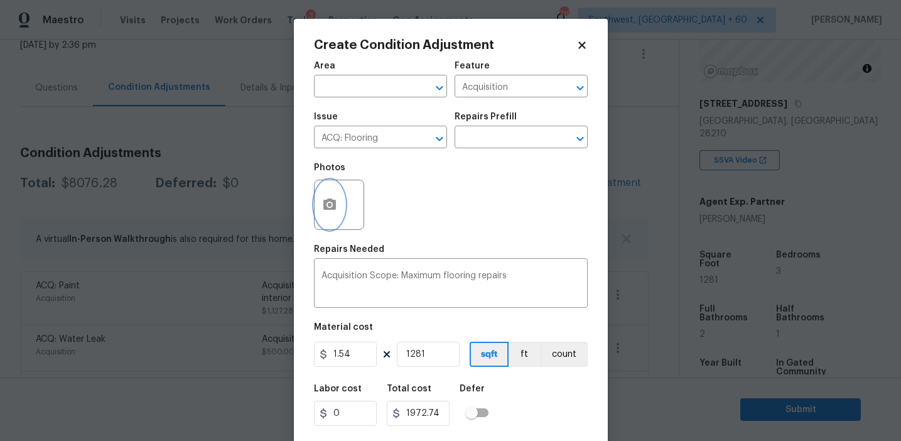
click at [325, 203] on icon "button" at bounding box center [329, 203] width 13 height 11
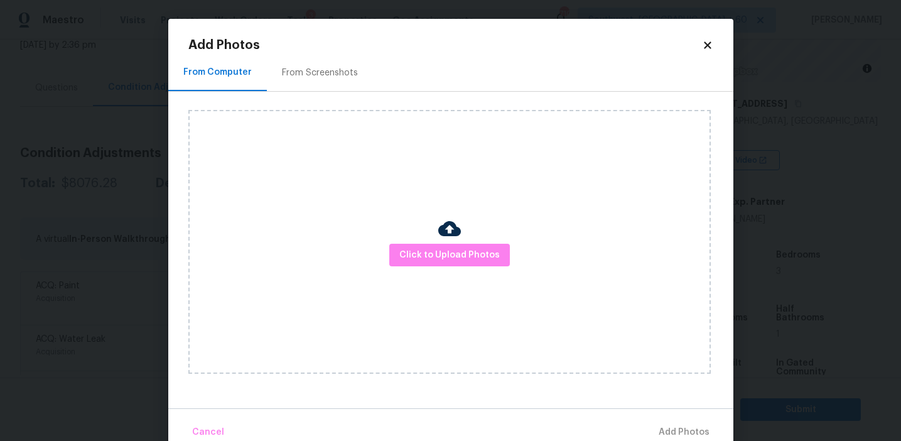
click at [343, 65] on div "From Screenshots" at bounding box center [320, 72] width 106 height 37
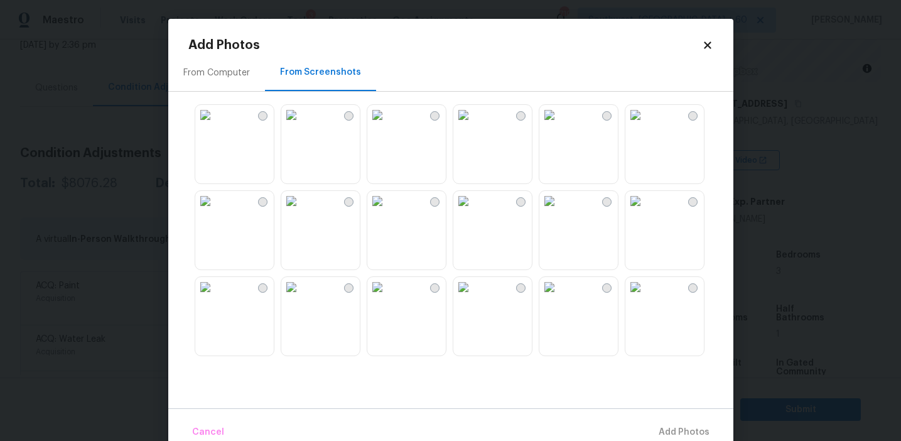
click at [387, 211] on img at bounding box center [377, 201] width 20 height 20
click at [215, 297] on img at bounding box center [205, 287] width 20 height 20
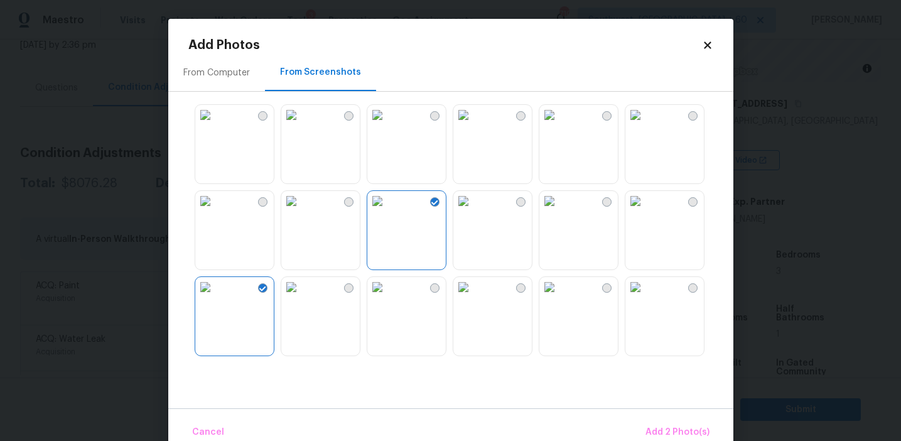
click at [473, 297] on img at bounding box center [463, 287] width 20 height 20
click at [559, 297] on img at bounding box center [549, 287] width 20 height 20
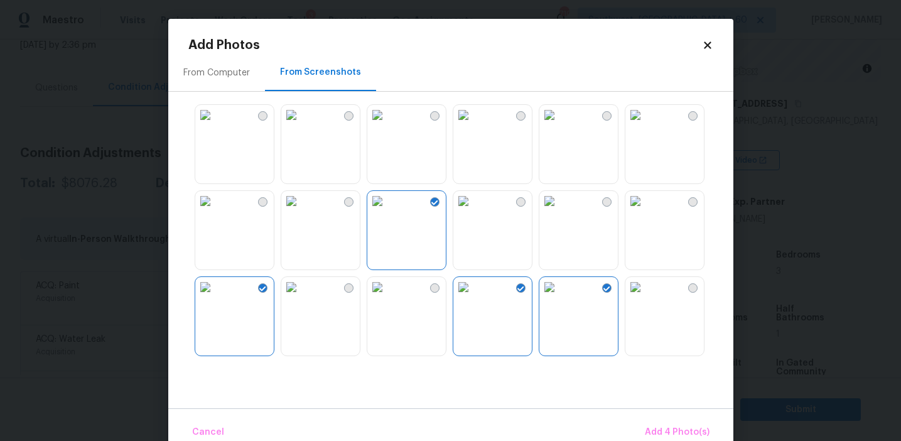
click at [559, 211] on img at bounding box center [549, 201] width 20 height 20
click at [559, 297] on img at bounding box center [549, 287] width 20 height 20
click at [645, 211] on img at bounding box center [635, 201] width 20 height 20
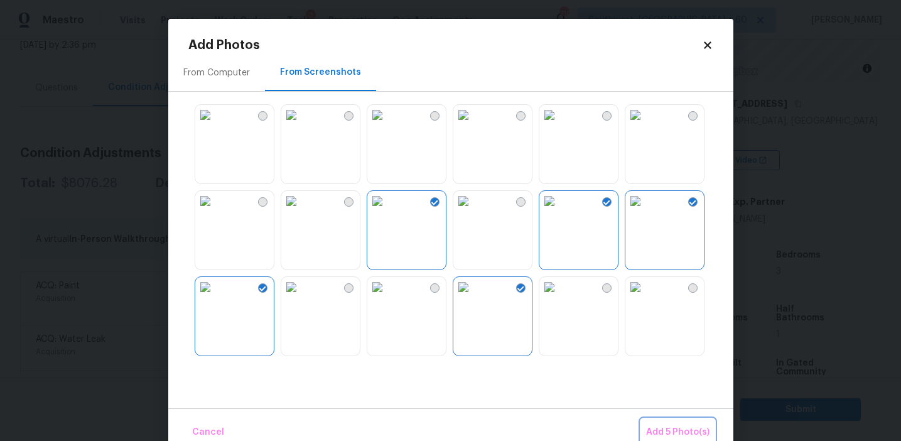
click at [655, 426] on span "Add 5 Photo(s)" at bounding box center [677, 432] width 63 height 16
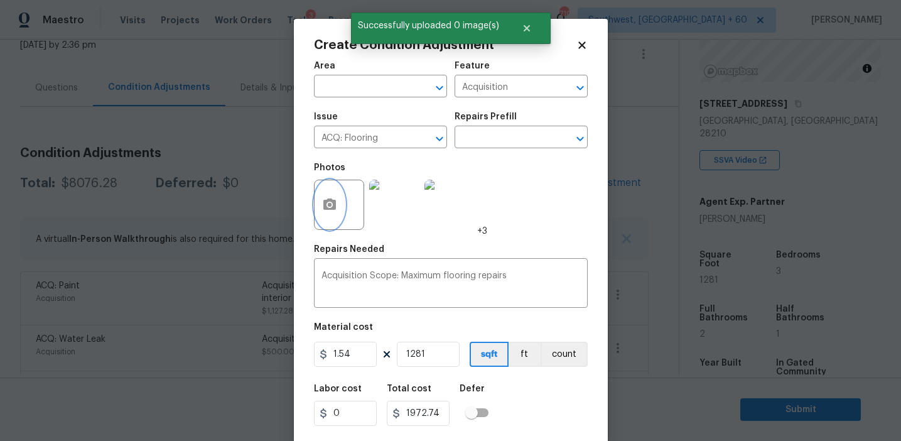
scroll to position [28, 0]
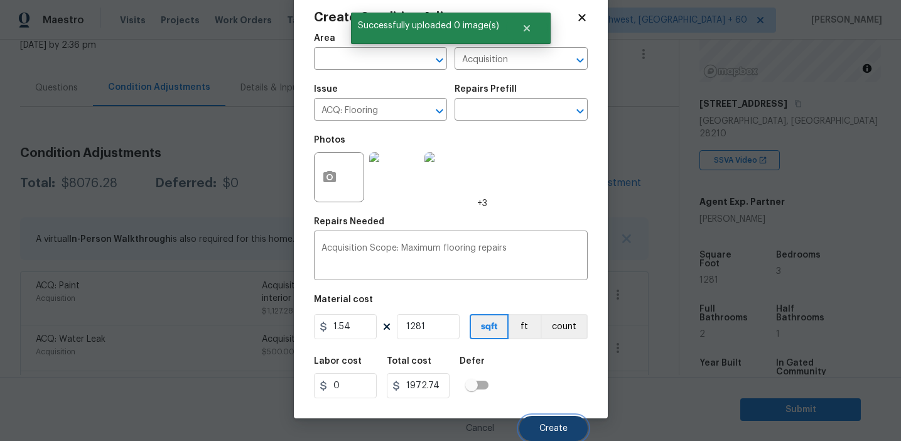
click at [541, 421] on button "Create" at bounding box center [553, 428] width 68 height 25
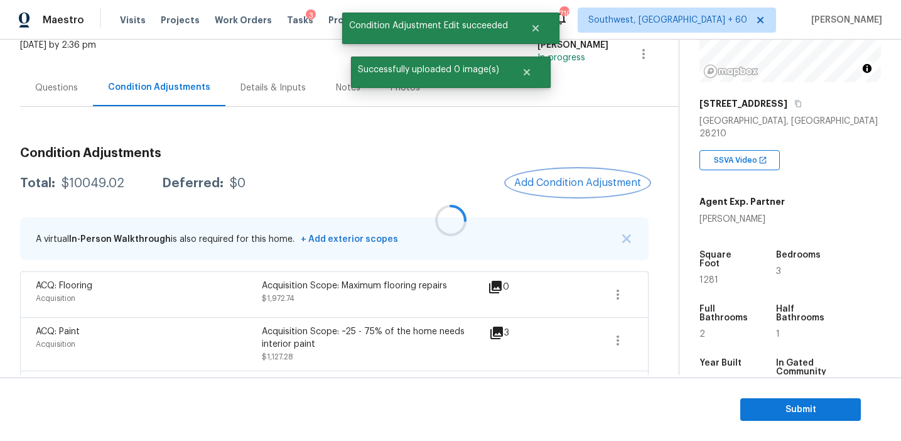
scroll to position [0, 0]
click at [91, 183] on div "$10049.02" at bounding box center [93, 183] width 63 height 13
copy div "10049.02"
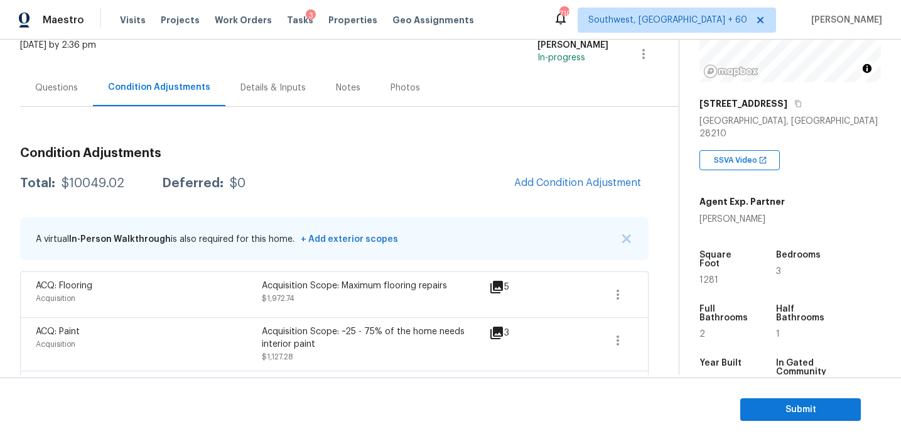
click at [64, 97] on div "Questions" at bounding box center [56, 87] width 73 height 37
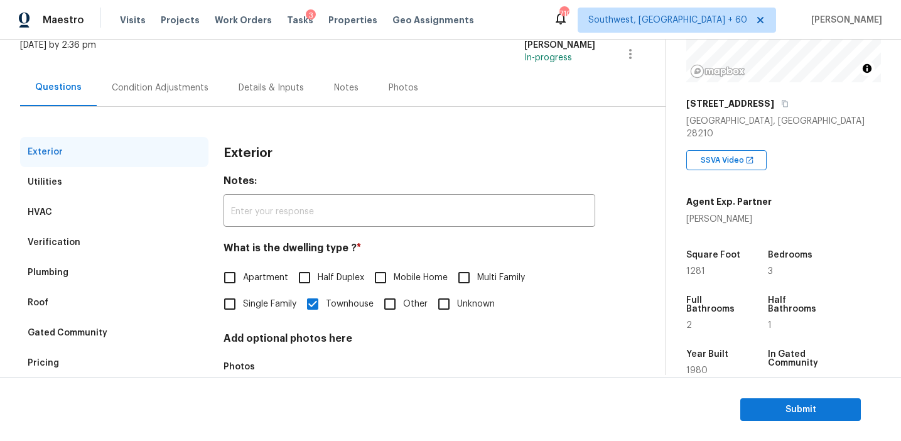
scroll to position [111, 0]
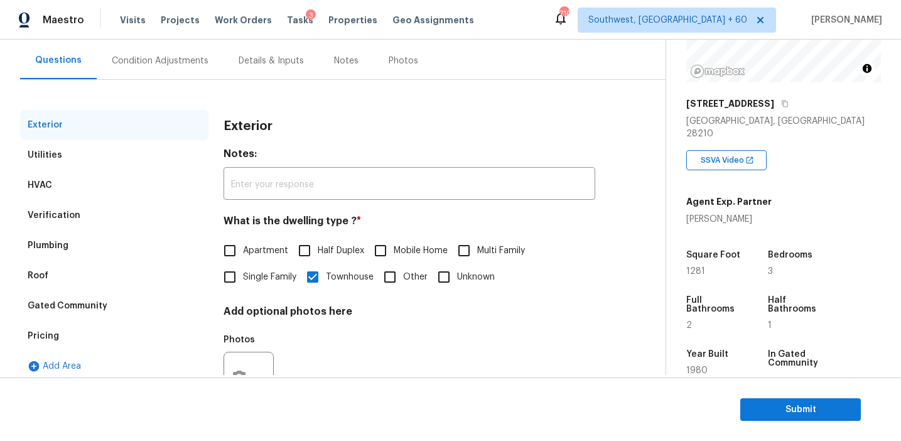
click at [65, 332] on div "Pricing" at bounding box center [114, 336] width 188 height 30
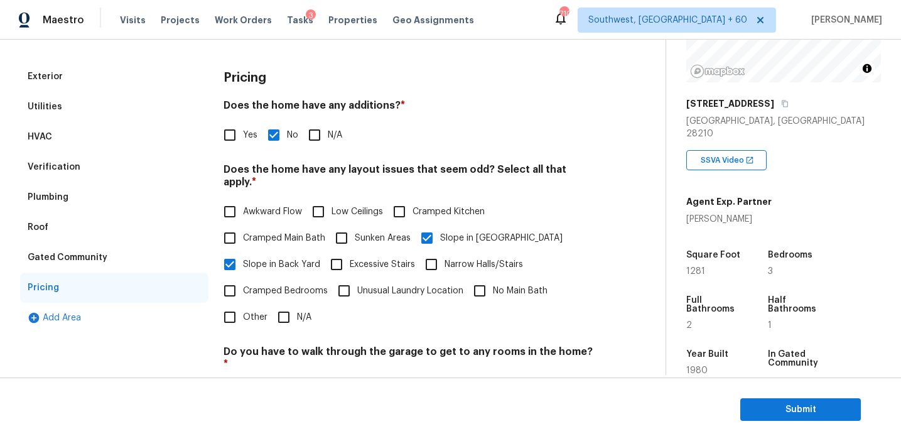
click at [134, 257] on div "Gated Community" at bounding box center [114, 257] width 188 height 30
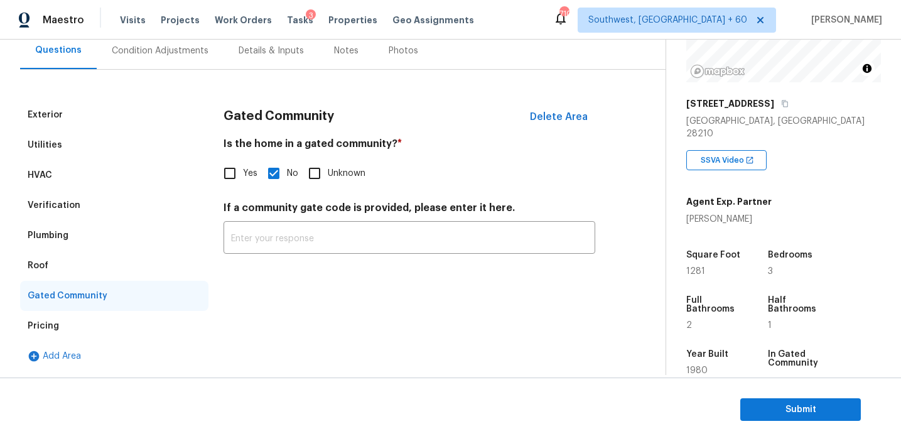
scroll to position [121, 0]
click at [87, 264] on div "Roof" at bounding box center [114, 266] width 188 height 30
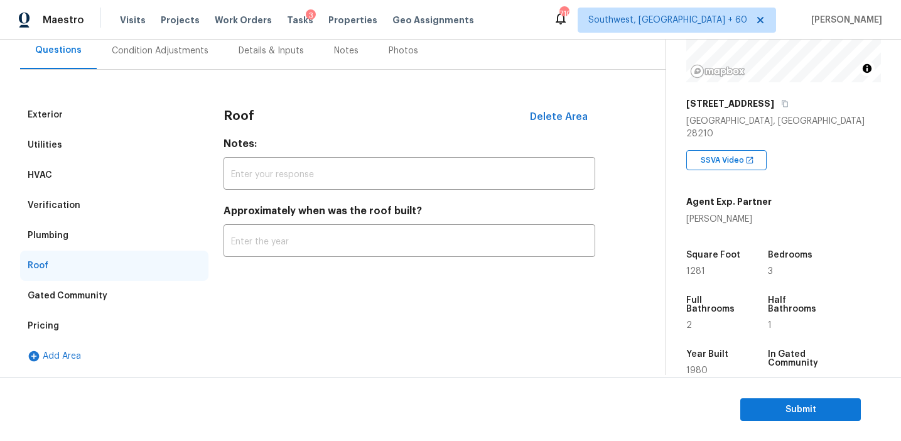
click at [87, 235] on div "Plumbing" at bounding box center [114, 235] width 188 height 30
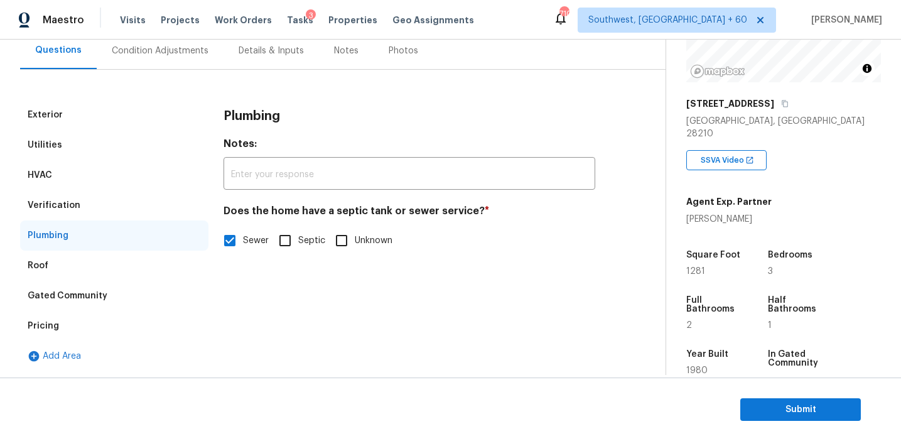
click at [97, 195] on div "Verification" at bounding box center [114, 205] width 188 height 30
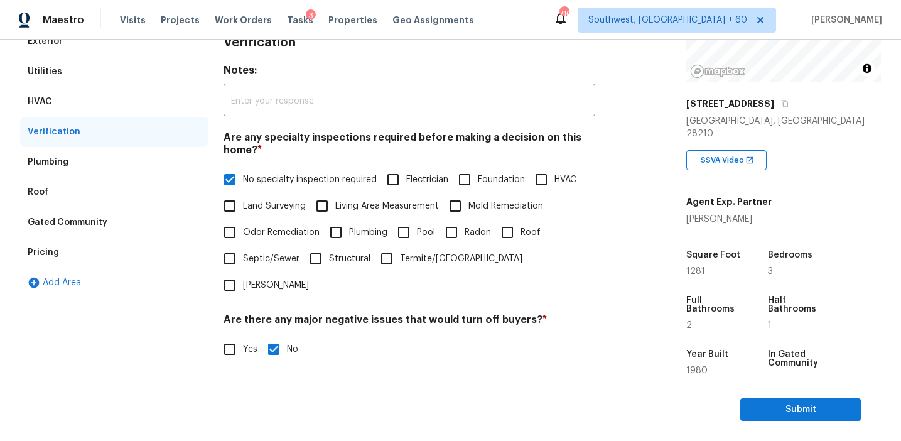
scroll to position [112, 0]
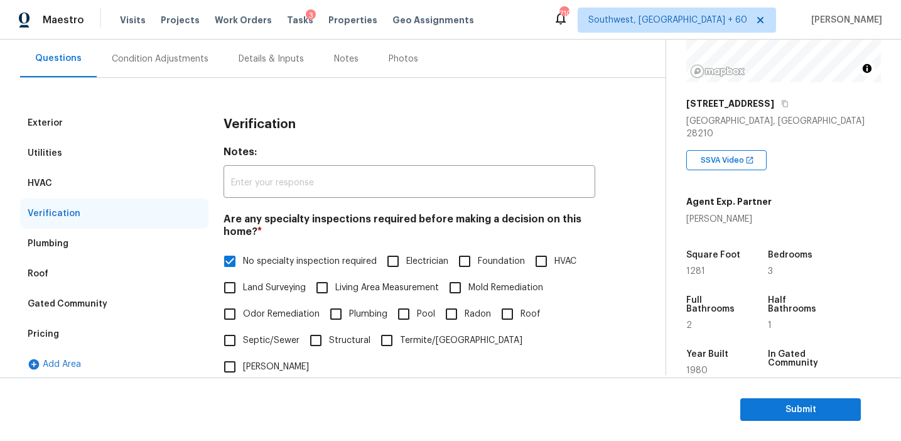
click at [127, 178] on div "HVAC" at bounding box center [114, 183] width 188 height 30
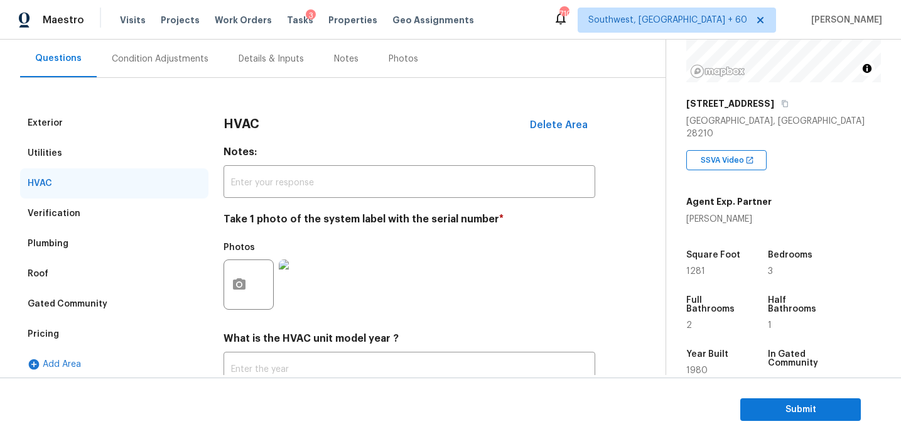
click at [122, 144] on div "Utilities" at bounding box center [114, 153] width 188 height 30
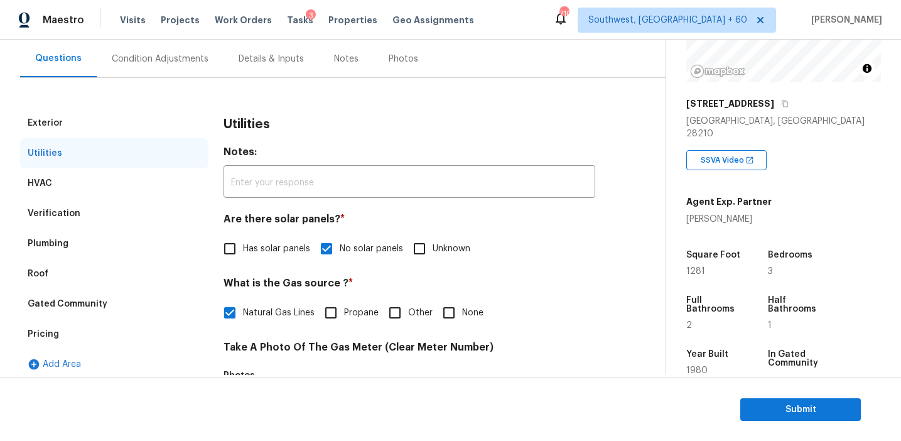
click at [121, 116] on div "Exterior" at bounding box center [114, 123] width 188 height 30
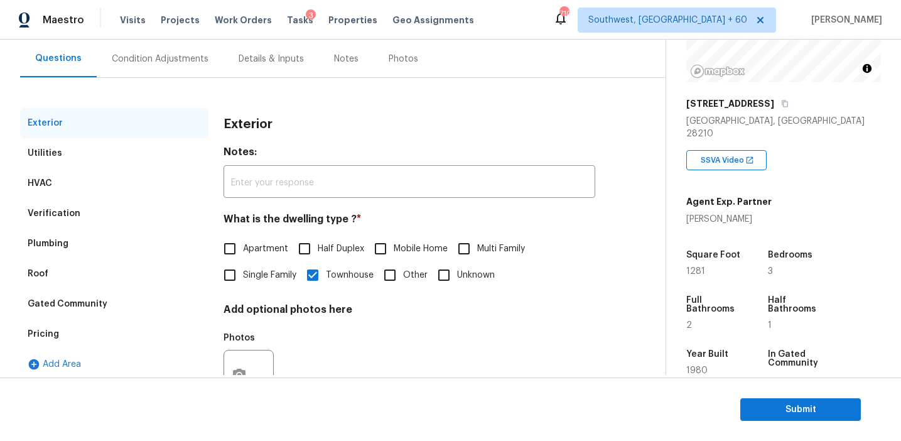
click at [178, 72] on div "Condition Adjustments" at bounding box center [160, 58] width 127 height 37
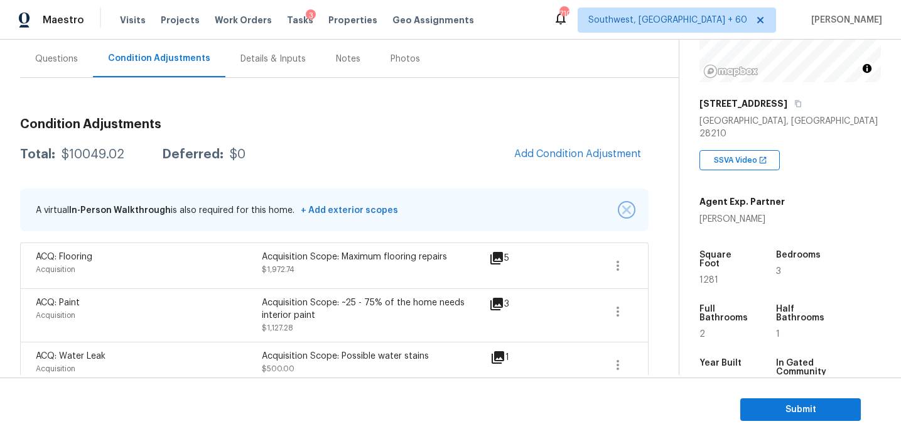
click at [628, 205] on img "button" at bounding box center [626, 209] width 9 height 9
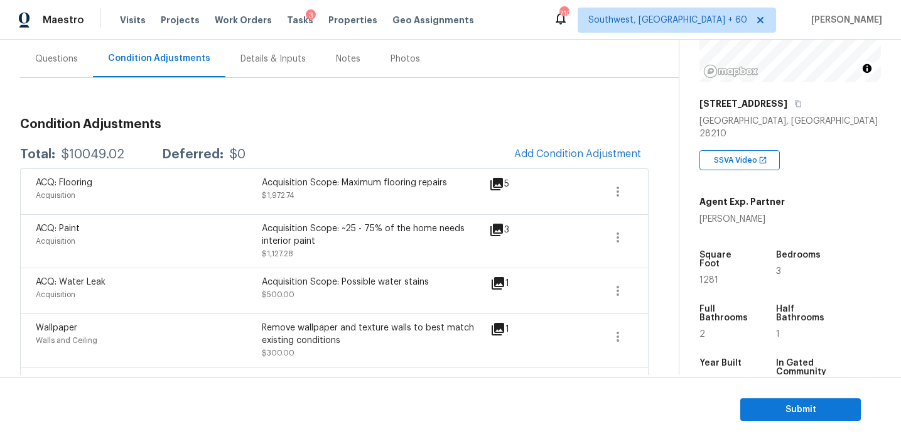
scroll to position [275, 0]
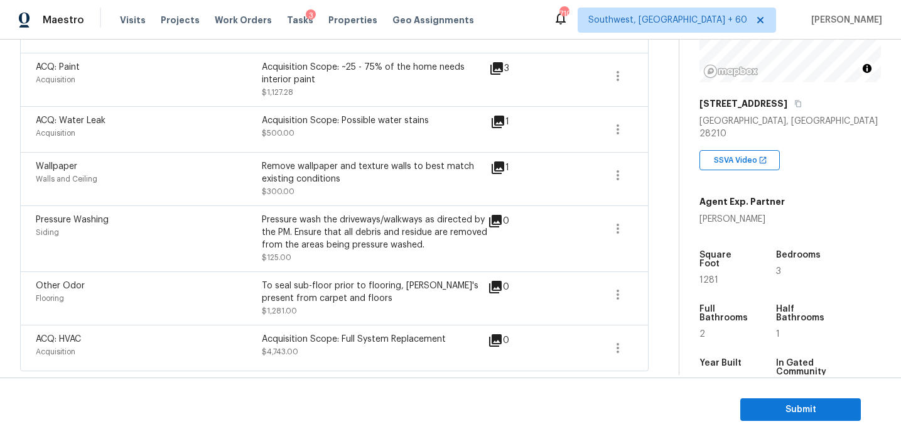
click at [417, 242] on div "Pressure wash the driveways/walkways as directed by the PM. Ensure that all deb…" at bounding box center [375, 232] width 226 height 38
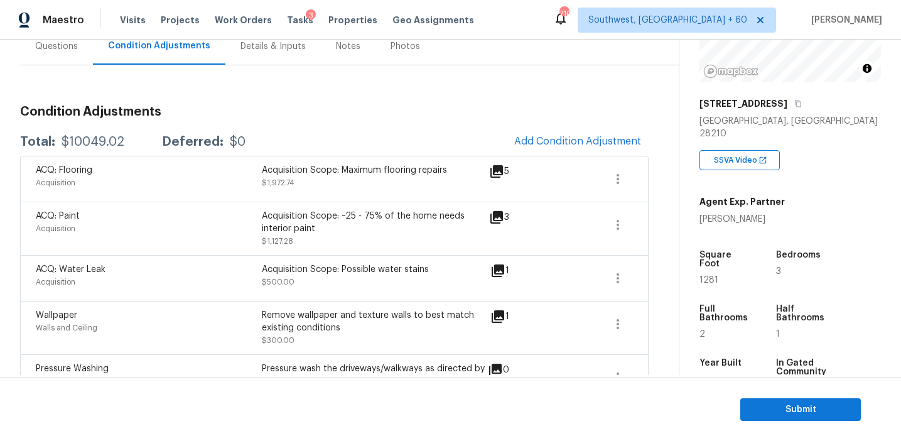
scroll to position [113, 0]
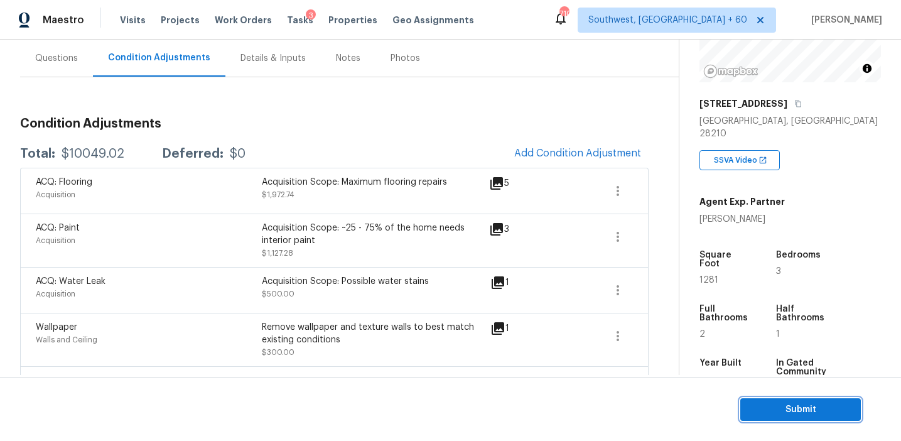
click at [763, 418] on button "Submit" at bounding box center [800, 409] width 121 height 23
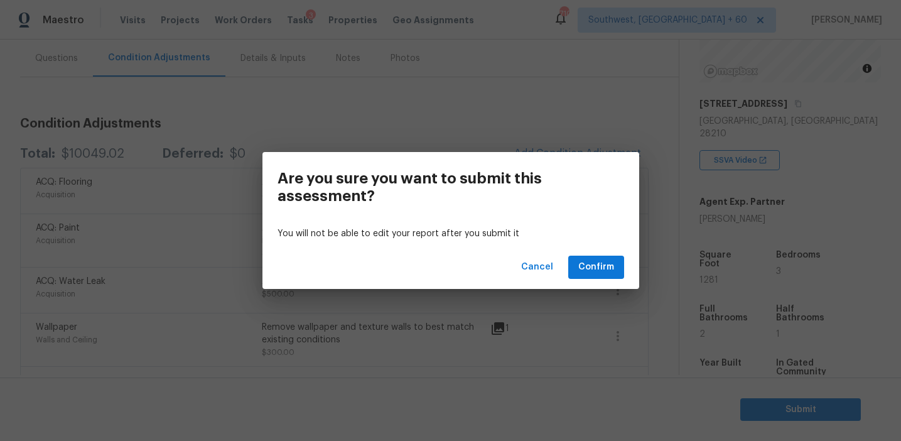
click at [576, 249] on div "Cancel Confirm" at bounding box center [450, 266] width 377 height 43
click at [585, 269] on span "Confirm" at bounding box center [596, 267] width 36 height 16
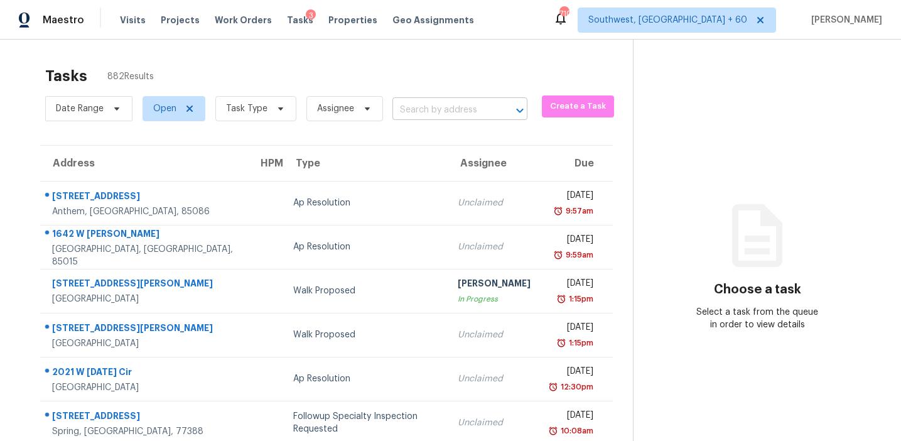
click at [407, 105] on input "text" at bounding box center [442, 109] width 100 height 19
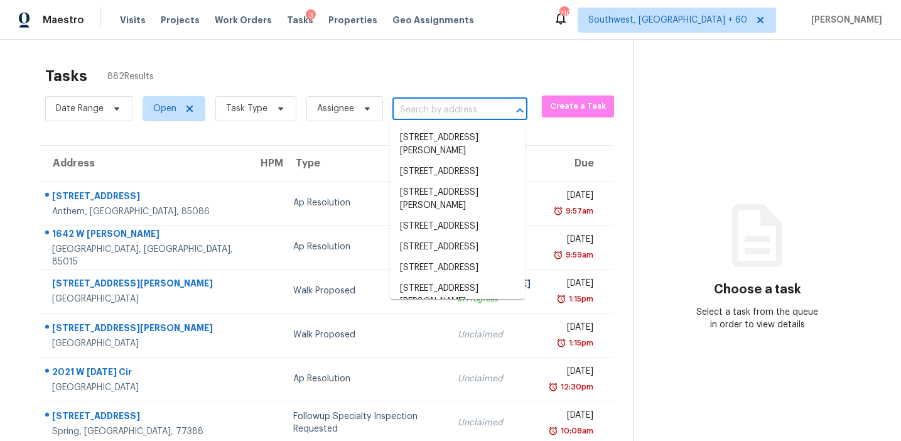
paste input "5026 Ashton Rd Fayetteville, NC, 28304"
type input "5026 Ashton Rd Fayetteville, NC, 28304"
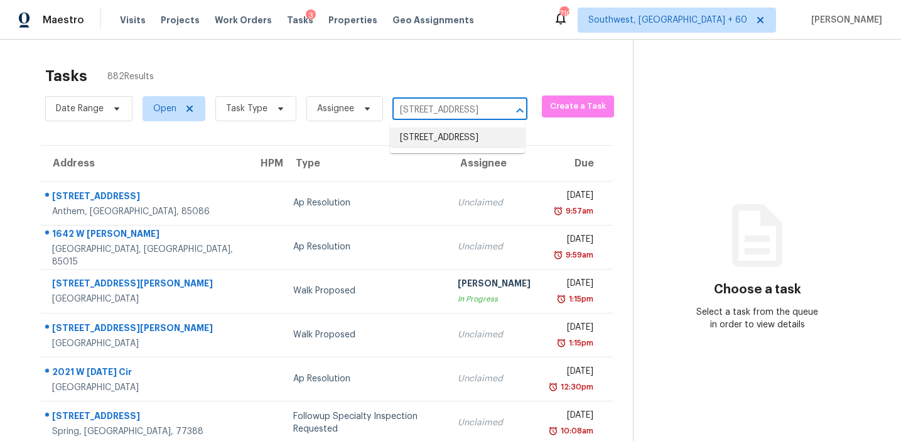
click at [433, 136] on li "5026 Ashton Rd, Fayetteville, NC 28304" at bounding box center [457, 137] width 135 height 21
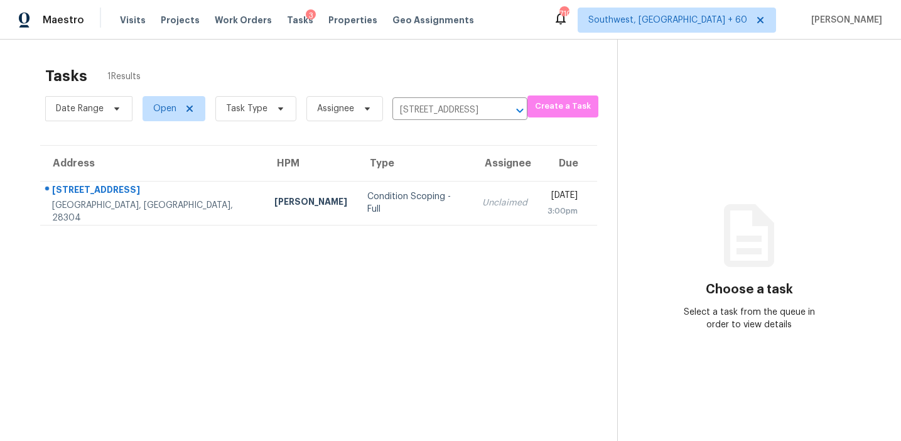
click at [482, 197] on div "Unclaimed" at bounding box center [504, 203] width 45 height 13
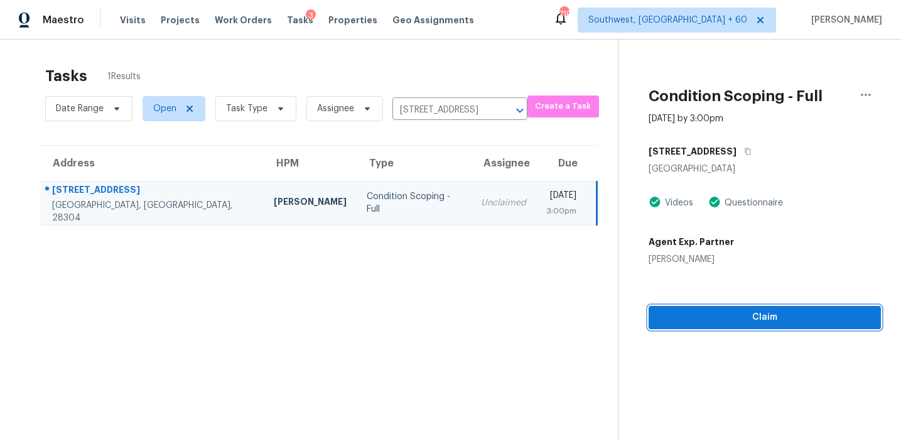
click at [688, 316] on span "Claim" at bounding box center [765, 318] width 212 height 16
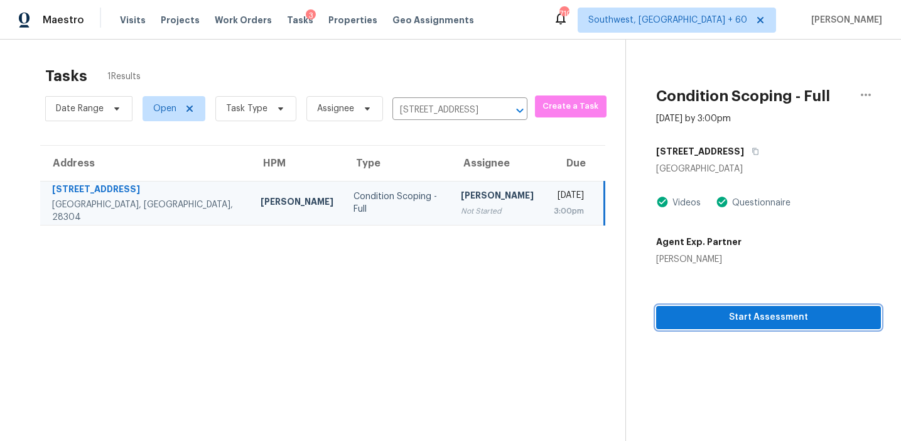
click at [708, 316] on span "Start Assessment" at bounding box center [768, 318] width 205 height 16
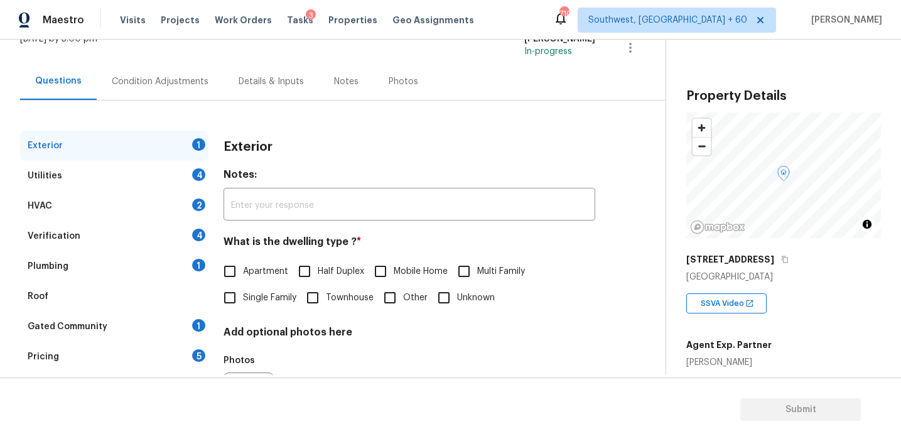
scroll to position [108, 0]
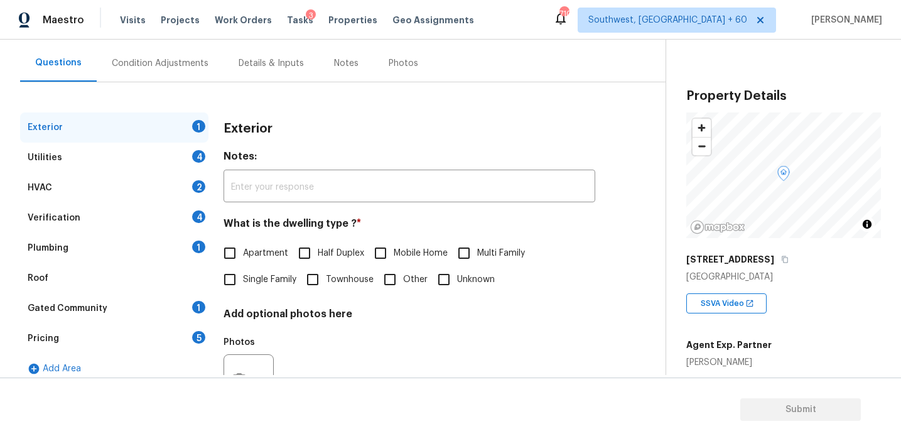
click at [165, 345] on div "Pricing 5" at bounding box center [114, 338] width 188 height 30
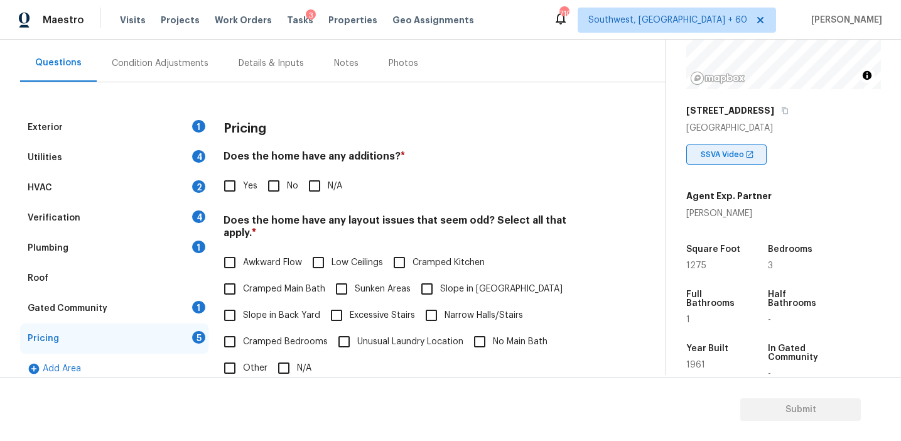
scroll to position [159, 0]
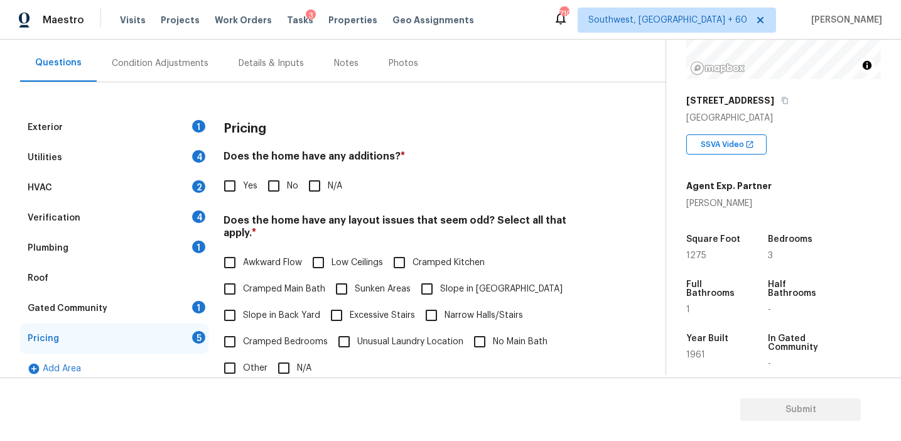
click at [190, 74] on div "Condition Adjustments" at bounding box center [160, 63] width 127 height 37
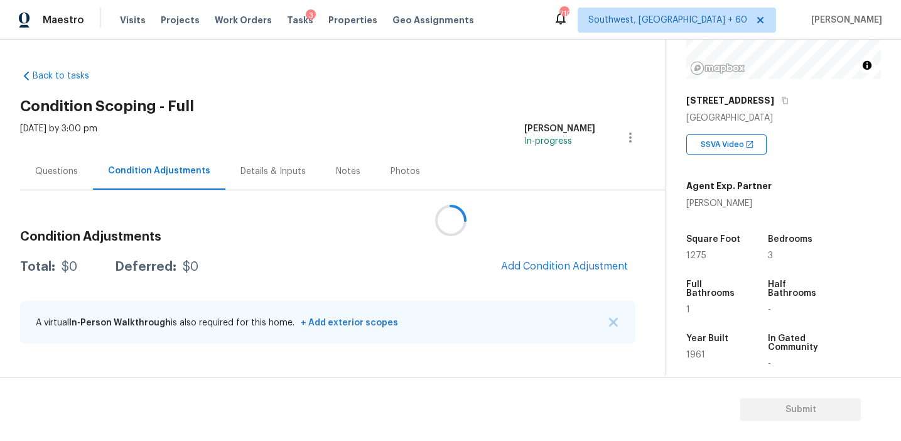
click at [537, 259] on div at bounding box center [450, 220] width 901 height 441
click at [537, 259] on button "Add Condition Adjustment" at bounding box center [565, 266] width 142 height 26
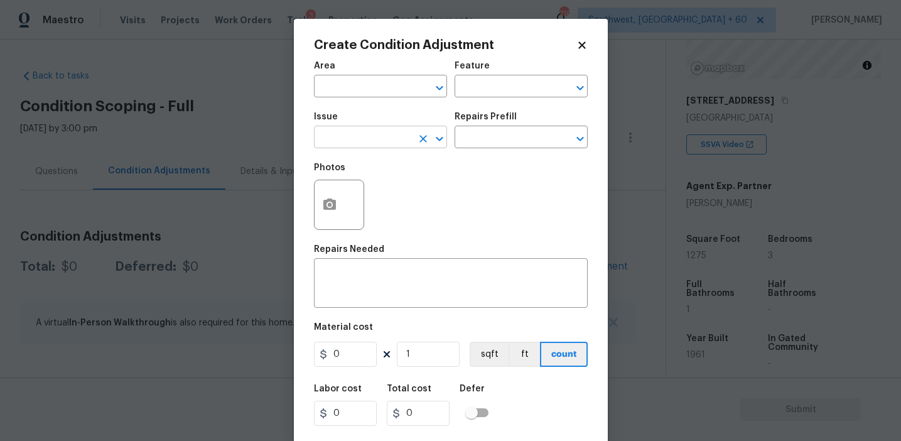
click at [354, 136] on input "text" at bounding box center [363, 138] width 98 height 19
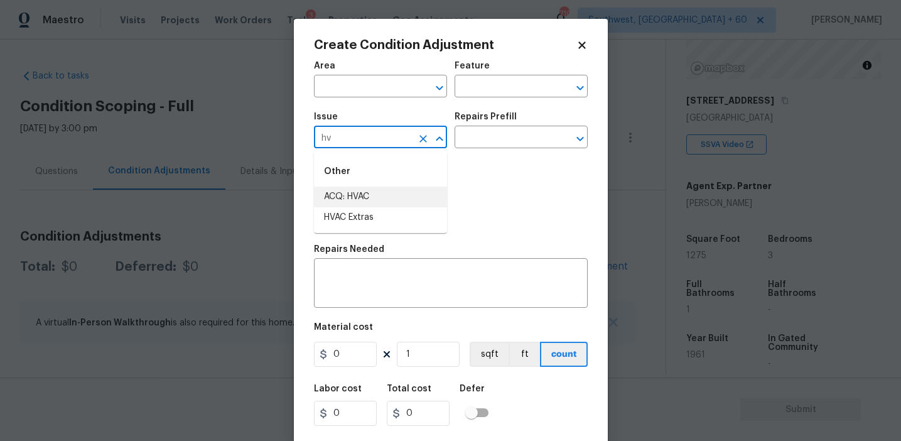
click at [374, 197] on li "ACQ: HVAC" at bounding box center [380, 196] width 133 height 21
type input "ACQ: HVAC"
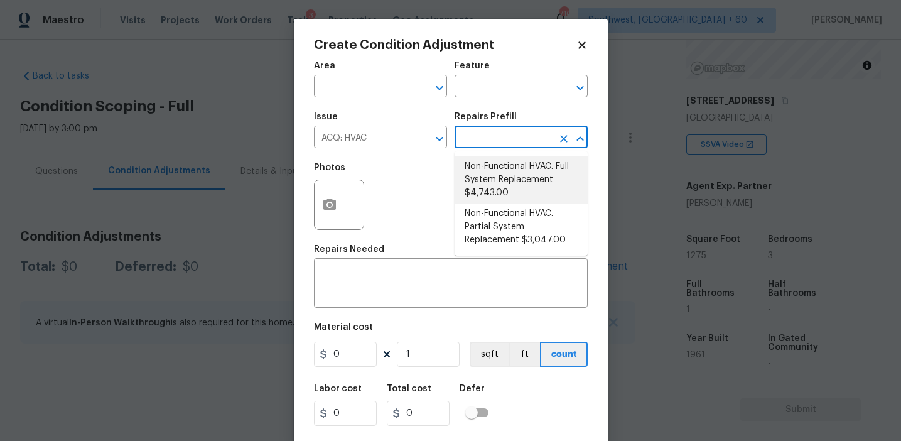
click at [501, 176] on li "Non-Functional HVAC. Full System Replacement $4,743.00" at bounding box center [521, 179] width 133 height 47
type input "Acquisition"
type textarea "Acquisition Scope: Full System Replacement"
type input "4743"
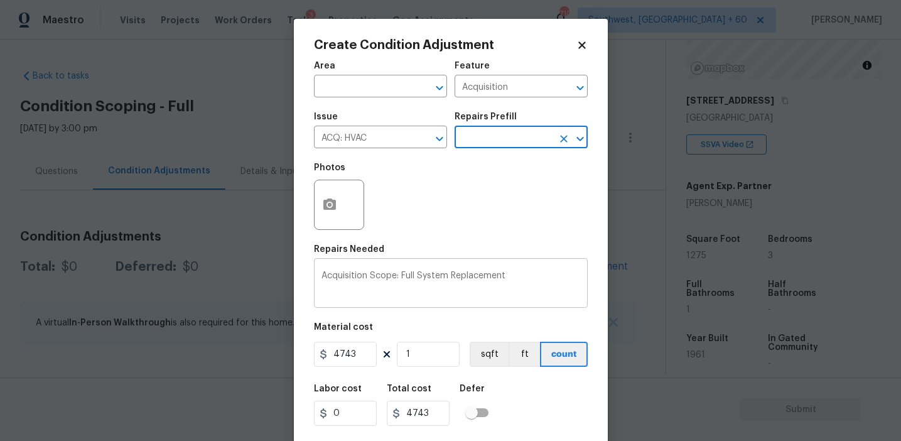
scroll to position [28, 0]
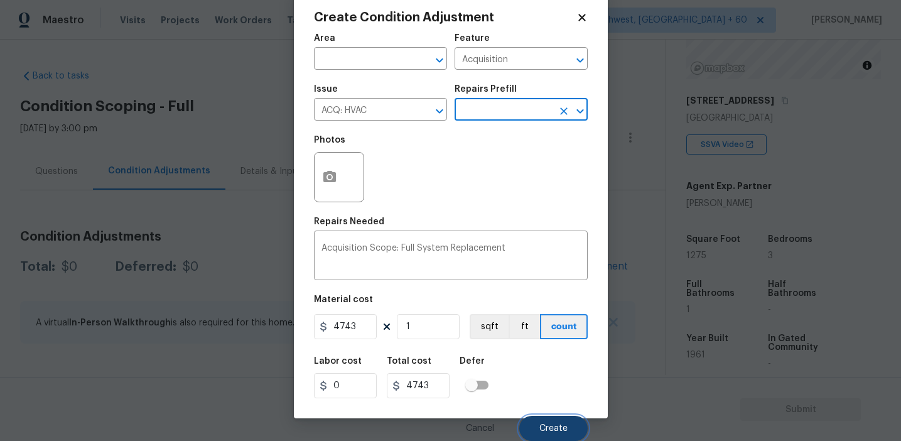
click at [544, 430] on span "Create" at bounding box center [553, 428] width 28 height 9
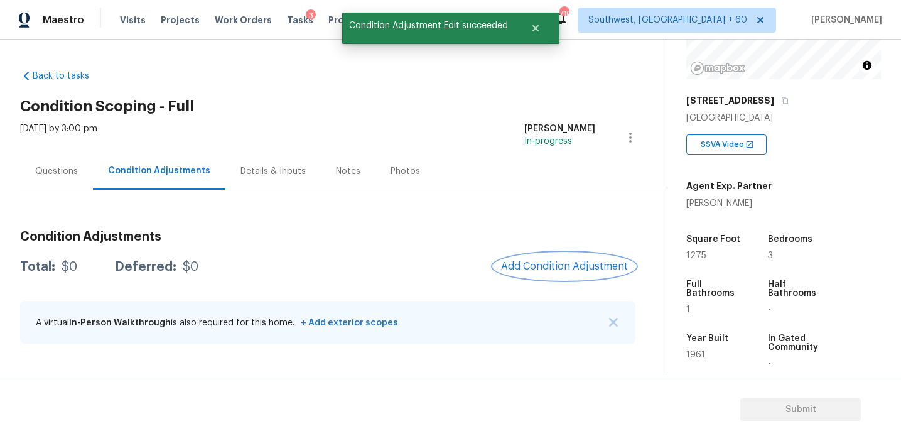
scroll to position [0, 0]
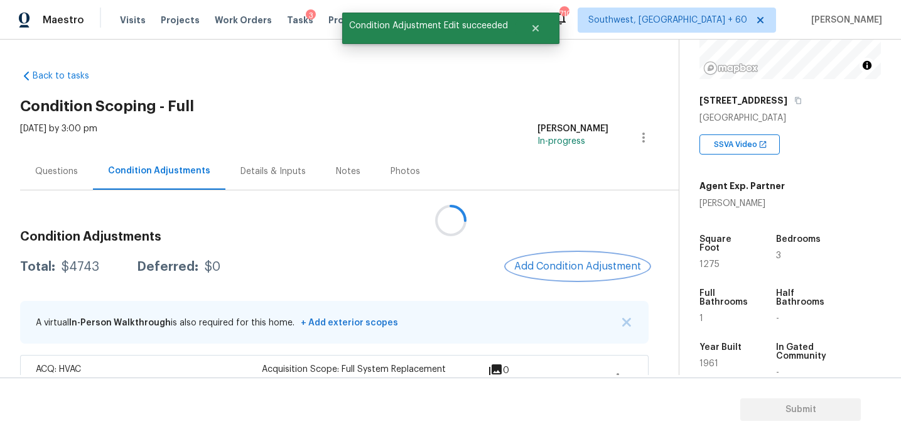
click at [566, 256] on button "Add Condition Adjustment" at bounding box center [578, 266] width 142 height 26
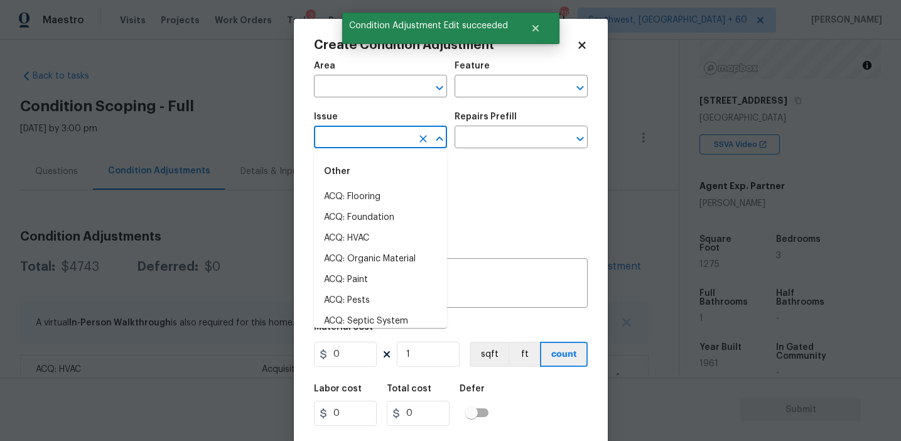
click at [364, 138] on input "text" at bounding box center [363, 138] width 98 height 19
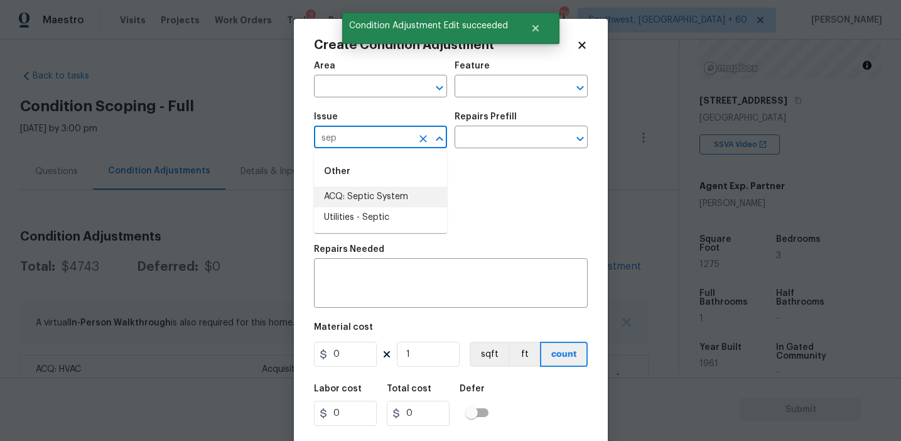
click at [371, 198] on li "ACQ: Septic System" at bounding box center [380, 196] width 133 height 21
type input "ACQ: Septic System"
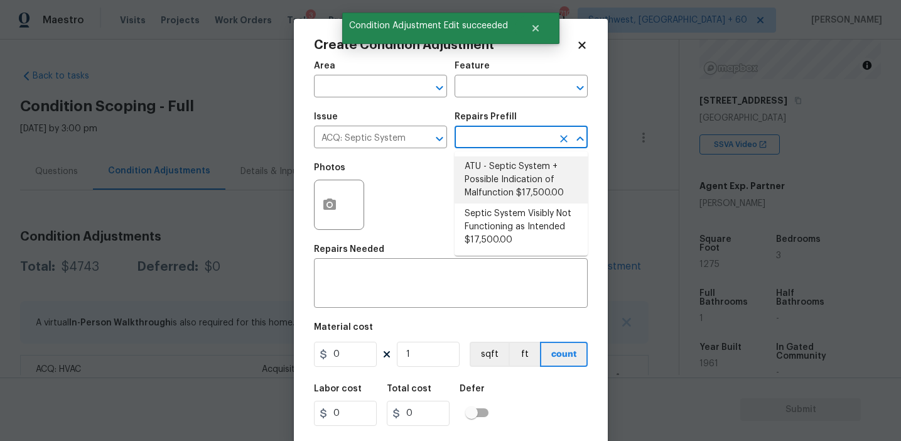
click at [475, 176] on li "ATU - Septic System + Possible Indication of Malfunction $17,500.00" at bounding box center [521, 179] width 133 height 47
type input "Acquisition"
type textarea "Acquisition Scope: ATU Septic System + Possible Indication of Malfunction Discl…"
type input "17500"
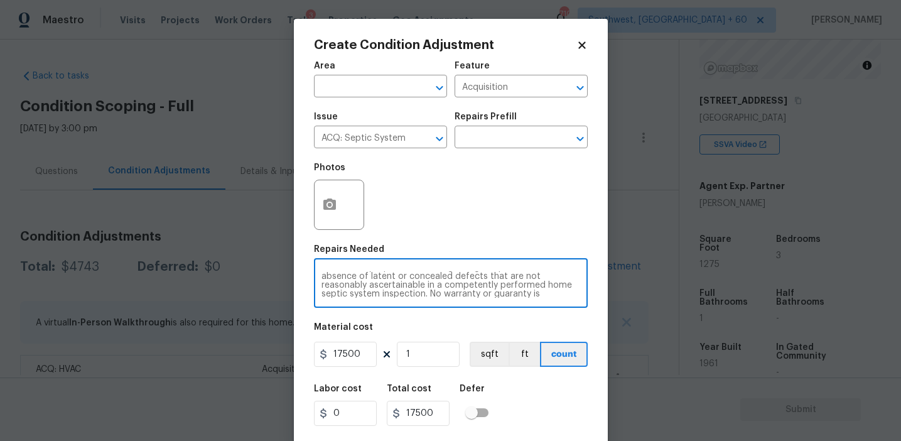
scroll to position [62, 0]
drag, startPoint x: 399, startPoint y: 276, endPoint x: 607, endPoint y: 294, distance: 208.0
click at [607, 294] on div "Create Condition Adjustment Area ​ Feature Acquisition ​ Issue ACQ: Septic Syst…" at bounding box center [451, 232] width 314 height 427
type textarea "Acquisition Scope"
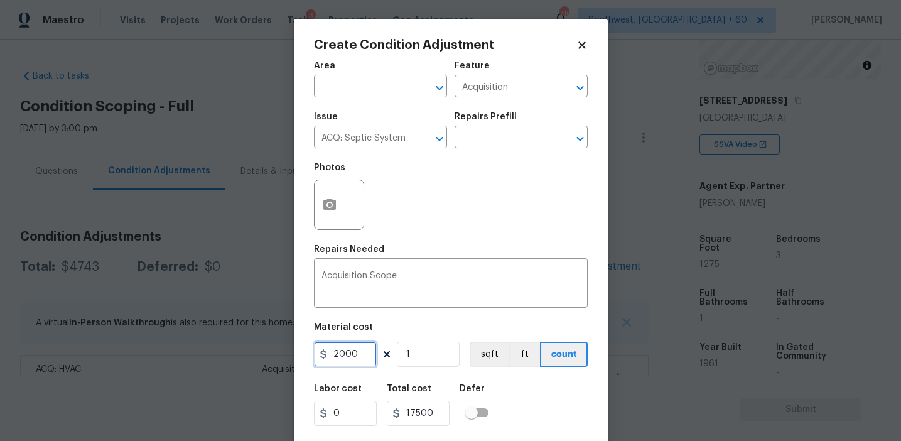
scroll to position [28, 0]
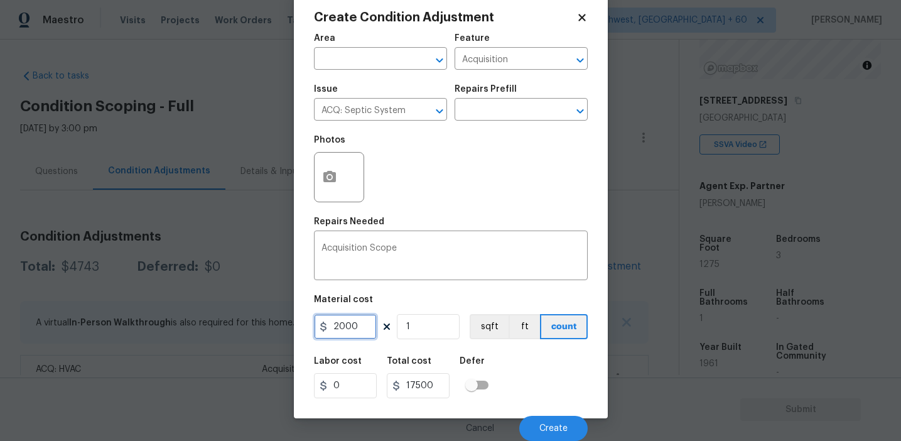
type input "2000"
click at [559, 419] on button "Create" at bounding box center [553, 428] width 68 height 25
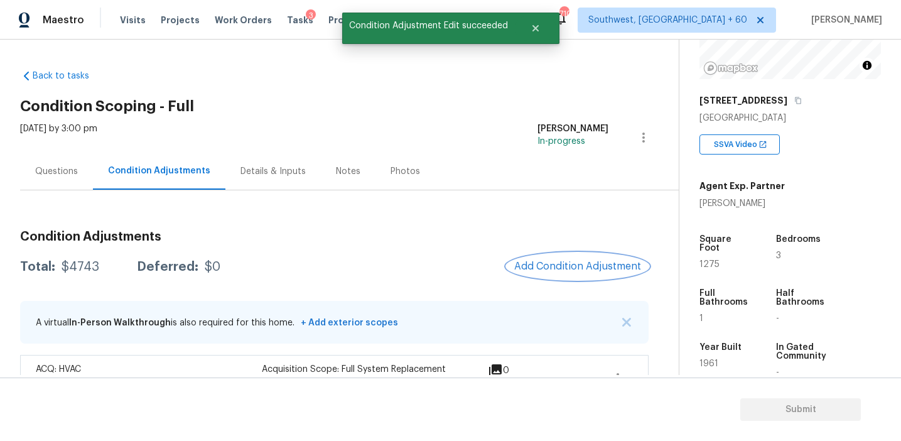
scroll to position [0, 0]
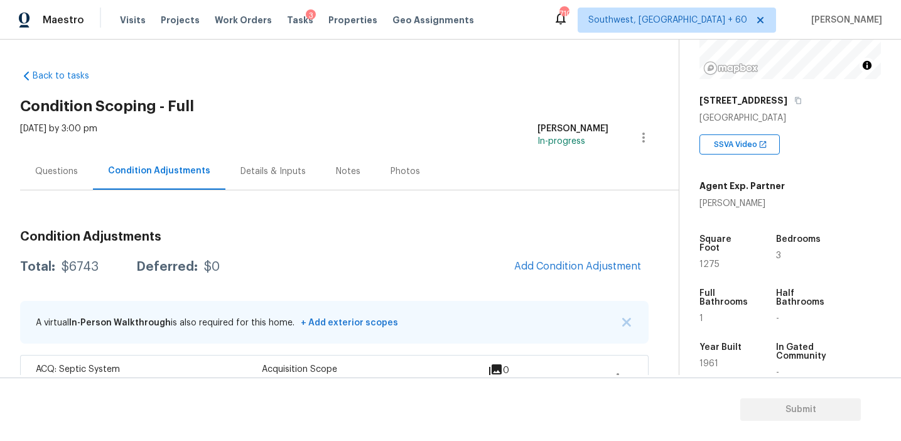
click at [306, 294] on div "Condition Adjustments Total: $6743 Deferred: $0 Add Condition Adjustment A virt…" at bounding box center [334, 333] width 628 height 227
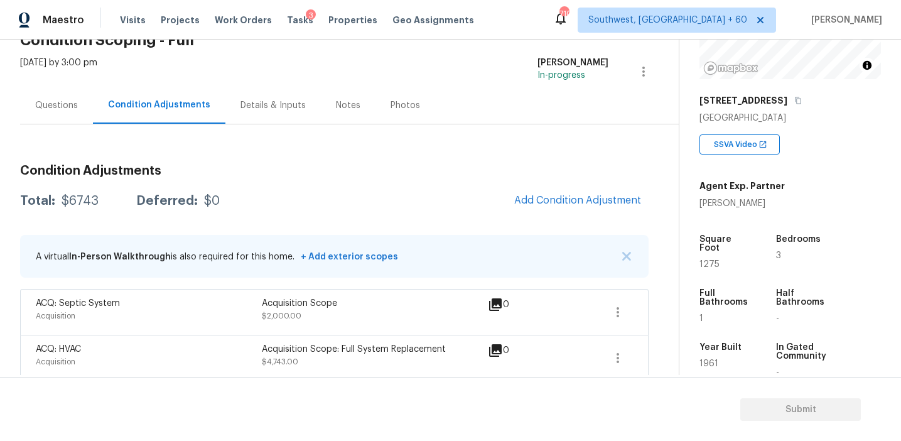
scroll to position [76, 0]
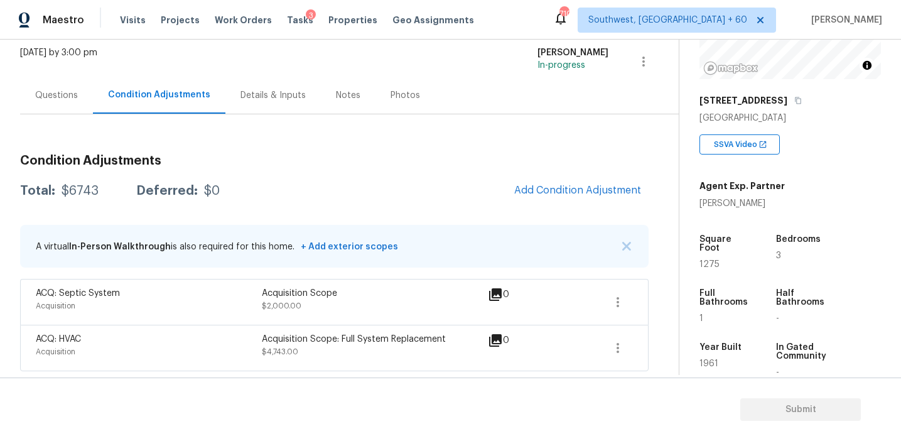
click at [58, 80] on div "Questions" at bounding box center [56, 95] width 73 height 37
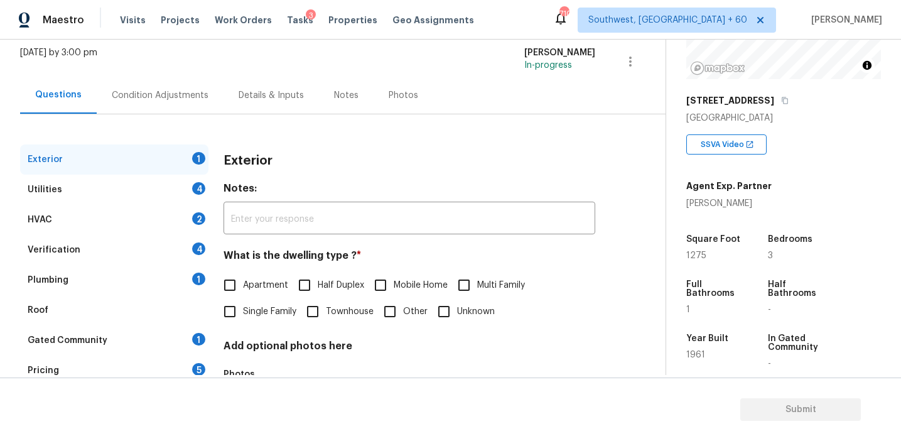
click at [130, 365] on div "Pricing 5" at bounding box center [114, 370] width 188 height 30
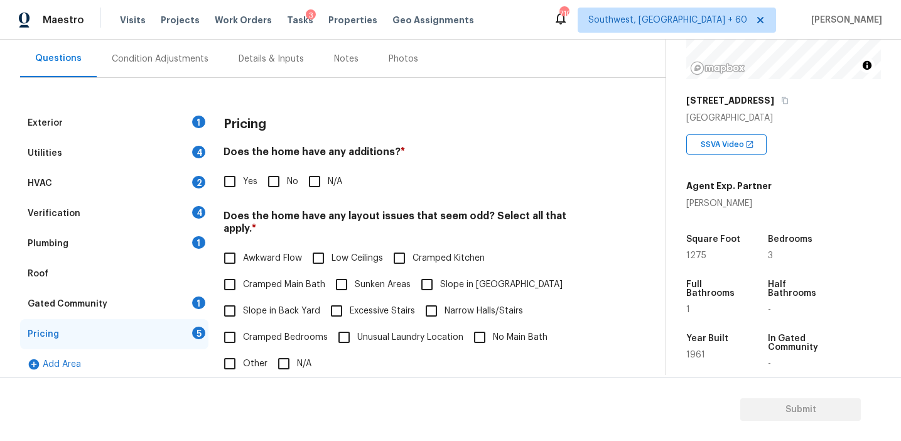
scroll to position [113, 0]
click at [278, 185] on input "No" at bounding box center [274, 181] width 26 height 26
checkbox input "true"
click at [232, 182] on input "Yes" at bounding box center [230, 181] width 26 height 26
checkbox input "true"
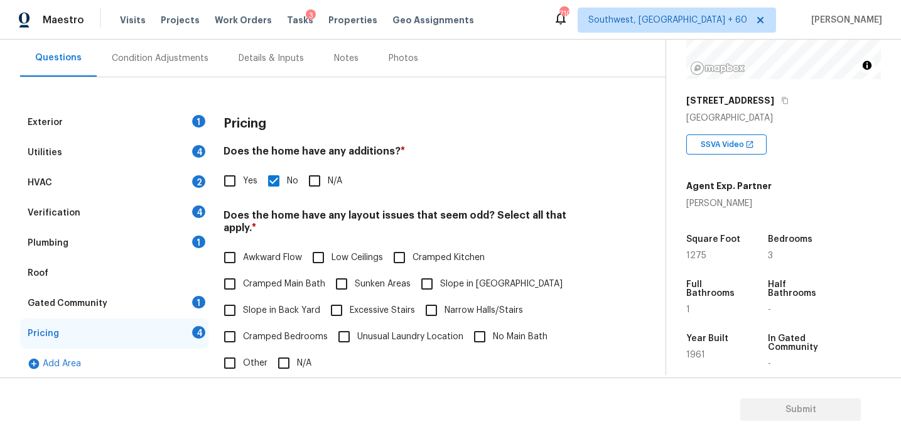
checkbox input "false"
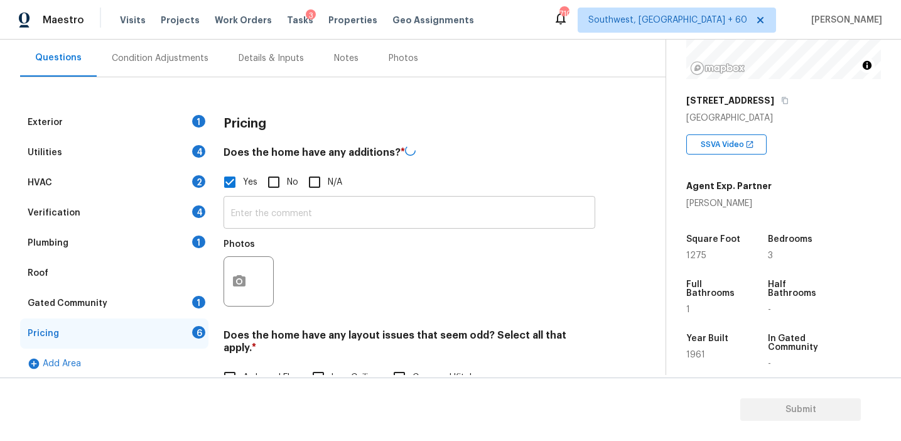
click at [260, 218] on input "text" at bounding box center [410, 214] width 372 height 30
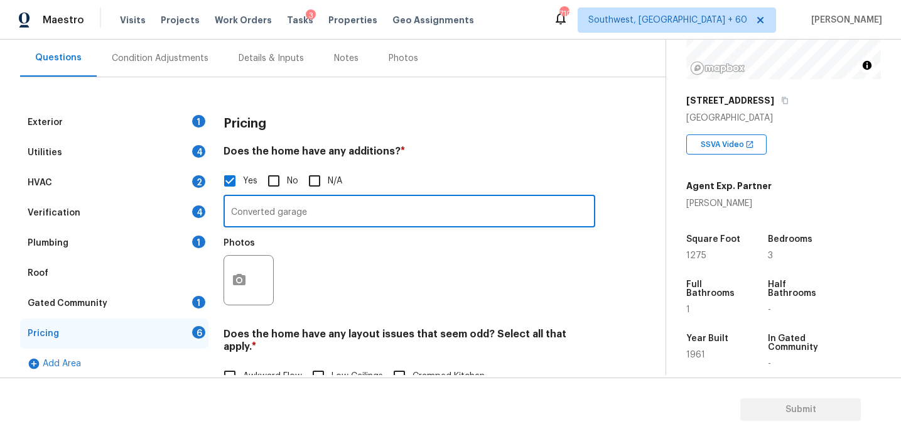
type input "Converted garage"
click at [236, 278] on icon "button" at bounding box center [239, 279] width 13 height 11
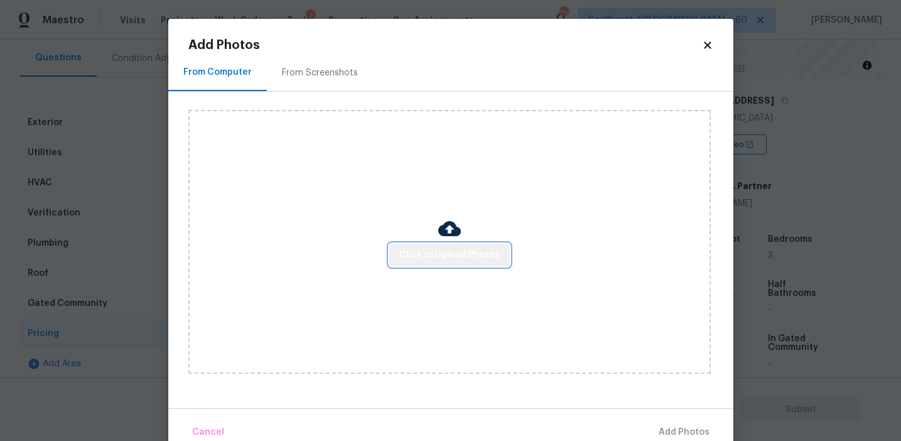
click at [477, 245] on button "Click to Upload Photos" at bounding box center [449, 255] width 121 height 23
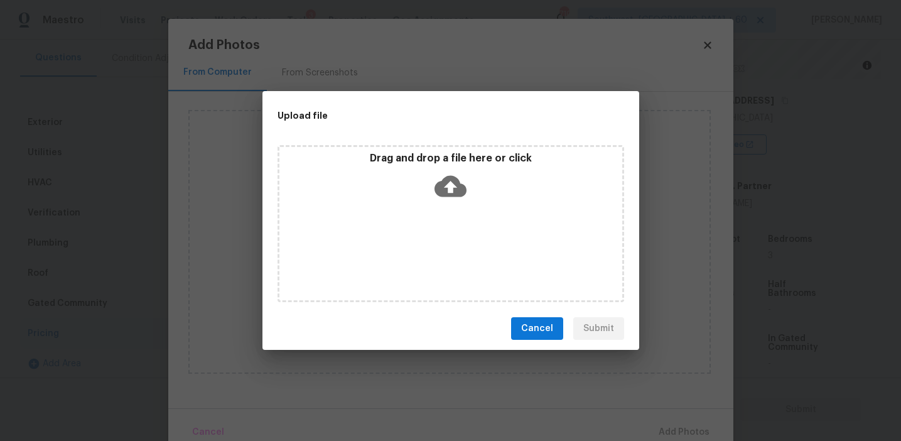
click at [456, 171] on icon at bounding box center [450, 186] width 32 height 32
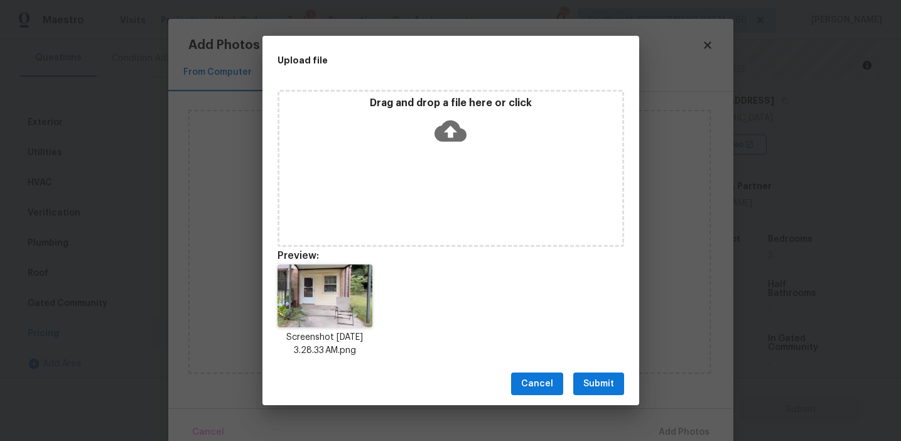
click at [595, 376] on span "Submit" at bounding box center [598, 384] width 31 height 16
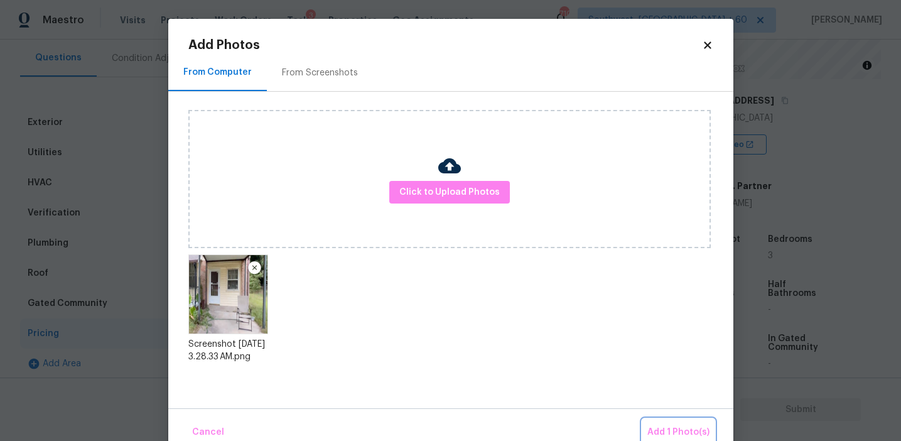
click at [664, 423] on button "Add 1 Photo(s)" at bounding box center [678, 432] width 72 height 27
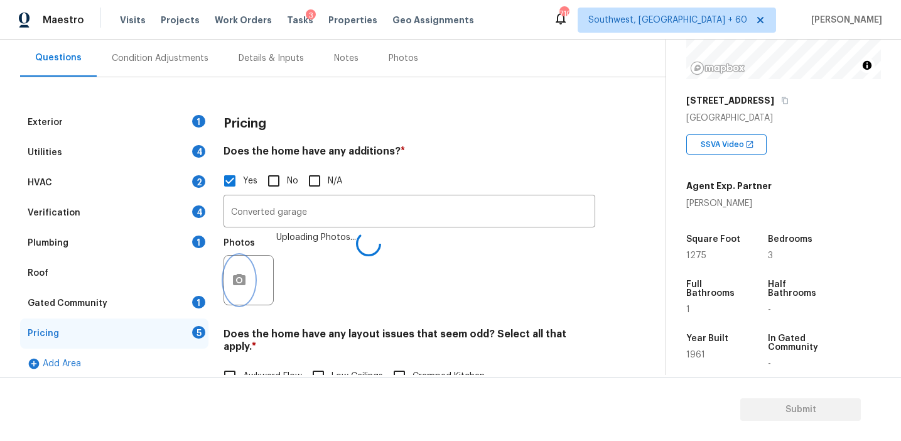
scroll to position [326, 0]
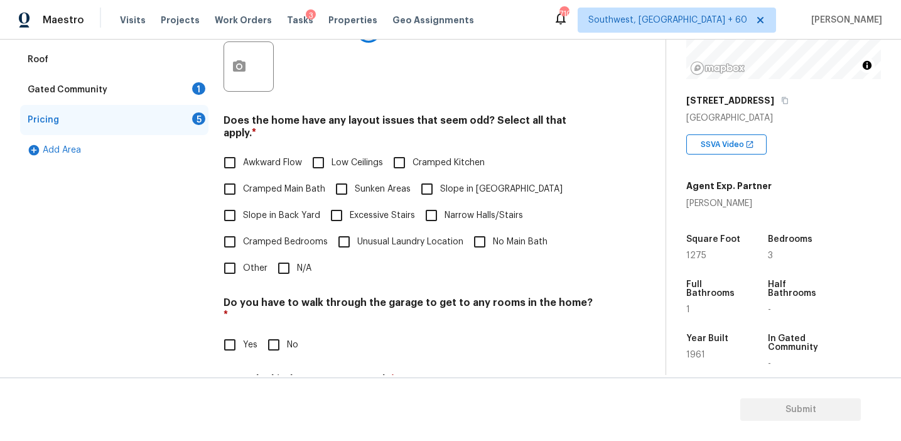
click at [274, 156] on span "Awkward Flow" at bounding box center [272, 162] width 59 height 13
click at [243, 149] on input "Awkward Flow" at bounding box center [230, 162] width 26 height 26
checkbox input "true"
click at [437, 177] on input "Slope in Front Yard" at bounding box center [427, 189] width 26 height 26
checkbox input "true"
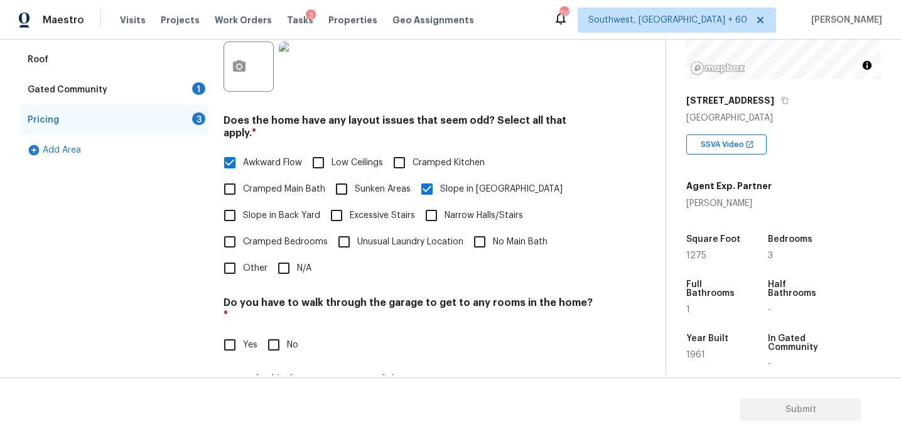
click at [280, 209] on span "Slope in Back Yard" at bounding box center [281, 215] width 77 height 13
click at [243, 203] on input "Slope in Back Yard" at bounding box center [230, 215] width 26 height 26
checkbox input "true"
click at [225, 258] on input "Other" at bounding box center [230, 268] width 26 height 26
checkbox input "true"
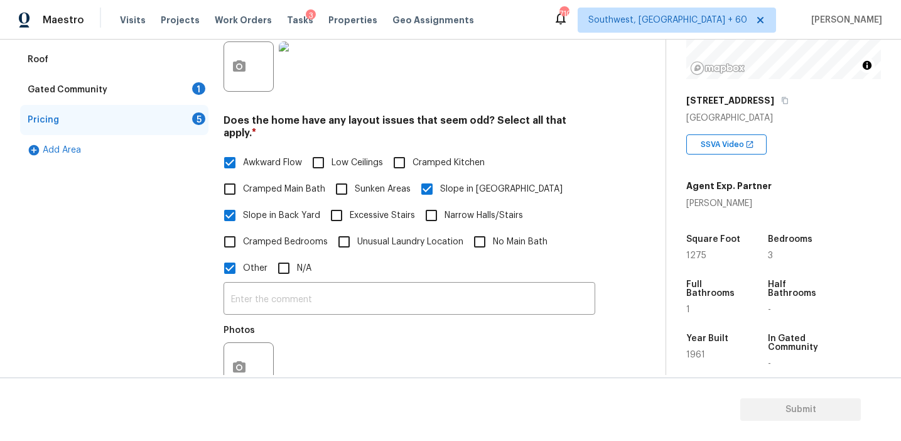
click at [289, 235] on span "Cramped Bedrooms" at bounding box center [285, 241] width 85 height 13
click at [243, 232] on input "Cramped Bedrooms" at bounding box center [230, 242] width 26 height 26
checkbox input "true"
click at [357, 161] on label "Low Ceilings" at bounding box center [344, 162] width 78 height 26
click at [332, 161] on input "Low Ceilings" at bounding box center [318, 162] width 26 height 26
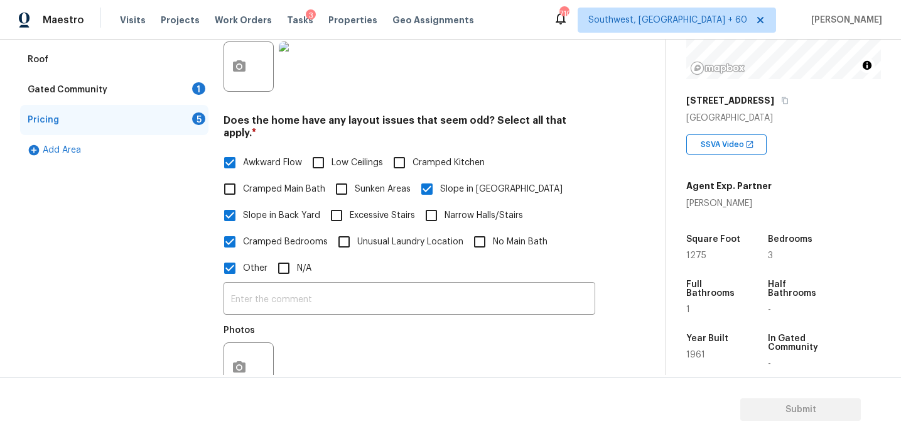
checkbox input "true"
click at [352, 188] on input "Sunken Areas" at bounding box center [341, 189] width 26 height 26
checkbox input "true"
click at [340, 156] on span "Low Ceilings" at bounding box center [357, 162] width 51 height 13
click at [332, 152] on input "Low Ceilings" at bounding box center [318, 162] width 26 height 26
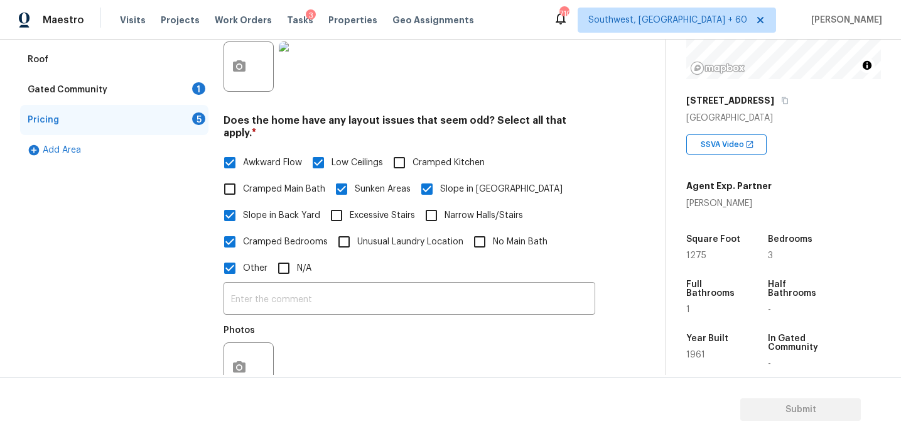
checkbox input "false"
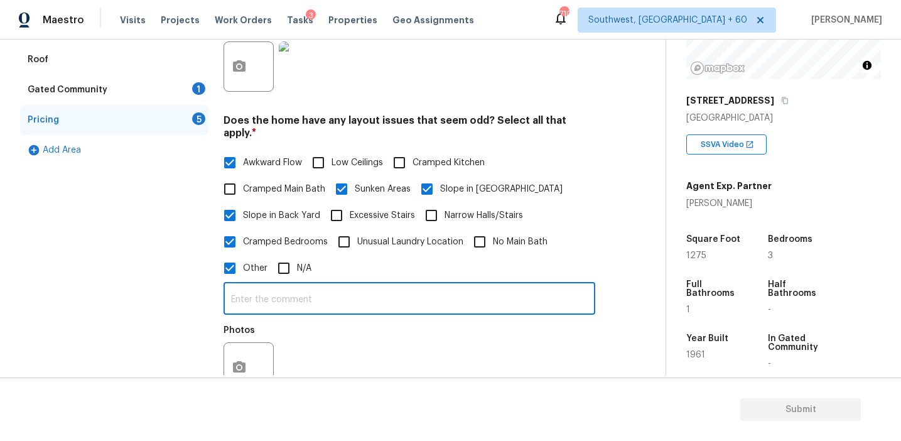
click at [271, 285] on input "text" at bounding box center [410, 300] width 372 height 30
type input "For 3 bedrooms there is only 1 full bath"
click at [225, 345] on div at bounding box center [249, 367] width 50 height 50
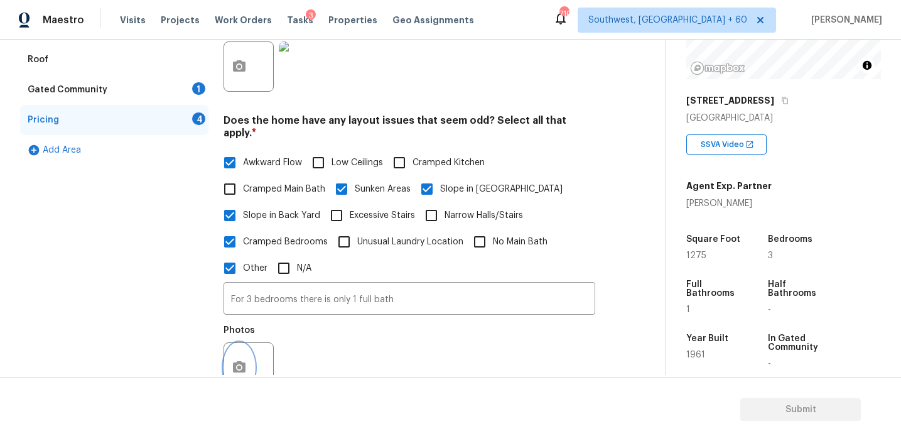
click at [232, 343] on button "button" at bounding box center [239, 367] width 30 height 49
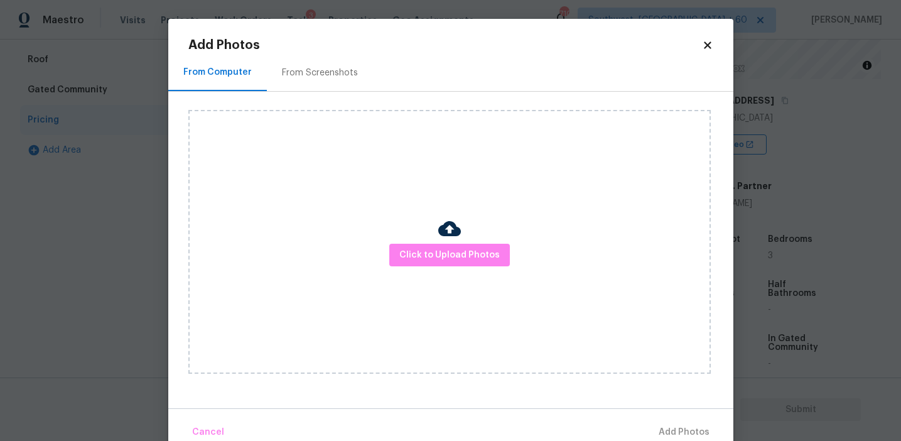
click at [286, 75] on div "From Screenshots" at bounding box center [320, 73] width 76 height 13
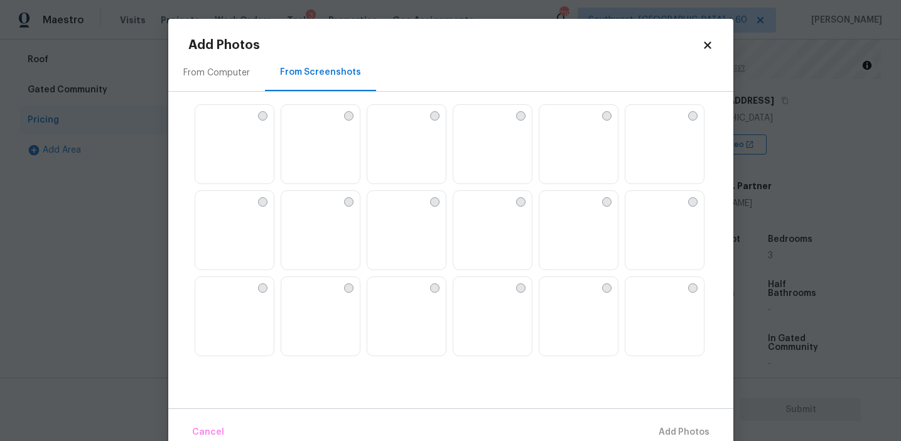
click at [559, 297] on img at bounding box center [549, 287] width 20 height 20
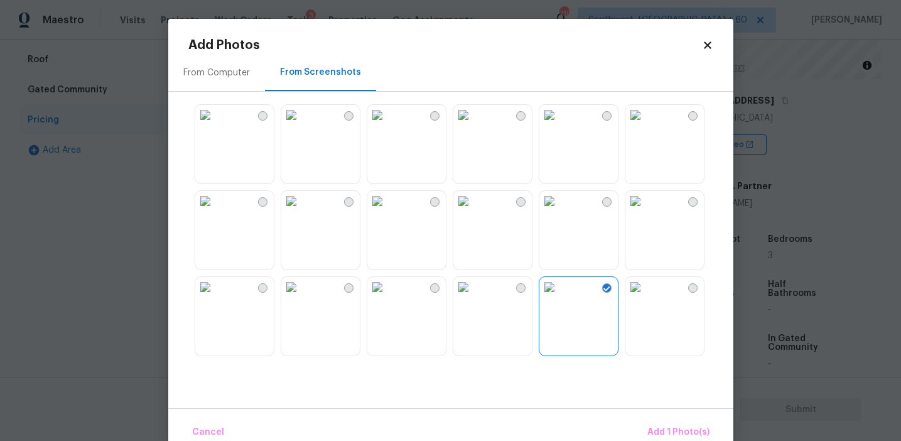
click at [559, 297] on img at bounding box center [549, 287] width 20 height 20
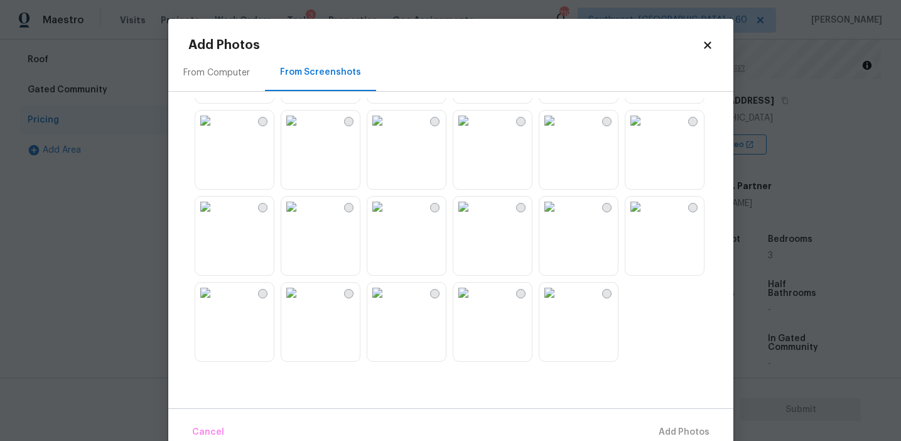
click at [473, 303] on img at bounding box center [463, 293] width 20 height 20
click at [301, 217] on img at bounding box center [291, 207] width 20 height 20
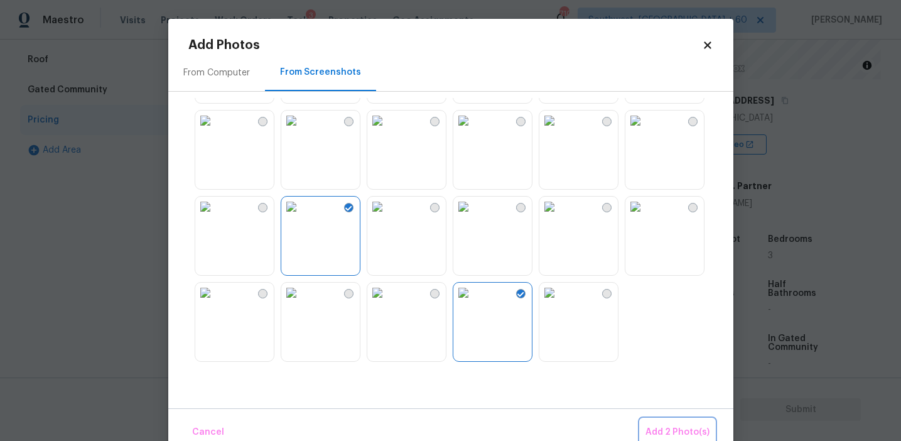
click at [664, 428] on span "Add 2 Photo(s)" at bounding box center [677, 432] width 64 height 16
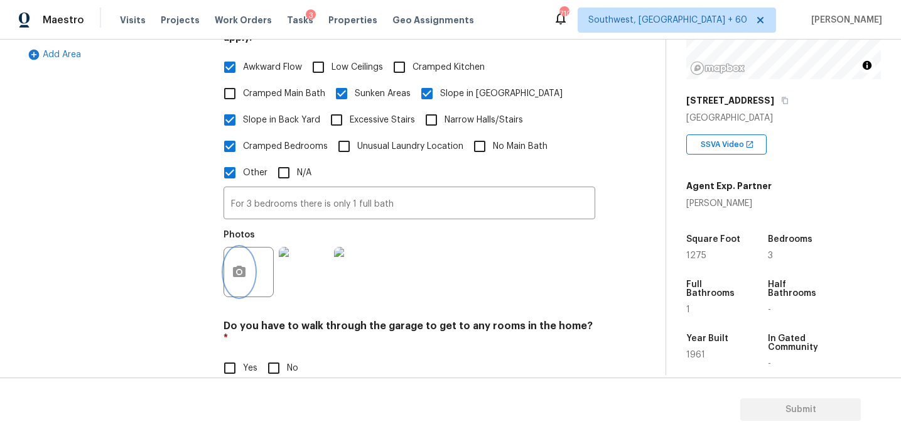
scroll to position [551, 0]
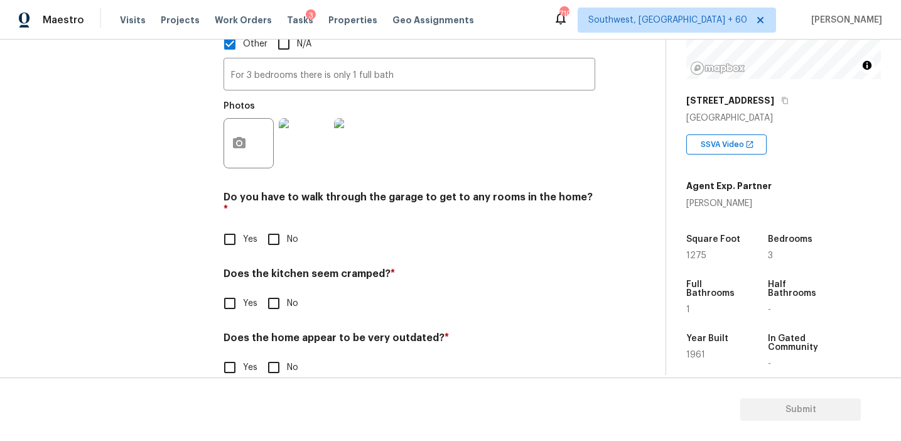
click at [274, 226] on input "No" at bounding box center [274, 239] width 26 height 26
checkbox input "true"
click at [274, 291] on input "No" at bounding box center [274, 304] width 26 height 26
checkbox input "true"
click at [230, 354] on input "Yes" at bounding box center [230, 367] width 26 height 26
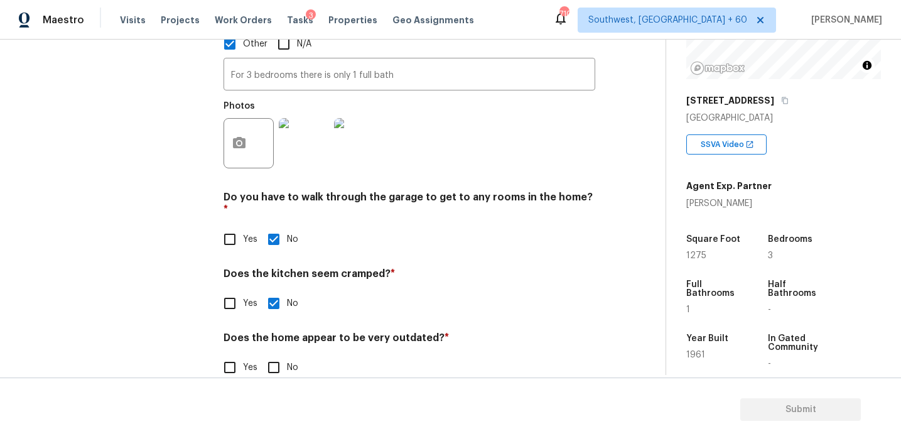
checkbox input "true"
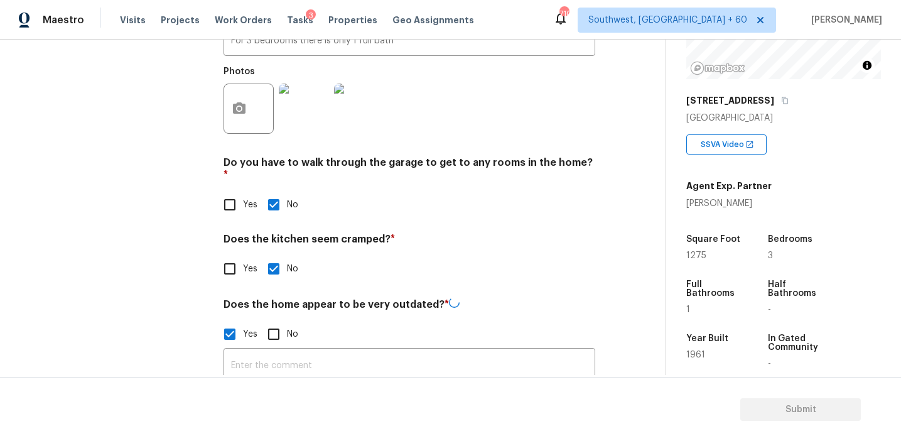
scroll to position [584, 0]
click at [249, 351] on input "text" at bounding box center [410, 366] width 372 height 30
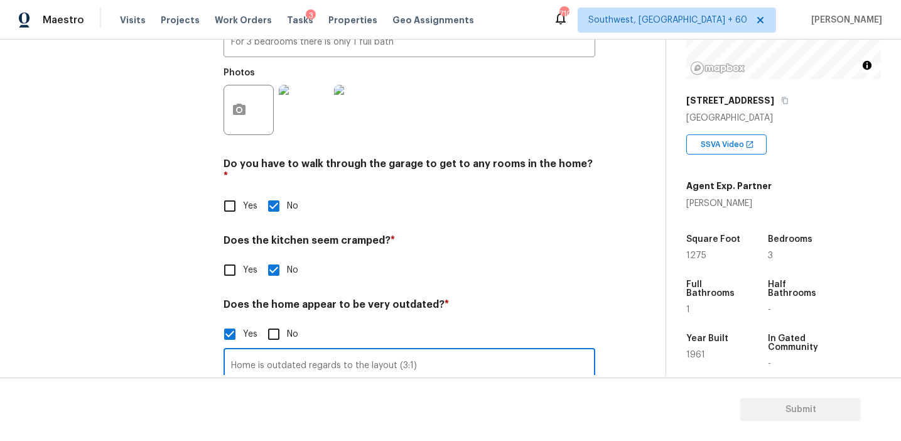
type input "Home is outdated regards to the layout (3:1)"
click at [202, 342] on div "Exterior 1 Utilities 4 HVAC 2 Verification 4 Plumbing 1 Roof Gated Community 1 …" at bounding box center [114, 15] width 188 height 759
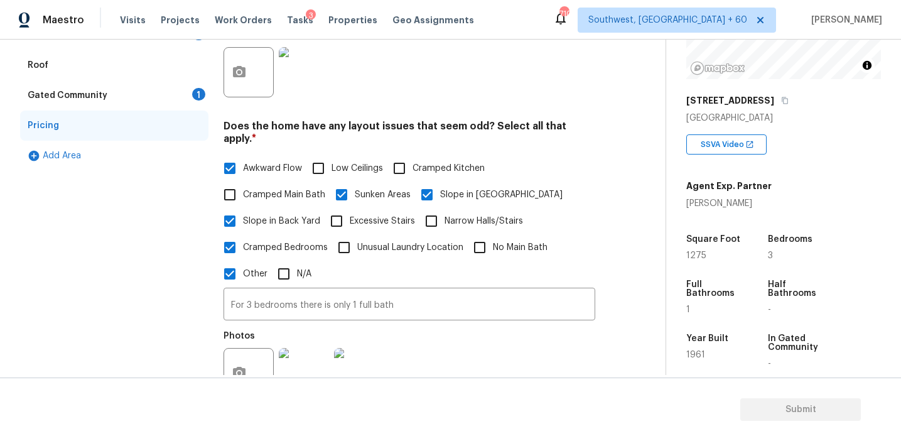
click at [176, 80] on div "Gated Community 1" at bounding box center [114, 95] width 188 height 30
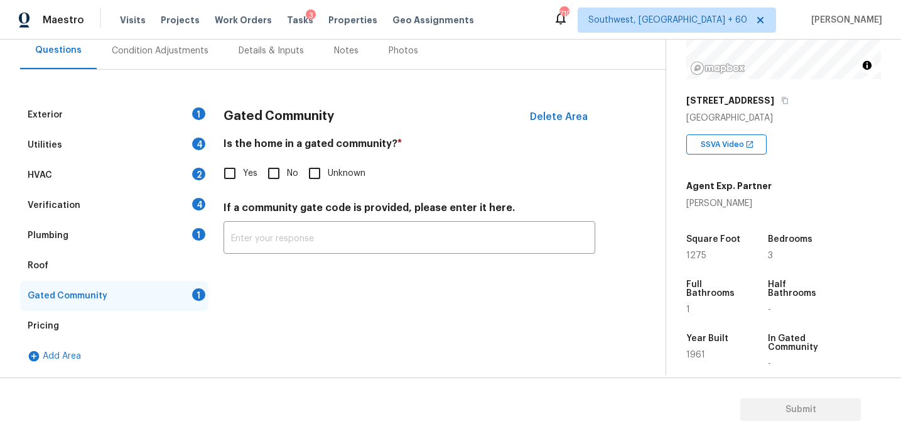
scroll to position [121, 0]
click at [269, 178] on input "No" at bounding box center [274, 173] width 26 height 26
checkbox input "true"
click at [151, 228] on div "Plumbing 1" at bounding box center [114, 235] width 188 height 30
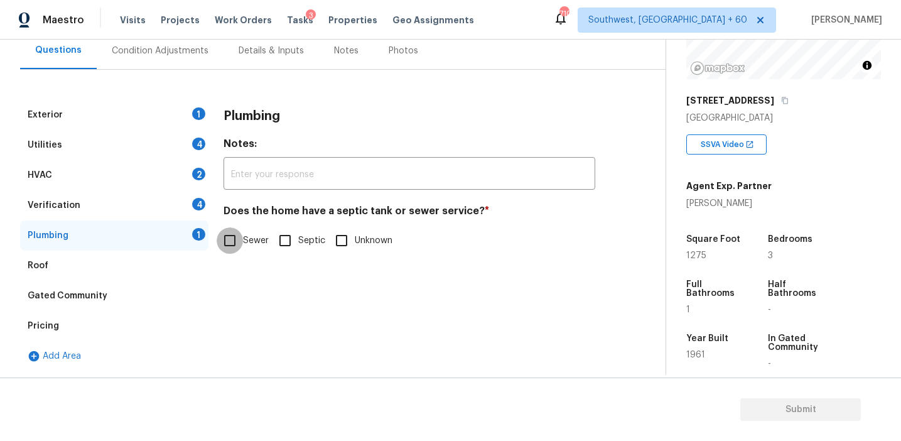
click at [220, 237] on input "Sewer" at bounding box center [230, 240] width 26 height 26
checkbox input "true"
click at [294, 237] on input "Septic" at bounding box center [285, 240] width 26 height 26
checkbox input "true"
checkbox input "false"
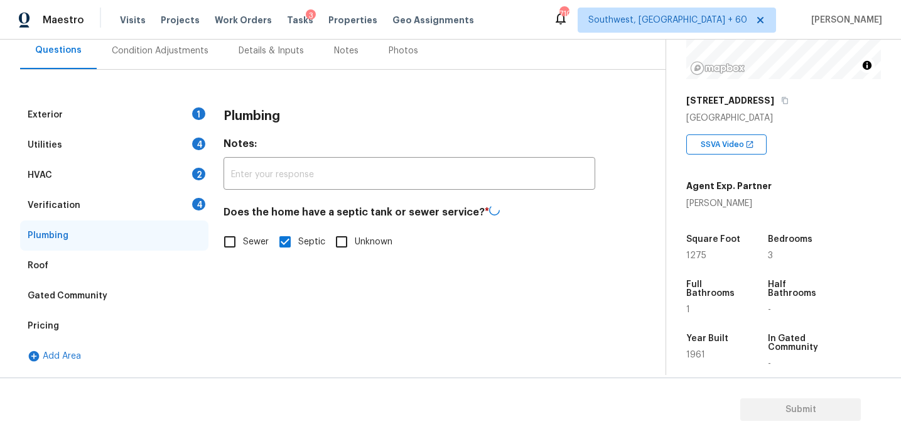
click at [185, 205] on div "Verification 4" at bounding box center [114, 205] width 188 height 30
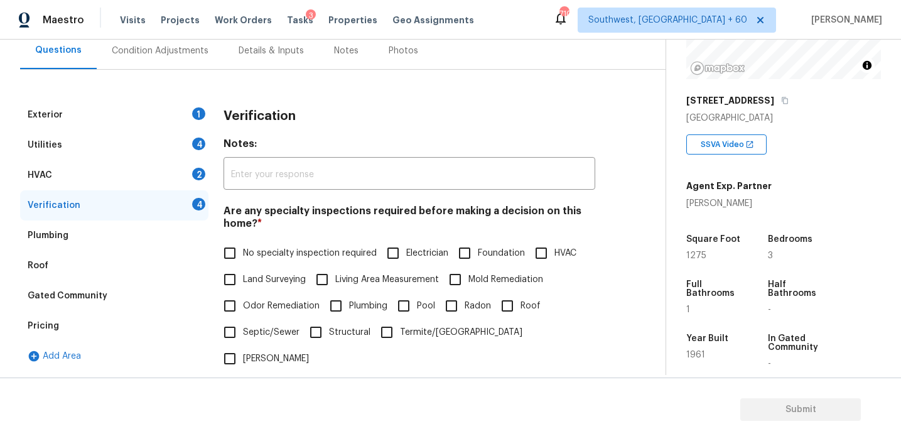
click at [249, 254] on span "No specialty inspection required" at bounding box center [310, 253] width 134 height 13
click at [243, 254] on input "No specialty inspection required" at bounding box center [230, 253] width 26 height 26
checkbox input "true"
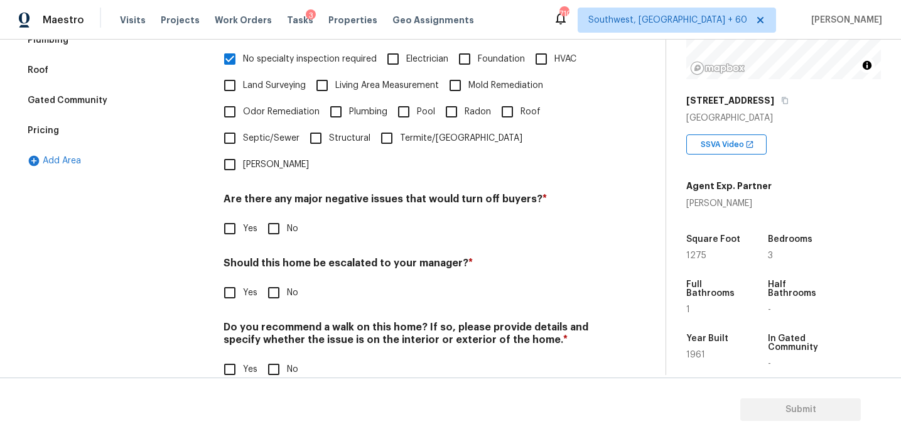
scroll to position [315, 0]
click at [267, 215] on input "No" at bounding box center [274, 228] width 26 height 26
checkbox input "true"
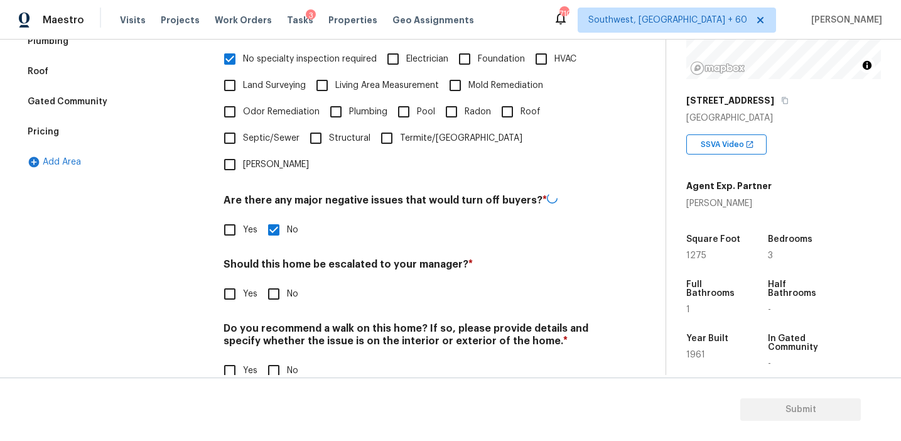
click at [279, 281] on input "No" at bounding box center [274, 294] width 26 height 26
checkbox input "true"
click at [274, 357] on input "No" at bounding box center [274, 370] width 26 height 26
checkbox input "true"
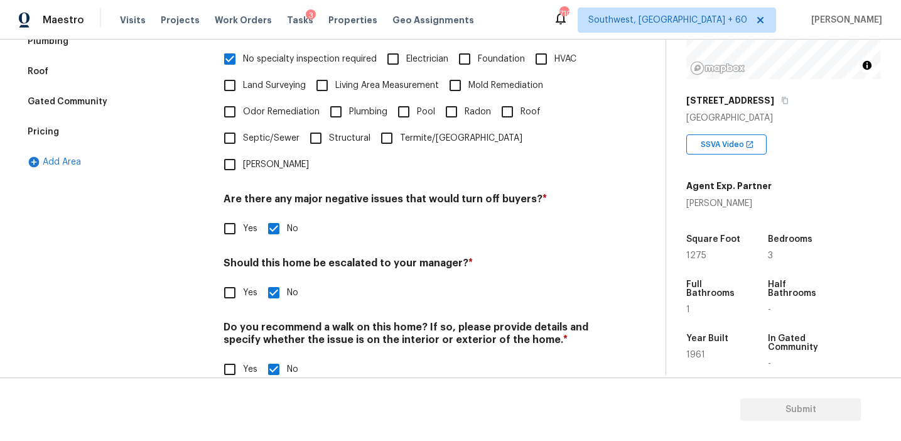
click at [231, 279] on input "Yes" at bounding box center [230, 292] width 26 height 26
checkbox input "true"
checkbox input "false"
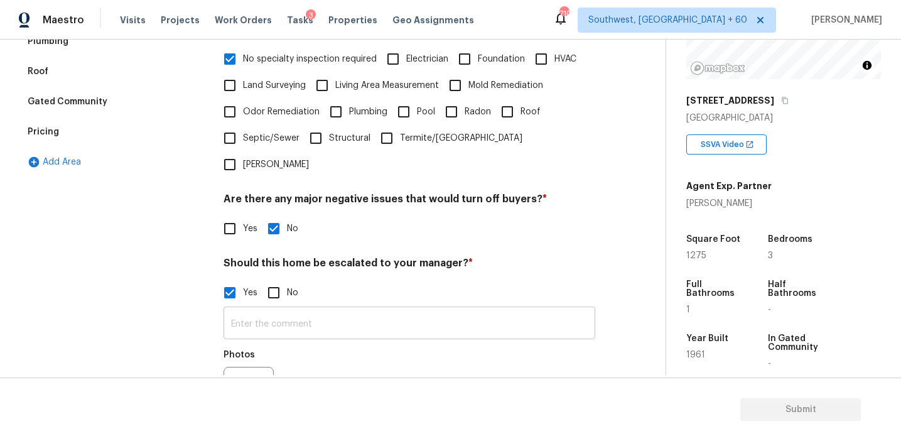
click at [261, 310] on input "text" at bounding box center [410, 325] width 372 height 30
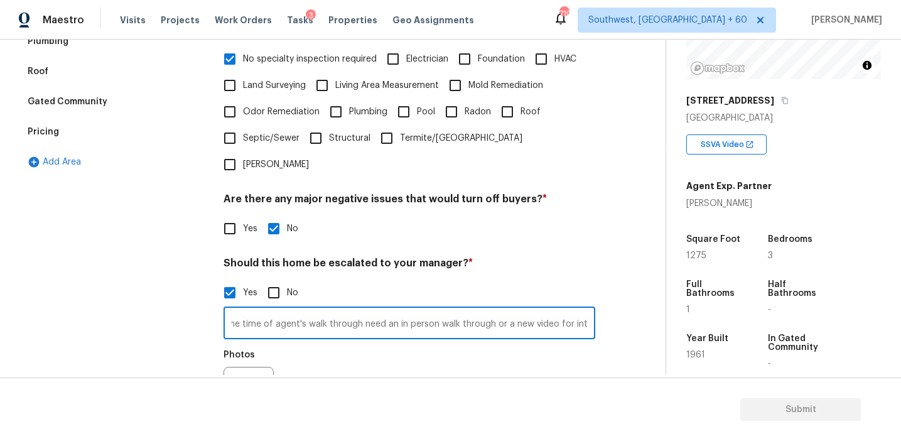
scroll to position [0, 151]
type input "Home doesn't have electricity at the time of agent's walk through need an in pe…"
click at [251, 350] on div "Photos" at bounding box center [250, 358] width 53 height 16
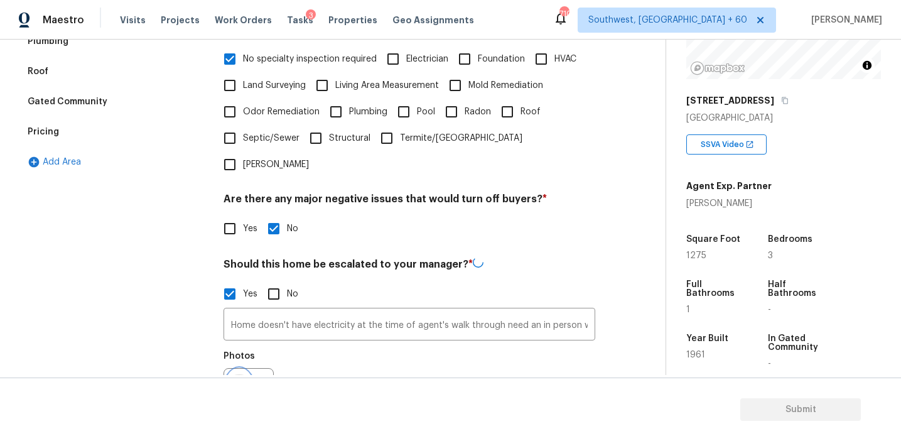
click at [244, 369] on button "button" at bounding box center [239, 393] width 30 height 49
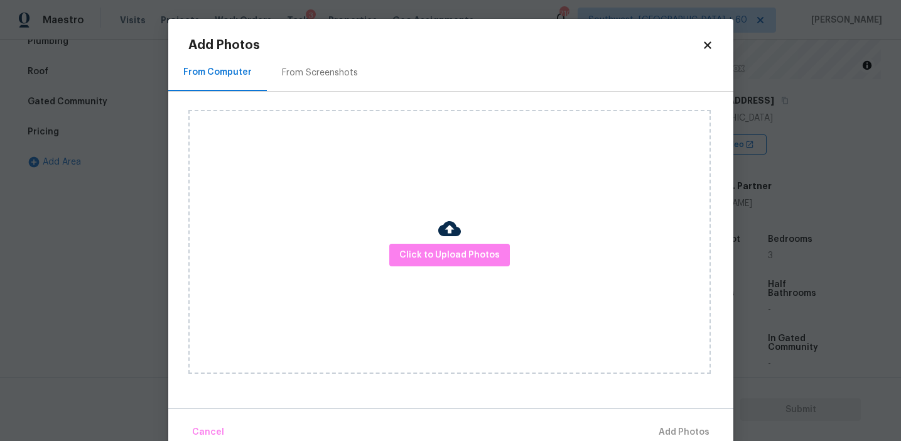
click at [311, 75] on div "From Screenshots" at bounding box center [320, 73] width 76 height 13
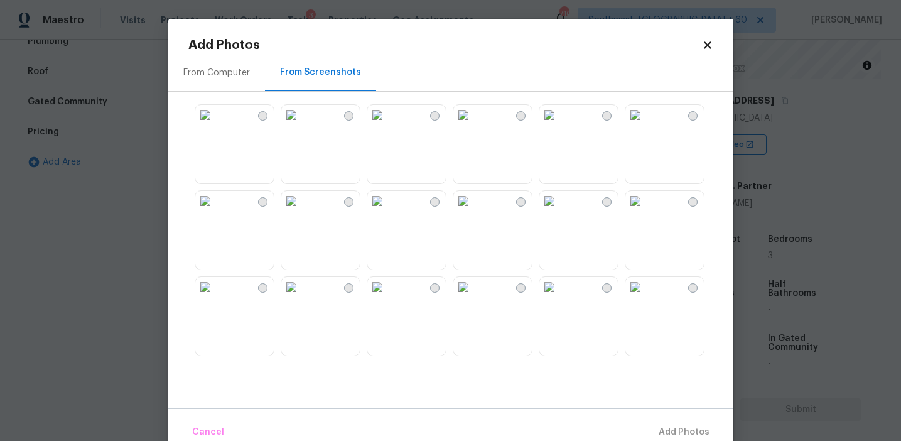
click at [215, 211] on img at bounding box center [205, 201] width 20 height 20
click at [301, 211] on img at bounding box center [291, 201] width 20 height 20
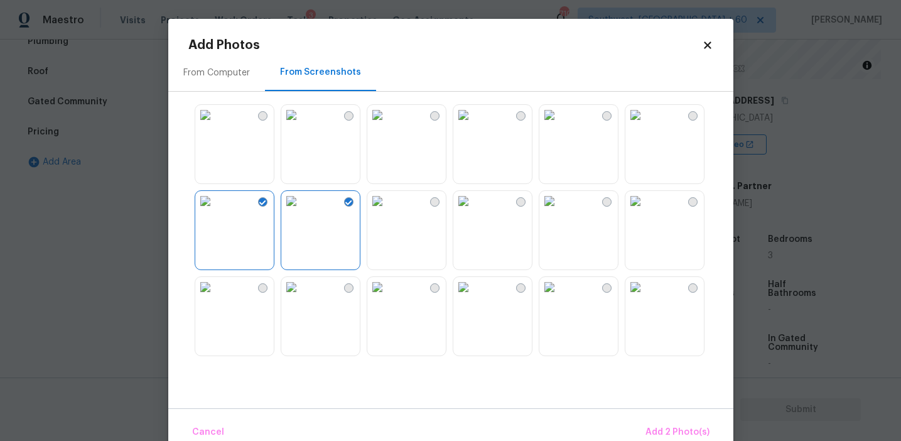
click at [645, 211] on img at bounding box center [635, 201] width 20 height 20
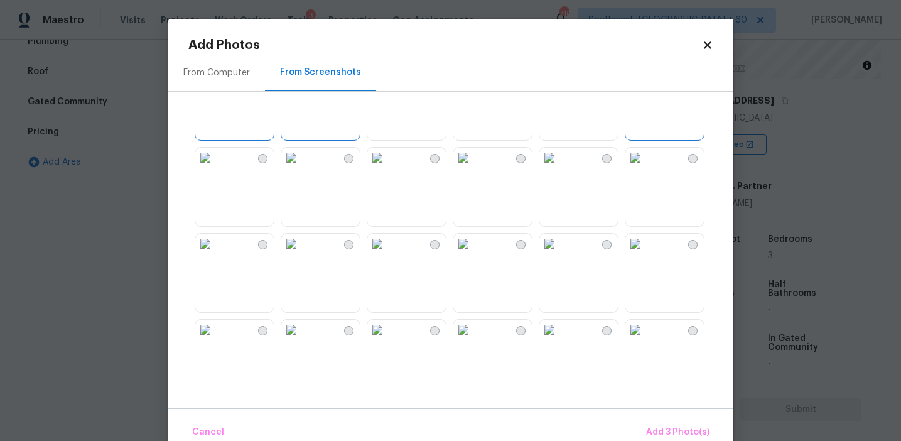
scroll to position [190, 0]
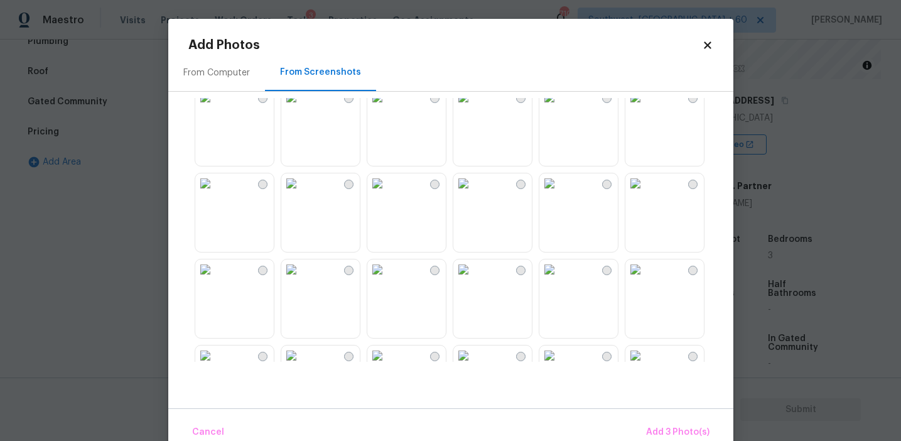
click at [215, 279] on img at bounding box center [205, 269] width 20 height 20
click at [301, 279] on img at bounding box center [291, 269] width 20 height 20
click at [559, 279] on img at bounding box center [549, 269] width 20 height 20
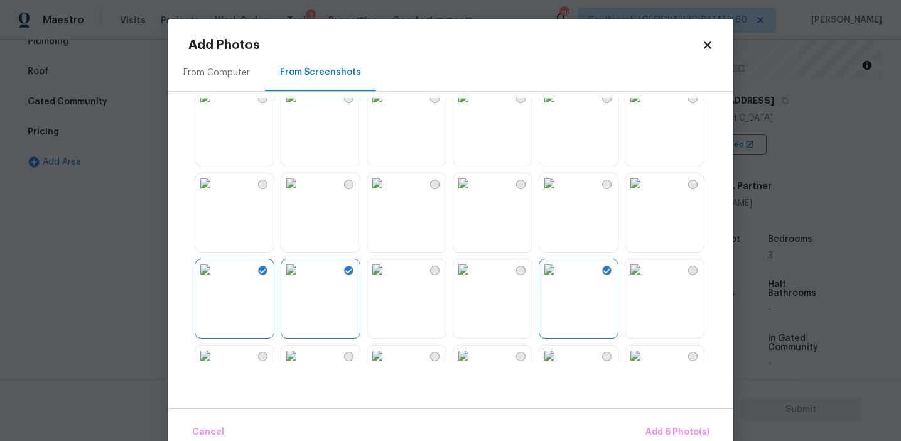
click at [643, 193] on img at bounding box center [635, 183] width 20 height 20
click at [656, 436] on span "Add 7 Photo(s)" at bounding box center [677, 432] width 64 height 16
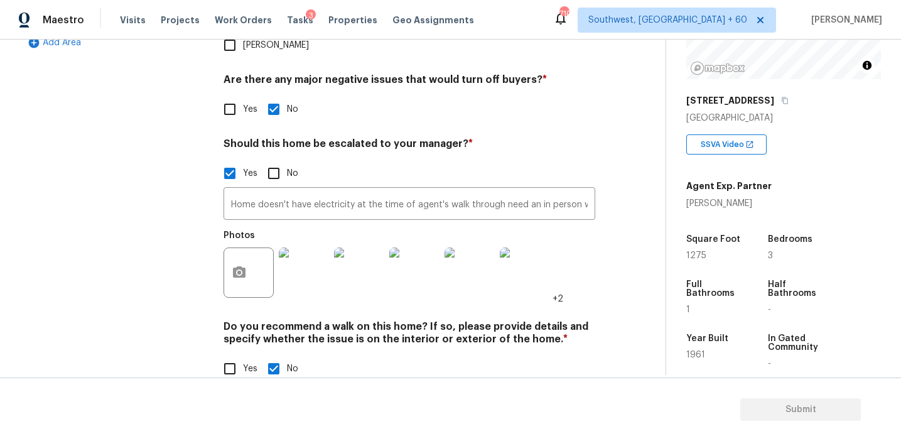
click at [308, 325] on div "Do you recommend a walk on this home? If so, please provide details and specify…" at bounding box center [410, 351] width 372 height 62
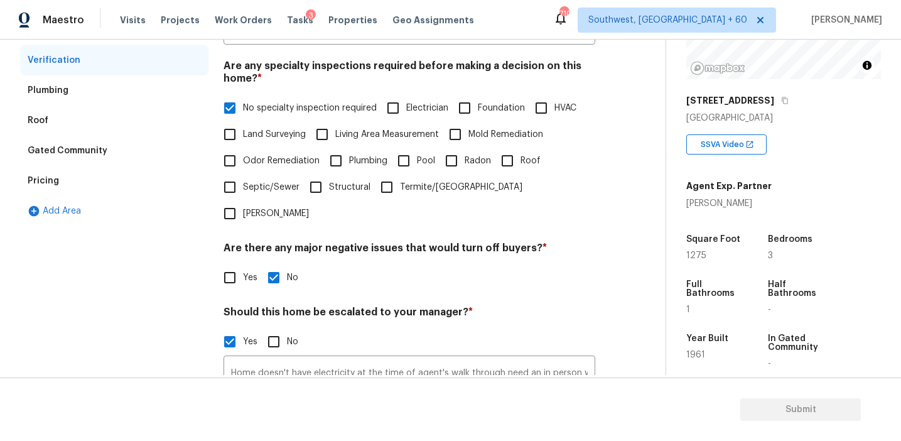
scroll to position [146, 0]
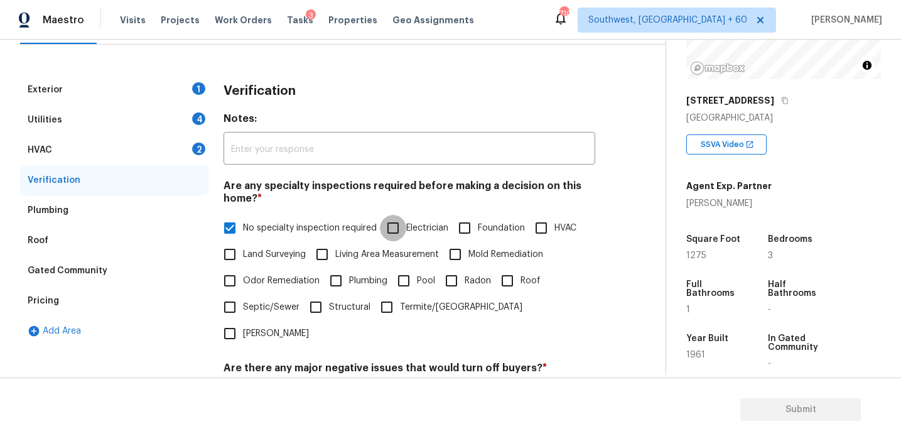
click at [387, 236] on input "Electrician" at bounding box center [393, 228] width 26 height 26
checkbox input "true"
click at [292, 230] on span "No specialty inspection required" at bounding box center [310, 229] width 134 height 13
click at [243, 230] on input "No specialty inspection required" at bounding box center [230, 229] width 26 height 26
checkbox input "false"
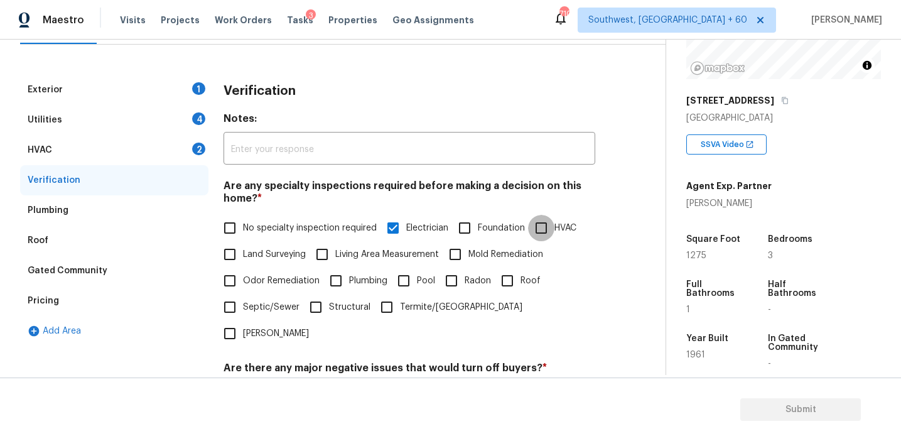
click at [537, 227] on input "HVAC" at bounding box center [541, 228] width 26 height 26
checkbox input "true"
click at [165, 154] on div "HVAC 2" at bounding box center [114, 150] width 188 height 30
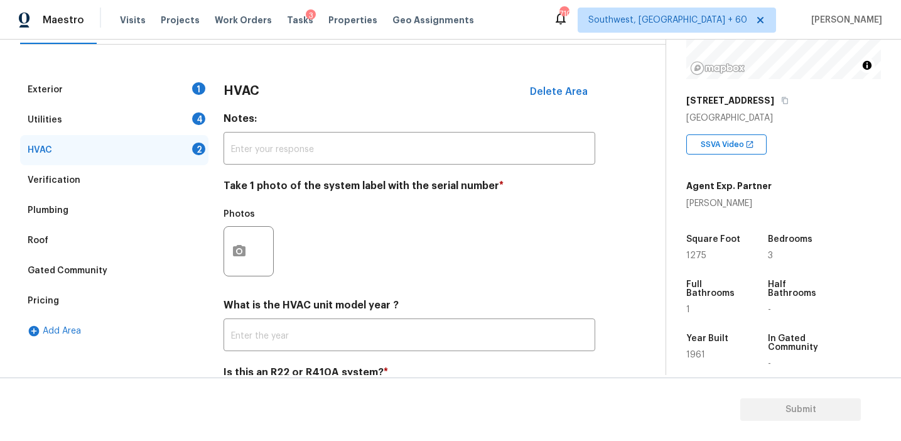
scroll to position [205, 0]
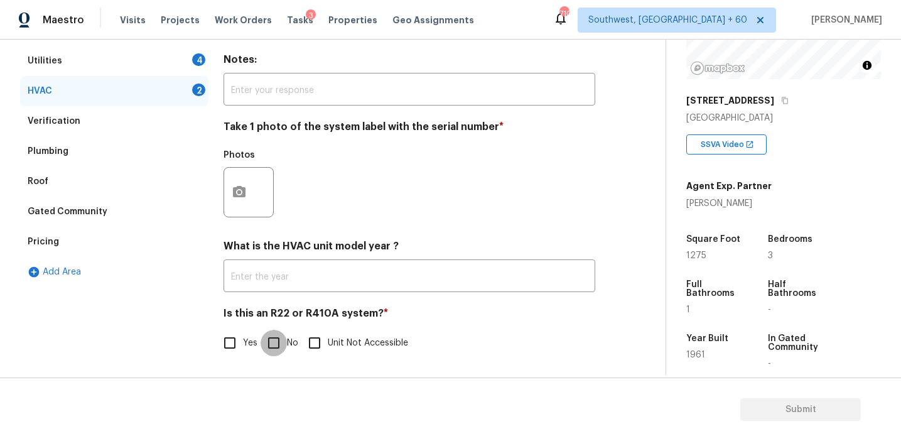
click at [283, 348] on input "No" at bounding box center [274, 343] width 26 height 26
checkbox input "true"
click at [246, 185] on icon "button" at bounding box center [239, 191] width 15 height 15
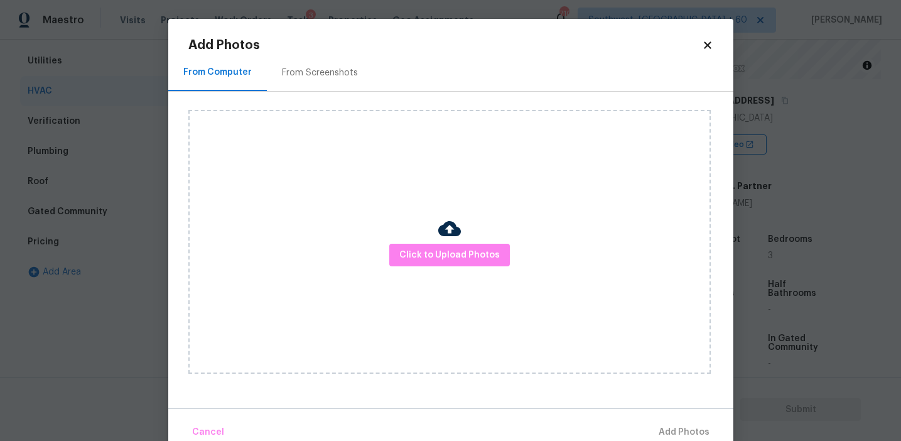
click at [291, 77] on div "From Screenshots" at bounding box center [320, 73] width 76 height 13
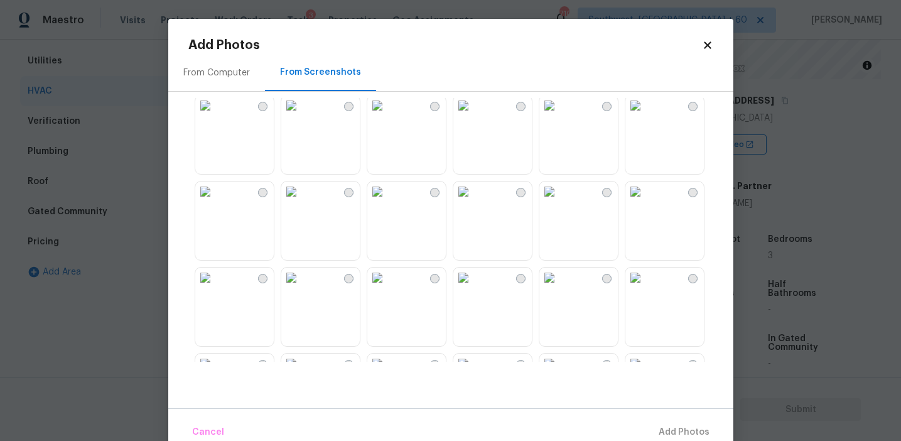
scroll to position [0, 0]
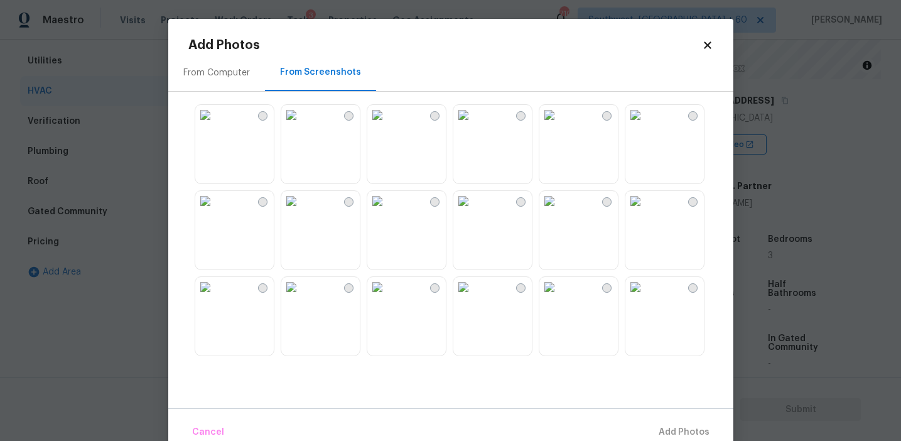
click at [245, 68] on div "From Computer" at bounding box center [216, 73] width 67 height 13
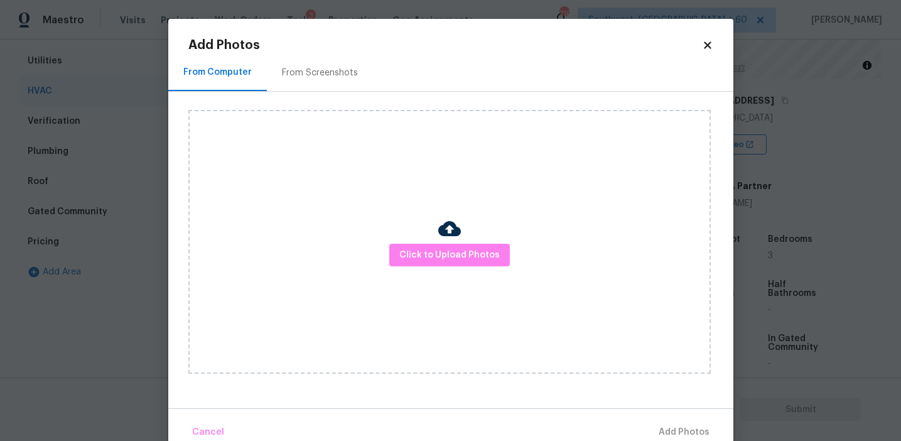
click at [440, 279] on div "Click to Upload Photos" at bounding box center [449, 242] width 522 height 264
click at [434, 252] on span "Click to Upload Photos" at bounding box center [449, 255] width 100 height 16
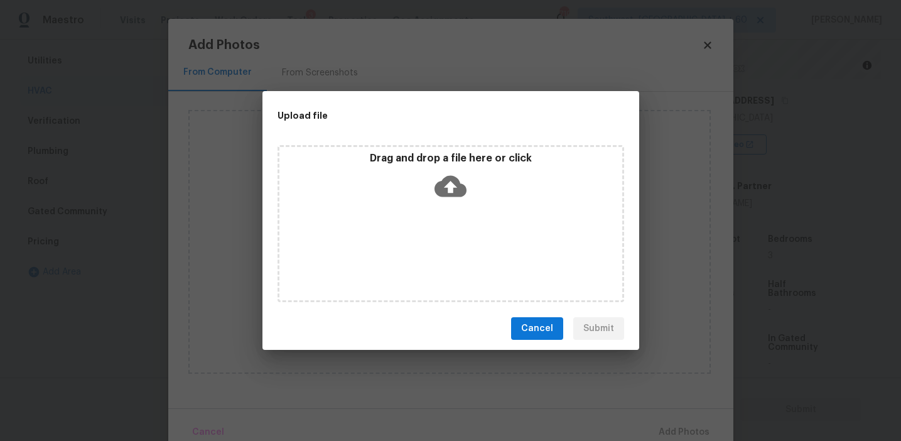
click at [414, 188] on div "Drag and drop a file here or click" at bounding box center [450, 179] width 343 height 54
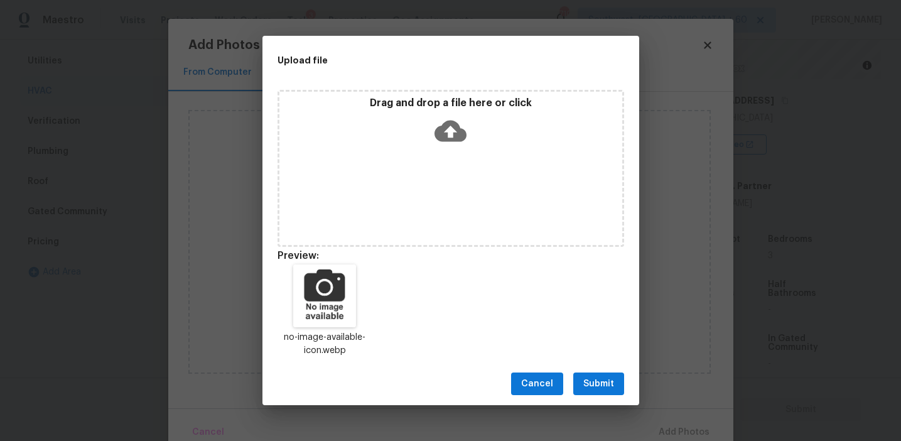
click at [607, 380] on span "Submit" at bounding box center [598, 384] width 31 height 16
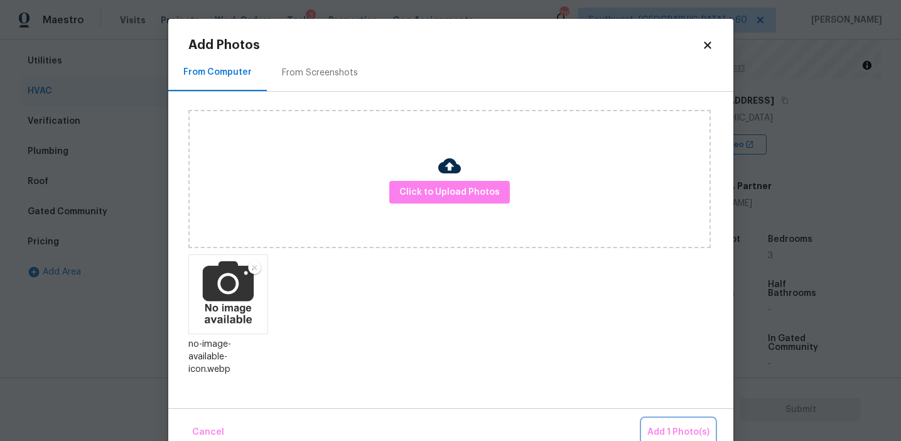
click at [662, 419] on button "Add 1 Photo(s)" at bounding box center [678, 432] width 72 height 27
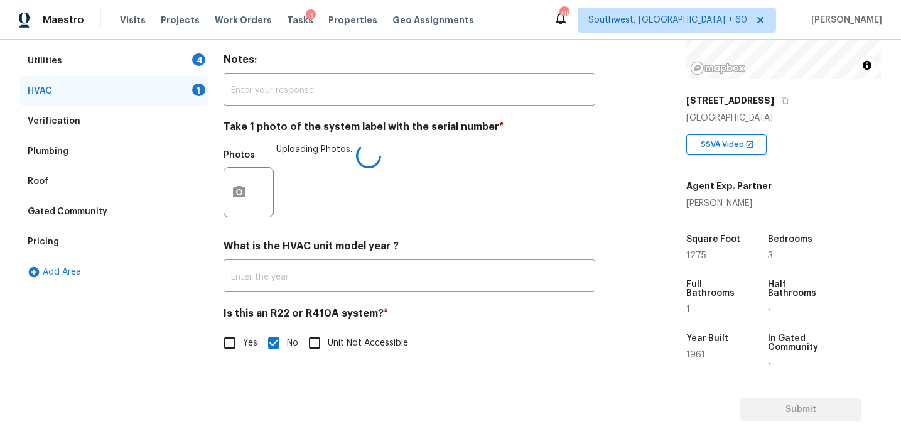
click at [480, 257] on div "What is the HVAC unit model year ? ​" at bounding box center [410, 266] width 372 height 52
click at [187, 51] on div "Utilities 4" at bounding box center [114, 61] width 188 height 30
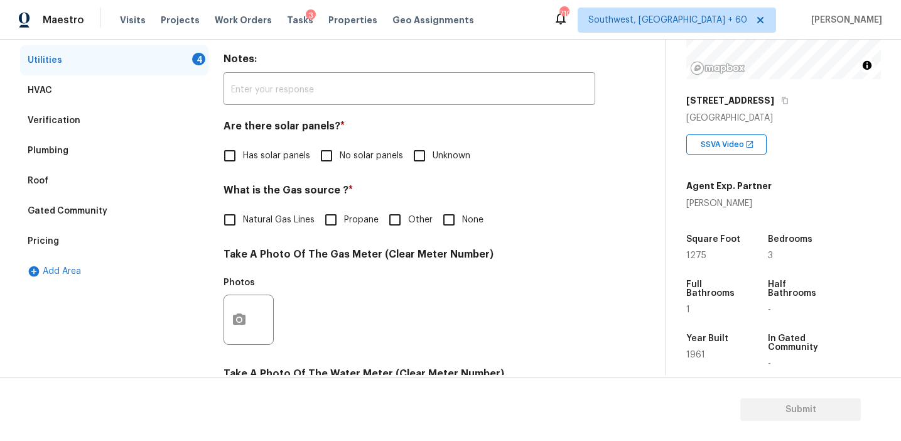
click at [330, 170] on div "Utilities Notes: ​ Are there solar panels? * Has solar panels No solar panels U…" at bounding box center [410, 342] width 372 height 655
click at [315, 159] on input "No solar panels" at bounding box center [326, 156] width 26 height 26
checkbox input "true"
click at [281, 241] on div "Utilities Notes: ​ Are there solar panels? * Has solar panels No solar panels U…" at bounding box center [410, 343] width 372 height 656
click at [277, 222] on span "Natural Gas Lines" at bounding box center [279, 219] width 72 height 13
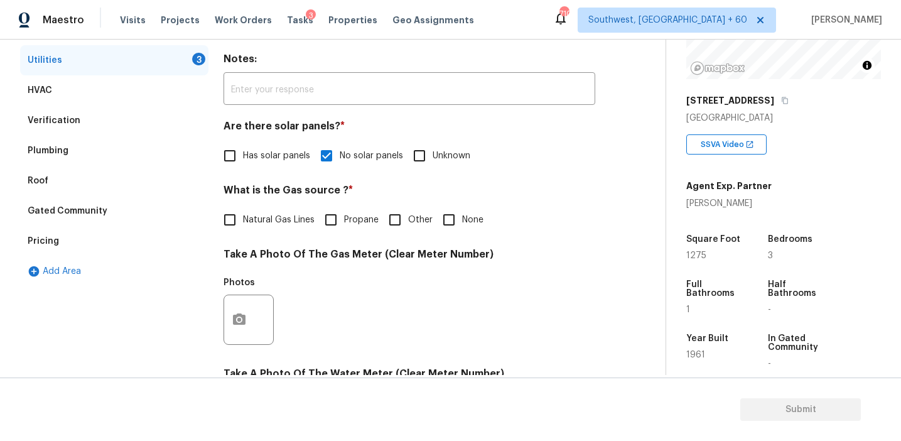
click at [243, 222] on input "Natural Gas Lines" at bounding box center [230, 220] width 26 height 26
checkbox input "true"
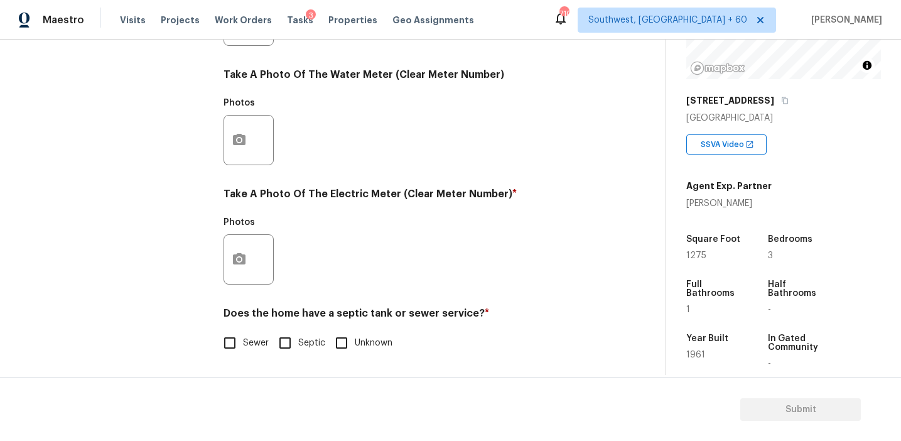
scroll to position [504, 0]
click at [237, 352] on input "Sewer" at bounding box center [230, 343] width 26 height 26
checkbox input "true"
click at [244, 275] on button "button" at bounding box center [239, 259] width 30 height 49
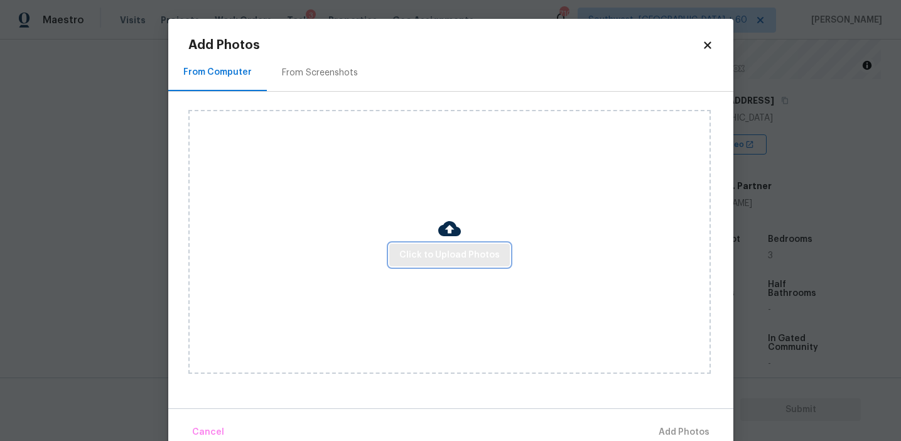
click at [421, 252] on span "Click to Upload Photos" at bounding box center [449, 255] width 100 height 16
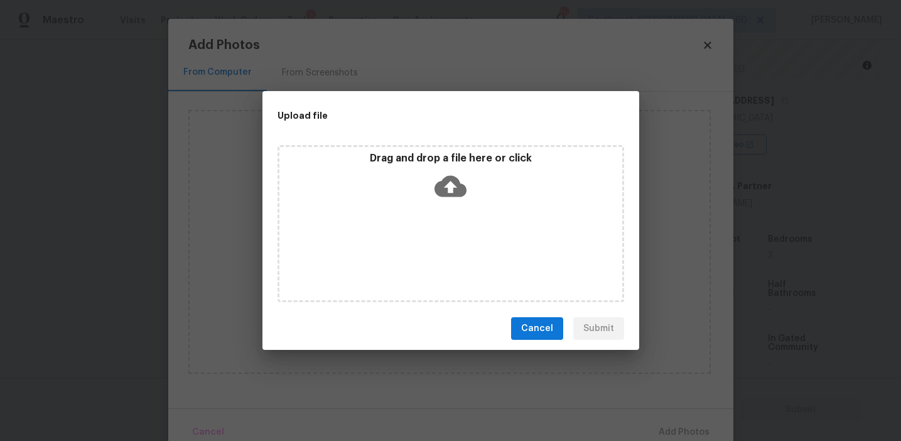
click at [421, 201] on div "Drag and drop a file here or click" at bounding box center [450, 179] width 343 height 54
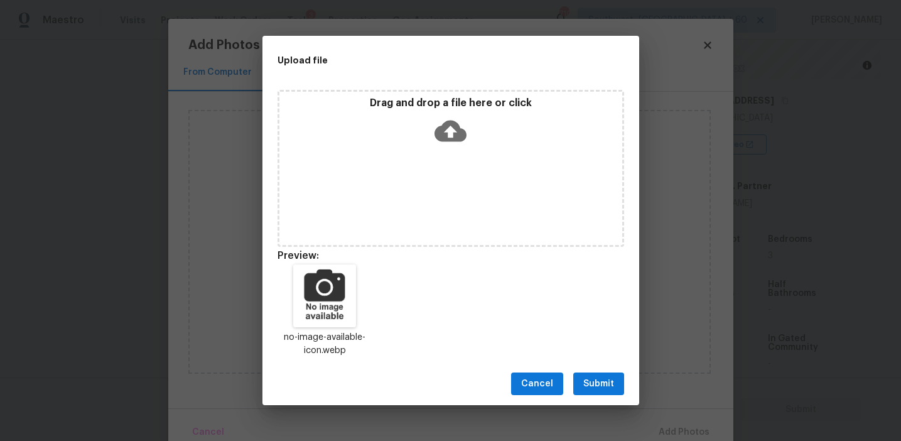
click at [596, 386] on span "Submit" at bounding box center [598, 384] width 31 height 16
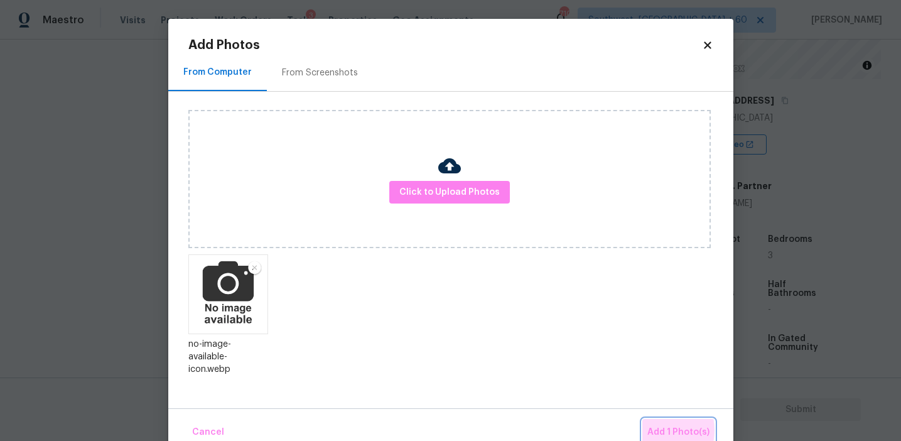
click at [656, 430] on span "Add 1 Photo(s)" at bounding box center [678, 432] width 62 height 16
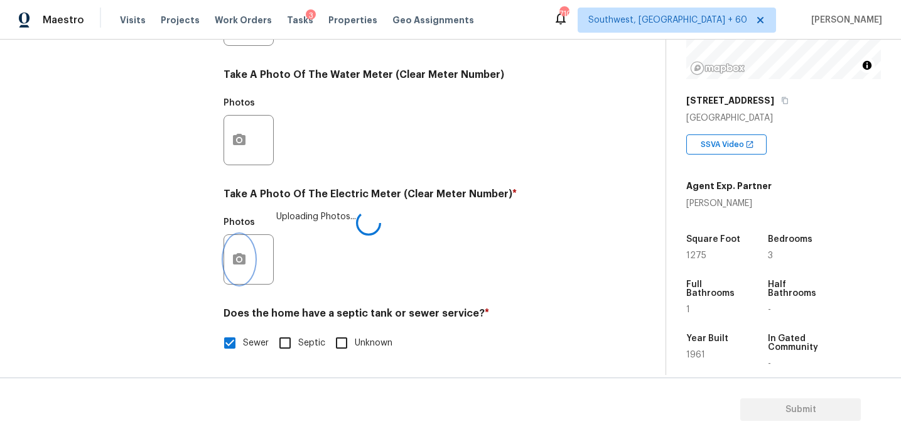
scroll to position [281, 0]
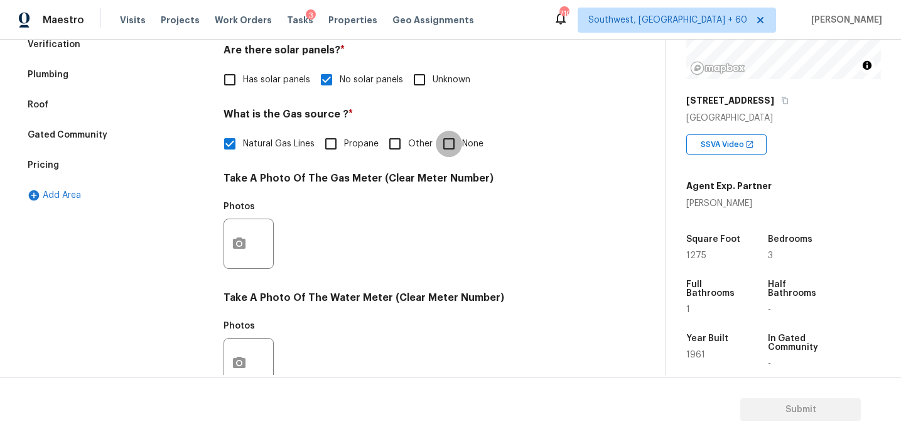
click at [449, 150] on input "None" at bounding box center [449, 144] width 26 height 26
checkbox input "true"
checkbox input "false"
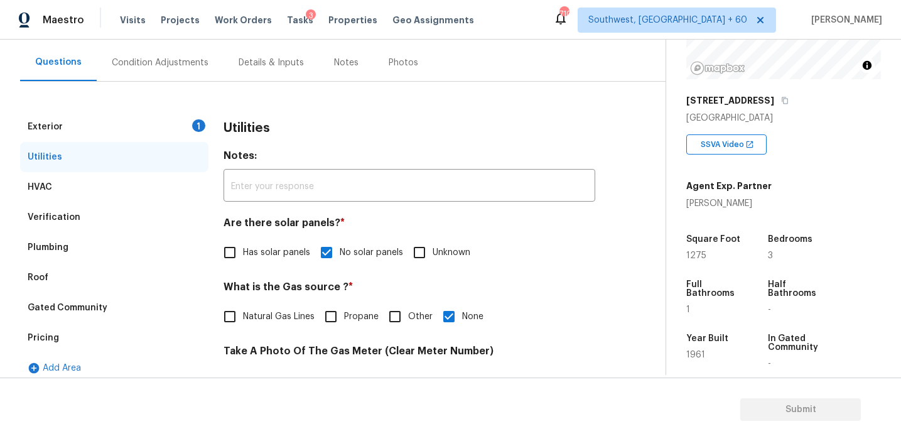
scroll to position [106, 0]
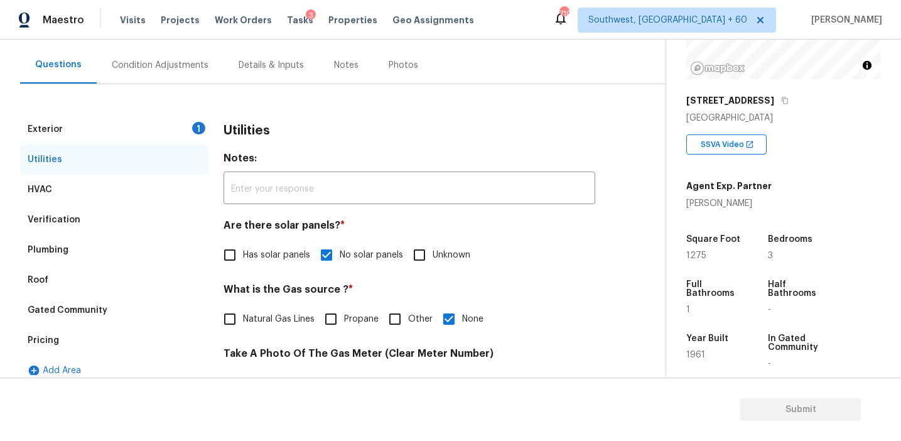
click at [172, 134] on div "Exterior 1" at bounding box center [114, 129] width 188 height 30
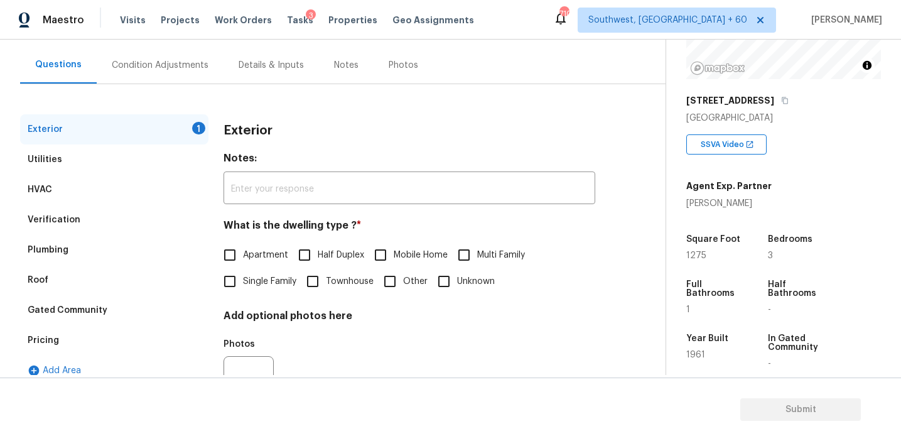
click at [251, 293] on label "Single Family" at bounding box center [257, 281] width 80 height 26
click at [243, 293] on input "Single Family" at bounding box center [230, 281] width 26 height 26
checkbox input "true"
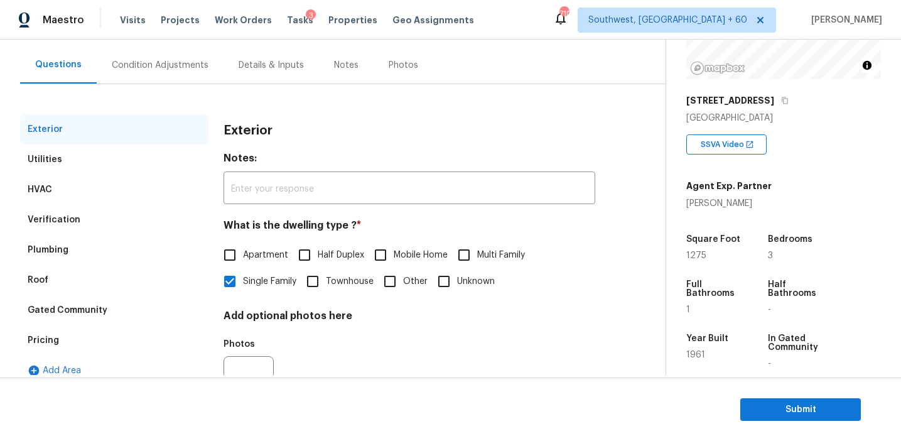
click at [194, 72] on div "Condition Adjustments" at bounding box center [160, 64] width 127 height 37
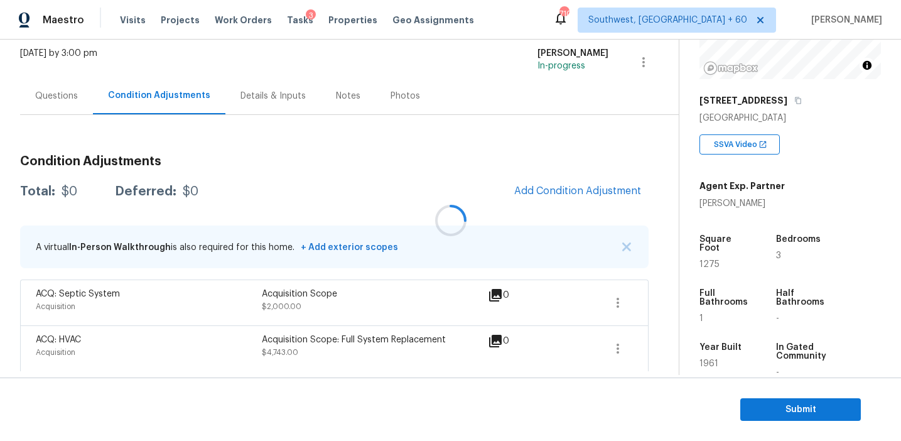
scroll to position [76, 0]
click at [472, 210] on div "Condition Adjustments Total: $6743 Deferred: $0 Add Condition Adjustment A virt…" at bounding box center [334, 257] width 628 height 227
click at [620, 343] on icon "button" at bounding box center [617, 347] width 15 height 15
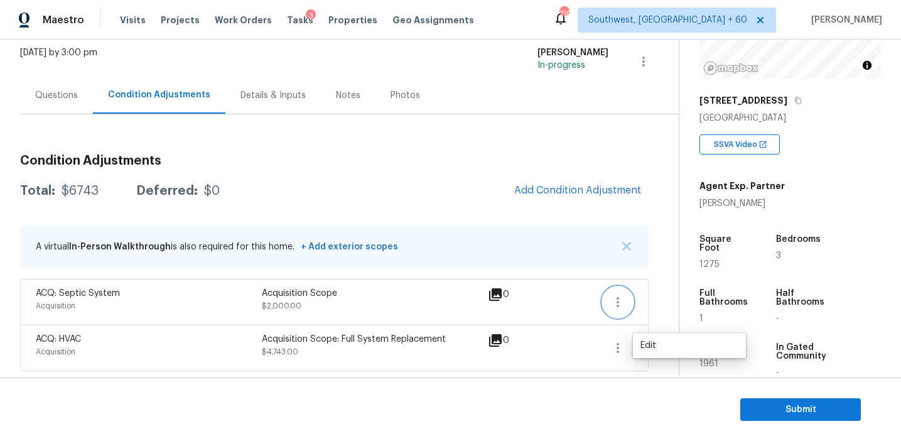
click at [622, 295] on icon "button" at bounding box center [617, 301] width 15 height 15
click at [507, 200] on span "Add Condition Adjustment" at bounding box center [578, 191] width 142 height 28
click at [617, 353] on icon "button" at bounding box center [617, 347] width 15 height 15
click at [655, 339] on div "Edit" at bounding box center [689, 345] width 98 height 13
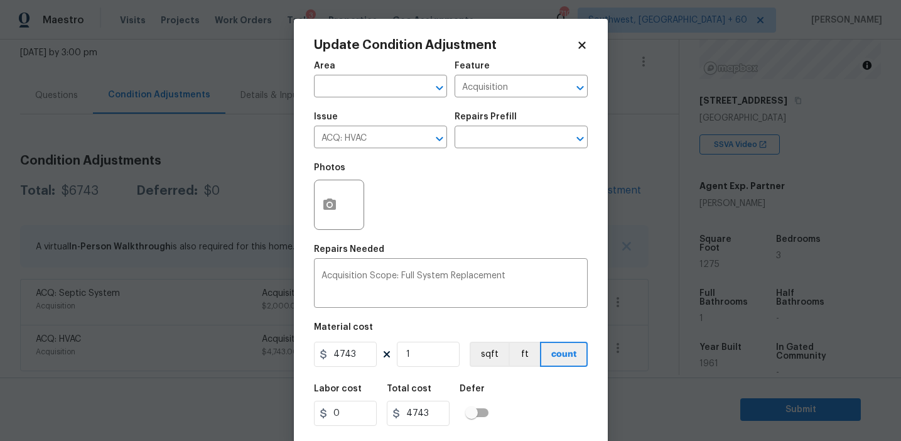
click at [269, 280] on body "Maestro Visits Projects Work Orders Tasks 3 Properties Geo Assignments 710 Sout…" at bounding box center [450, 220] width 901 height 441
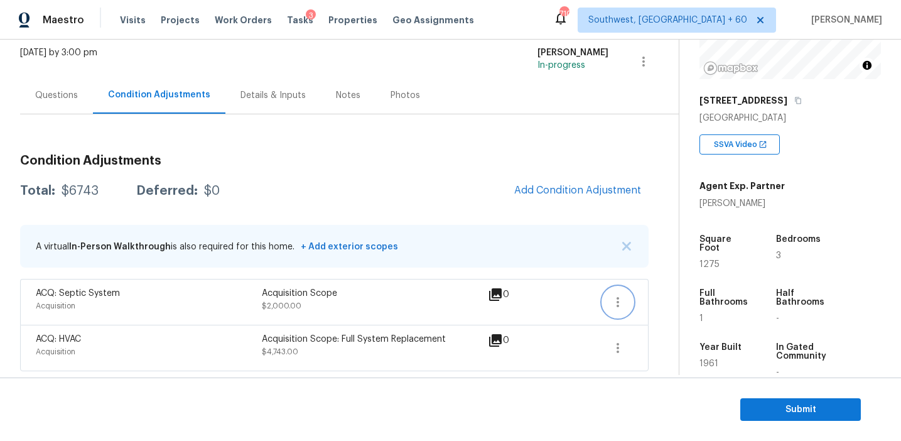
click at [625, 302] on button "button" at bounding box center [618, 302] width 30 height 30
click at [666, 295] on div "Edit" at bounding box center [689, 299] width 98 height 13
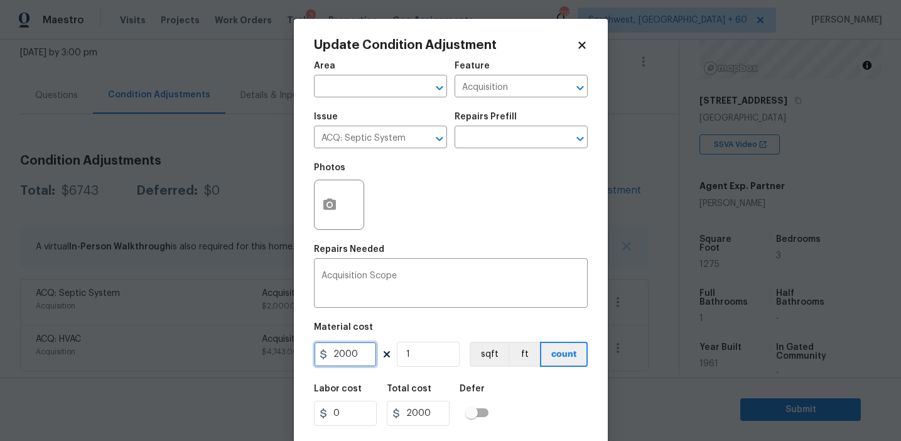
click at [363, 350] on input "2000" at bounding box center [345, 354] width 63 height 25
type input "0"
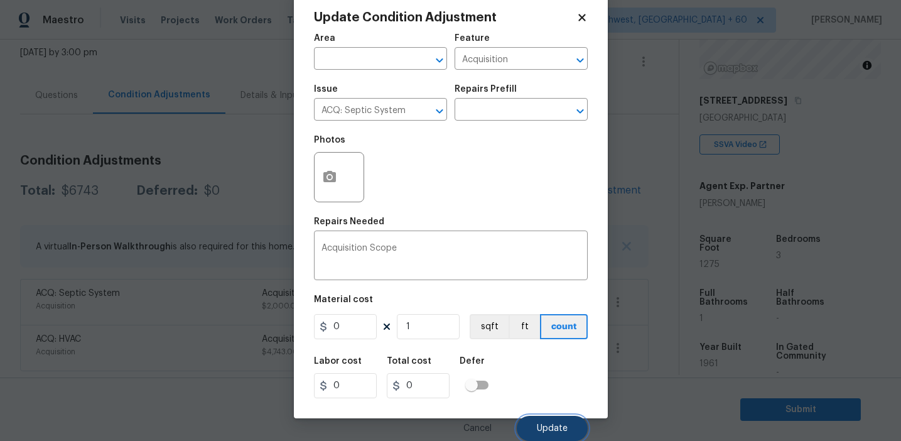
click at [544, 426] on span "Update" at bounding box center [552, 428] width 31 height 9
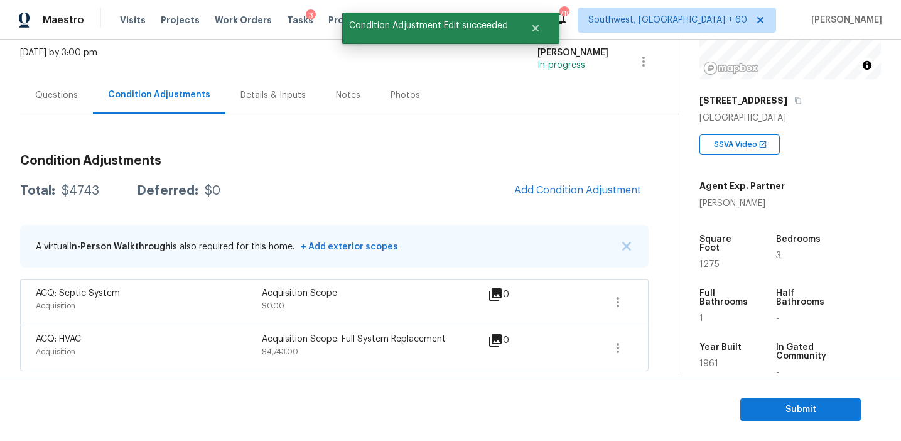
scroll to position [0, 0]
click at [623, 347] on icon "button" at bounding box center [617, 347] width 15 height 15
click at [650, 343] on div "Edit" at bounding box center [689, 345] width 98 height 13
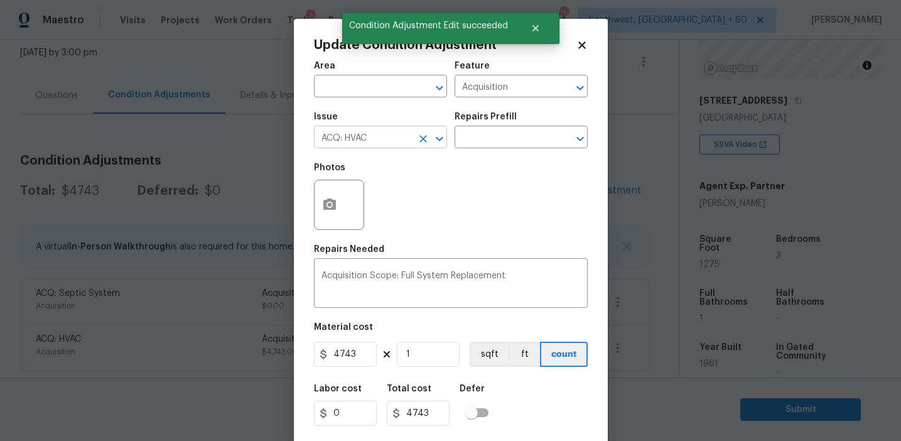
click at [414, 141] on button "Clear" at bounding box center [423, 139] width 18 height 18
click at [559, 87] on icon "Clear" at bounding box center [564, 88] width 13 height 13
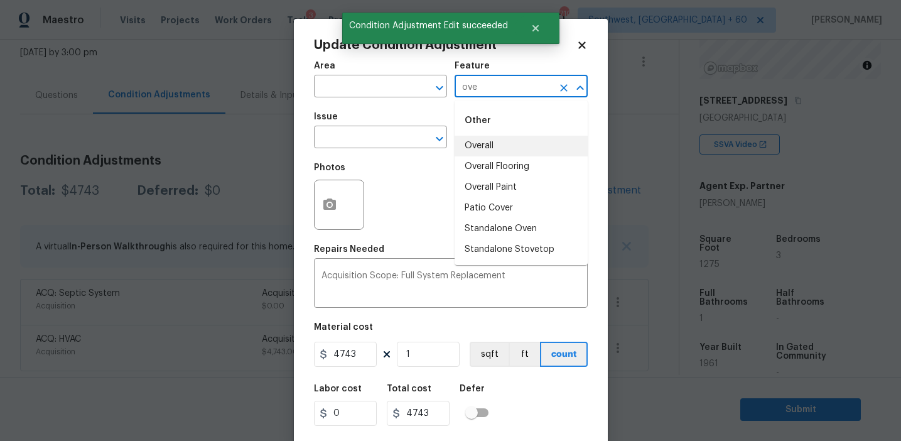
click at [489, 146] on li "Overall" at bounding box center [521, 146] width 133 height 21
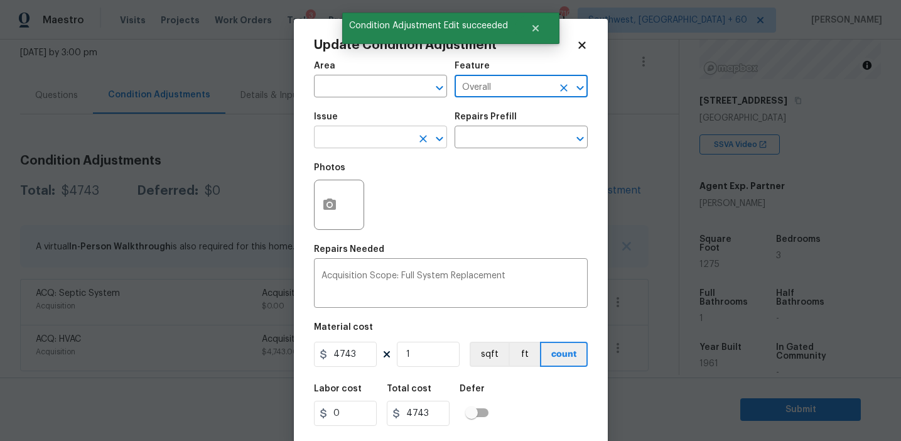
type input "Overall"
click at [372, 139] on input "text" at bounding box center [363, 138] width 98 height 19
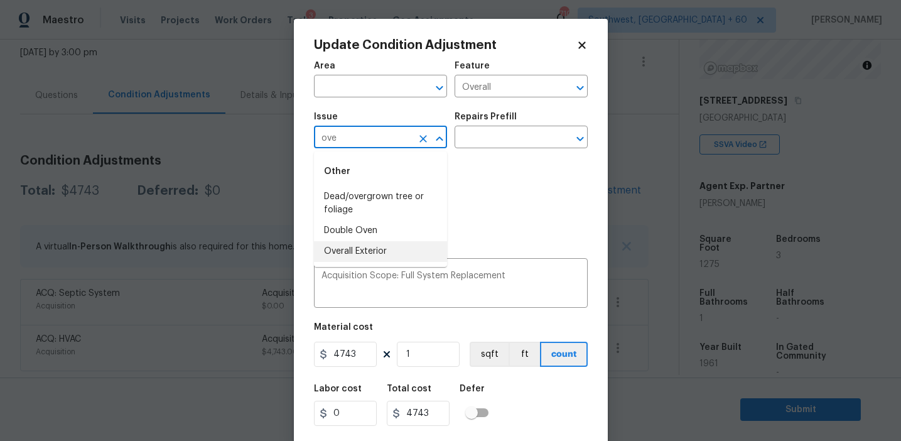
click at [375, 252] on li "Overall Exterior" at bounding box center [380, 251] width 133 height 21
click at [564, 89] on icon "Clear" at bounding box center [564, 88] width 8 height 8
type input "Overall Exterior"
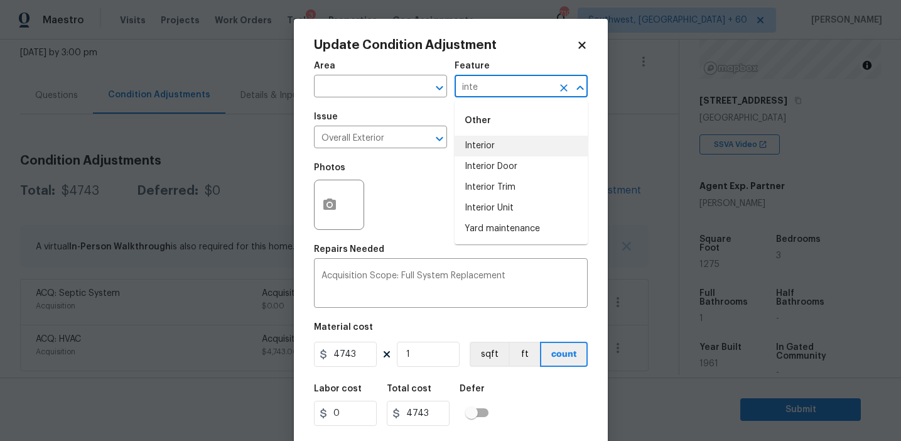
click at [525, 147] on li "Interior" at bounding box center [521, 146] width 133 height 21
type input "Interior"
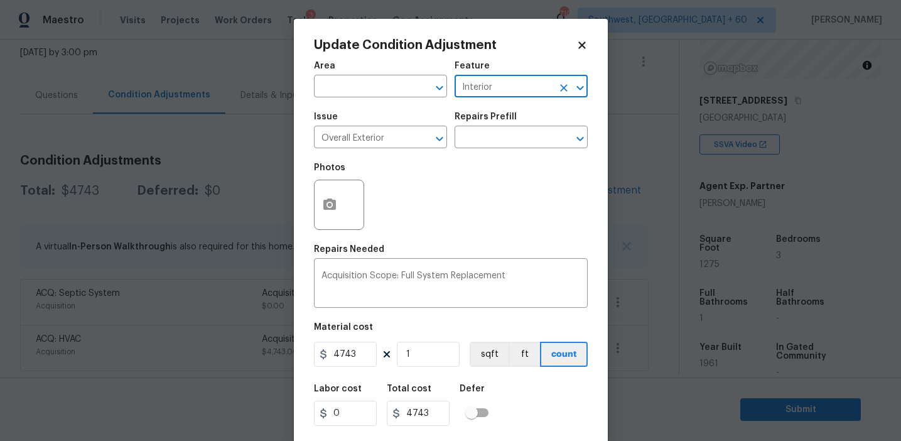
click at [566, 87] on icon "Clear" at bounding box center [564, 88] width 13 height 13
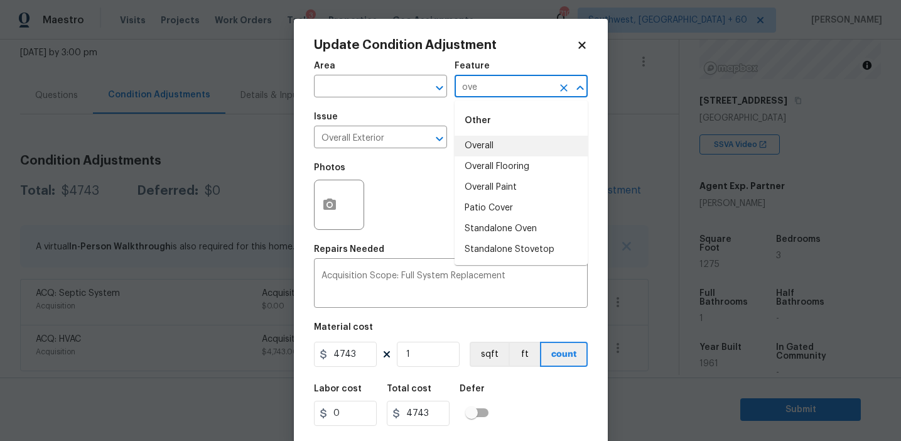
click at [473, 152] on li "Overall" at bounding box center [521, 146] width 133 height 21
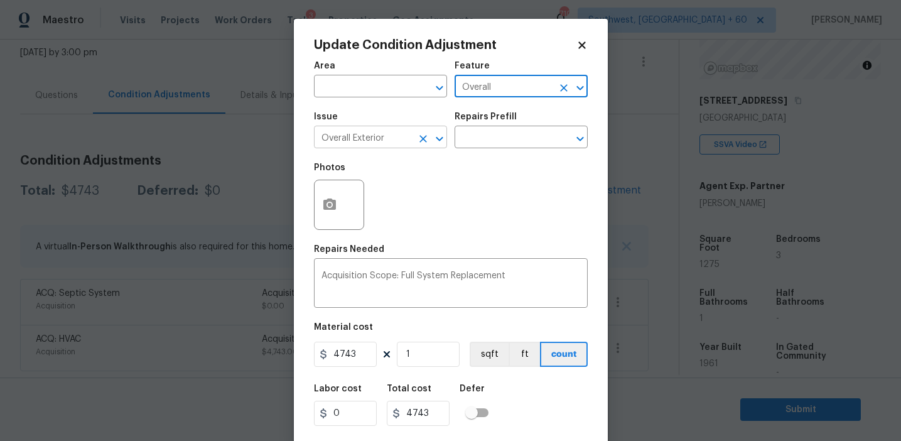
type input "Overall"
click at [406, 136] on input "Overall Exterior" at bounding box center [363, 138] width 98 height 19
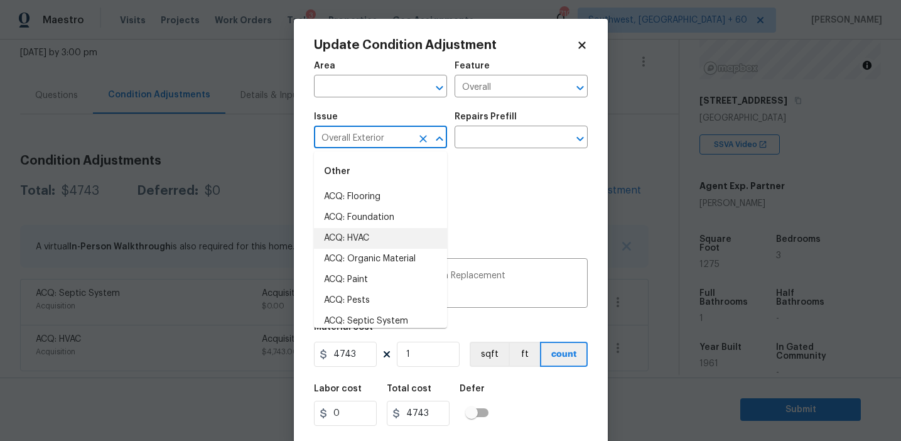
click at [421, 137] on icon "Clear" at bounding box center [423, 139] width 8 height 8
click at [382, 244] on li "Demo Interior" at bounding box center [380, 238] width 133 height 21
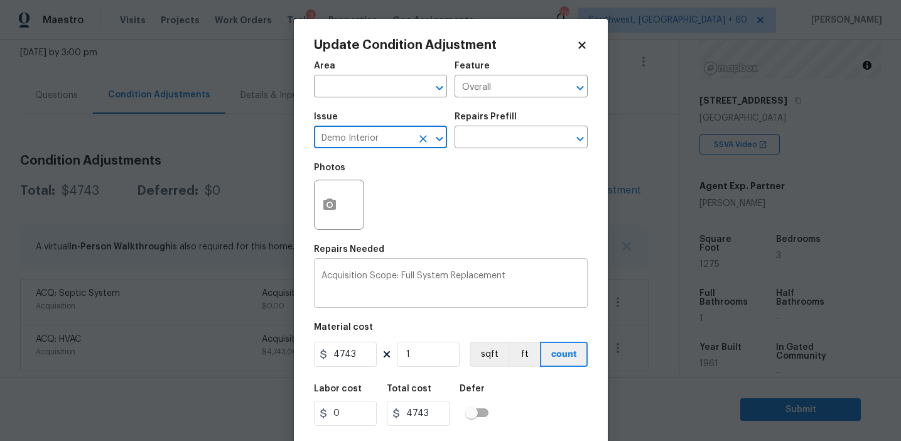
type input "Demo Interior"
click at [419, 279] on textarea "Acquisition Scope: Full System Replacement" at bounding box center [450, 284] width 259 height 26
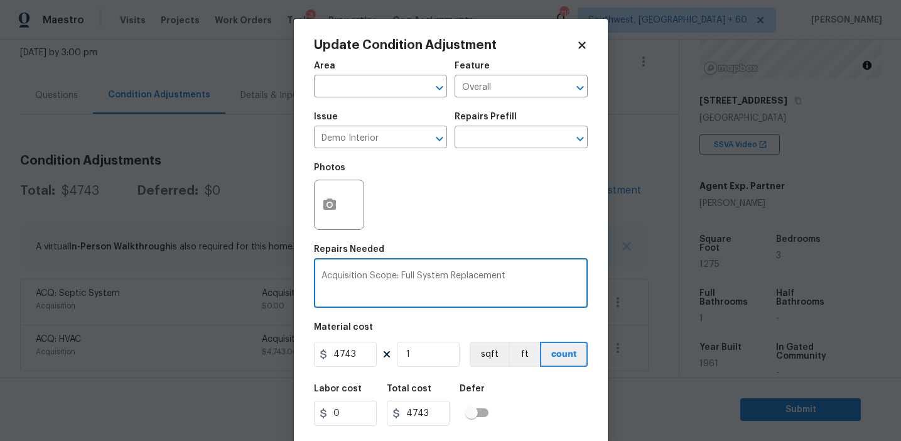
click at [419, 279] on textarea "Acquisition Scope: Full System Replacement" at bounding box center [450, 284] width 259 height 26
click at [420, 276] on textarea "Lumpsum amount to scope both" at bounding box center [450, 284] width 259 height 26
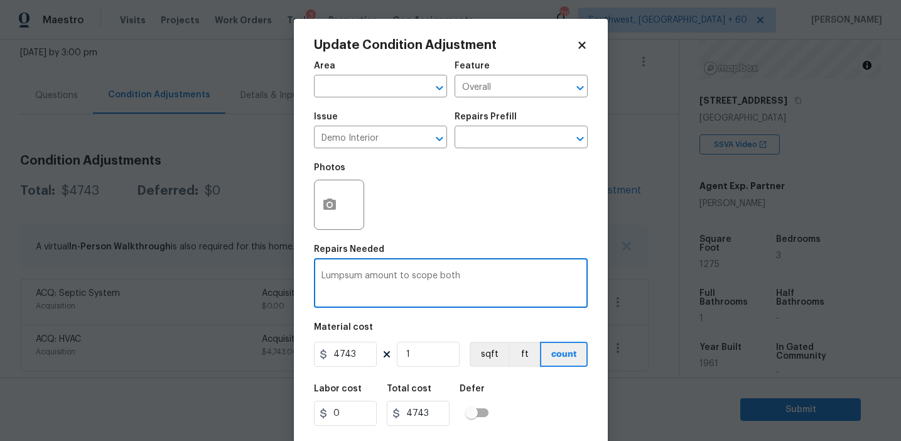
click at [420, 276] on textarea "Lumpsum amount to scope both" at bounding box center [450, 284] width 259 height 26
click at [487, 277] on textarea "Lumpsum amount to cover both" at bounding box center [450, 284] width 259 height 26
type textarea "Lumpsum amount to cover both the interior and exterior repairs"
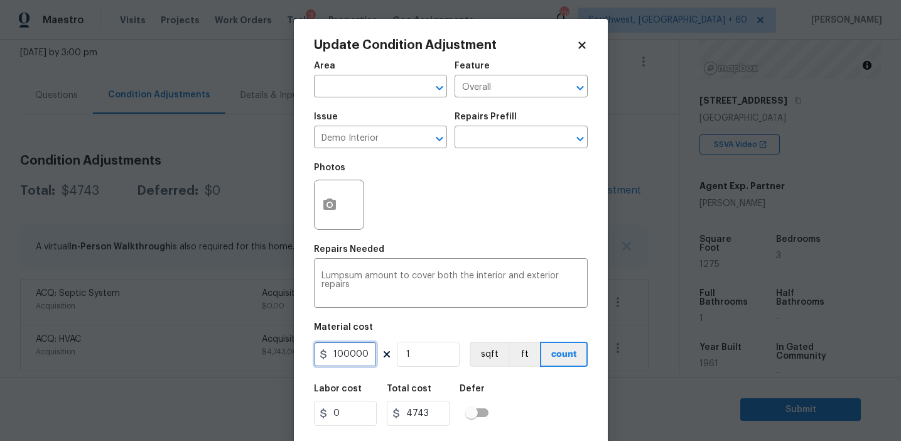
type input "100000"
click at [338, 356] on input "100000" at bounding box center [345, 354] width 63 height 25
click at [327, 201] on icon "button" at bounding box center [329, 203] width 13 height 11
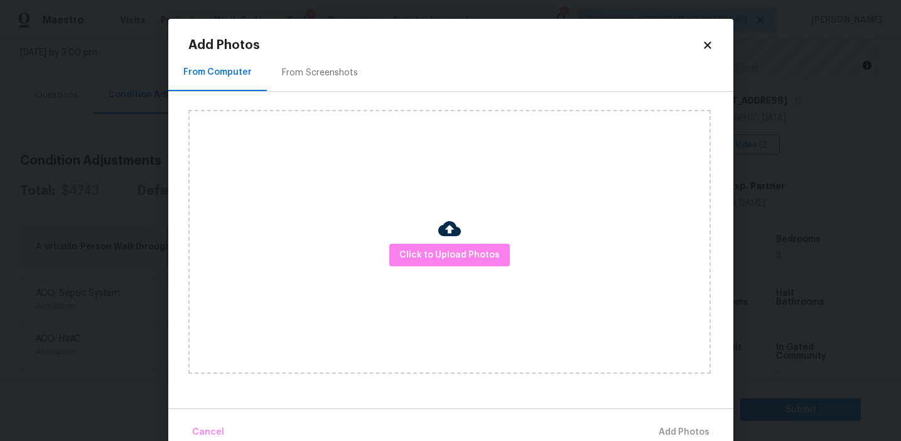
click at [331, 71] on div "From Screenshots" at bounding box center [320, 73] width 76 height 13
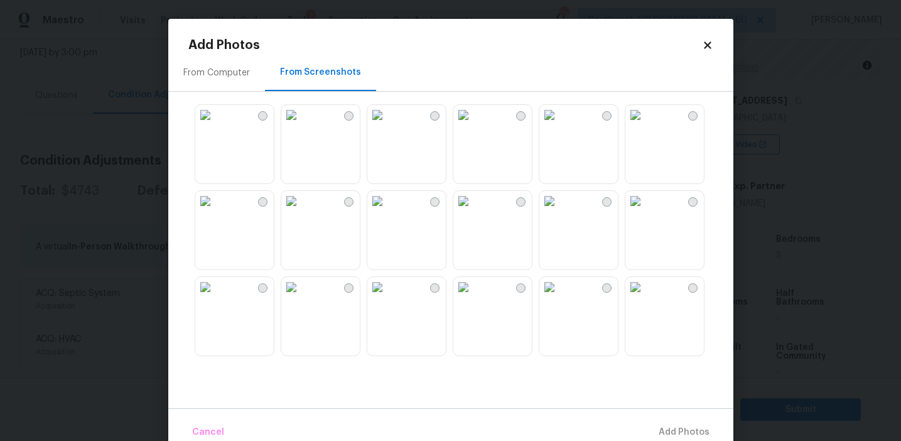
click at [387, 125] on img at bounding box center [377, 115] width 20 height 20
click at [387, 211] on img at bounding box center [377, 201] width 20 height 20
click at [301, 297] on img at bounding box center [291, 287] width 20 height 20
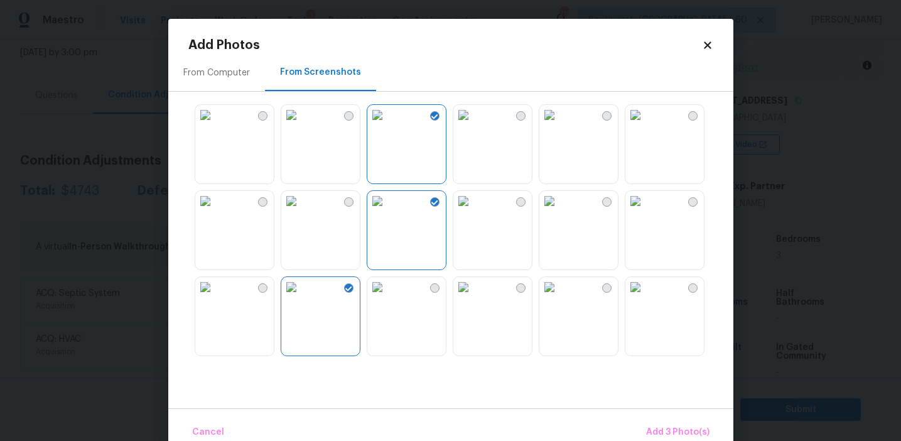
click at [639, 297] on img at bounding box center [635, 287] width 20 height 20
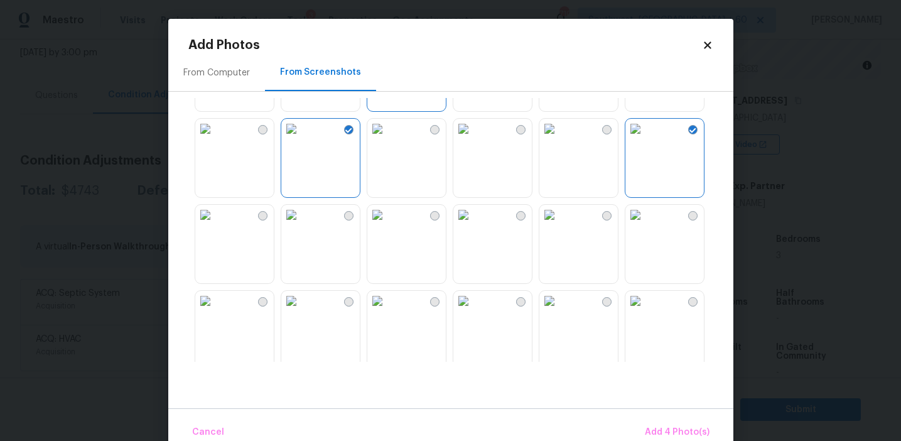
scroll to position [179, 0]
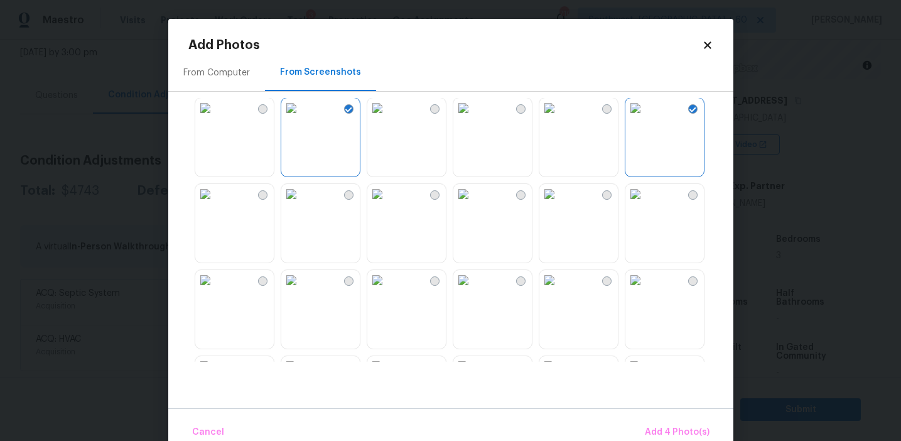
click at [473, 204] on img at bounding box center [463, 194] width 20 height 20
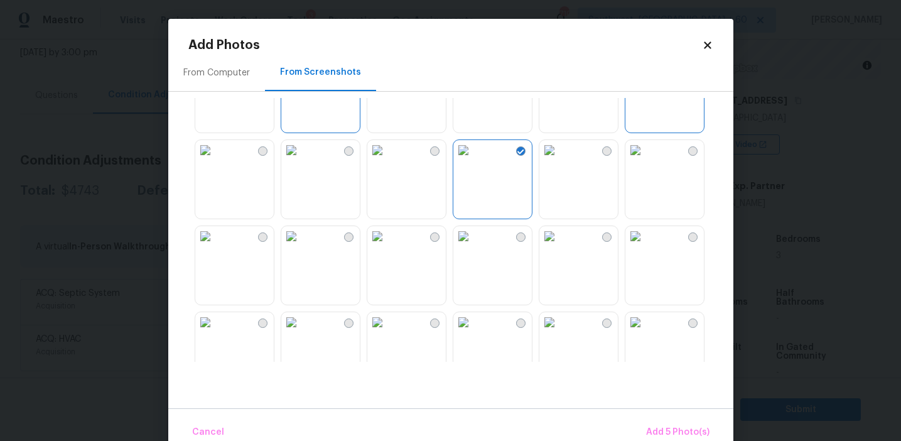
scroll to position [236, 0]
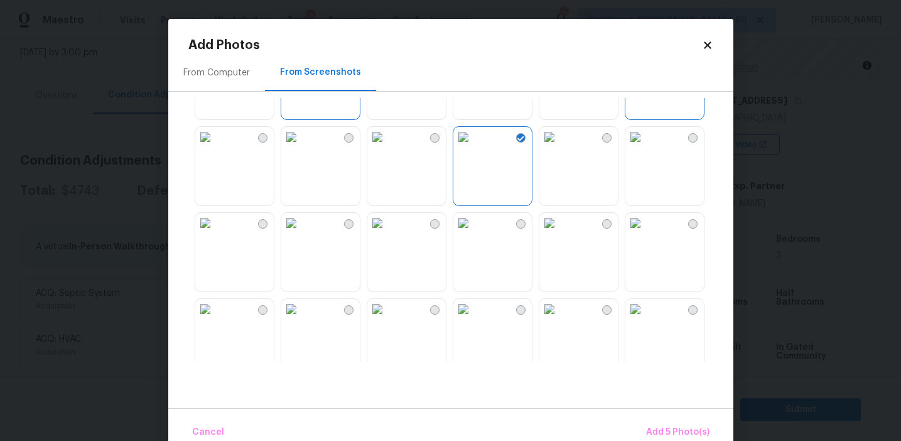
click at [215, 233] on img at bounding box center [205, 223] width 20 height 20
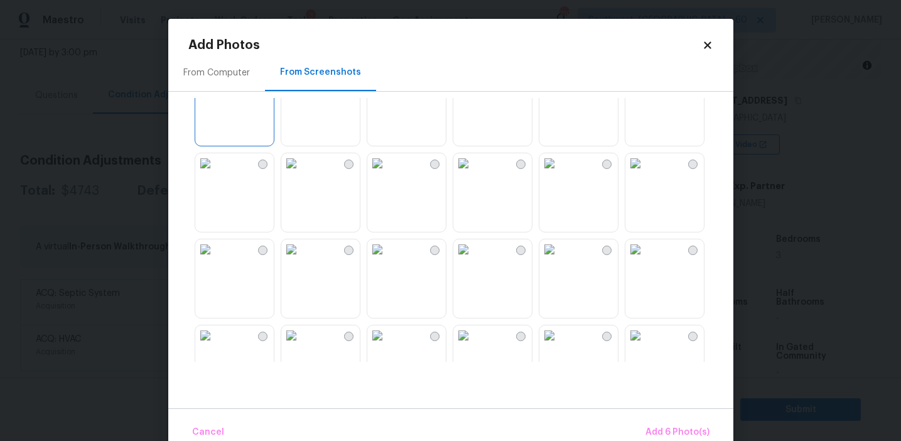
scroll to position [426, 0]
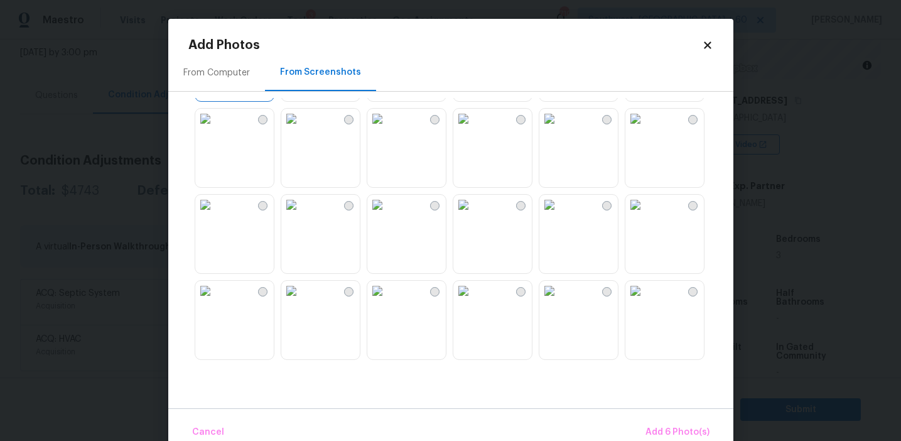
click at [215, 215] on img at bounding box center [205, 205] width 20 height 20
click at [645, 215] on img at bounding box center [635, 205] width 20 height 20
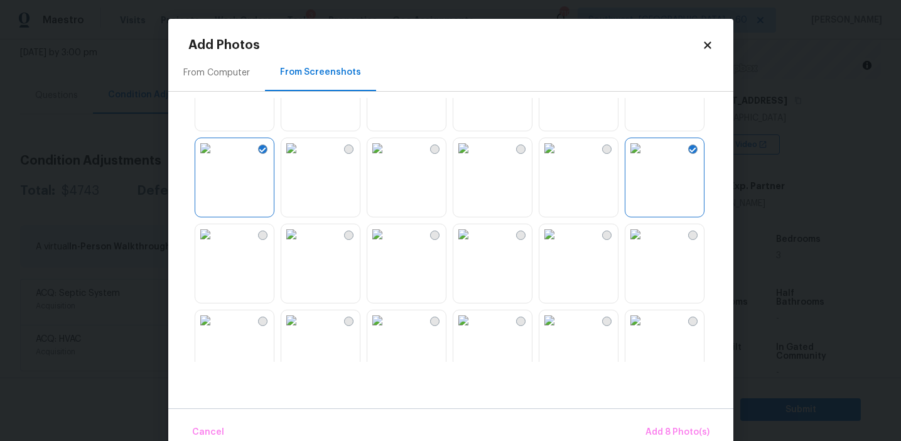
scroll to position [488, 0]
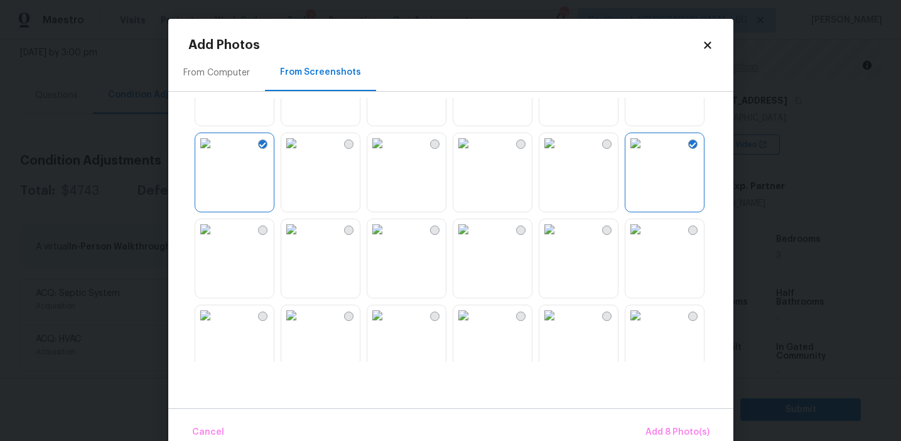
click at [387, 239] on img at bounding box center [377, 229] width 20 height 20
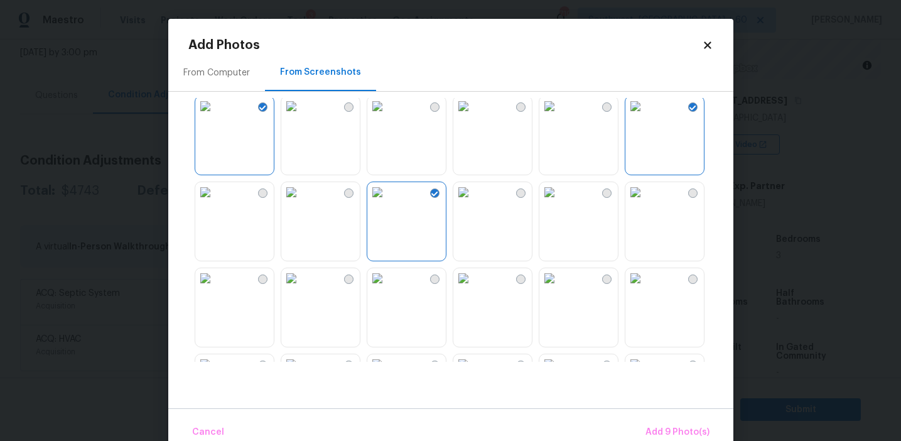
click at [301, 202] on img at bounding box center [291, 192] width 20 height 20
click at [215, 288] on img at bounding box center [205, 278] width 20 height 20
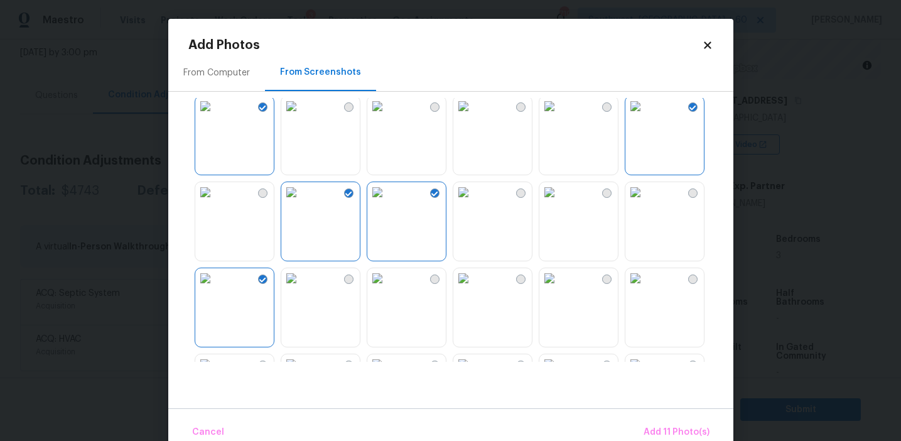
click at [559, 288] on img at bounding box center [549, 278] width 20 height 20
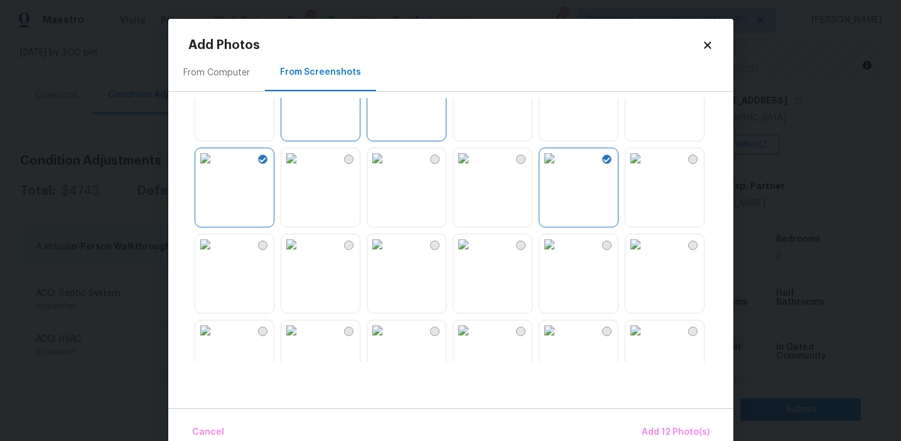
scroll to position [657, 0]
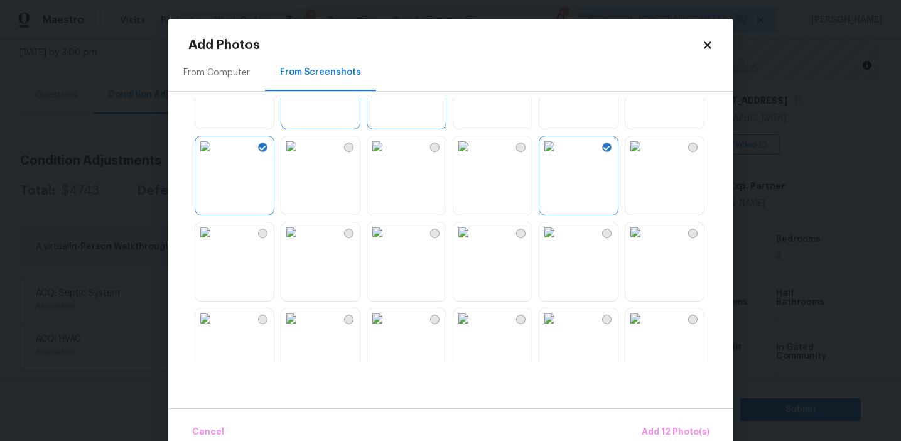
click at [215, 242] on img at bounding box center [205, 232] width 20 height 20
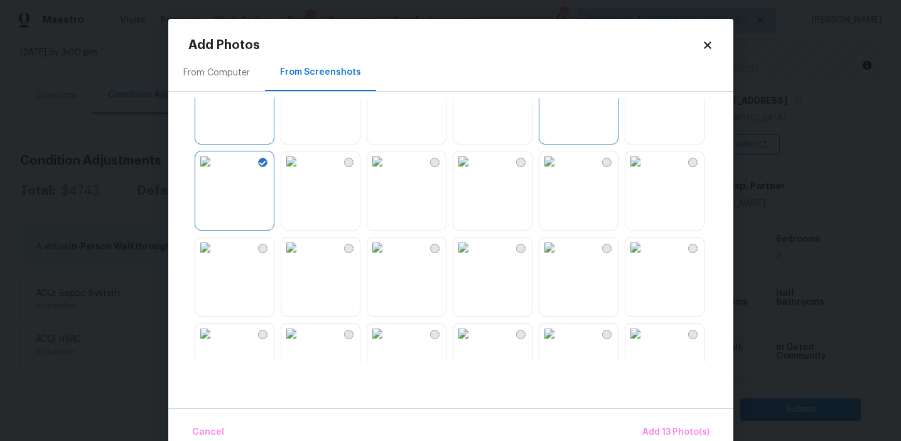
scroll to position [821, 0]
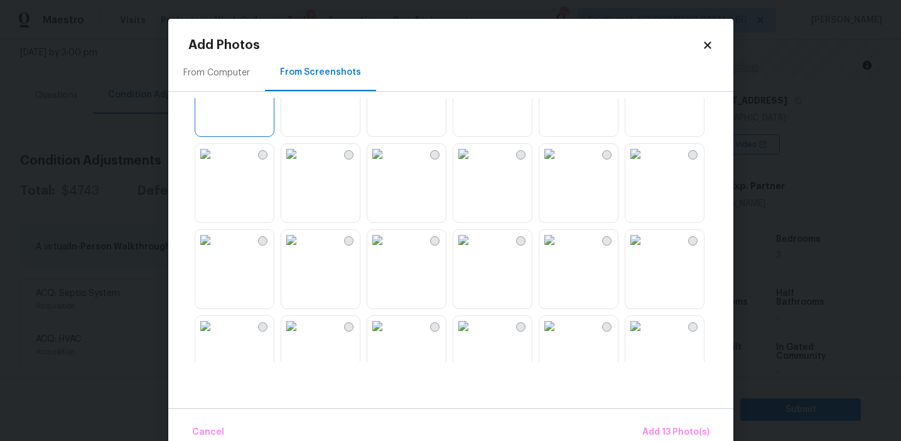
click at [559, 164] on img at bounding box center [549, 154] width 20 height 20
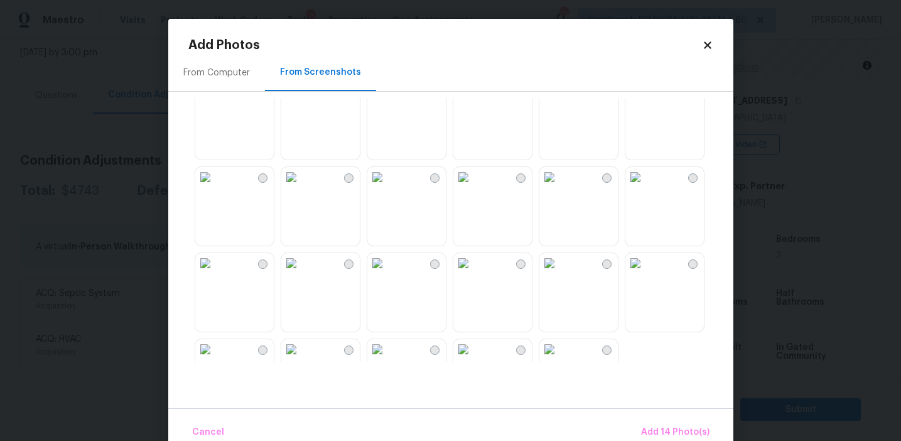
scroll to position [982, 0]
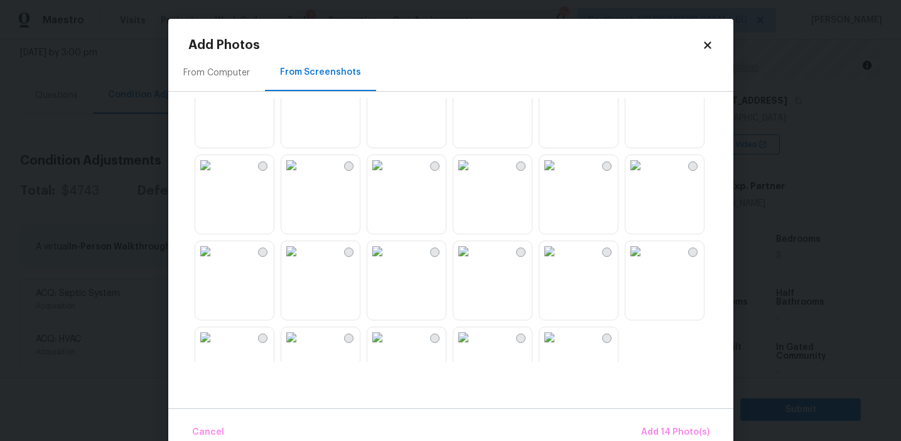
click at [473, 261] on img at bounding box center [463, 251] width 20 height 20
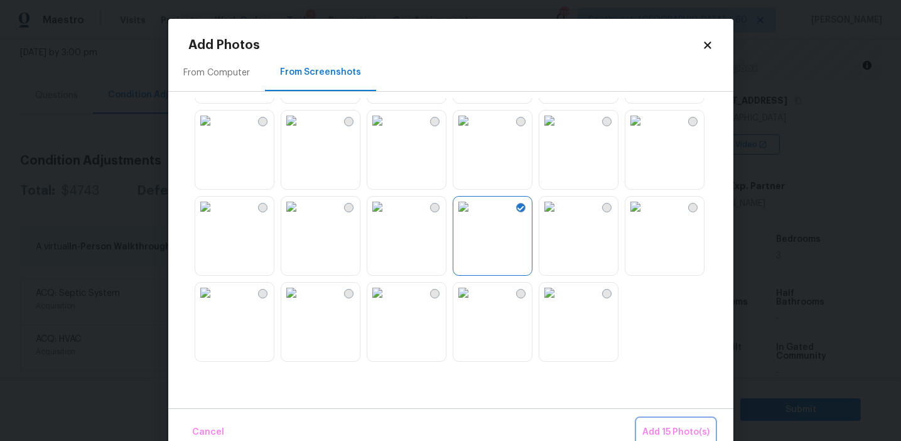
click at [651, 435] on span "Add 15 Photo(s)" at bounding box center [675, 432] width 67 height 16
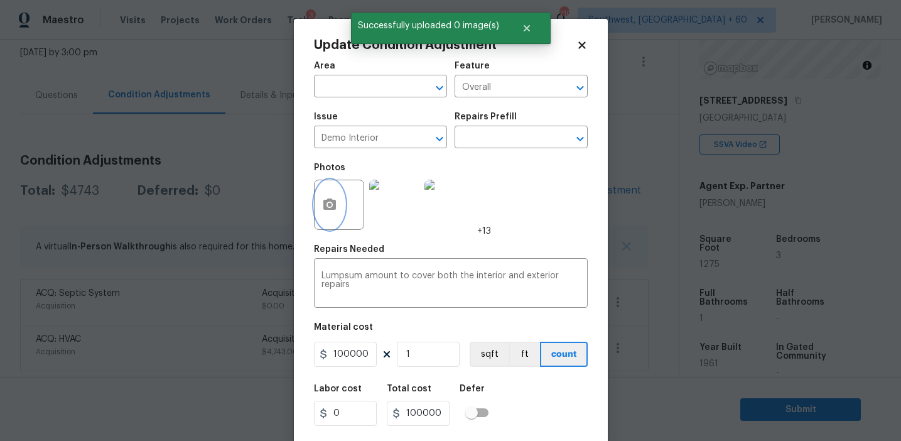
scroll to position [28, 0]
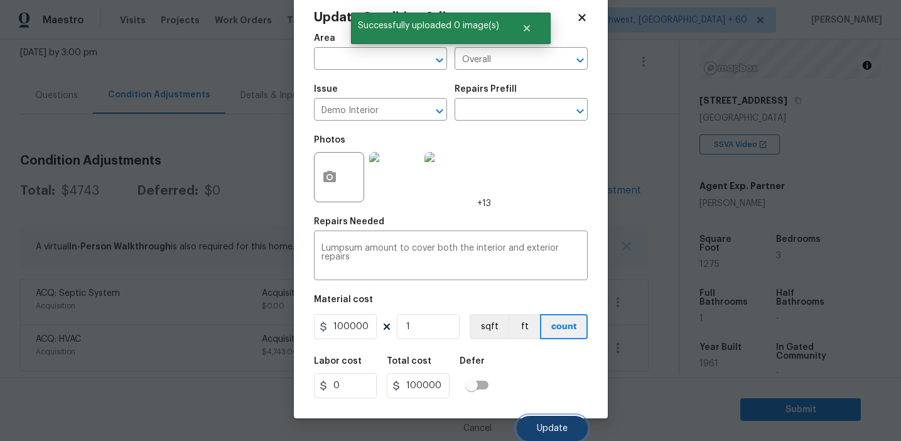
click at [569, 427] on button "Update" at bounding box center [552, 428] width 71 height 25
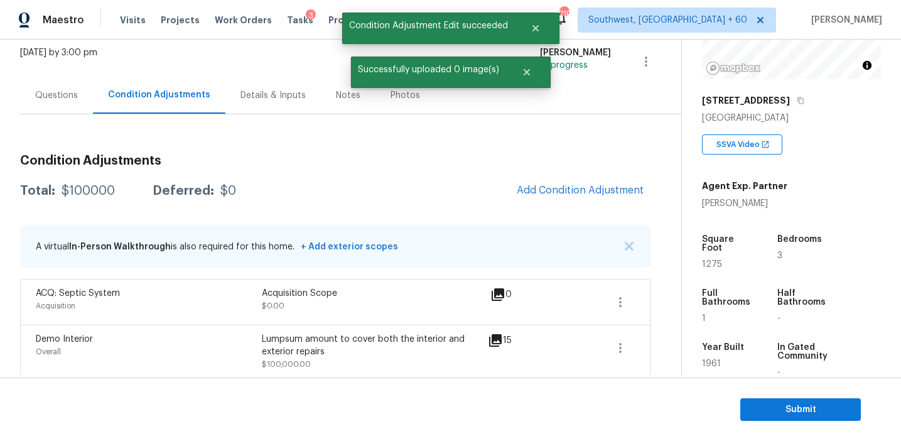
scroll to position [84, 0]
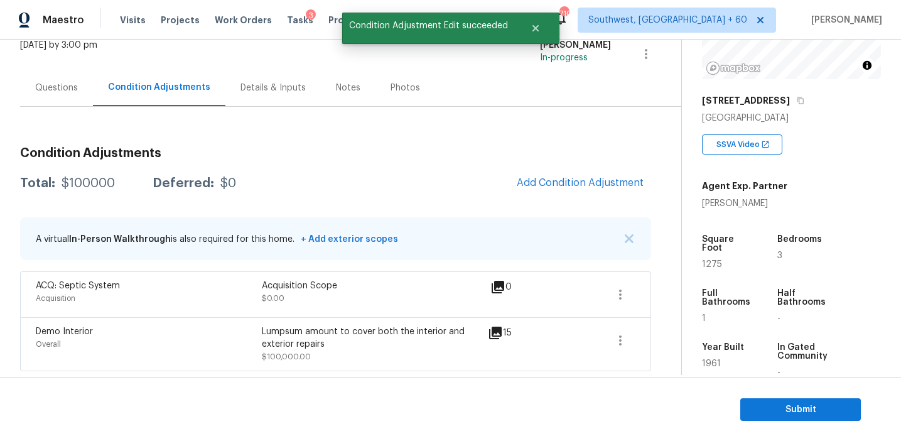
click at [373, 173] on div "Total: $100000 Deferred: $0 Add Condition Adjustment" at bounding box center [335, 184] width 631 height 28
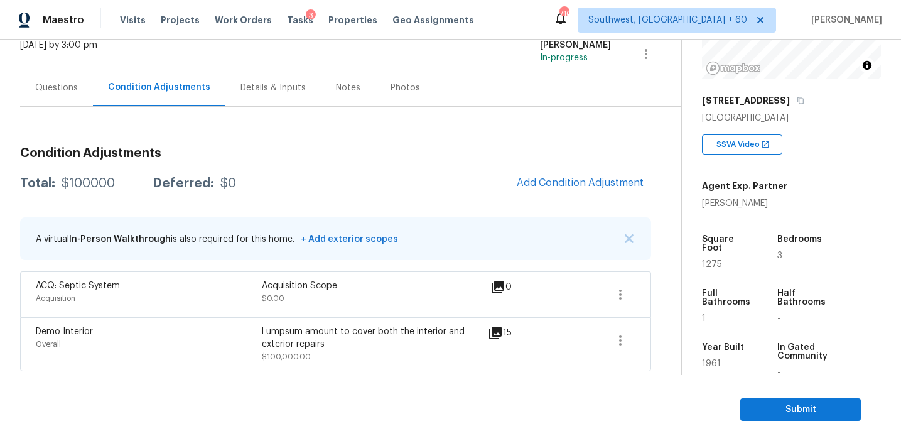
click at [88, 181] on div "$100000" at bounding box center [88, 183] width 53 height 13
copy div "100000"
click at [259, 163] on div "Condition Adjustments Total: $100000 Deferred: $0 Add Condition Adjustment A vi…" at bounding box center [335, 254] width 631 height 234
click at [104, 177] on div "$100000" at bounding box center [88, 183] width 53 height 13
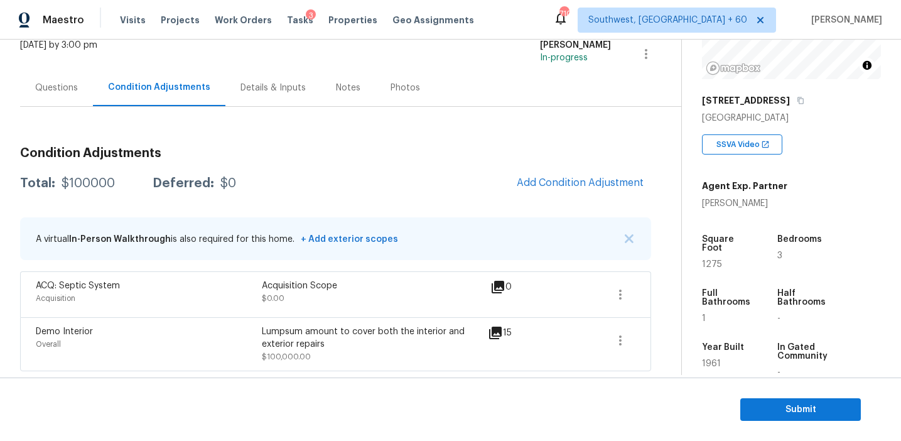
click at [108, 183] on div "$100000" at bounding box center [88, 183] width 53 height 13
copy div "100000"
click at [190, 160] on div "Condition Adjustments Total: $100000 Deferred: $0 Add Condition Adjustment A vi…" at bounding box center [335, 254] width 631 height 234
click at [67, 97] on div "Questions" at bounding box center [56, 87] width 73 height 37
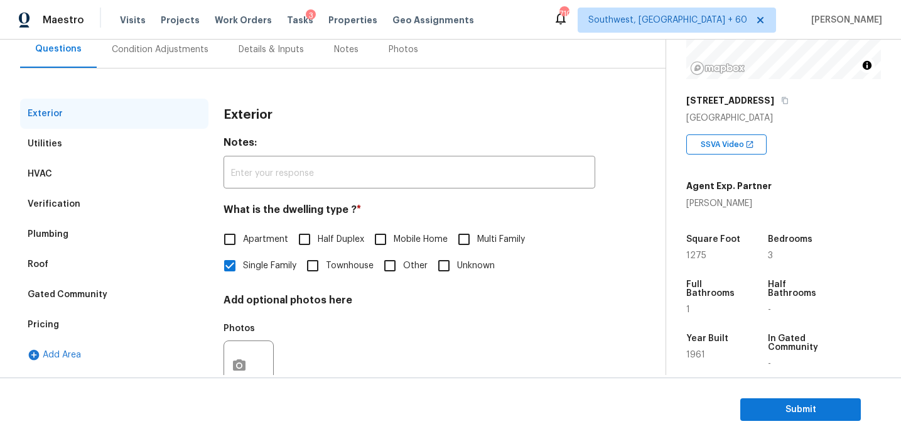
click at [105, 200] on div "Verification" at bounding box center [114, 204] width 188 height 30
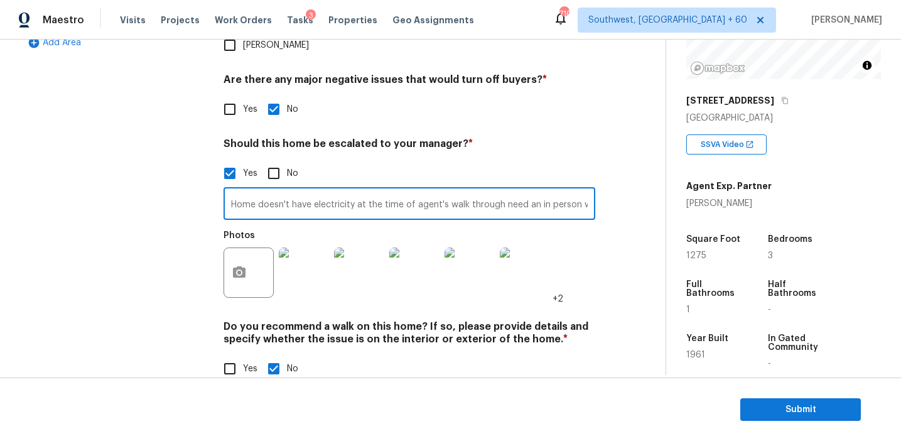
scroll to position [0, 151]
drag, startPoint x: 539, startPoint y: 180, endPoint x: 647, endPoint y: 181, distance: 108.6
click at [647, 181] on div "Back to tasks Condition Scoping - Full Thu, Oct 09 2025 by 3:00 pm Afran Peeran…" at bounding box center [342, 13] width 645 height 775
click at [492, 190] on input "Home doesn't have electricity at the time of agent's walk through need an in pe…" at bounding box center [410, 205] width 372 height 30
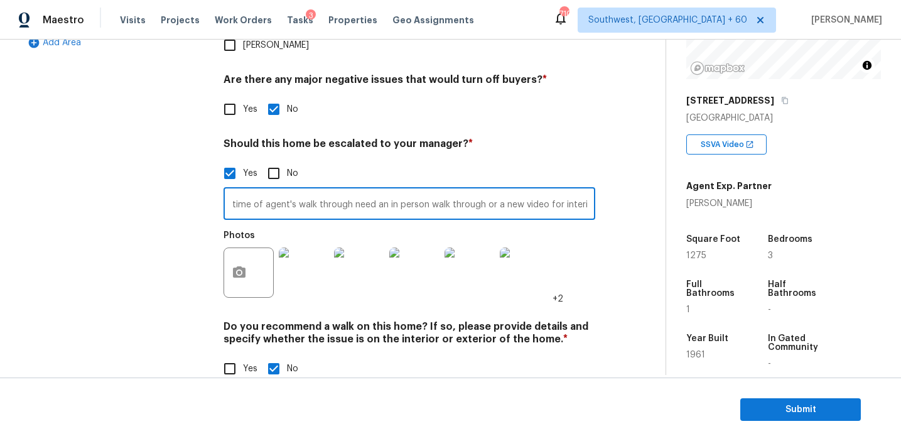
type input "Home doesn't have electricity at the time of agent's walk through need an in pe…"
click at [640, 291] on div "Back to tasks Condition Scoping - Full Thu, Oct 09 2025 by 3:00 pm Afran Peeran…" at bounding box center [342, 13] width 645 height 775
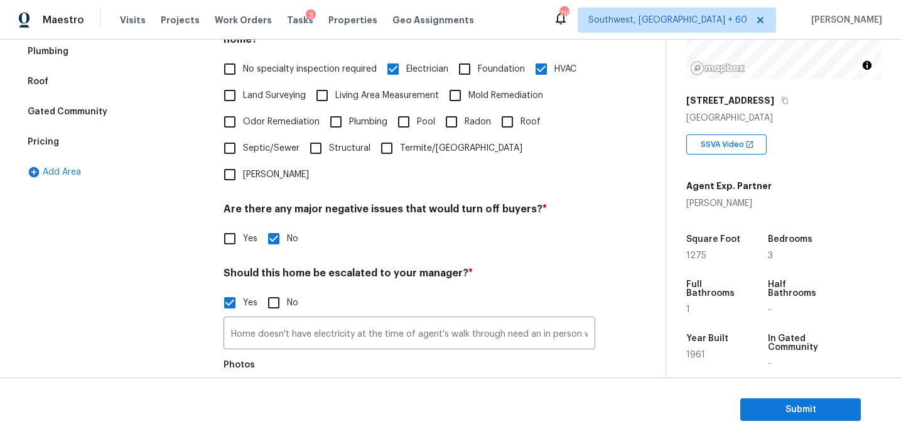
scroll to position [283, 0]
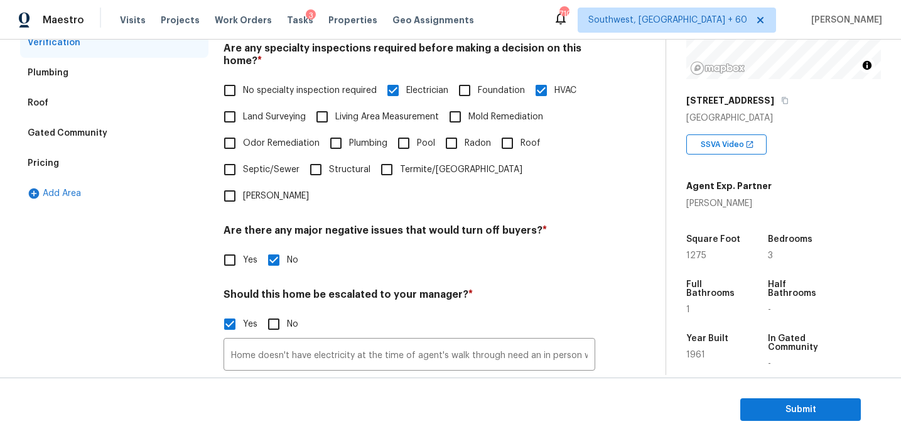
click at [156, 162] on div "Pricing" at bounding box center [114, 163] width 188 height 30
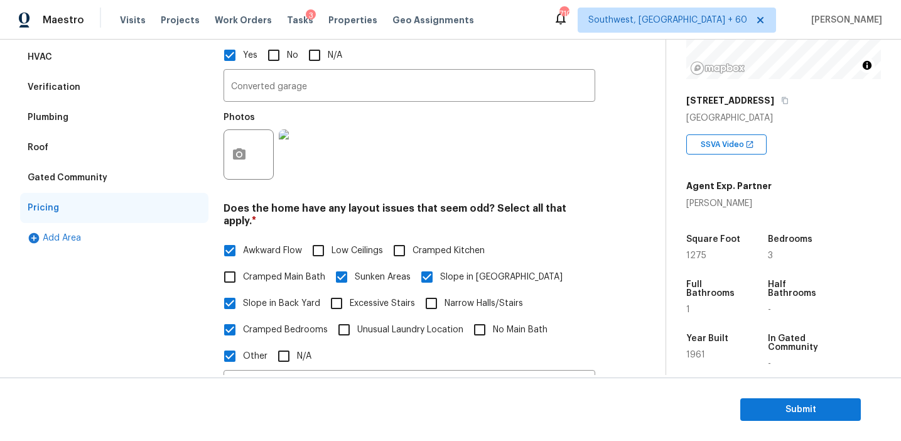
click at [124, 183] on div "Gated Community" at bounding box center [114, 178] width 188 height 30
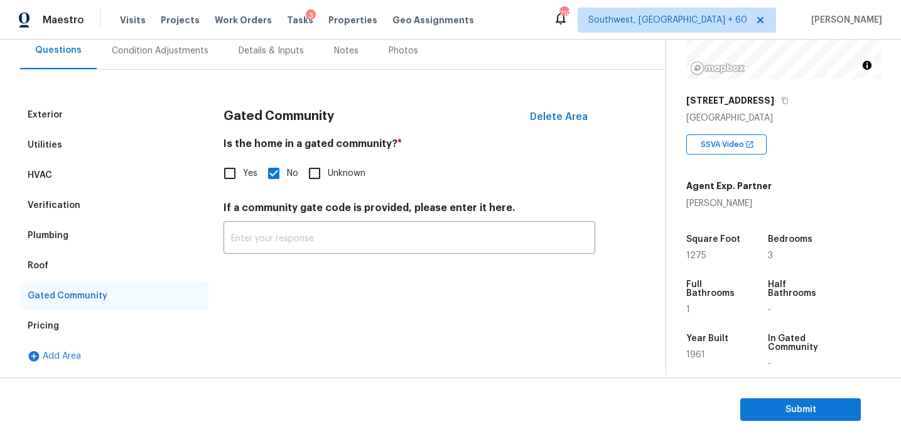
scroll to position [121, 0]
click at [114, 272] on div "Roof" at bounding box center [114, 266] width 188 height 30
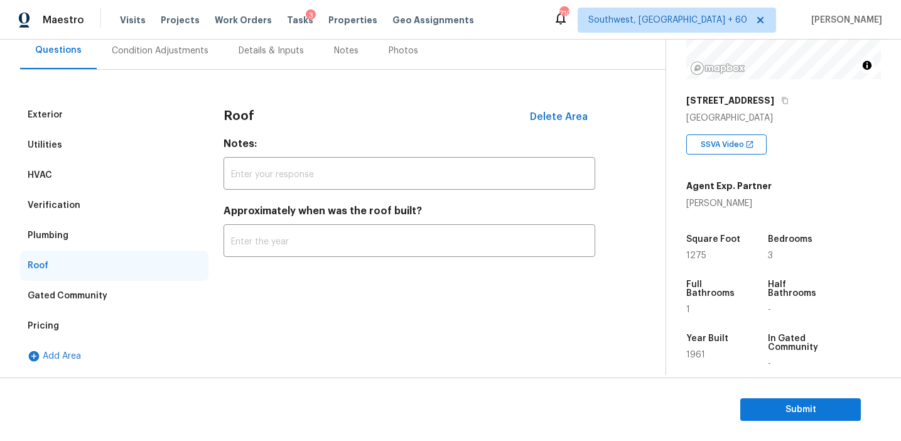
click at [109, 232] on div "Plumbing" at bounding box center [114, 235] width 188 height 30
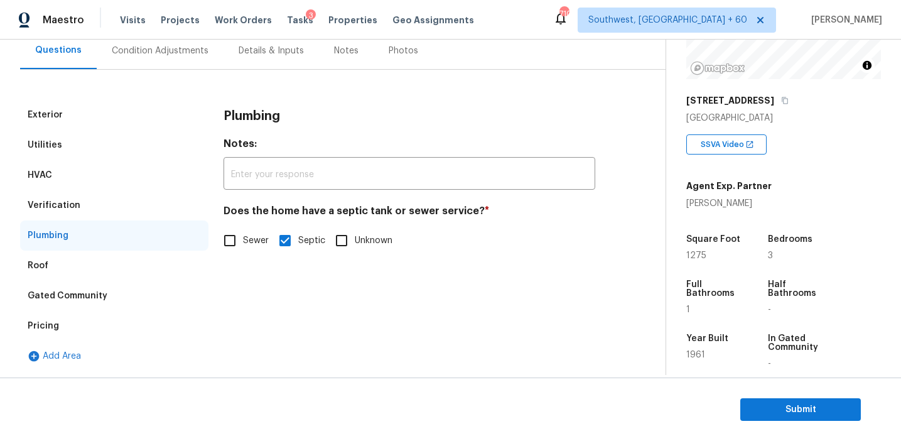
click at [110, 197] on div "Verification" at bounding box center [114, 205] width 188 height 30
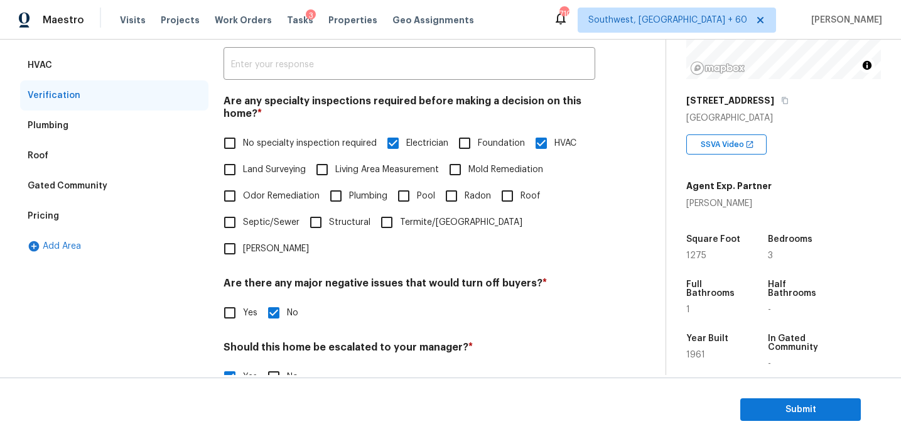
scroll to position [132, 0]
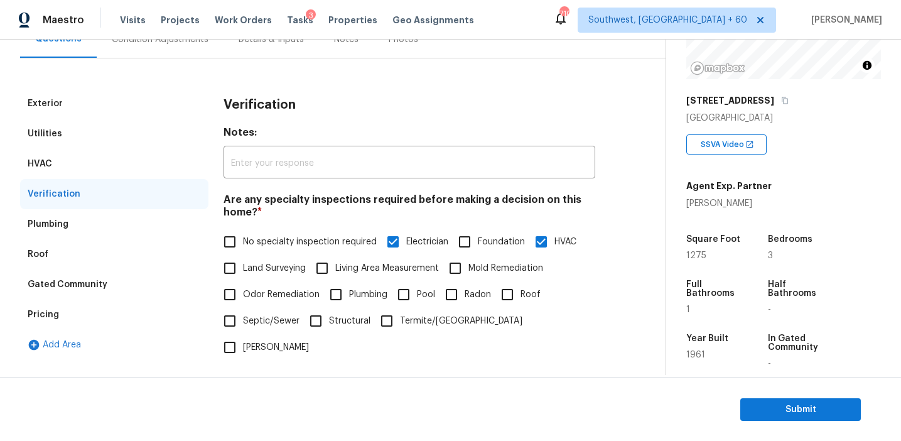
click at [111, 166] on div "HVAC" at bounding box center [114, 164] width 188 height 30
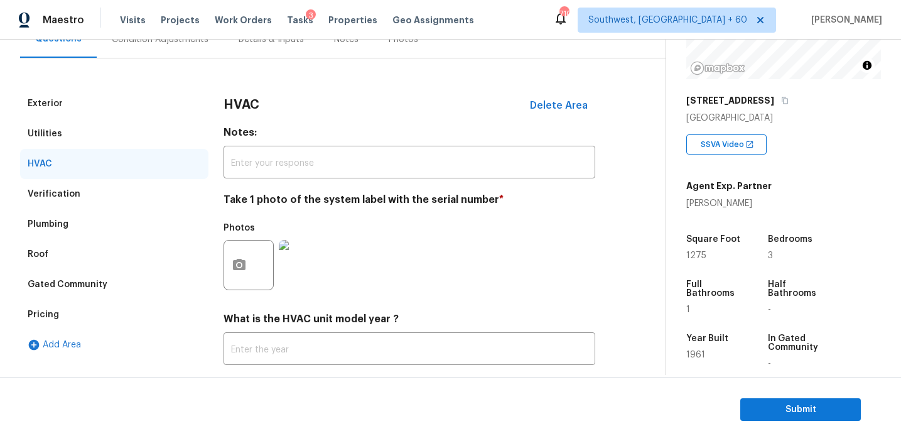
click at [109, 134] on div "Utilities" at bounding box center [114, 134] width 188 height 30
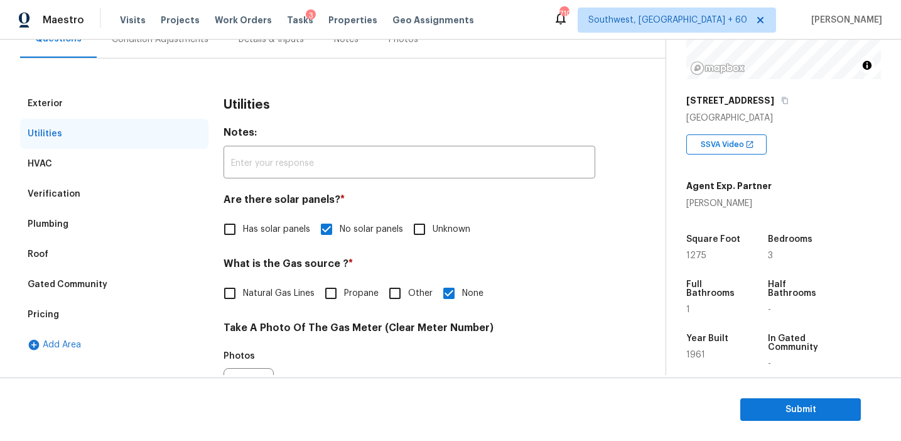
click at [107, 100] on div "Exterior" at bounding box center [114, 104] width 188 height 30
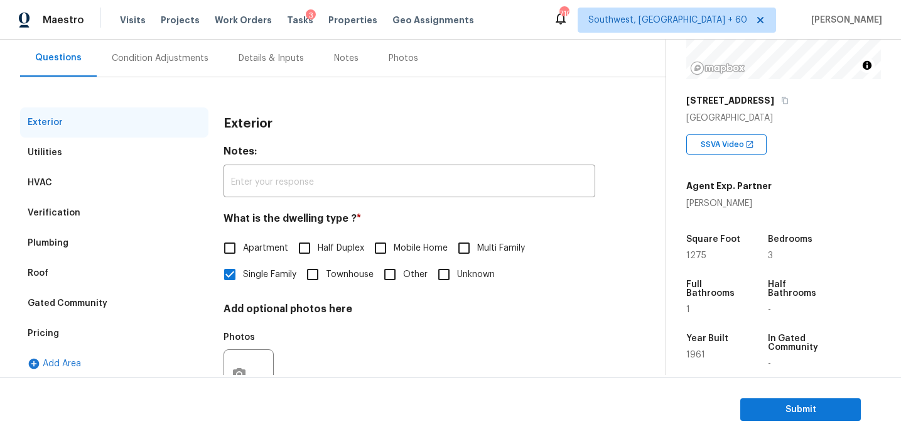
click at [174, 55] on div "Condition Adjustments" at bounding box center [160, 58] width 97 height 13
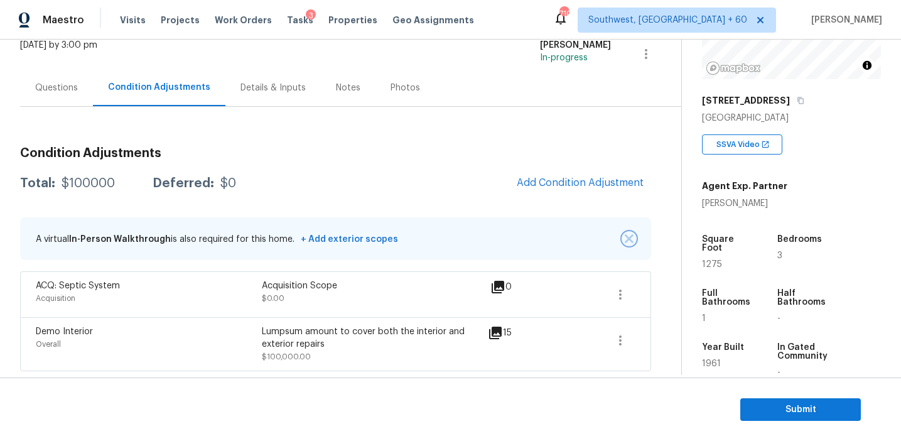
click at [626, 239] on img "button" at bounding box center [629, 238] width 9 height 9
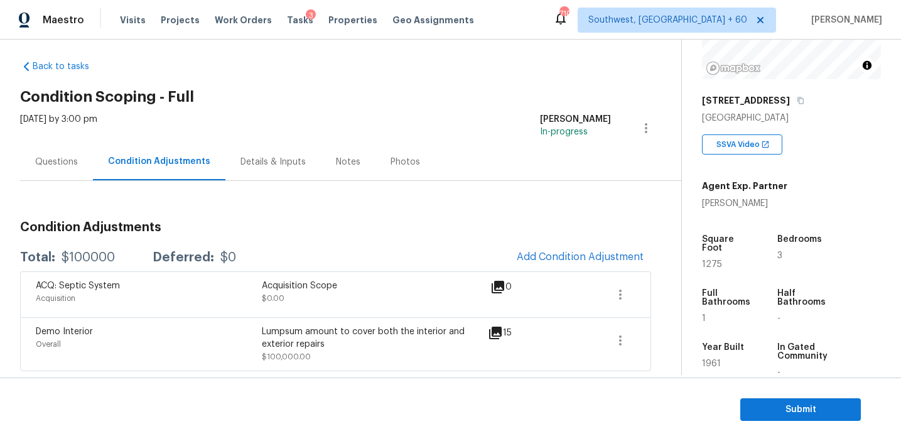
scroll to position [9, 0]
click at [435, 229] on h3 "Condition Adjustments" at bounding box center [335, 227] width 631 height 13
click at [622, 298] on icon "button" at bounding box center [620, 294] width 15 height 15
click at [681, 287] on div "Edit" at bounding box center [692, 292] width 98 height 13
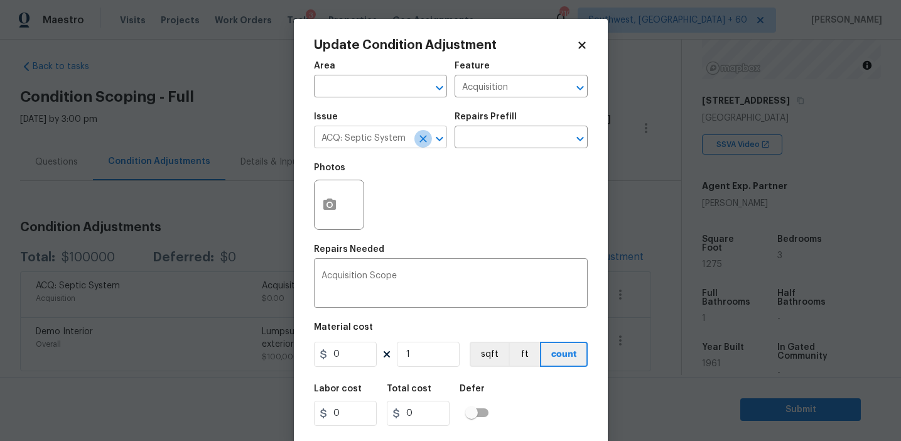
click at [423, 143] on icon "Clear" at bounding box center [423, 138] width 13 height 13
click at [558, 88] on icon "Clear" at bounding box center [564, 88] width 13 height 13
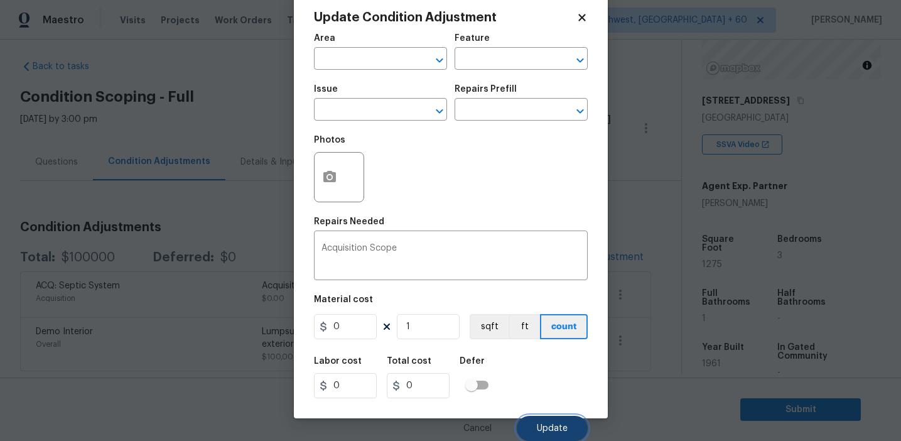
click at [536, 431] on button "Update" at bounding box center [552, 428] width 71 height 25
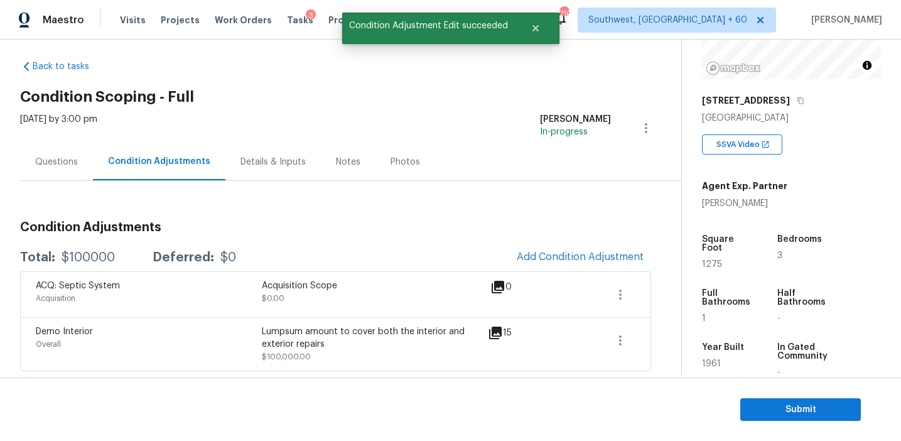
scroll to position [0, 0]
click at [446, 235] on div "Condition Adjustments Total: $100000 Deferred: $0 Add Condition Adjustment ACQ:…" at bounding box center [335, 291] width 631 height 160
click at [503, 332] on div "15" at bounding box center [520, 332] width 64 height 15
click at [486, 332] on div "Lumpsum amount to cover both the interior and exterior repairs" at bounding box center [375, 337] width 226 height 25
click at [490, 332] on icon at bounding box center [495, 332] width 15 height 15
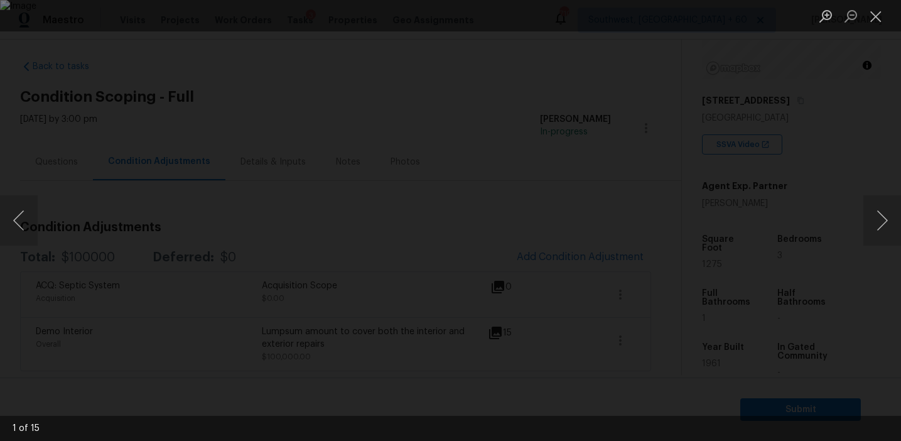
click at [811, 241] on div "Lightbox" at bounding box center [450, 220] width 901 height 441
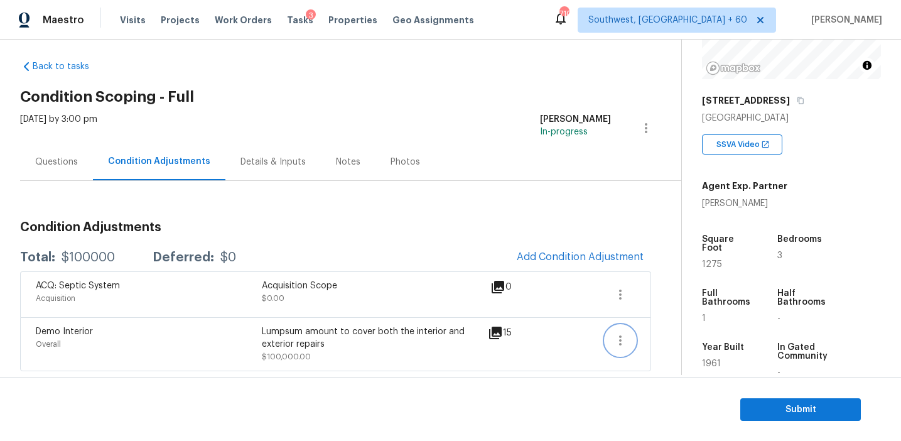
click at [620, 342] on icon "button" at bounding box center [620, 340] width 15 height 15
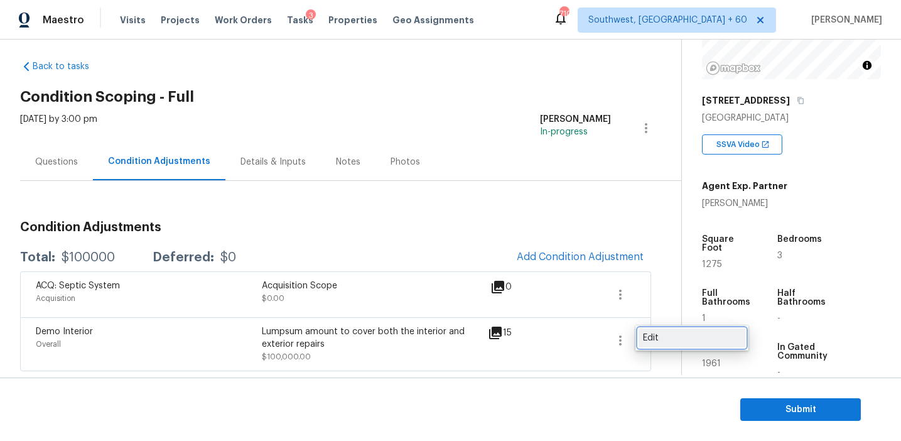
click at [642, 341] on link "Edit" at bounding box center [692, 337] width 107 height 19
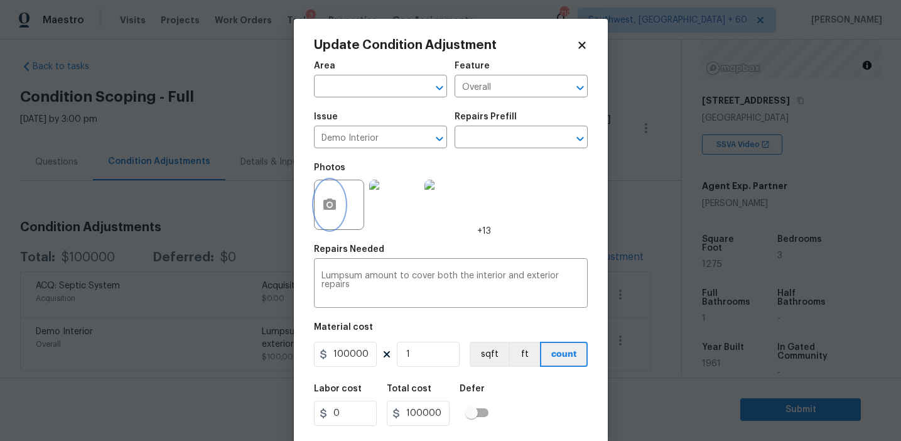
click at [329, 205] on circle "button" at bounding box center [329, 205] width 4 height 4
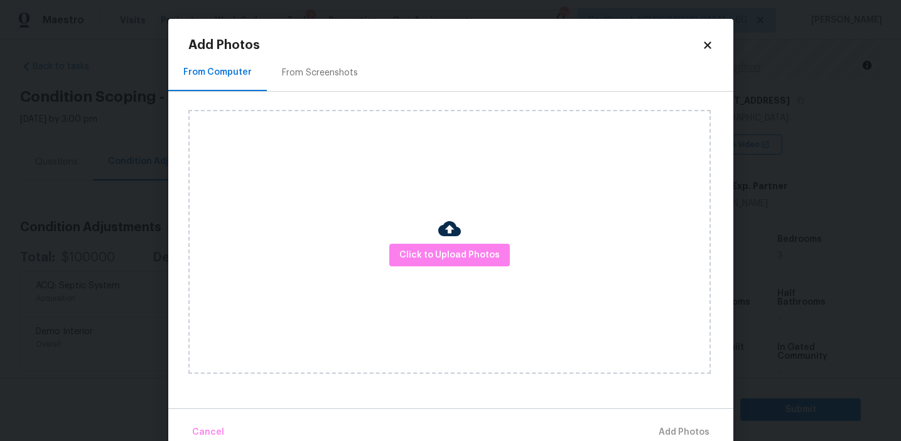
click at [344, 77] on div "From Screenshots" at bounding box center [320, 73] width 76 height 13
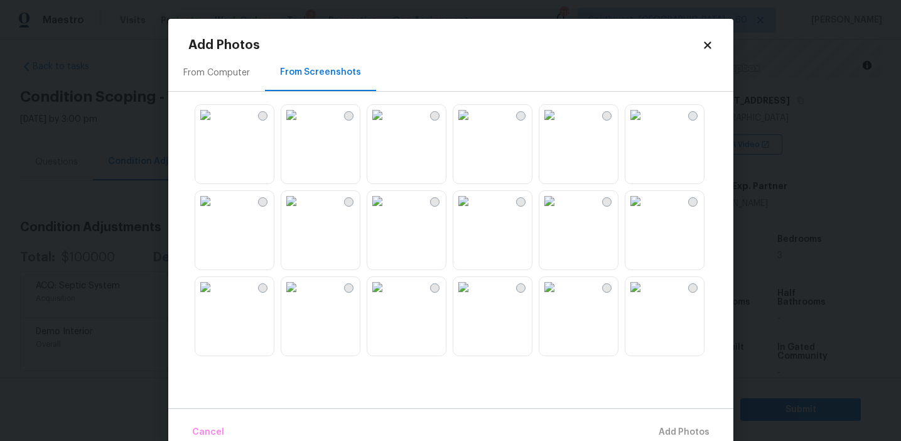
click at [292, 211] on img at bounding box center [291, 201] width 20 height 20
click at [645, 211] on img at bounding box center [635, 201] width 20 height 20
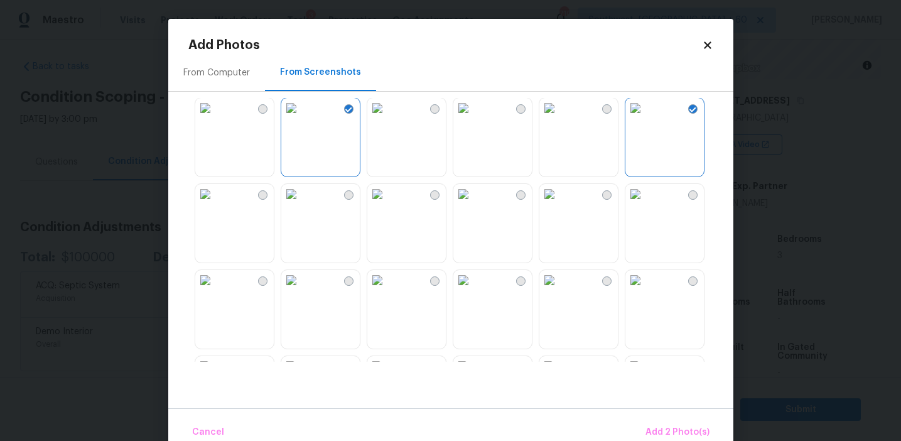
click at [559, 204] on img at bounding box center [549, 194] width 20 height 20
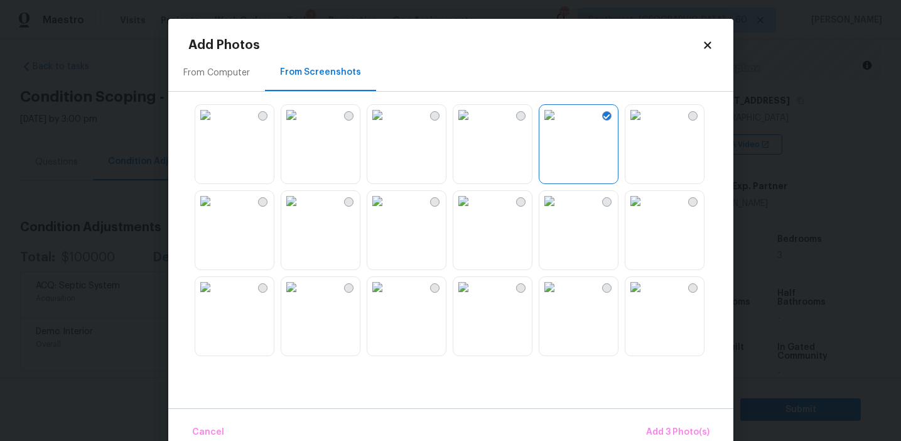
scroll to position [193, 0]
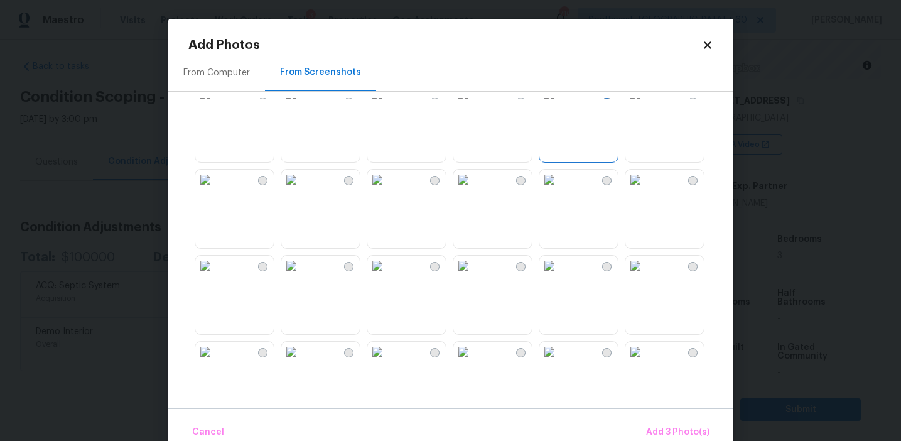
click at [640, 190] on img at bounding box center [635, 180] width 20 height 20
click at [554, 276] on img at bounding box center [549, 266] width 20 height 20
click at [473, 276] on img at bounding box center [463, 266] width 20 height 20
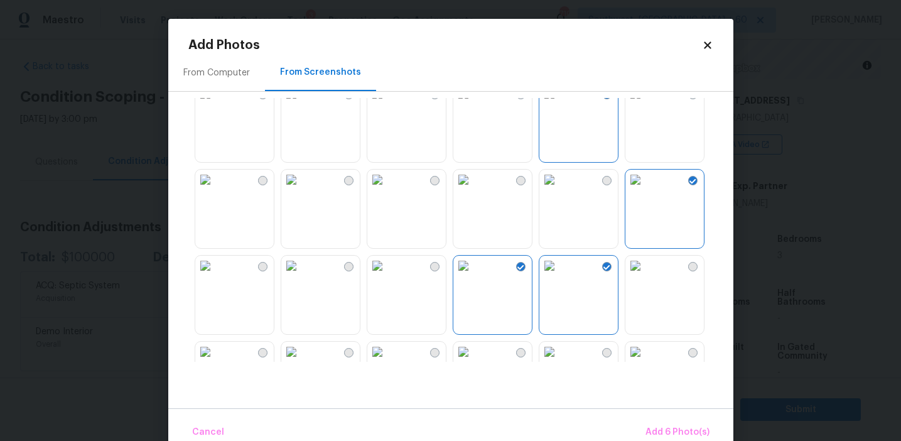
click at [301, 276] on img at bounding box center [291, 266] width 20 height 20
click at [215, 276] on img at bounding box center [205, 266] width 20 height 20
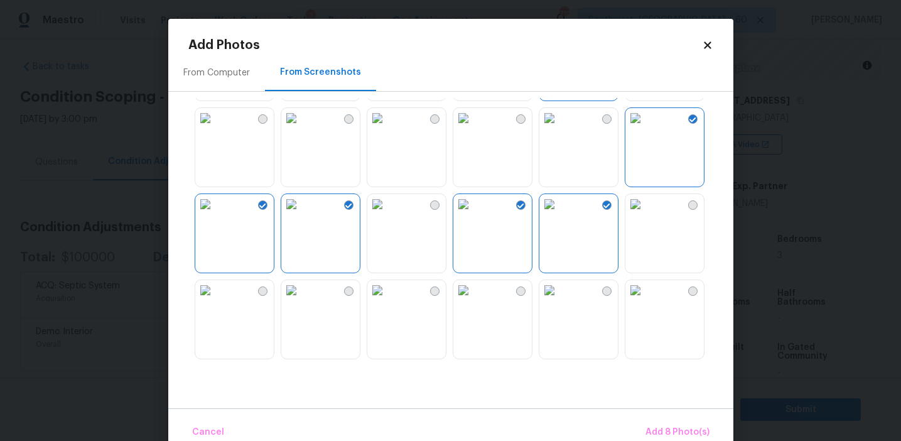
scroll to position [271, 0]
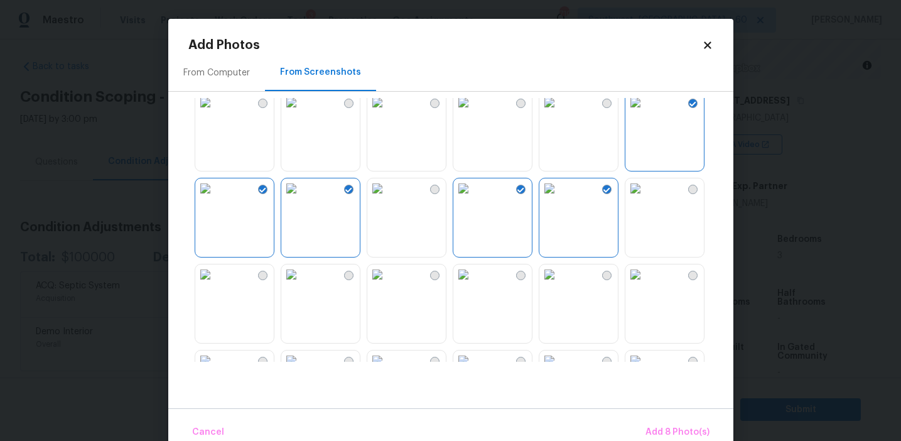
click at [301, 112] on img at bounding box center [291, 102] width 20 height 20
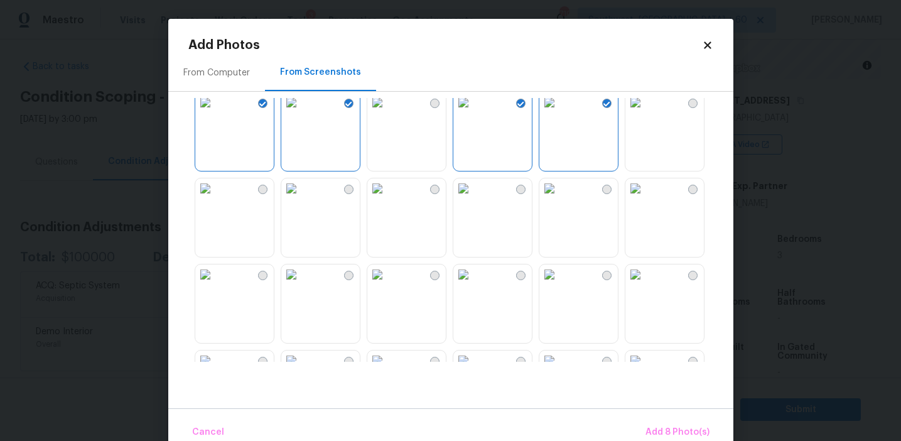
click at [301, 198] on img at bounding box center [291, 188] width 20 height 20
click at [383, 284] on img at bounding box center [377, 274] width 20 height 20
click at [387, 198] on img at bounding box center [377, 188] width 20 height 20
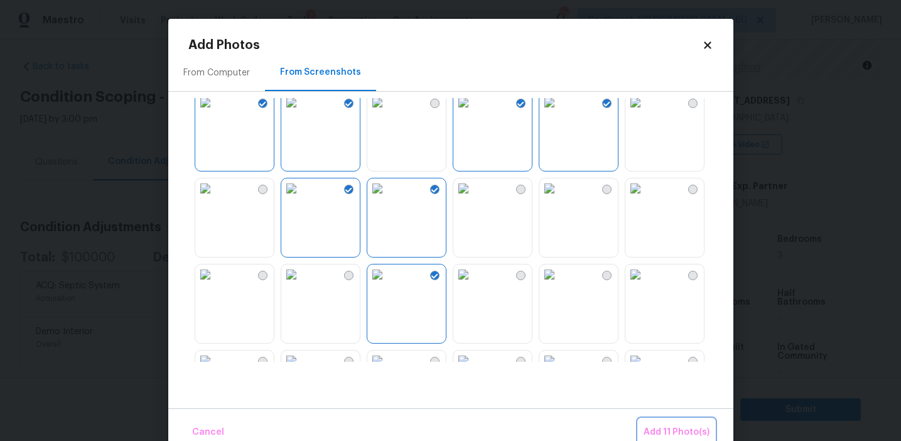
click at [654, 426] on span "Add 11 Photo(s)" at bounding box center [677, 432] width 66 height 16
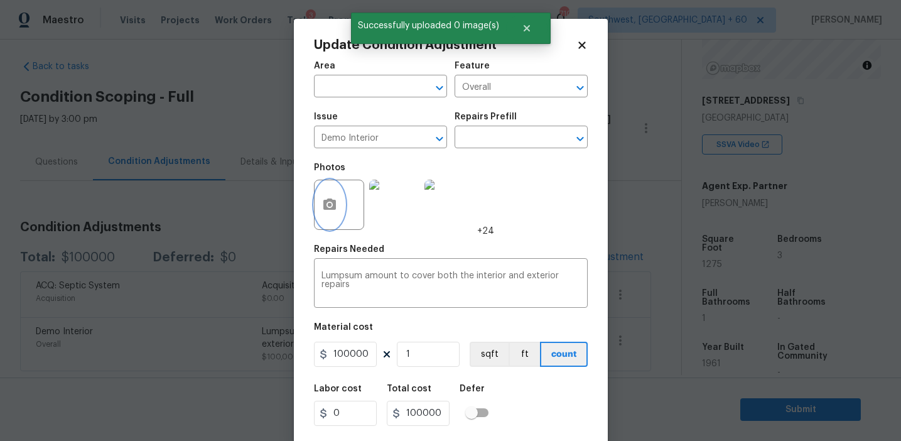
scroll to position [28, 0]
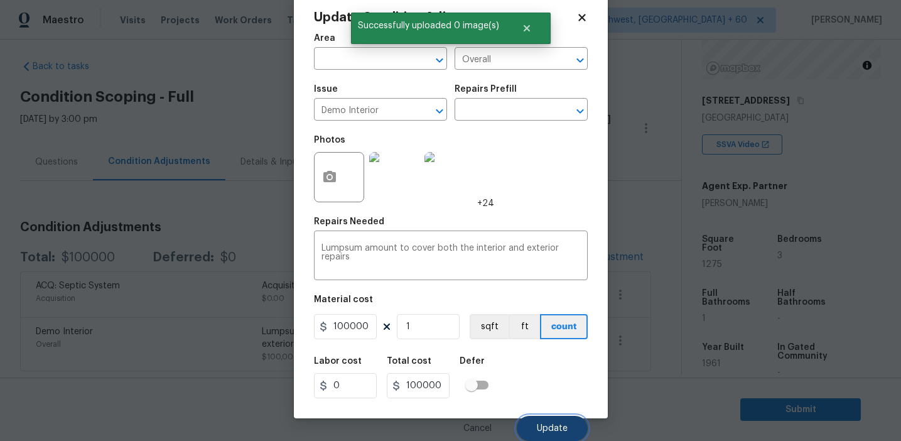
click at [549, 425] on span "Update" at bounding box center [552, 428] width 31 height 9
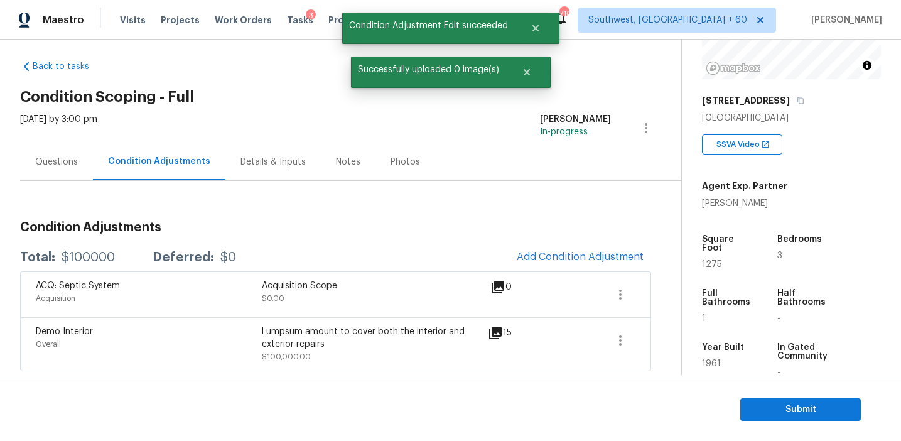
scroll to position [0, 0]
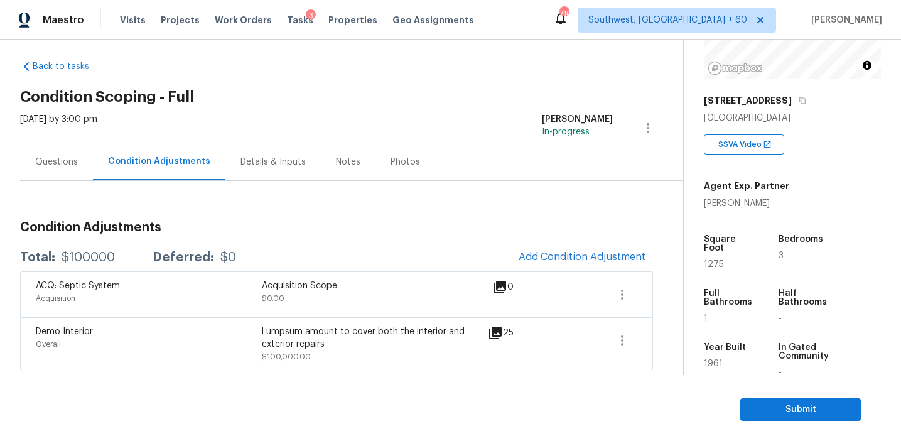
click at [278, 212] on div "Condition Adjustments Total: $100000 Deferred: $0 Add Condition Adjustment ACQ:…" at bounding box center [336, 291] width 633 height 160
click at [288, 213] on div "Condition Adjustments Total: $100000 Deferred: $0 Add Condition Adjustment ACQ:…" at bounding box center [336, 291] width 633 height 160
click at [755, 409] on span "Submit" at bounding box center [800, 410] width 100 height 16
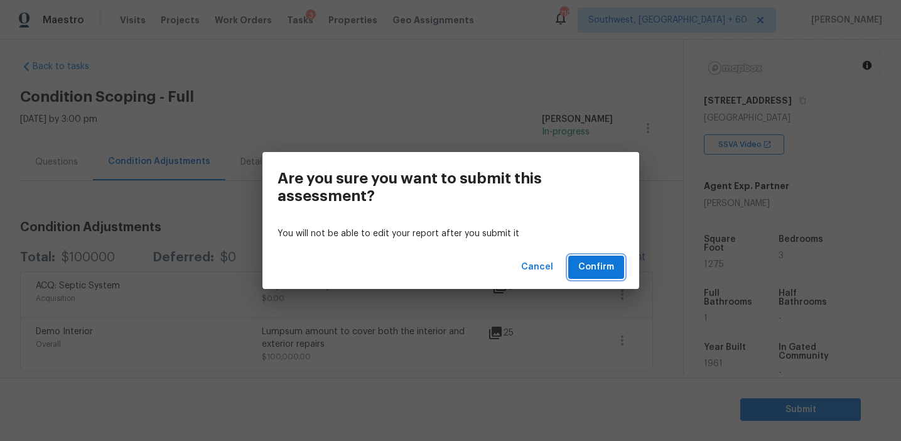
click at [595, 263] on span "Confirm" at bounding box center [596, 267] width 36 height 16
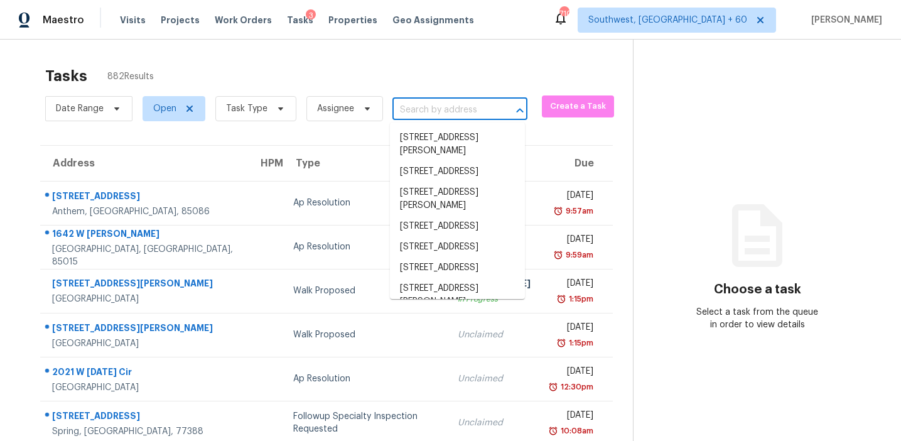
click at [434, 107] on input "text" at bounding box center [442, 109] width 100 height 19
paste input "7371 S Interstate 45 Service Rd, Ennis, TX 75119"
type input "7371 S Interstate 45 Service Rd, Ennis, TX 75119"
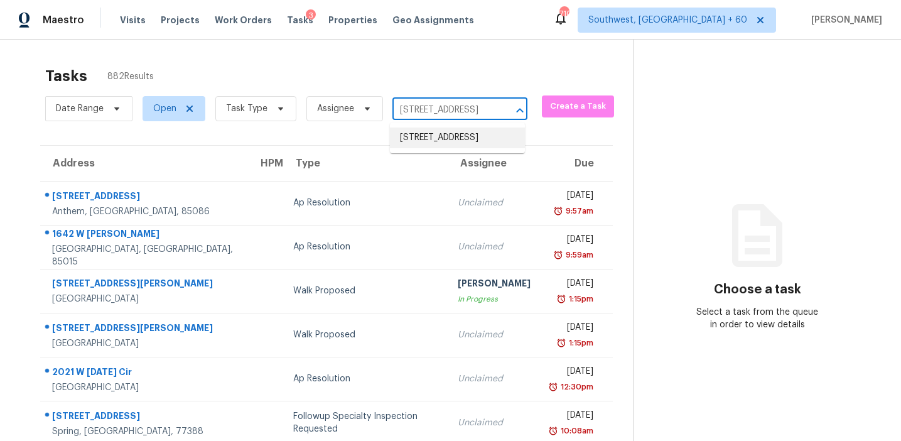
click at [439, 144] on li "7371 S Interstate 45 Service Rd, Ennis, TX 75119" at bounding box center [457, 137] width 135 height 21
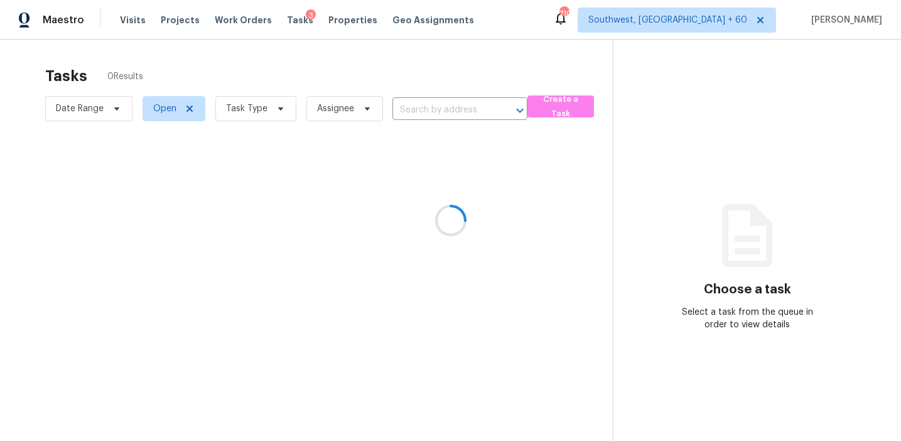
type input "7371 S Interstate 45 Service Rd, Ennis, TX 75119"
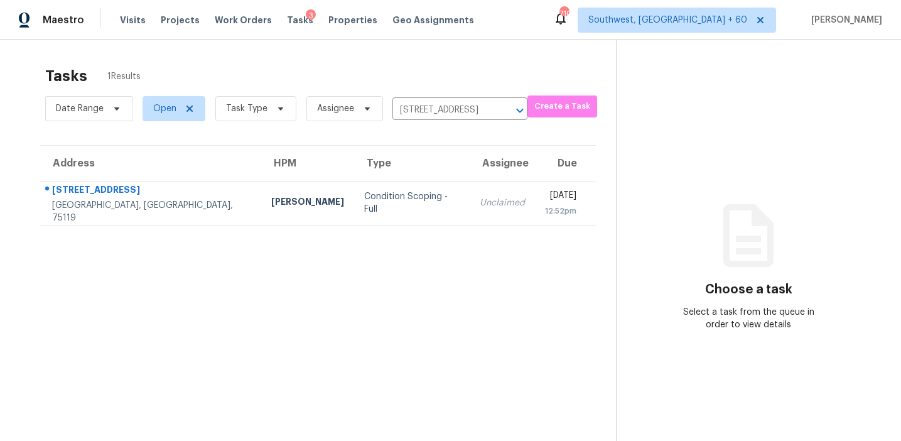
click at [470, 189] on td "Unclaimed" at bounding box center [502, 203] width 65 height 44
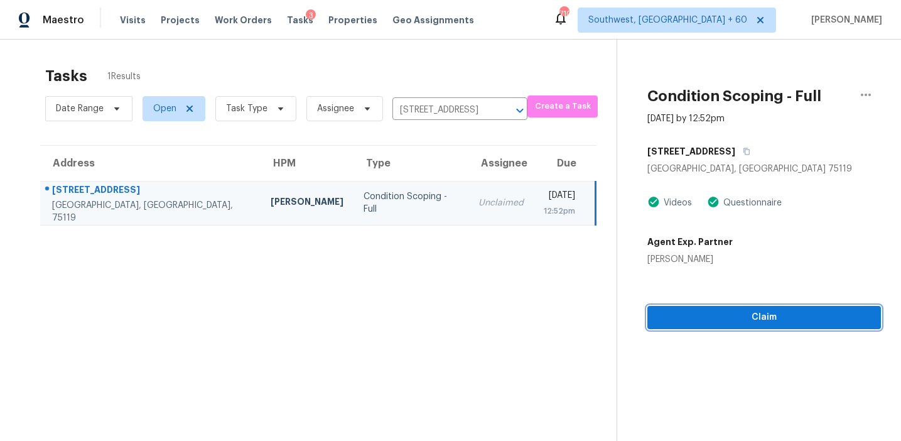
click at [731, 323] on span "Claim" at bounding box center [763, 318] width 213 height 16
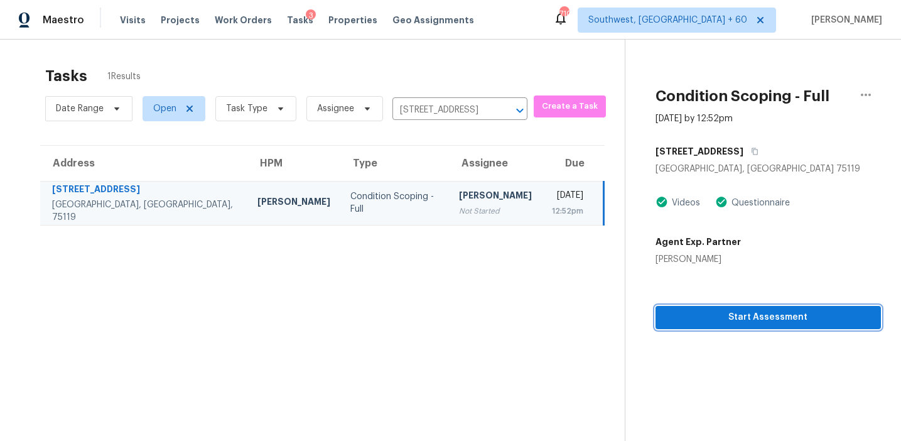
click at [689, 316] on span "Start Assessment" at bounding box center [768, 318] width 205 height 16
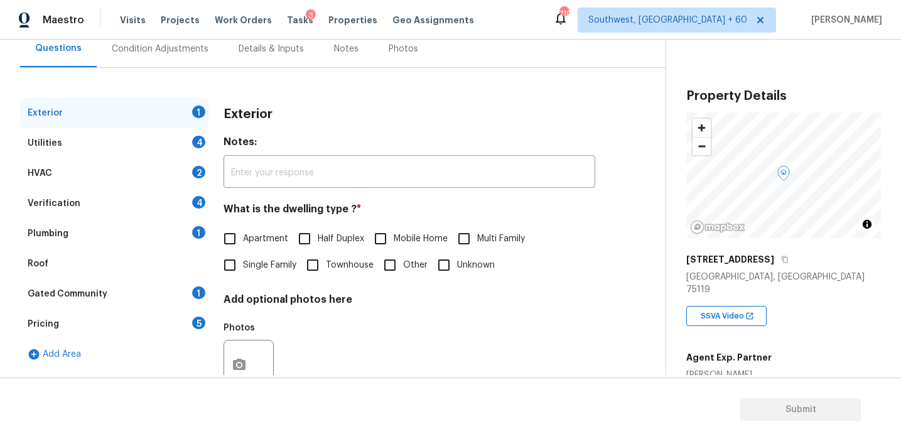
scroll to position [124, 0]
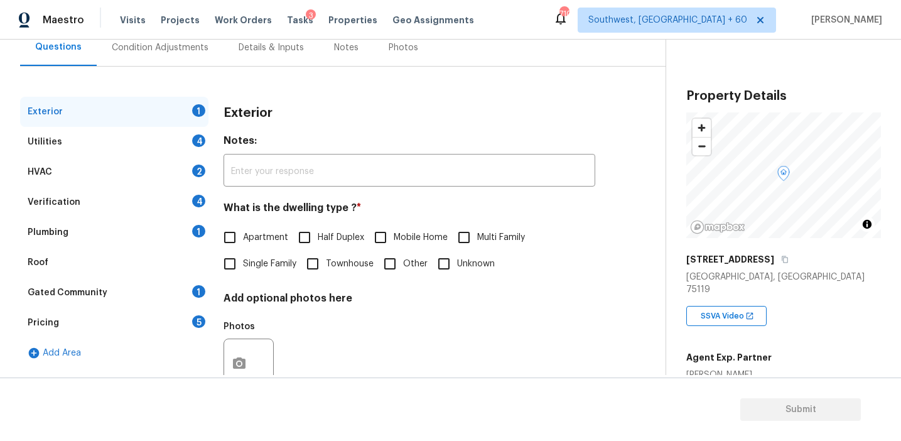
click at [180, 318] on div "Pricing 5" at bounding box center [114, 323] width 188 height 30
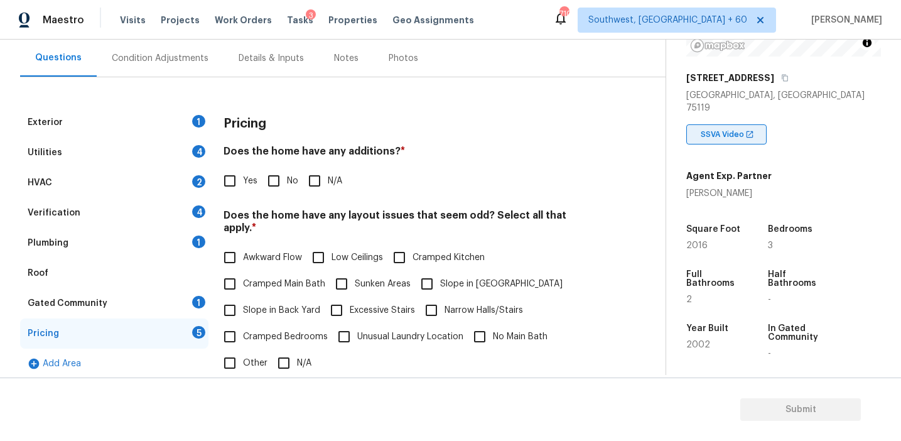
scroll to position [158, 0]
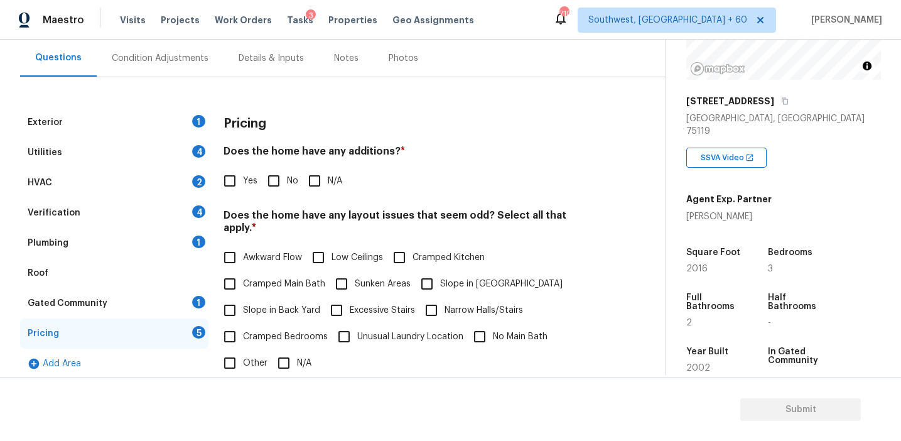
click at [168, 60] on div "Condition Adjustments" at bounding box center [160, 58] width 97 height 13
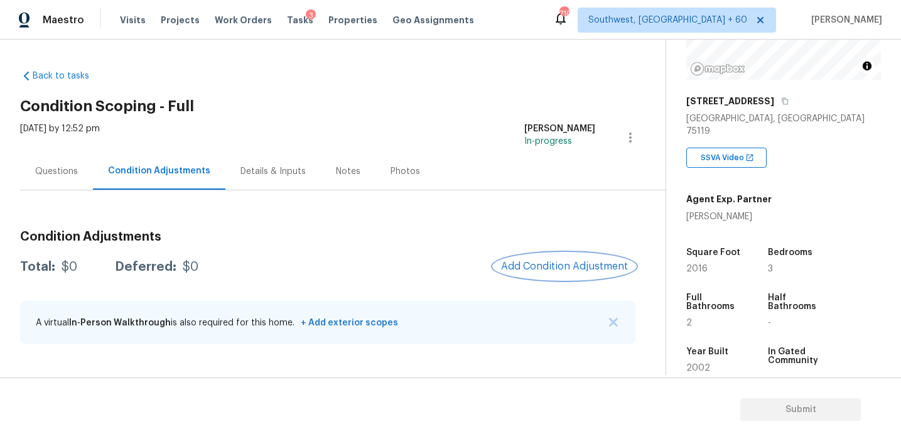
click at [537, 256] on button "Add Condition Adjustment" at bounding box center [565, 266] width 142 height 26
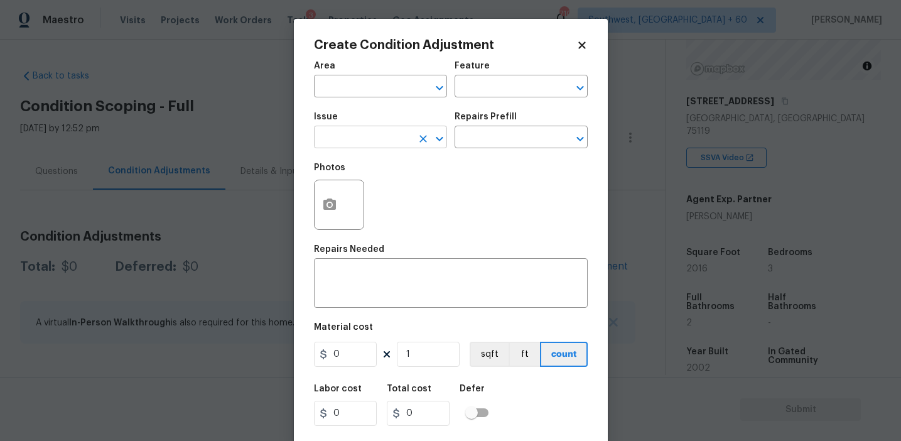
click at [369, 136] on input "text" at bounding box center [363, 138] width 98 height 19
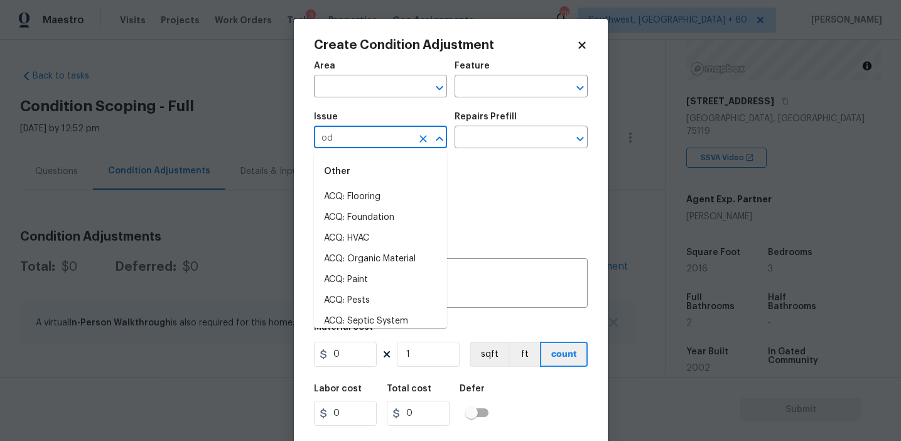
type input "odo"
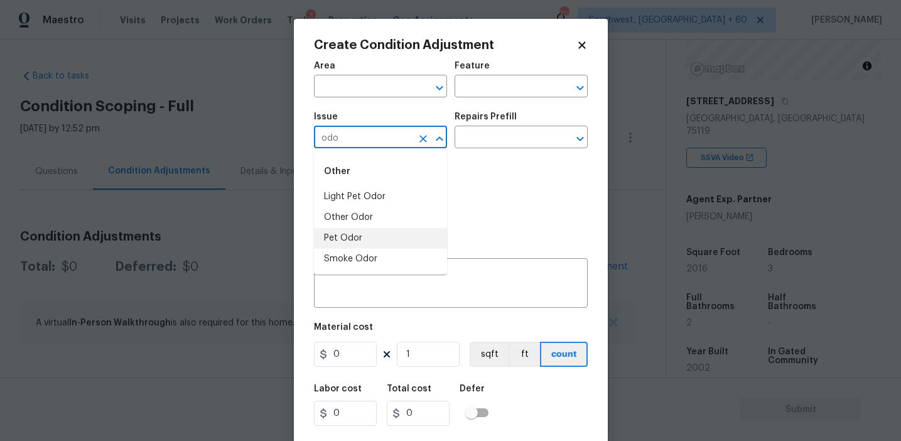
click at [394, 230] on li "Pet Odor" at bounding box center [380, 238] width 133 height 21
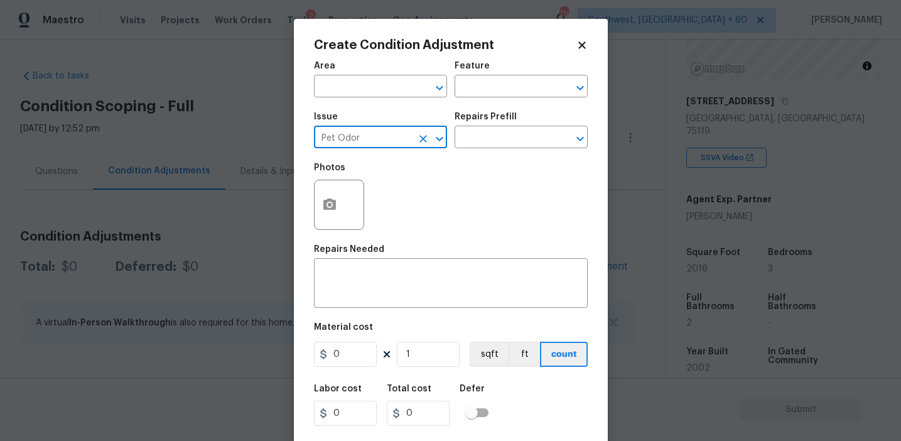
type input "Pet Odor"
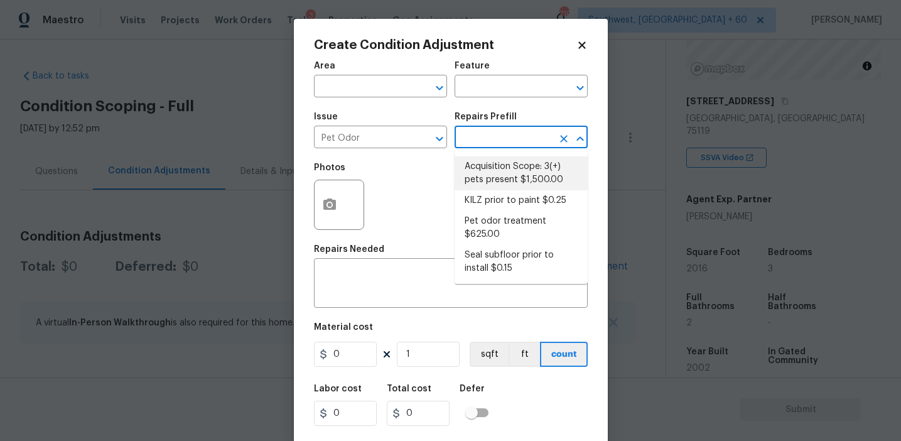
click at [497, 170] on li "Acquisition Scope: 3(+) pets present $1,500.00" at bounding box center [521, 173] width 133 height 34
type textarea "Acquisition Scope: 3(+) pets present"
type input "1500"
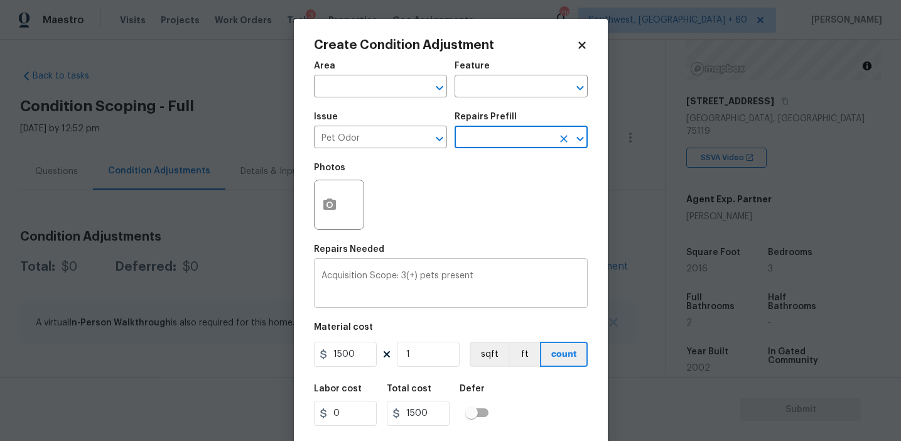
scroll to position [28, 0]
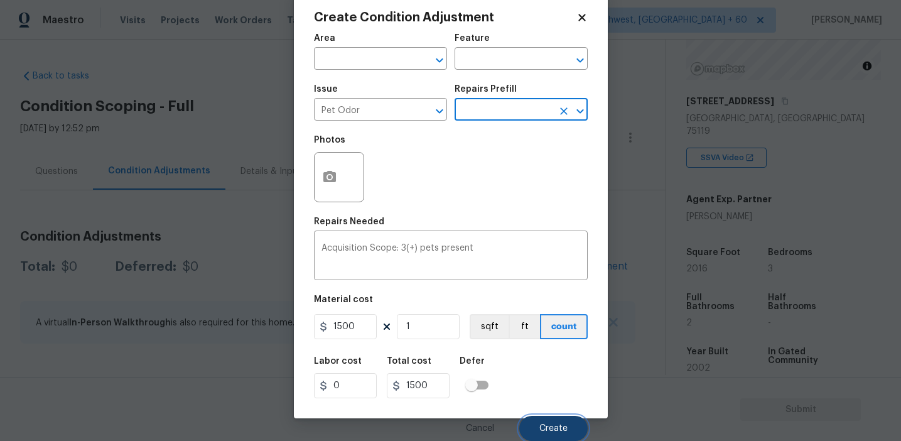
click at [533, 424] on button "Create" at bounding box center [553, 428] width 68 height 25
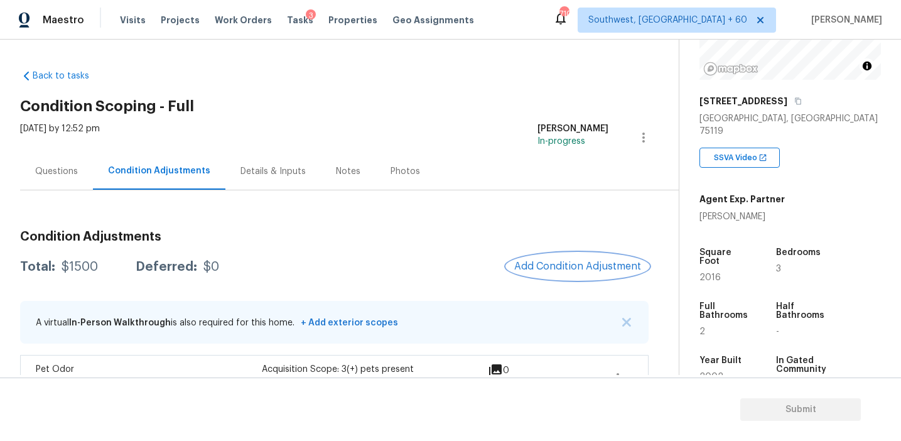
scroll to position [30, 0]
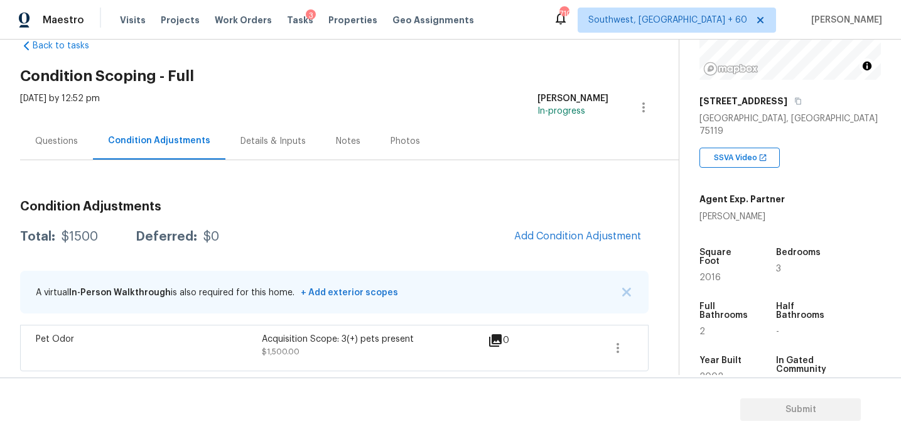
click at [251, 209] on h3 "Condition Adjustments" at bounding box center [334, 206] width 628 height 13
click at [84, 141] on div "Questions" at bounding box center [56, 140] width 73 height 37
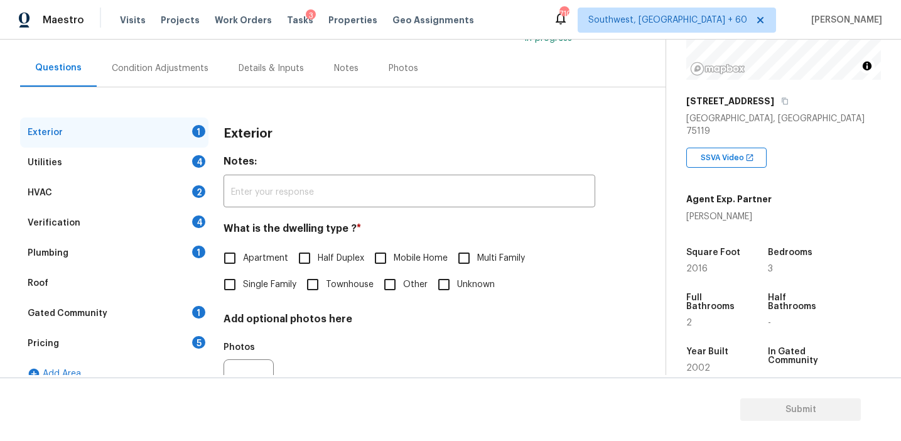
scroll to position [105, 0]
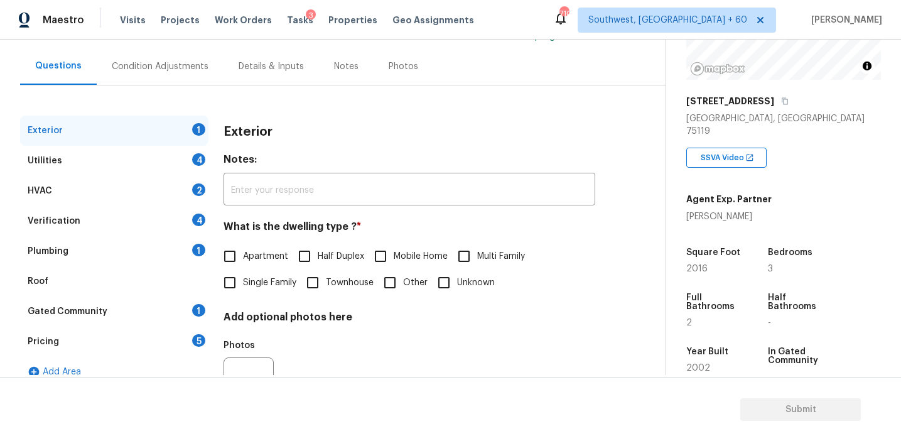
click at [147, 353] on div "Pricing 5" at bounding box center [114, 341] width 188 height 30
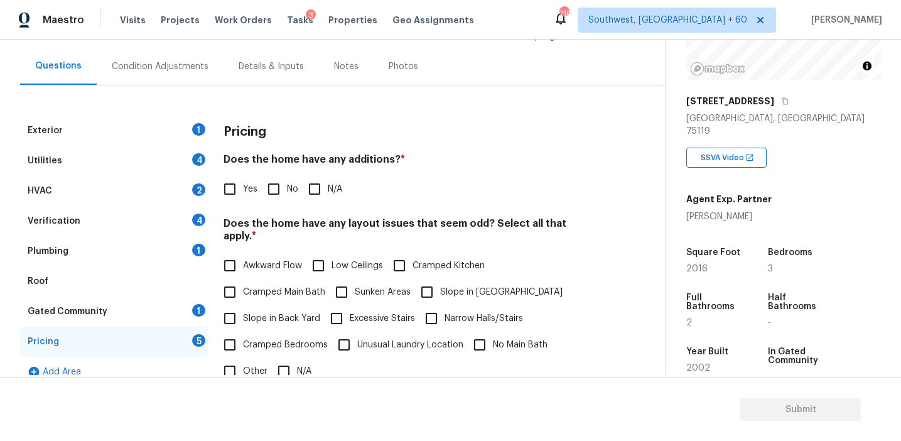
click at [255, 119] on div "Pricing" at bounding box center [410, 132] width 372 height 33
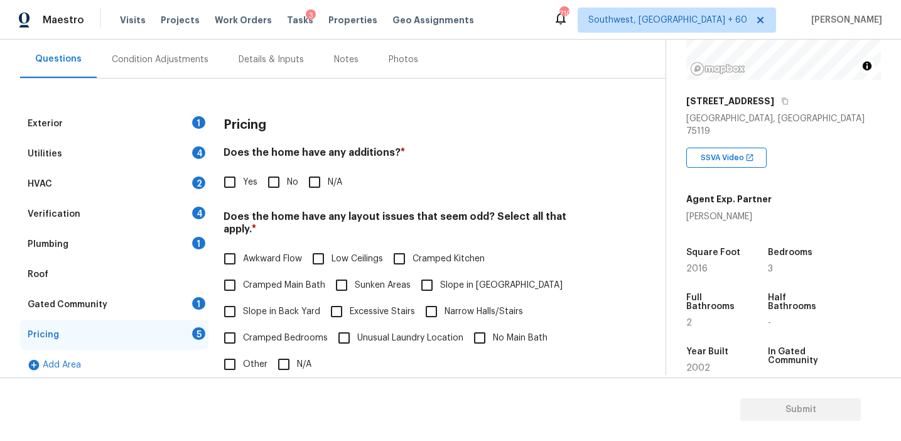
click at [267, 124] on div "Pricing" at bounding box center [410, 125] width 372 height 33
click at [291, 118] on div "Pricing" at bounding box center [410, 125] width 372 height 33
click at [305, 131] on div "Pricing" at bounding box center [410, 125] width 372 height 33
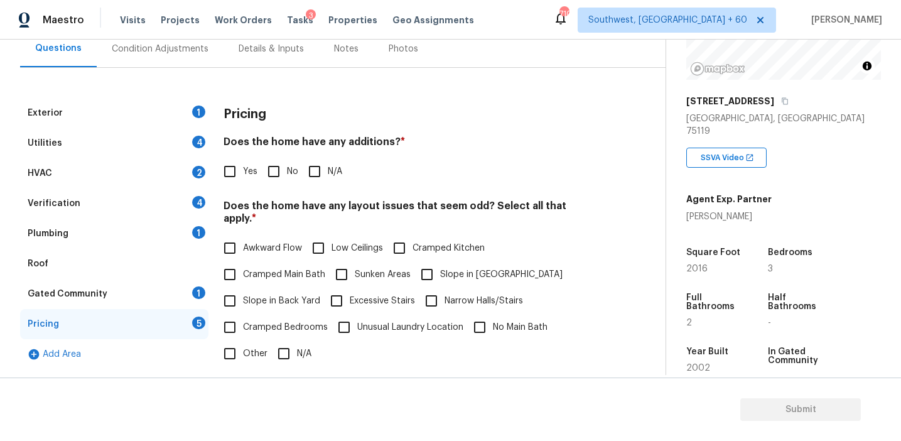
click at [386, 139] on h4 "Does the home have any additions? *" at bounding box center [410, 145] width 372 height 18
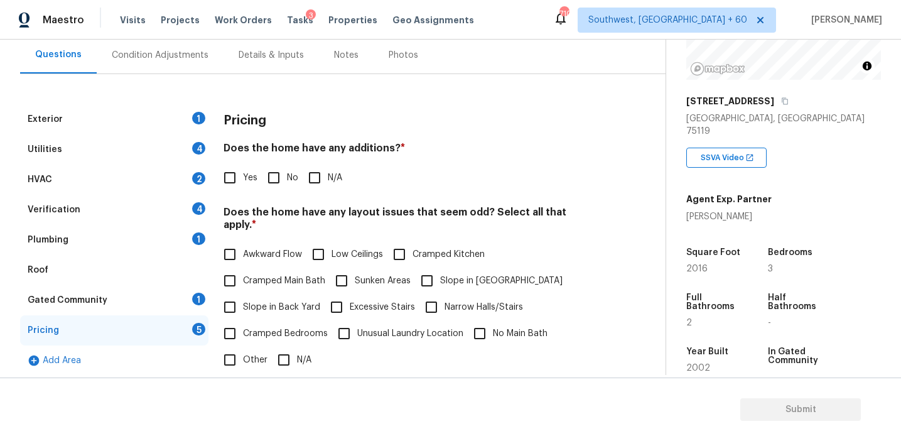
scroll to position [116, 0]
click at [492, 122] on div "Pricing" at bounding box center [410, 121] width 372 height 33
click at [107, 213] on div "Verification 4" at bounding box center [114, 210] width 188 height 30
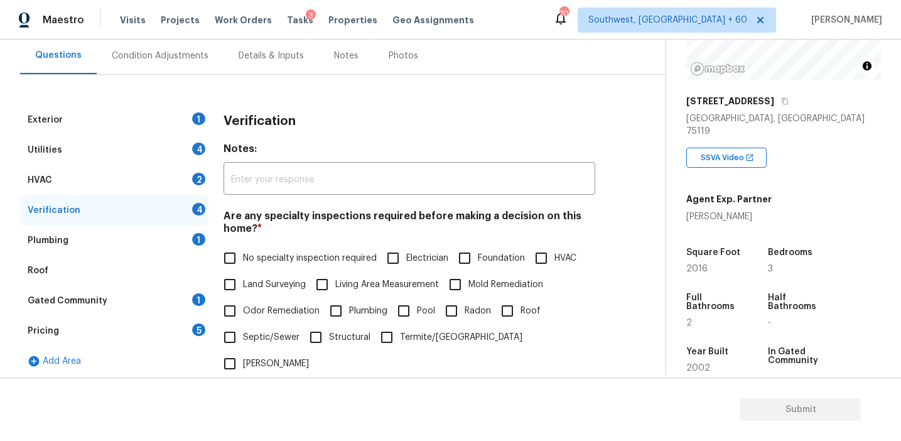
scroll to position [315, 0]
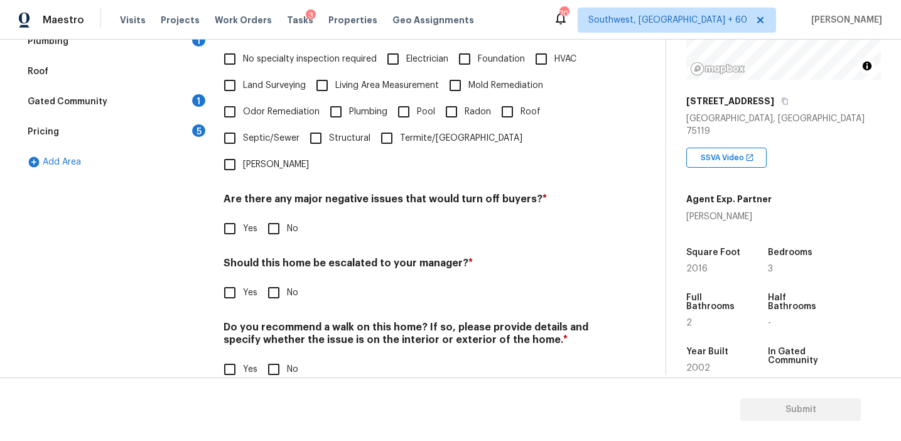
click at [237, 279] on input "Yes" at bounding box center [230, 292] width 26 height 26
checkbox input "true"
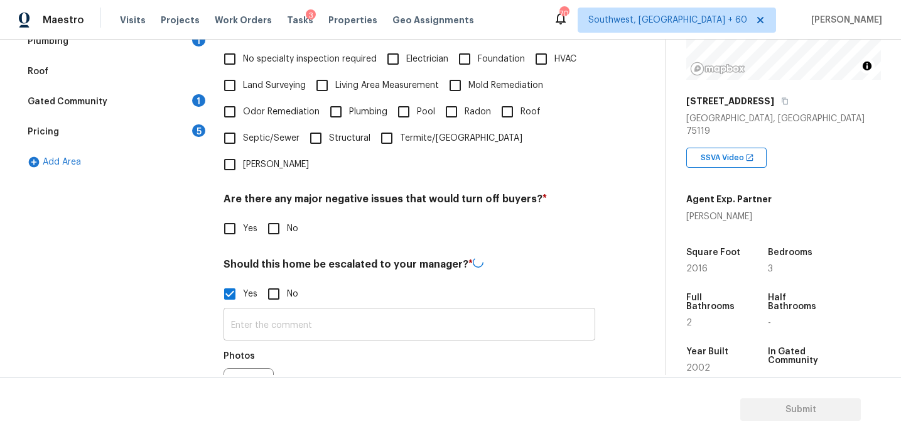
click at [257, 311] on input "text" at bounding box center [410, 326] width 372 height 30
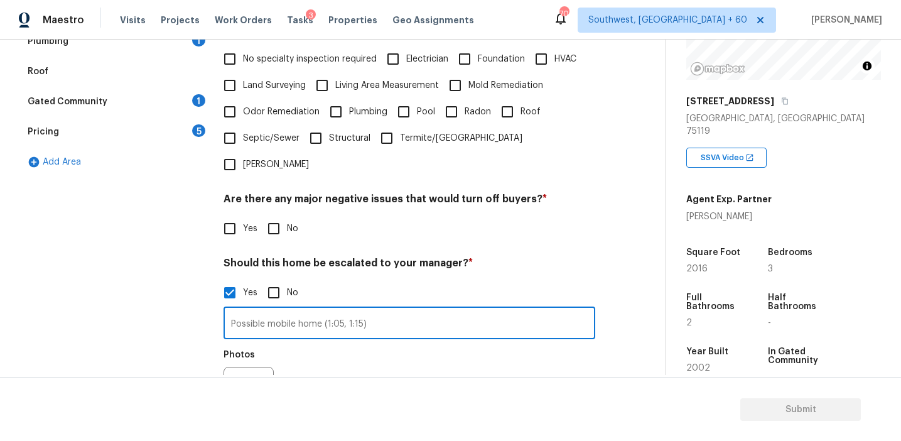
type input "Possible mobile home (1:05, 1:15)"
click at [245, 367] on button "button" at bounding box center [239, 391] width 30 height 49
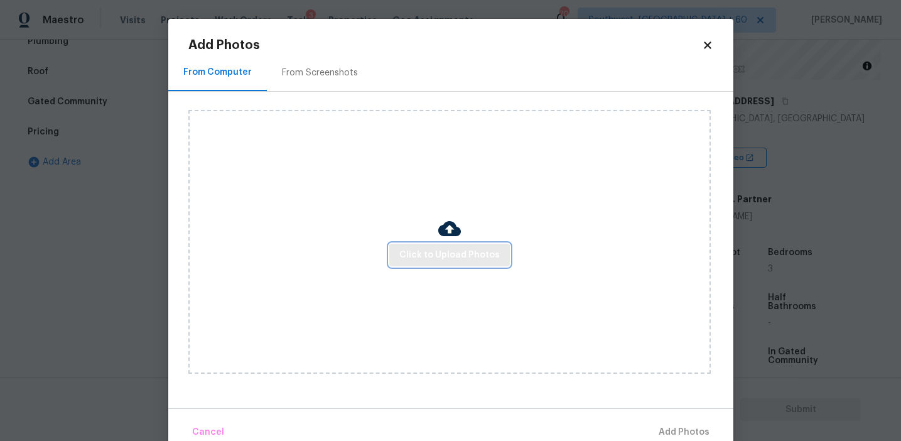
click at [457, 254] on span "Click to Upload Photos" at bounding box center [449, 255] width 100 height 16
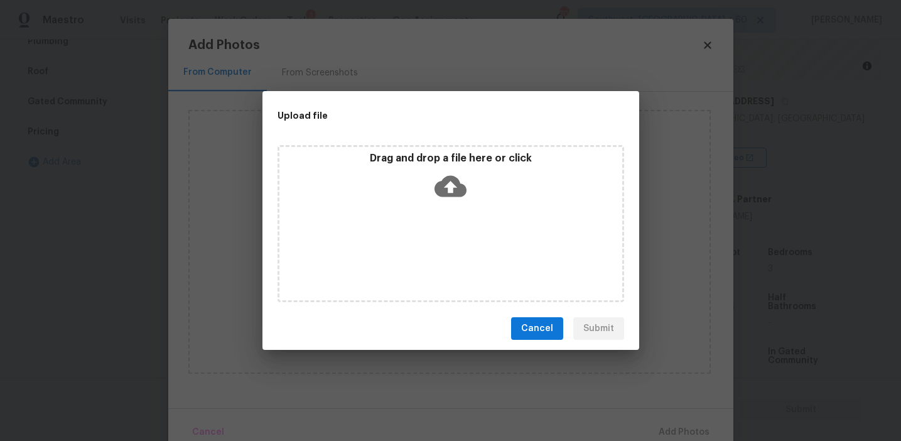
click at [456, 171] on icon at bounding box center [450, 186] width 32 height 32
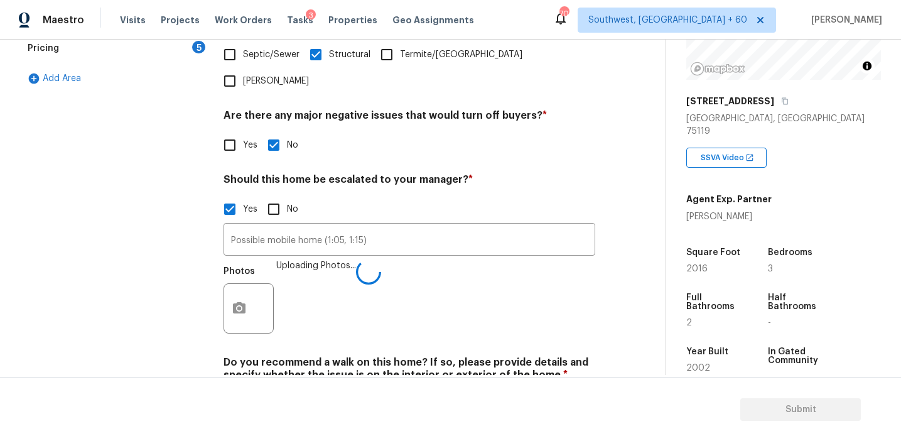
scroll to position [434, 0]
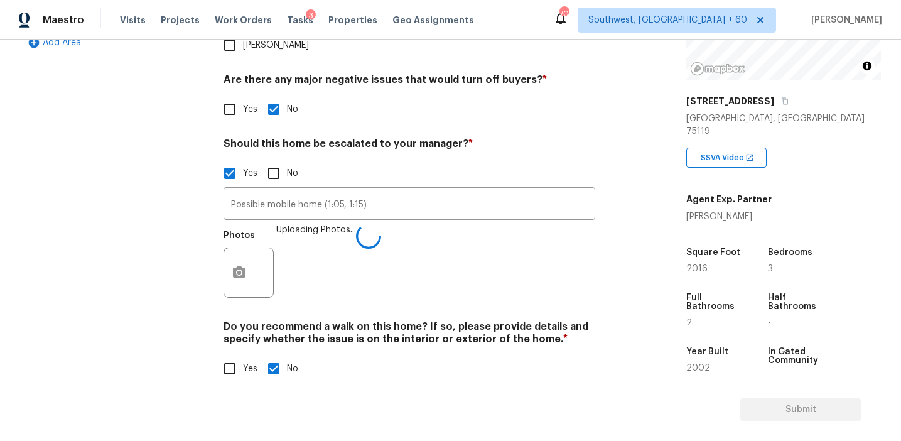
click at [348, 138] on h4 "Should this home be escalated to your manager? *" at bounding box center [410, 147] width 372 height 18
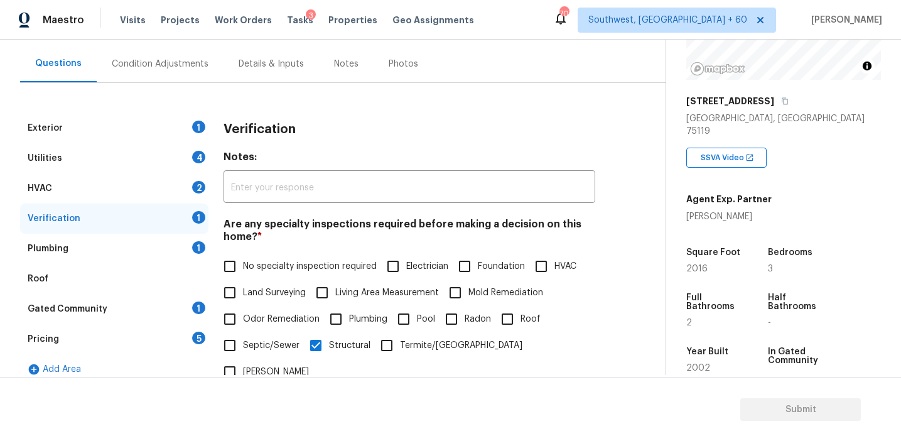
scroll to position [116, 0]
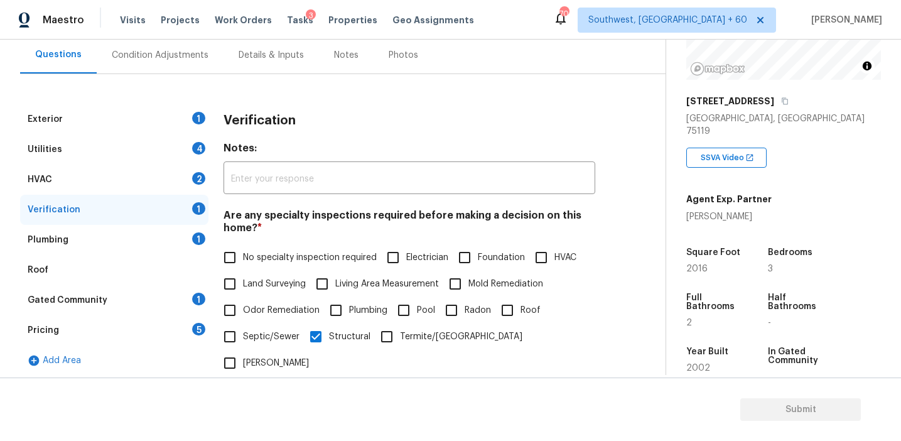
click at [299, 126] on div "Verification" at bounding box center [410, 120] width 372 height 33
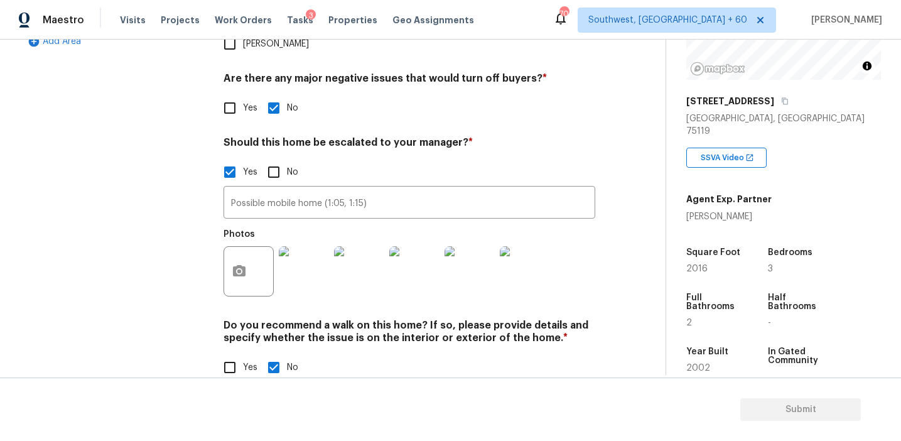
scroll to position [434, 0]
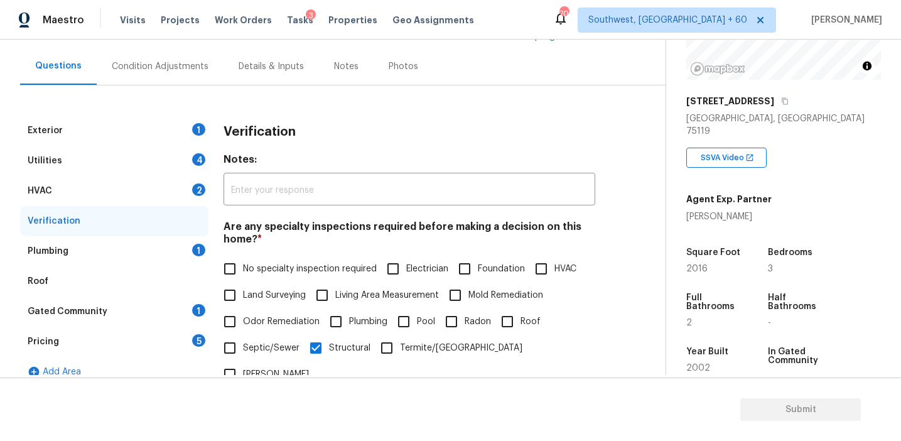
click at [180, 68] on div "Condition Adjustments" at bounding box center [160, 66] width 97 height 13
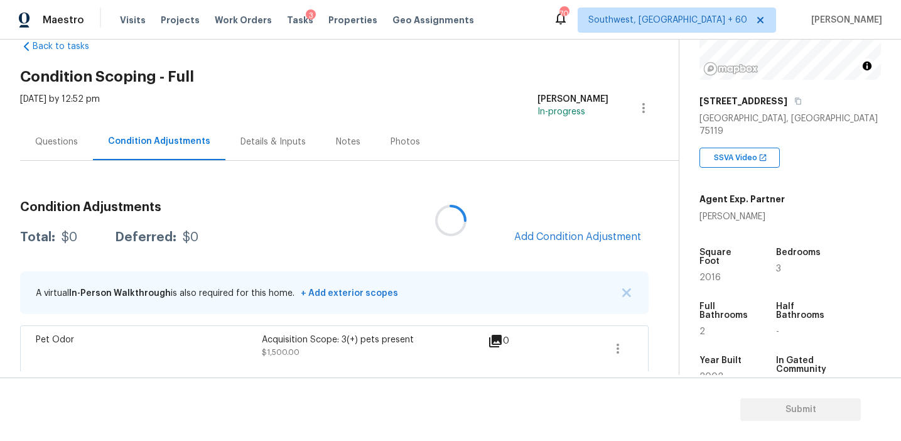
scroll to position [30, 0]
click at [623, 346] on icon "button" at bounding box center [617, 347] width 15 height 15
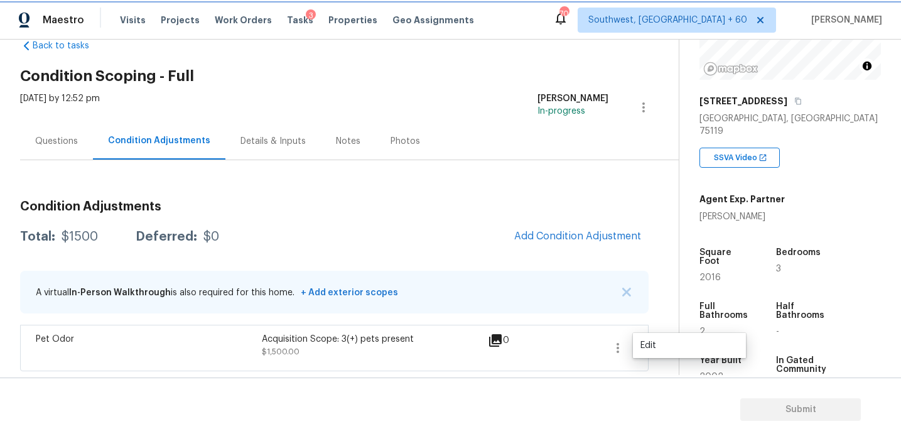
click at [623, 346] on icon "button" at bounding box center [617, 347] width 15 height 15
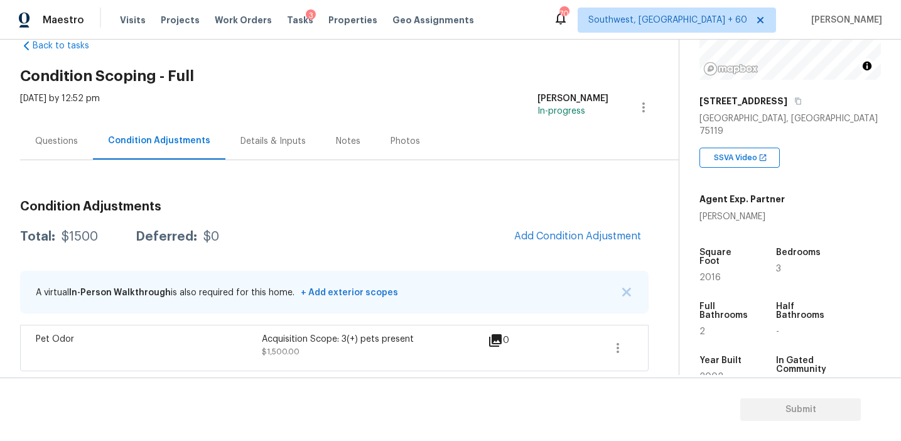
click at [634, 347] on div "Pet Odor Acquisition Scope: 3(+) pets present $1,500.00 0" at bounding box center [334, 348] width 628 height 46
click at [614, 347] on icon "button" at bounding box center [617, 347] width 15 height 15
click at [671, 347] on div "Edit" at bounding box center [689, 345] width 98 height 13
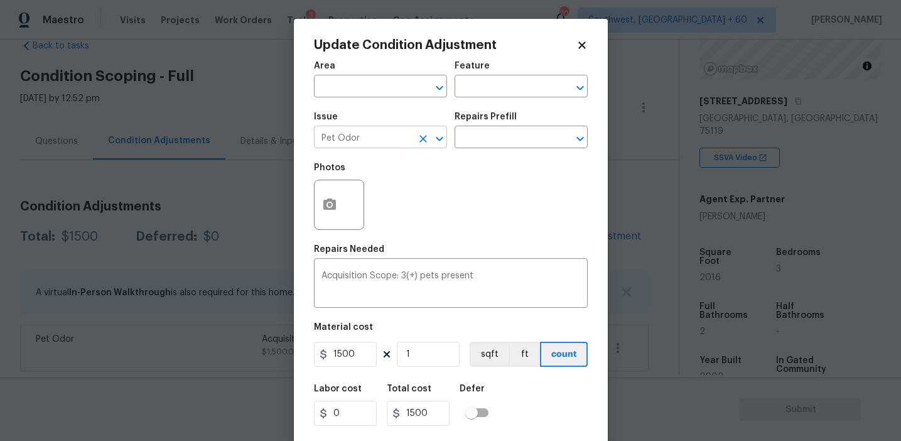
click at [426, 139] on icon "Clear" at bounding box center [423, 138] width 13 height 13
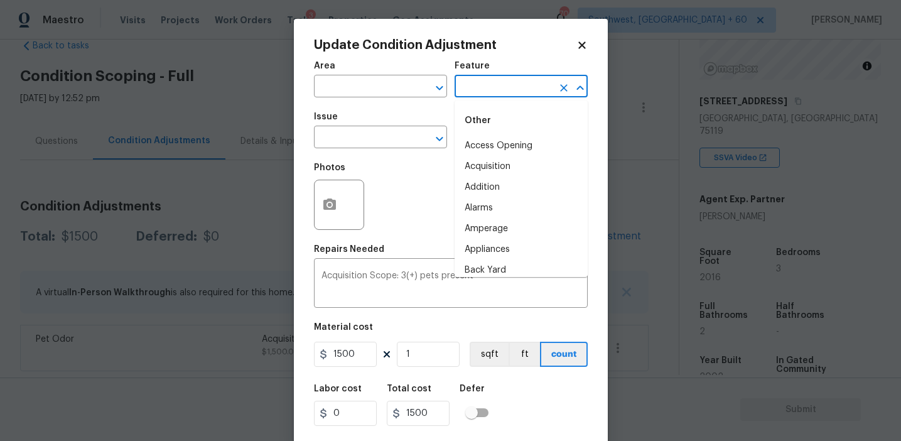
click at [481, 94] on input "text" at bounding box center [504, 87] width 98 height 19
click at [486, 146] on li "Overall" at bounding box center [521, 146] width 133 height 21
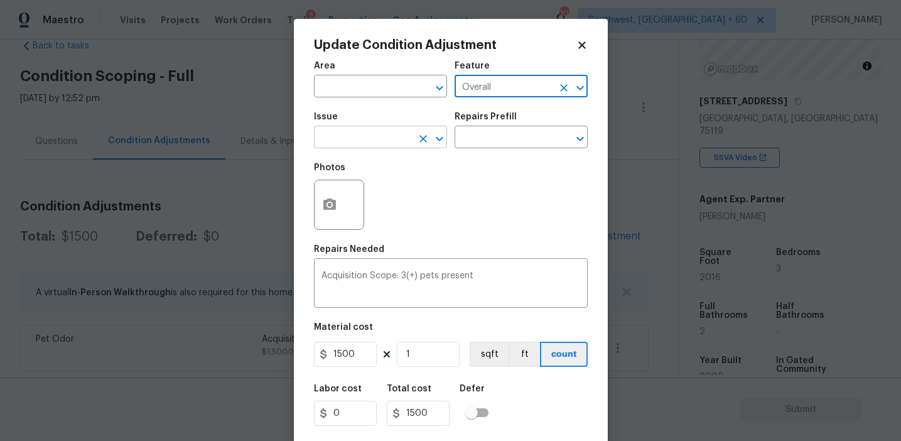
type input "Overall"
click at [406, 137] on input "text" at bounding box center [363, 138] width 98 height 19
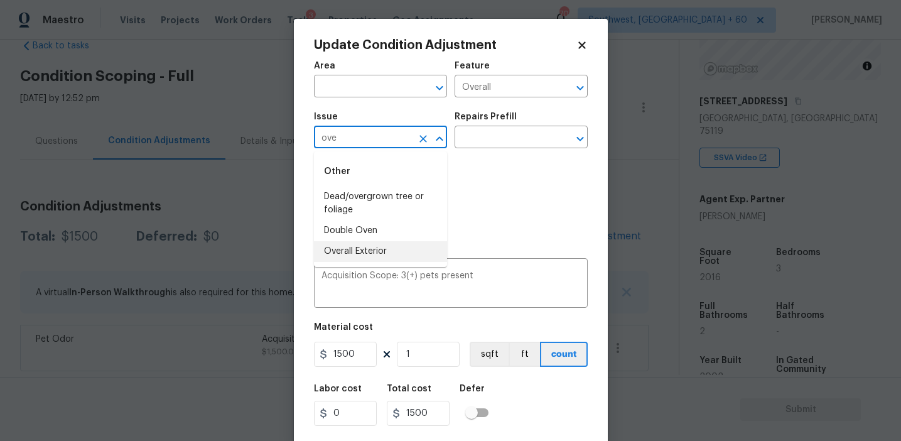
click at [402, 250] on li "Overall Exterior" at bounding box center [380, 251] width 133 height 21
type input "Overall Exterior"
click at [451, 272] on textarea "Acquisition Scope: 3(+) pets present" at bounding box center [450, 284] width 259 height 26
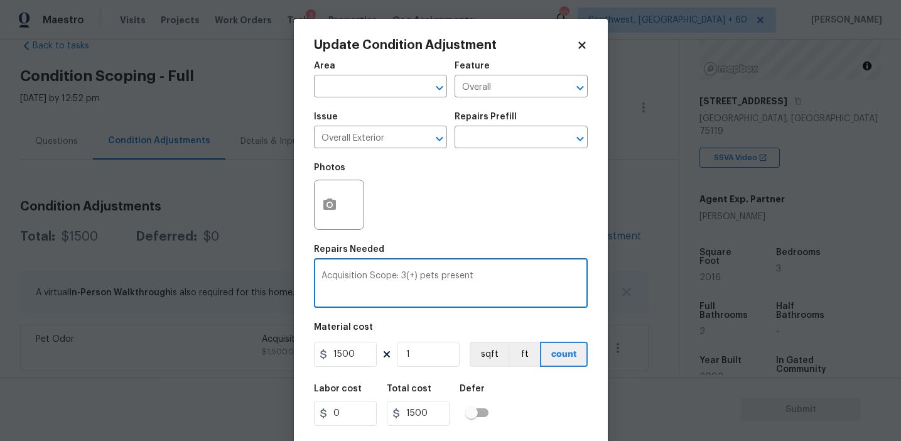
click at [451, 272] on textarea "Acquisition Scope: 3(+) pets present" at bounding box center [450, 284] width 259 height 26
type textarea "Lumpsum amount to cover both the exterior and interior repairs"
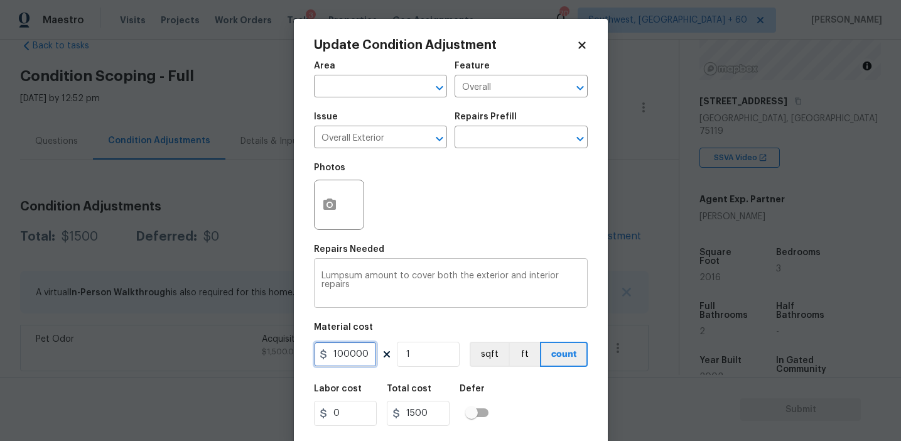
type input "100000"
